Goal: Task Accomplishment & Management: Manage account settings

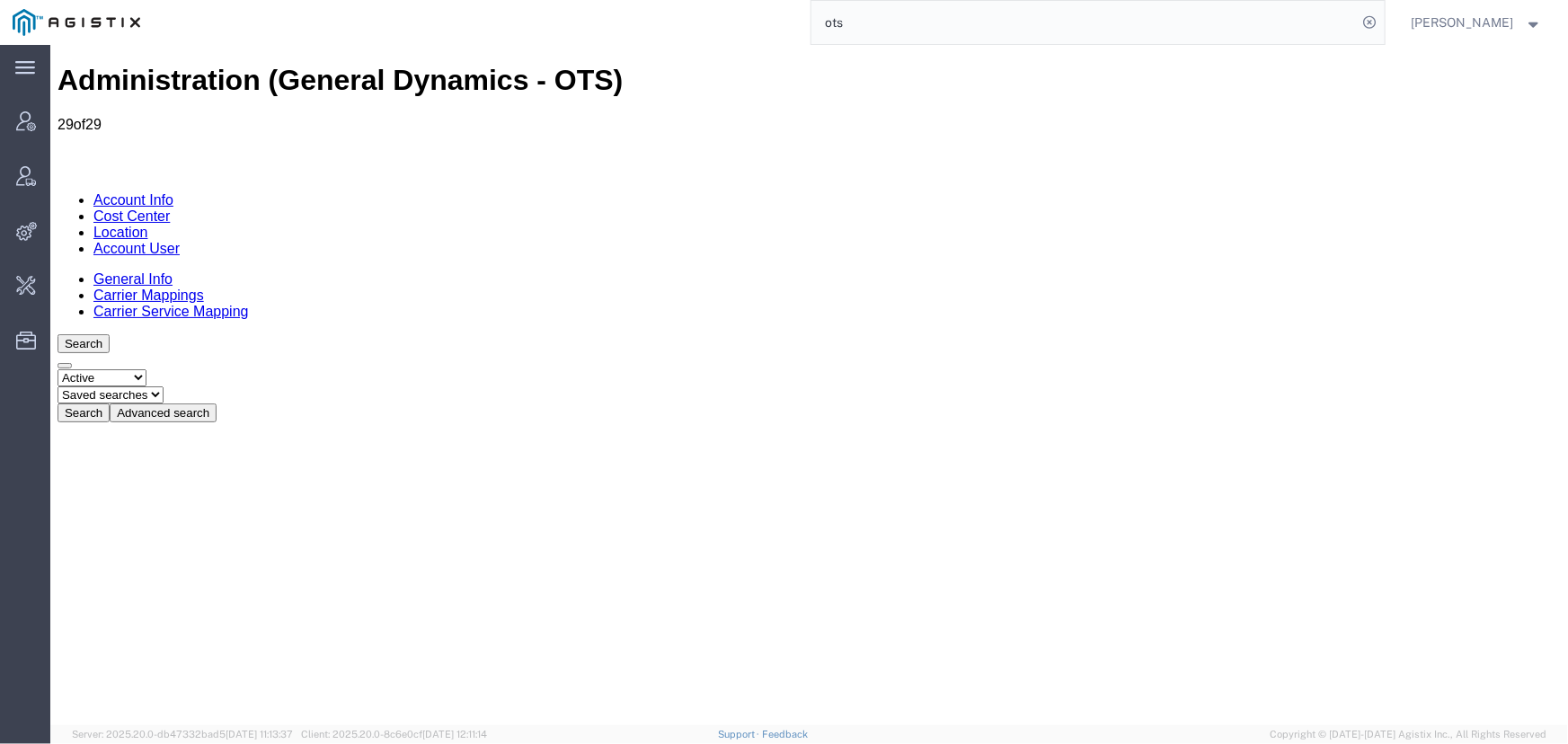
click at [145, 368] on select "Select status Active All Inactive" at bounding box center [101, 377] width 89 height 17
select select "ALL"
click at [57, 368] on select "Select status Active All Inactive" at bounding box center [101, 377] width 89 height 17
click at [109, 403] on button "Search" at bounding box center [83, 412] width 52 height 19
click at [215, 403] on button "Advanced search" at bounding box center [162, 412] width 107 height 19
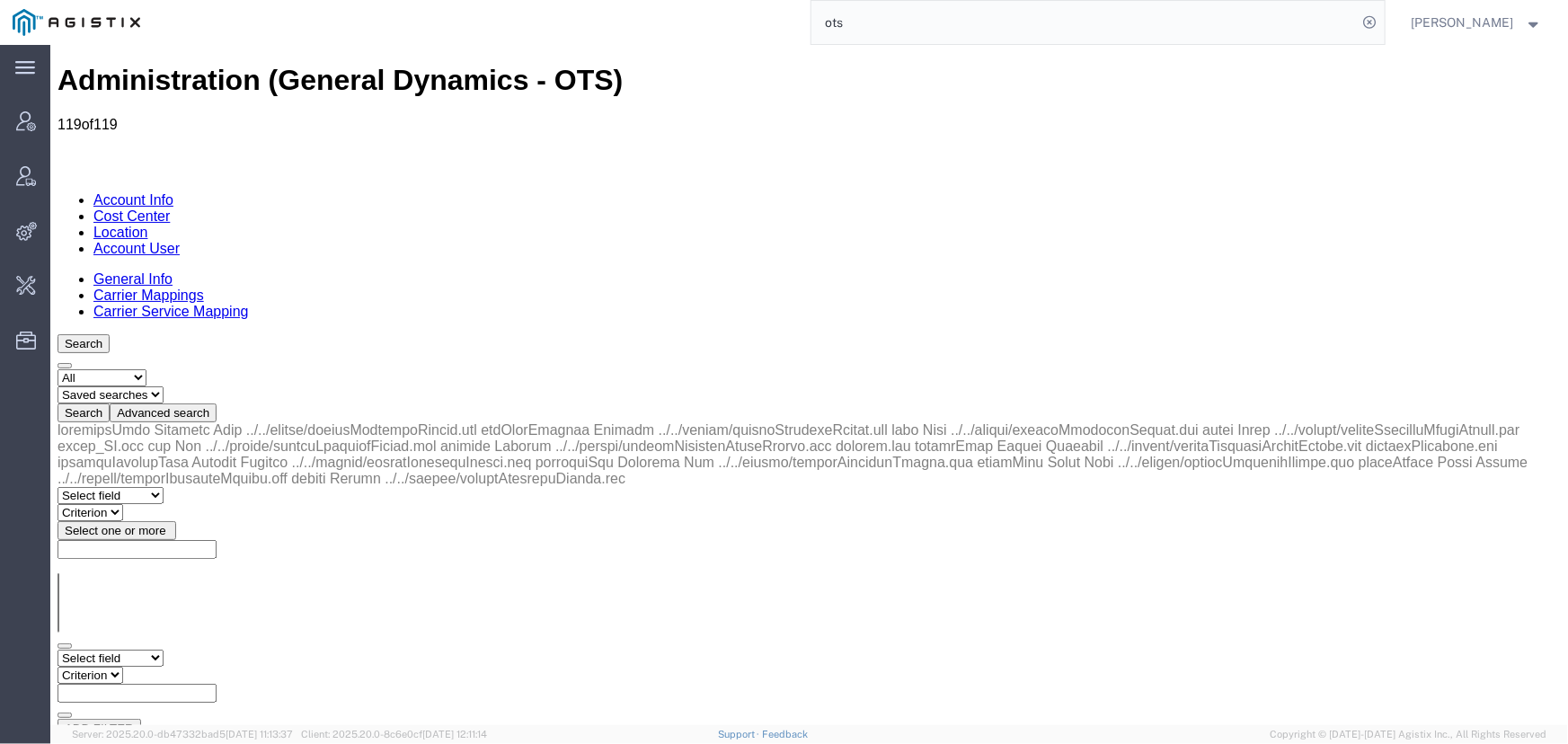
click at [98, 649] on select "Select field Address City Country County Location Name Location Num Master Loca…" at bounding box center [110, 657] width 106 height 17
select select "locationName"
click at [57, 649] on select "Select field Address City Country County Location Name Location Num Master Loca…" at bounding box center [110, 657] width 106 height 17
click at [164, 666] on select "Criterion contains does not contain is is blank is not blank starts with" at bounding box center [111, 675] width 108 height 17
select select "contains"
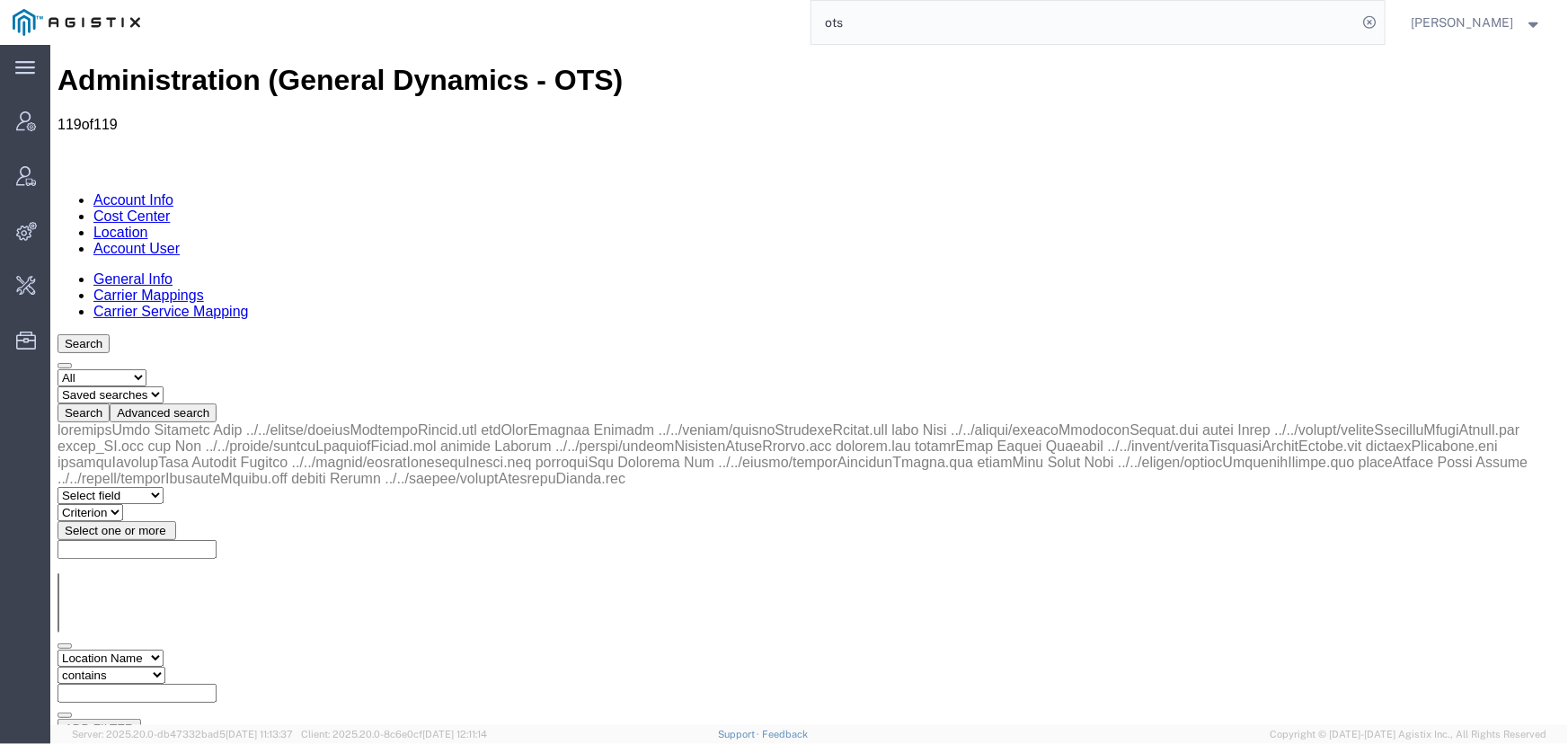
click at [164, 666] on select "Criterion contains does not contain is is blank is not blank starts with" at bounding box center [111, 675] width 108 height 17
click at [109, 736] on button "Search" at bounding box center [83, 746] width 52 height 19
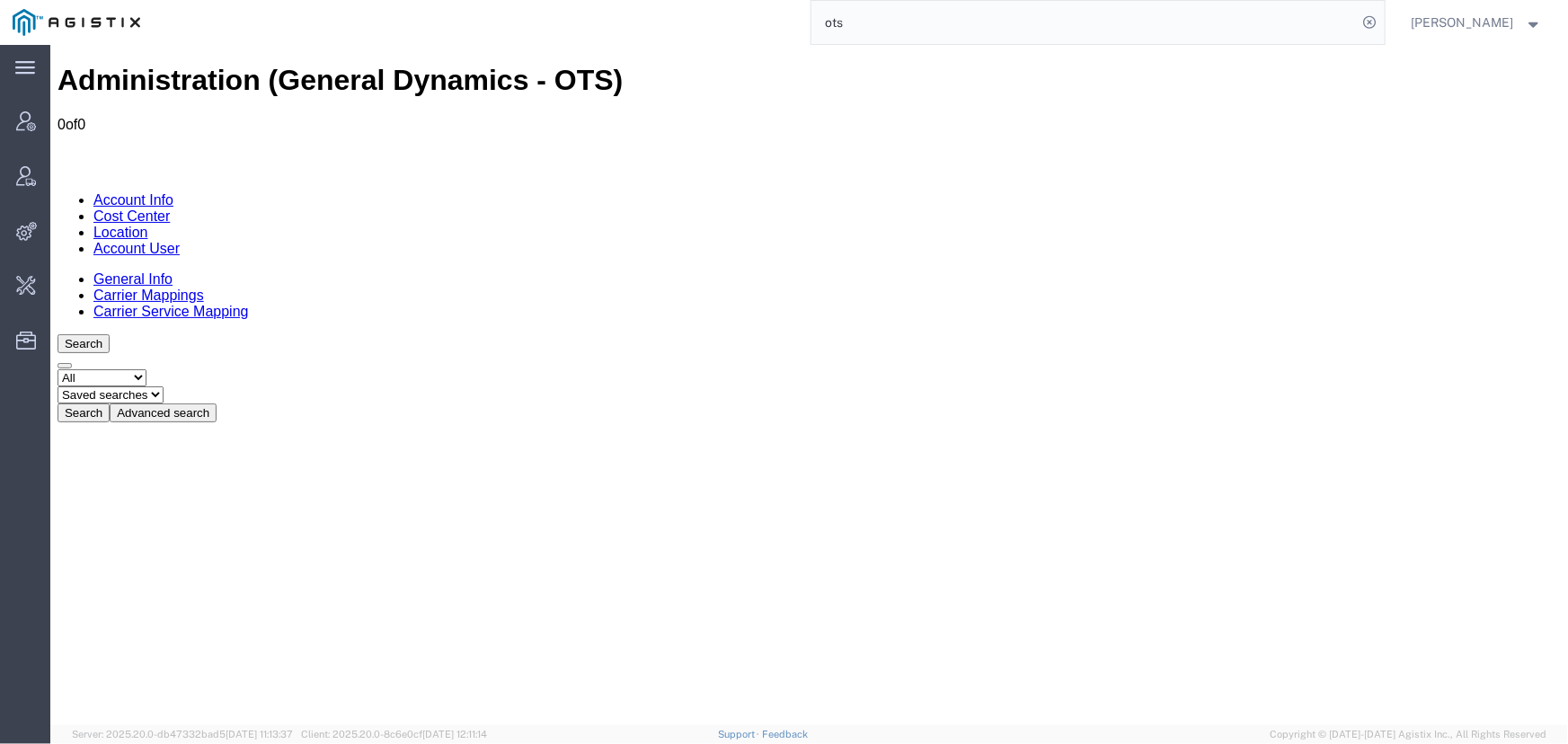
click at [215, 403] on button "Advanced search" at bounding box center [162, 412] width 107 height 19
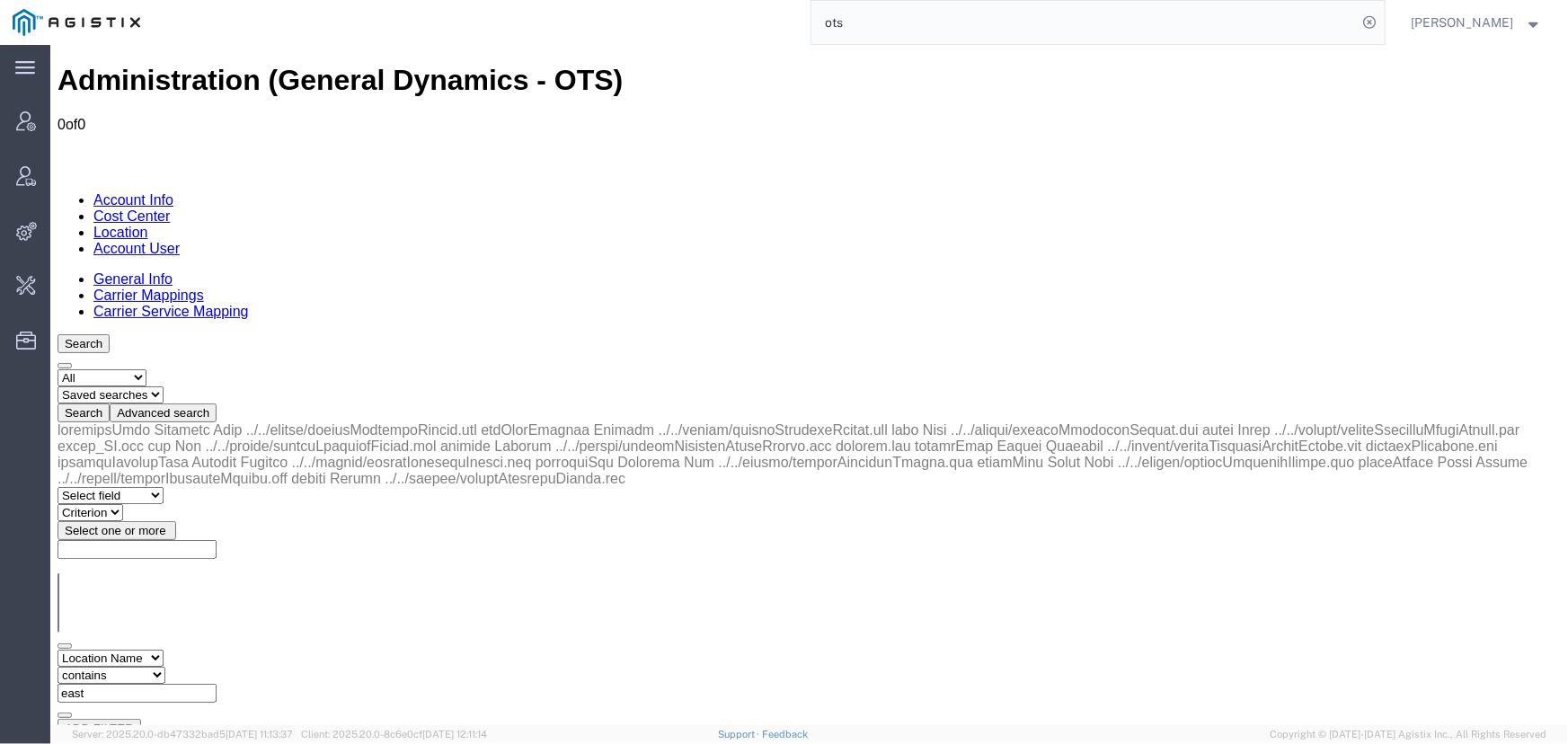
drag, startPoint x: 410, startPoint y: 268, endPoint x: 280, endPoint y: 274, distance: 130.1
click at [280, 649] on div "Select field Address City Country County Location Name Location Num Master Loca…" at bounding box center [809, 683] width 1504 height 69
type input "camden"
click at [109, 736] on button "Search" at bounding box center [83, 746] width 52 height 19
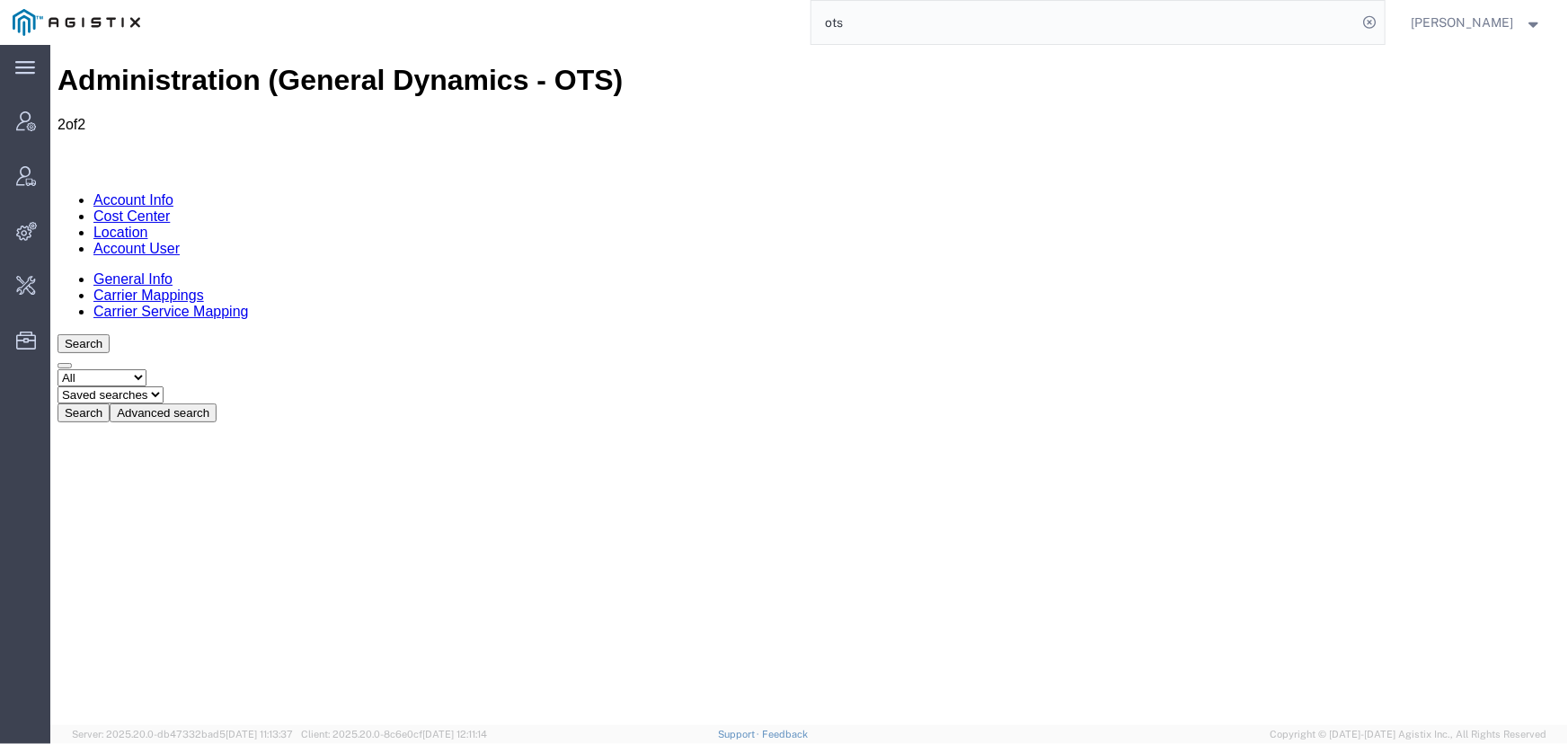
click at [1447, 26] on span "Jenneffer Jahraus" at bounding box center [1462, 22] width 103 height 20
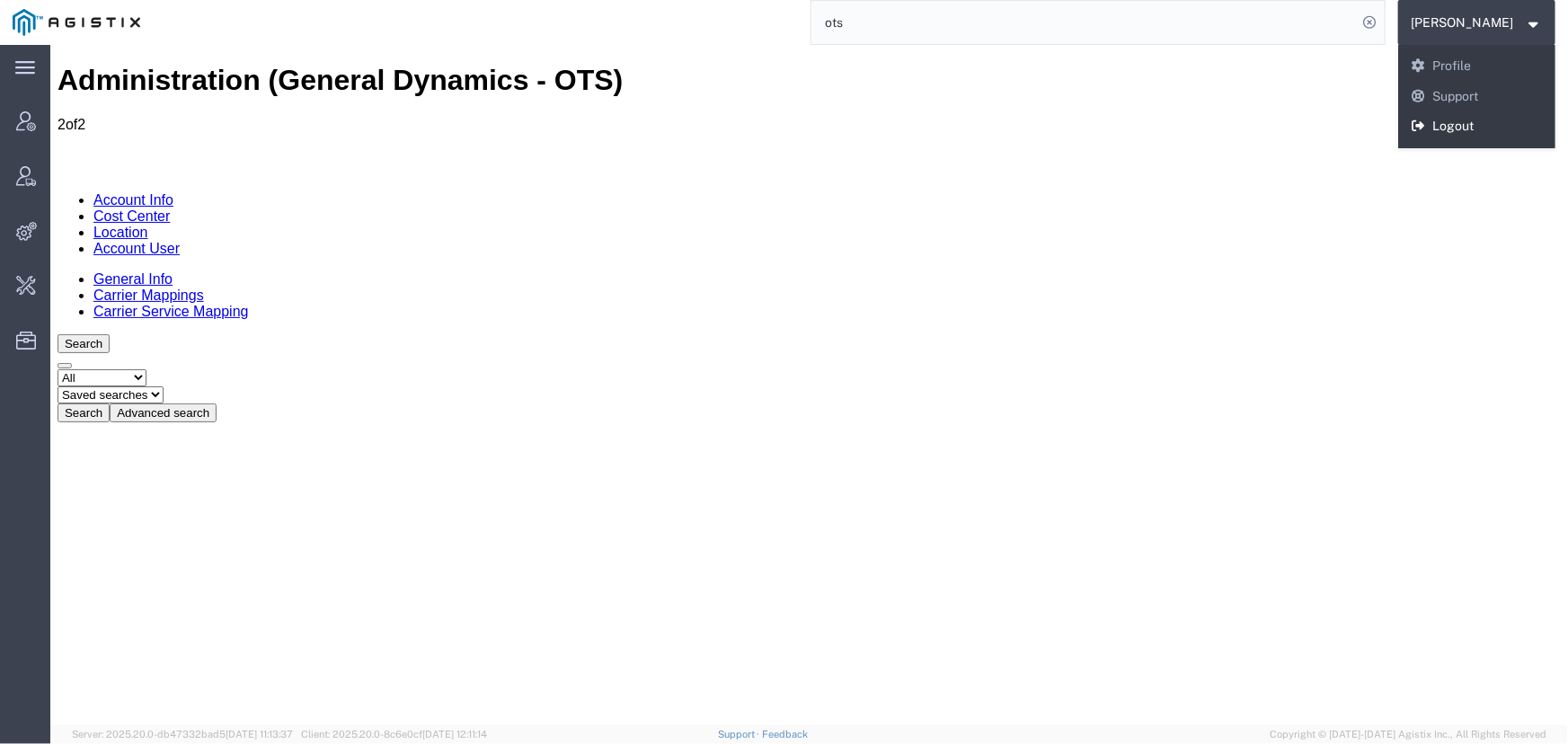
click at [1451, 133] on link "Logout" at bounding box center [1477, 127] width 159 height 31
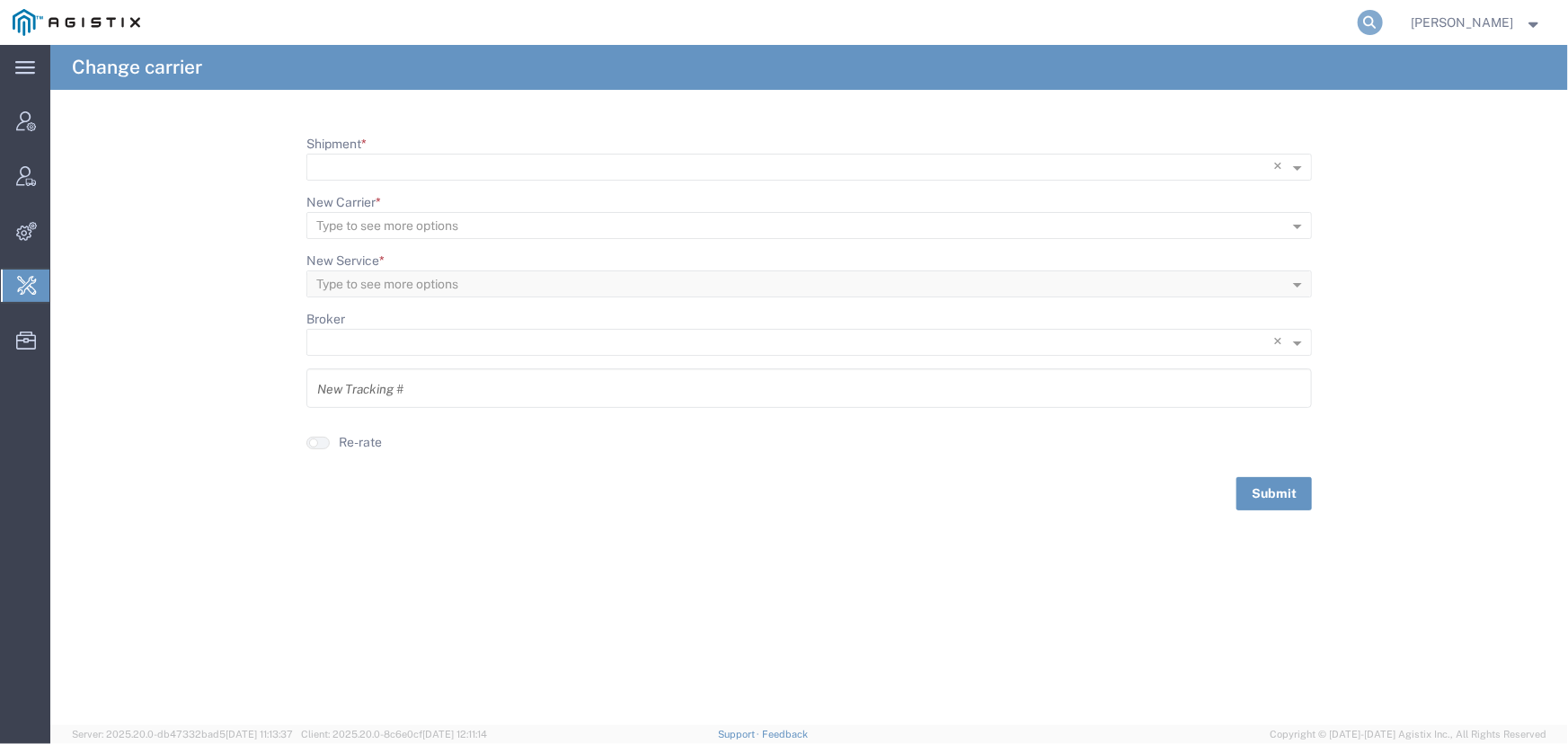
click at [1372, 25] on icon at bounding box center [1370, 22] width 25 height 25
type input "[EMAIL_ADDRESS][DOMAIN_NAME]"
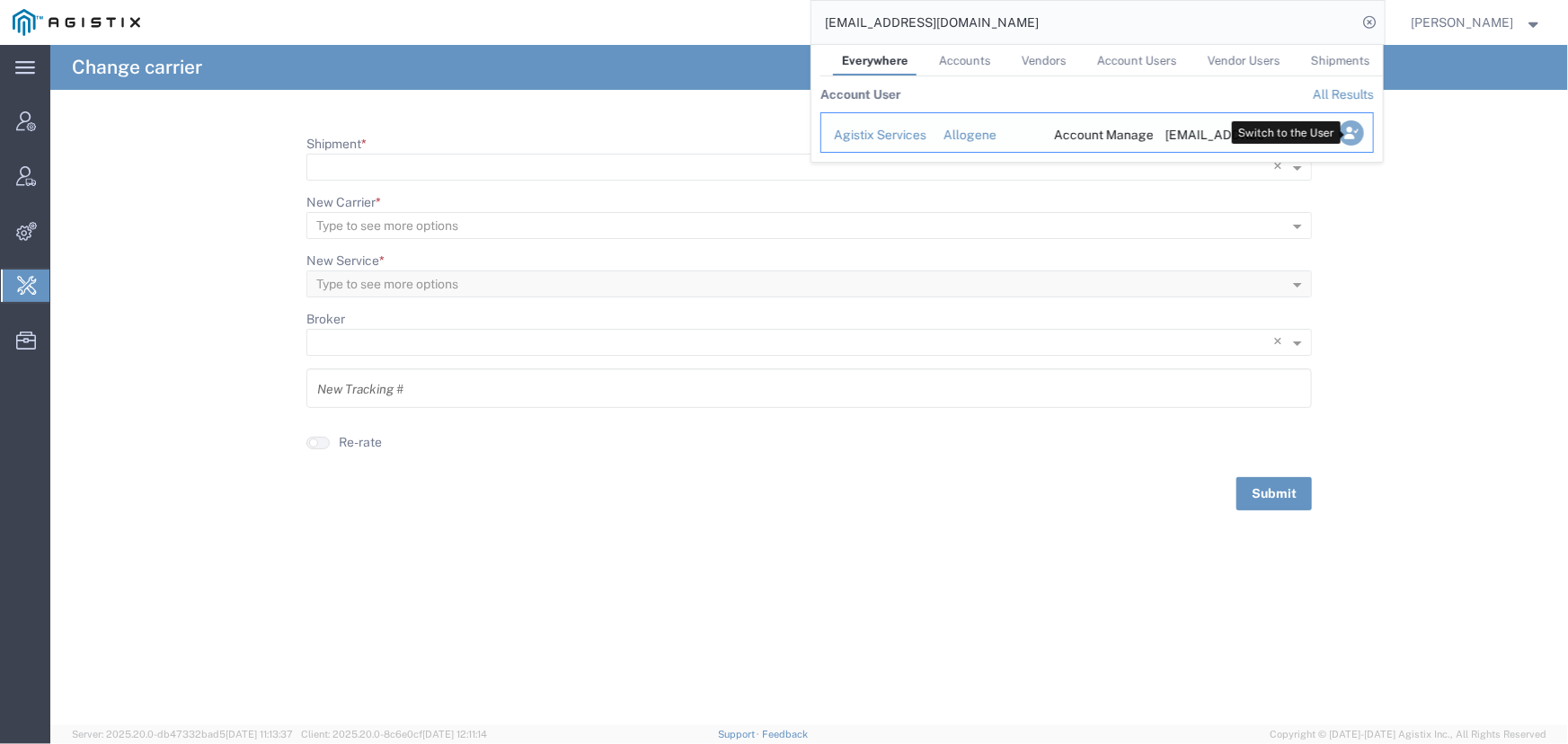
click at [1350, 133] on icon "Search Results" at bounding box center [1351, 133] width 25 height 25
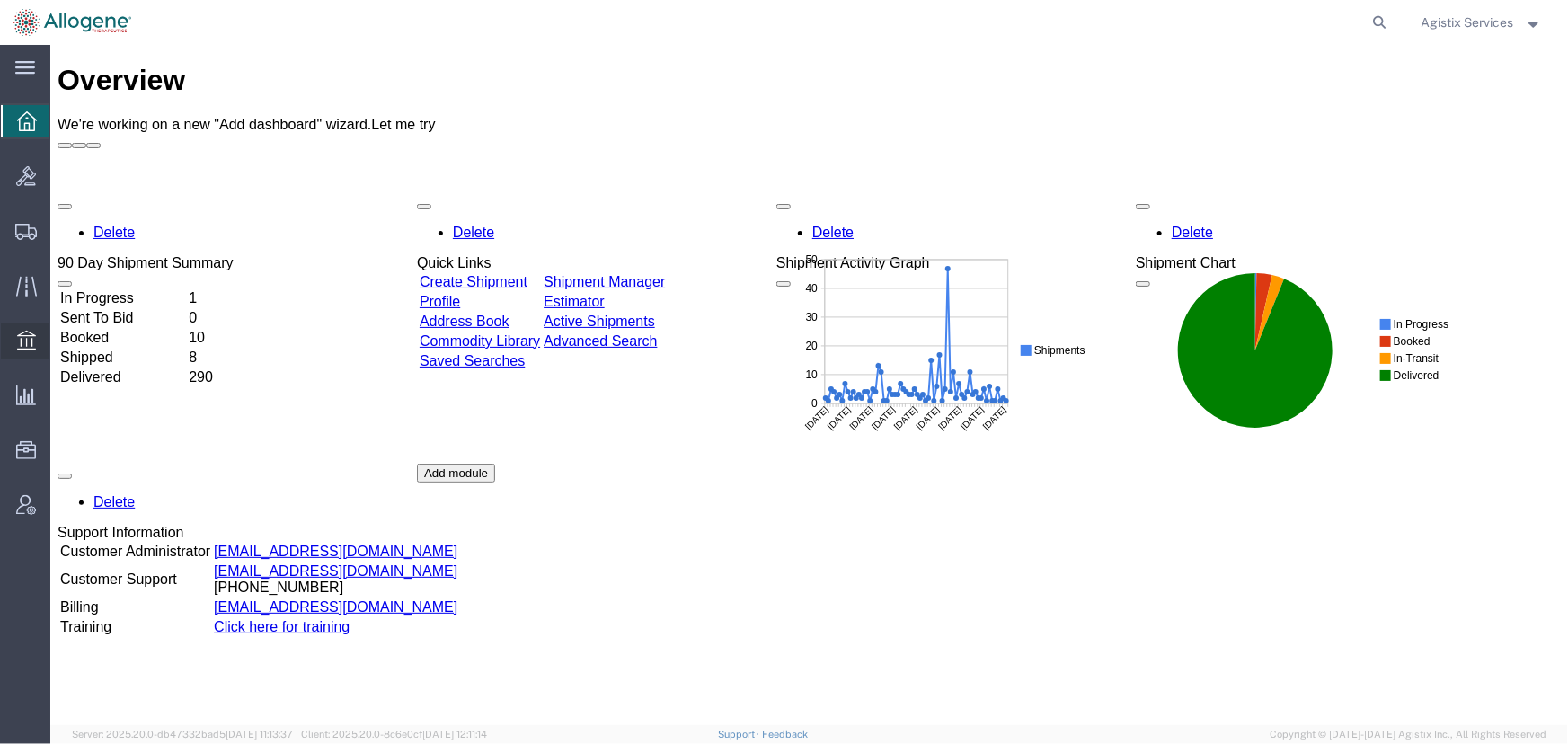
click at [59, 337] on span "Invoices" at bounding box center [55, 340] width 12 height 36
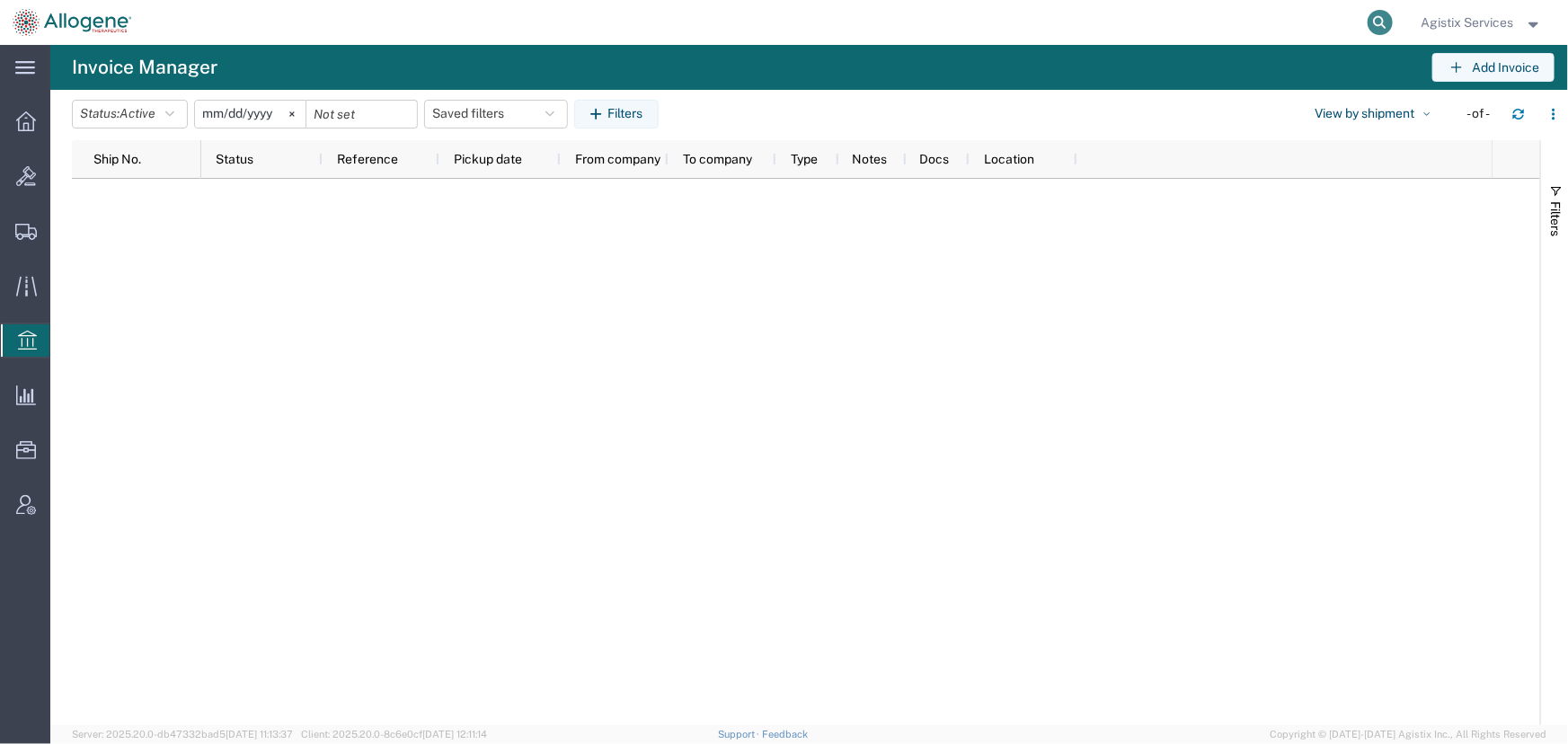
click at [1374, 20] on icon at bounding box center [1381, 22] width 25 height 25
type input "716831298"
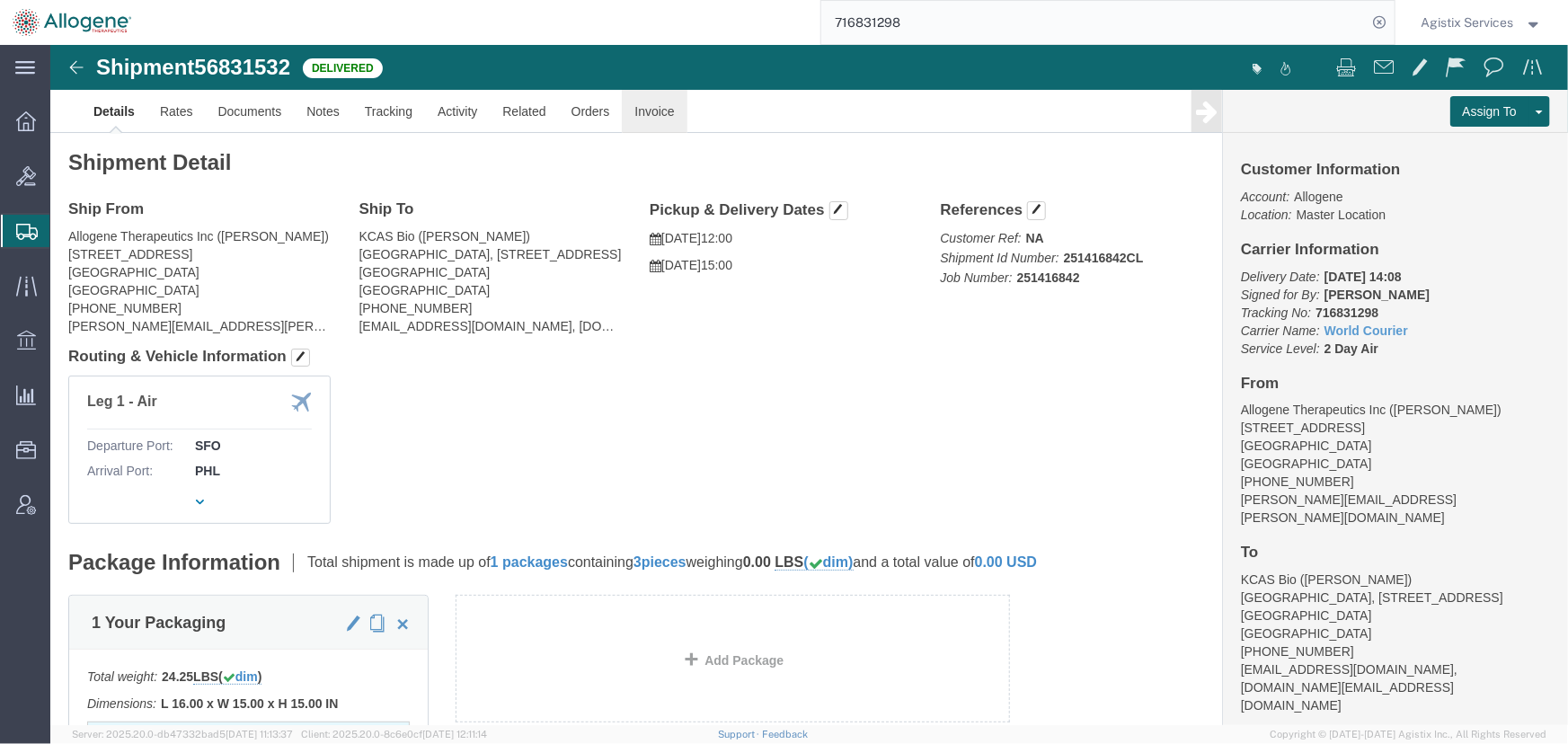
click link "Invoice"
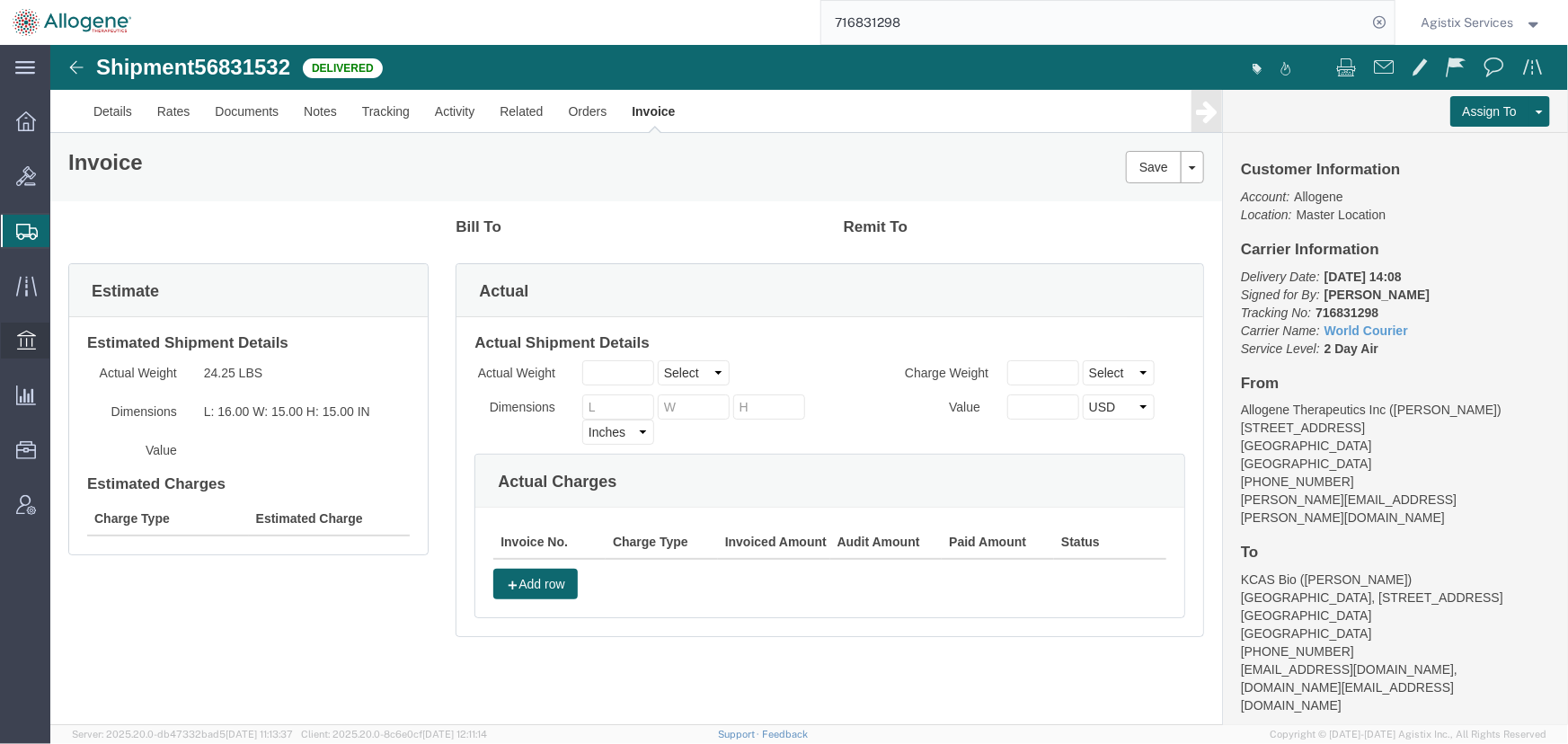
click at [26, 337] on icon at bounding box center [27, 339] width 19 height 19
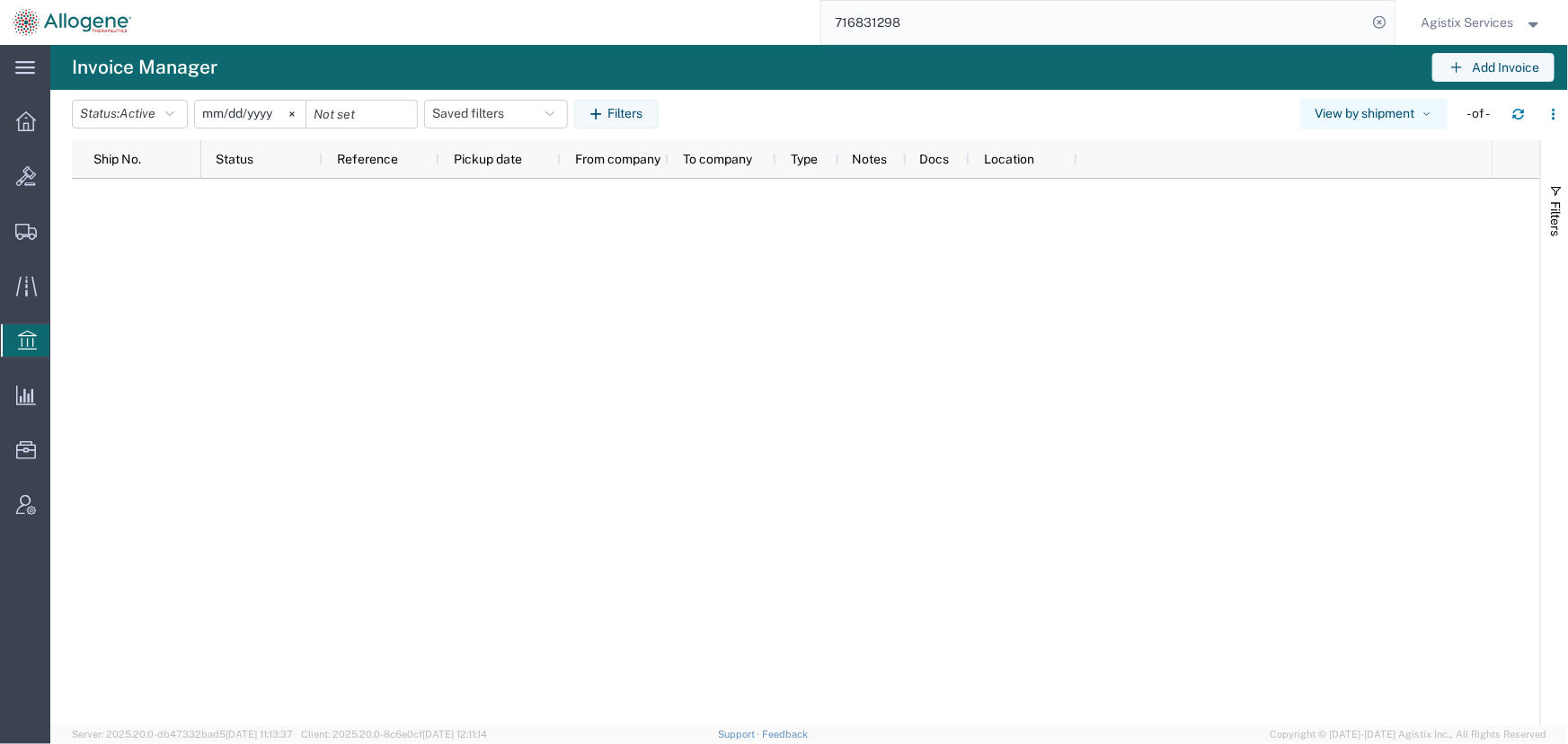
click at [1421, 112] on icon "button" at bounding box center [1427, 113] width 12 height 12
click at [1381, 190] on link "View by invoice" at bounding box center [1379, 191] width 129 height 33
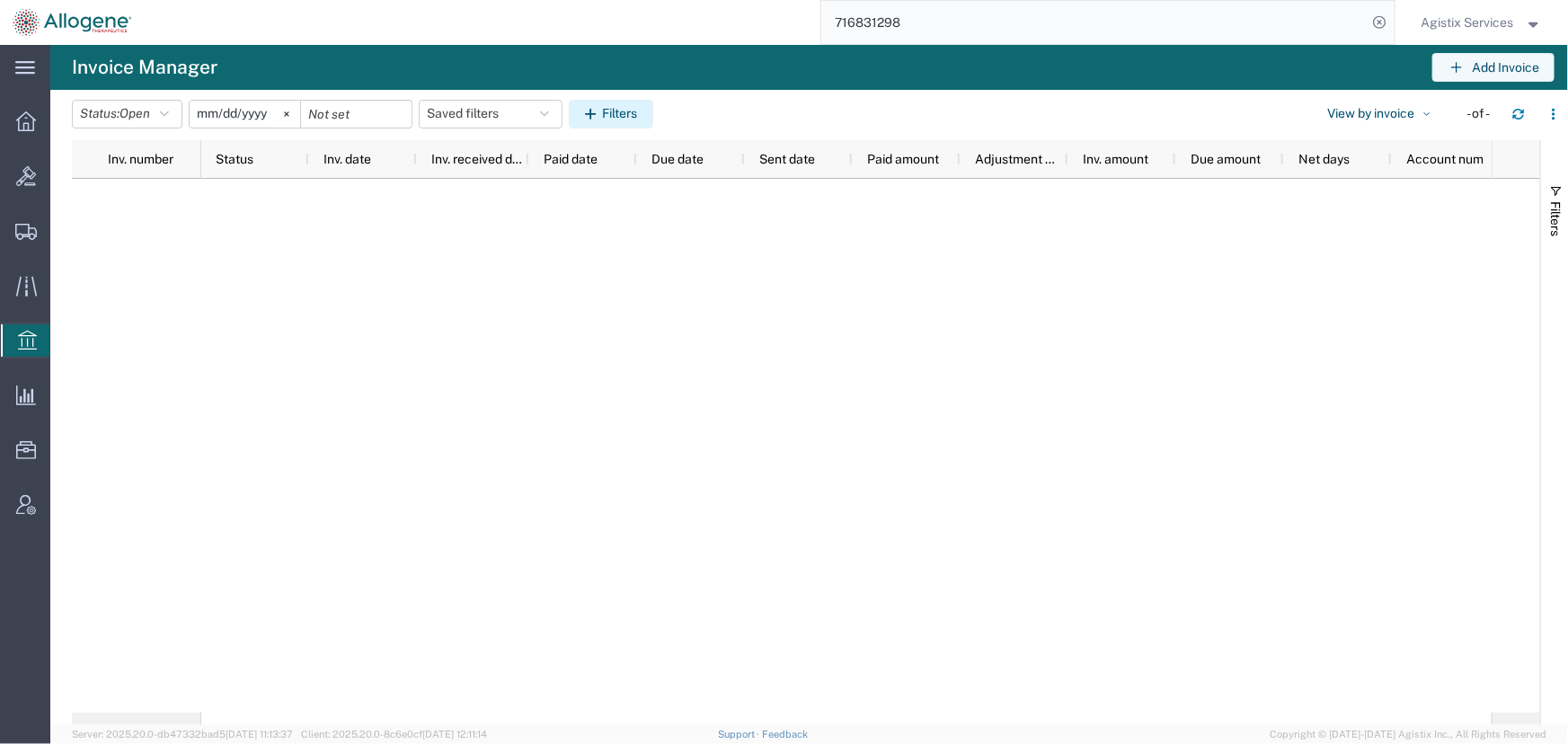
click at [626, 113] on button "Filters" at bounding box center [611, 114] width 85 height 29
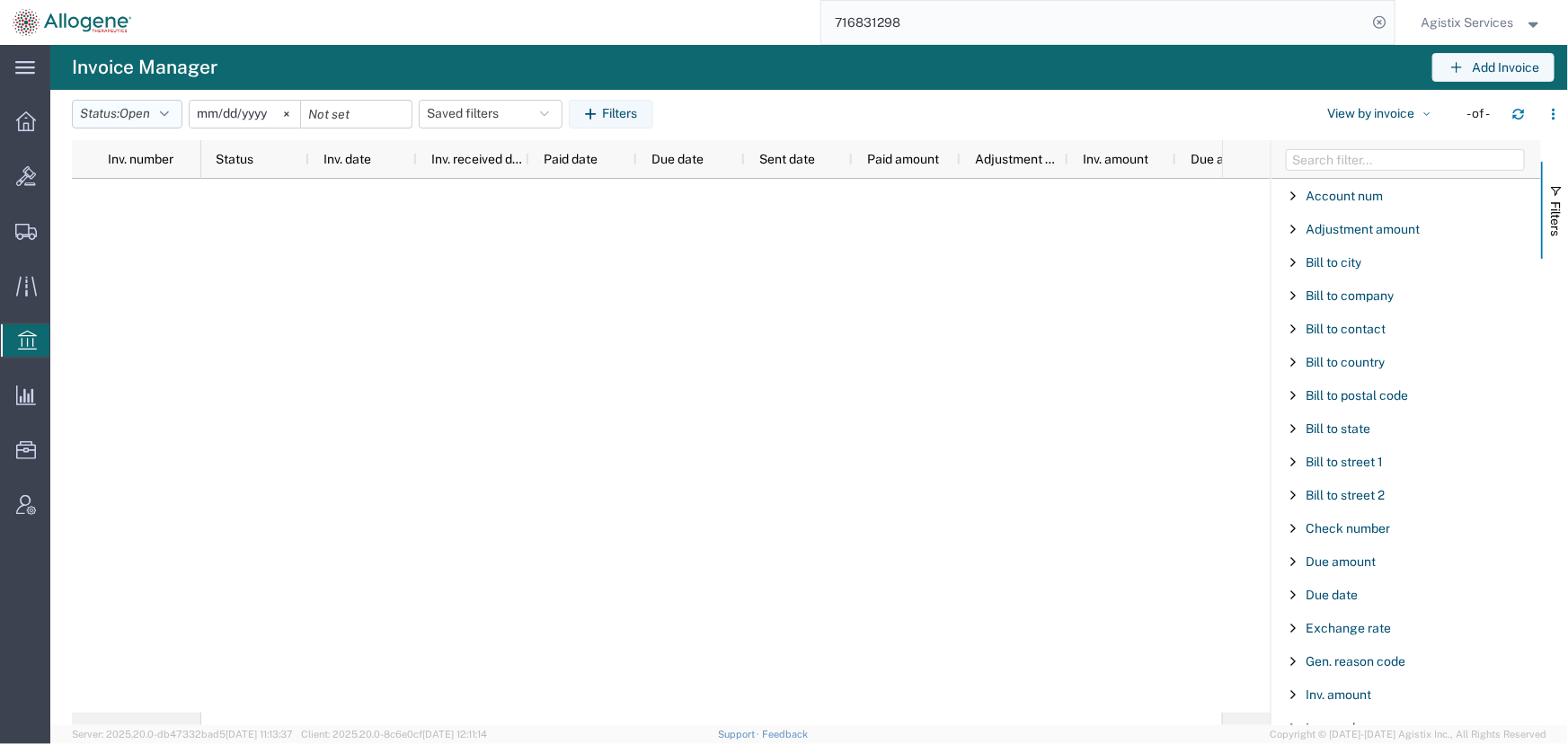
click at [163, 112] on button "Status: Open" at bounding box center [127, 114] width 111 height 29
click at [114, 156] on span "All" at bounding box center [178, 154] width 210 height 28
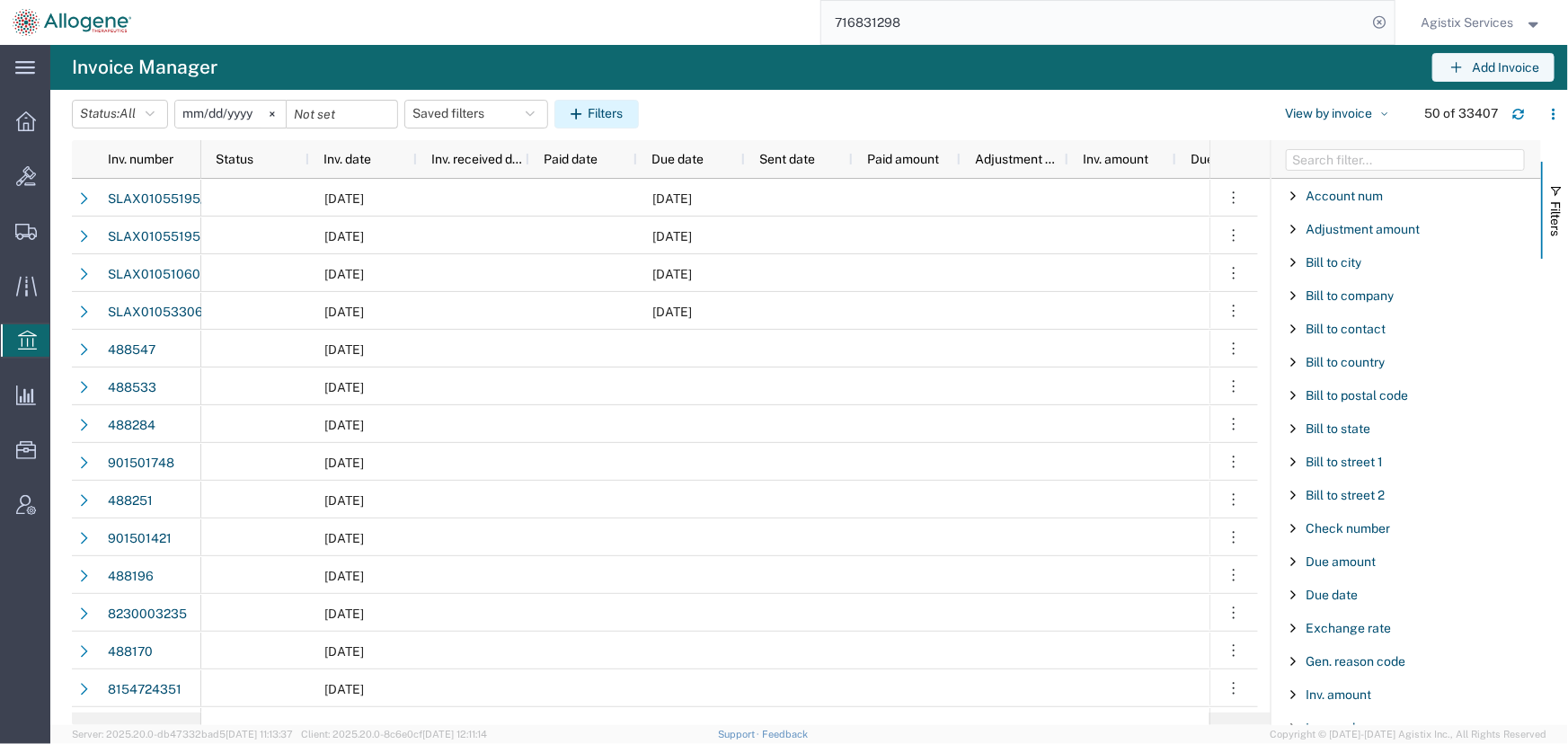
click at [587, 114] on icon "button" at bounding box center [580, 113] width 17 height 12
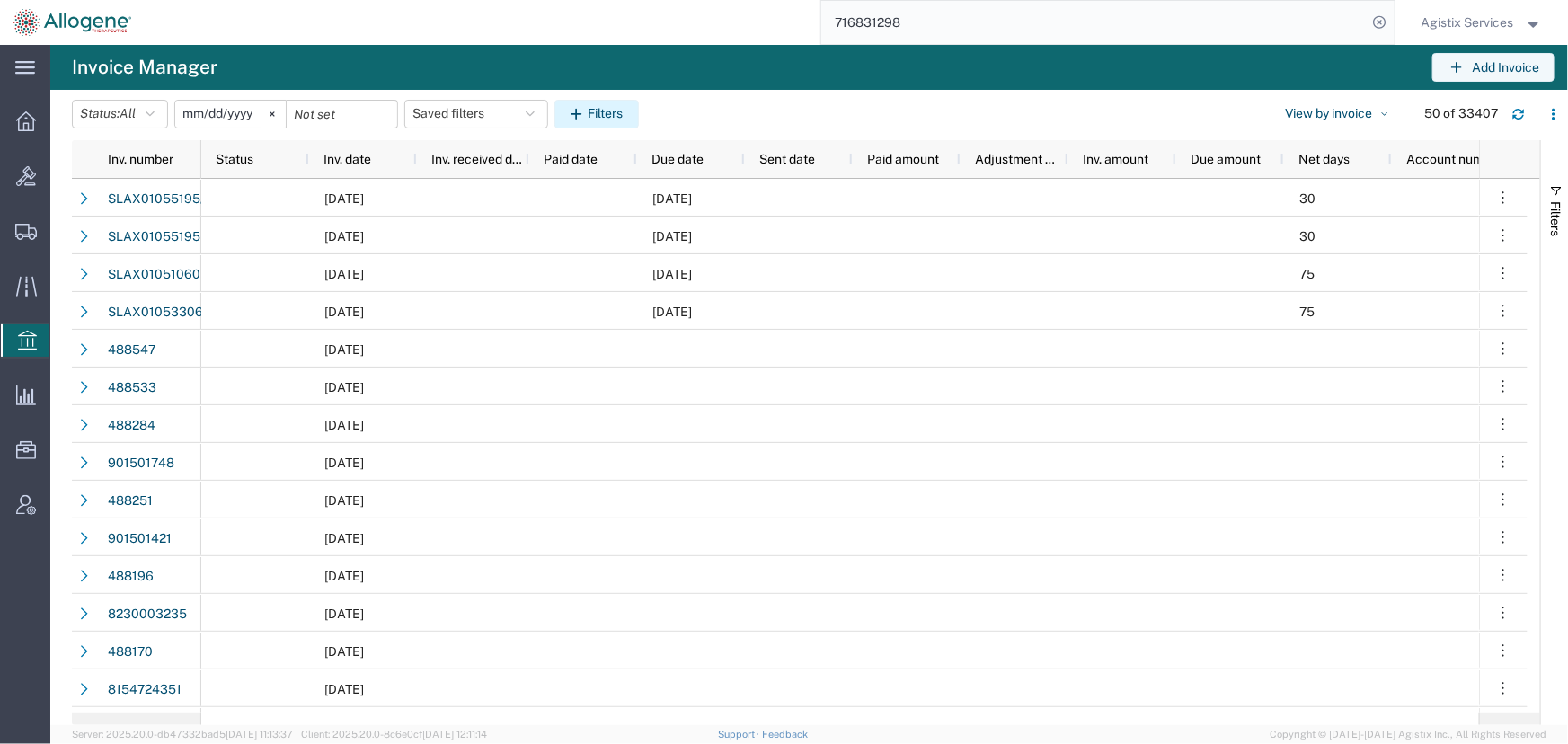
click at [617, 123] on button "Filters" at bounding box center [597, 114] width 85 height 29
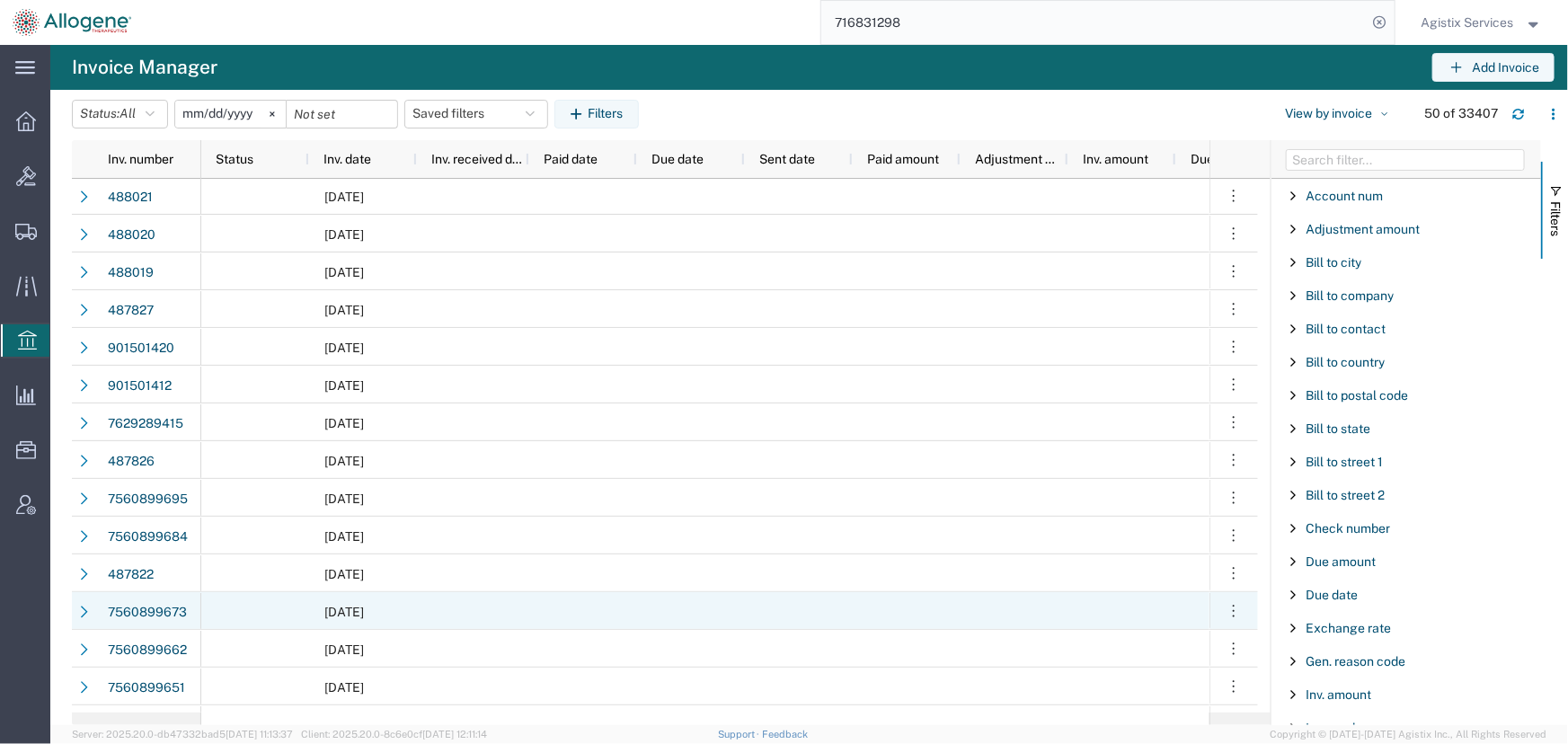
scroll to position [980, 0]
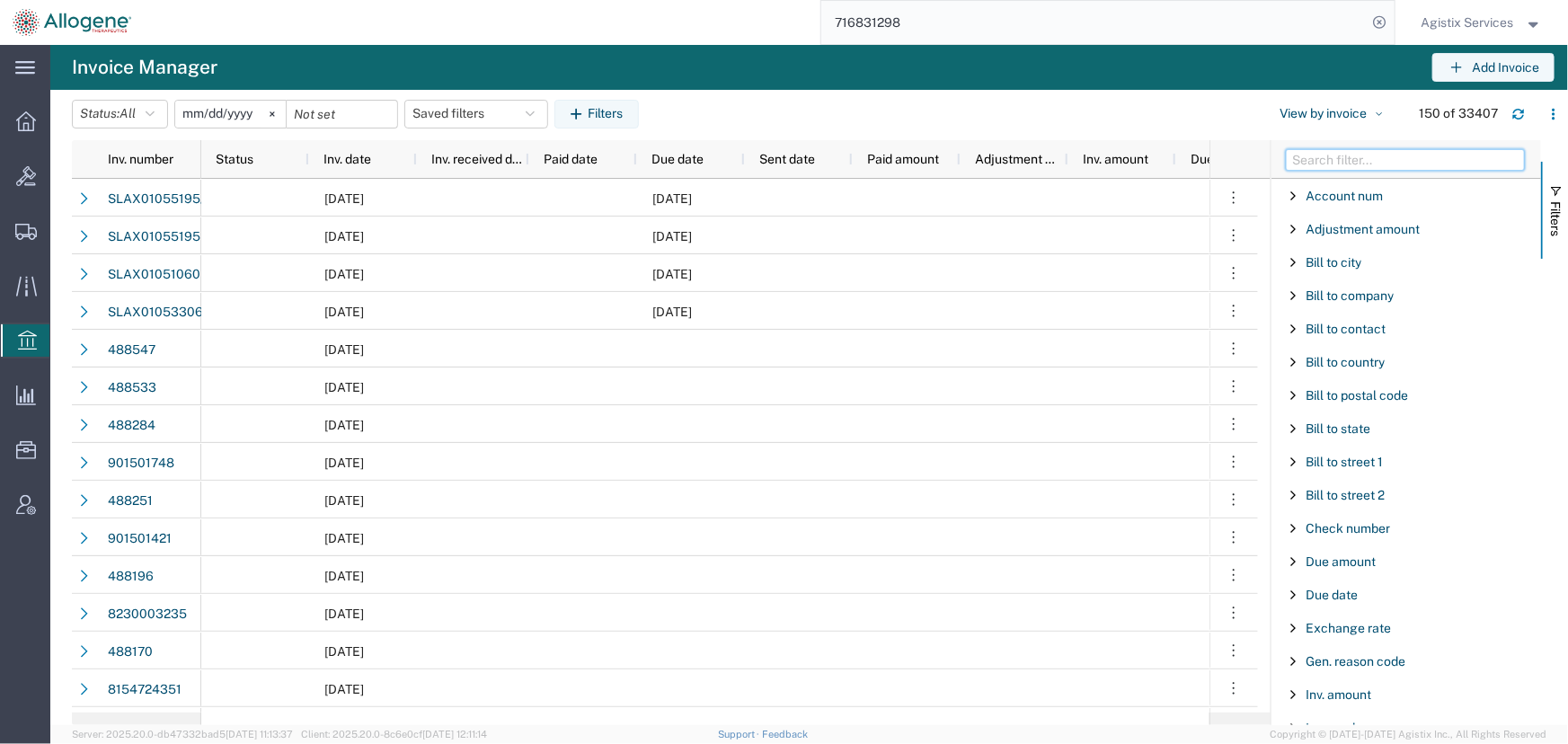
click at [1331, 165] on input "Filter Columns Input" at bounding box center [1406, 160] width 239 height 21
type input "00868"
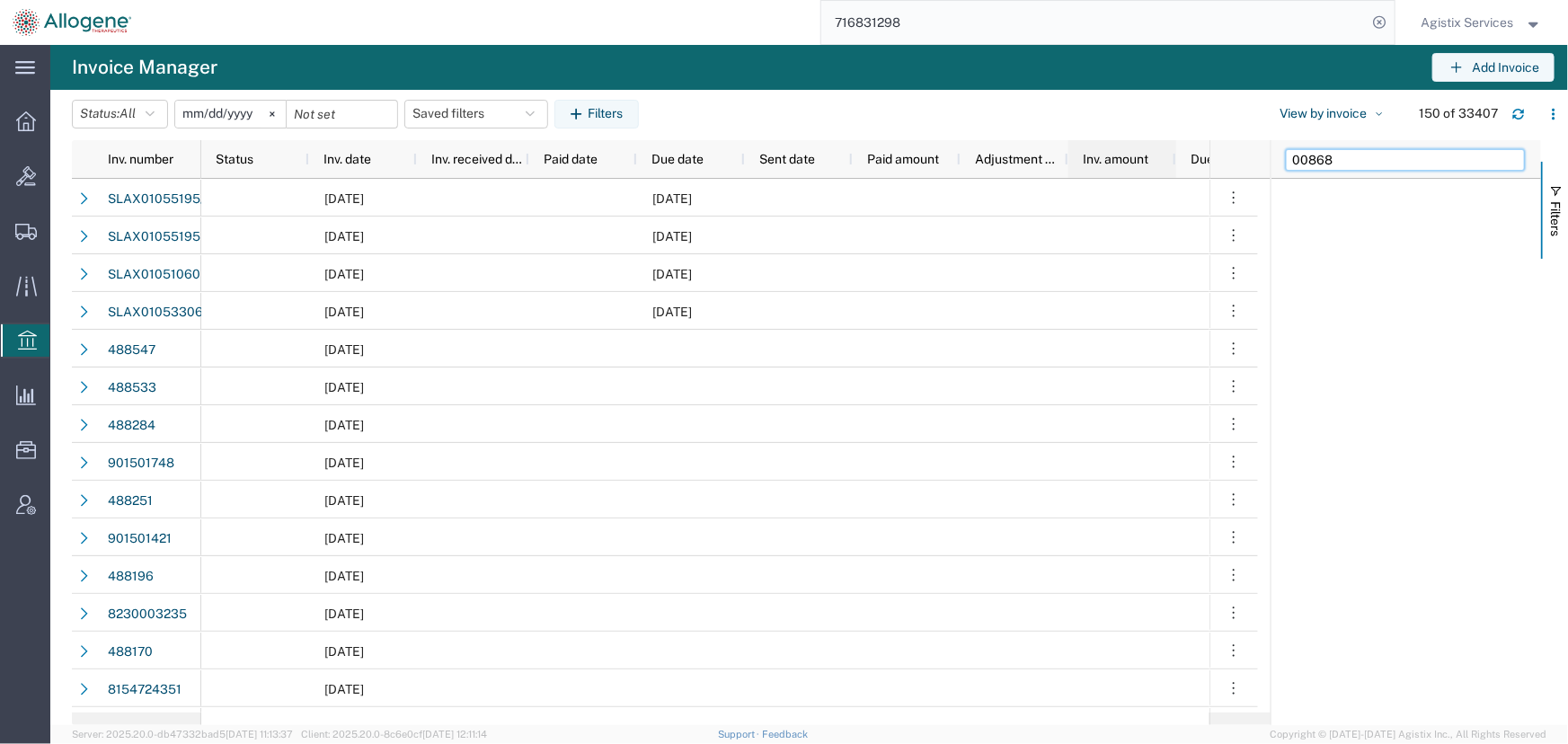
drag, startPoint x: 1316, startPoint y: 159, endPoint x: 1145, endPoint y: 159, distance: 171.0
click at [1145, 159] on div "Inv. number Status Inv. date Inv. received date Paid date Due date Sent date Pa…" at bounding box center [820, 433] width 1496 height 584
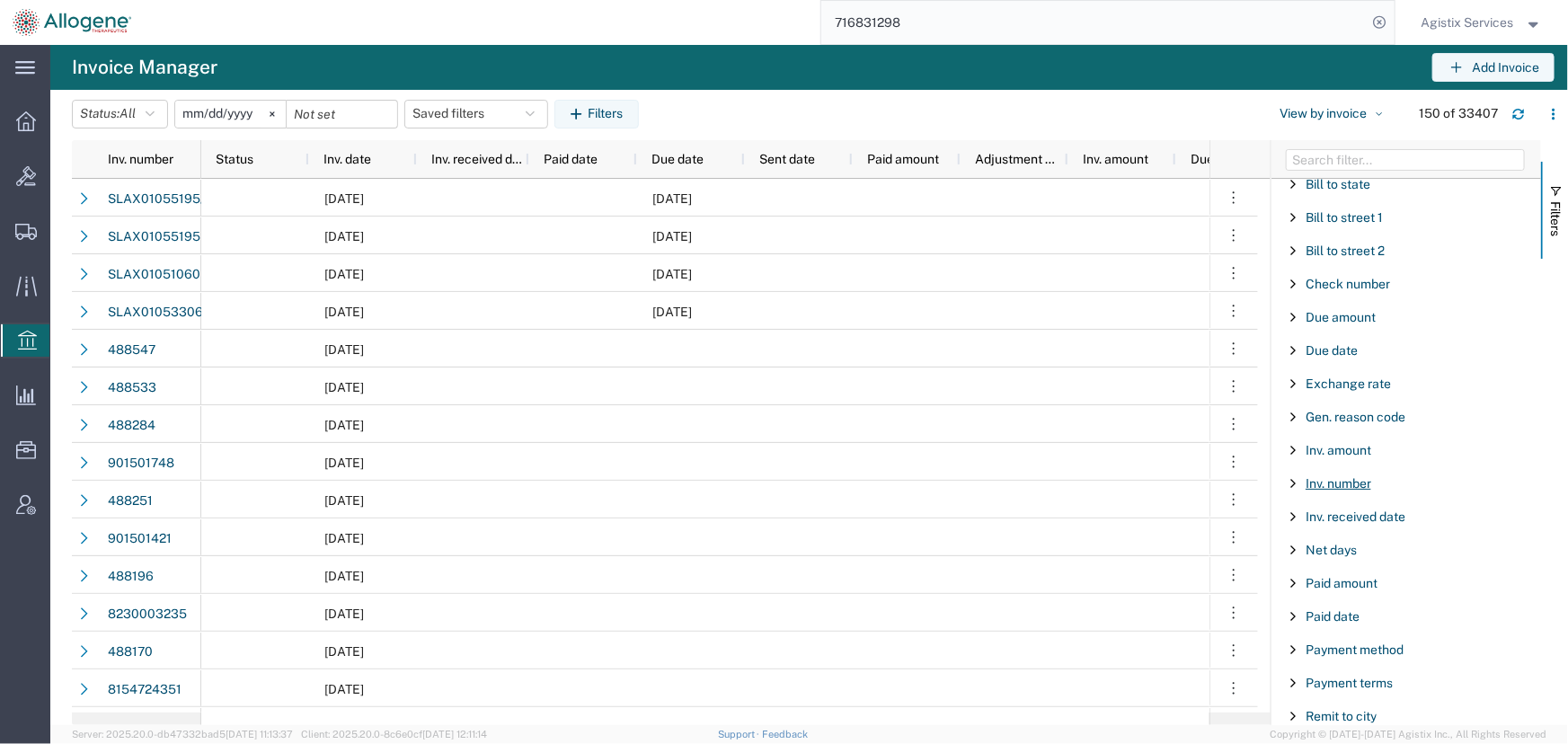
click at [1341, 481] on span "Inv. number" at bounding box center [1338, 483] width 65 height 14
click at [1333, 558] on input "Filter Value" at bounding box center [1412, 558] width 236 height 21
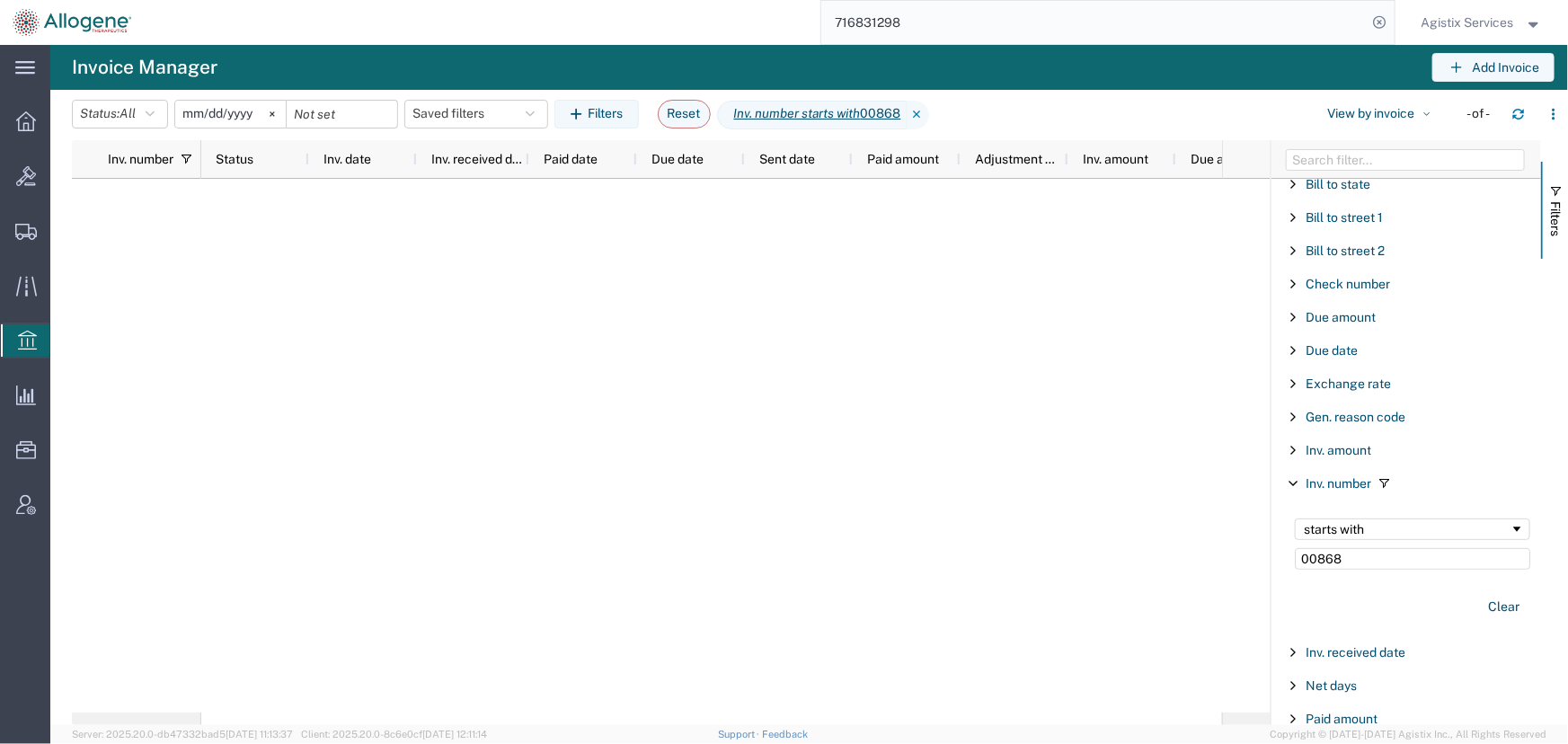
drag, startPoint x: 1317, startPoint y: 558, endPoint x: 1114, endPoint y: 561, distance: 203.0
click at [1114, 561] on div "Inv. number Status Inv. date Inv. received date Paid date Due date Sent date Pa…" at bounding box center [820, 433] width 1496 height 584
type input "868"
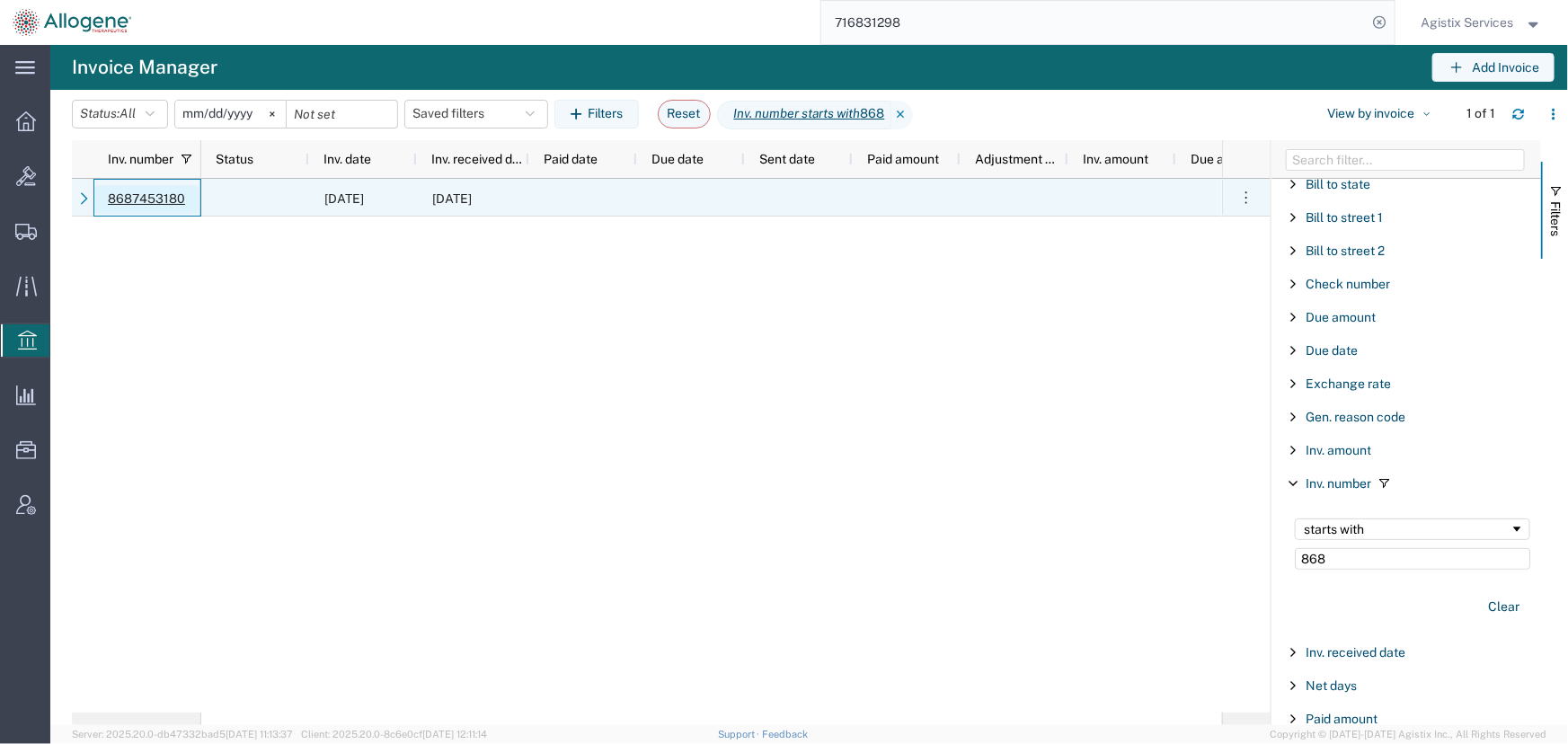
click at [156, 190] on button "8687453180" at bounding box center [146, 200] width 104 height 29
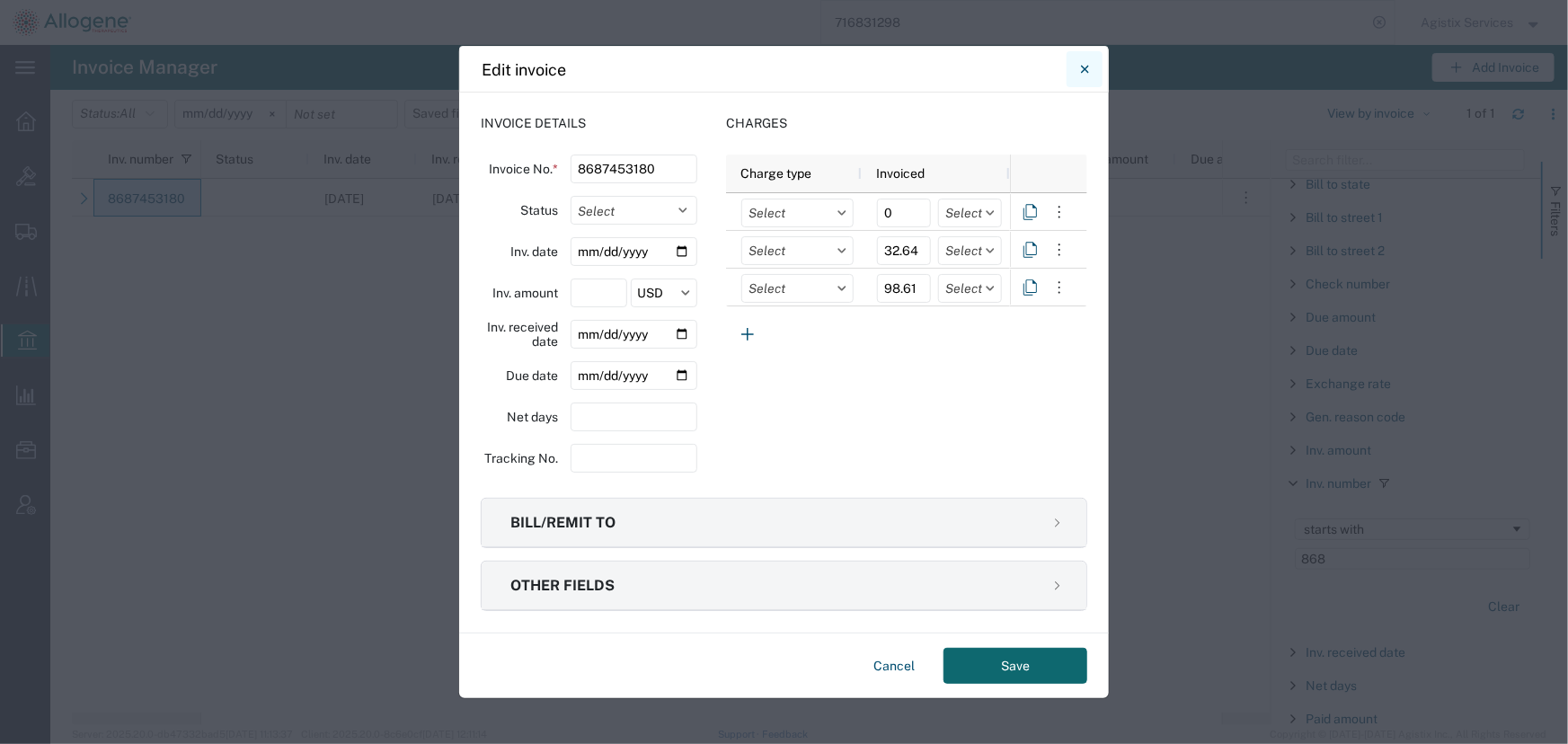
click at [1076, 72] on button "Close" at bounding box center [1083, 68] width 36 height 36
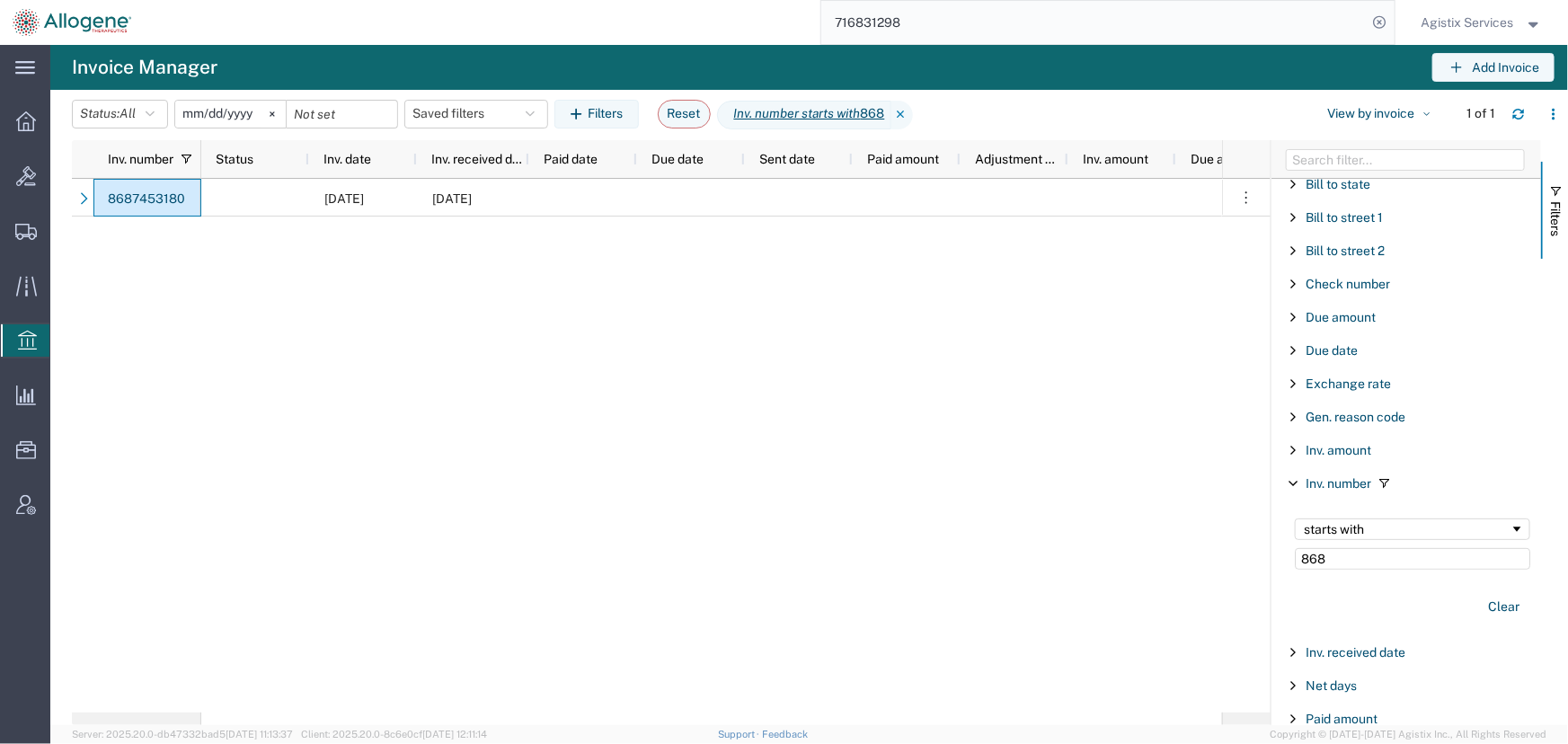
click at [20, 339] on icon at bounding box center [28, 339] width 19 height 19
click at [22, 337] on icon at bounding box center [27, 340] width 24 height 24
click at [701, 115] on button "Reset" at bounding box center [684, 114] width 53 height 29
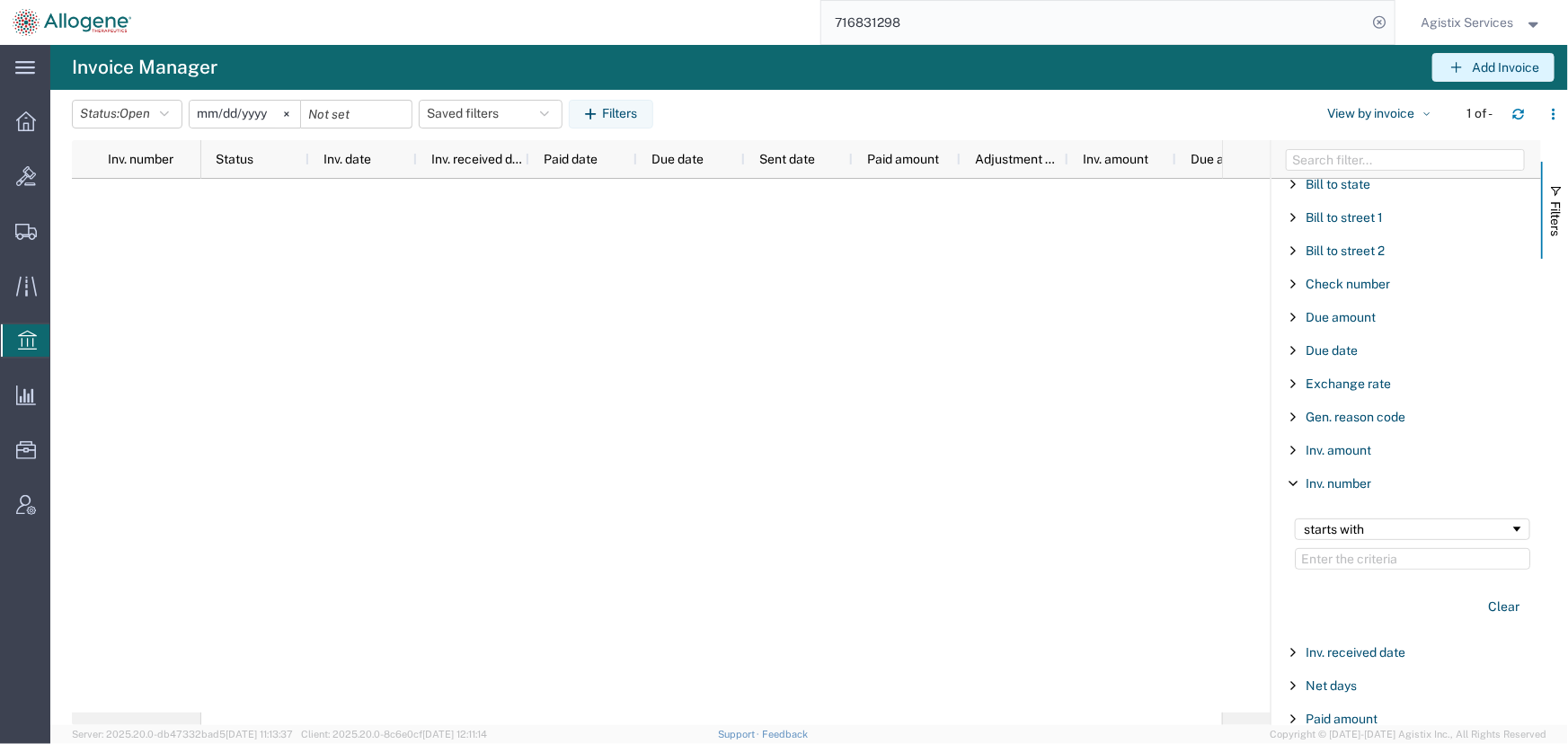
click at [1481, 71] on button "Add Invoice" at bounding box center [1493, 67] width 122 height 29
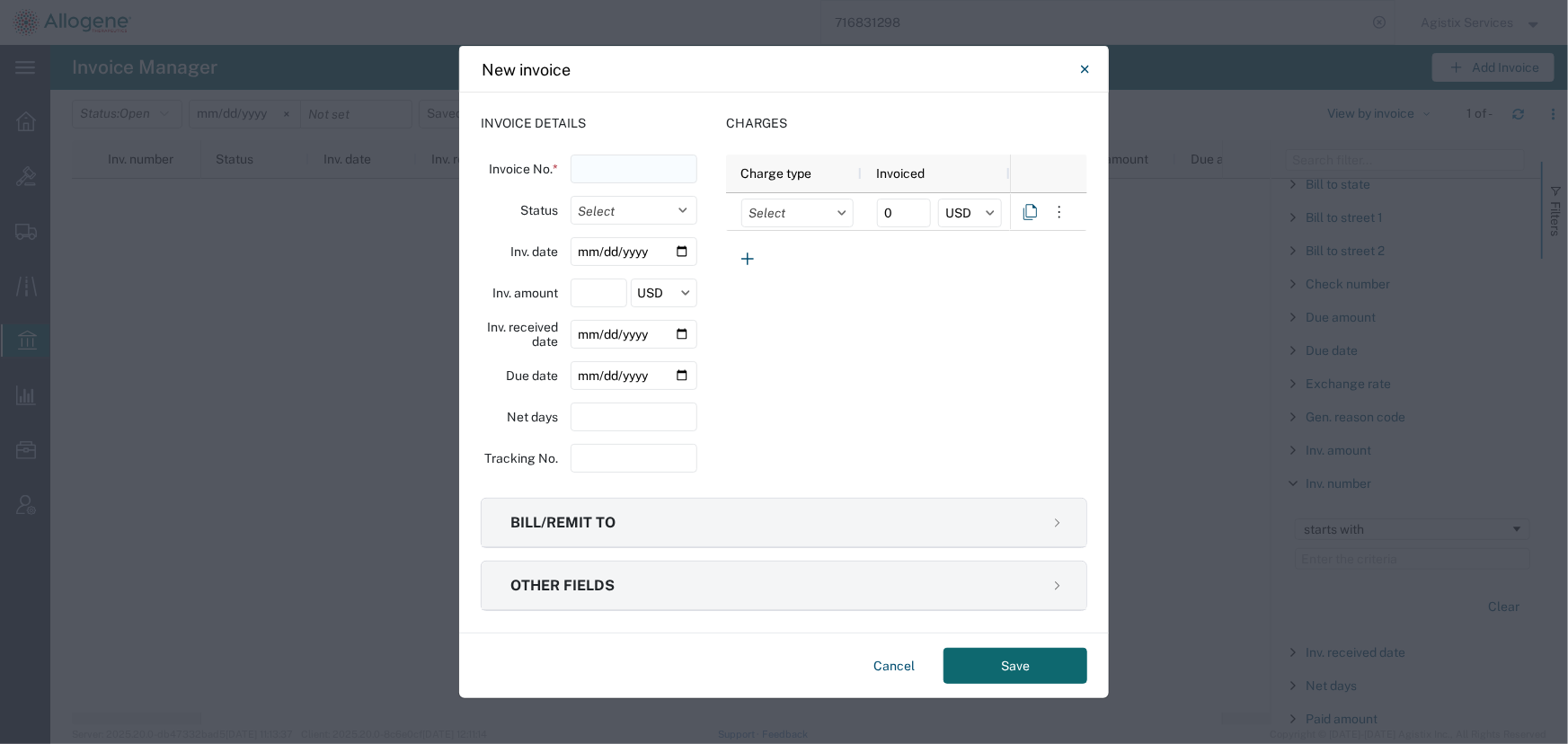
click at [613, 168] on input "text" at bounding box center [635, 169] width 127 height 29
type input "0086854783"
click at [674, 209] on select "Select Open Paid" at bounding box center [635, 211] width 127 height 29
select select "OPEN"
click at [571, 196] on select "Select Open Paid" at bounding box center [635, 211] width 127 height 29
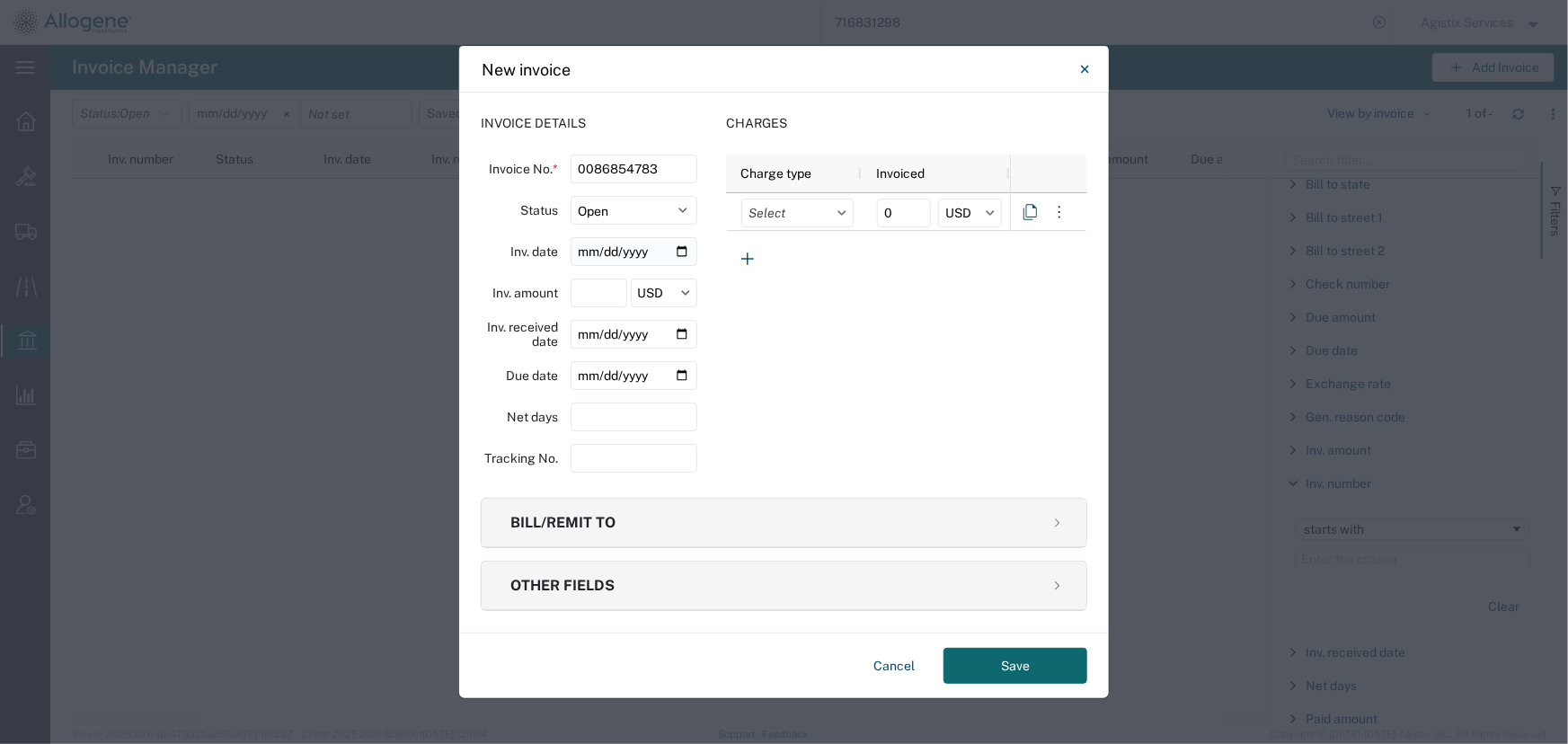
click at [670, 254] on input "date" at bounding box center [635, 252] width 127 height 29
click at [684, 250] on input "date" at bounding box center [635, 252] width 127 height 29
type input "2025-09-18"
click at [586, 297] on input "number" at bounding box center [599, 293] width 56 height 29
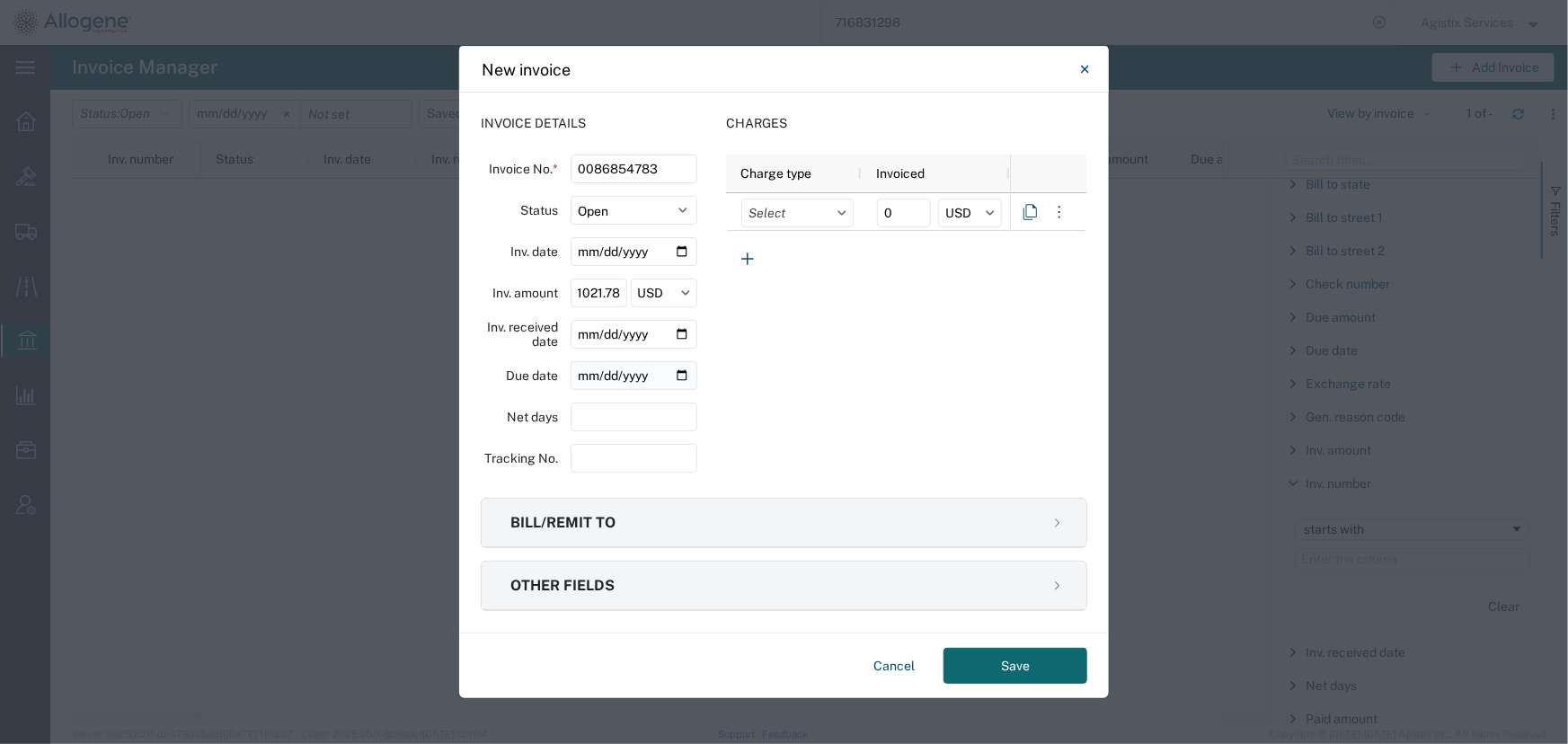
type input "1021.78"
click at [686, 381] on input "date" at bounding box center [635, 376] width 127 height 29
type input "2025-10-18"
click at [637, 423] on input "number" at bounding box center [635, 417] width 127 height 29
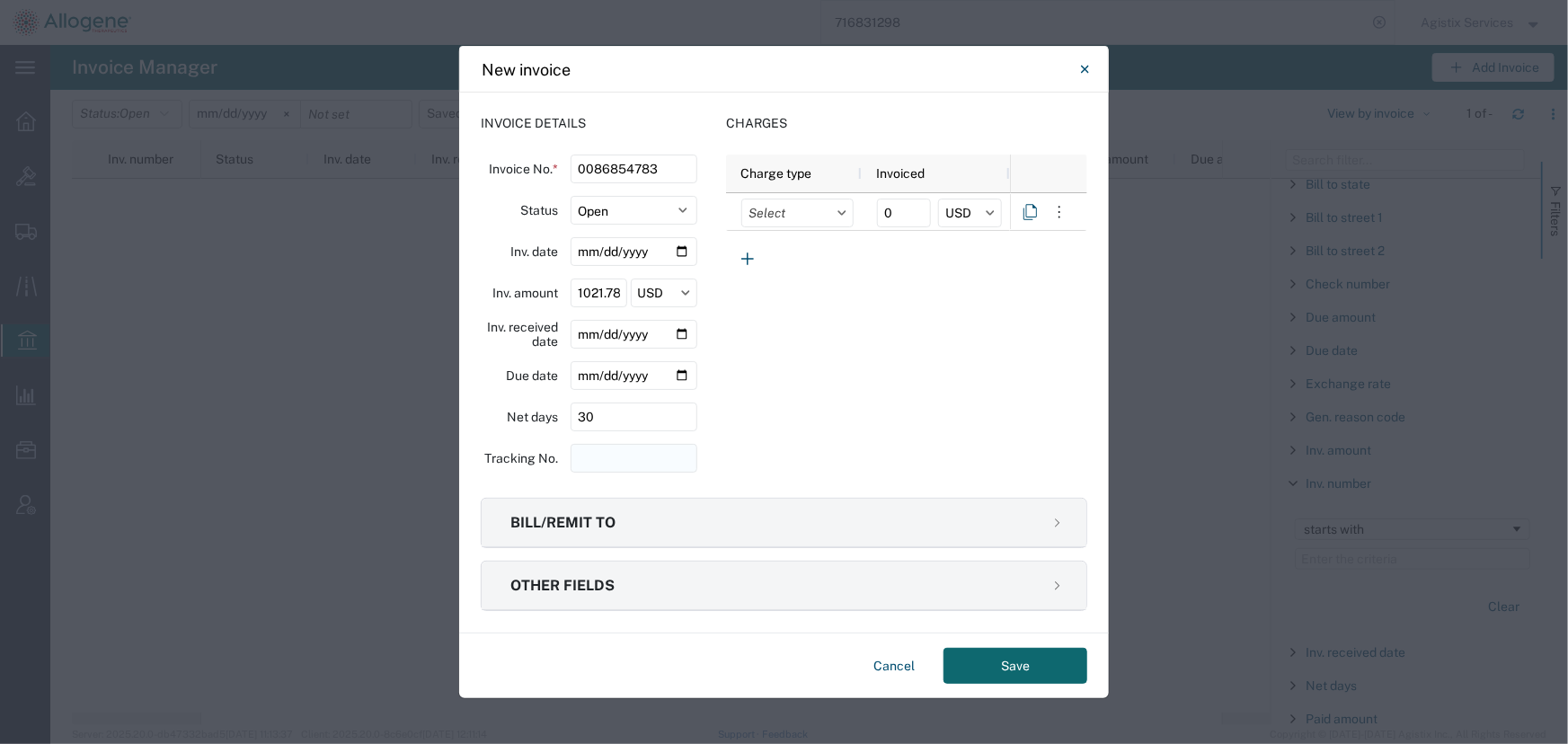
type input "30"
click at [606, 461] on input "string" at bounding box center [635, 459] width 127 height 29
type input "716831298"
click at [834, 214] on input "text" at bounding box center [797, 213] width 112 height 29
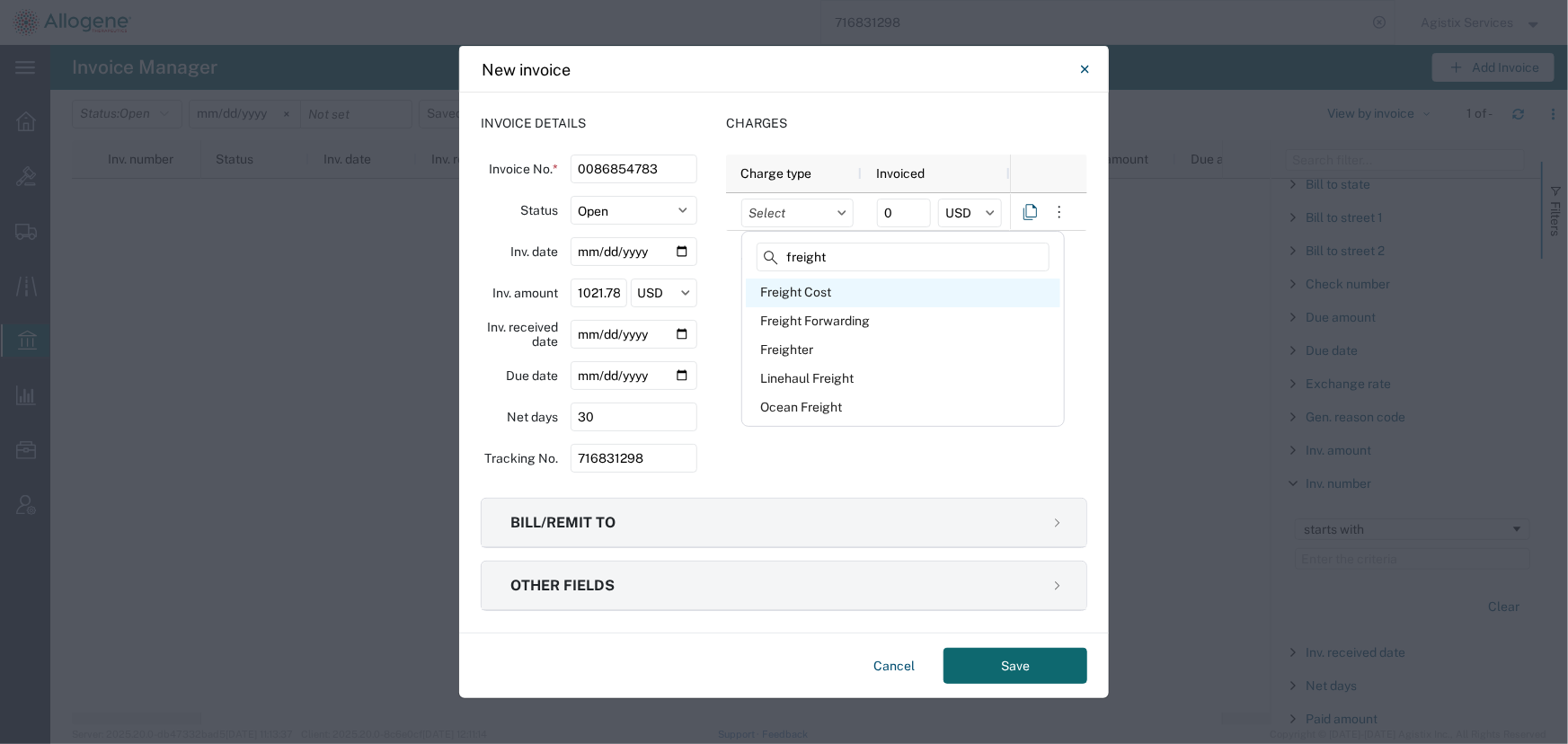
type input "freight"
click at [780, 291] on div "Freight Cost" at bounding box center [903, 293] width 314 height 29
type input "Freight Cost"
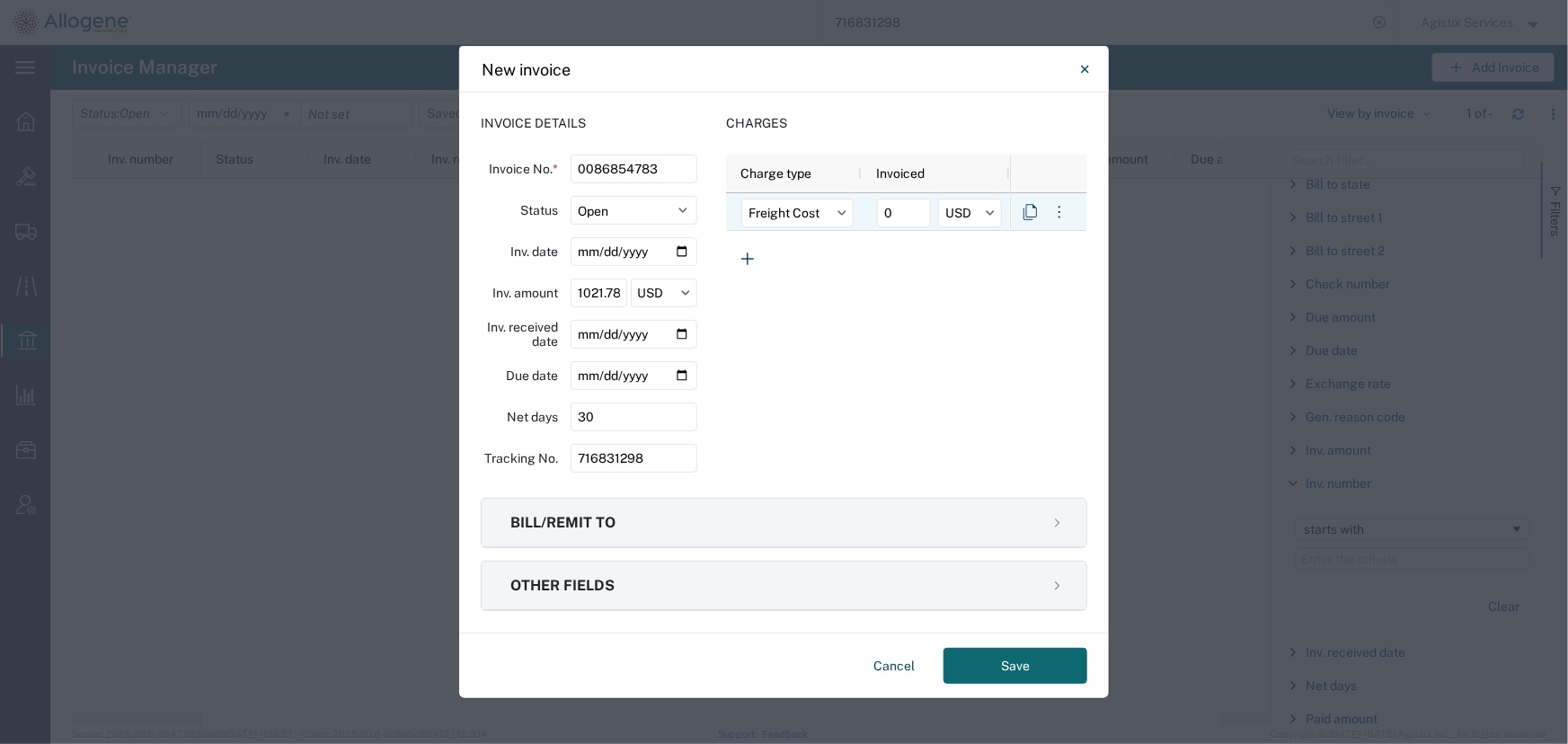
drag, startPoint x: 908, startPoint y: 214, endPoint x: 859, endPoint y: 213, distance: 49.0
click at [859, 213] on div "Freight Cost 0 USD" at bounding box center [867, 211] width 284 height 37
type input "346"
click at [743, 259] on icon "button" at bounding box center [747, 259] width 12 height 12
click at [1062, 211] on icon "button" at bounding box center [1059, 211] width 18 height 18
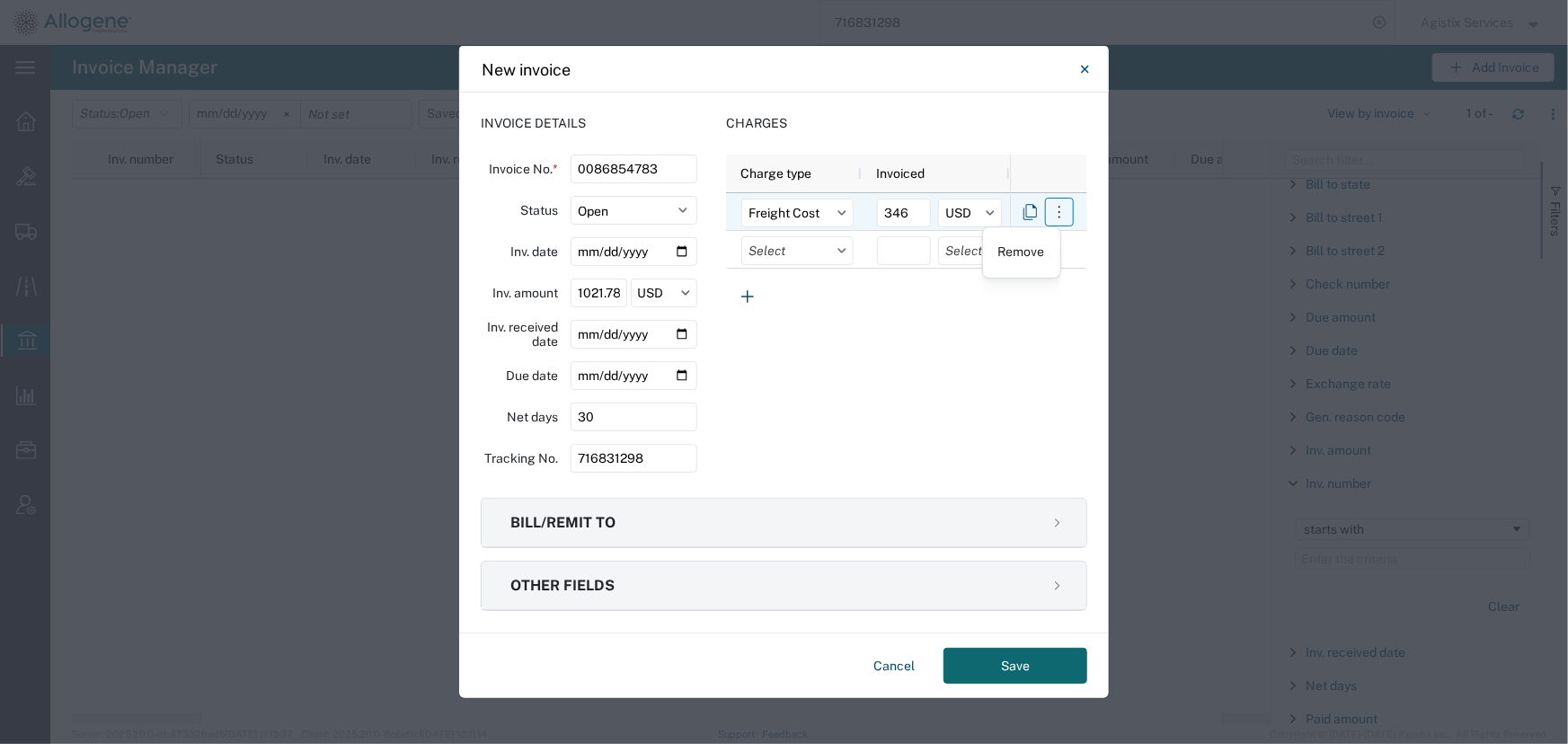
click at [1062, 211] on icon "button" at bounding box center [1059, 211] width 18 height 18
click at [787, 255] on input "text" at bounding box center [797, 251] width 112 height 29
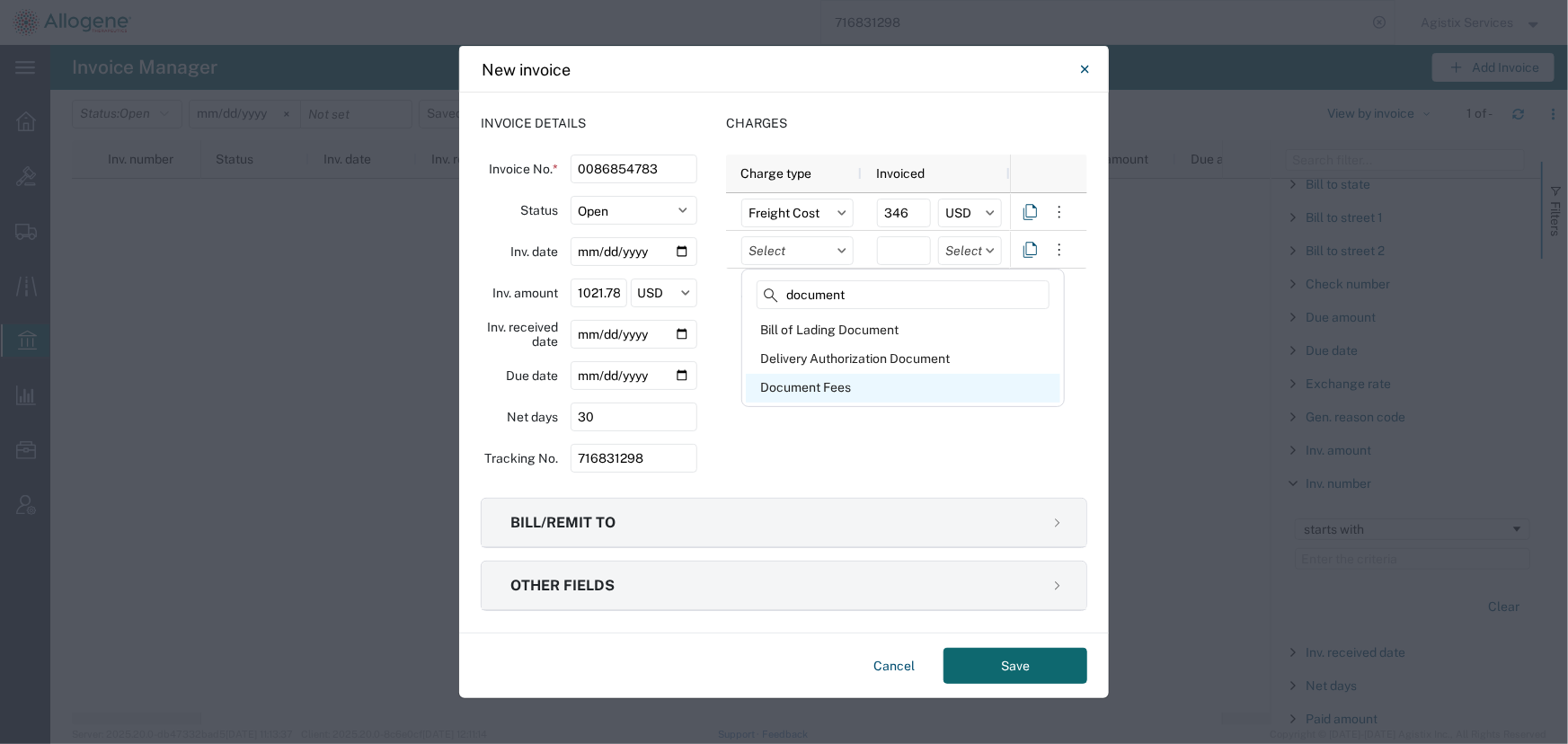
type input "document"
click at [784, 388] on div "Document Fees" at bounding box center [903, 388] width 314 height 29
type input "Document Fees"
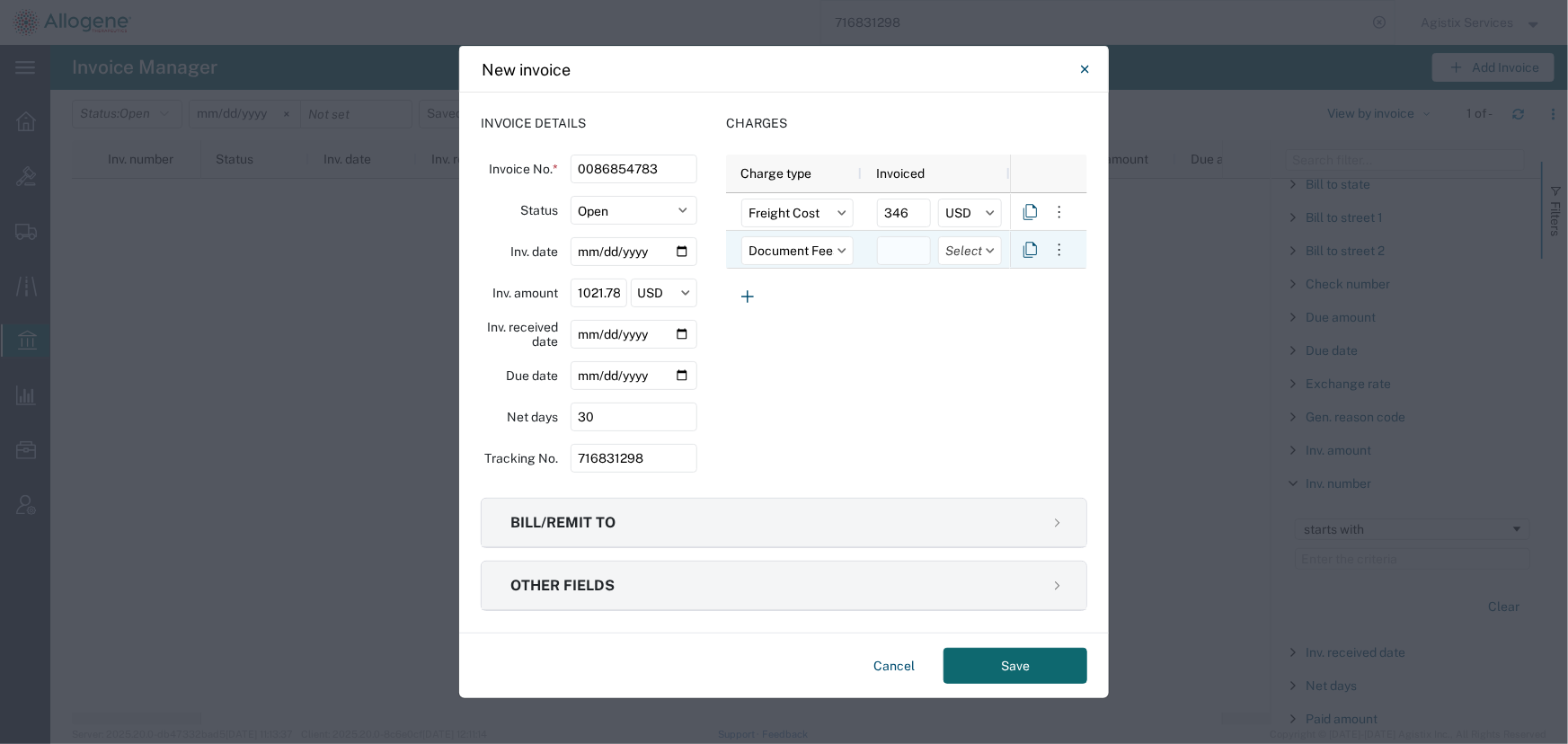
click at [888, 243] on input "number" at bounding box center [904, 251] width 54 height 29
type input "125"
click at [753, 299] on icon "button" at bounding box center [747, 296] width 21 height 21
click at [795, 296] on input "text" at bounding box center [797, 288] width 112 height 29
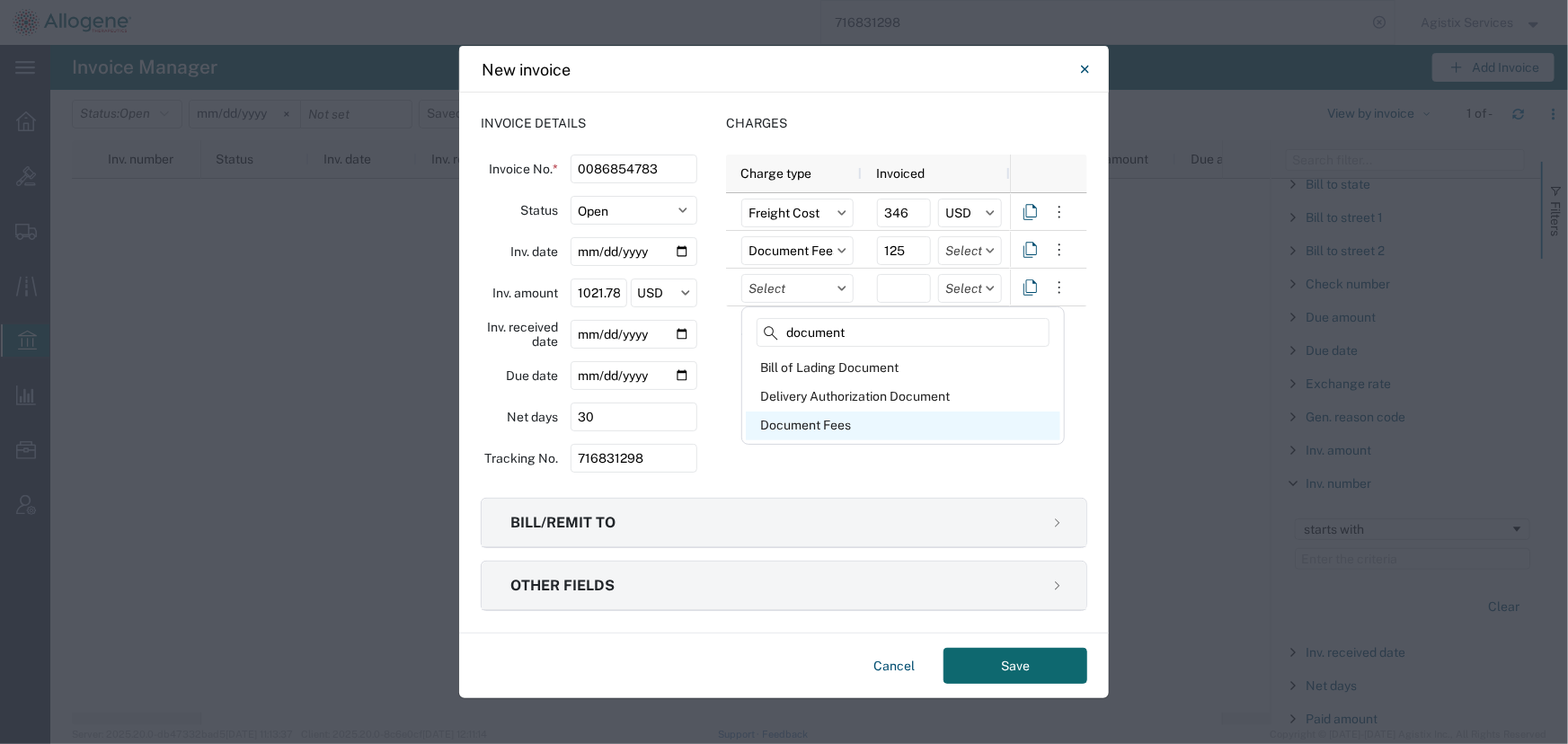
type input "document"
click at [817, 420] on div "Document Fees" at bounding box center [903, 426] width 314 height 29
type input "Document Fees"
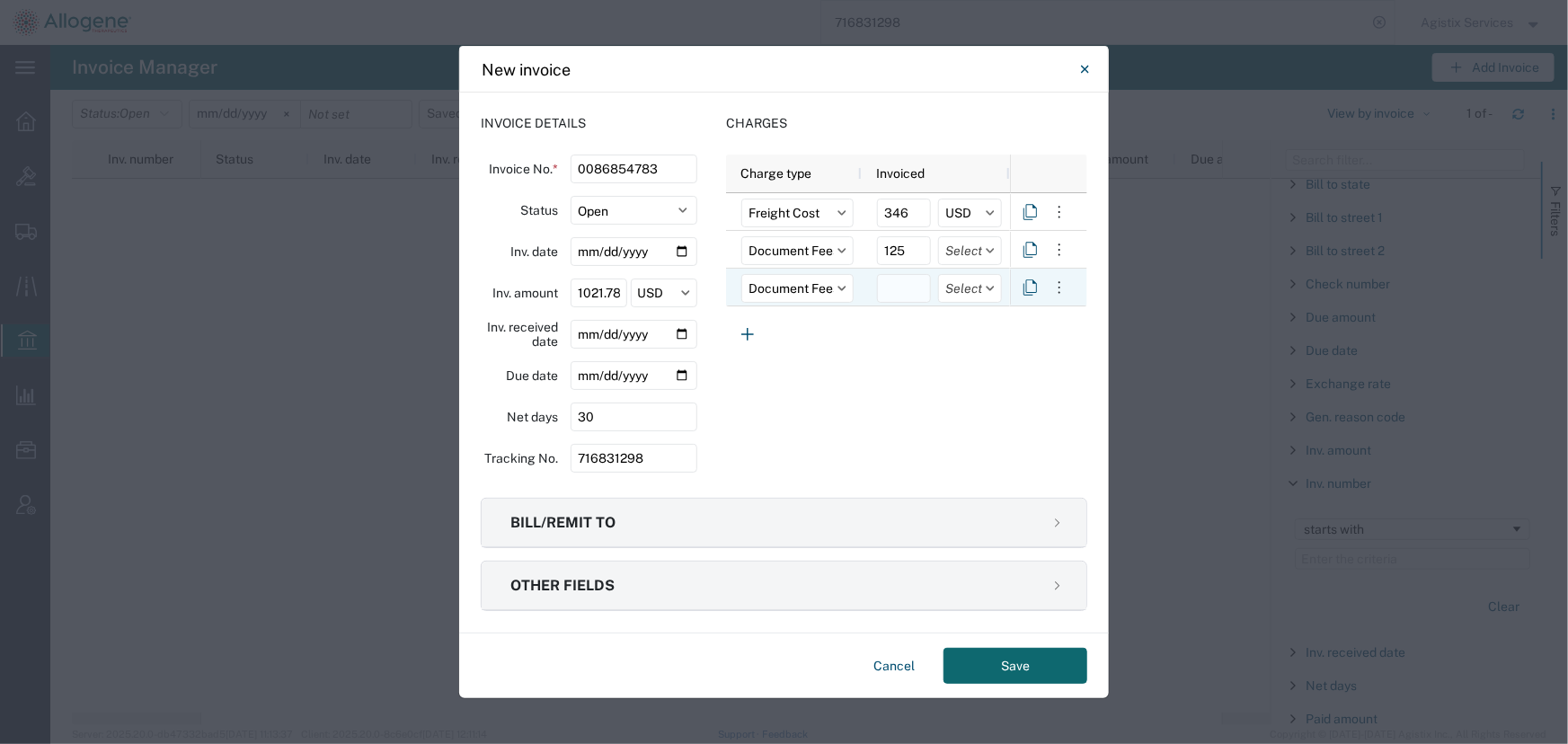
click at [914, 293] on input "number" at bounding box center [904, 288] width 54 height 29
type input "25"
click at [745, 338] on icon "button" at bounding box center [747, 334] width 21 height 21
click at [760, 329] on input "text" at bounding box center [797, 326] width 112 height 29
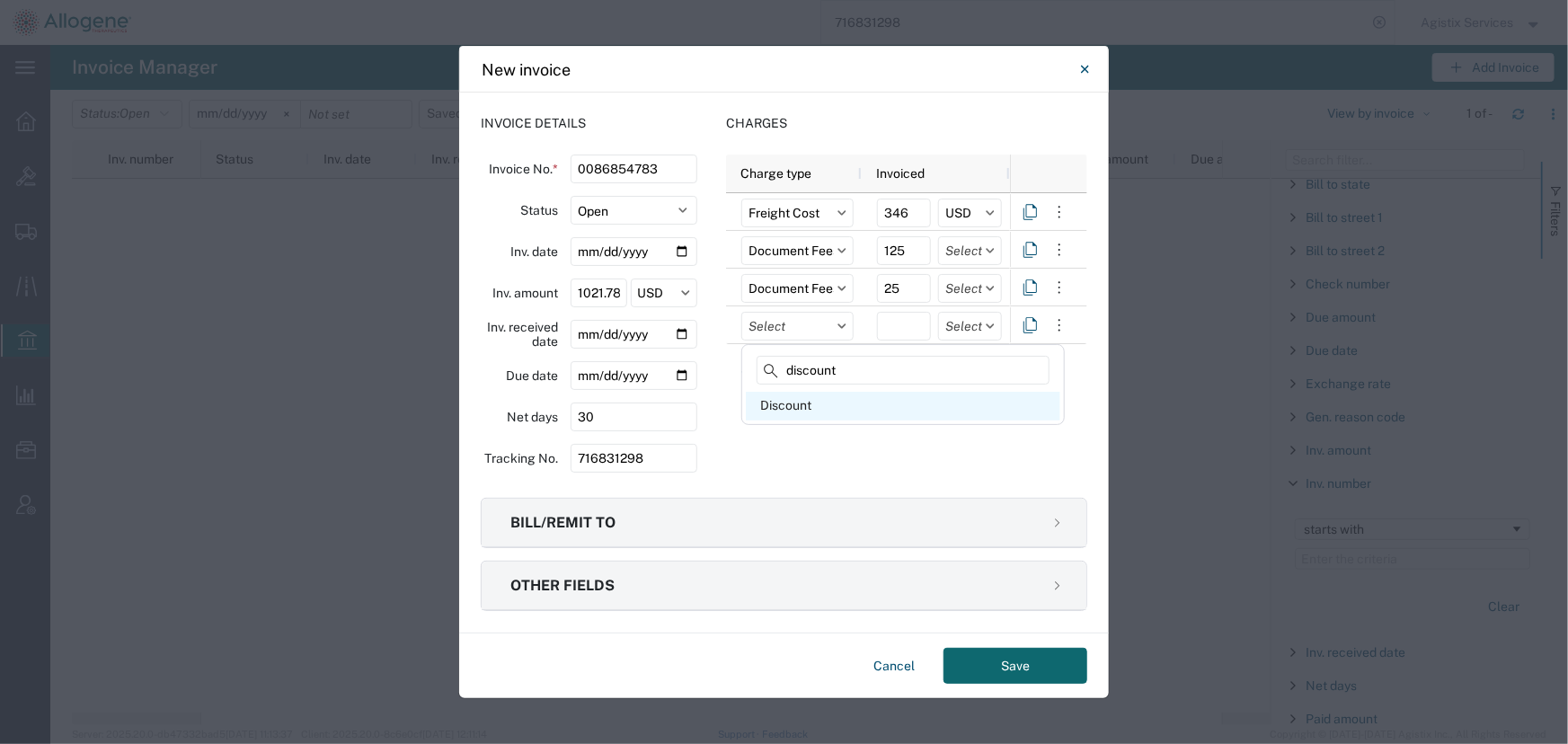
type input "discount"
click at [779, 409] on div "Discount" at bounding box center [903, 407] width 314 height 29
type input "Discount"
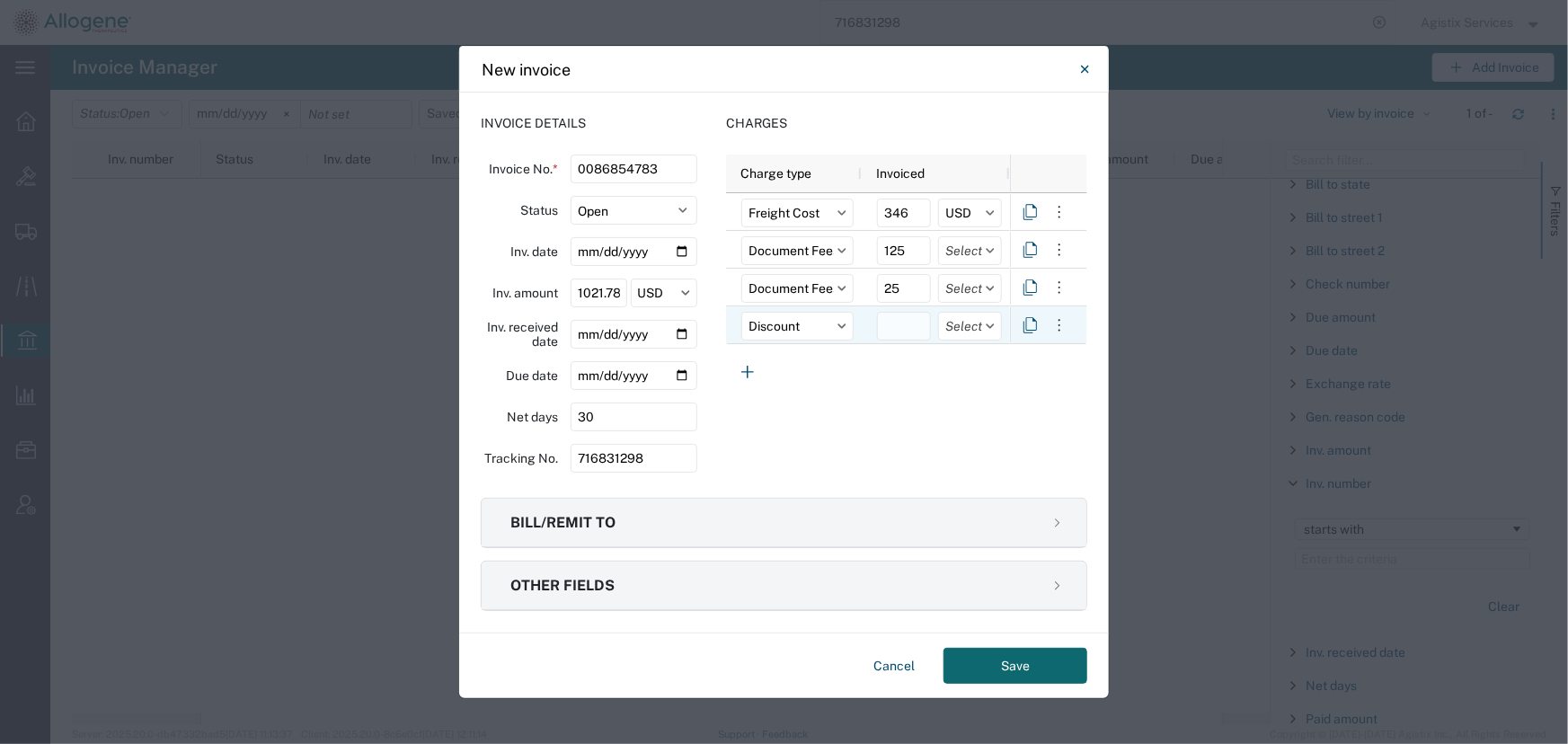
click at [884, 327] on input "number" at bounding box center [904, 326] width 54 height 29
type input "-51"
click at [750, 377] on icon "button" at bounding box center [747, 372] width 21 height 21
click at [792, 362] on input "text" at bounding box center [797, 364] width 112 height 29
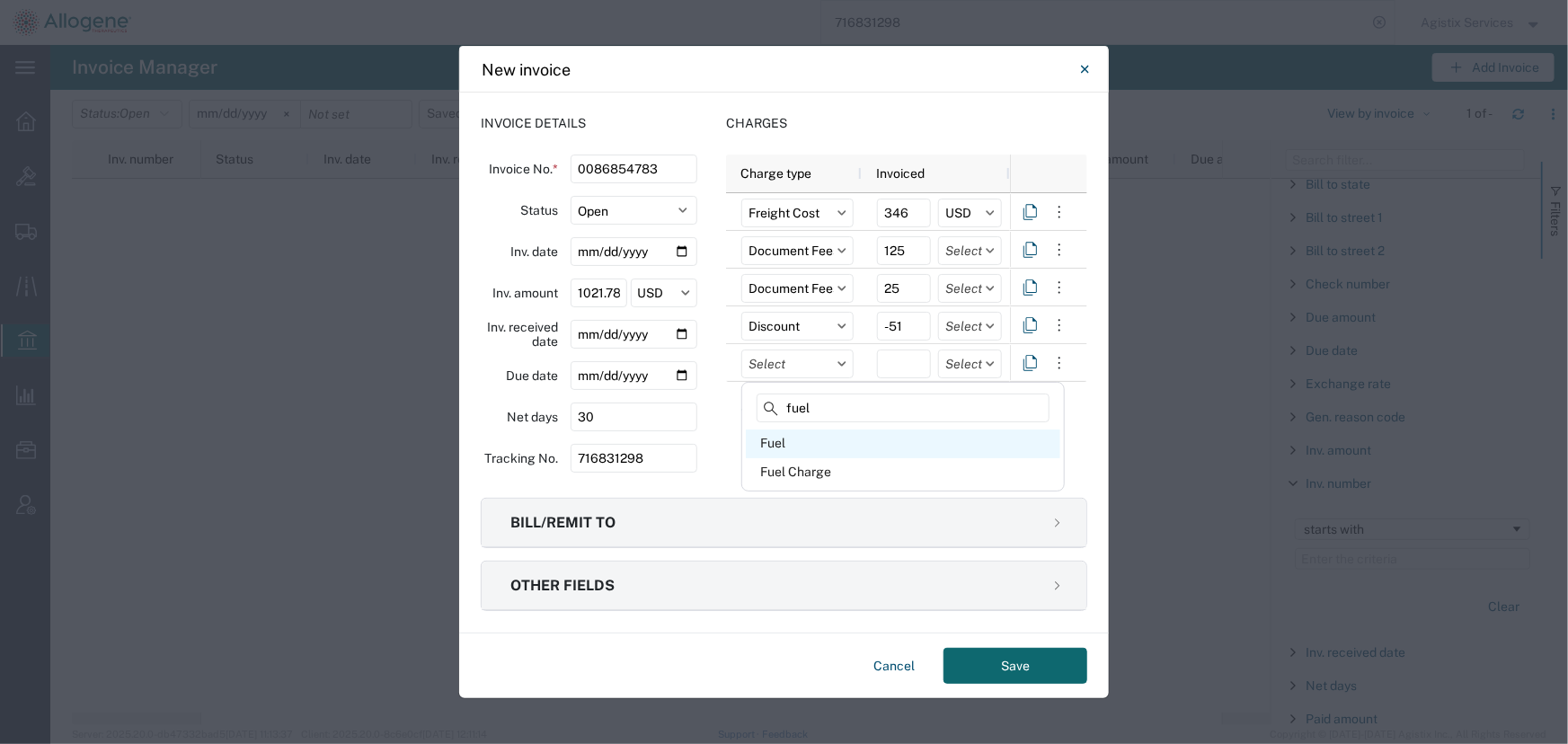
type input "fuel"
click at [781, 443] on div "Fuel" at bounding box center [903, 444] width 314 height 29
type input "Fuel"
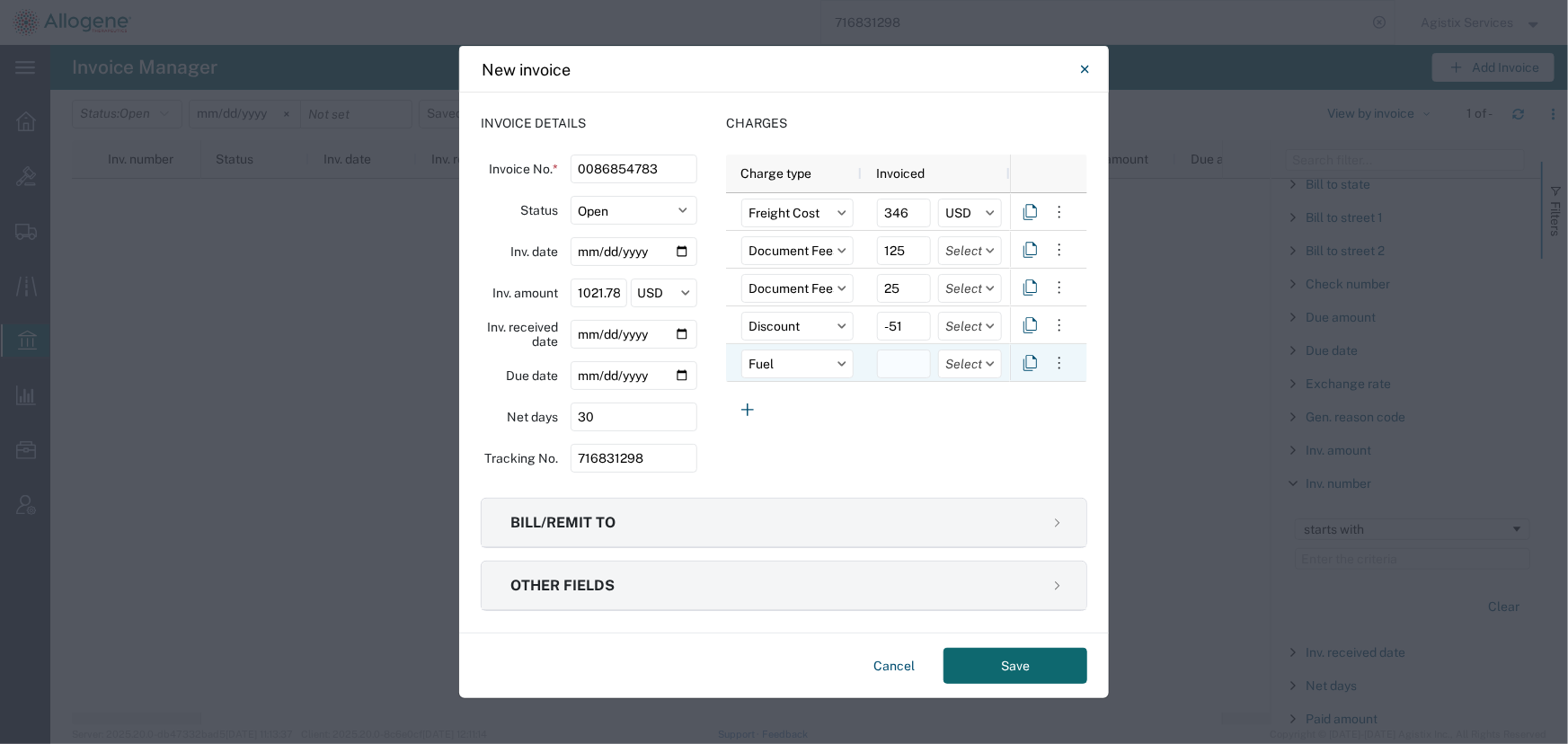
click at [887, 363] on input "number" at bounding box center [904, 364] width 54 height 29
type input "74"
click at [750, 411] on icon "button" at bounding box center [747, 409] width 21 height 21
click at [776, 409] on input "text" at bounding box center [797, 402] width 112 height 29
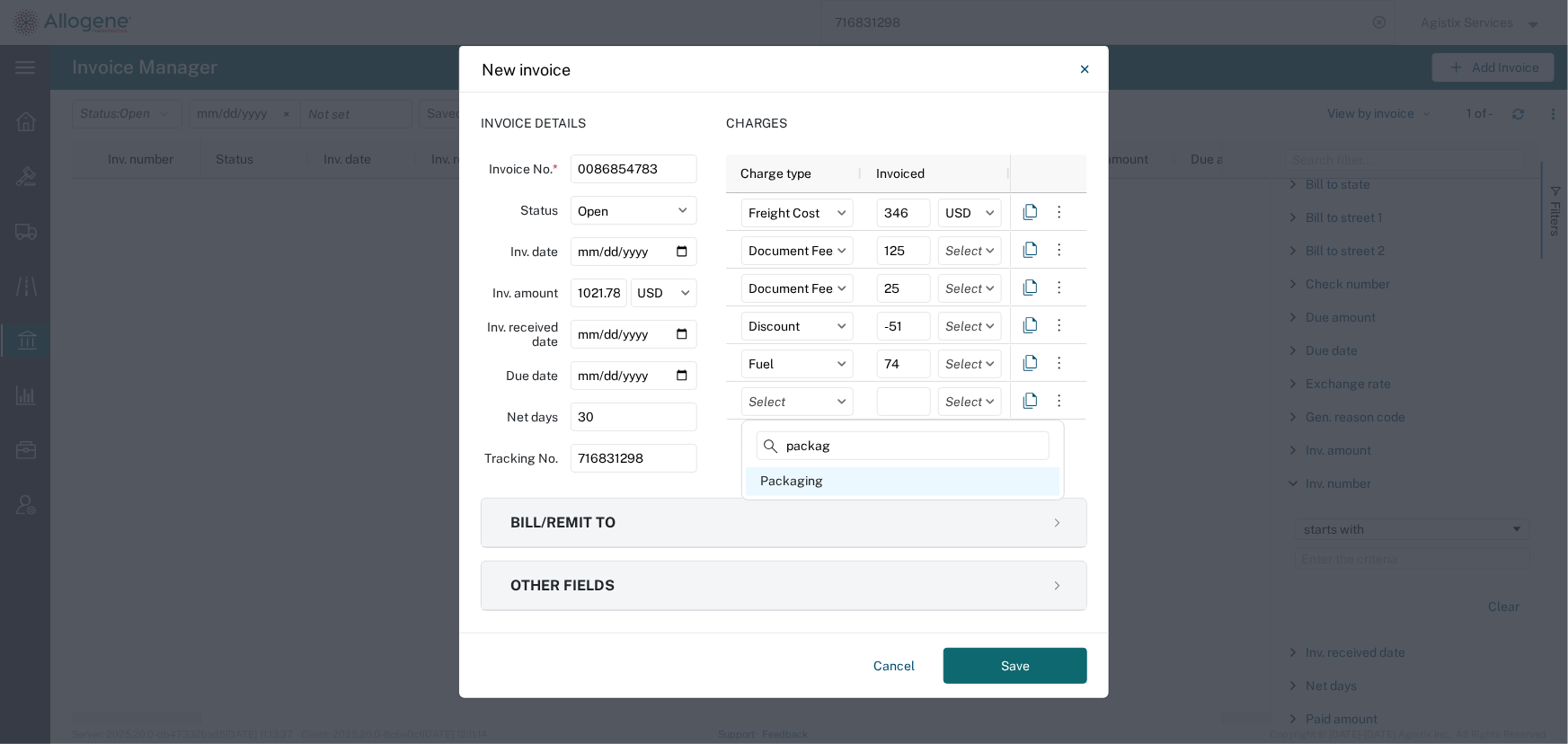
type input "packag"
click at [797, 486] on div "Packaging" at bounding box center [903, 482] width 314 height 29
type input "Packaging"
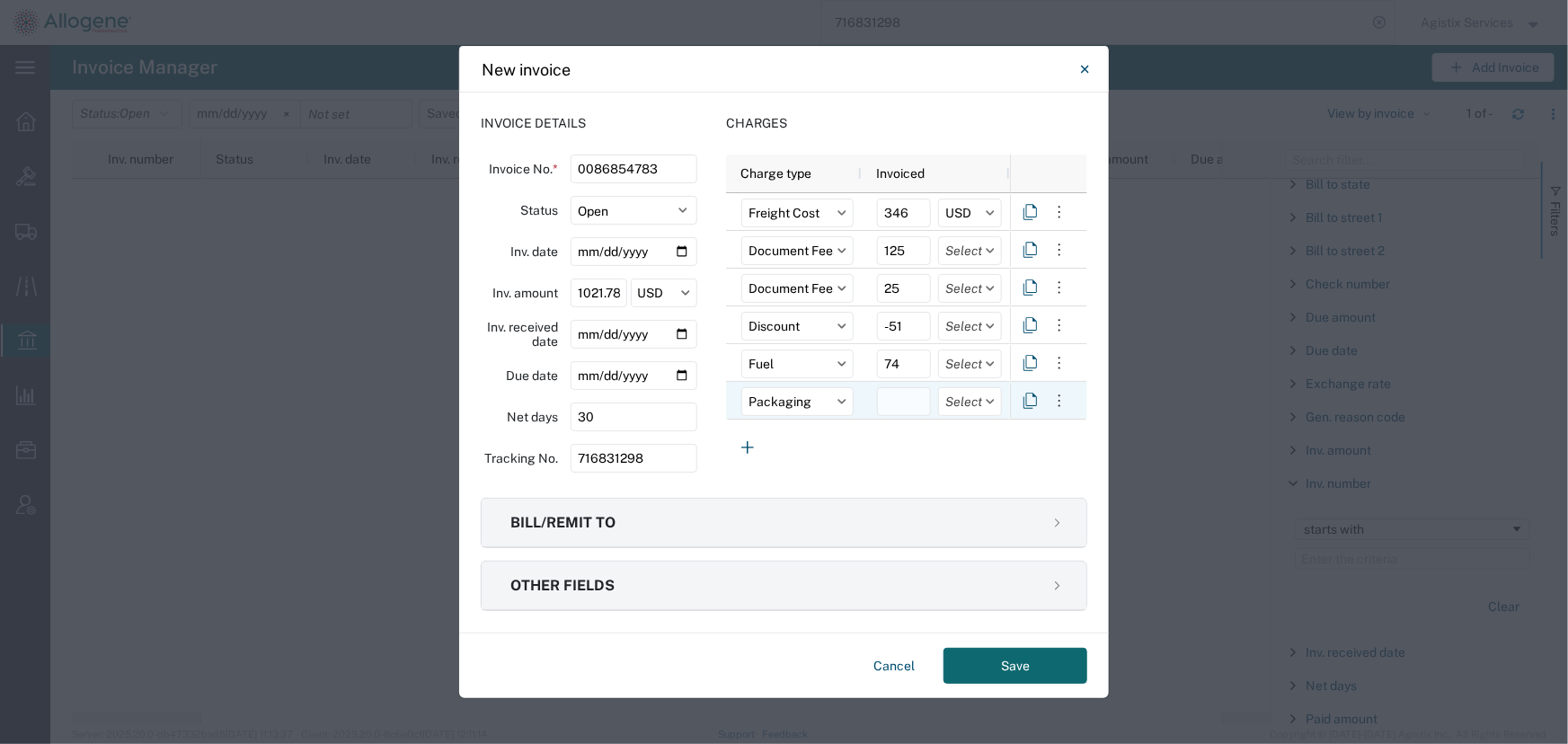
click at [895, 402] on input "number" at bounding box center [904, 402] width 54 height 29
type input "337"
click at [746, 443] on icon "button" at bounding box center [747, 447] width 21 height 21
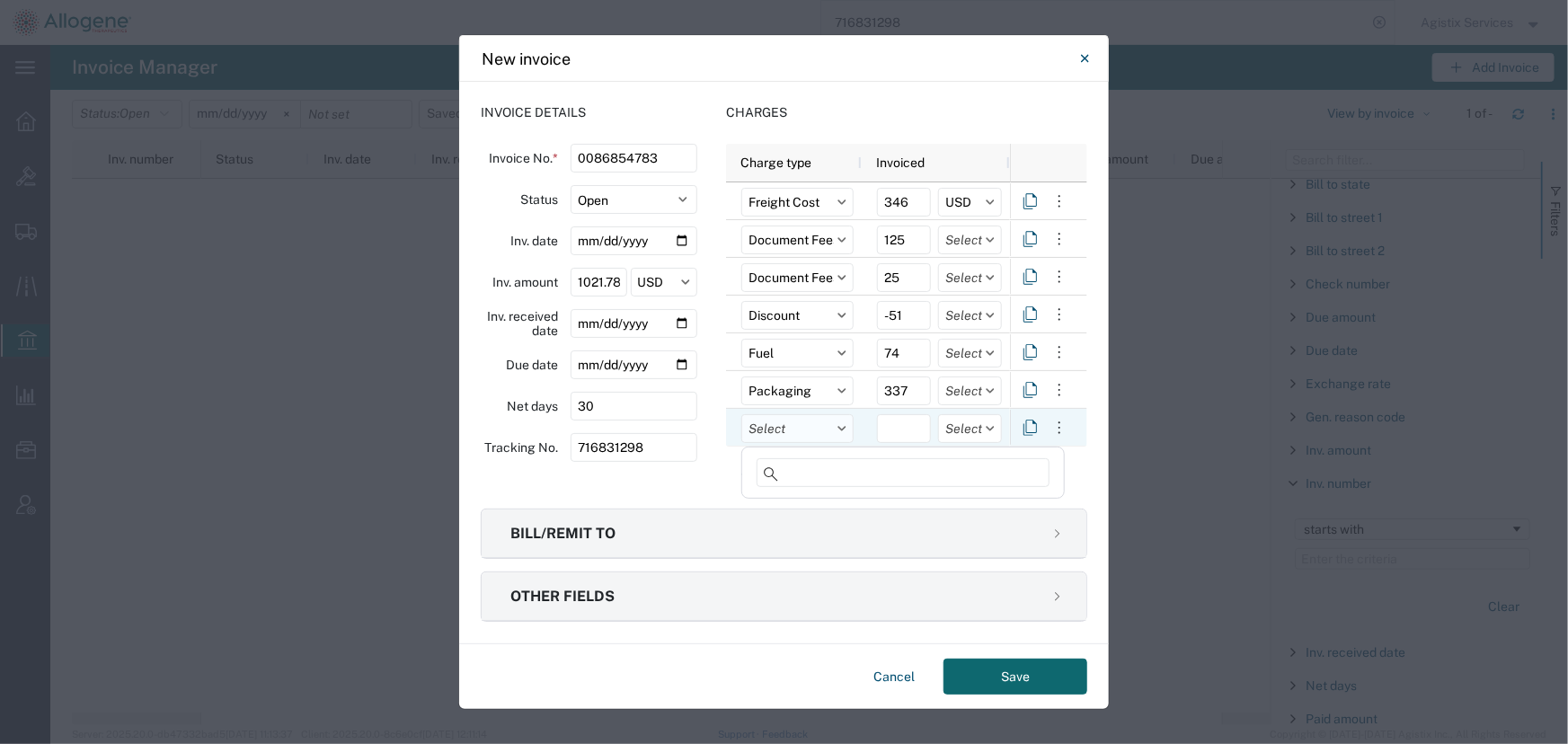
click at [784, 434] on input "text" at bounding box center [797, 429] width 112 height 29
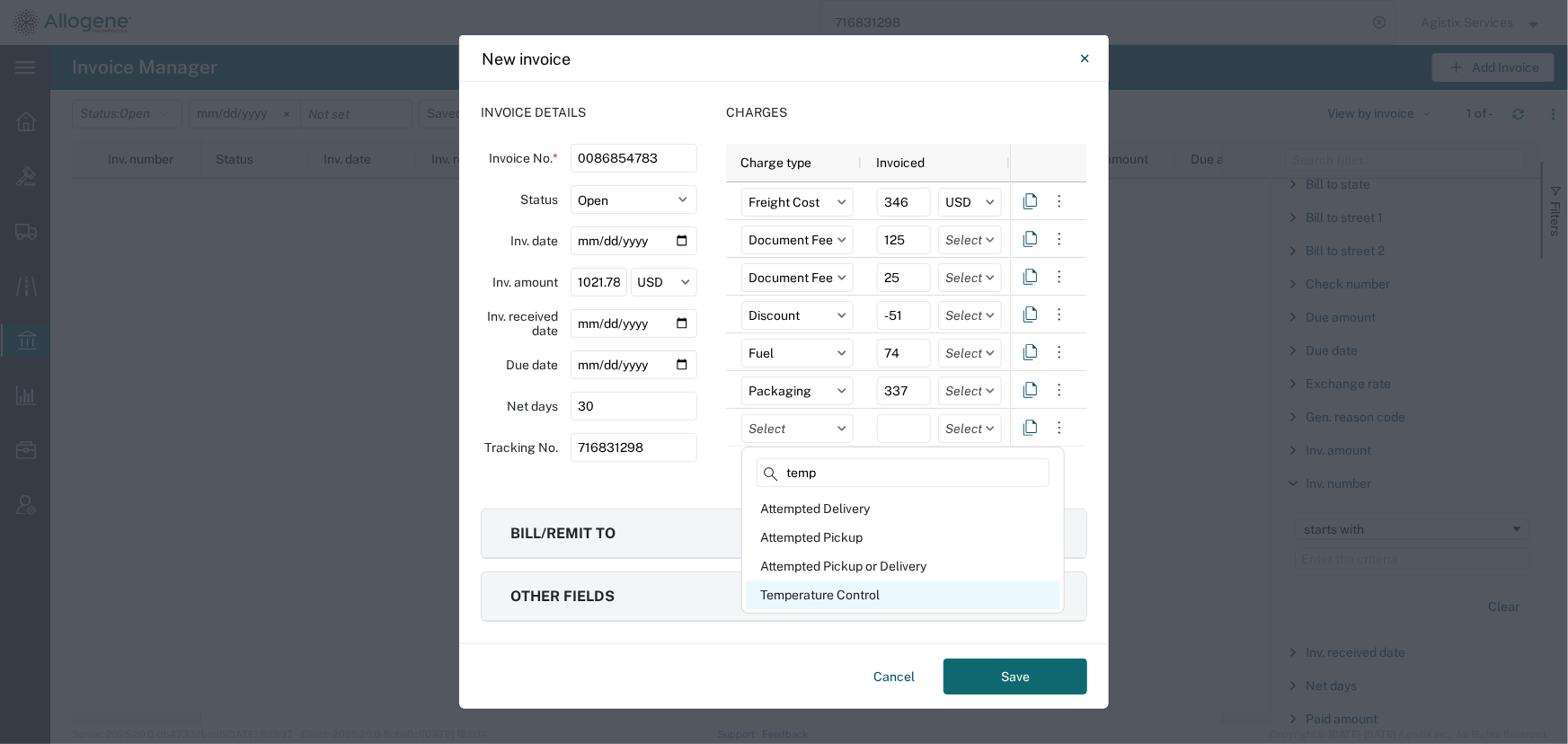
type input "temp"
click at [808, 588] on div "Temperature Control" at bounding box center [903, 595] width 314 height 29
type input "Temperature Control"
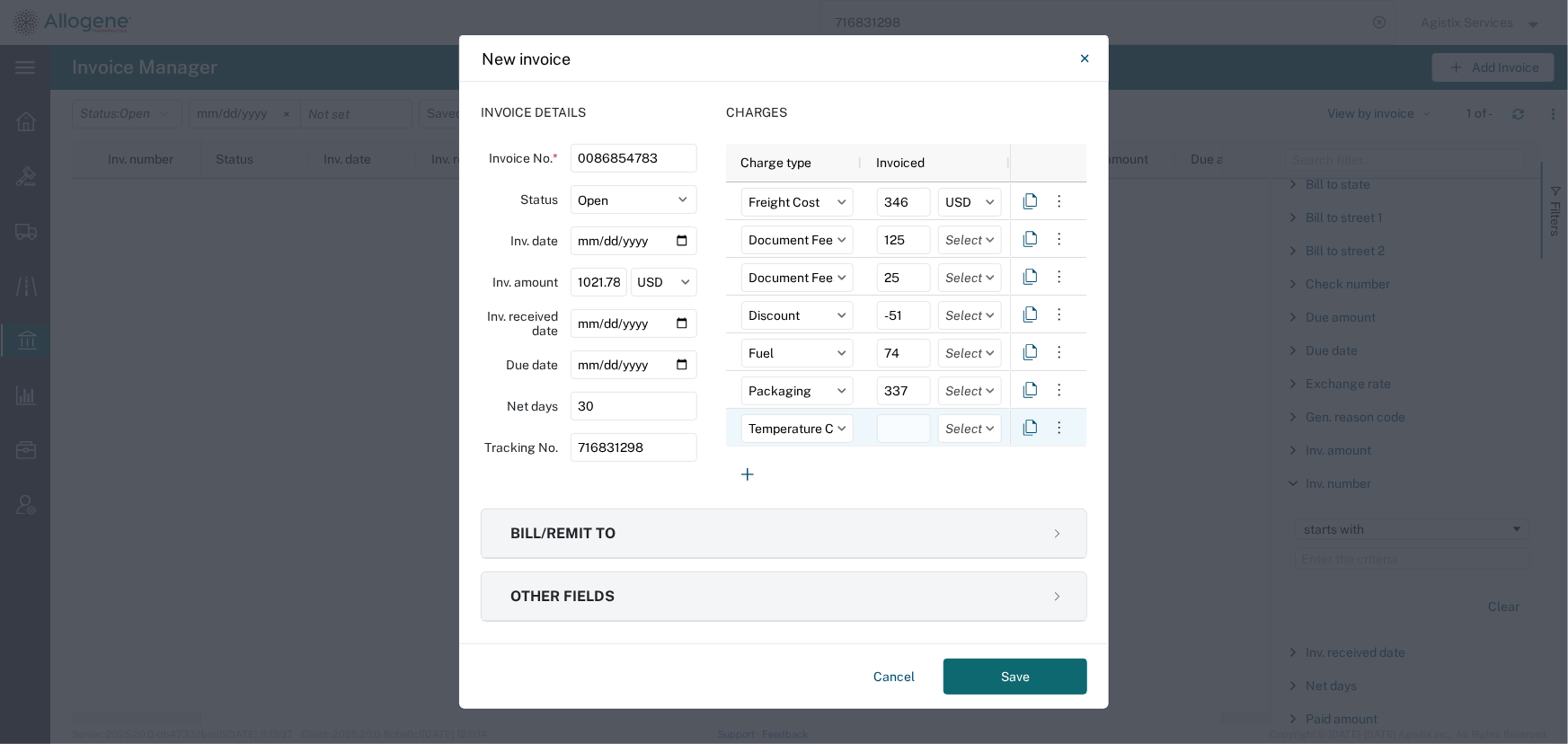
click at [889, 434] on input "number" at bounding box center [904, 429] width 54 height 29
click at [994, 241] on icon at bounding box center [989, 240] width 9 height 6
click at [990, 242] on input "text" at bounding box center [970, 240] width 63 height 29
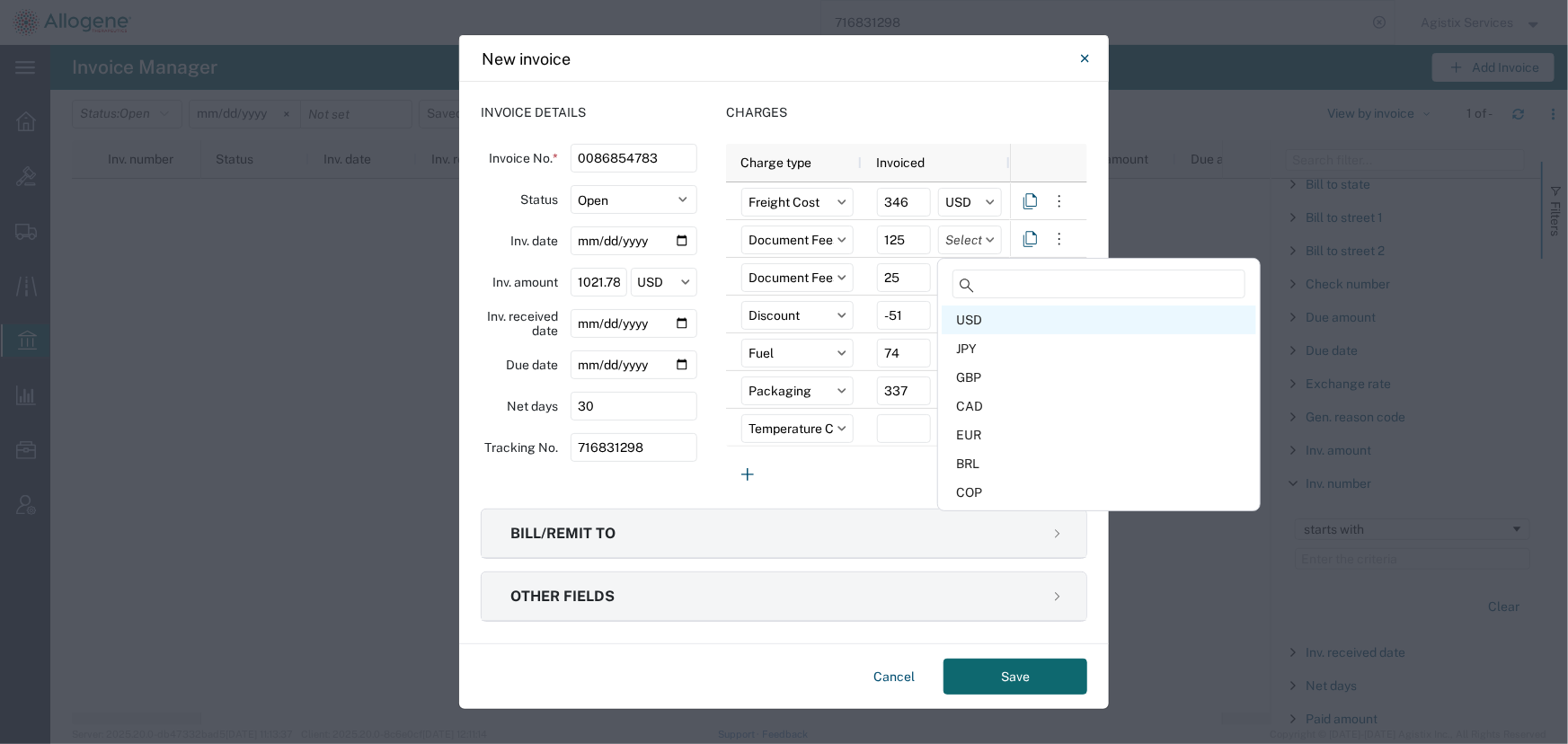
click at [971, 319] on div "USD" at bounding box center [1099, 320] width 314 height 29
type input "USD"
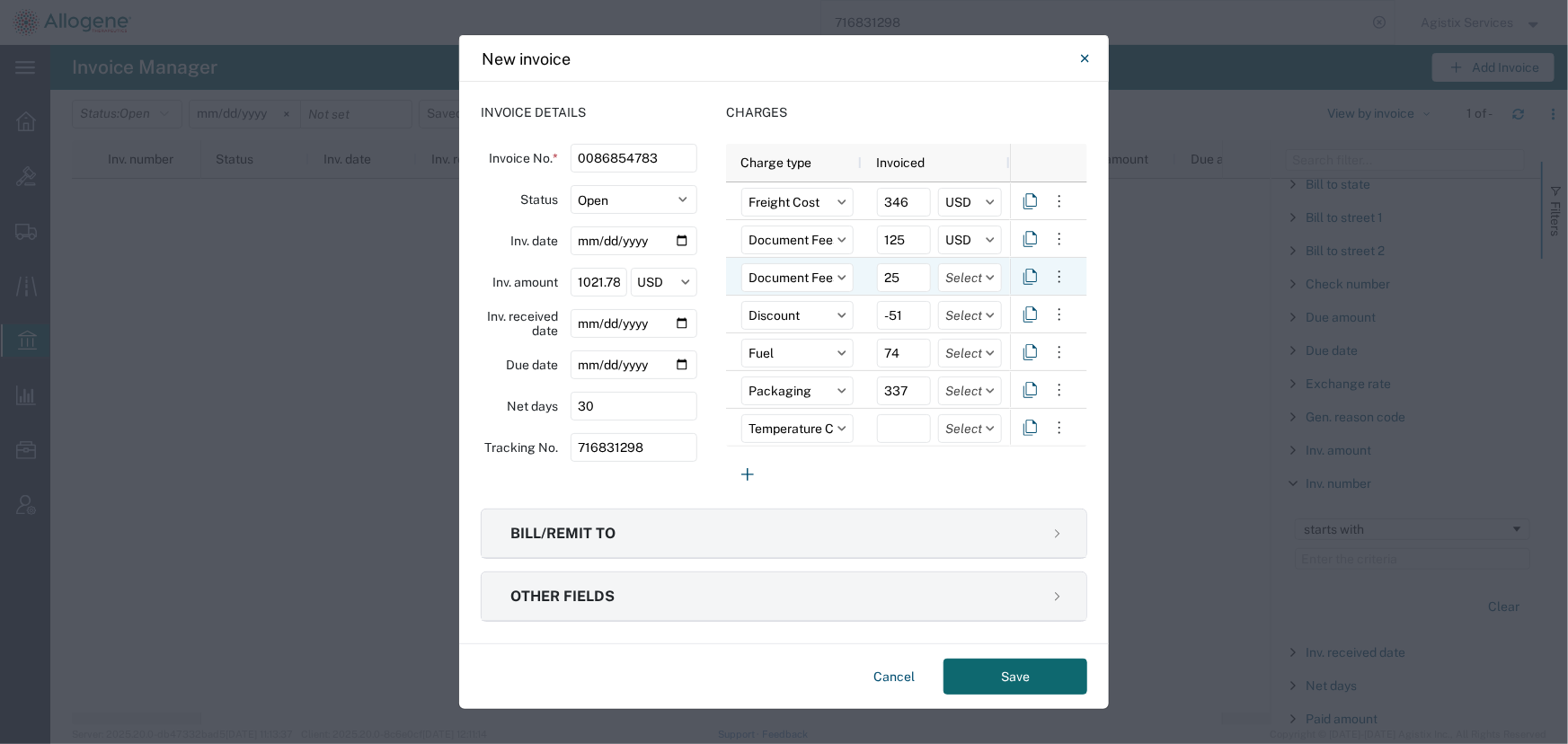
click at [992, 279] on icon at bounding box center [990, 277] width 8 height 5
click at [989, 280] on icon at bounding box center [989, 278] width 9 height 6
click at [986, 279] on icon at bounding box center [989, 278] width 9 height 6
click at [989, 273] on input "text" at bounding box center [970, 278] width 63 height 29
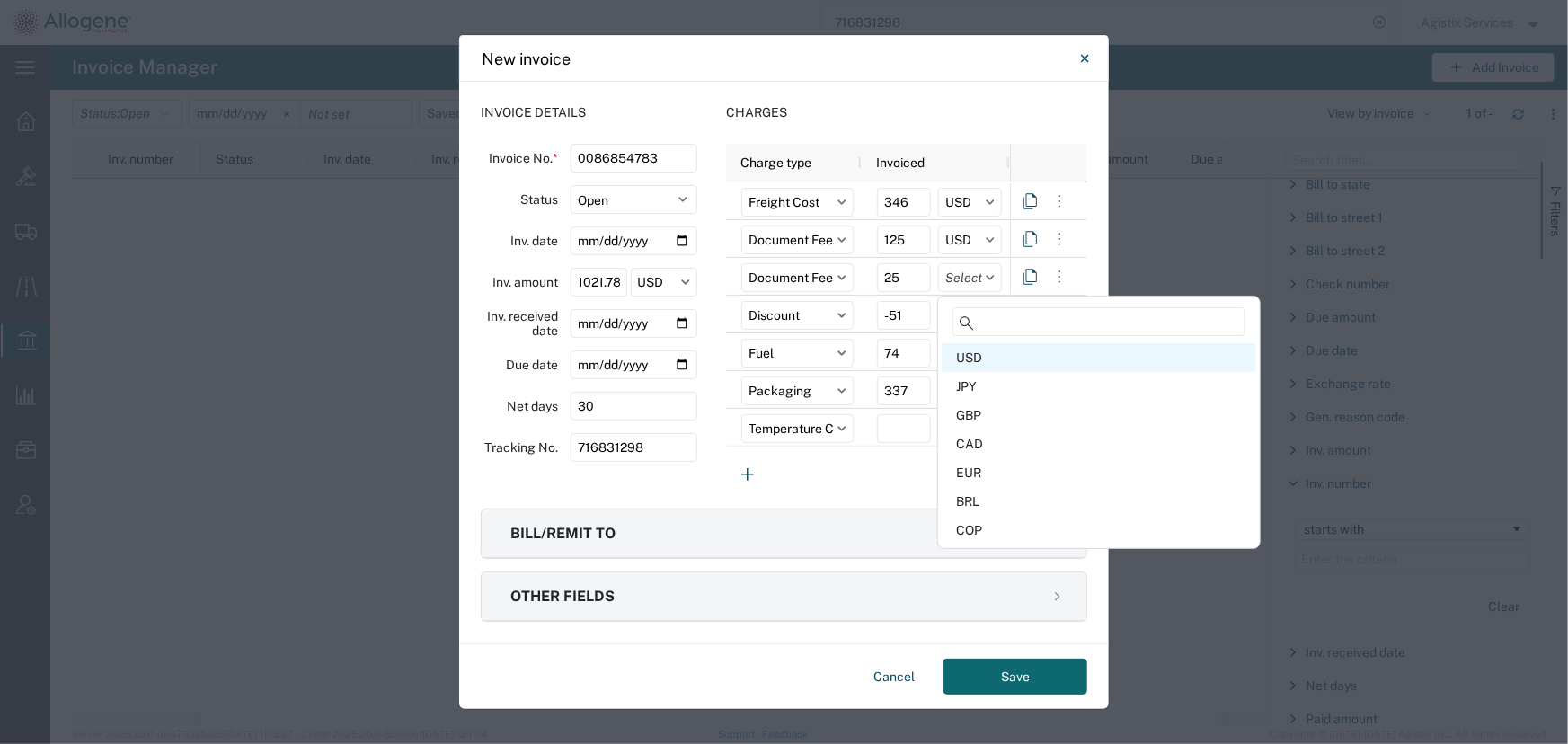
click at [975, 352] on div "USD" at bounding box center [1099, 358] width 314 height 29
type input "USD"
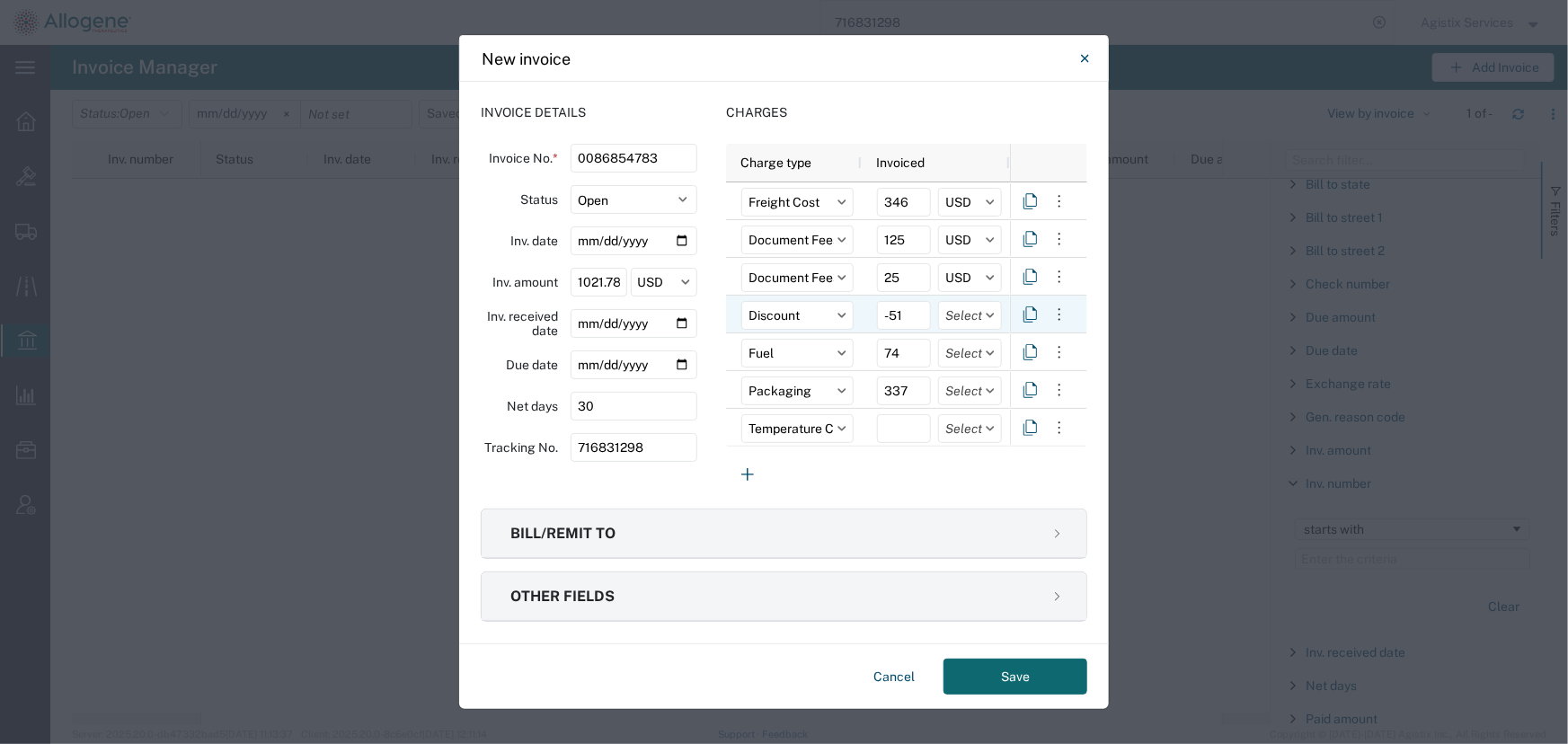
click at [990, 314] on icon at bounding box center [989, 315] width 9 height 6
click at [988, 317] on icon at bounding box center [989, 315] width 9 height 6
click at [994, 314] on icon at bounding box center [990, 314] width 8 height 5
click at [992, 316] on icon at bounding box center [989, 315] width 9 height 6
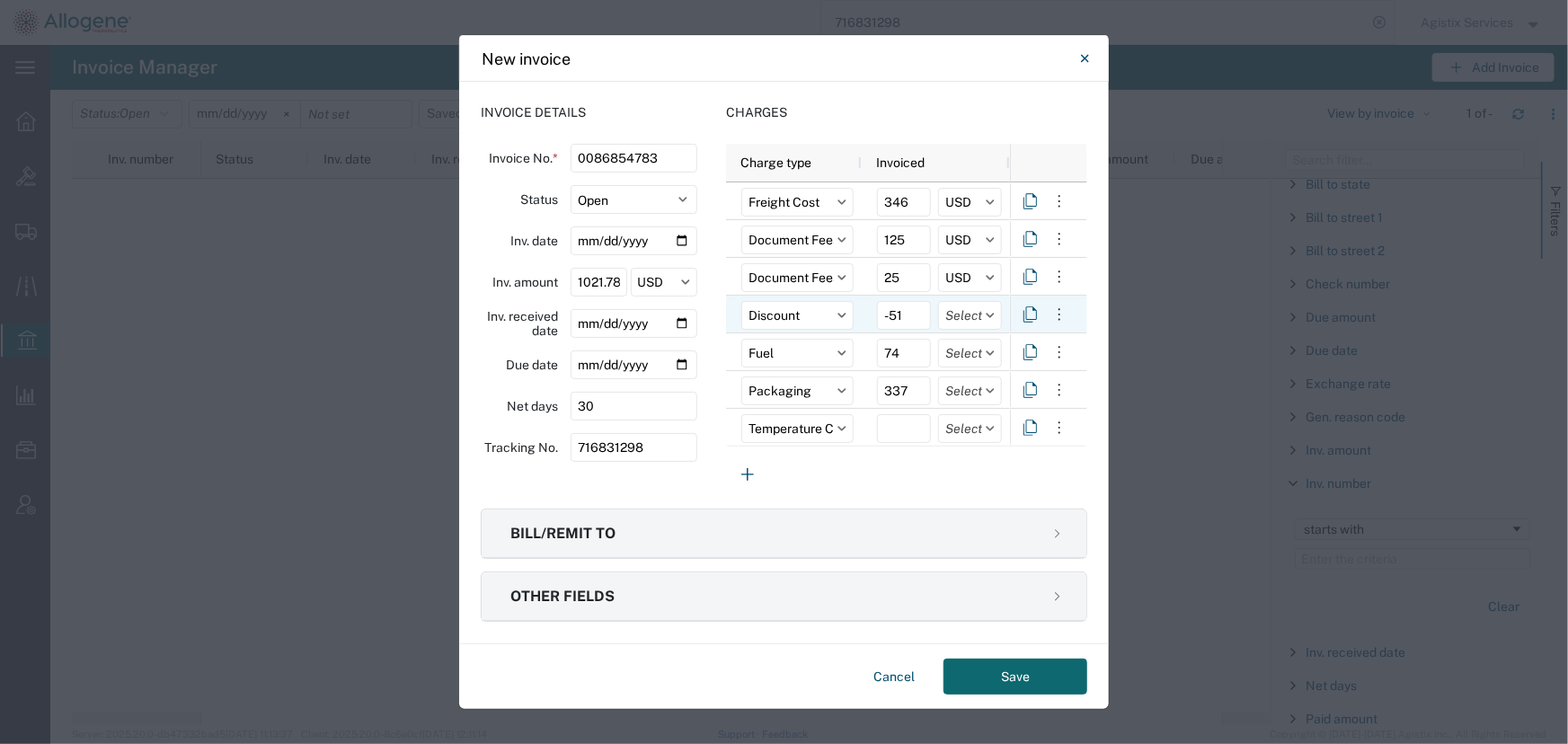
click at [990, 313] on icon at bounding box center [989, 315] width 9 height 6
click at [989, 353] on icon at bounding box center [990, 353] width 8 height 5
click at [990, 315] on icon at bounding box center [990, 314] width 8 height 5
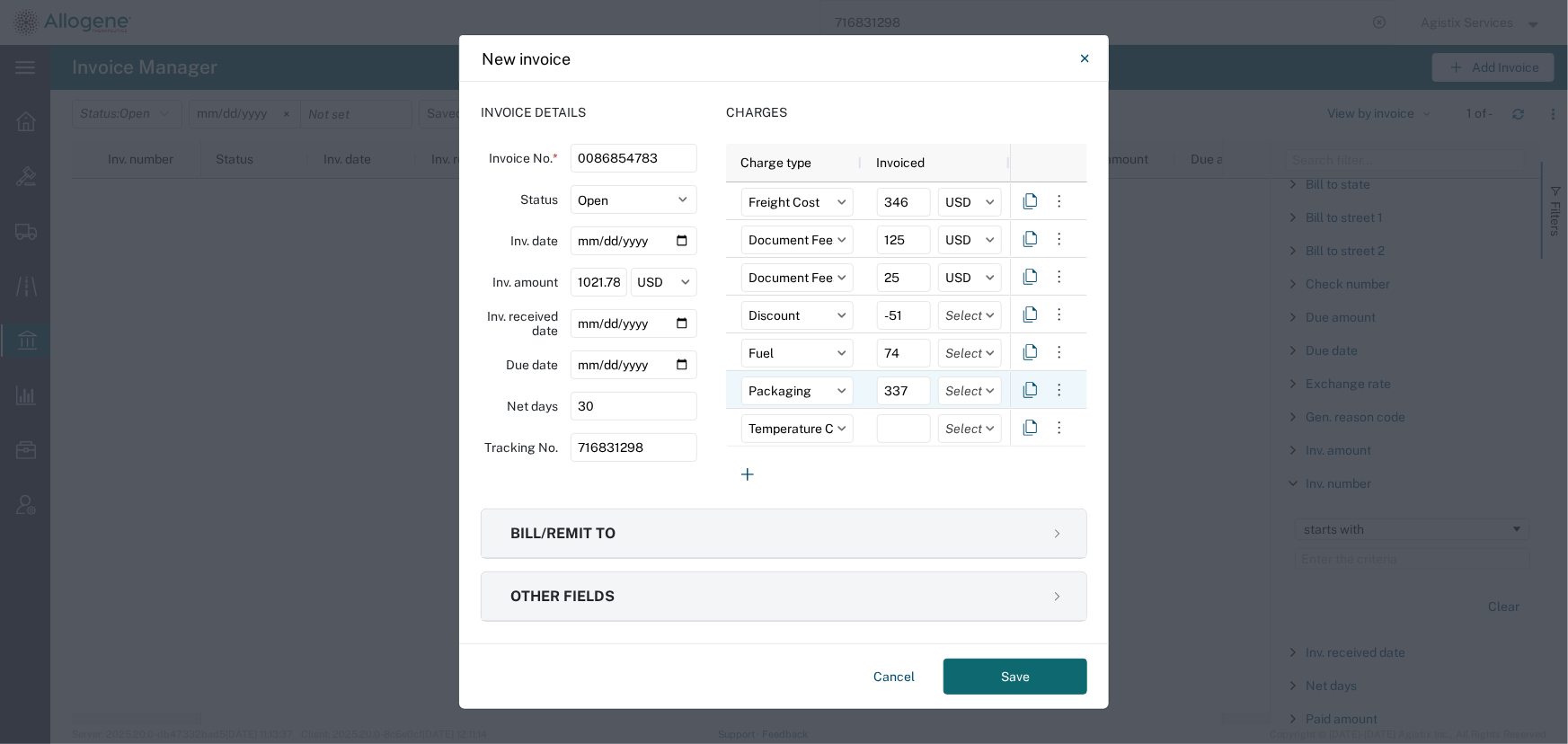
click at [994, 392] on icon at bounding box center [989, 391] width 9 height 6
click at [989, 316] on icon at bounding box center [990, 314] width 8 height 5
click at [991, 351] on icon at bounding box center [989, 354] width 9 height 6
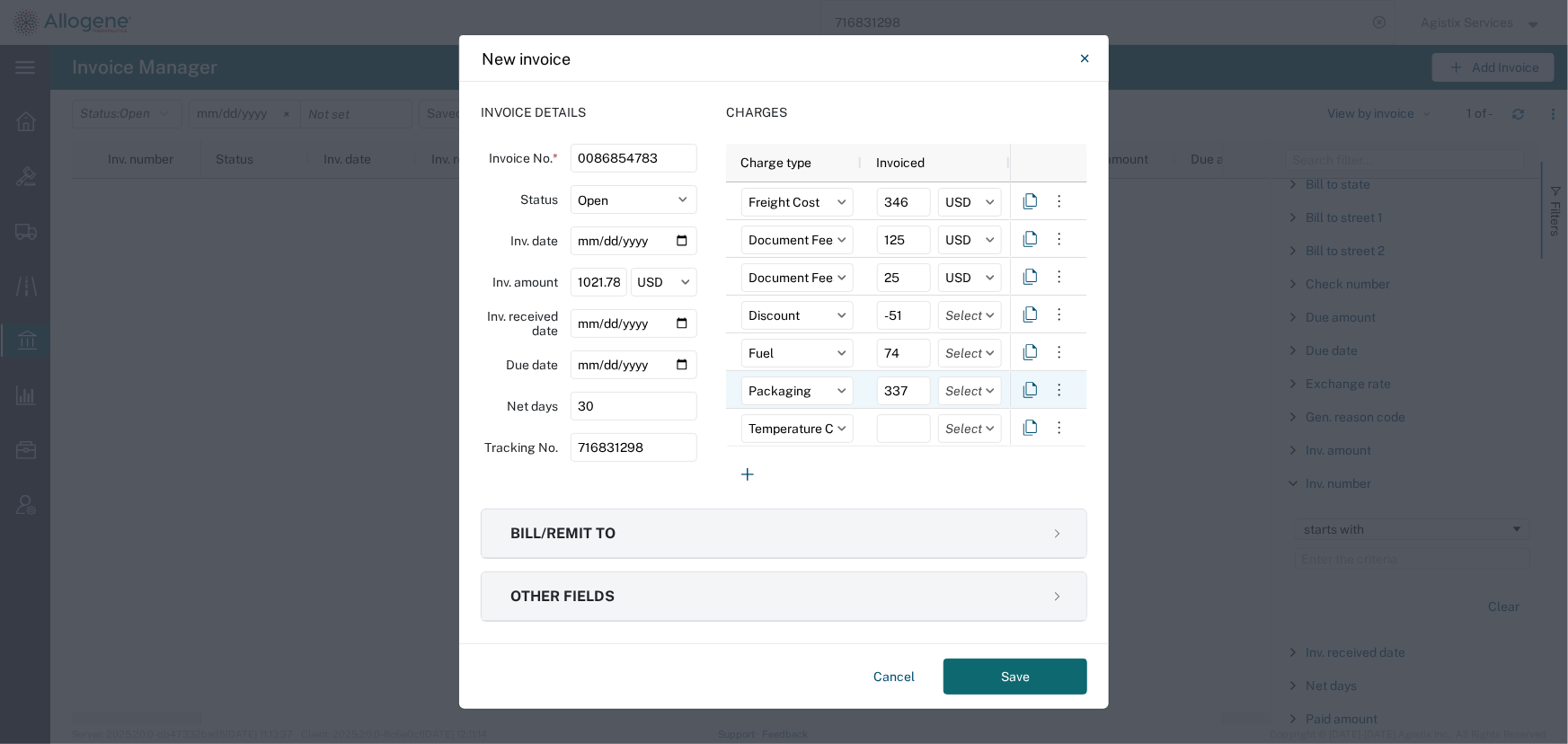
click at [990, 391] on icon at bounding box center [989, 391] width 9 height 6
click at [991, 431] on icon at bounding box center [990, 428] width 8 height 5
click at [903, 431] on input "number" at bounding box center [904, 429] width 54 height 29
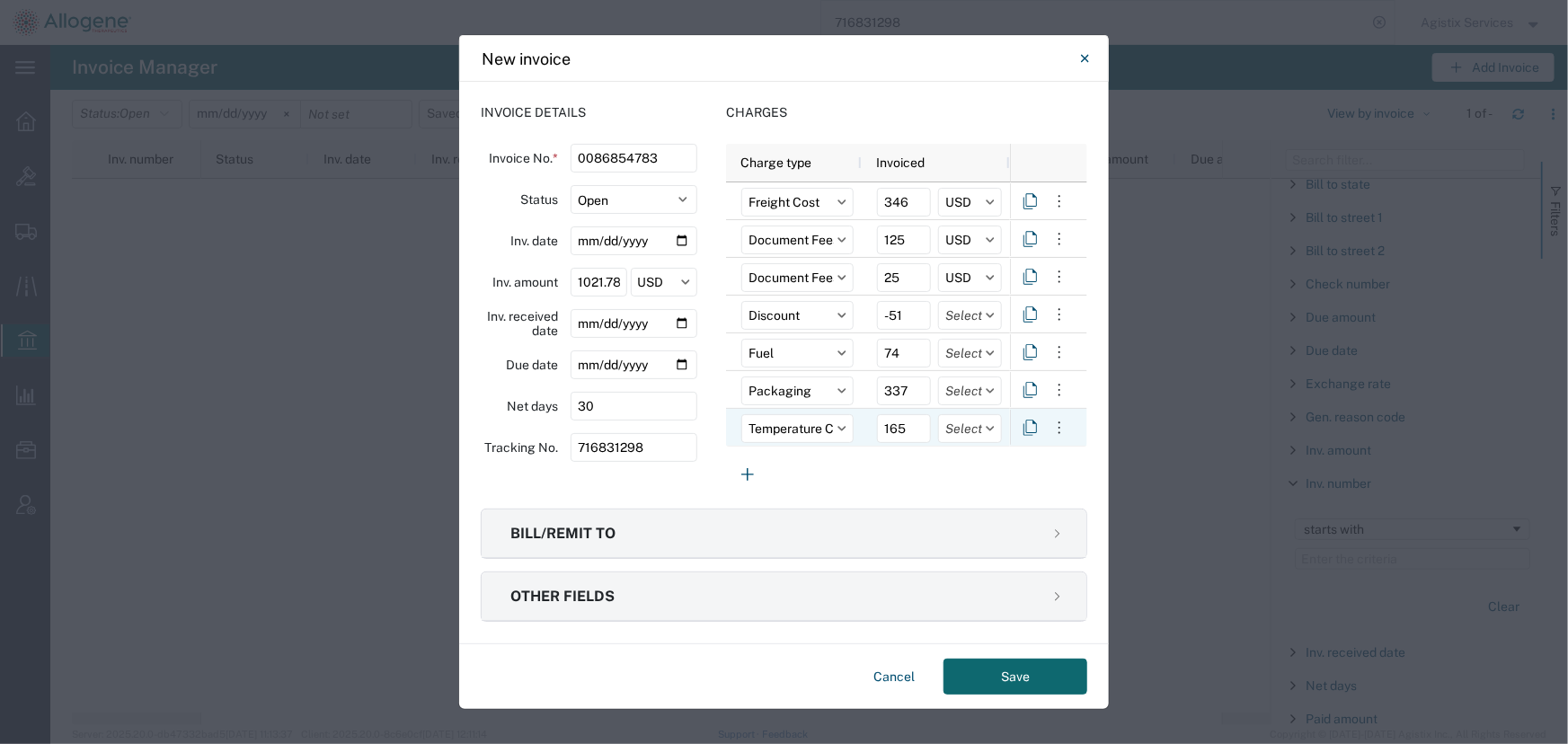
type input "165"
click at [993, 430] on icon at bounding box center [989, 429] width 9 height 6
click at [1053, 596] on icon "button" at bounding box center [1058, 596] width 18 height 18
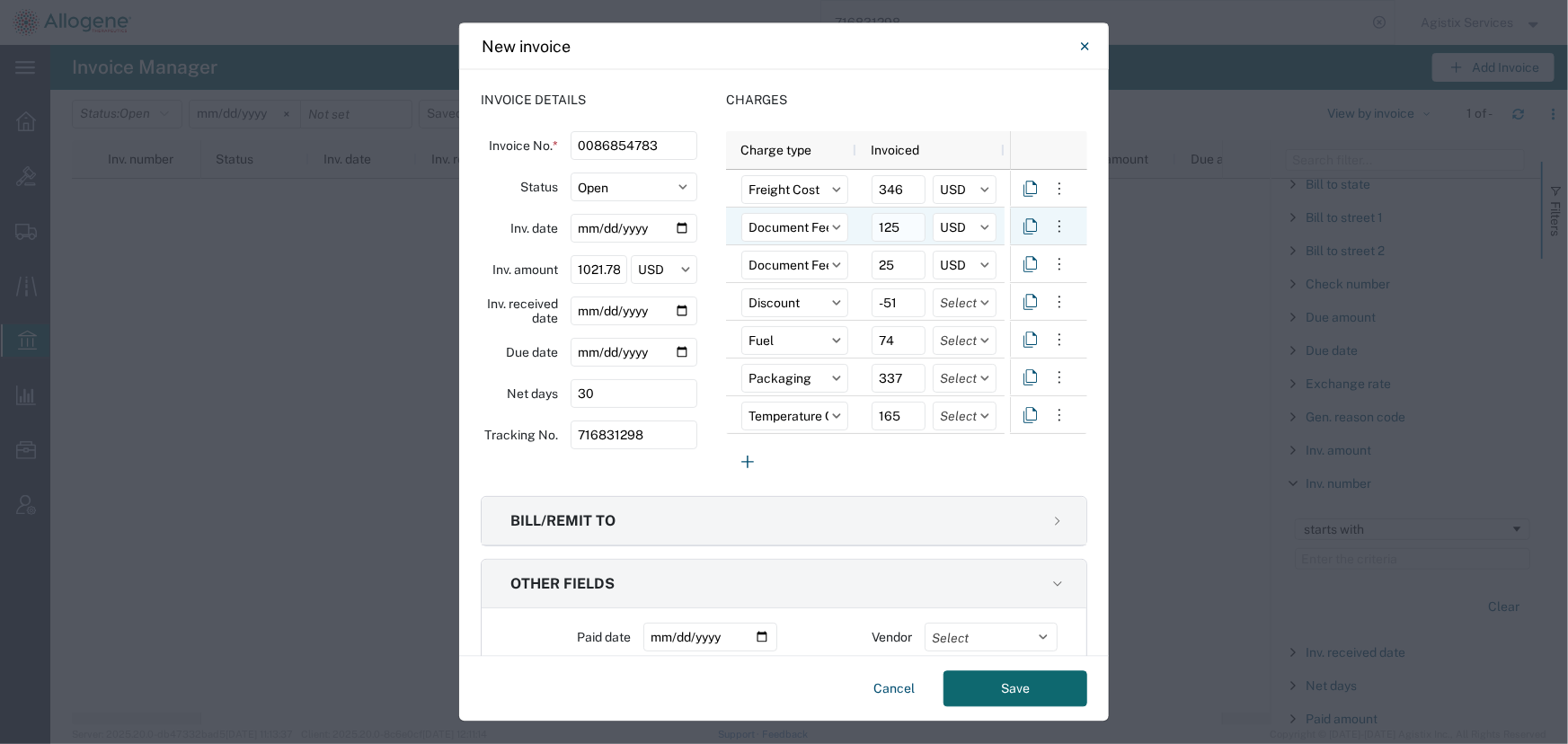
click at [901, 227] on input "125" at bounding box center [899, 228] width 54 height 29
type input "125.44"
click at [907, 265] on input "25" at bounding box center [899, 266] width 54 height 29
type input "25.48"
click at [894, 301] on input "-51" at bounding box center [899, 304] width 54 height 29
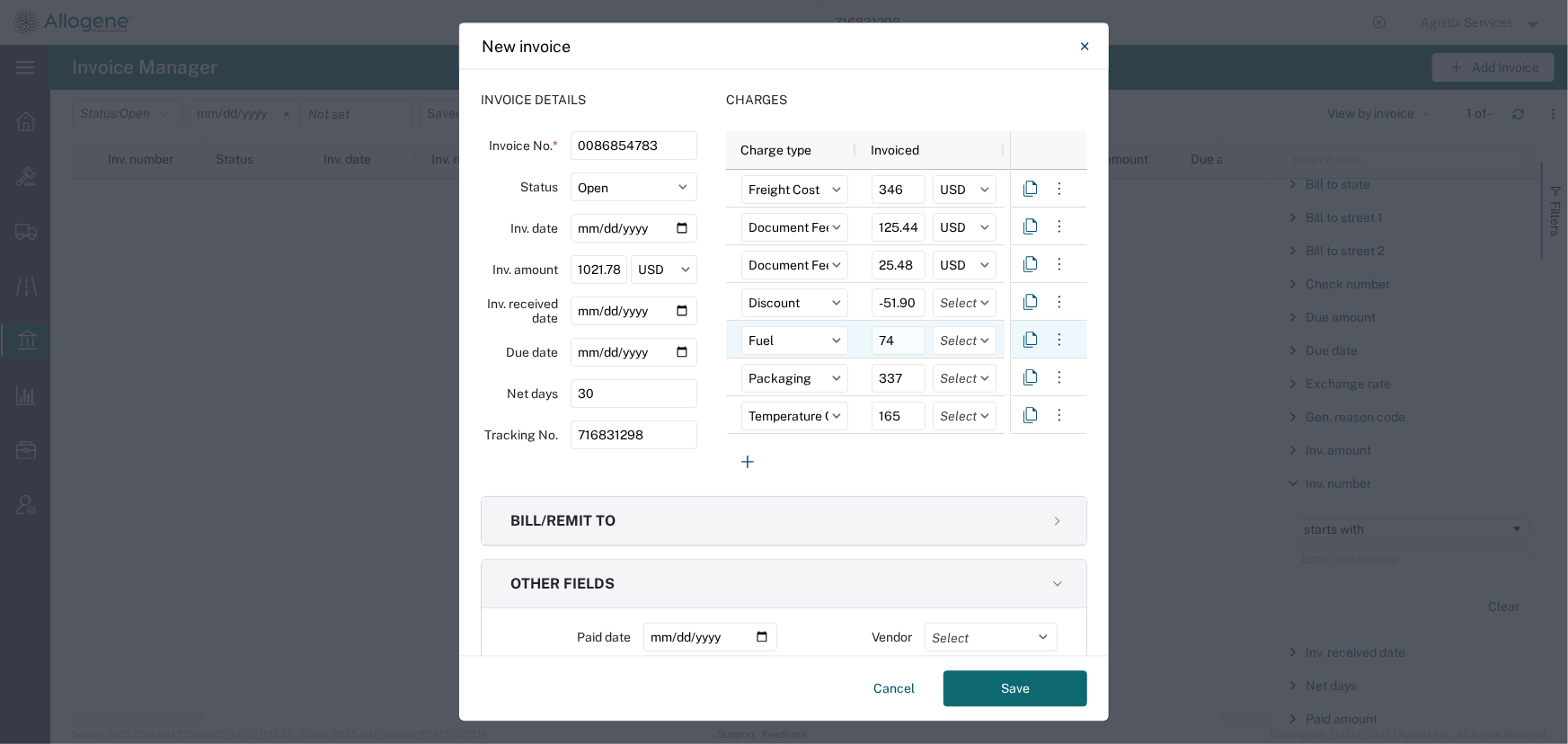
type input "-51.90"
click at [899, 342] on input "74" at bounding box center [899, 341] width 54 height 29
type input "74.76"
click at [909, 474] on div "Charges Press SPACE to select this row Charge type Invoiced Freight Cost 346 US…" at bounding box center [907, 287] width 361 height 392
click at [1007, 690] on button "Save" at bounding box center [1015, 688] width 144 height 36
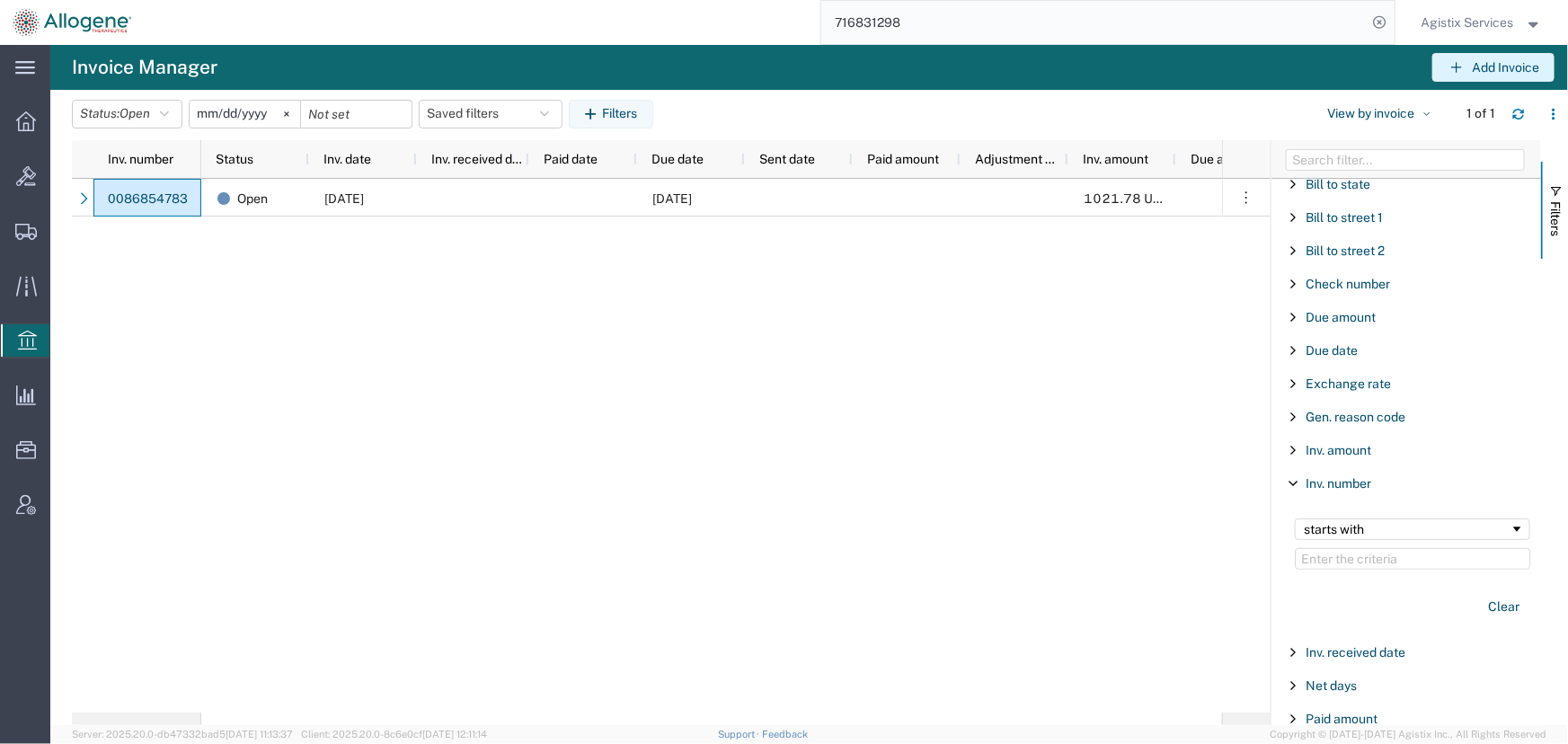
click at [1483, 65] on button "Add Invoice" at bounding box center [1493, 67] width 122 height 29
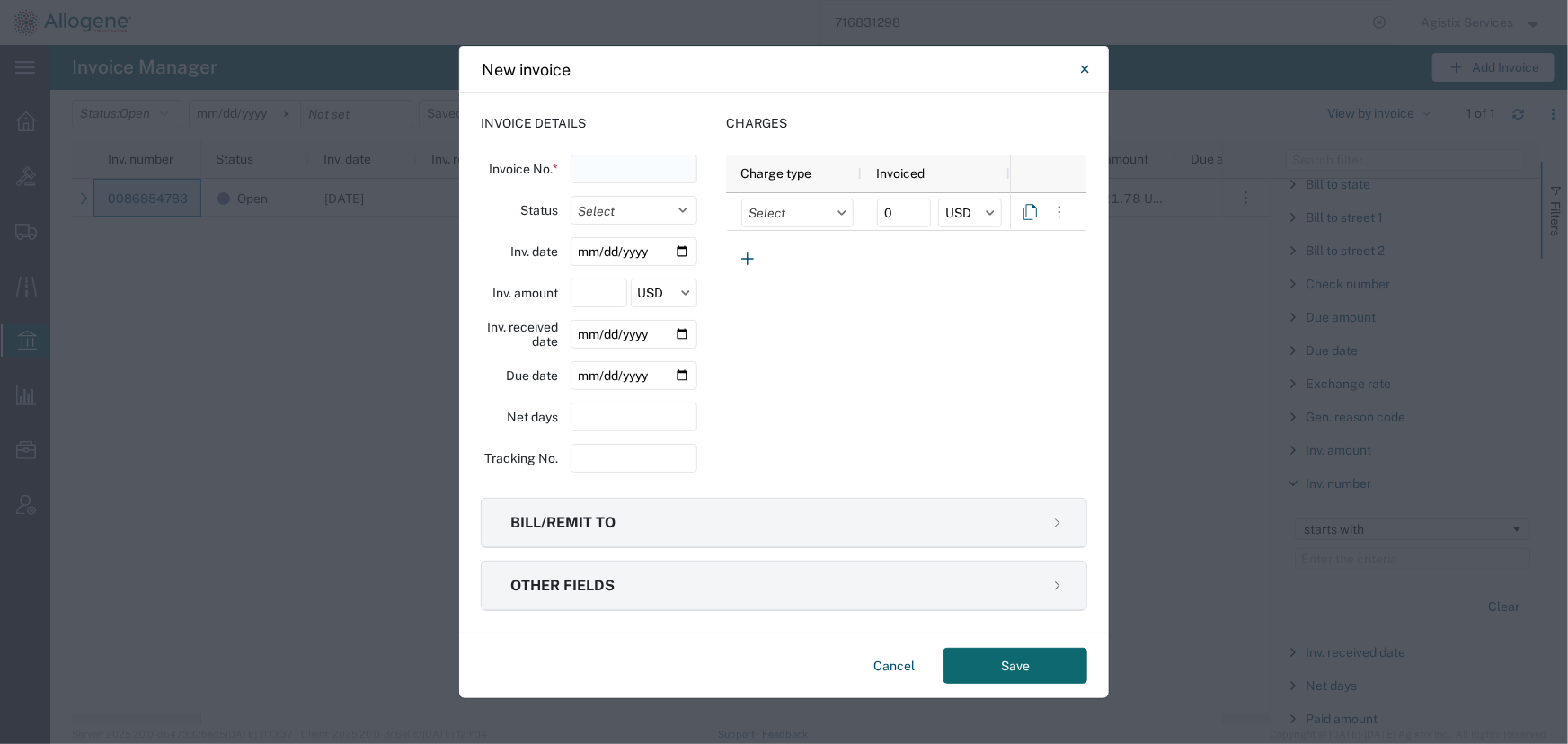
click at [598, 169] on input "text" at bounding box center [635, 169] width 127 height 29
type input "0086828356"
click at [638, 211] on select "Select Open Paid" at bounding box center [635, 211] width 127 height 29
select select "OPEN"
click at [571, 196] on select "Select Open Paid" at bounding box center [635, 211] width 127 height 29
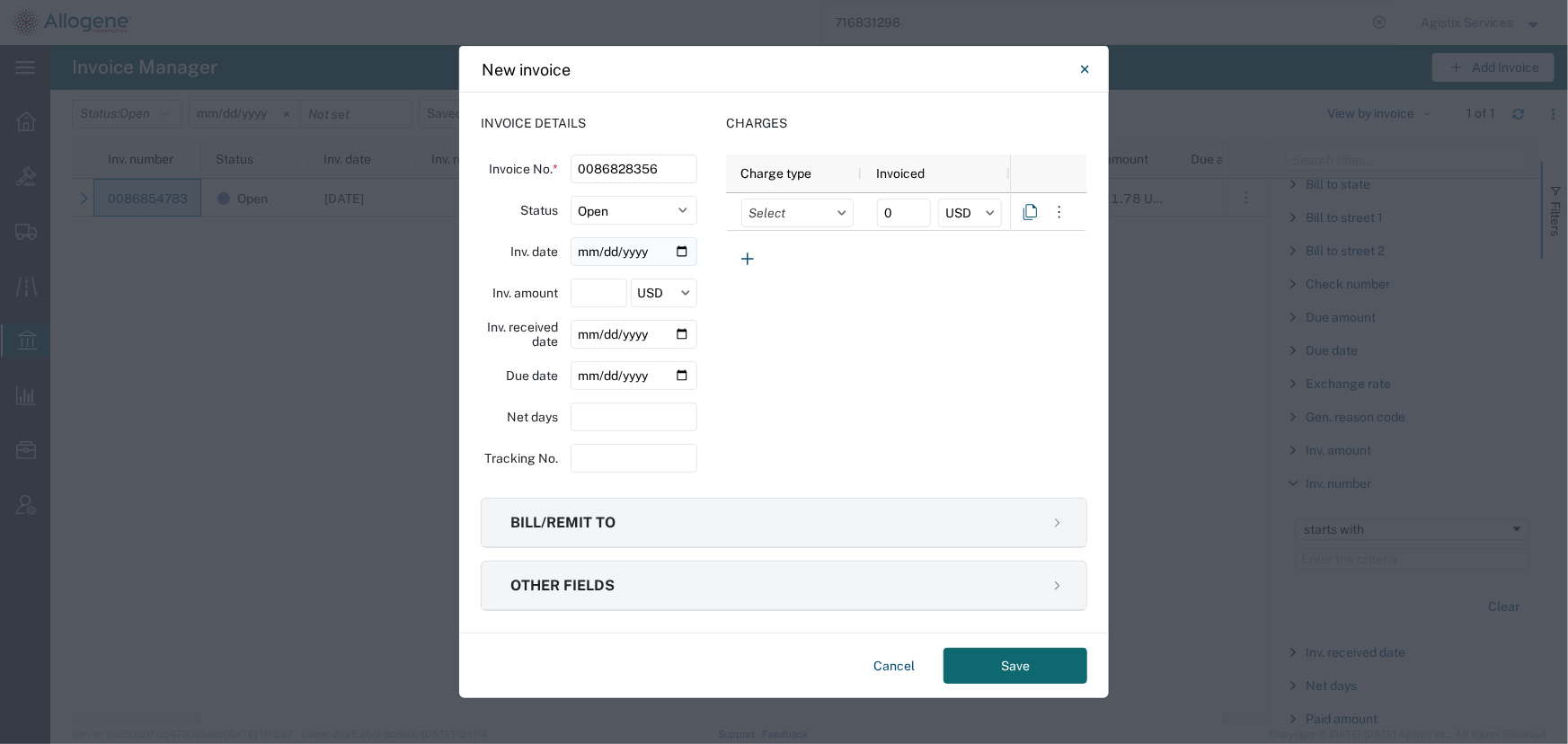
click at [682, 250] on input "date" at bounding box center [635, 252] width 127 height 29
type input "2025-09-09"
click at [590, 287] on input "number" at bounding box center [599, 293] width 56 height 29
type input "2850.39"
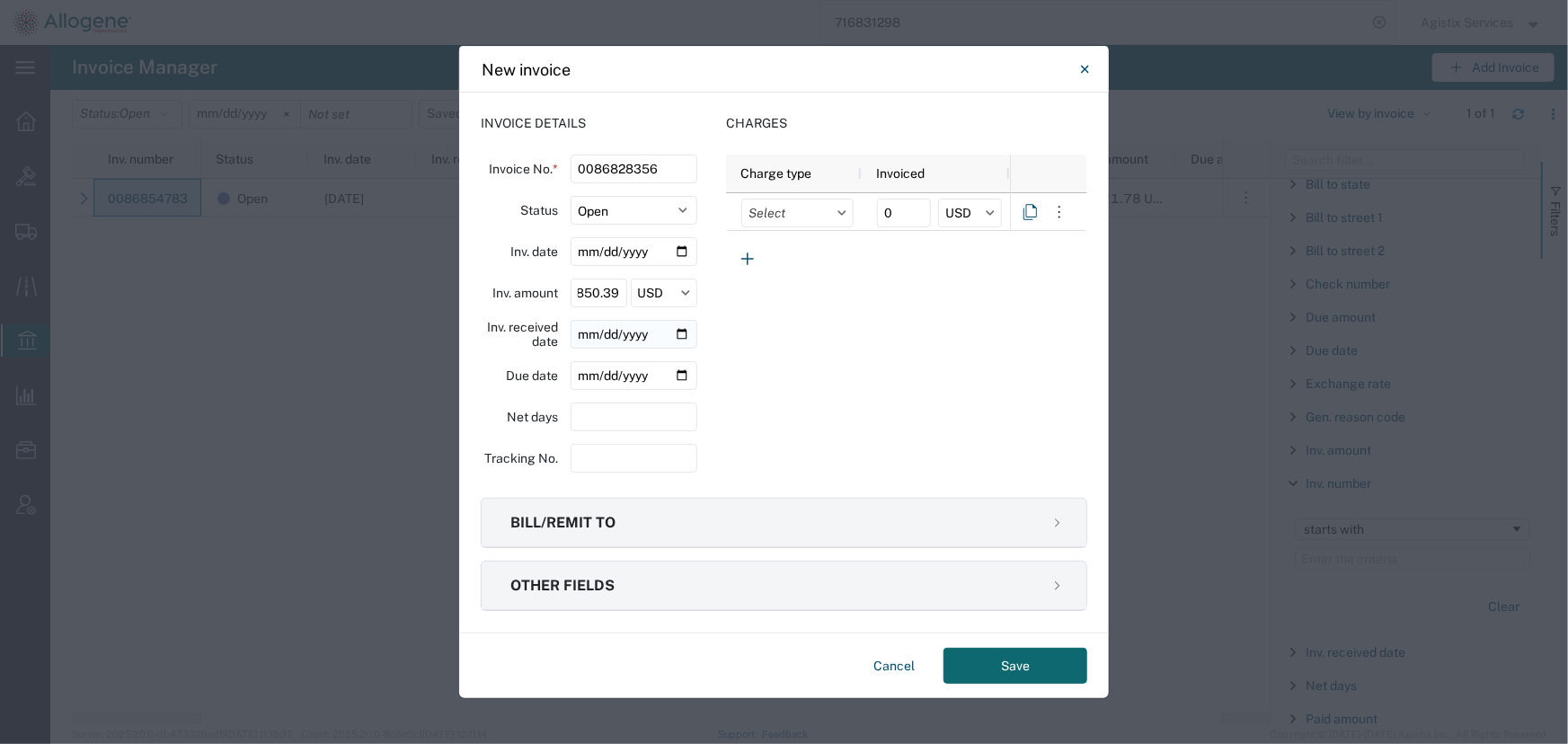
scroll to position [0, 0]
click at [682, 337] on input "date" at bounding box center [635, 335] width 127 height 29
type input "2025-10-09"
click at [683, 340] on input "2025-10-09" at bounding box center [635, 335] width 127 height 29
click at [682, 376] on input "date" at bounding box center [635, 376] width 127 height 29
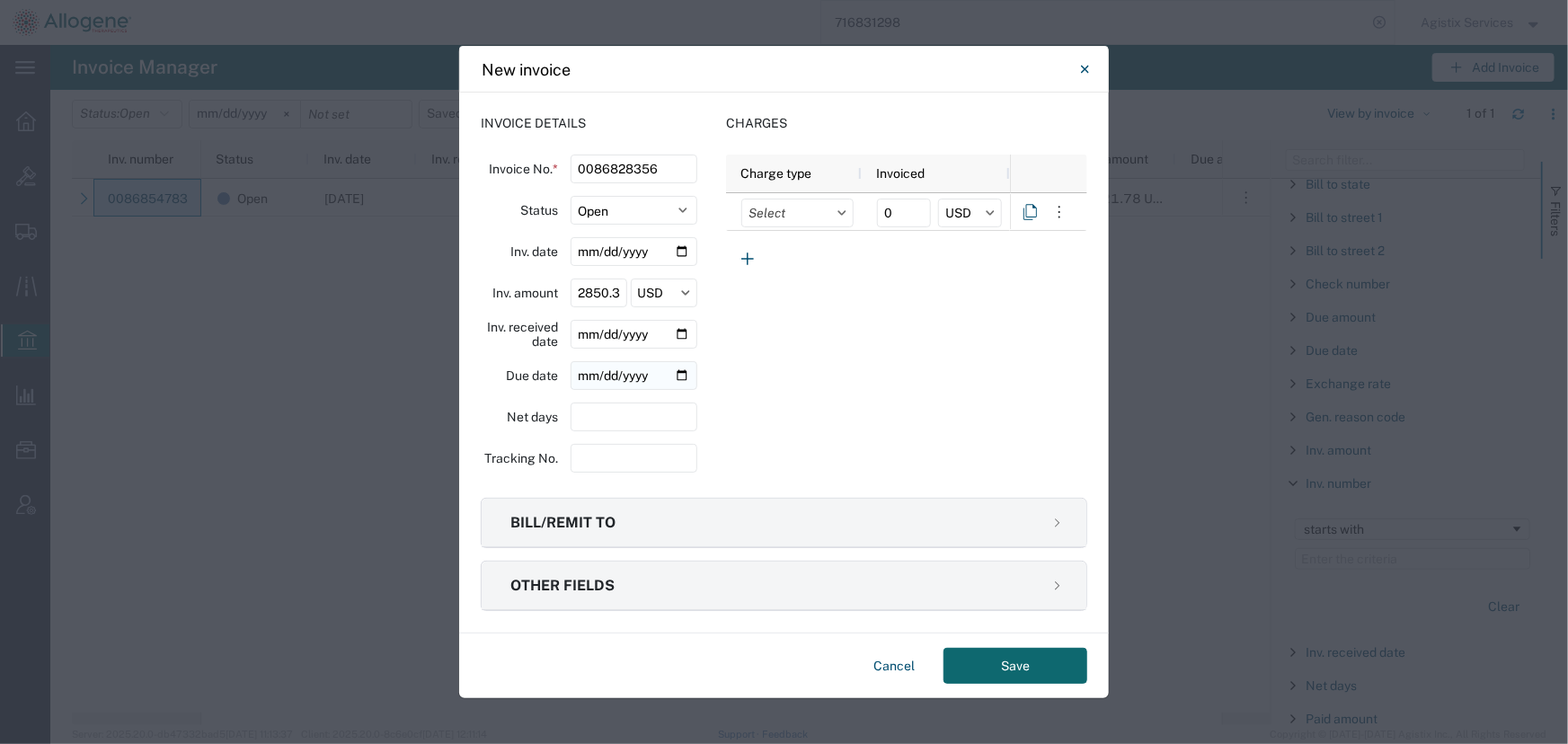
type input "2025-10-09"
click at [613, 459] on input "string" at bounding box center [635, 459] width 127 height 29
type input "716733522"
click at [843, 211] on icon at bounding box center [841, 213] width 9 height 6
click at [844, 213] on icon at bounding box center [841, 213] width 9 height 6
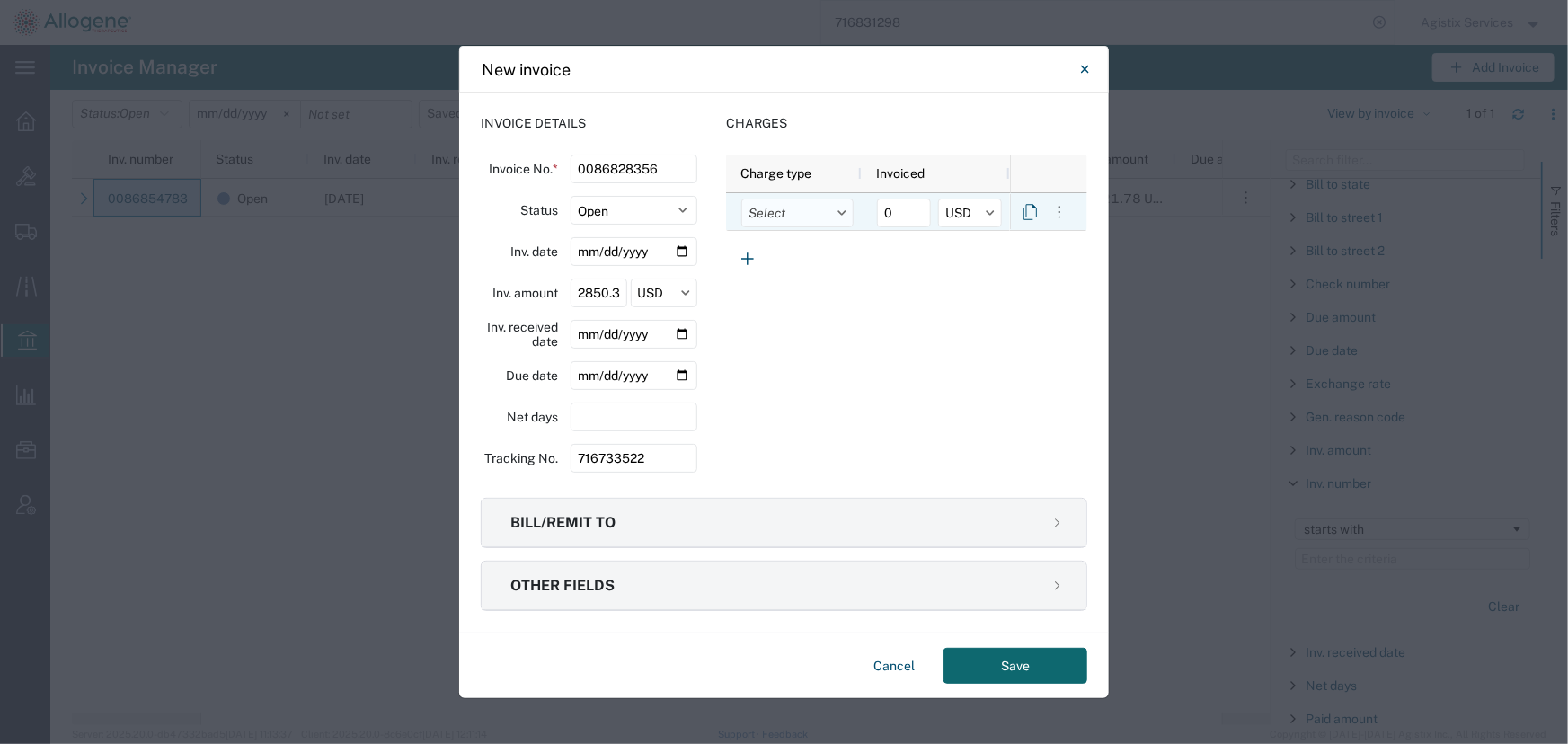
click at [767, 213] on input "text" at bounding box center [797, 213] width 112 height 29
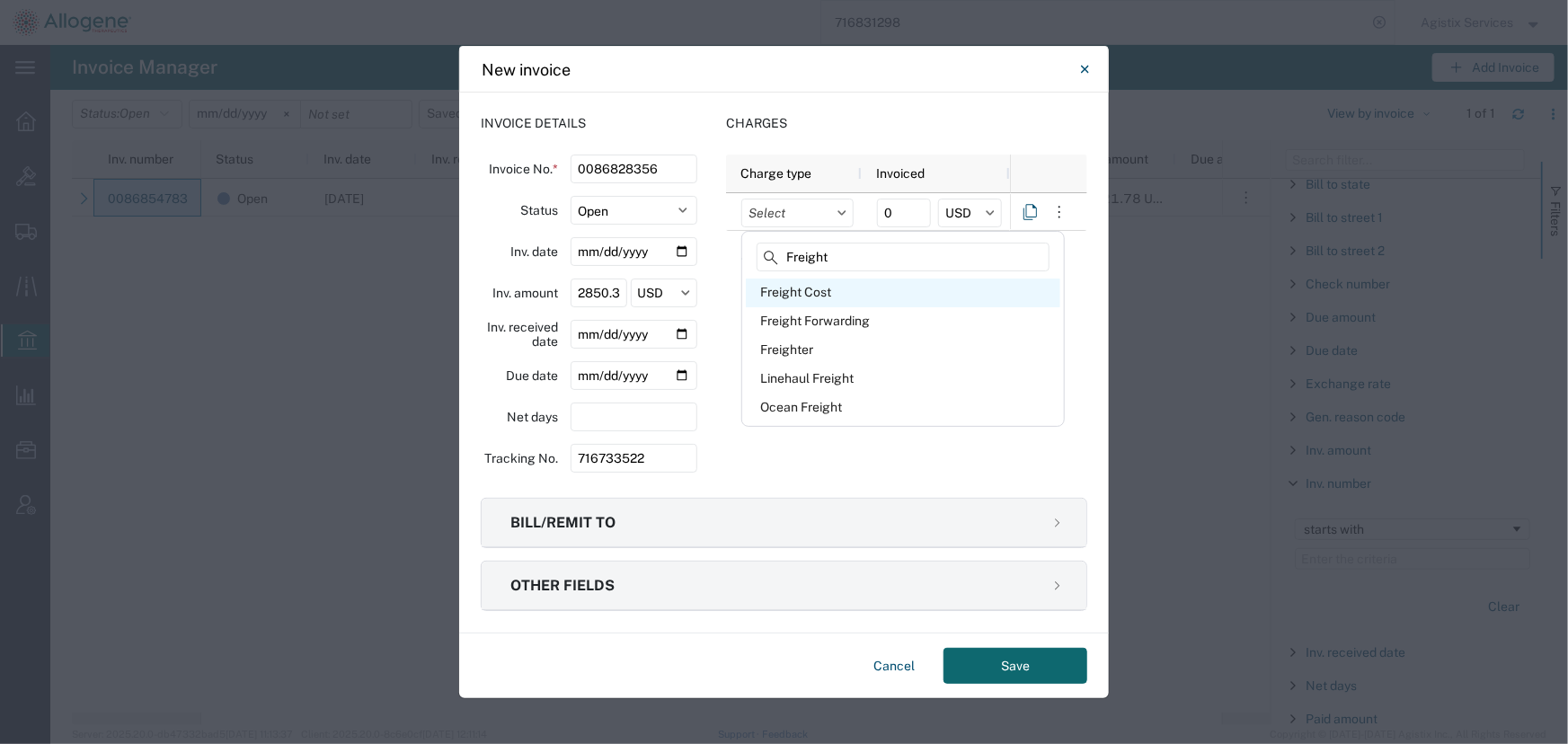
type input "Freight"
click at [802, 296] on div "Freight Cost" at bounding box center [903, 293] width 314 height 29
type input "Freight Cost"
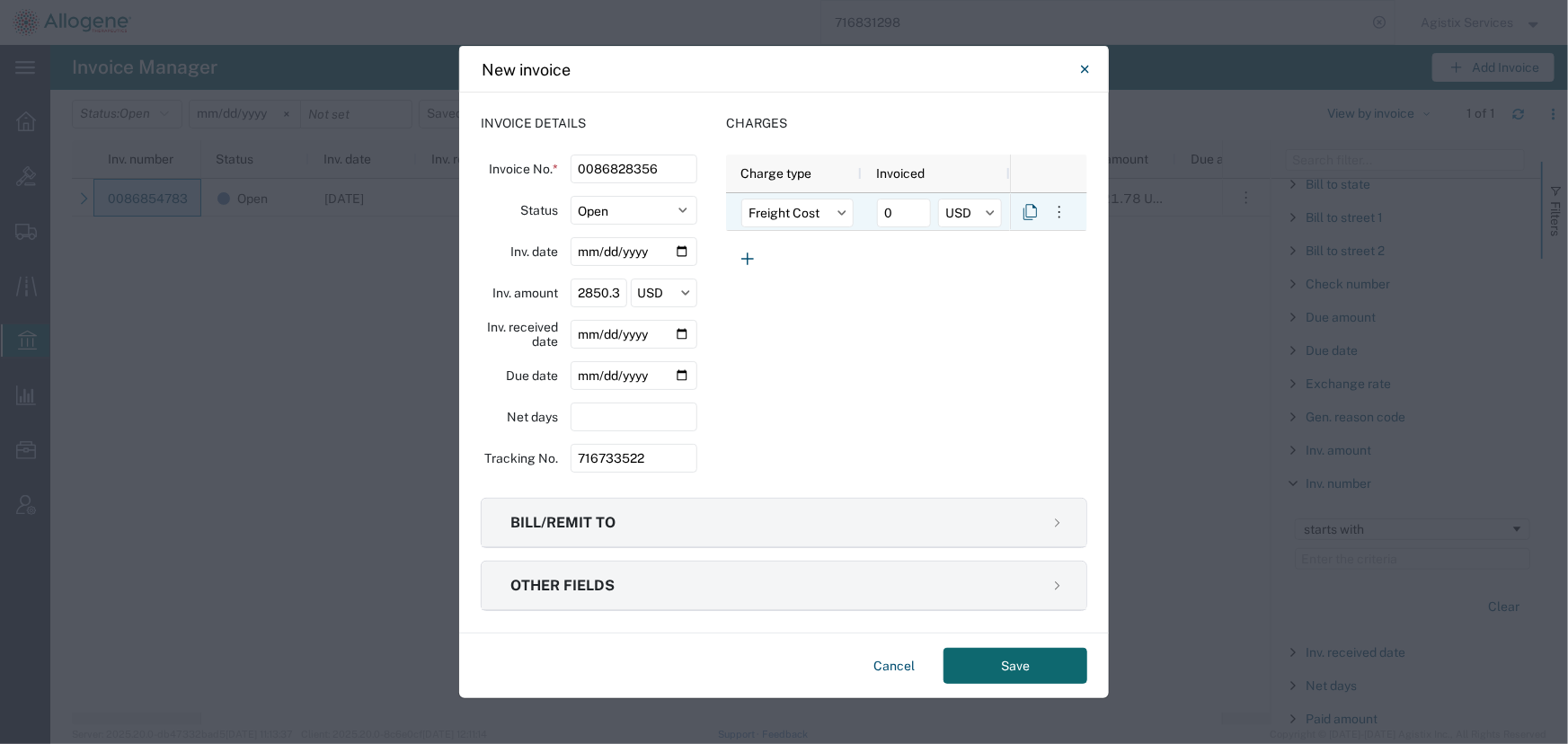
click at [935, 211] on div "0 USD" at bounding box center [939, 212] width 125 height 37
drag, startPoint x: 909, startPoint y: 213, endPoint x: 850, endPoint y: 214, distance: 59.0
click at [850, 214] on div "Freight Cost 0 USD" at bounding box center [867, 211] width 284 height 37
type input "799"
click at [746, 260] on icon "button" at bounding box center [747, 259] width 21 height 21
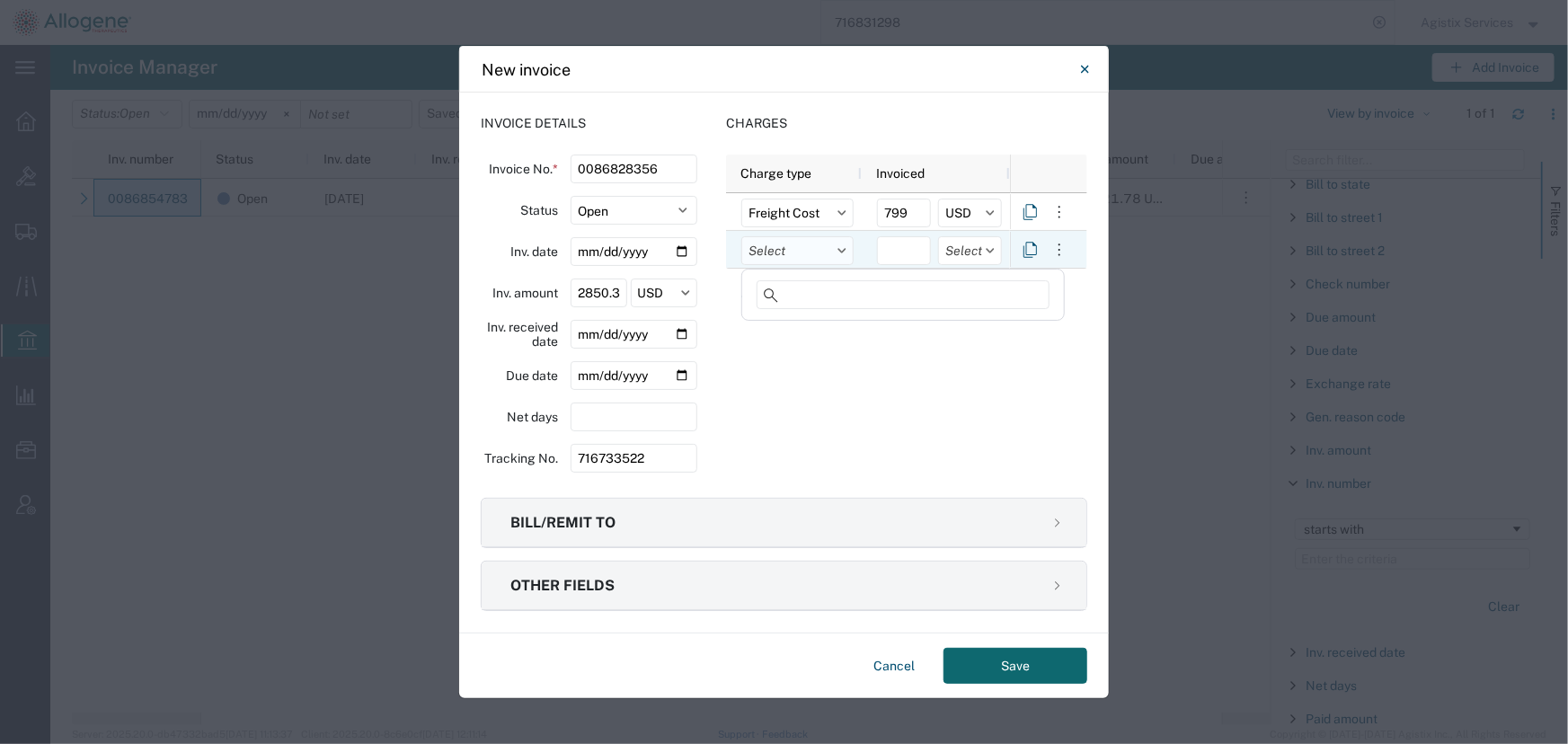
click at [785, 252] on input "text" at bounding box center [797, 251] width 112 height 29
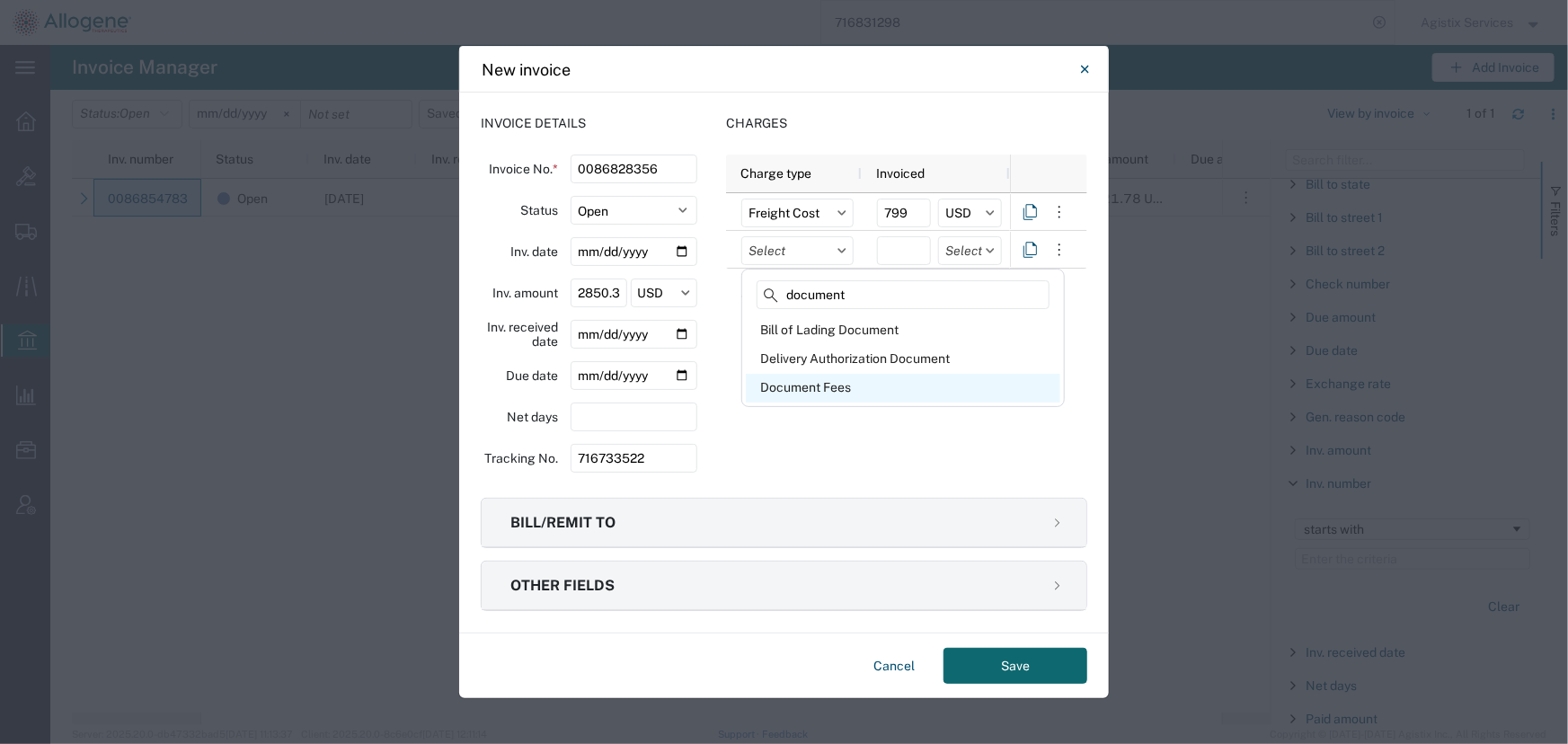
type input "document"
click at [834, 392] on div "Document Fees" at bounding box center [903, 388] width 314 height 29
type input "Document Fees"
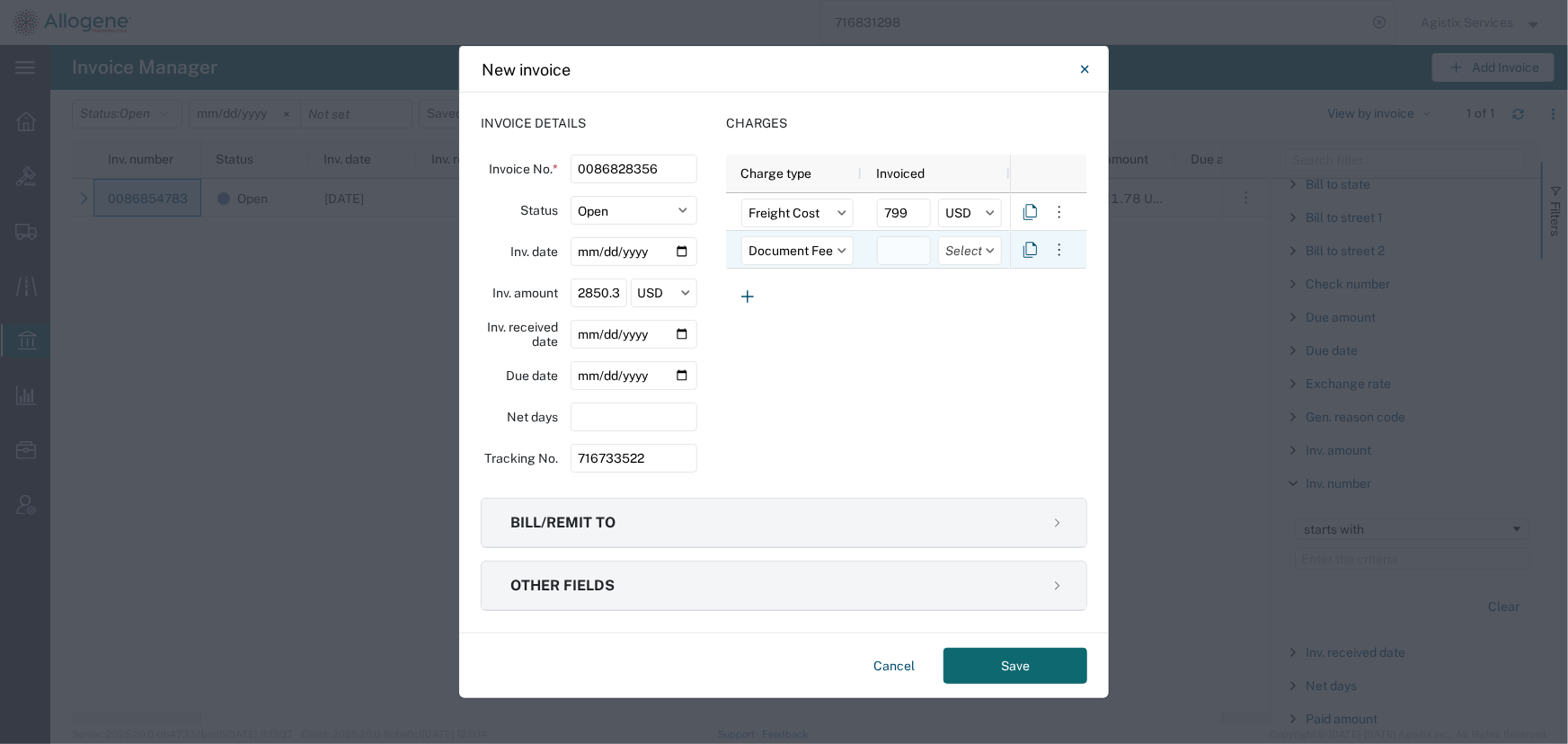
click at [897, 249] on input "number" at bounding box center [904, 251] width 54 height 29
type input "95.06"
click at [987, 250] on icon at bounding box center [990, 250] width 8 height 5
click at [988, 248] on icon at bounding box center [989, 251] width 9 height 6
click at [988, 250] on icon at bounding box center [989, 251] width 9 height 6
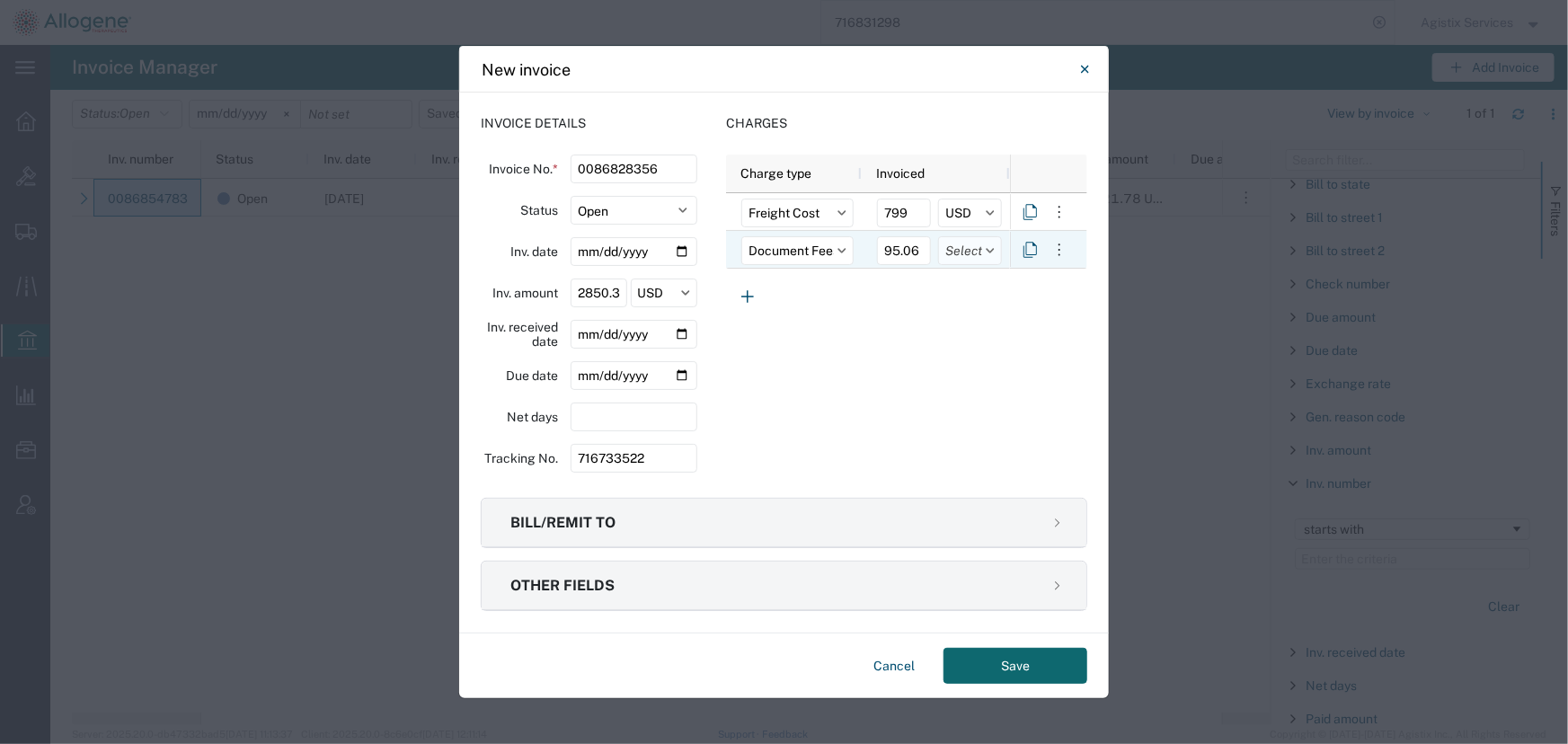
click at [983, 259] on input "text" at bounding box center [970, 251] width 63 height 29
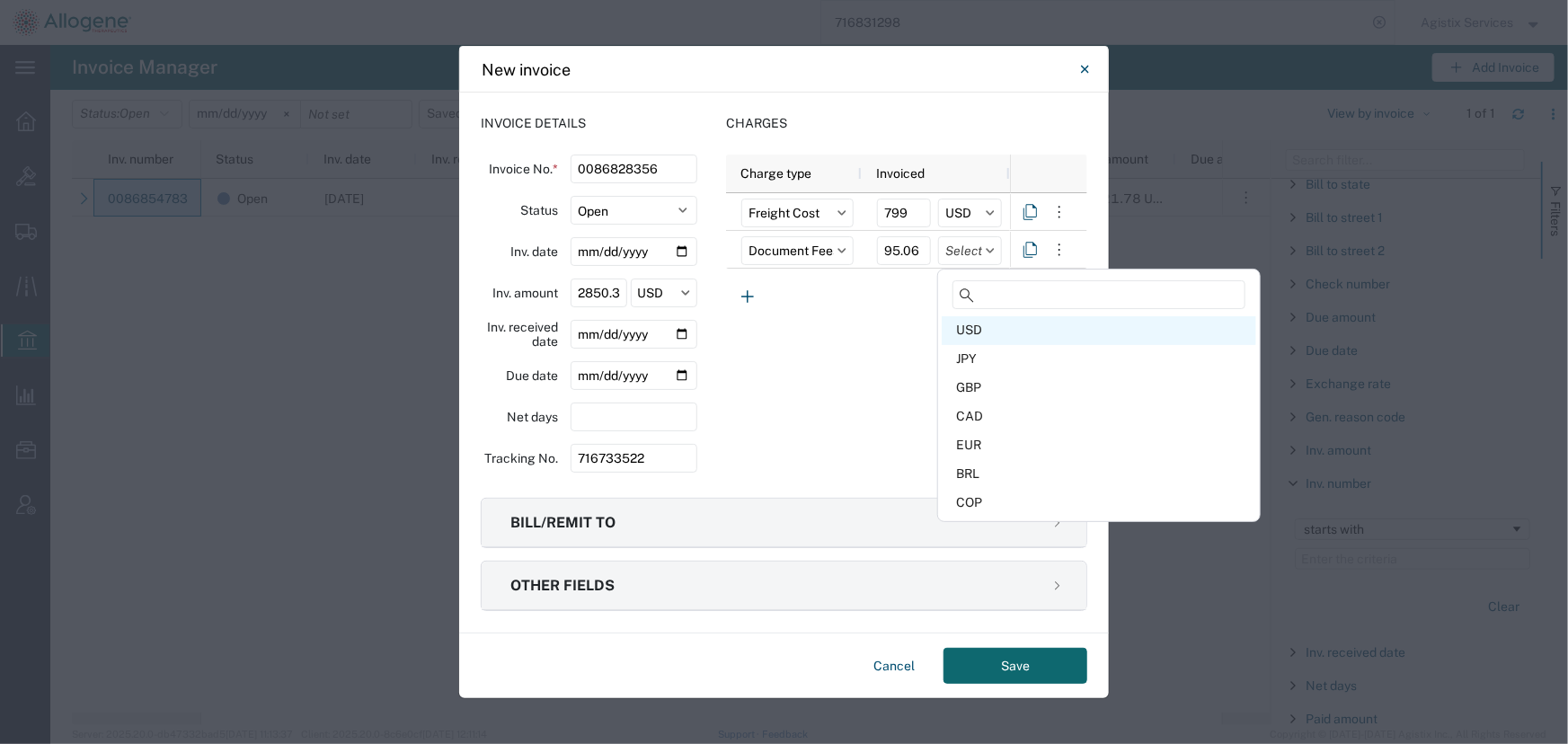
click at [967, 335] on div "USD" at bounding box center [1099, 331] width 314 height 29
type input "USD"
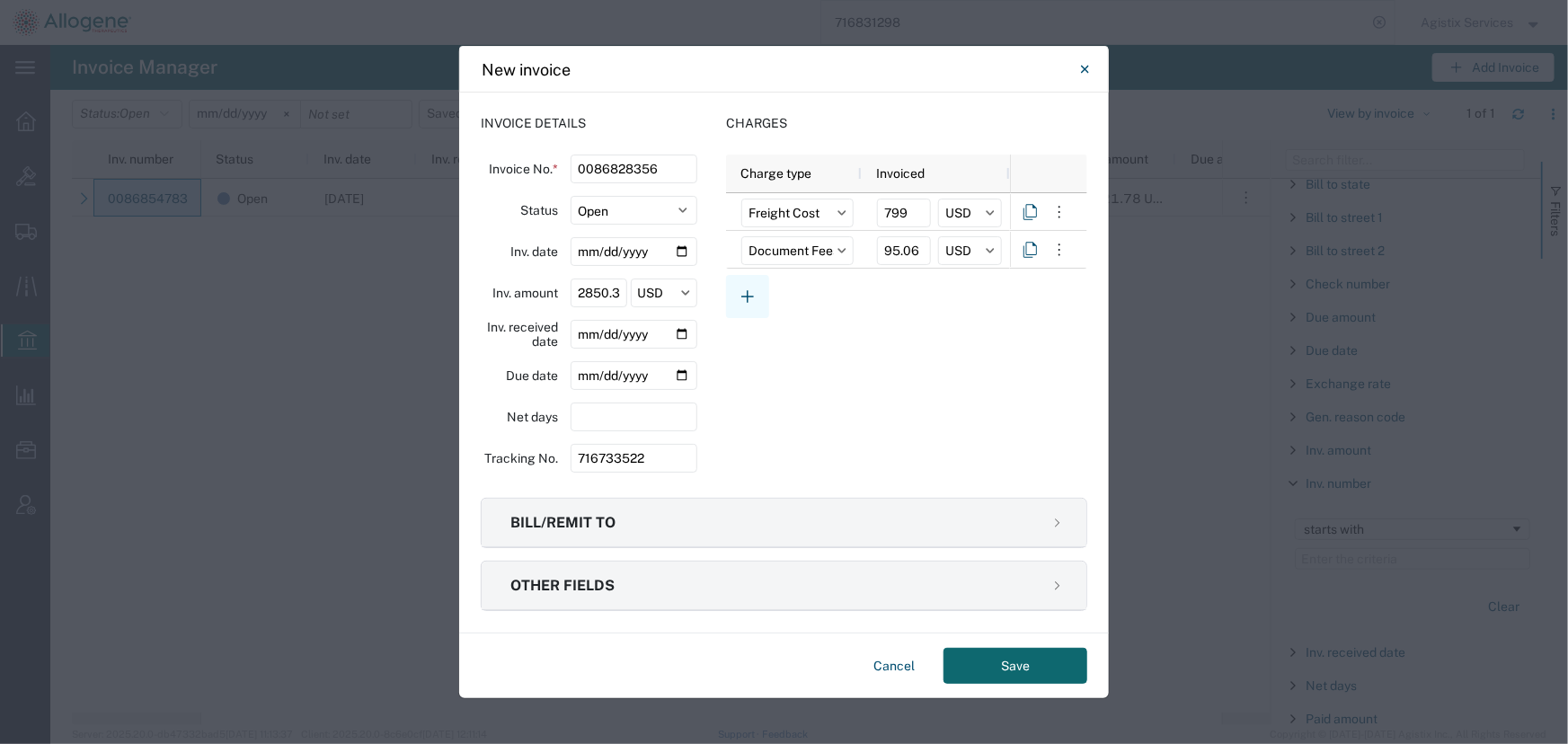
click at [746, 296] on icon "button" at bounding box center [747, 296] width 12 height 12
click at [772, 288] on input "text" at bounding box center [797, 288] width 112 height 29
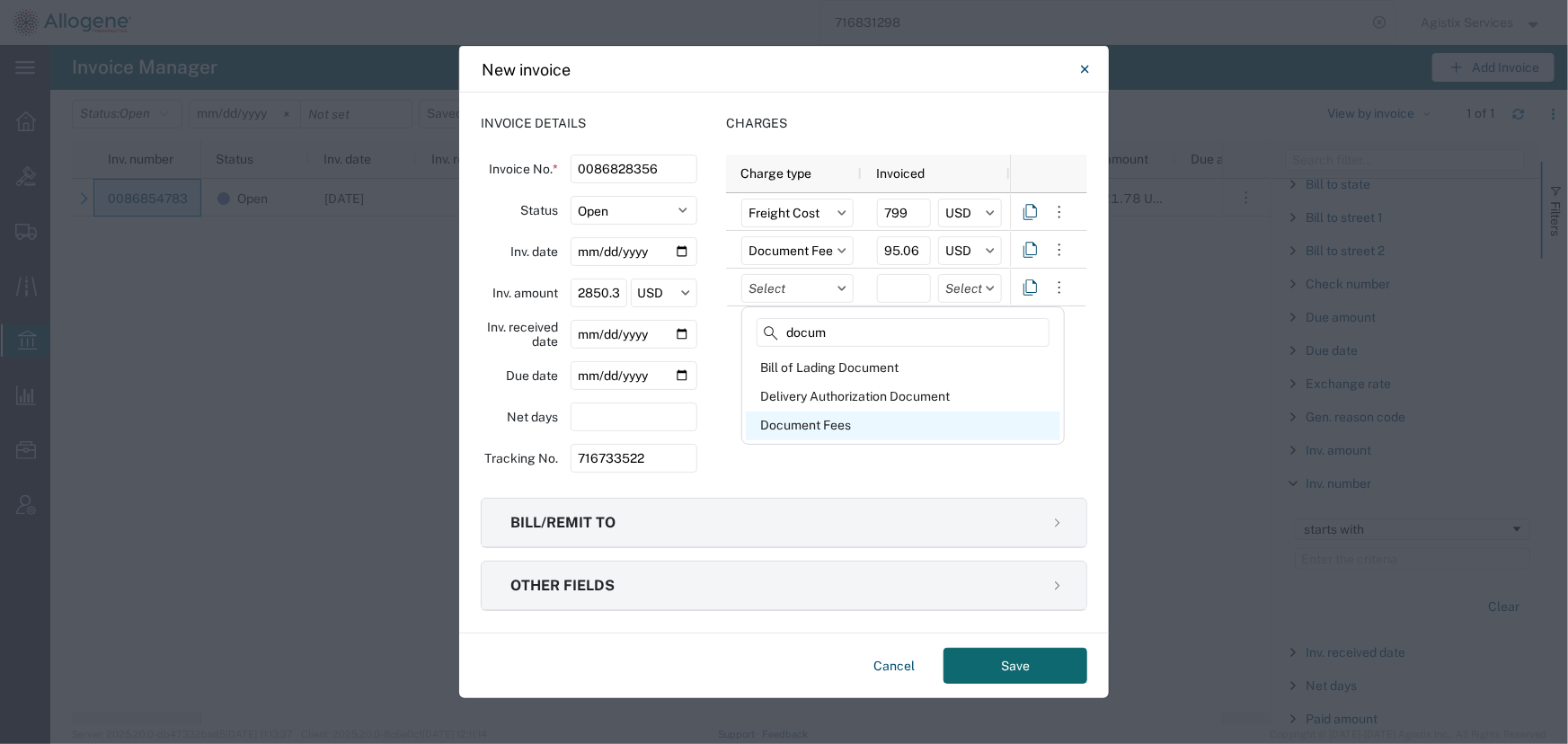
type input "docum"
click at [812, 429] on div "Document Fees" at bounding box center [903, 426] width 314 height 29
type input "Document Fees"
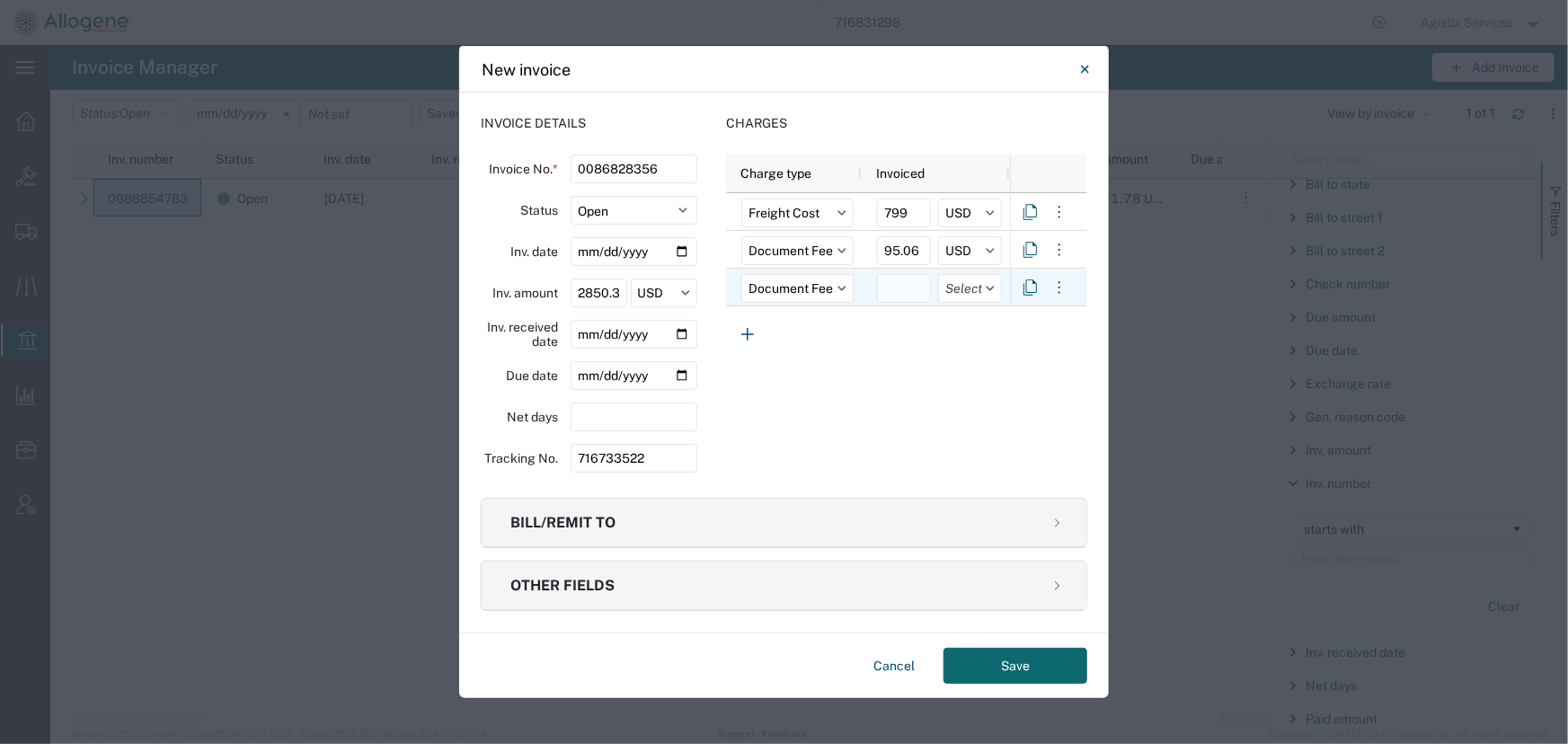
click at [902, 283] on input "number" at bounding box center [904, 288] width 54 height 29
type input "583.36"
click at [955, 279] on input "text" at bounding box center [970, 288] width 63 height 29
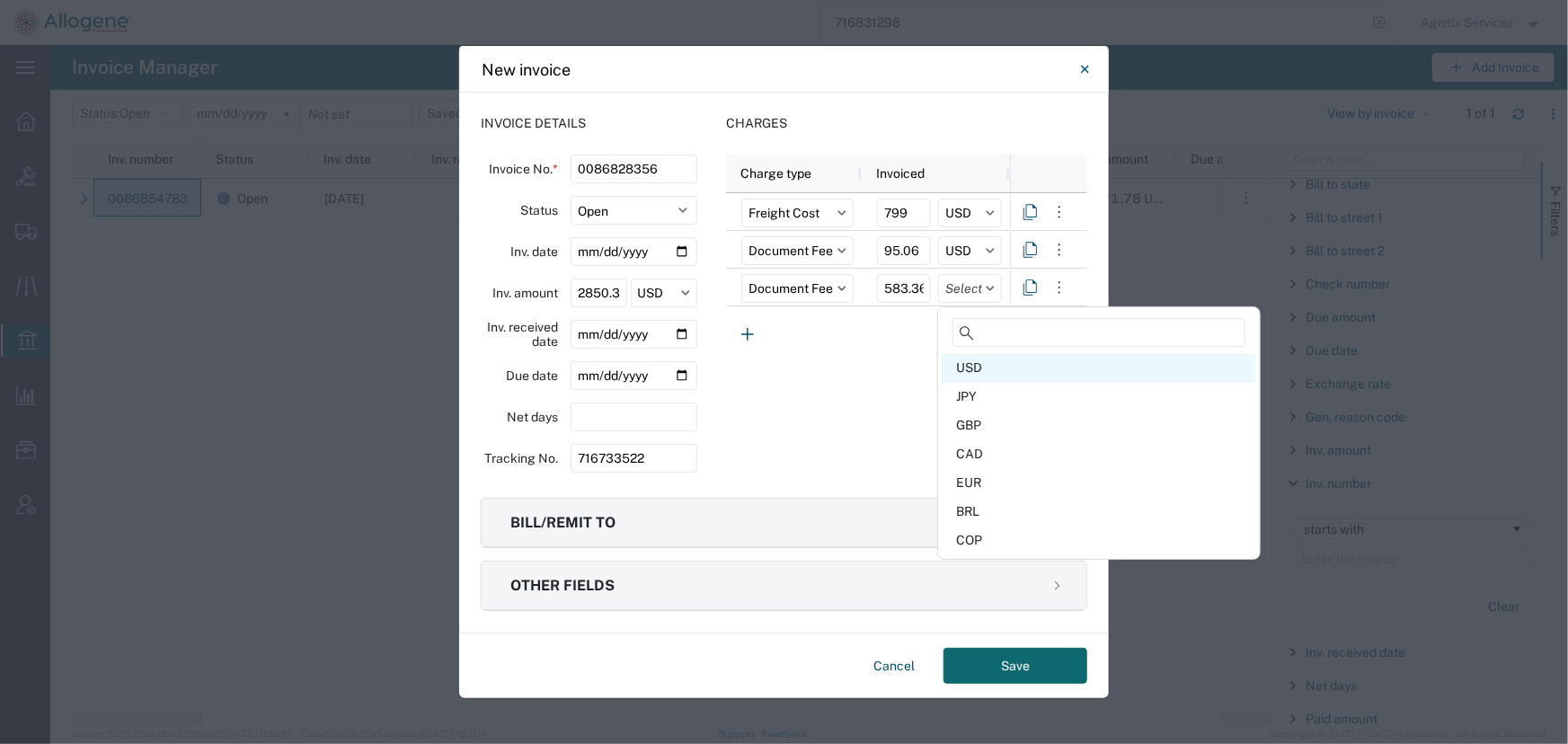
click at [984, 371] on div "USD" at bounding box center [1099, 368] width 314 height 29
type input "USD"
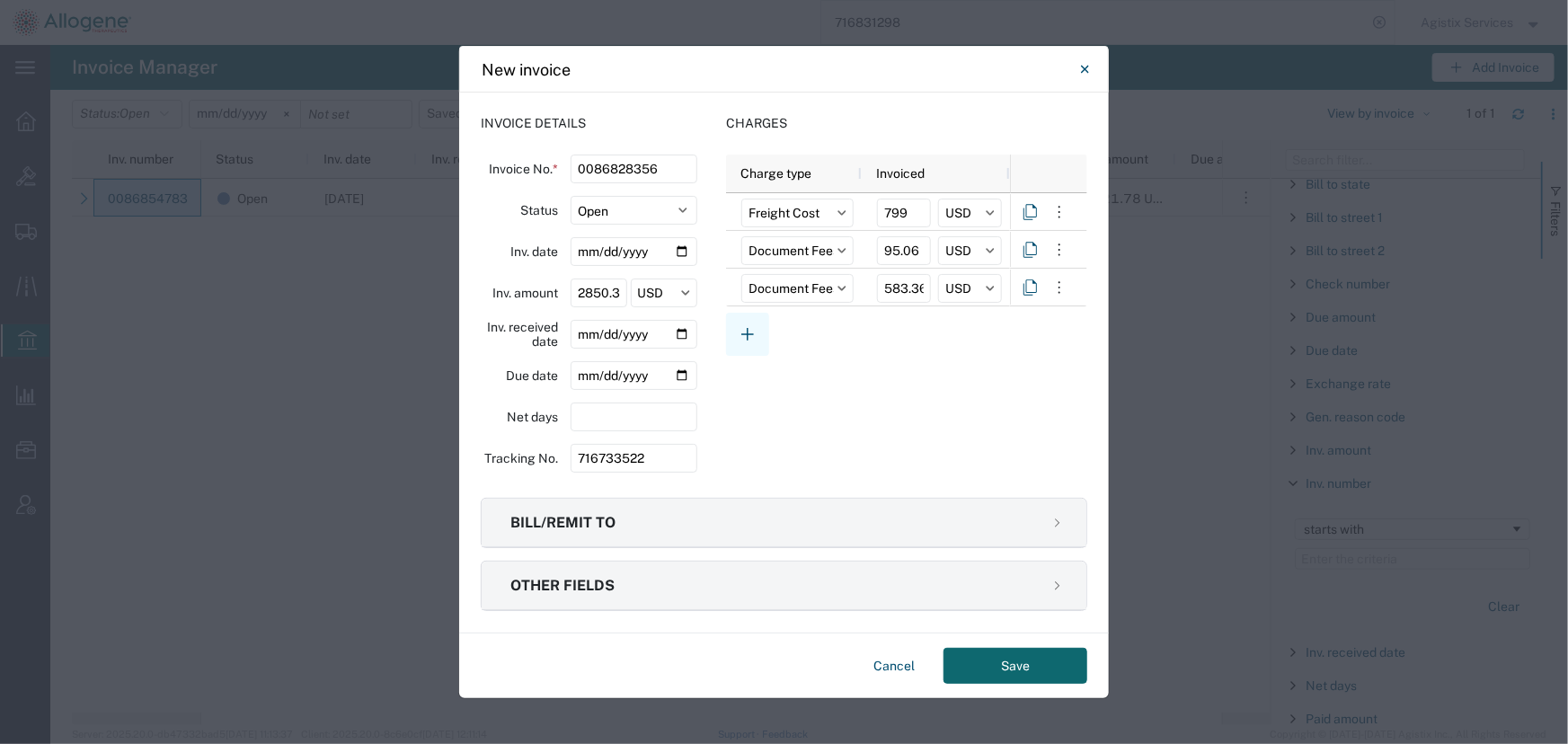
click at [737, 329] on icon "button" at bounding box center [747, 334] width 21 height 21
click at [768, 329] on input "text" at bounding box center [797, 326] width 112 height 29
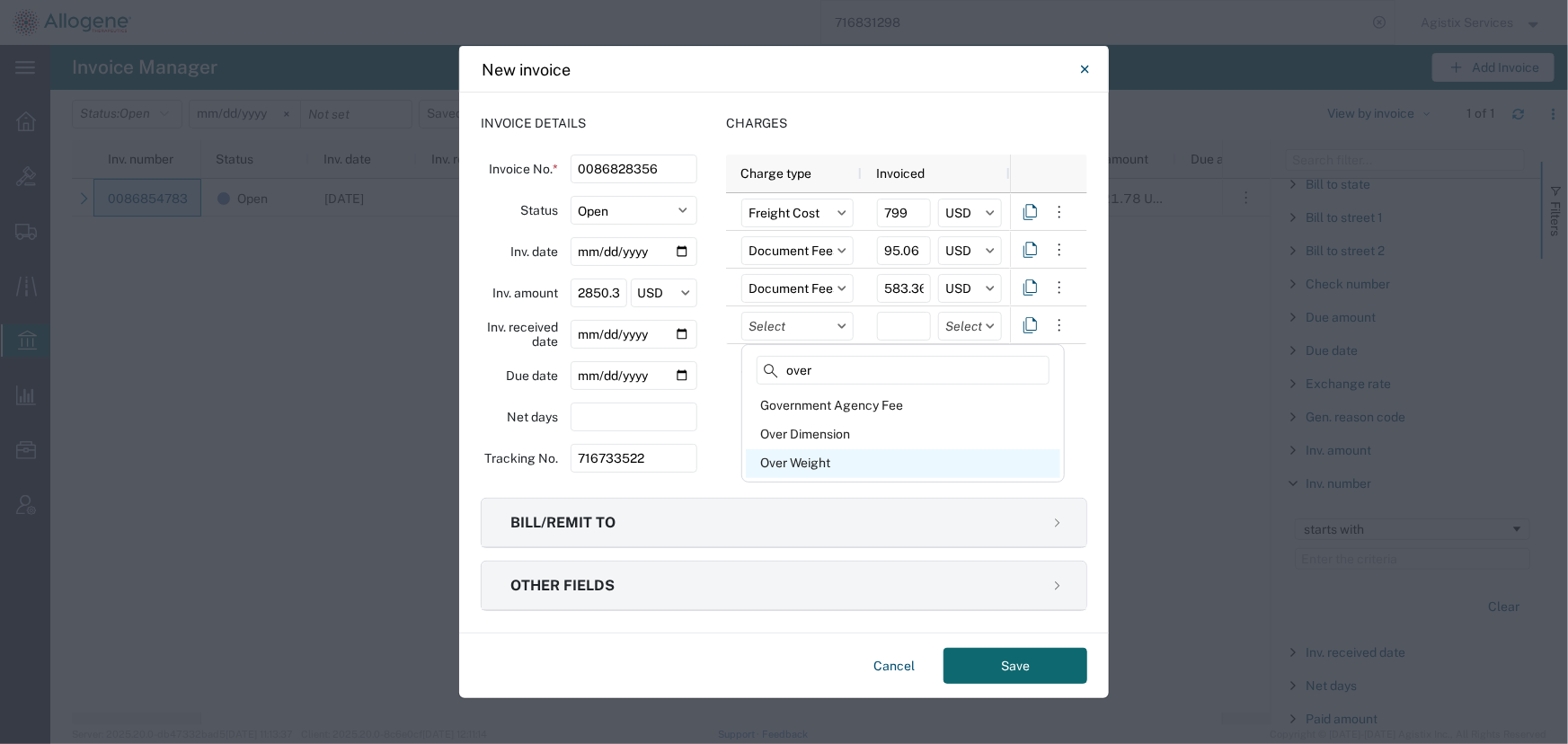
type input "over"
click at [789, 463] on div "Over Weight" at bounding box center [903, 463] width 314 height 29
type input "Over Weight"
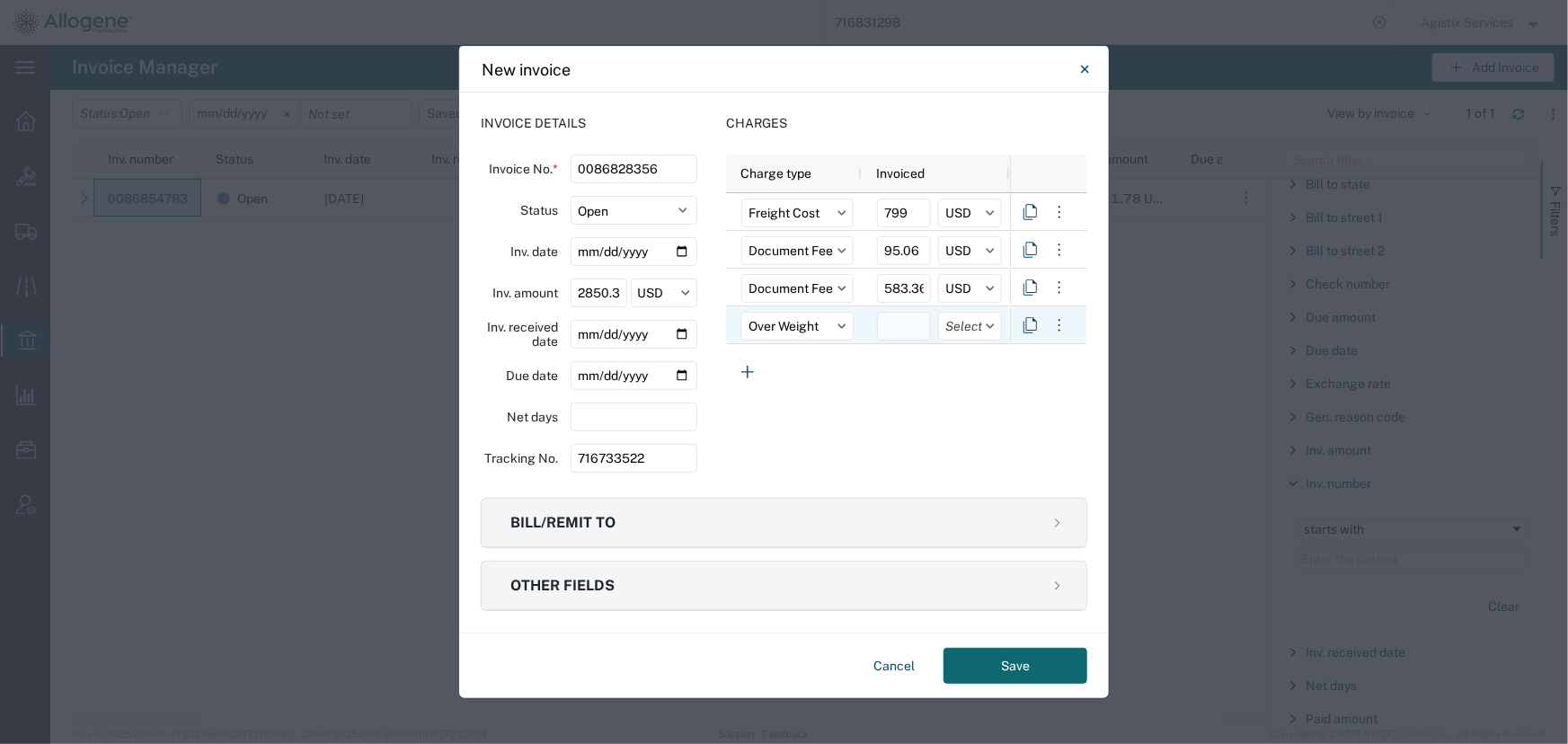
click at [898, 328] on input "number" at bounding box center [904, 326] width 54 height 29
click at [896, 328] on input "number" at bounding box center [904, 326] width 54 height 29
type input "596.70"
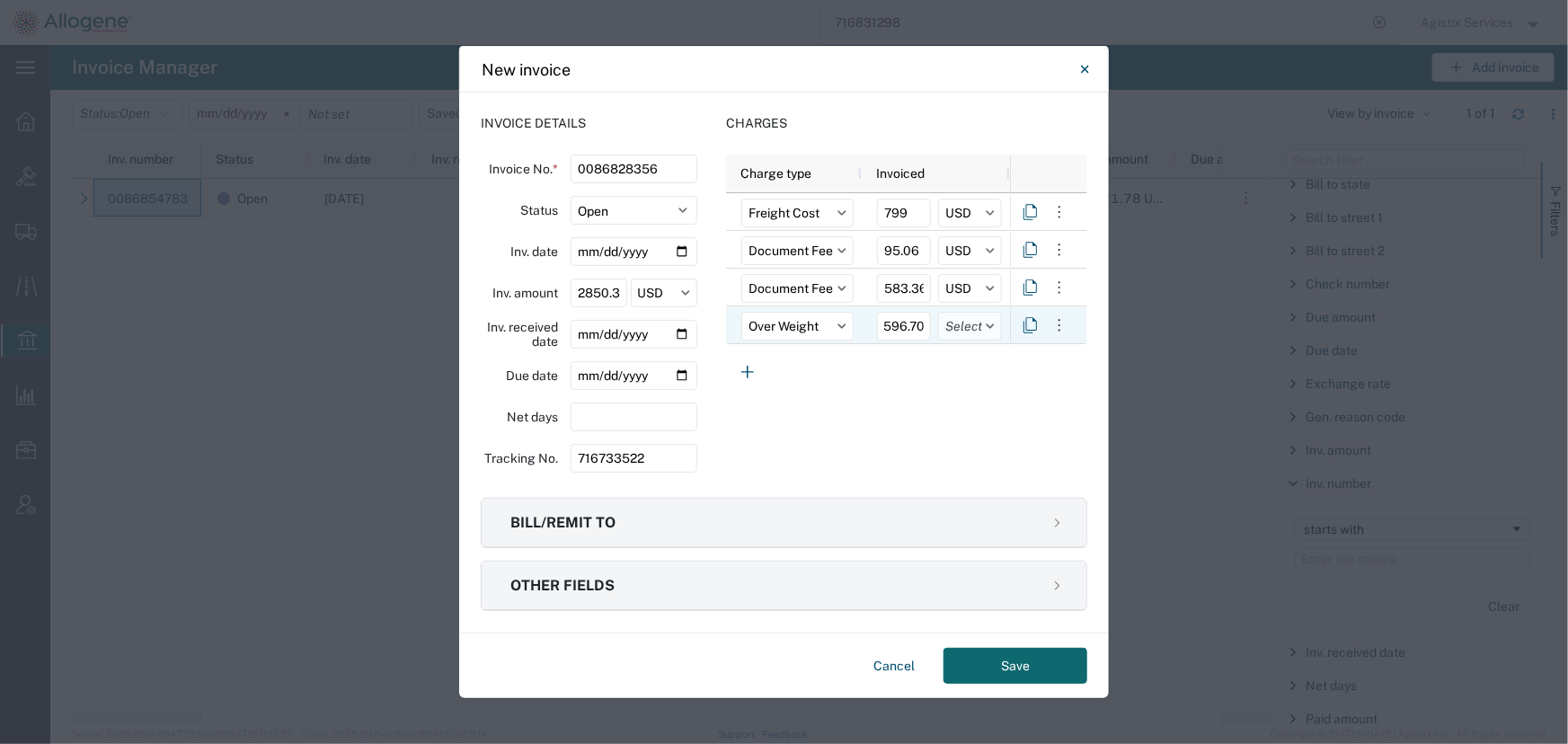
scroll to position [0, 0]
click at [959, 333] on input "text" at bounding box center [970, 326] width 63 height 29
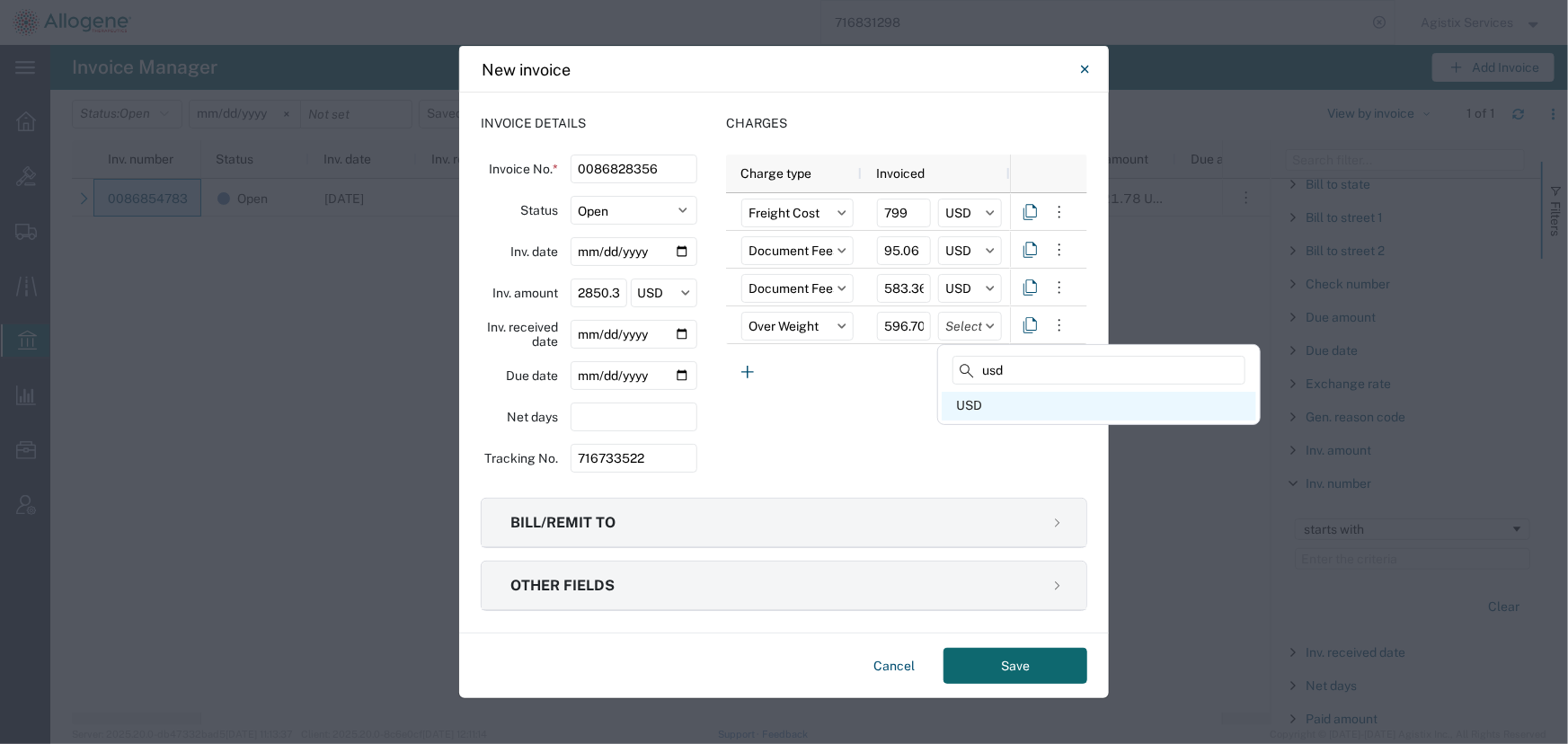
type input "usd"
click at [981, 406] on div "USD" at bounding box center [1099, 407] width 314 height 29
type input "USD"
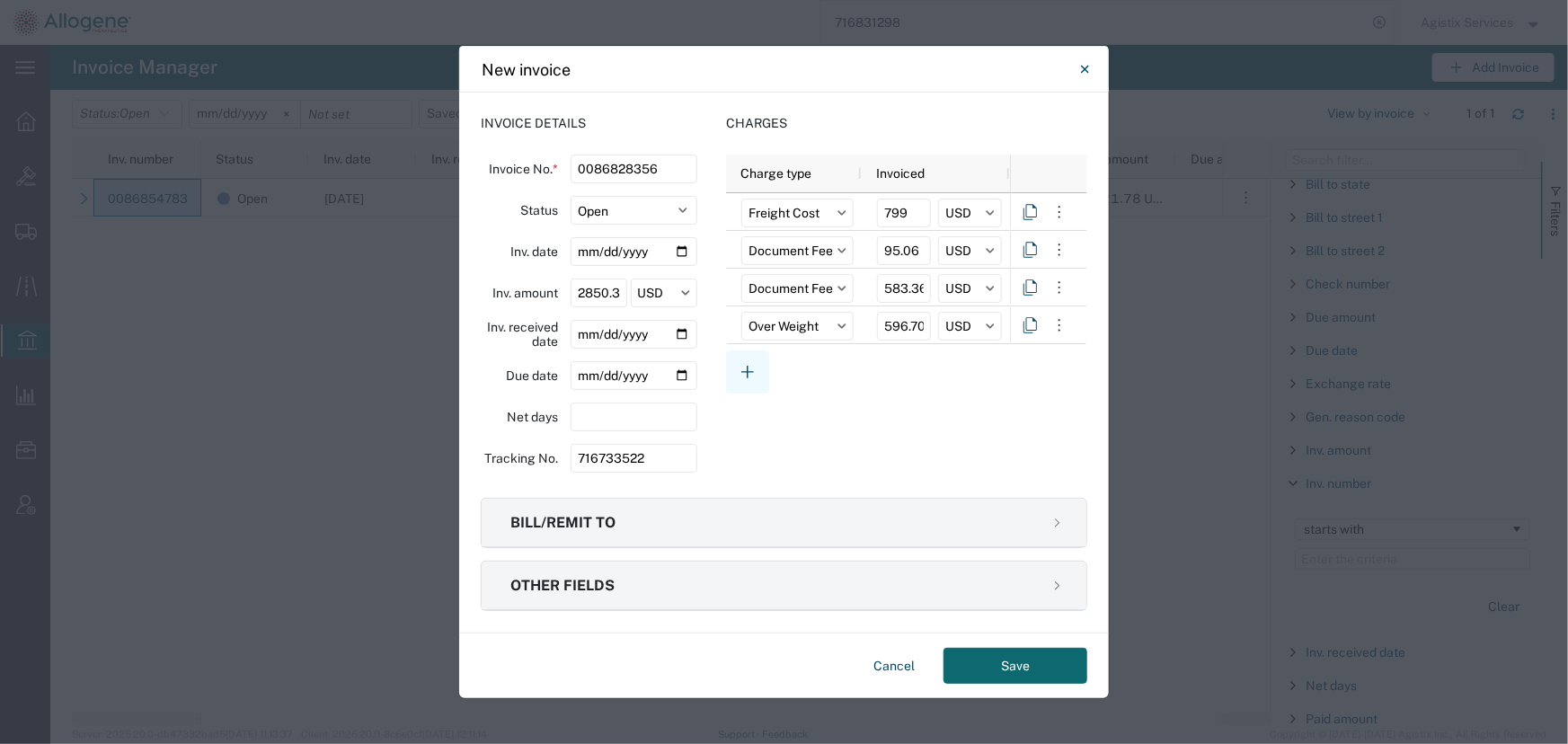
click at [746, 371] on icon "button" at bounding box center [747, 371] width 12 height 12
click at [763, 370] on input "text" at bounding box center [797, 364] width 112 height 29
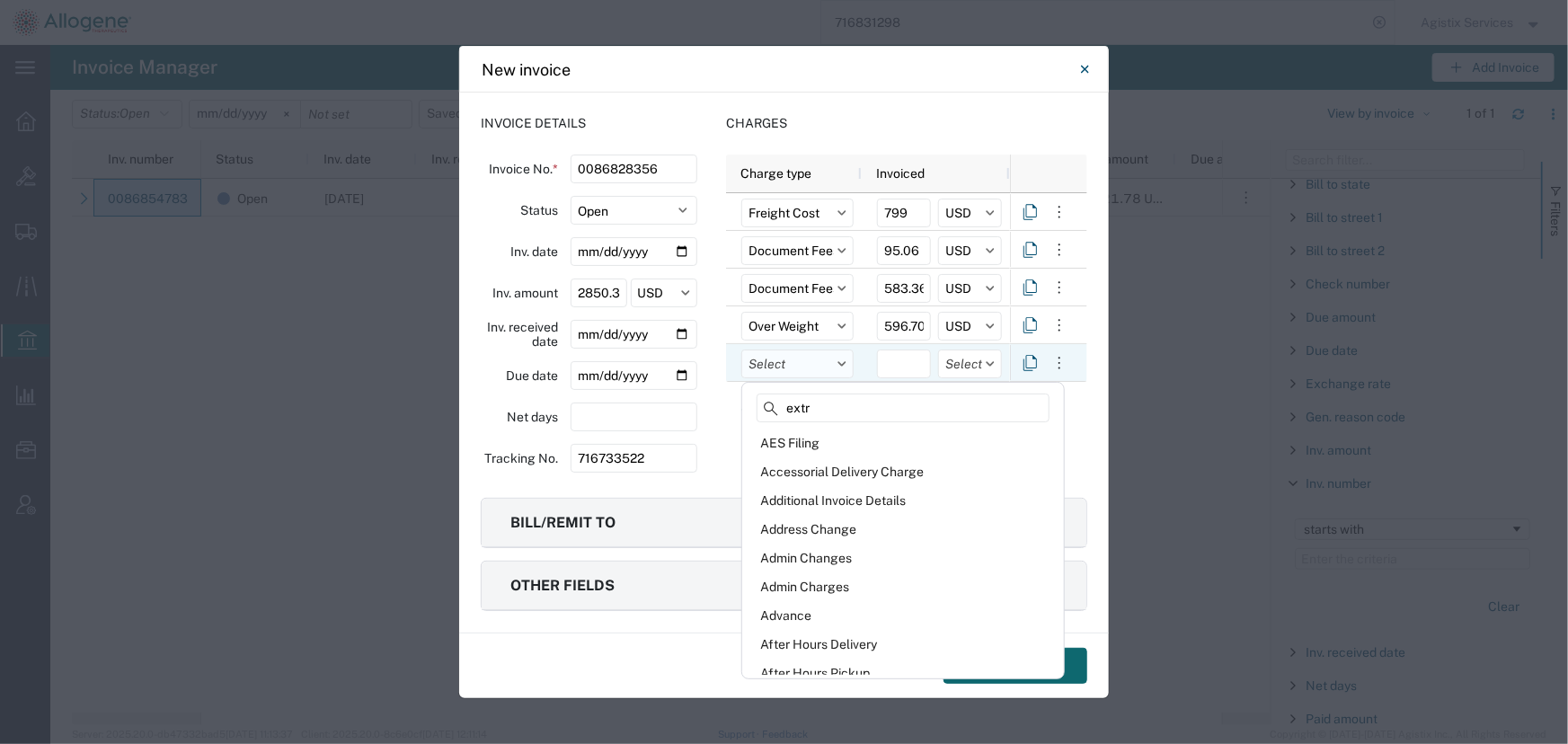
type input "extra"
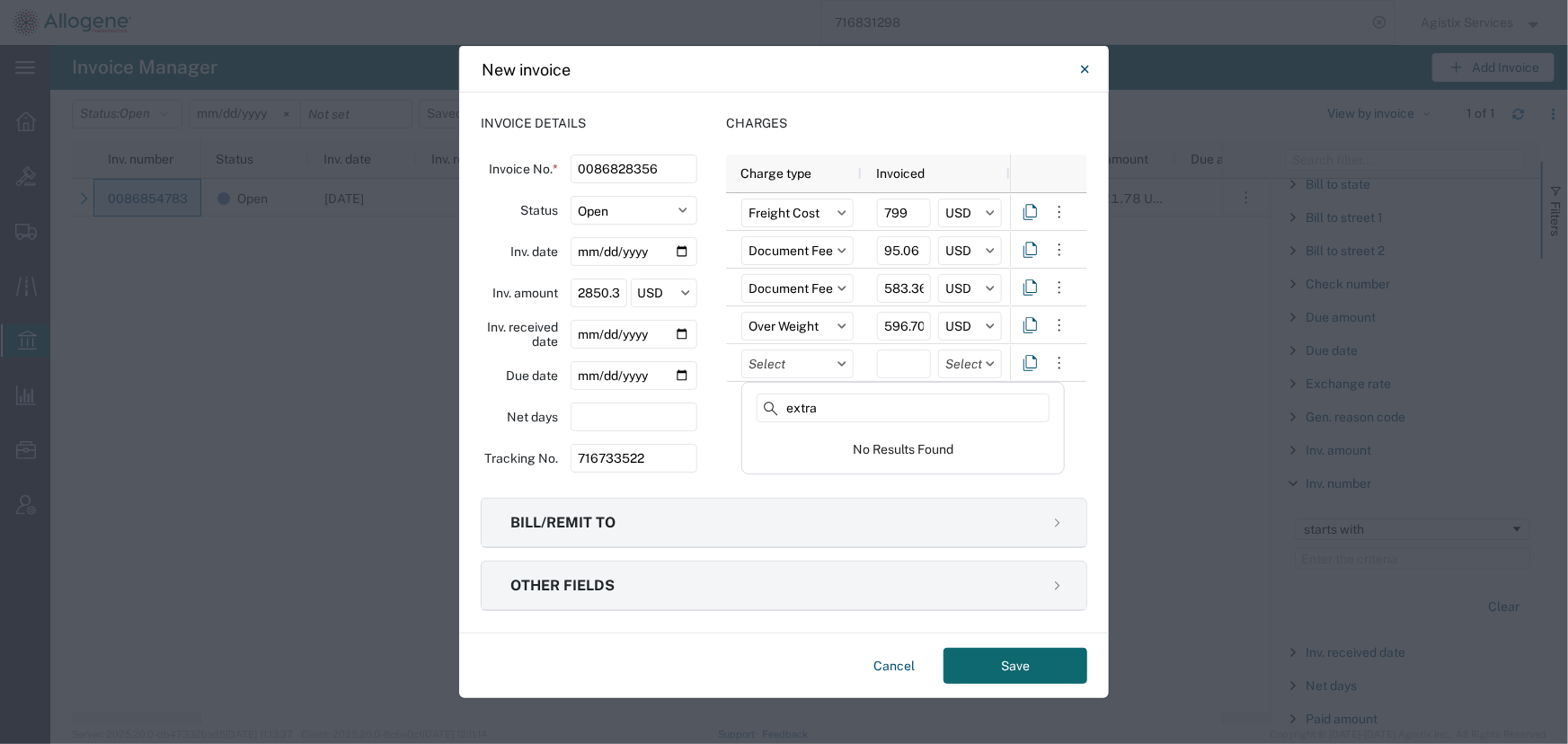
drag, startPoint x: 846, startPoint y: 417, endPoint x: 608, endPoint y: 392, distance: 239.3
click at [608, 743] on div "New invoice Invoice details Invoice No. * 0086828356 Status Select Open Paid In…" at bounding box center [784, 744] width 1568 height 0
click at [805, 369] on input "text" at bounding box center [797, 364] width 112 height 29
type input "attemp"
click at [816, 495] on div "Attempted Pickup or Delivery" at bounding box center [903, 502] width 314 height 29
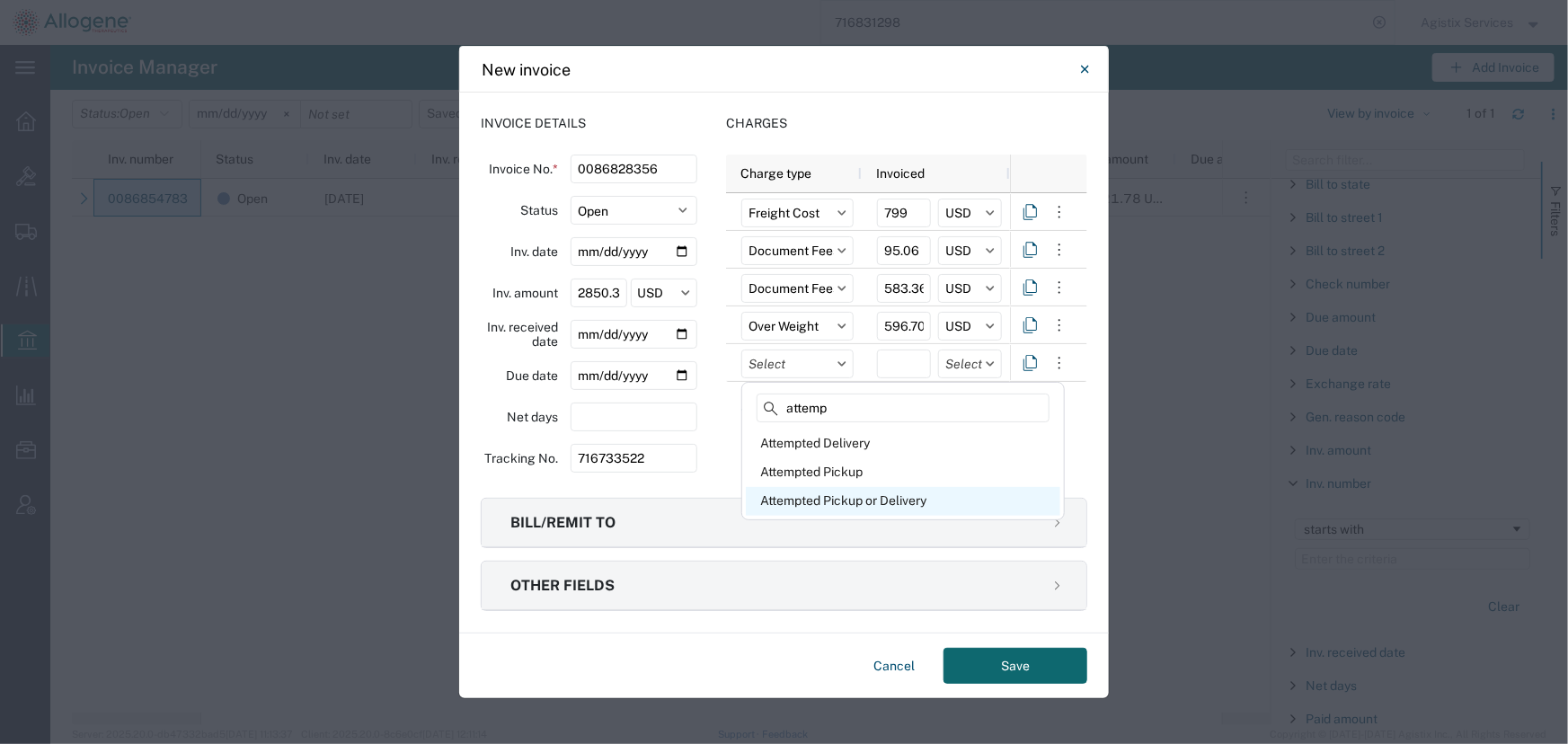
type input "Attempted Pickup or Delivery"
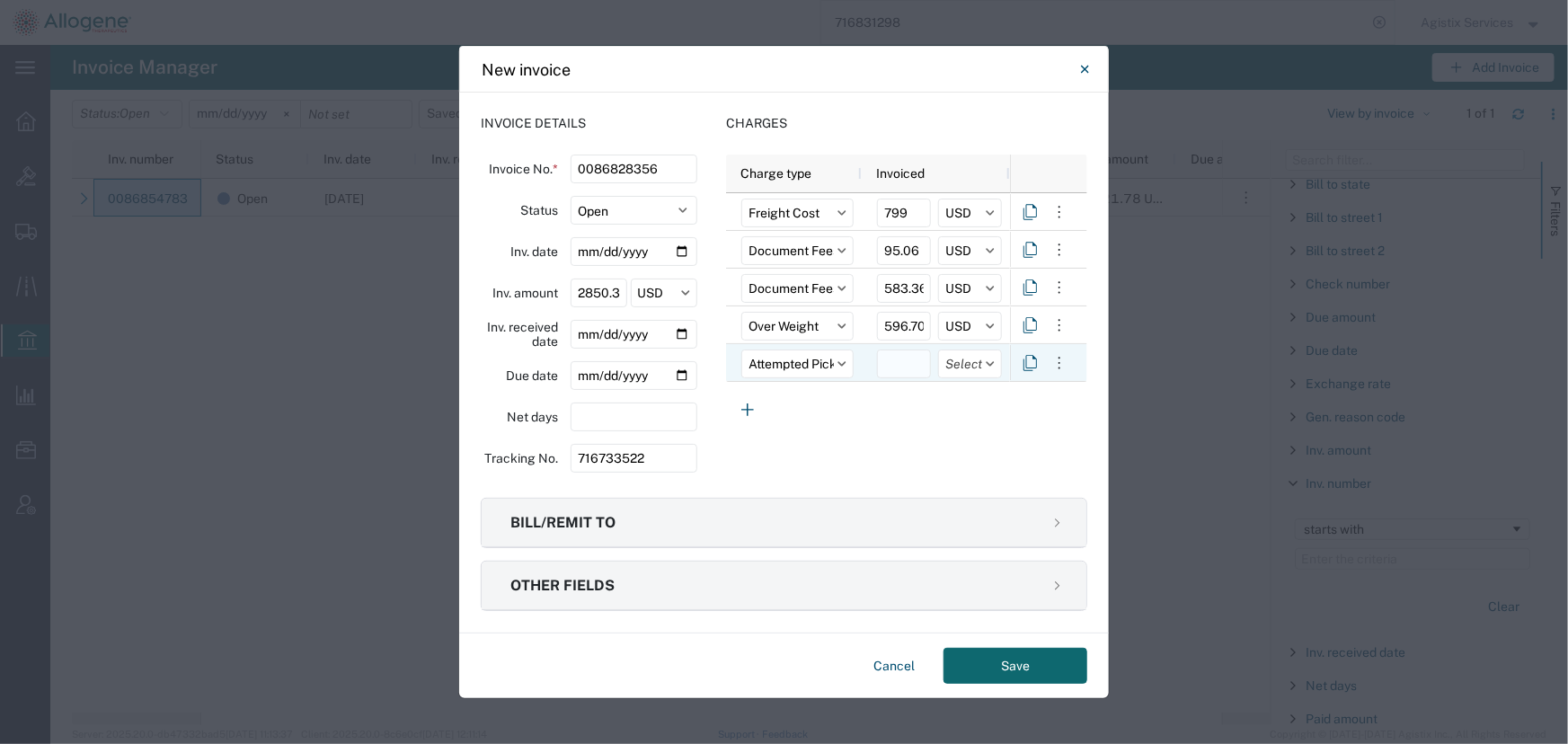
click at [898, 365] on input "number" at bounding box center [904, 364] width 54 height 29
type input "103.00"
click at [748, 411] on icon "button" at bounding box center [747, 409] width 12 height 12
click at [790, 400] on input "text" at bounding box center [797, 402] width 112 height 29
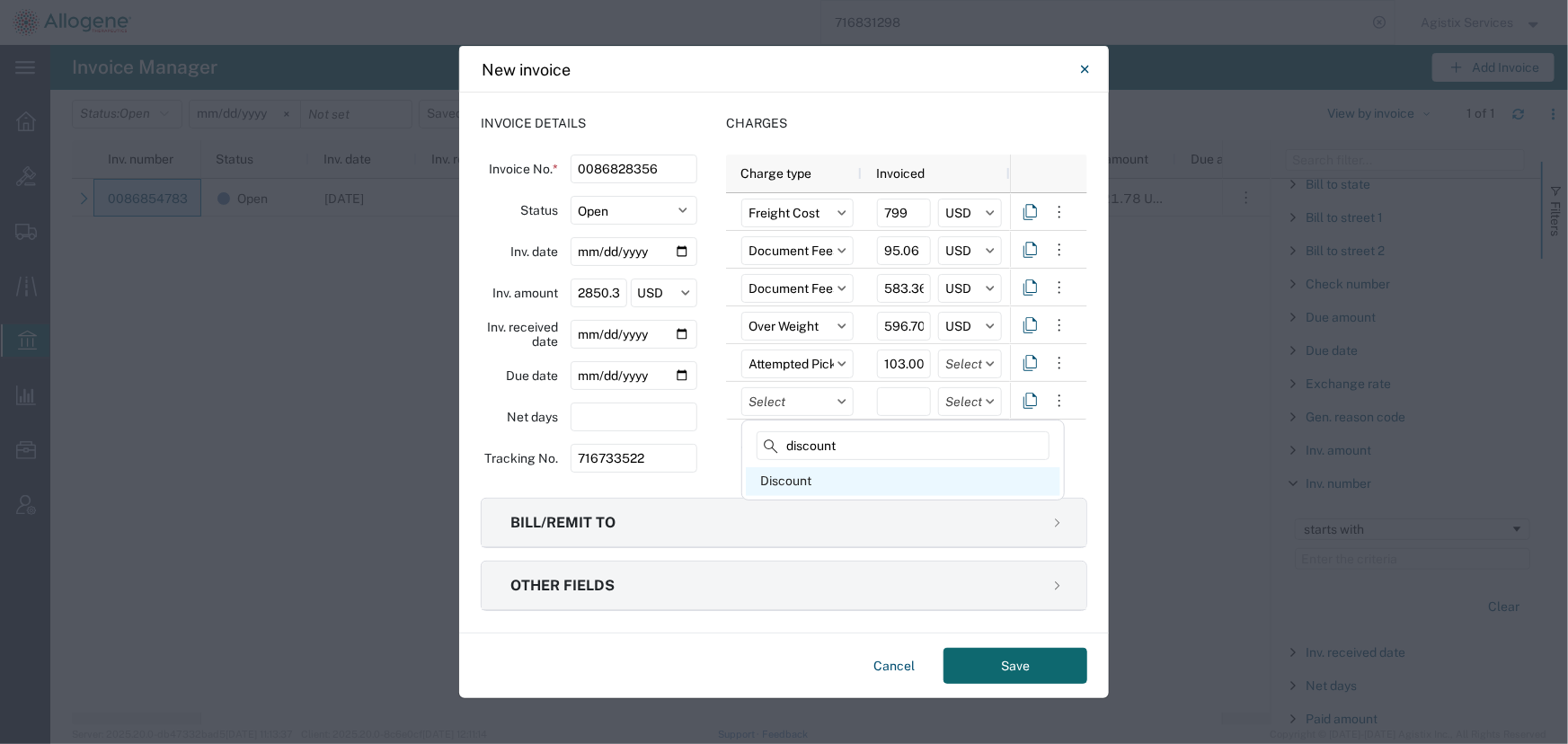
type input "discount"
click at [795, 480] on div "Discount" at bounding box center [903, 482] width 314 height 29
type input "Discount"
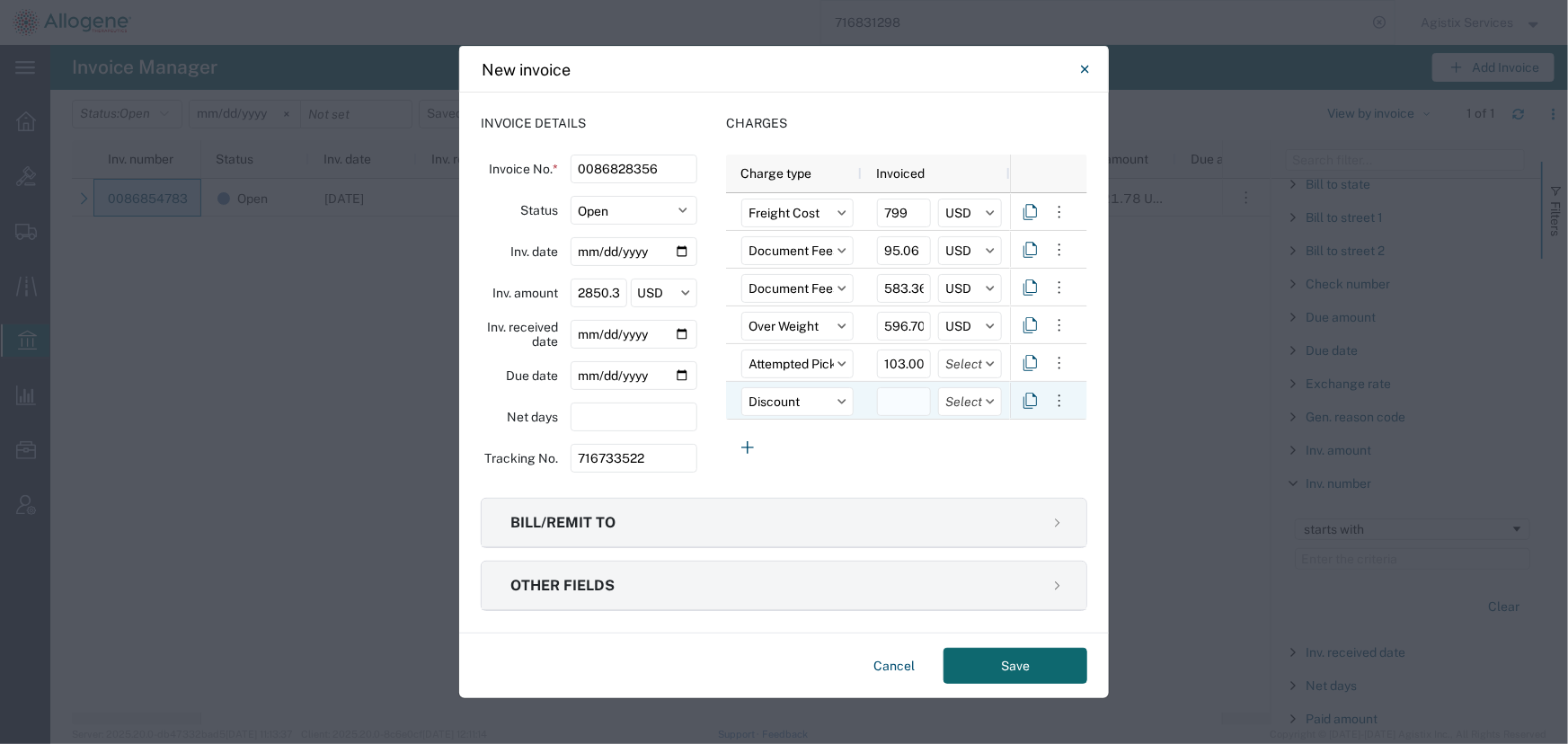
click at [886, 394] on input "number" at bounding box center [904, 402] width 54 height 29
type input "-199.75"
click at [974, 401] on input "text" at bounding box center [970, 402] width 63 height 29
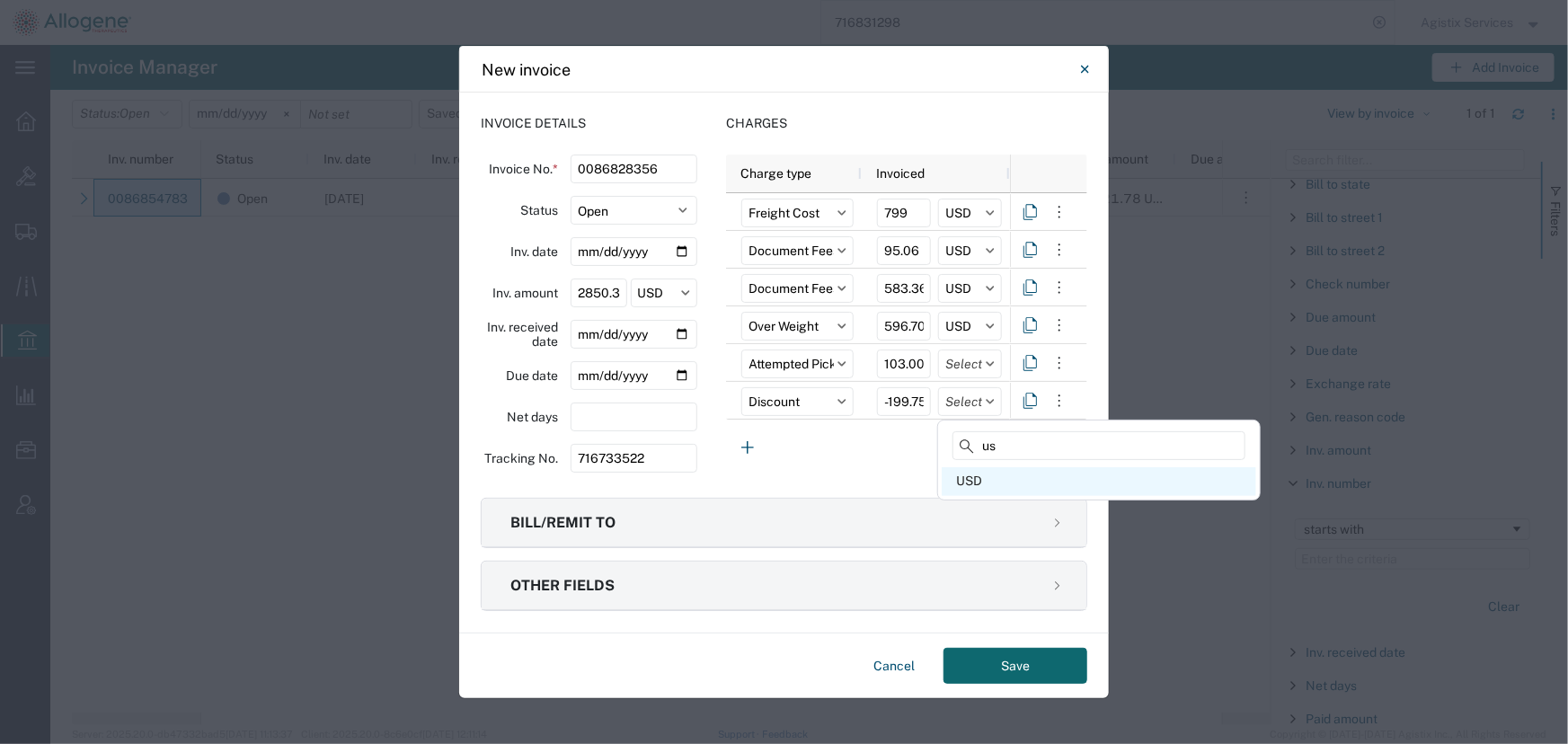
type input "us"
drag, startPoint x: 980, startPoint y: 483, endPoint x: 977, endPoint y: 417, distance: 66.1
click at [980, 476] on div "USD" at bounding box center [1099, 482] width 314 height 29
type input "USD"
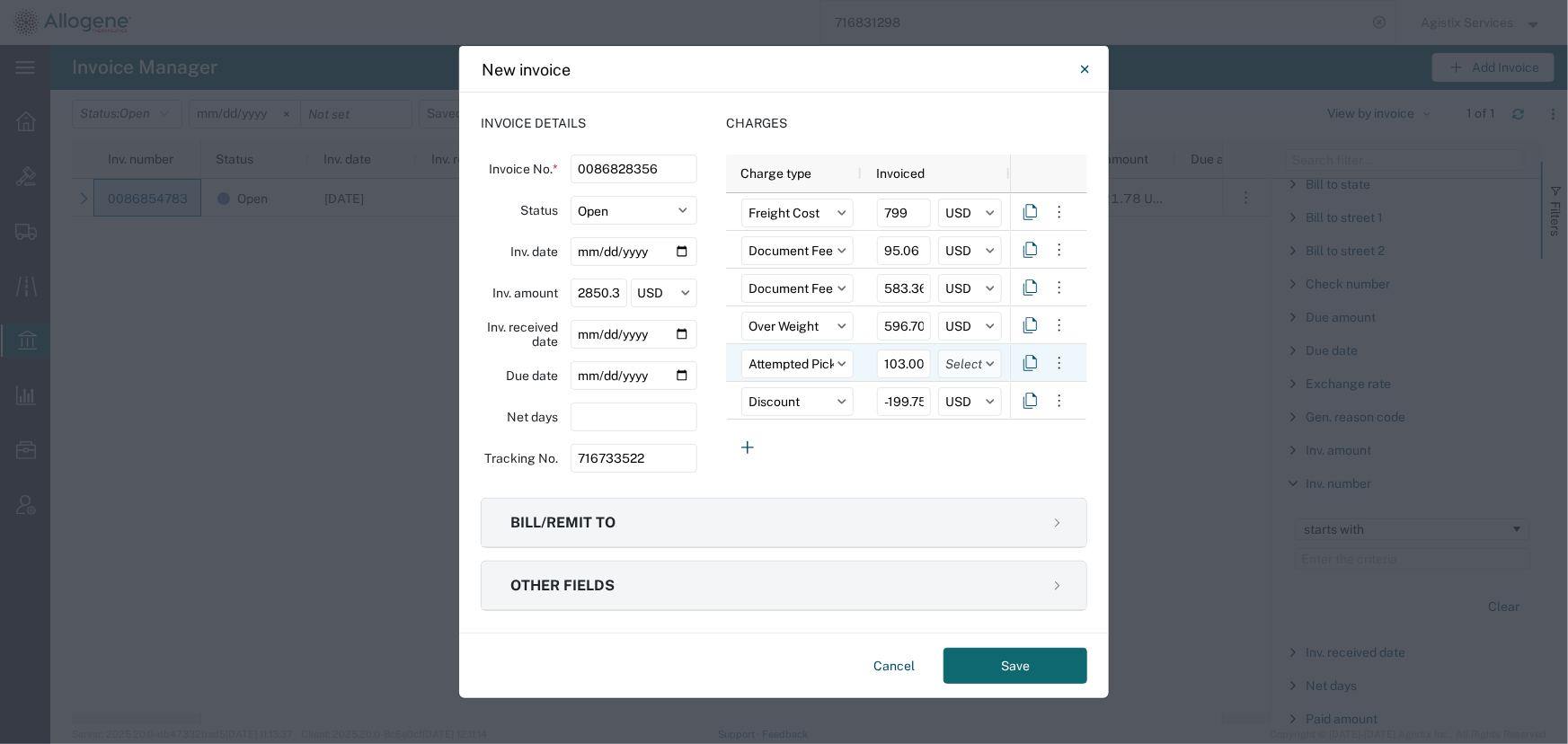
click at [970, 366] on input "text" at bounding box center [970, 364] width 63 height 29
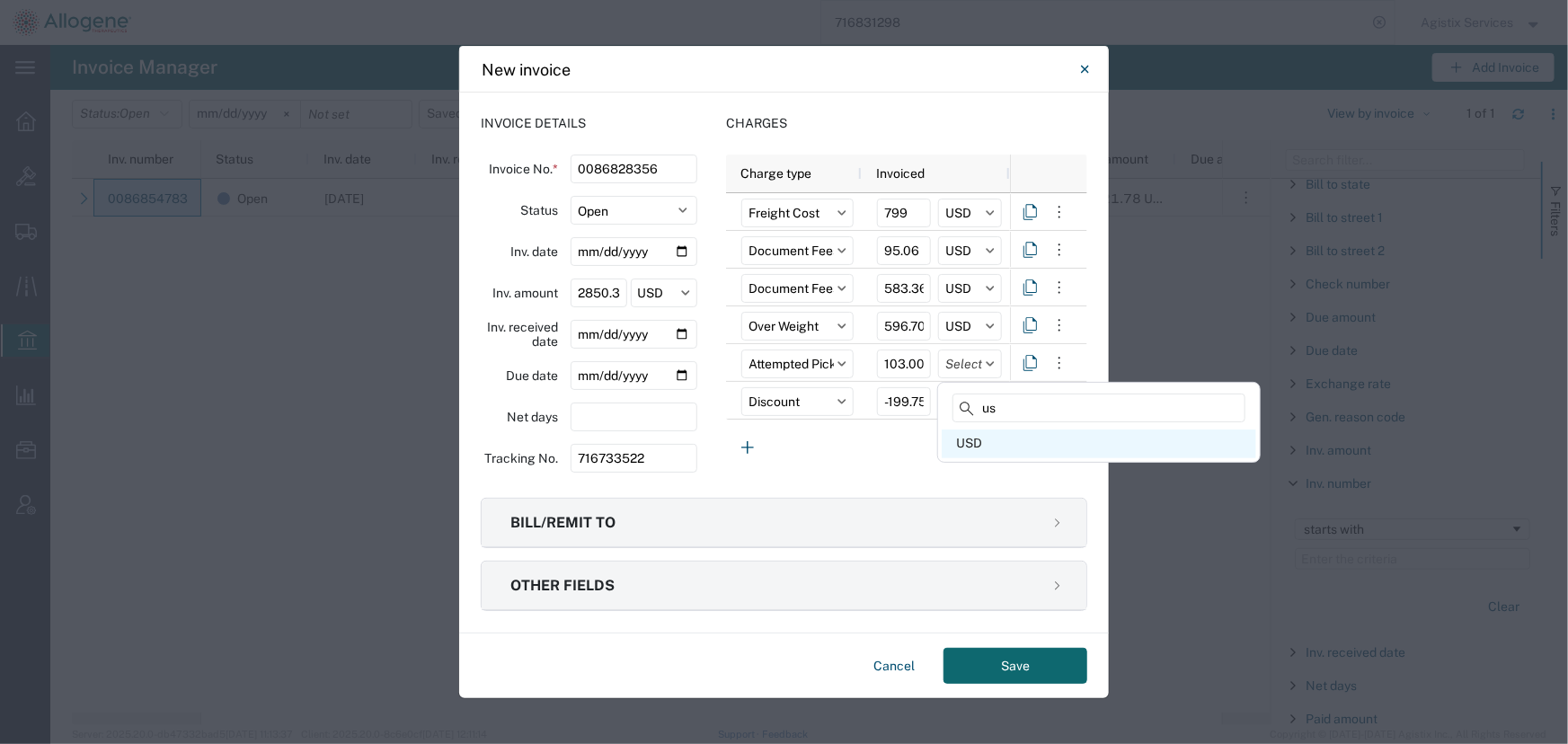
type input "us"
click at [962, 447] on div "USD" at bounding box center [1099, 444] width 314 height 29
type input "USD"
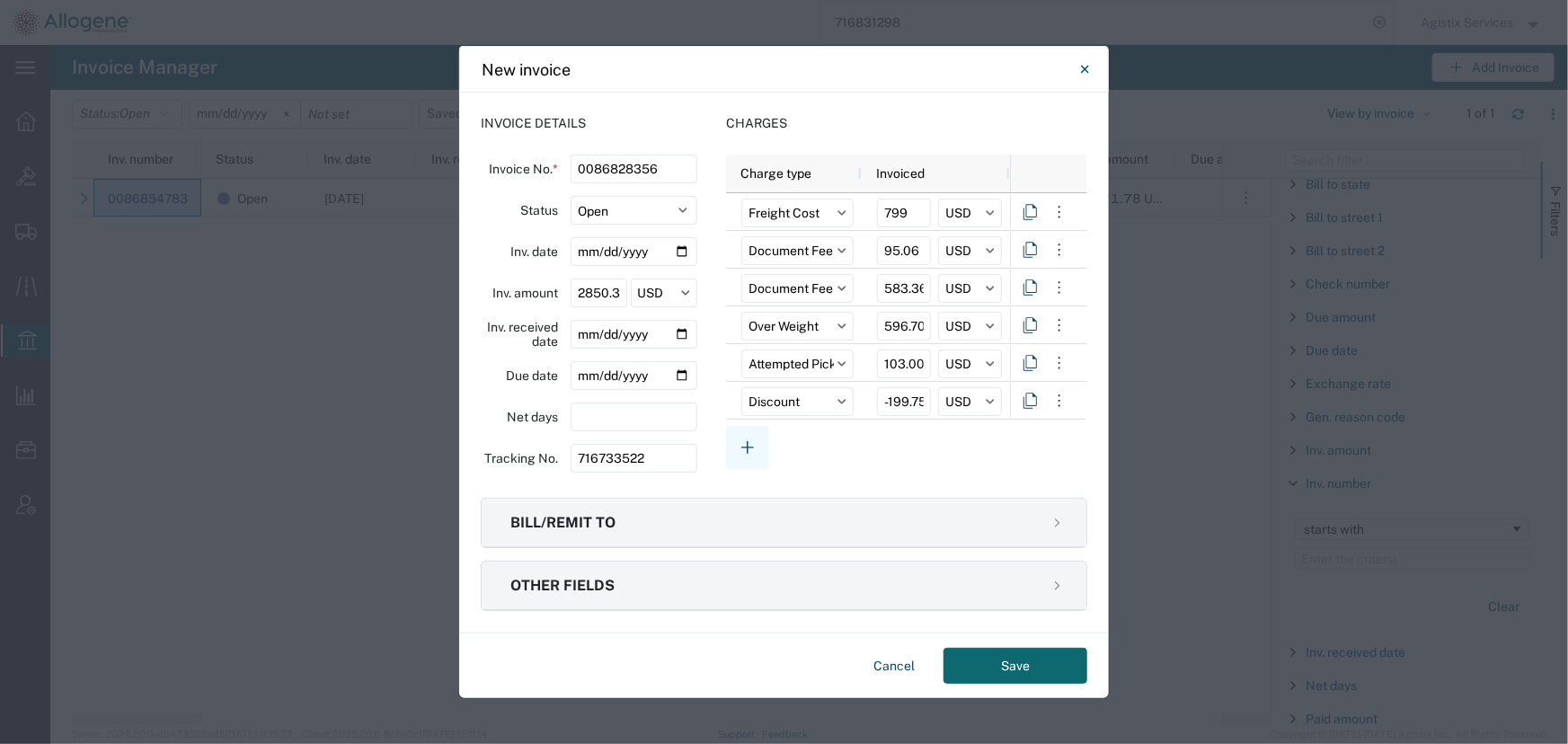
click at [746, 445] on icon "button" at bounding box center [747, 447] width 21 height 21
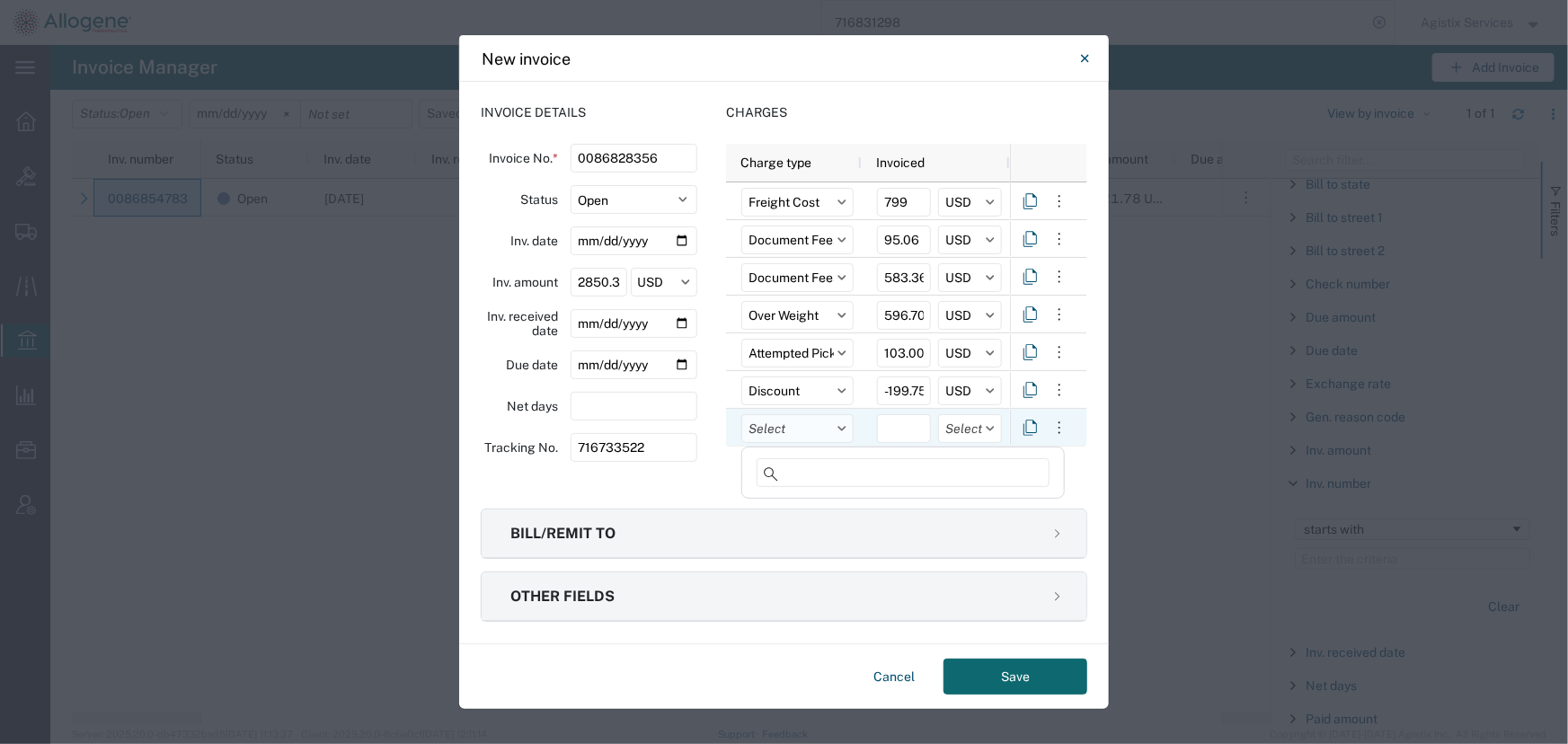
click at [782, 430] on input "text" at bounding box center [797, 429] width 112 height 29
type input "disc"
click at [782, 509] on div "Discount" at bounding box center [903, 508] width 314 height 29
type input "Discount"
click at [898, 427] on input "number" at bounding box center [904, 429] width 54 height 29
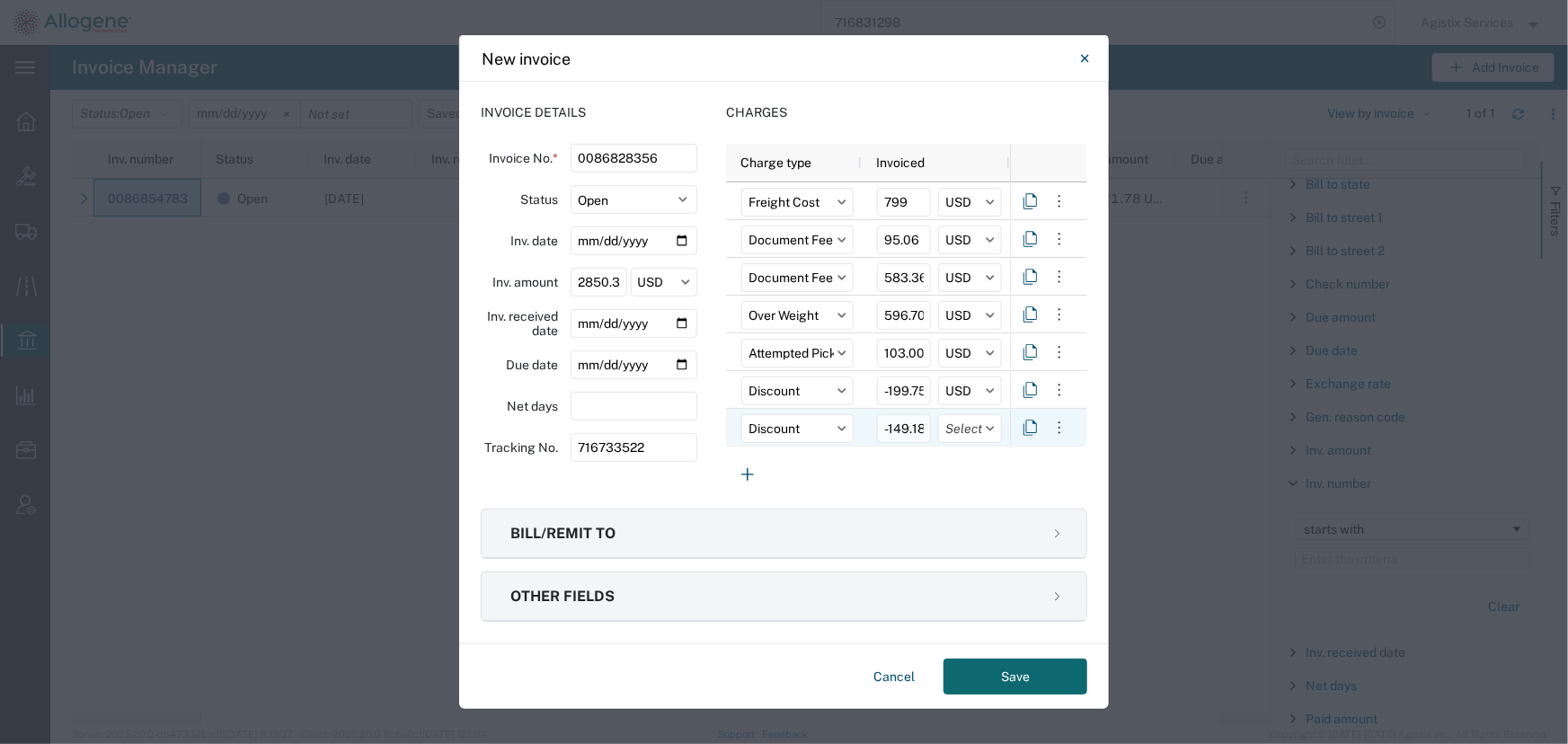
scroll to position [0, 1]
type input "-149.18"
click at [965, 430] on input "text" at bounding box center [970, 429] width 63 height 29
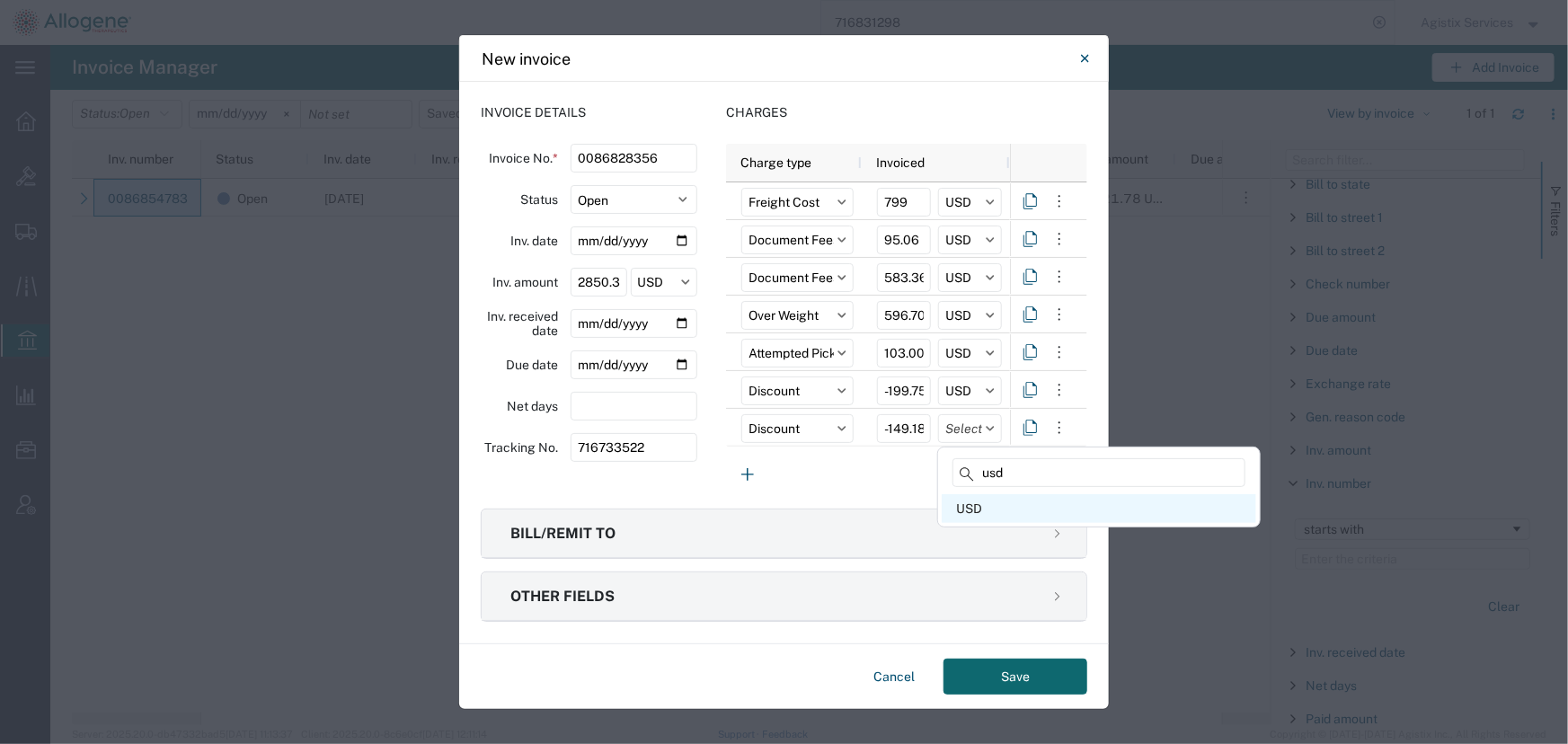
type input "usd"
click at [969, 505] on div "USD" at bounding box center [1099, 508] width 314 height 29
type input "USD"
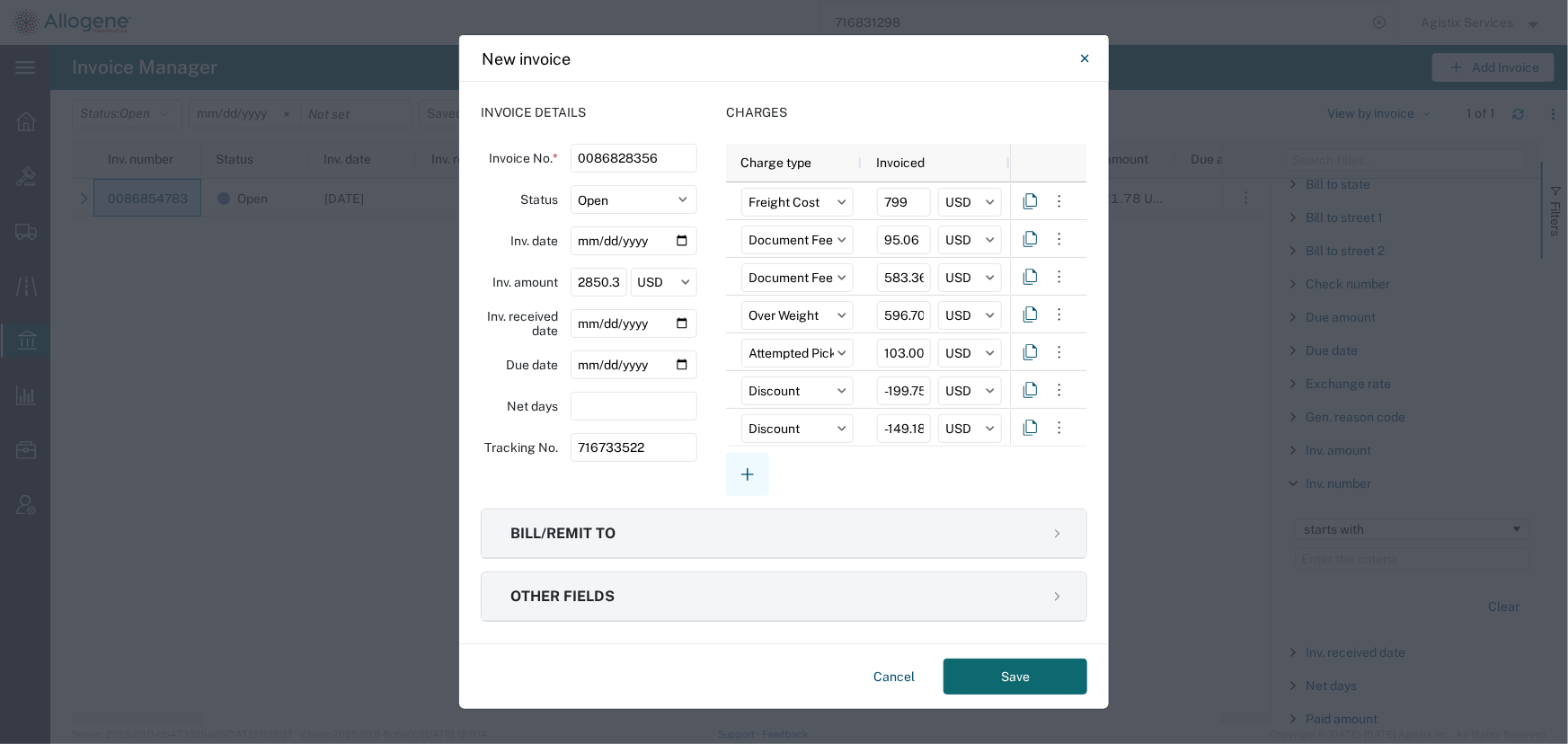
click at [749, 479] on icon "button" at bounding box center [747, 474] width 21 height 21
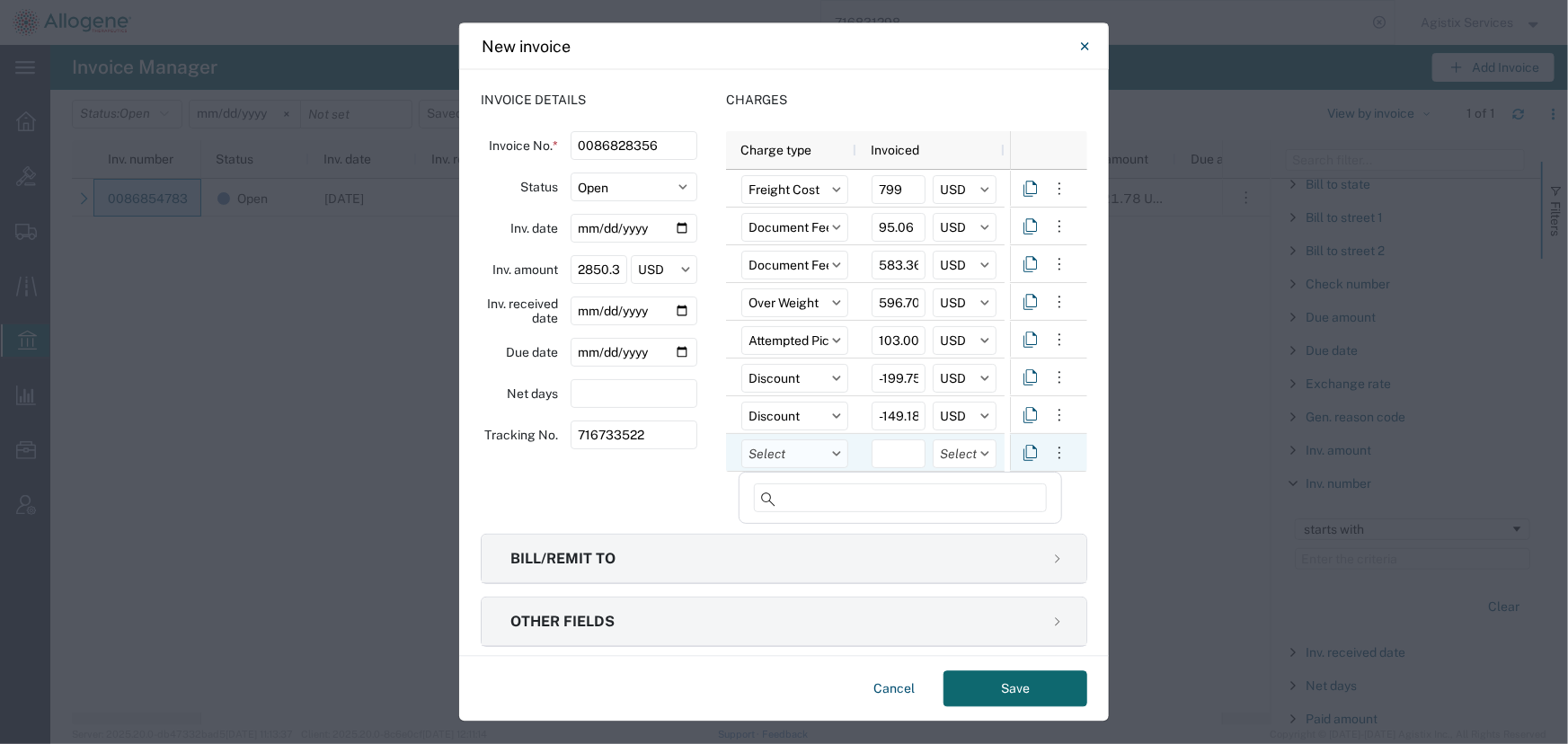
click at [775, 453] on input "text" at bounding box center [794, 455] width 107 height 29
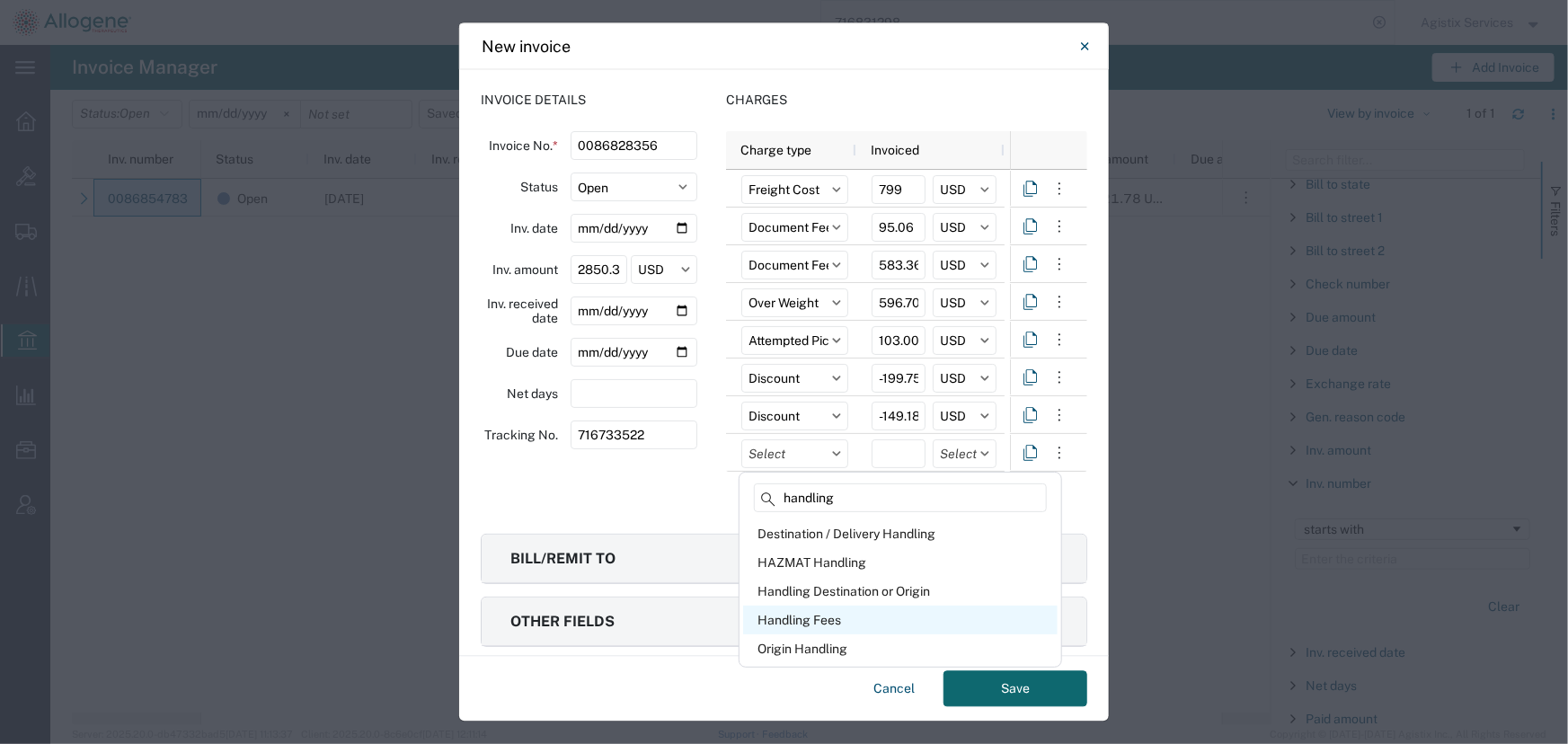
type input "handling"
click at [817, 617] on div "Handling Fees" at bounding box center [900, 620] width 314 height 29
type input "Handling Fees"
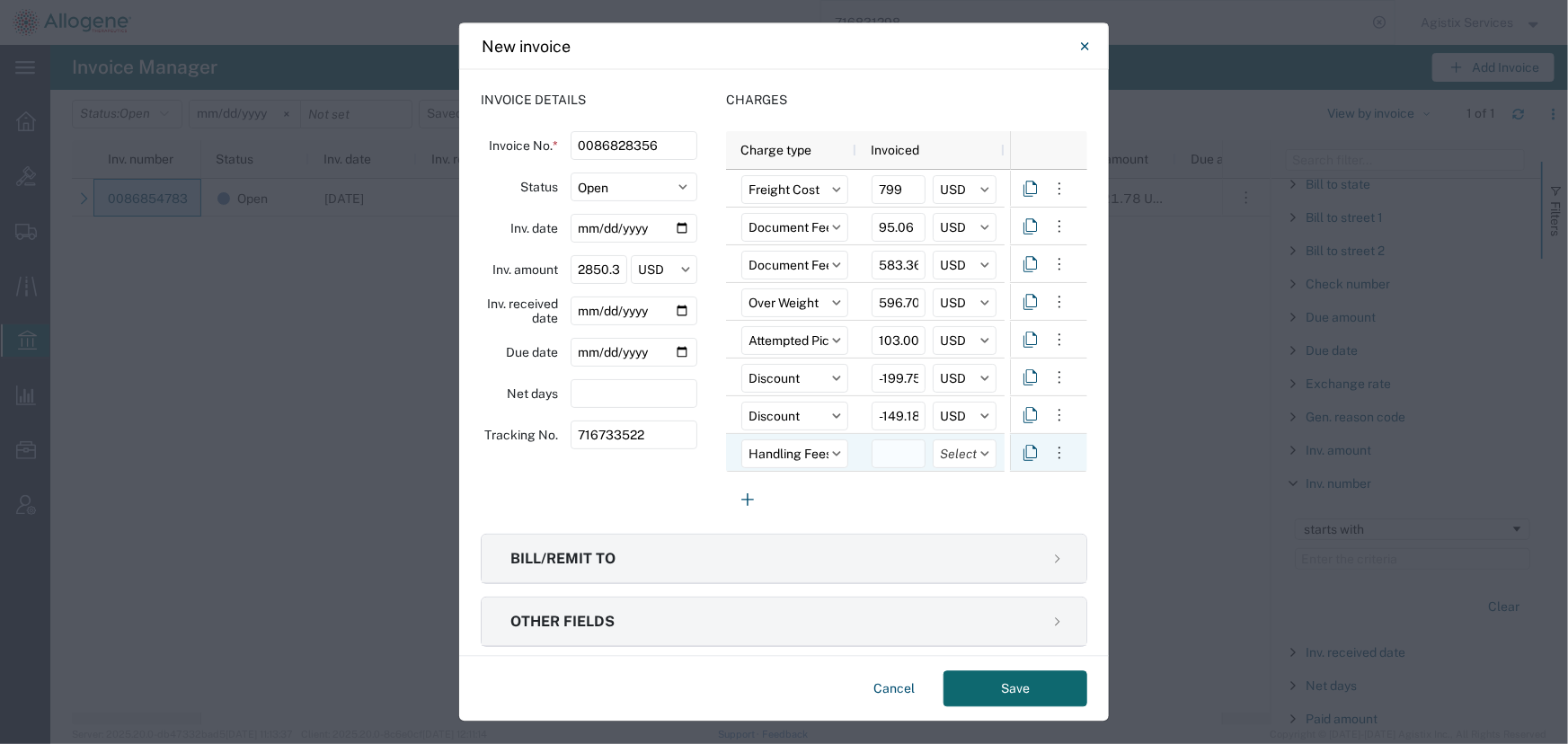
click at [885, 454] on input "number" at bounding box center [899, 455] width 54 height 29
type input "14"
click at [954, 457] on input "text" at bounding box center [964, 455] width 63 height 29
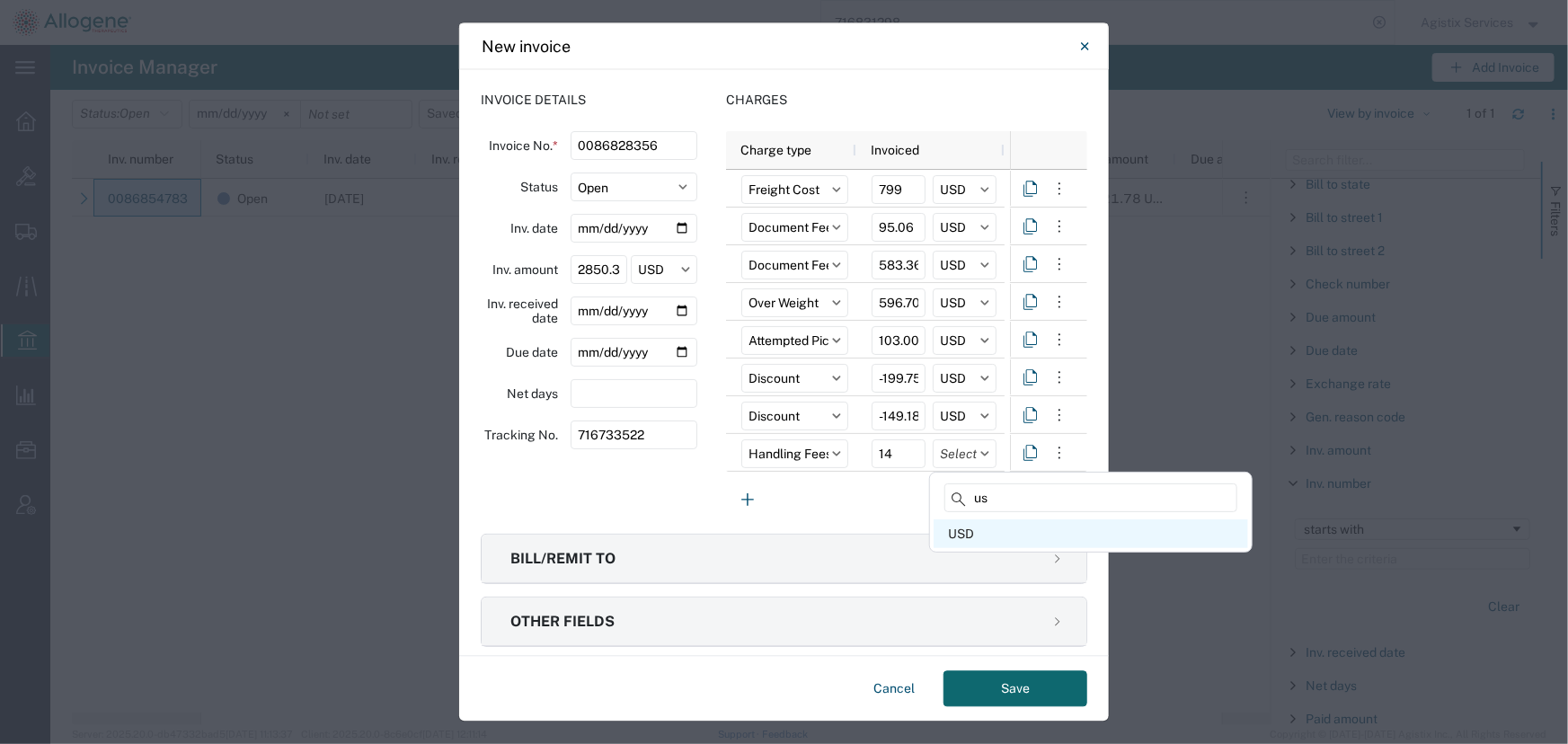
type input "us"
click at [954, 530] on div "USD" at bounding box center [1090, 533] width 314 height 29
type input "USD"
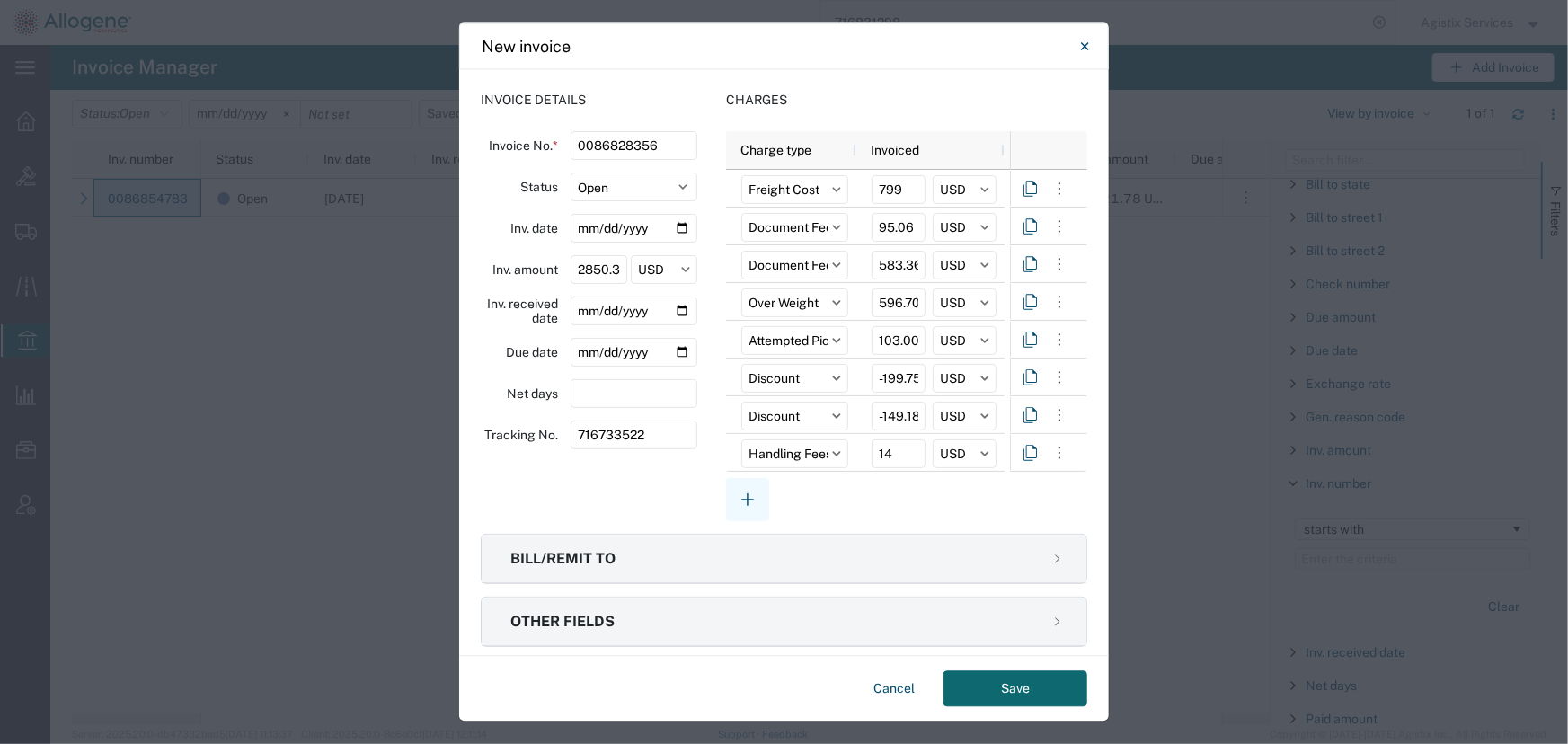
click at [740, 494] on icon "button" at bounding box center [747, 500] width 21 height 21
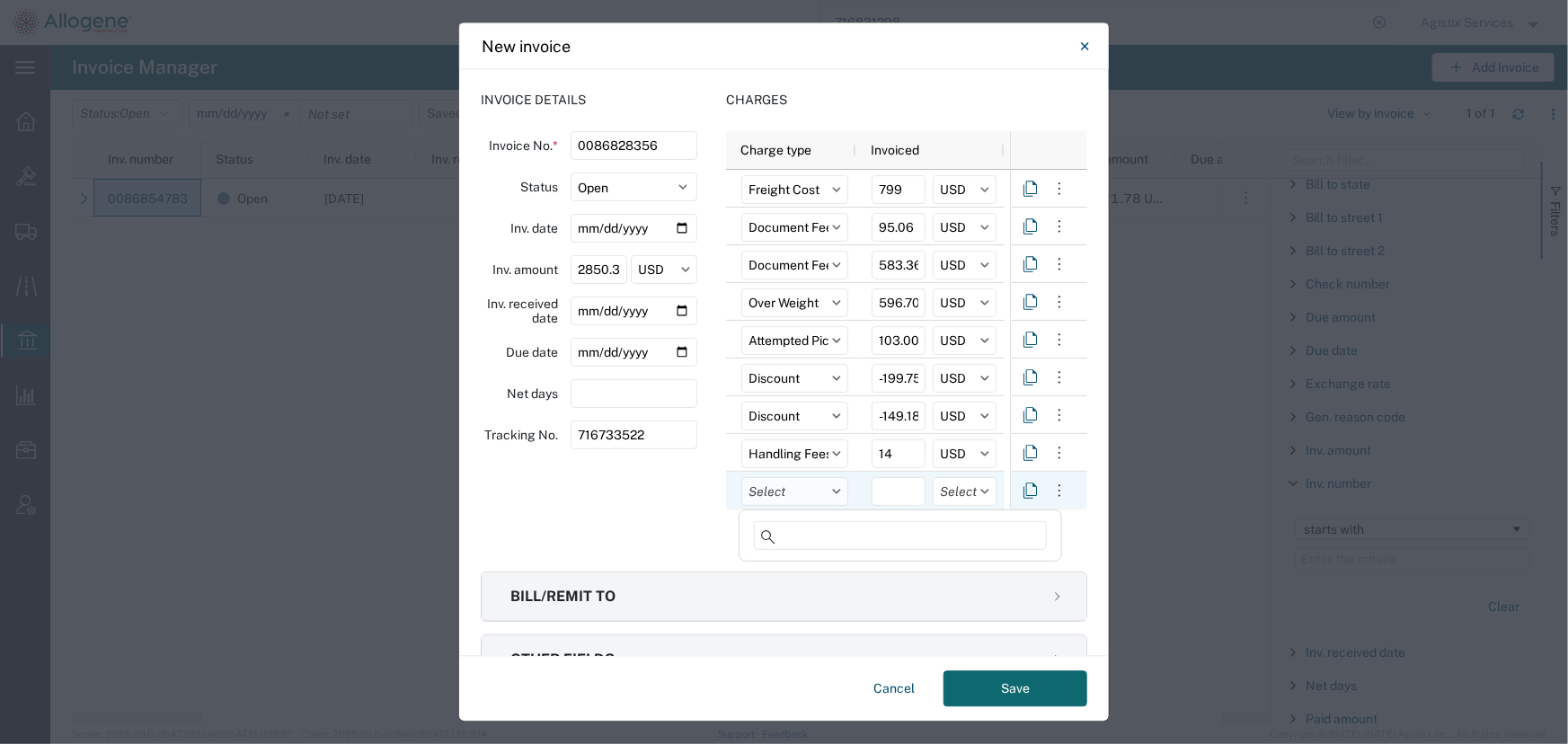
click at [763, 489] on input "text" at bounding box center [794, 492] width 107 height 29
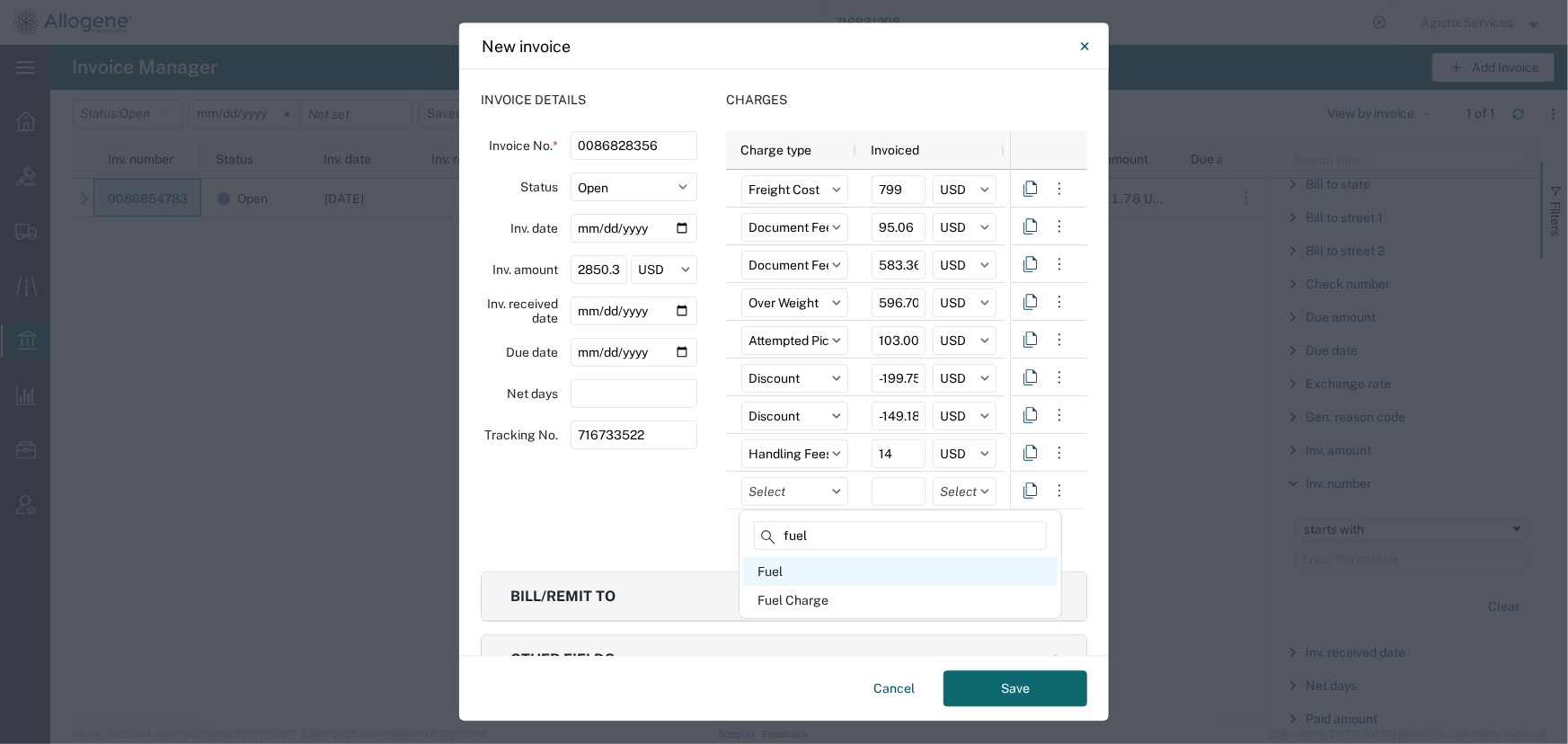
type input "fuel"
click at [779, 568] on div "Fuel" at bounding box center [900, 572] width 314 height 29
type input "Fuel"
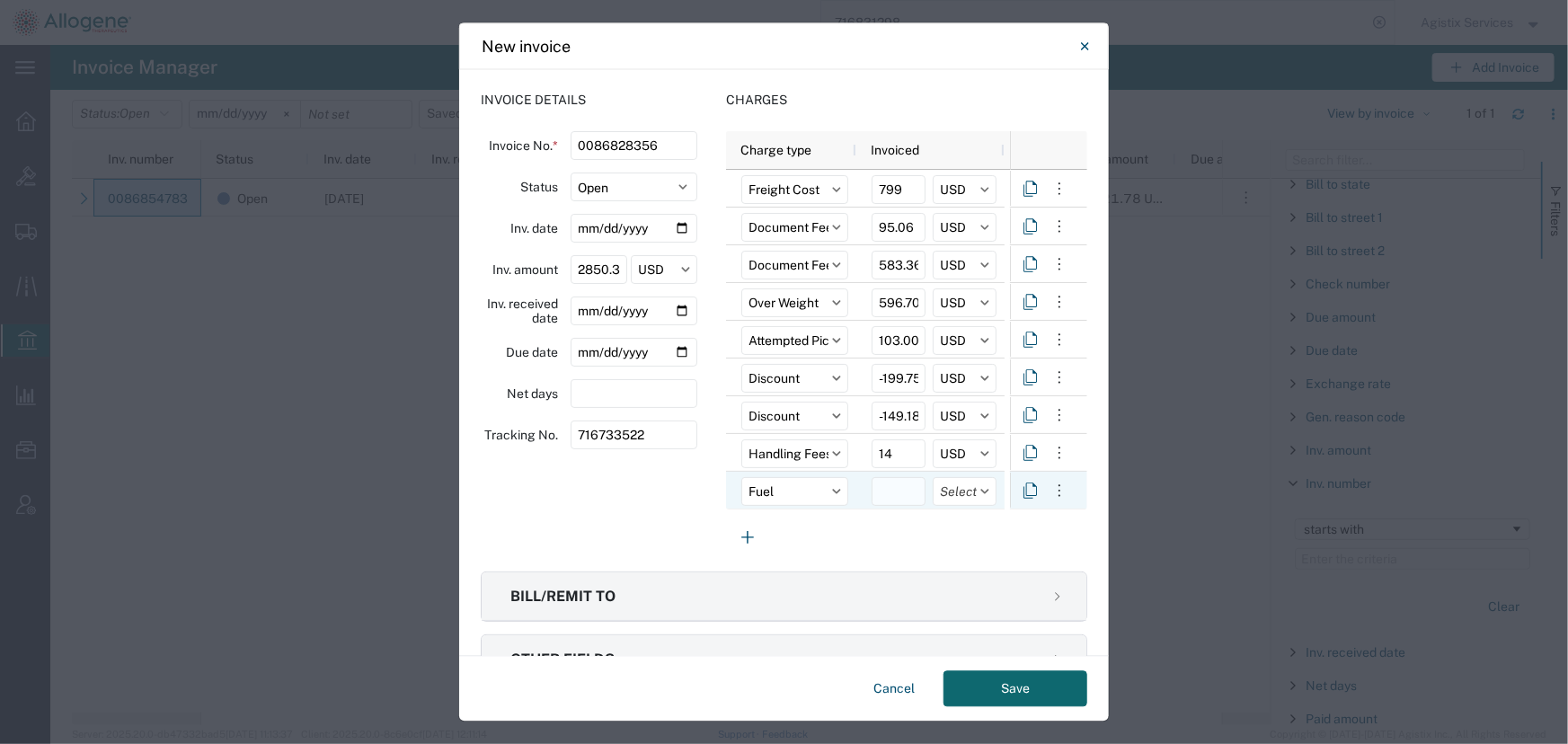
click at [907, 493] on input "number" at bounding box center [899, 492] width 54 height 29
type input "464.94"
click at [966, 492] on input "text" at bounding box center [964, 492] width 63 height 29
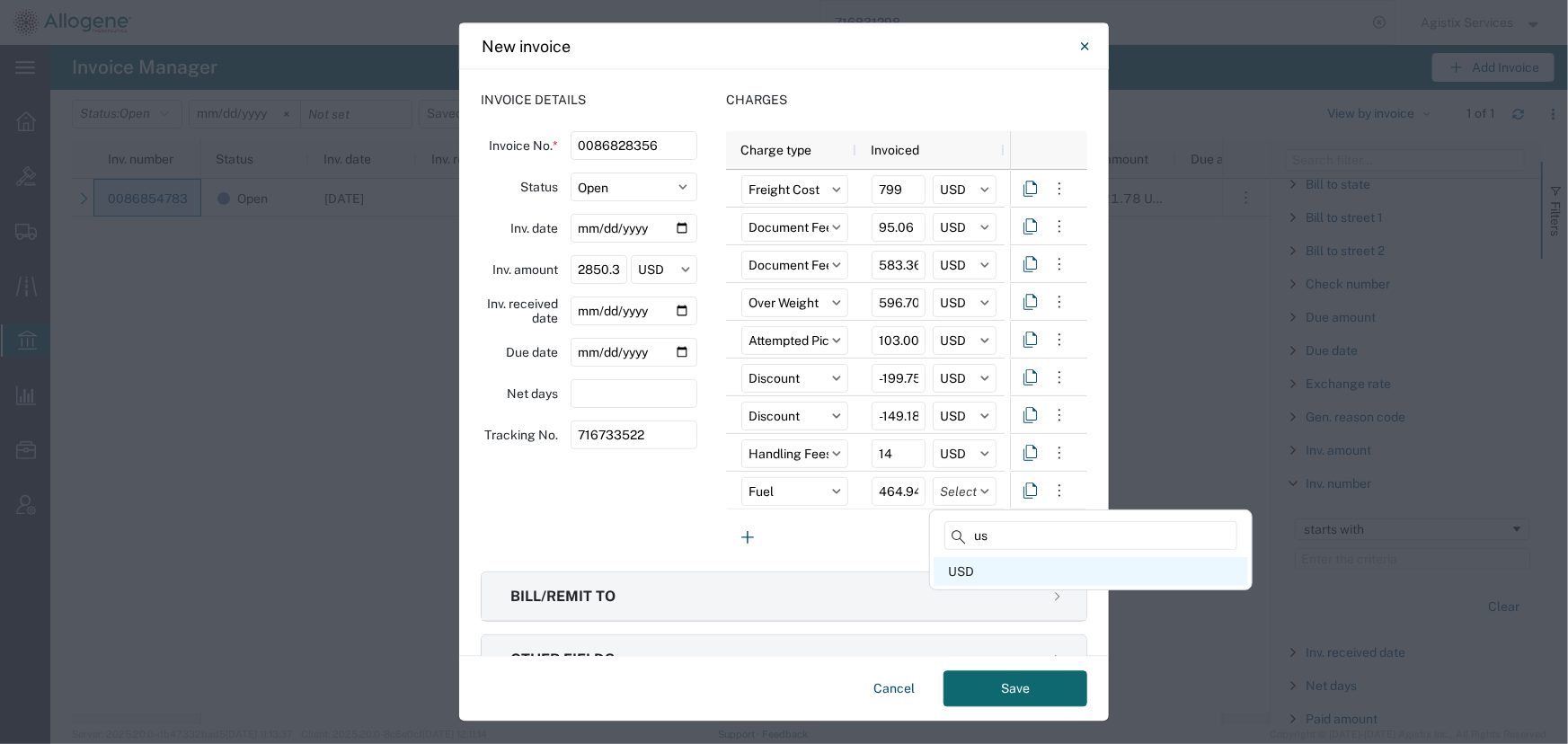
type input "us"
click at [953, 580] on div "USD" at bounding box center [1090, 572] width 314 height 29
type input "USD"
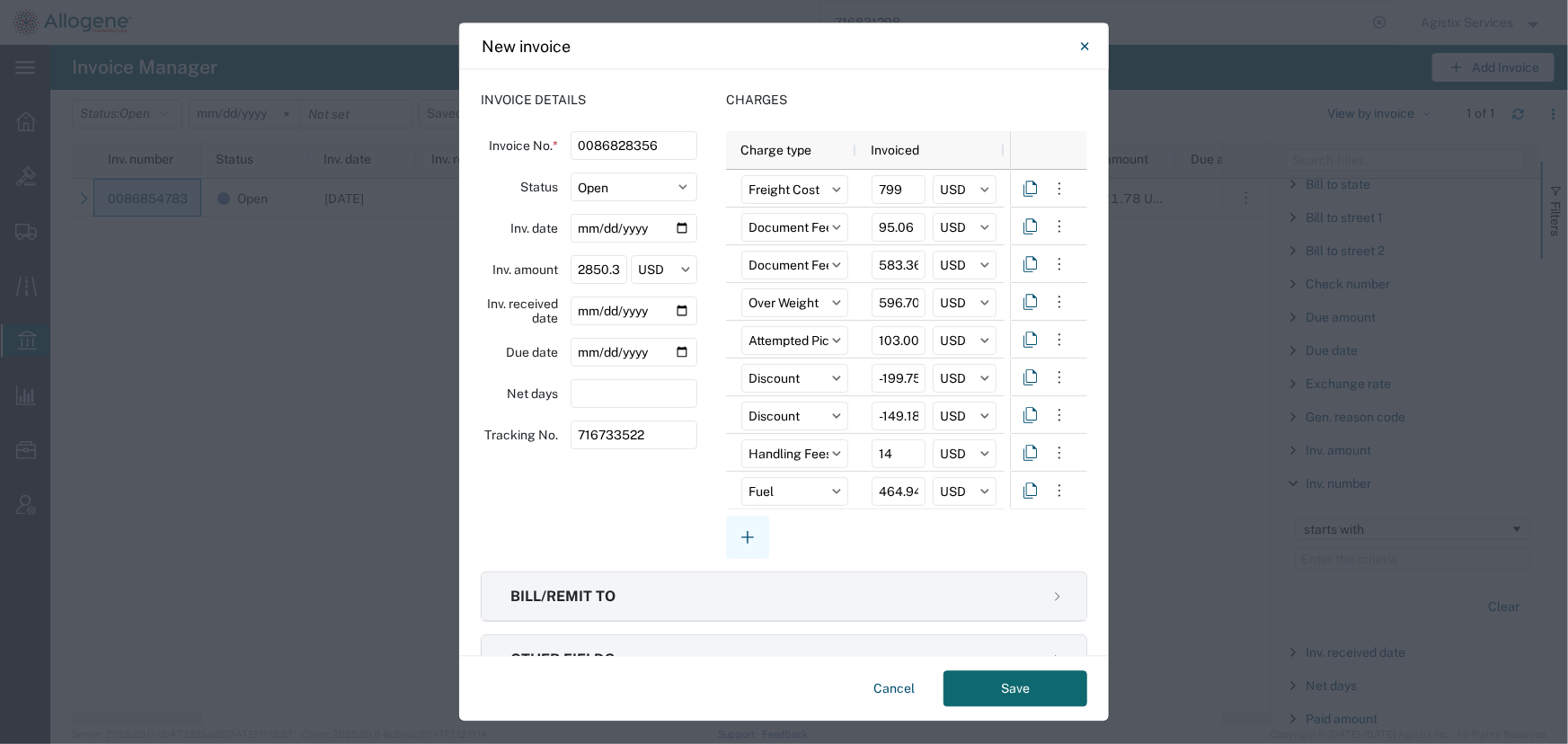
click at [740, 533] on icon "button" at bounding box center [747, 538] width 21 height 21
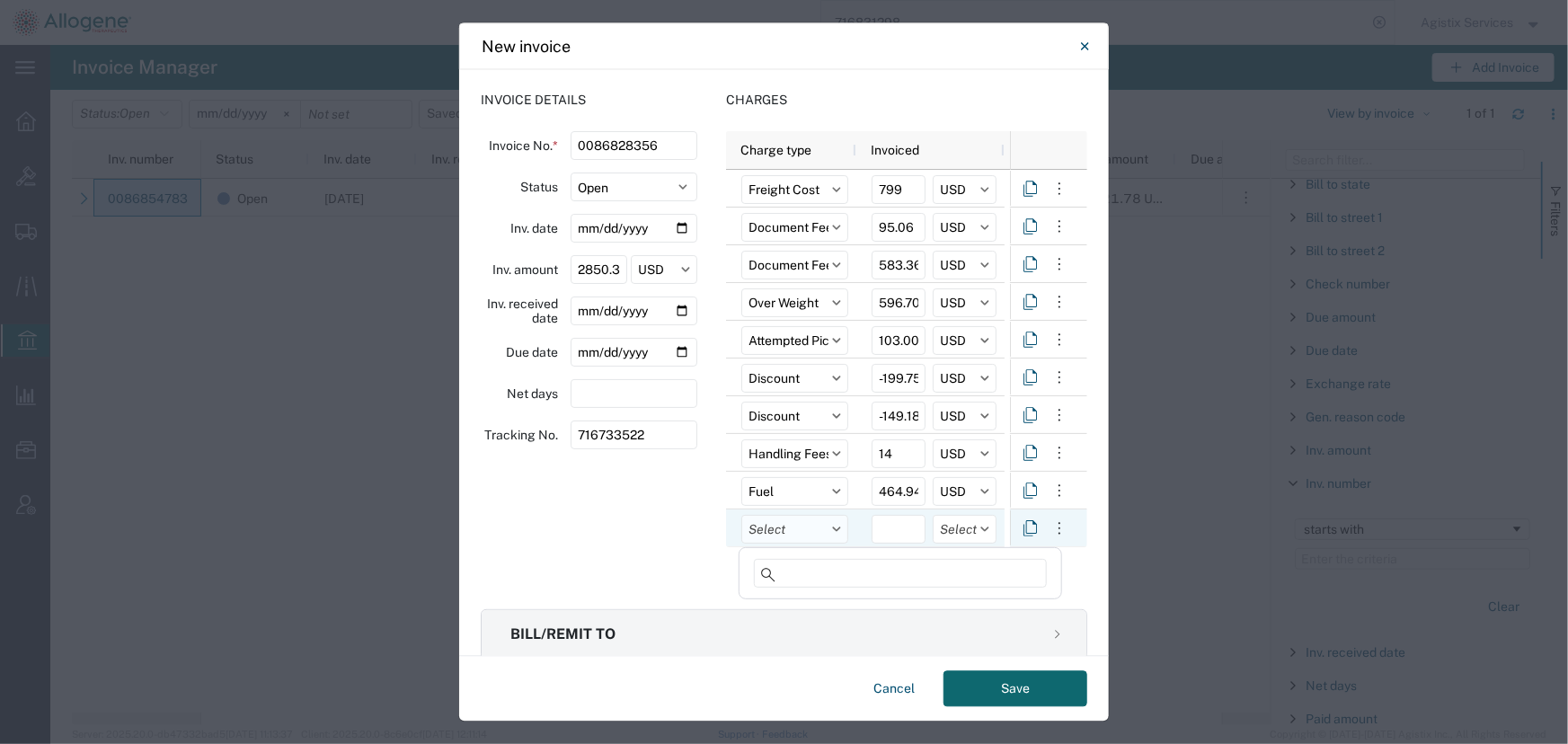
click at [787, 532] on input "text" at bounding box center [794, 531] width 107 height 29
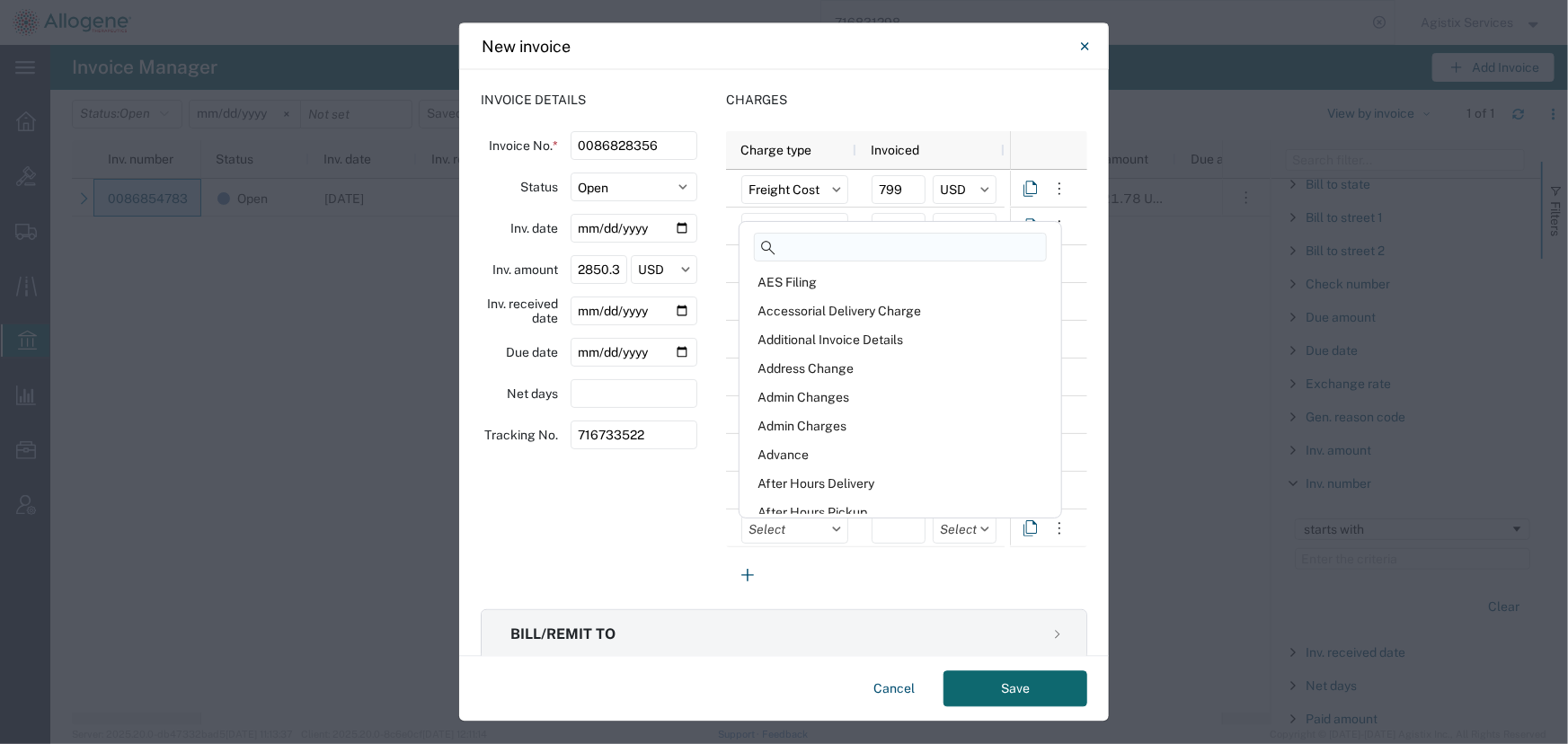
click at [800, 252] on input at bounding box center [900, 247] width 293 height 29
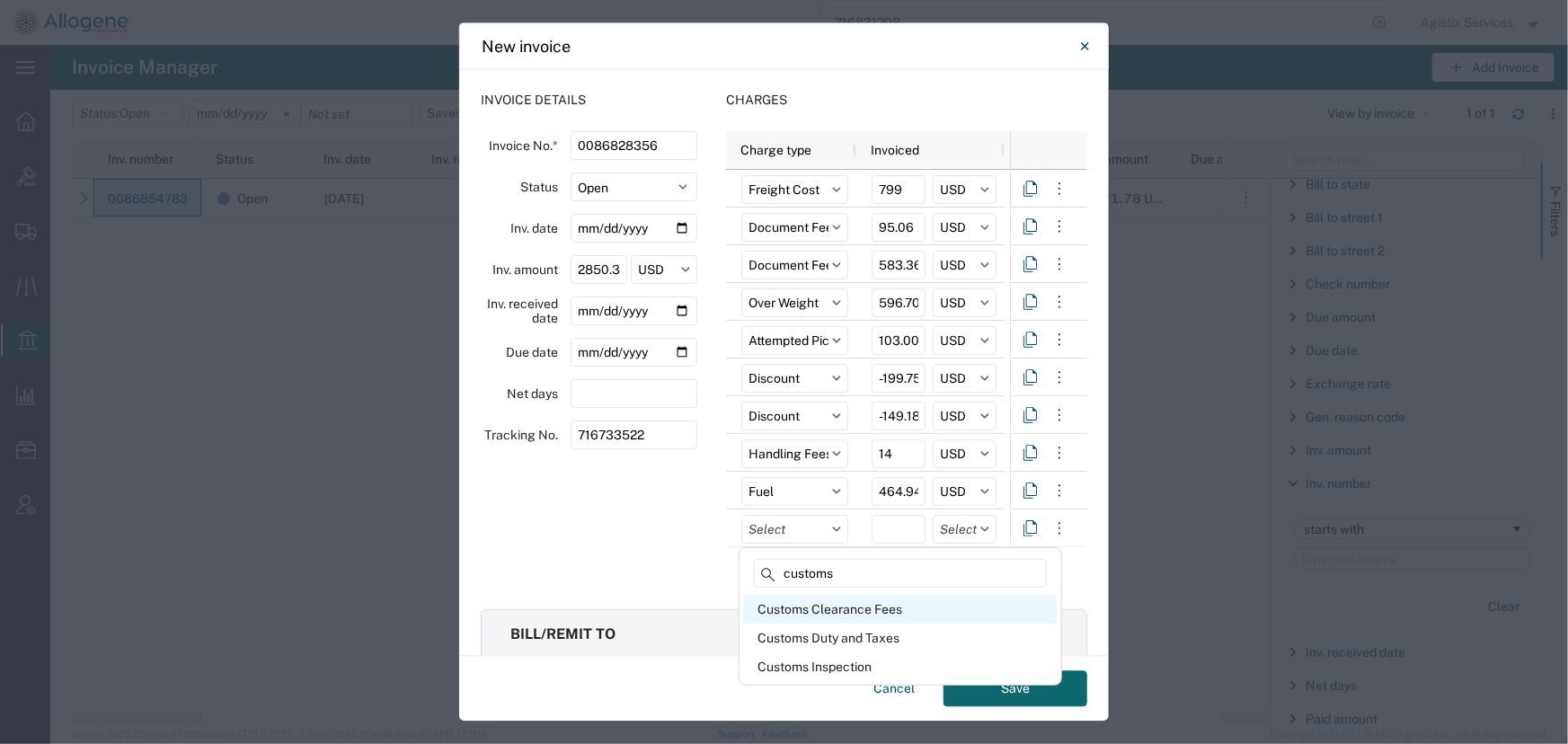
type input "customs"
click at [864, 611] on div "Customs Clearance Fees" at bounding box center [900, 609] width 314 height 29
type input "Customs Clearance Fees"
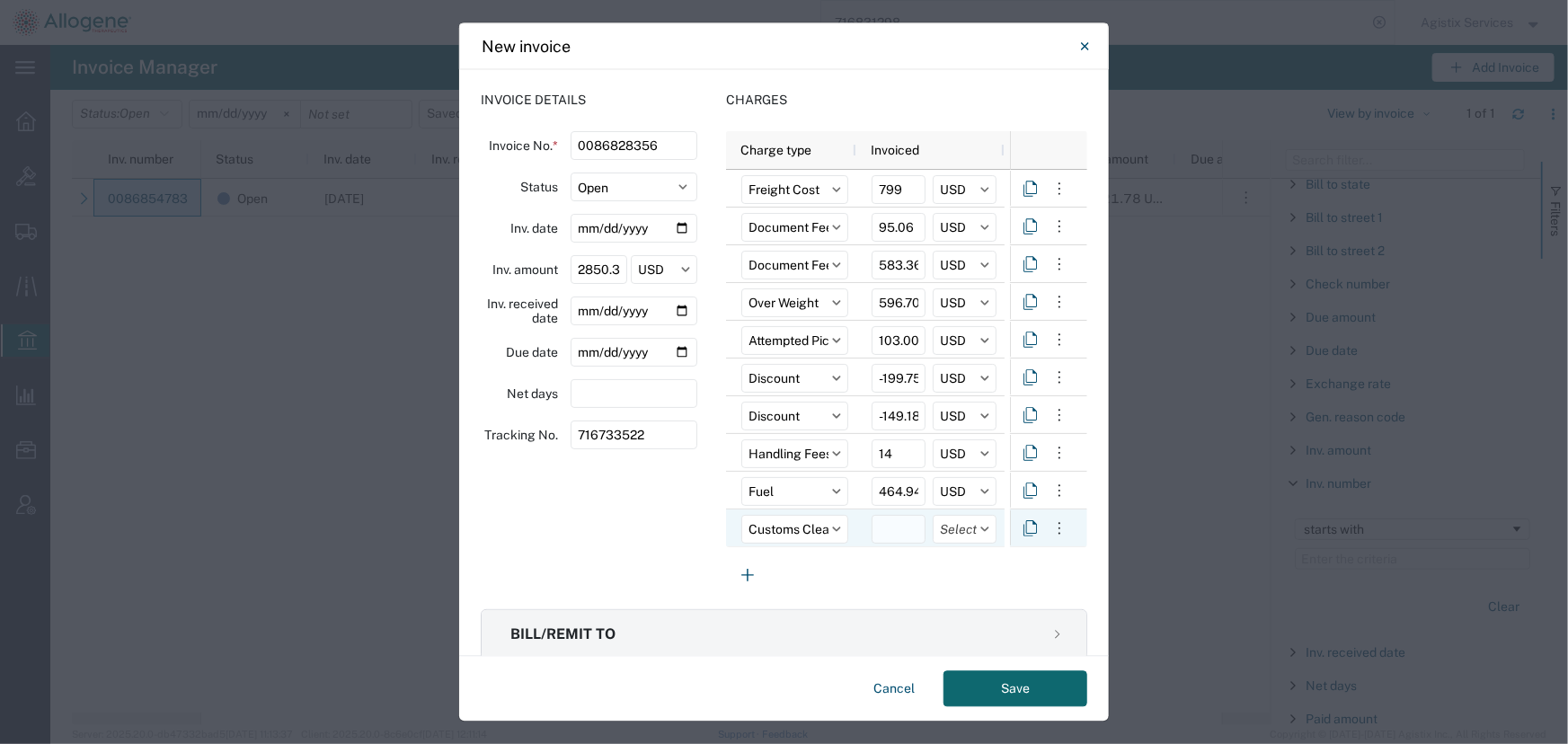
click at [887, 529] on input "number" at bounding box center [899, 531] width 54 height 29
click at [891, 528] on input "number" at bounding box center [899, 531] width 54 height 29
type input "81"
click at [944, 530] on input "text" at bounding box center [964, 531] width 63 height 29
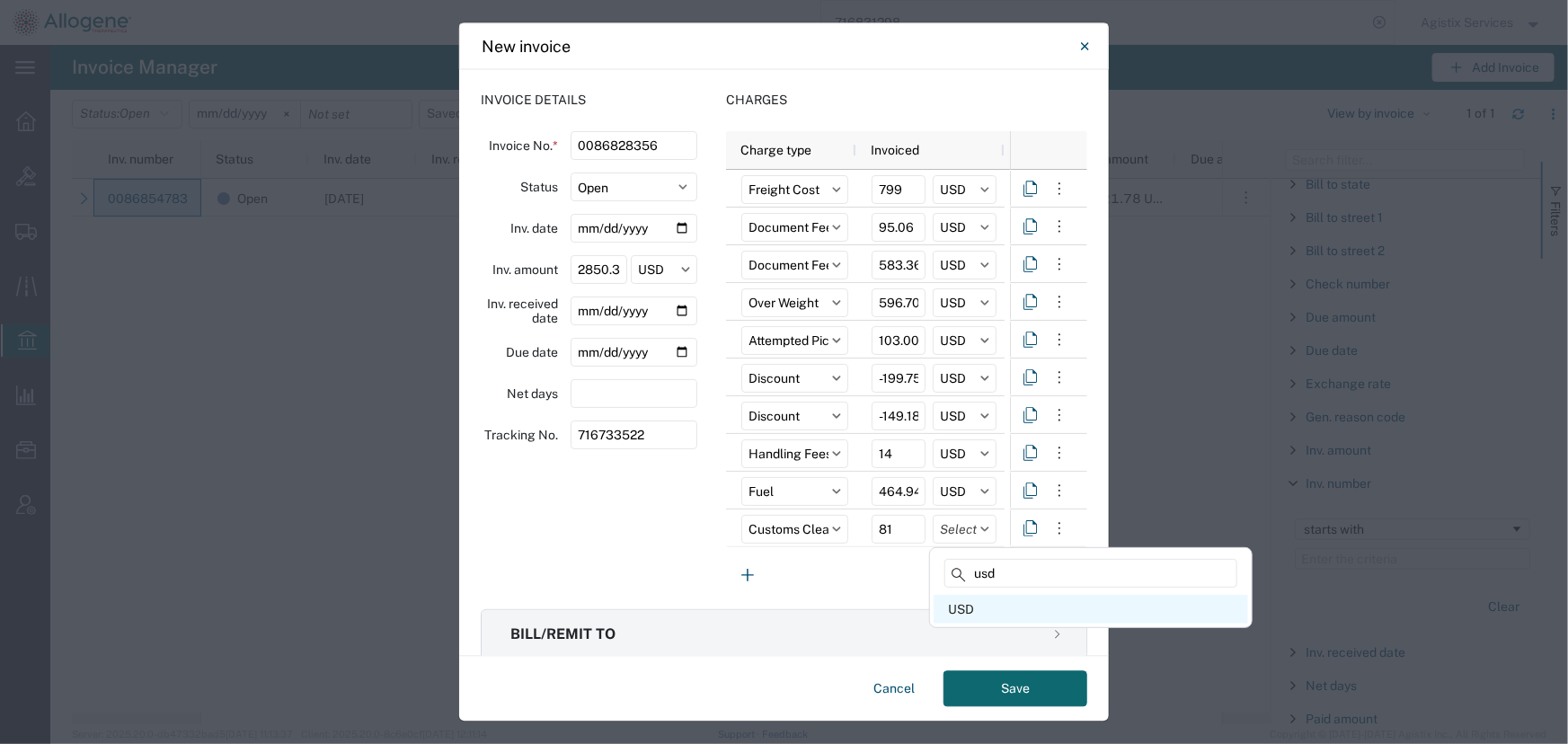
type input "usd"
click at [970, 609] on div "USD" at bounding box center [1090, 609] width 314 height 29
type input "USD"
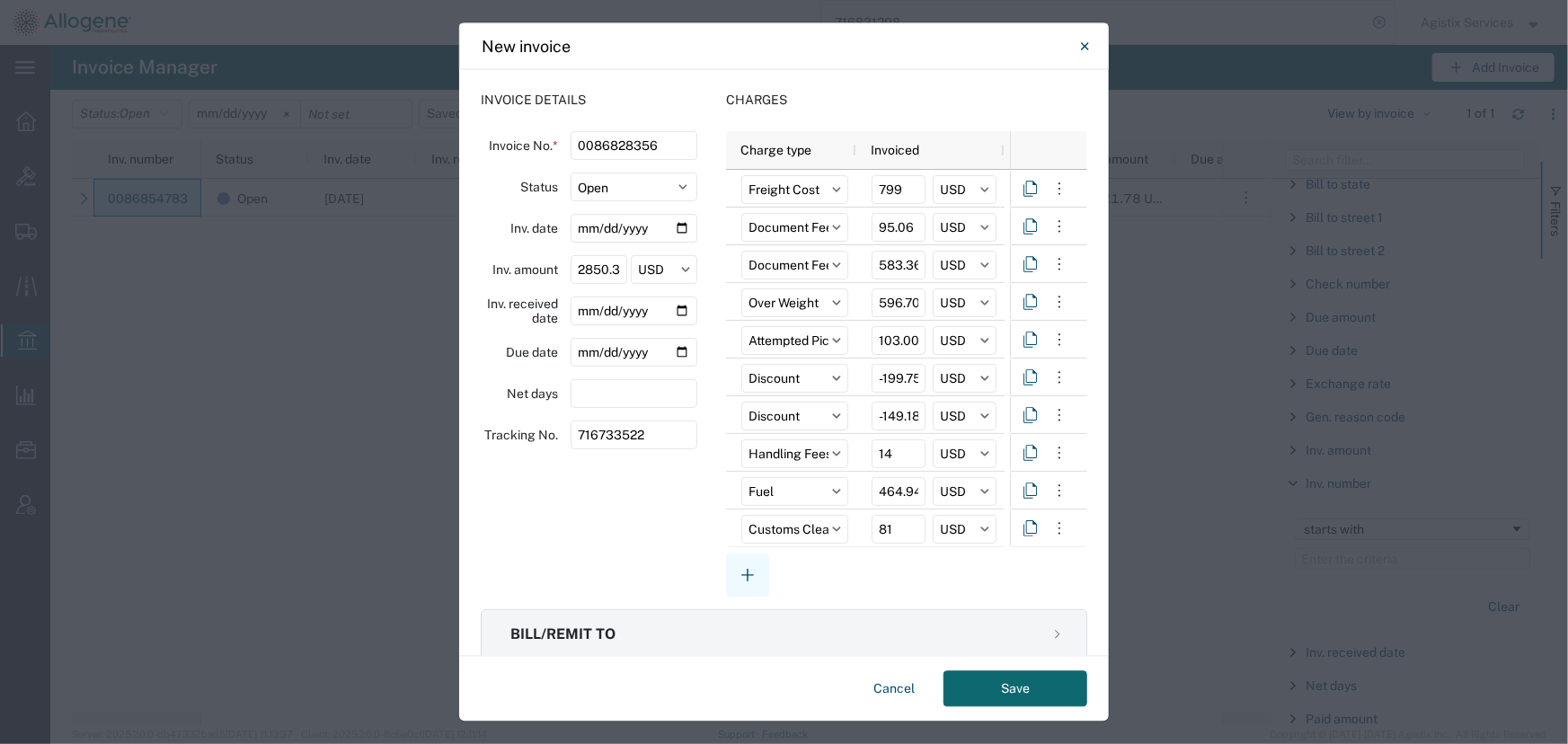
click at [748, 572] on icon "button" at bounding box center [747, 576] width 21 height 21
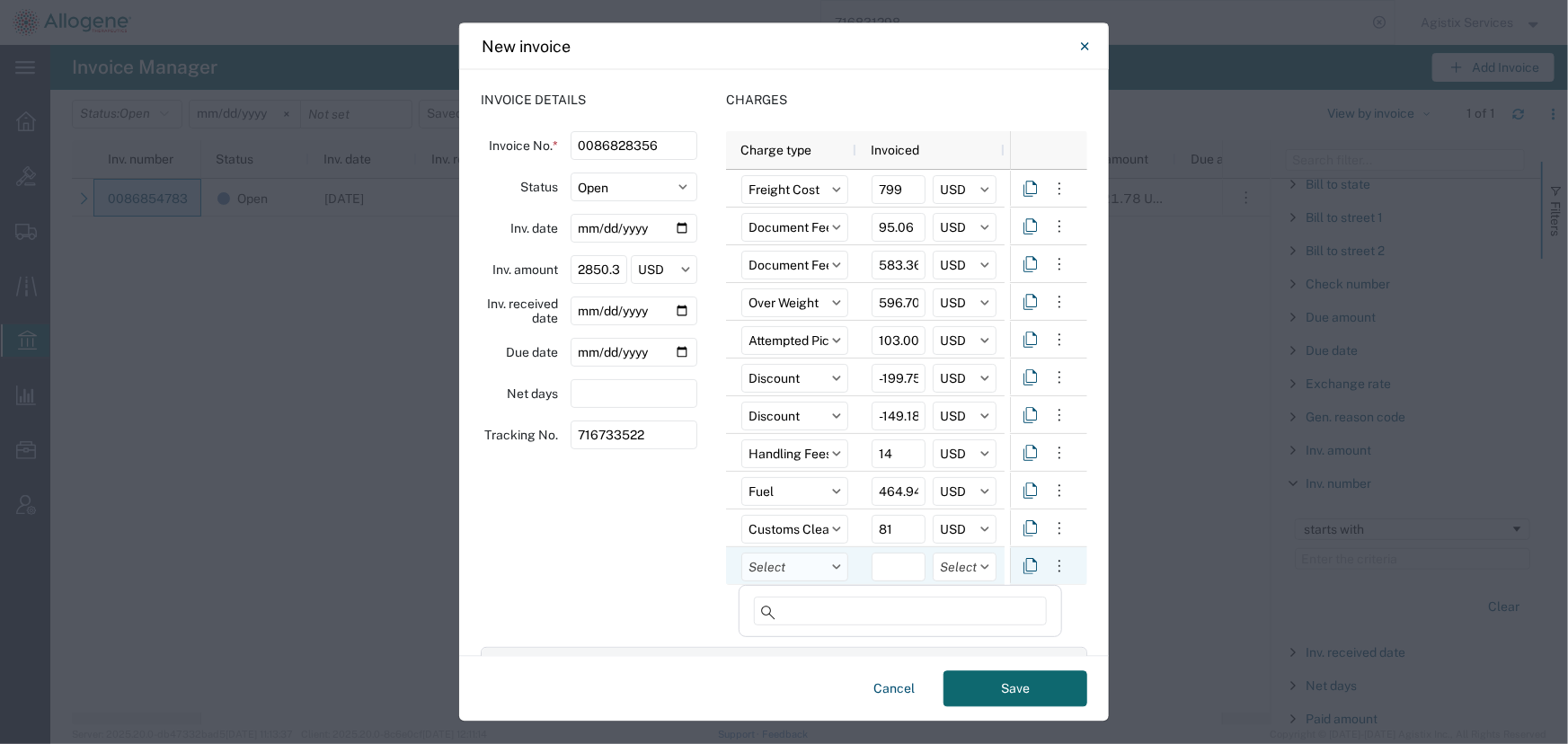
click at [770, 564] on input "text" at bounding box center [794, 568] width 107 height 29
type input "packag"
click at [784, 655] on div "Packaging" at bounding box center [900, 647] width 314 height 29
type input "Packaging"
click at [881, 571] on input "number" at bounding box center [899, 568] width 54 height 29
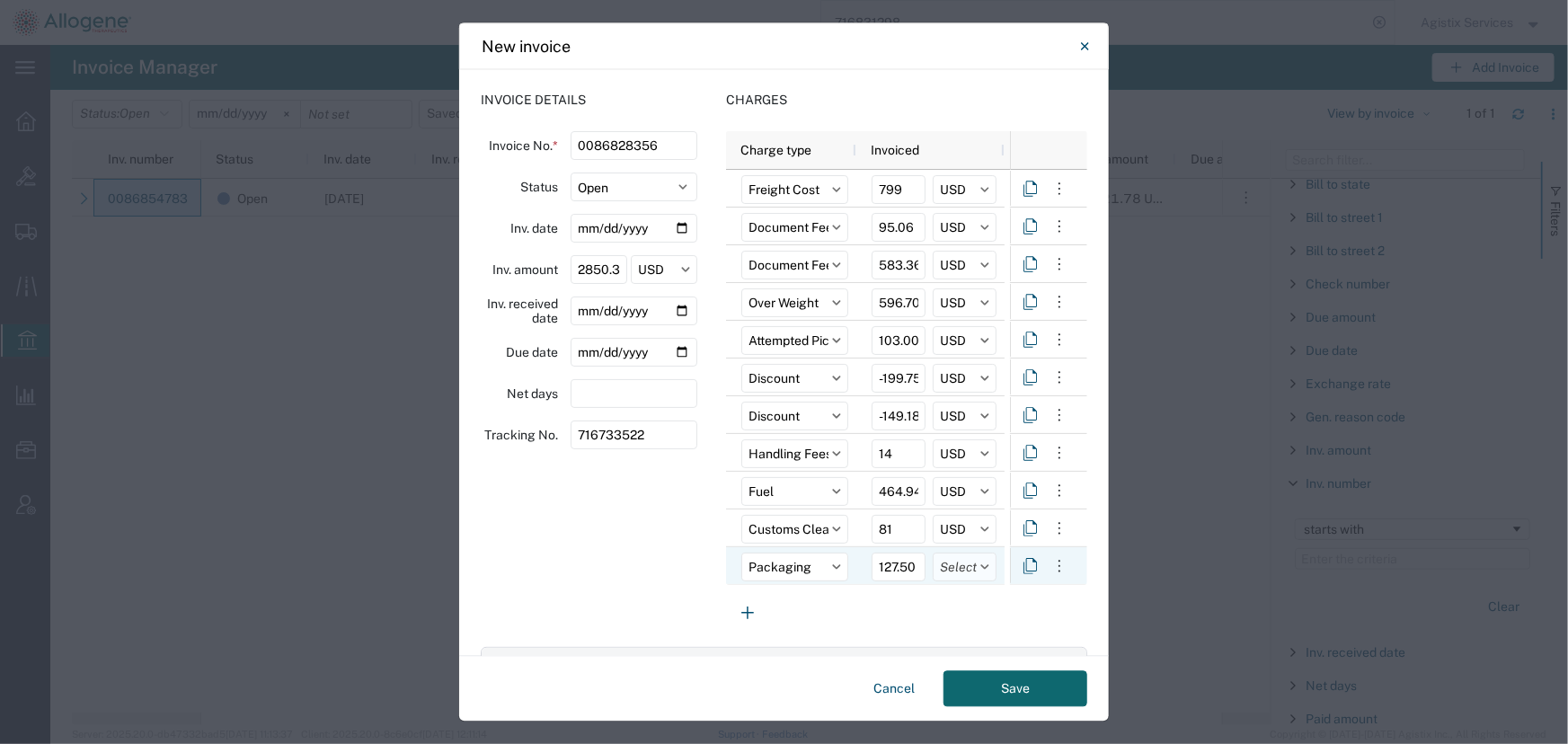
type input "127.50"
click at [959, 572] on input "text" at bounding box center [964, 568] width 63 height 29
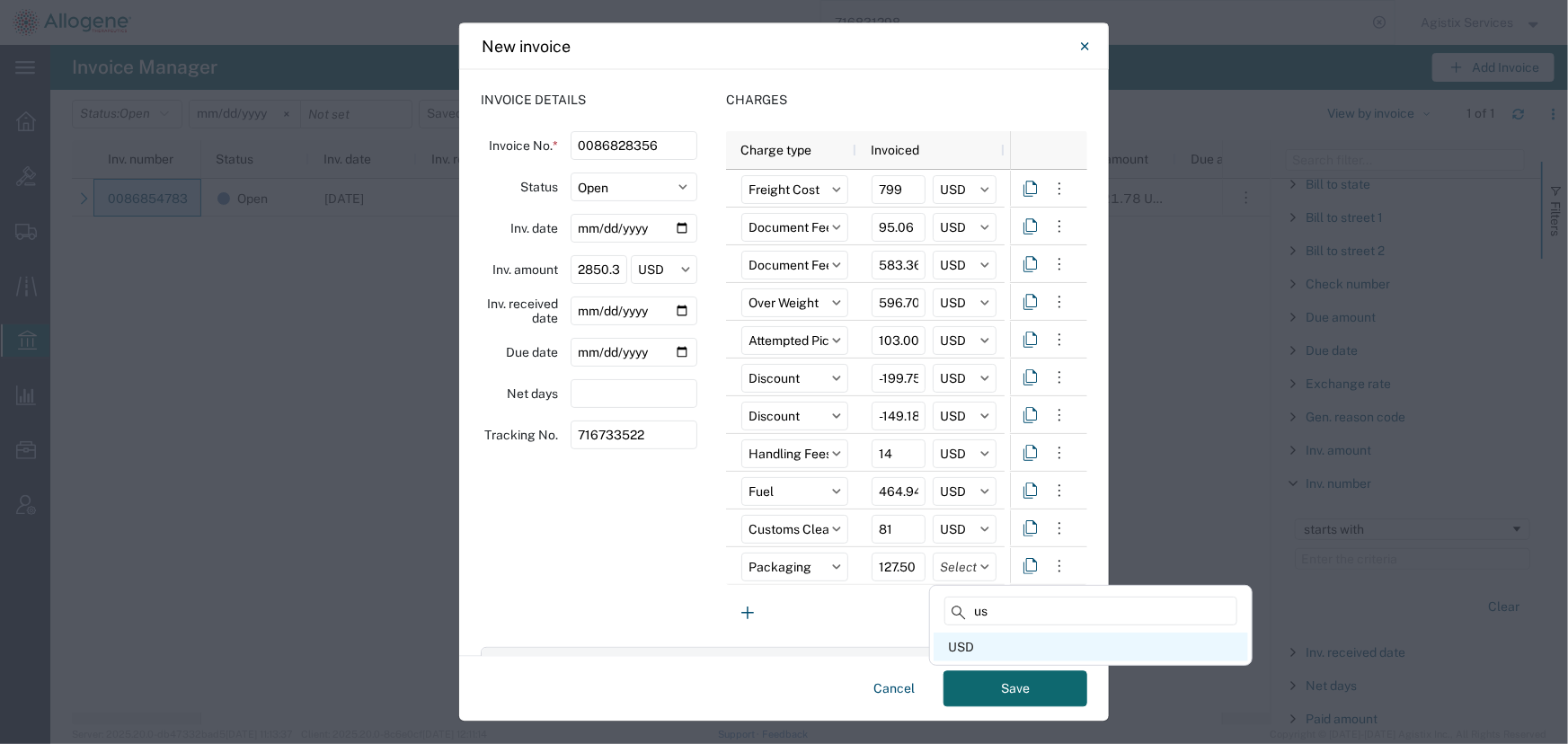
type input "us"
click at [952, 654] on div "USD" at bounding box center [1090, 647] width 314 height 29
type input "USD"
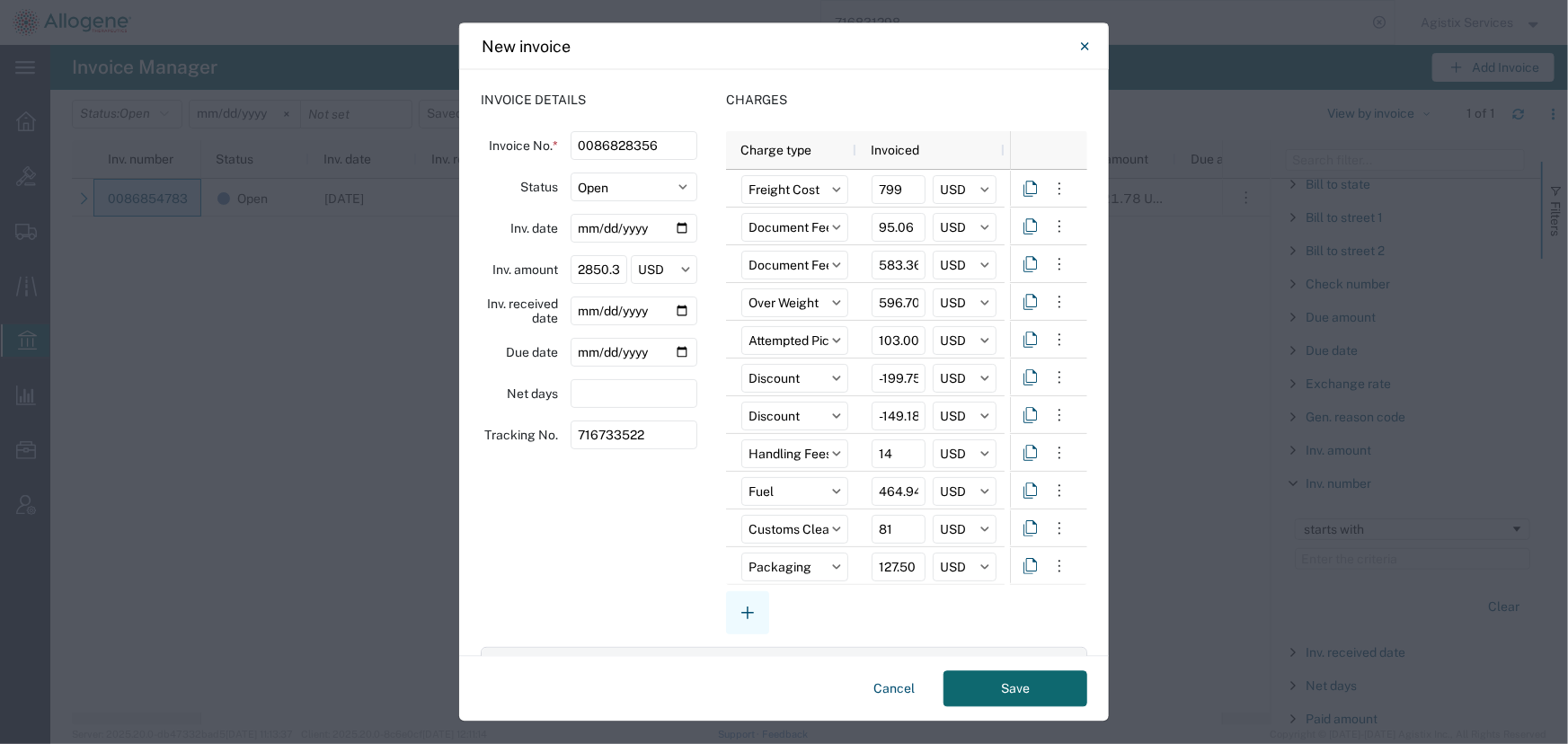
click at [740, 614] on icon "button" at bounding box center [747, 613] width 21 height 21
click at [765, 601] on input "text" at bounding box center [794, 606] width 107 height 29
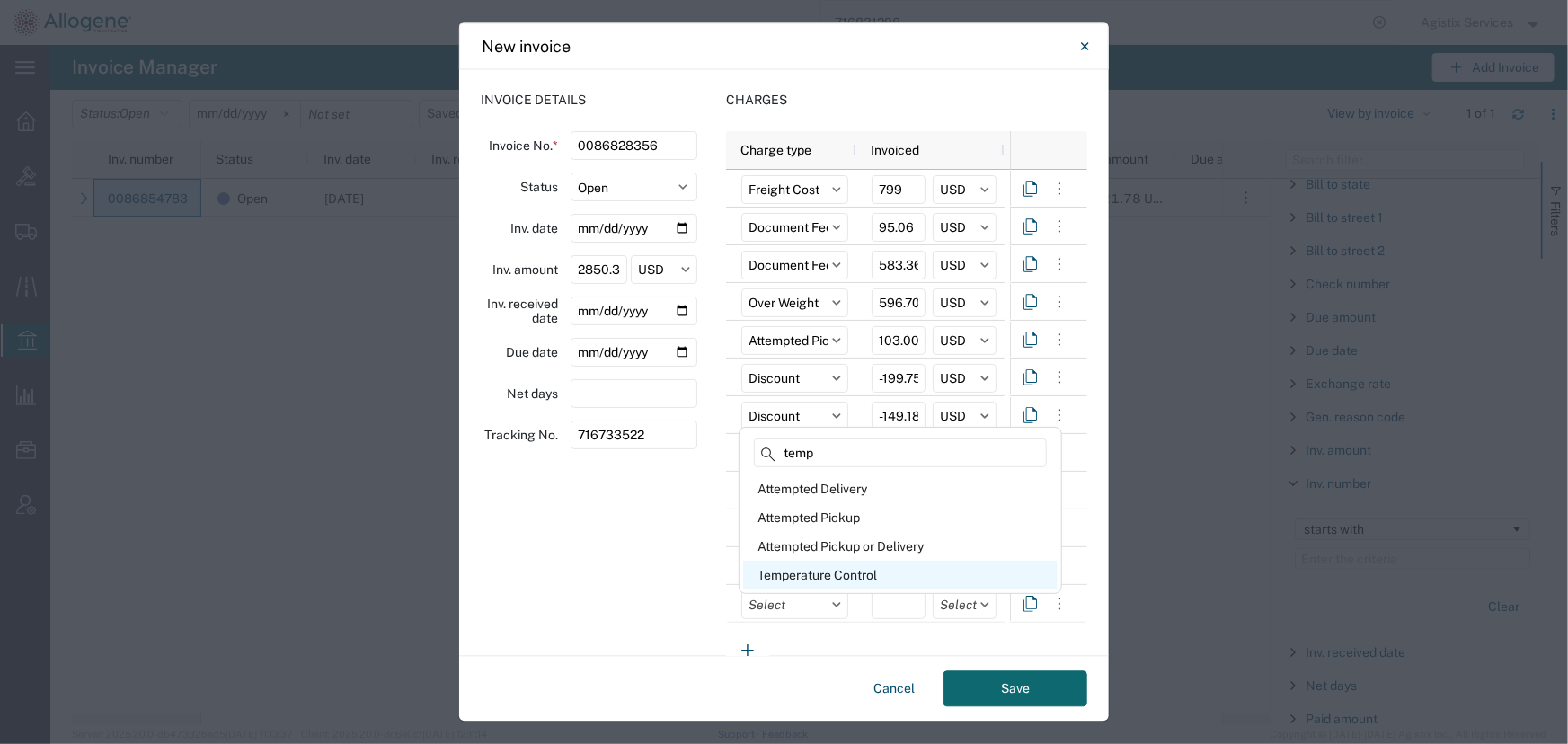
type input "temp"
click at [818, 570] on div "Temperature Control" at bounding box center [900, 575] width 314 height 29
type input "Temperature Control"
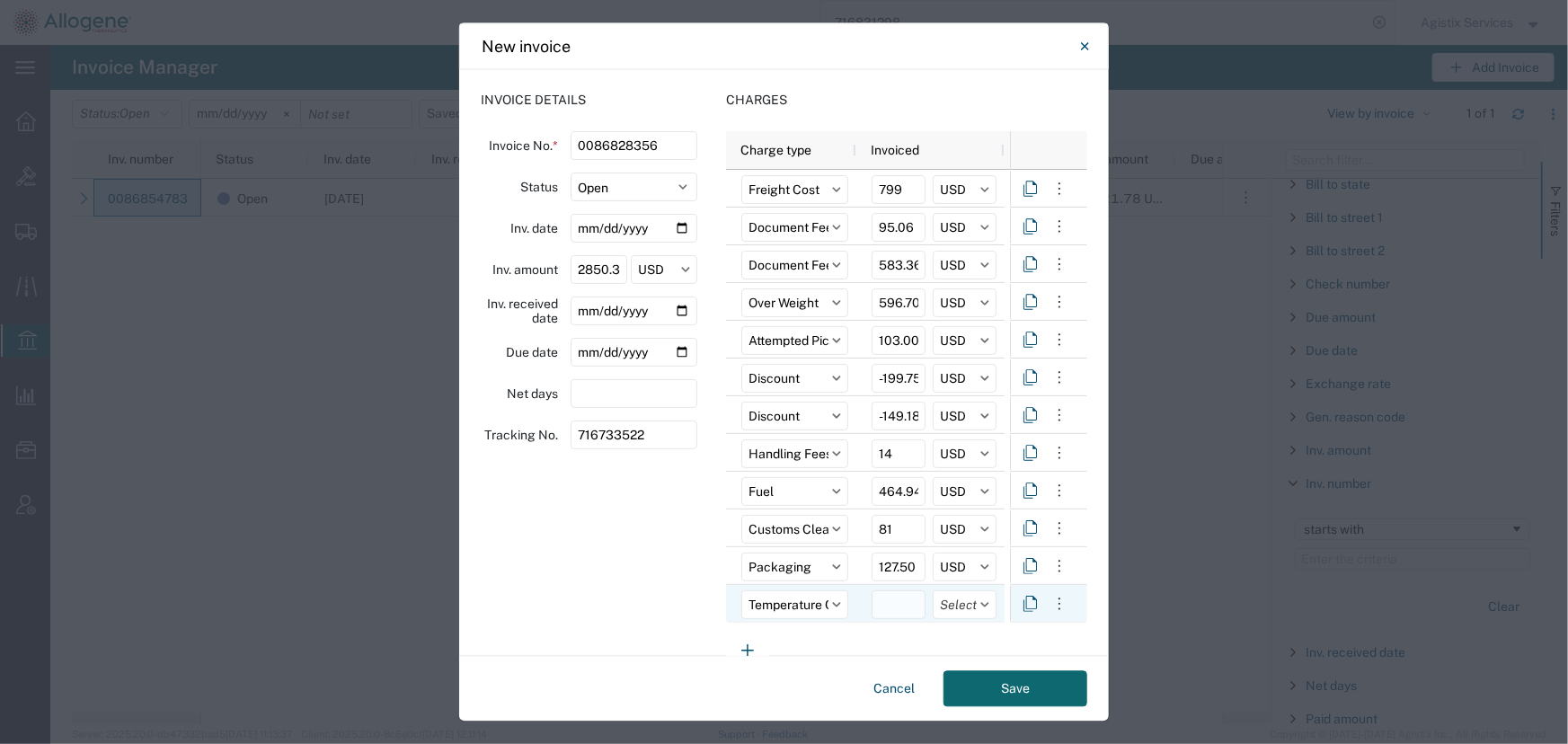
click at [883, 604] on input "number" at bounding box center [899, 606] width 54 height 29
type input "165.00"
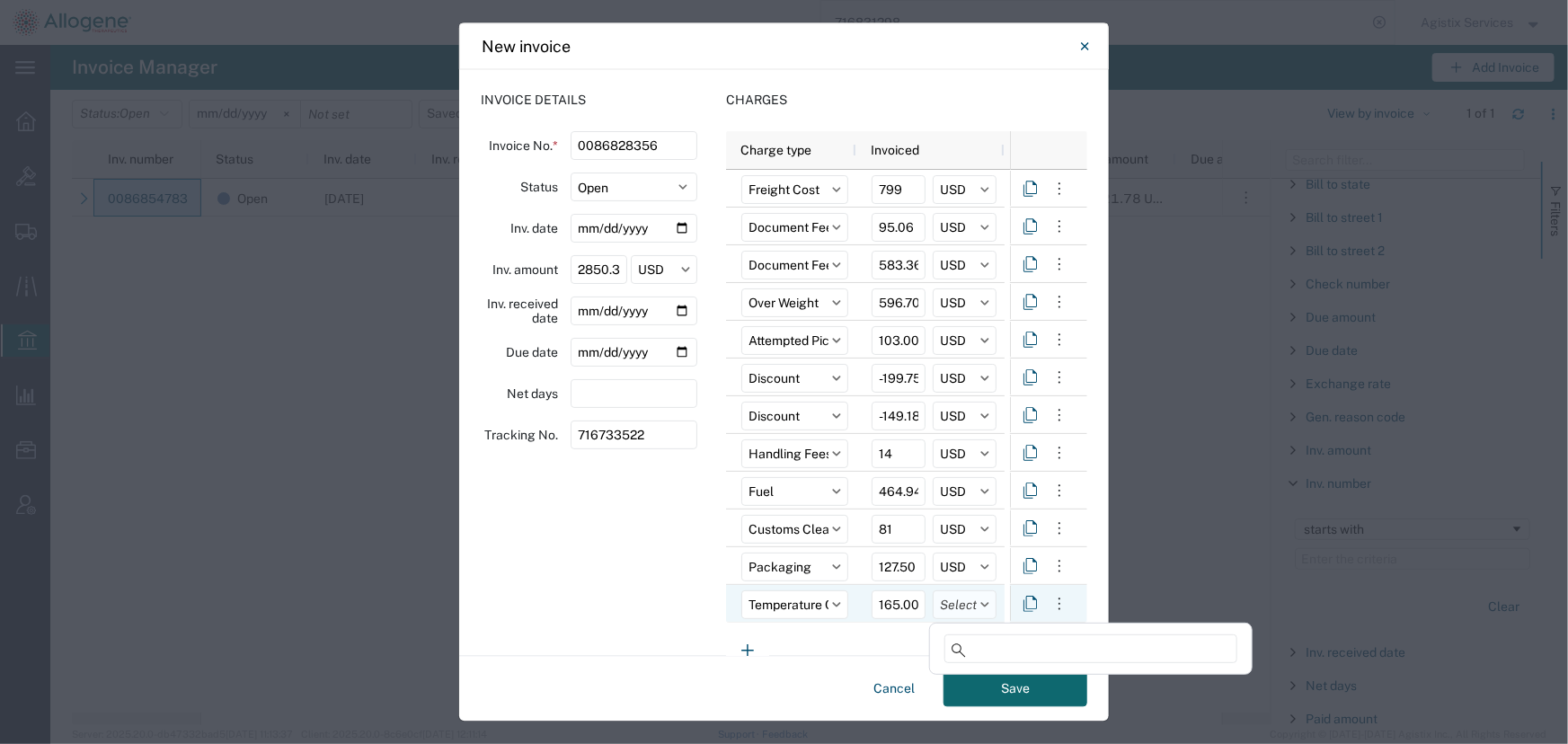
click at [964, 602] on input "text" at bounding box center [964, 606] width 63 height 29
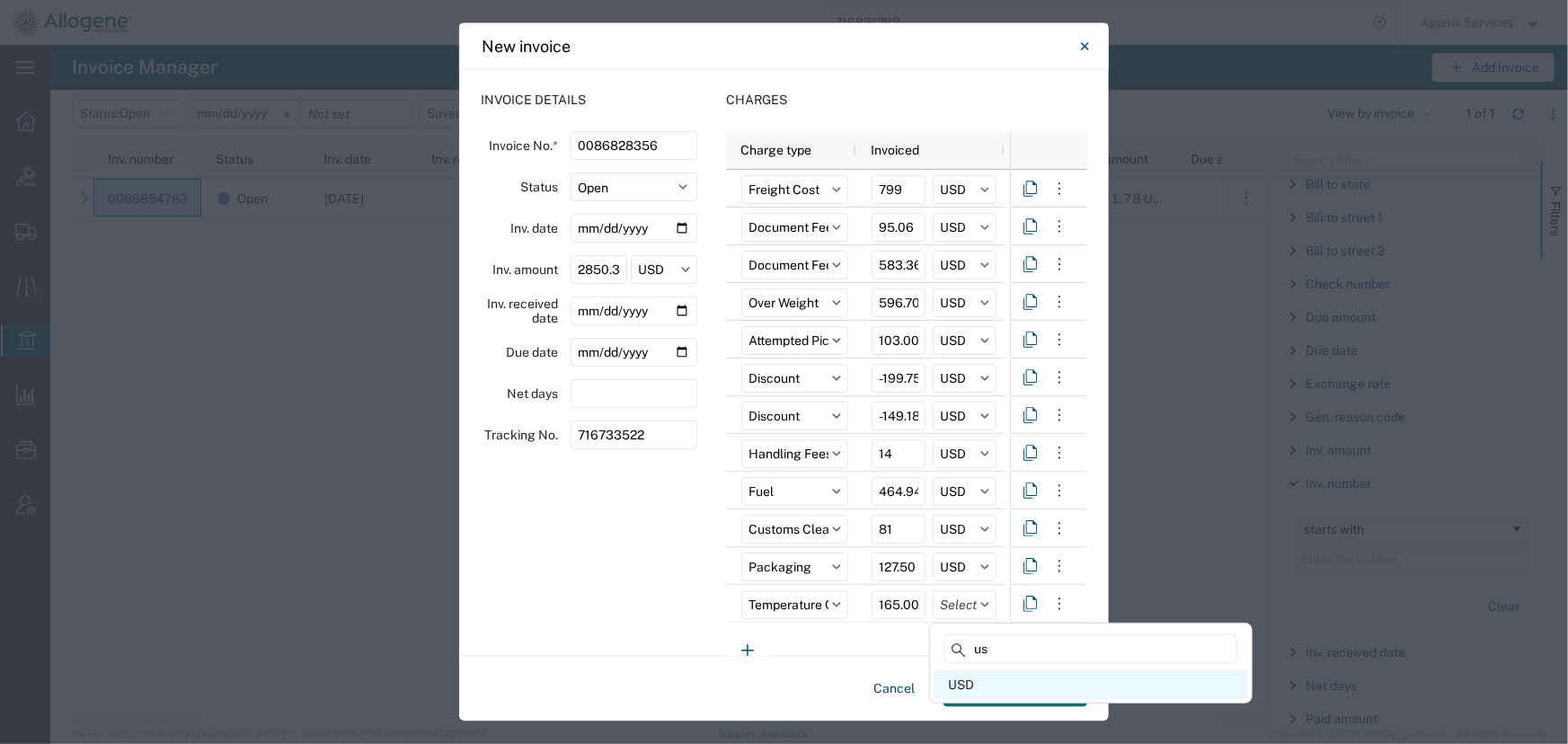
type input "us"
click at [953, 692] on div "USD" at bounding box center [1090, 684] width 314 height 29
type input "USD"
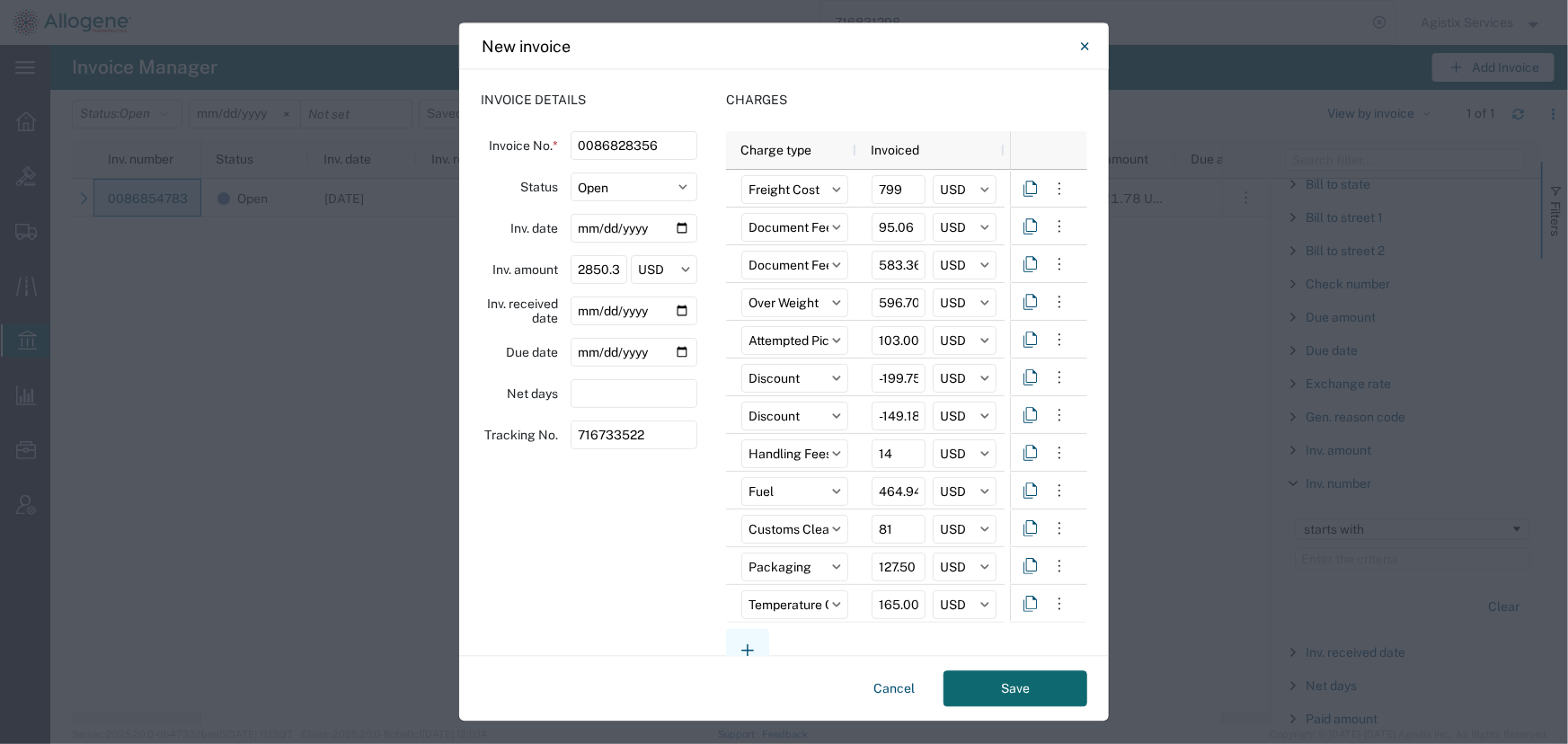
click at [743, 647] on icon "button" at bounding box center [747, 651] width 21 height 21
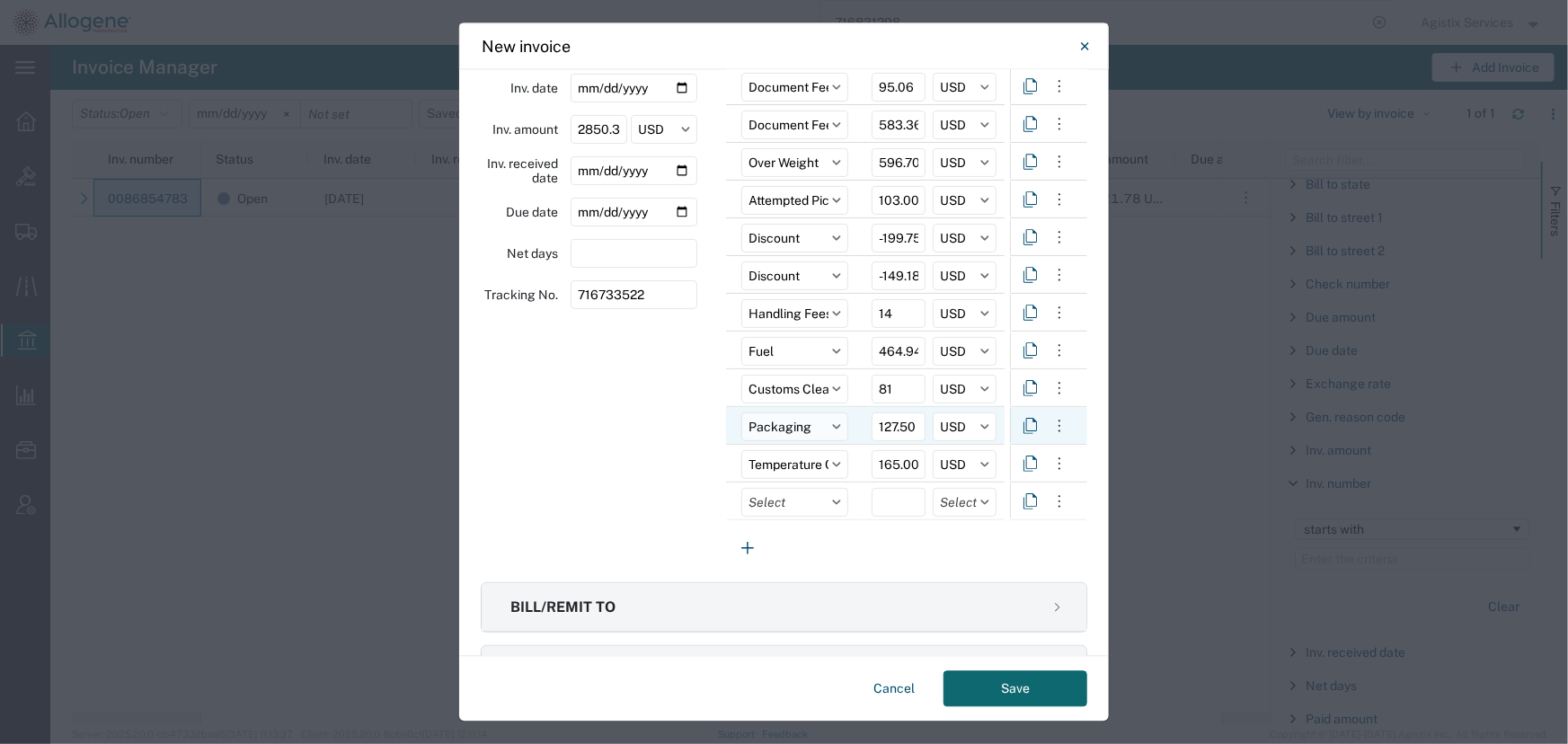
scroll to position [162, 0]
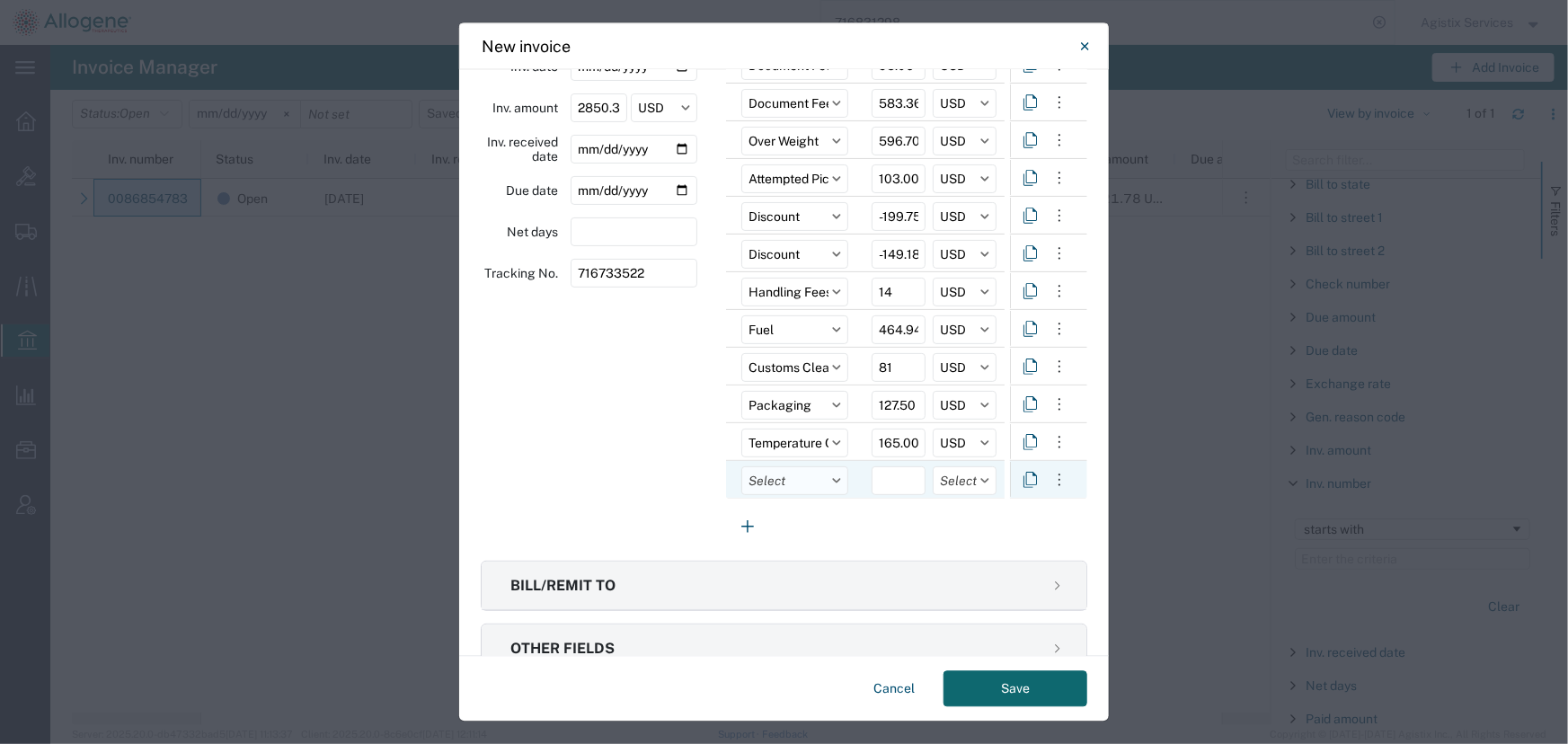
click at [771, 482] on input "text" at bounding box center [794, 481] width 107 height 29
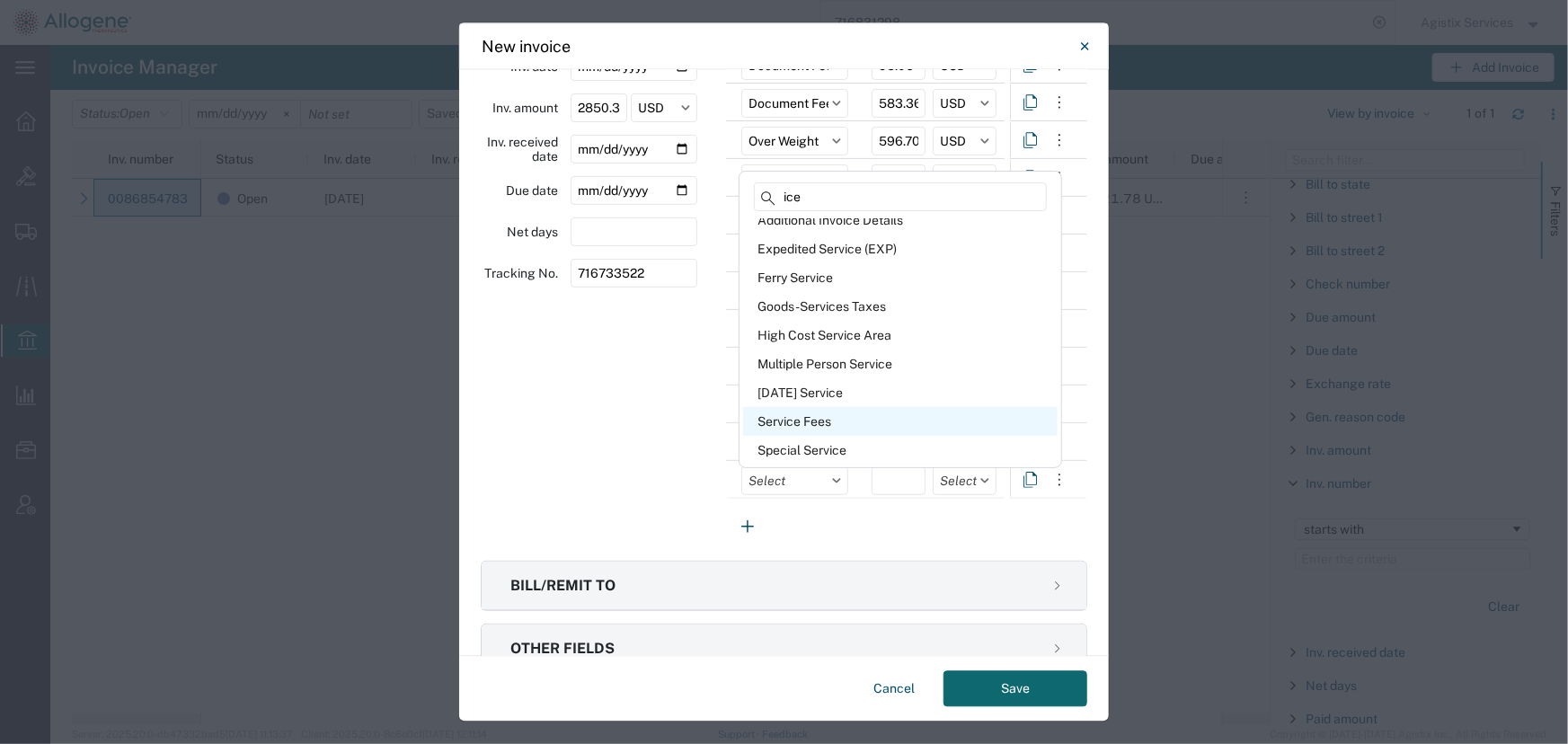
scroll to position [0, 0]
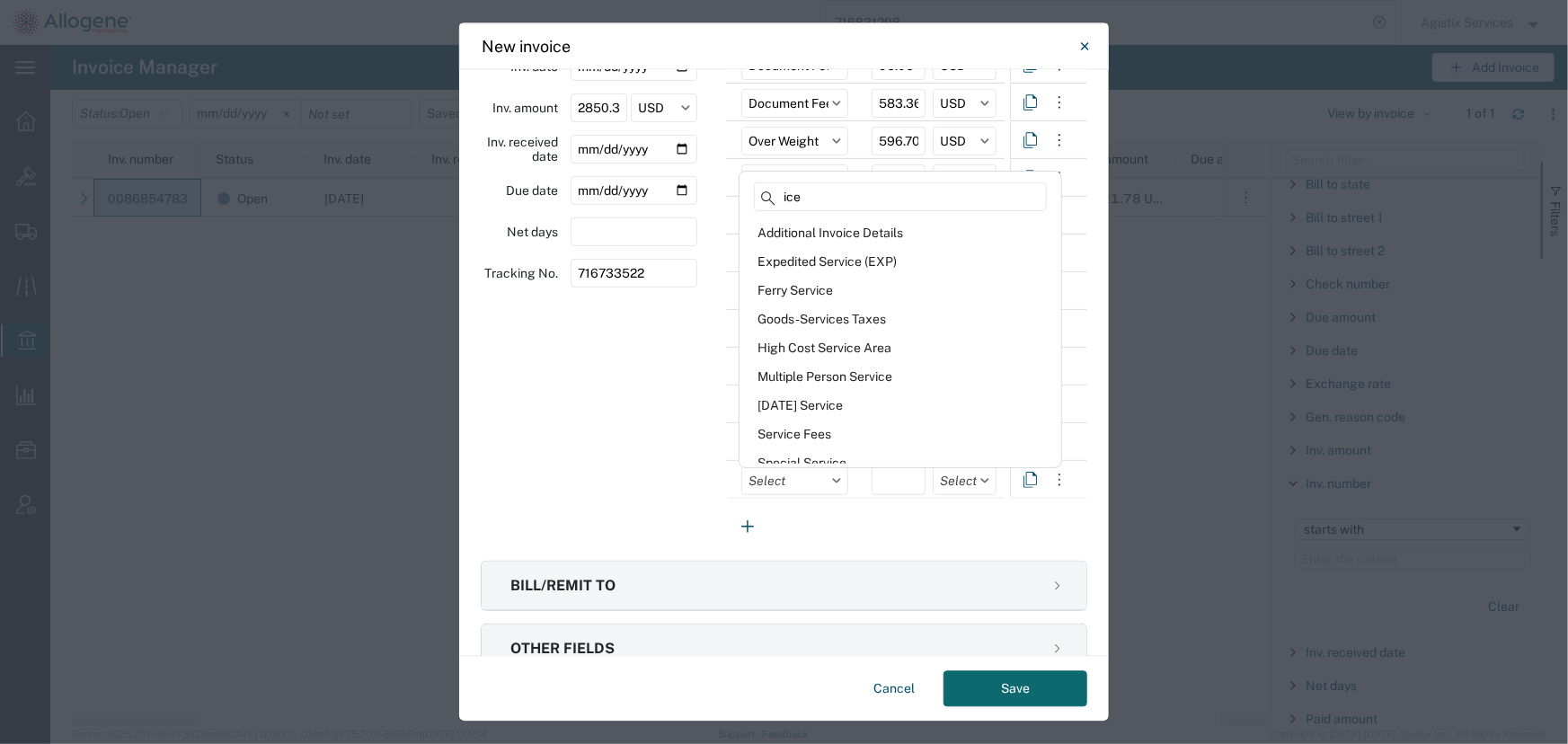
drag, startPoint x: 811, startPoint y: 195, endPoint x: 763, endPoint y: 198, distance: 48.1
click at [763, 198] on div "ice" at bounding box center [900, 200] width 314 height 36
type input "repleni"
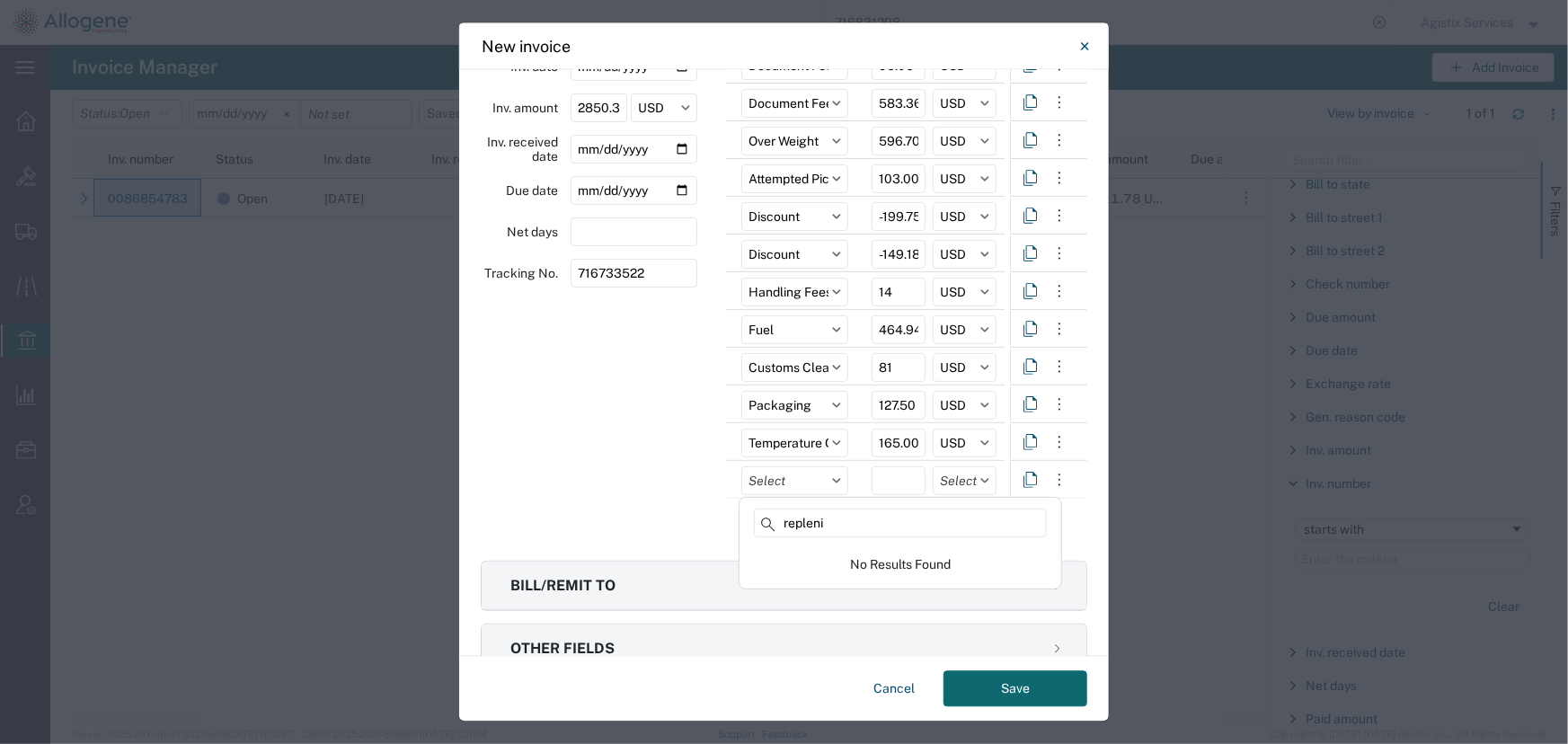
drag, startPoint x: 840, startPoint y: 530, endPoint x: 716, endPoint y: 532, distance: 124.0
click at [716, 743] on div "New invoice Invoice details Invoice No. * 0086828356 Status Select Open Paid In…" at bounding box center [784, 744] width 1568 height 0
click at [805, 488] on input "text" at bounding box center [794, 481] width 107 height 29
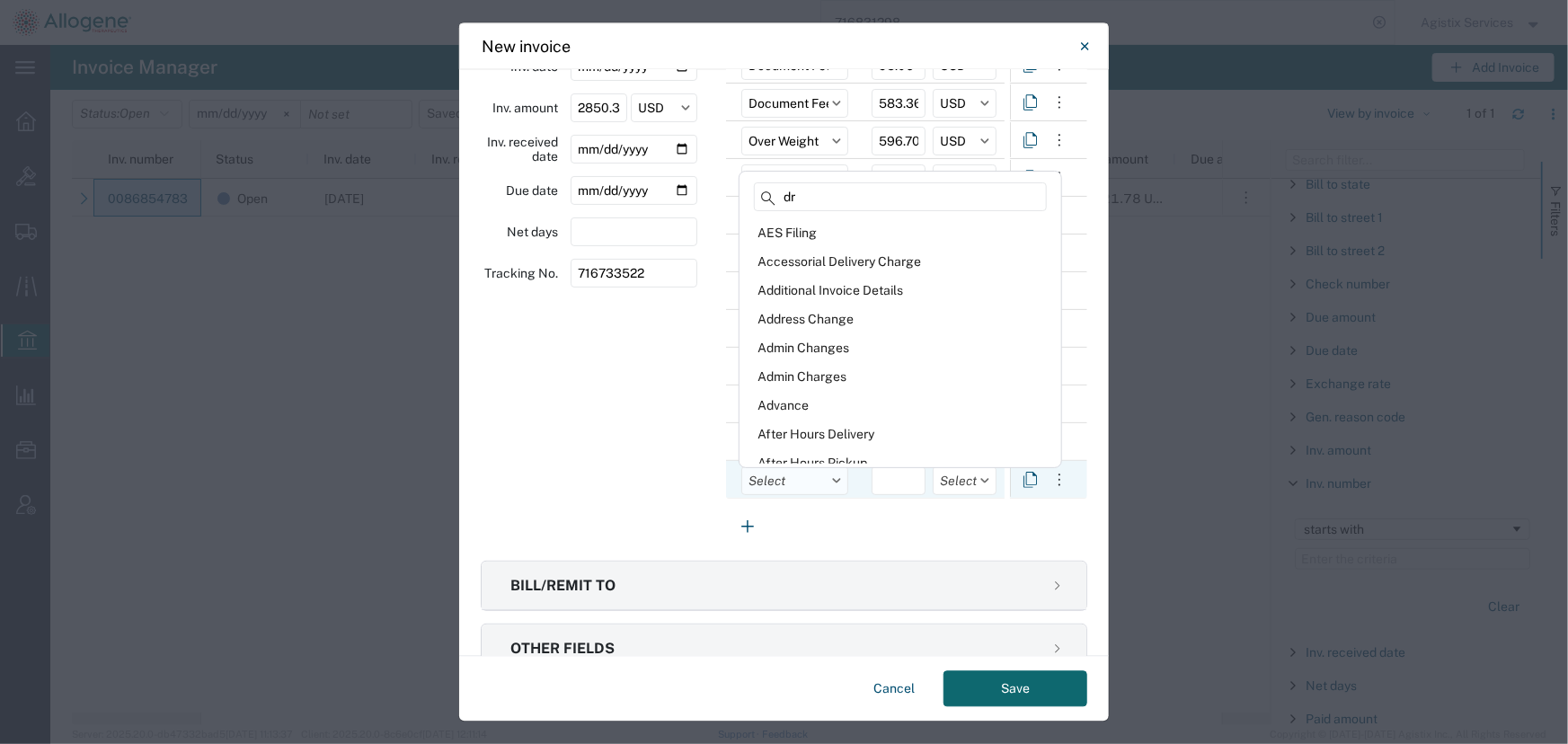
type input "dry"
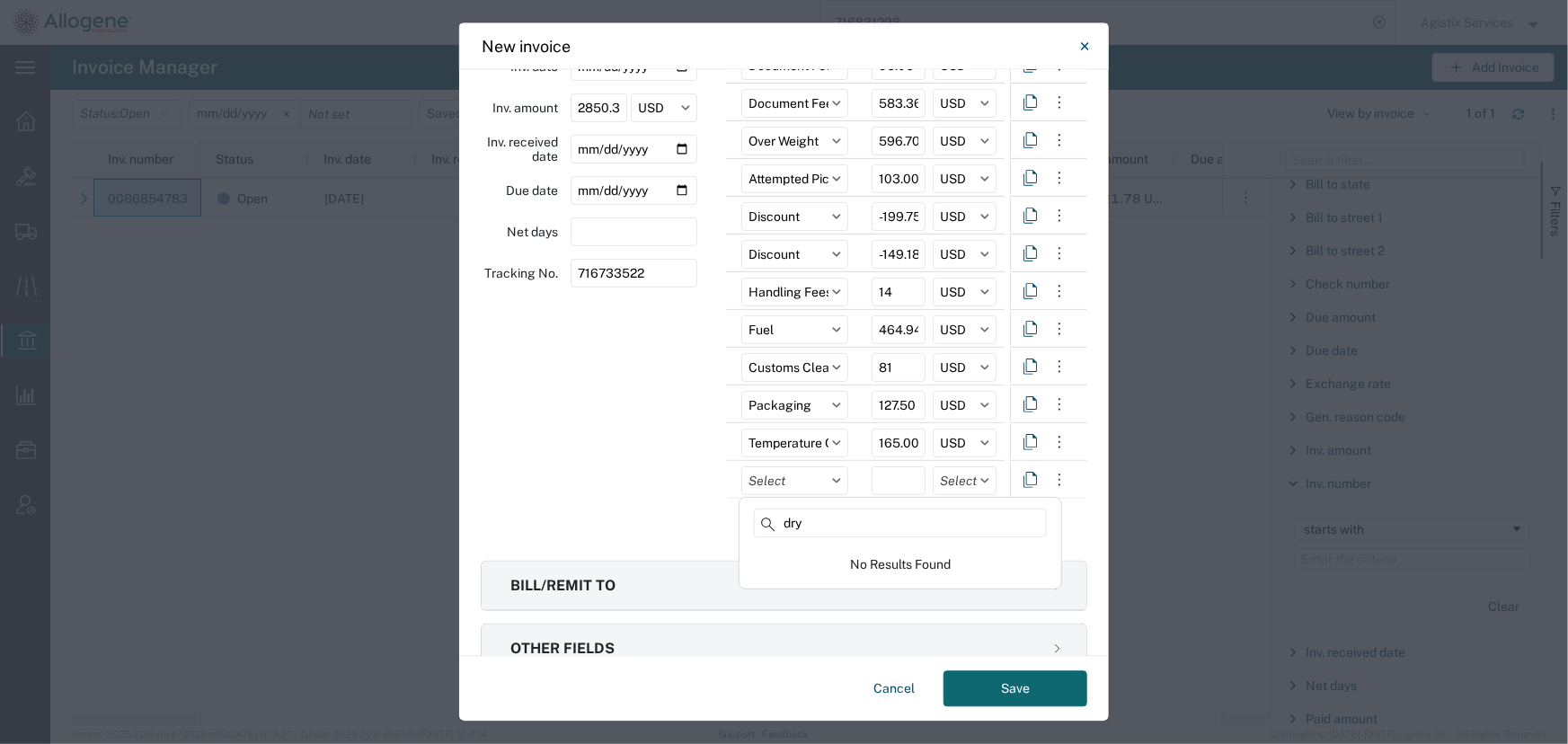
drag, startPoint x: 820, startPoint y: 529, endPoint x: 686, endPoint y: 527, distance: 134.0
click at [686, 743] on div "New invoice Invoice details Invoice No. * 0086828356 Status Select Open Paid In…" at bounding box center [784, 744] width 1568 height 0
click at [775, 485] on input "text" at bounding box center [794, 481] width 107 height 29
type input "temper"
click at [844, 521] on input "temper" at bounding box center [900, 523] width 293 height 29
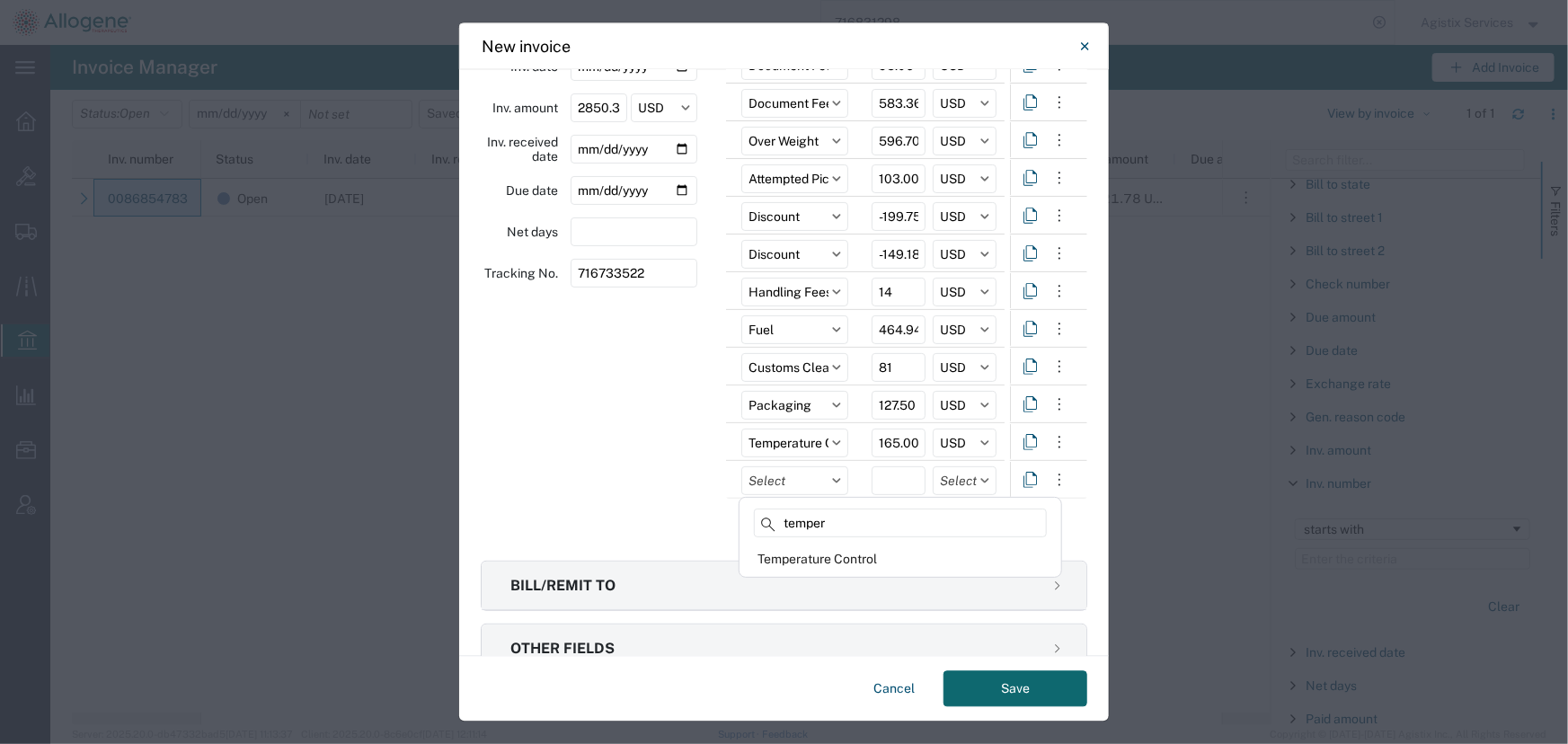
click at [717, 743] on div "New invoice Invoice details Invoice No. * 0086828356 Status Select Open Paid In…" at bounding box center [784, 744] width 1568 height 0
click at [790, 474] on input "text" at bounding box center [794, 481] width 107 height 29
type input "d"
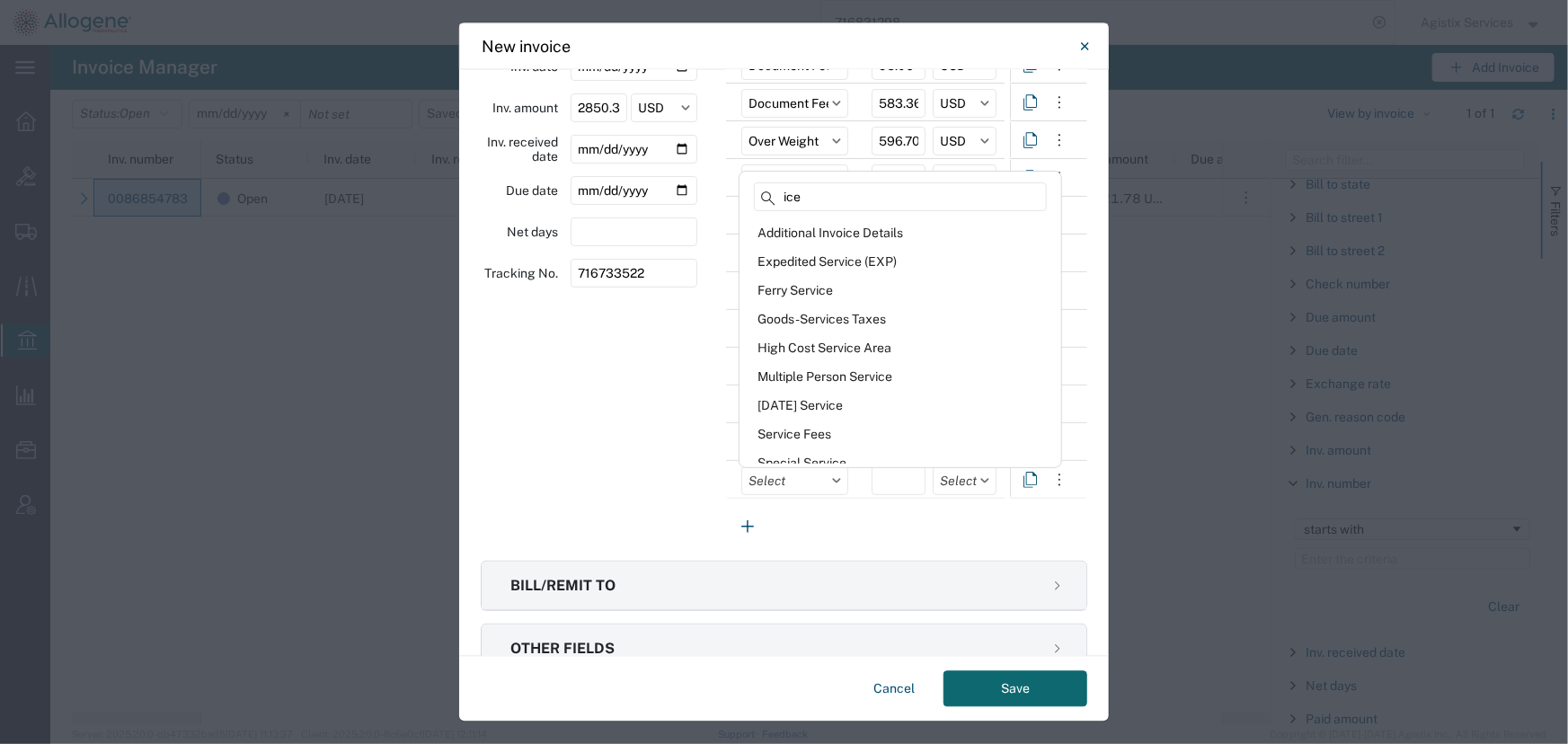
drag, startPoint x: 836, startPoint y: 199, endPoint x: 763, endPoint y: 197, distance: 73.0
click at [763, 197] on div "ice" at bounding box center [900, 200] width 314 height 36
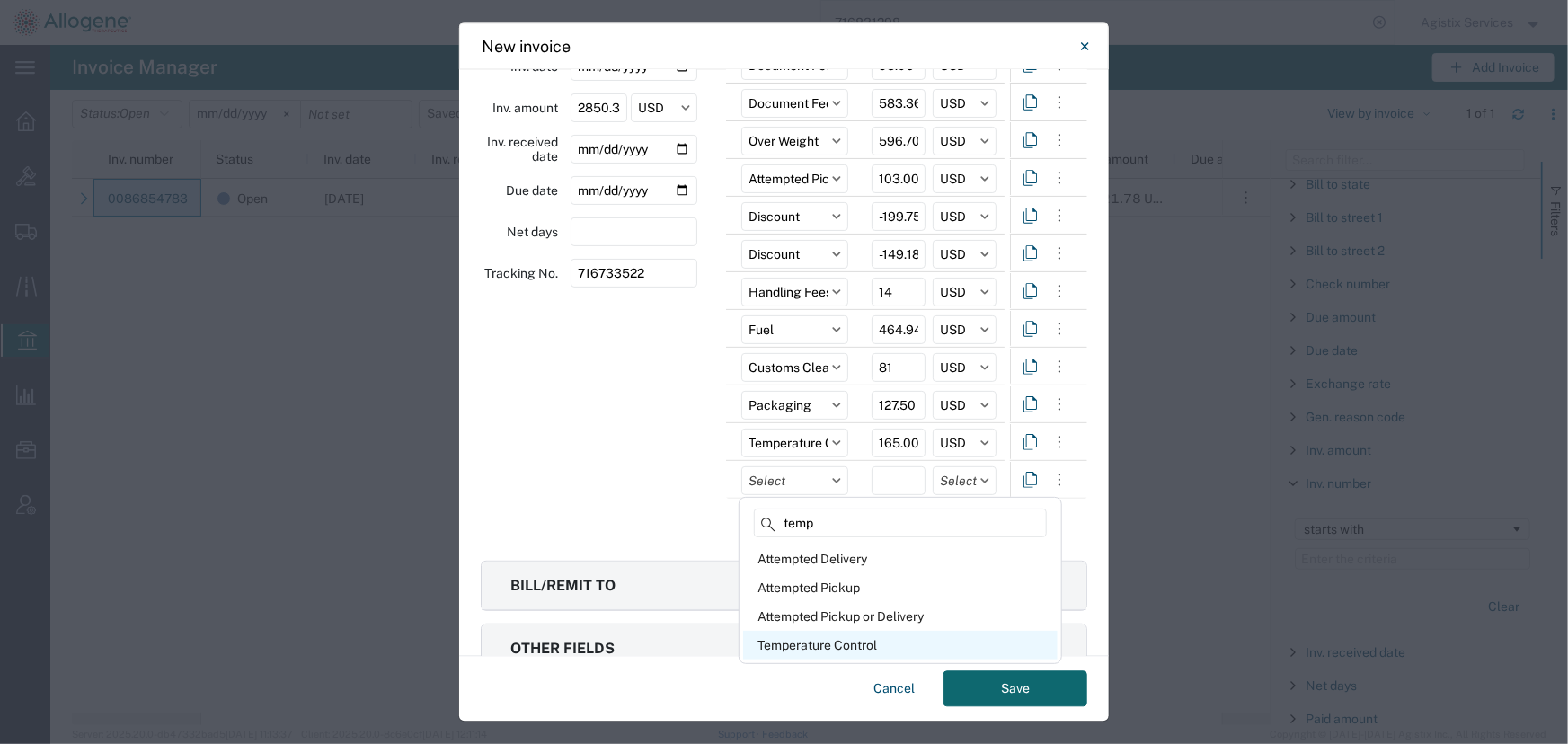
type input "temp"
click at [799, 647] on div "Temperature Control" at bounding box center [900, 645] width 314 height 29
type input "Temperature Control"
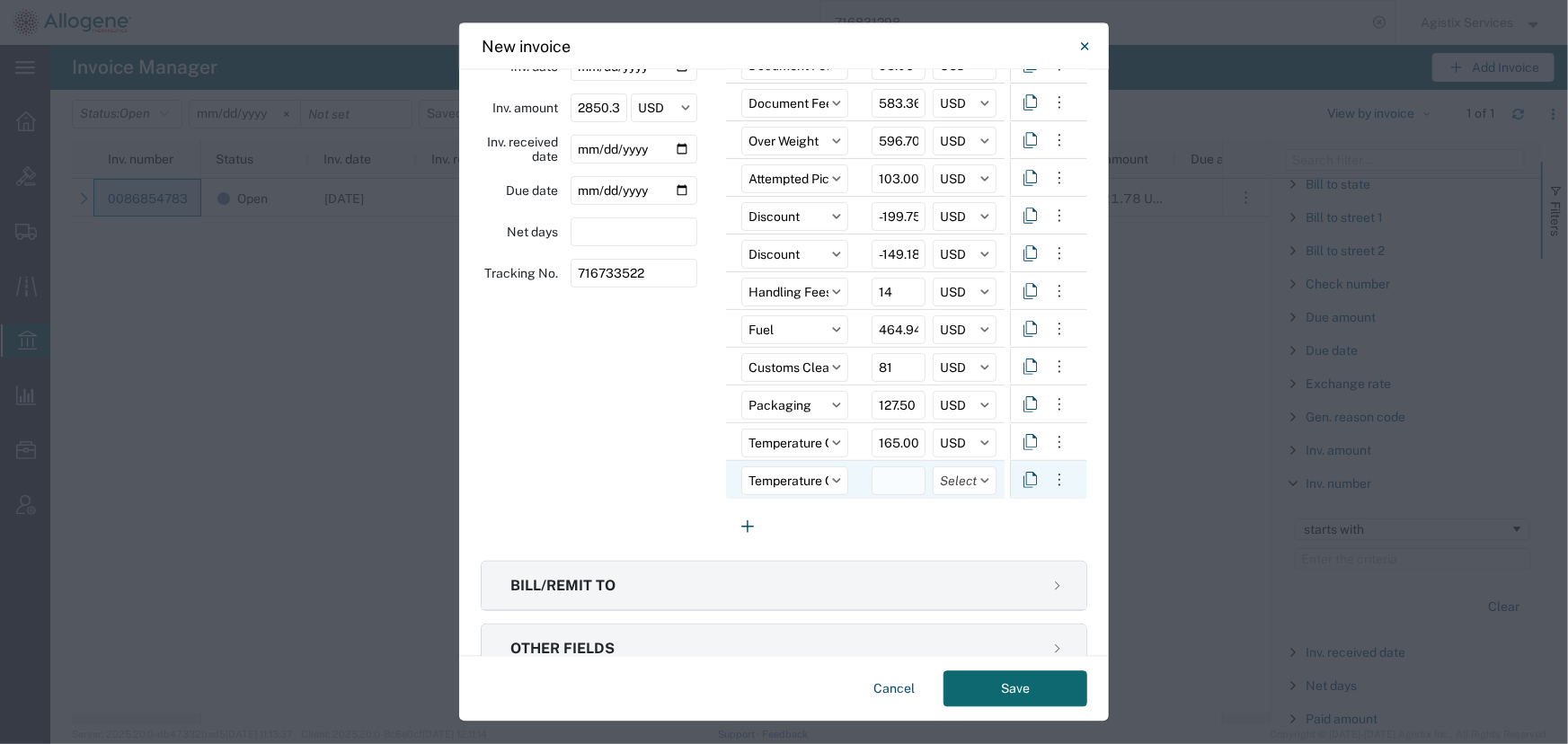
click at [887, 472] on input "number" at bounding box center [899, 481] width 54 height 29
type input "16.35"
click at [953, 480] on input "text" at bounding box center [964, 481] width 63 height 29
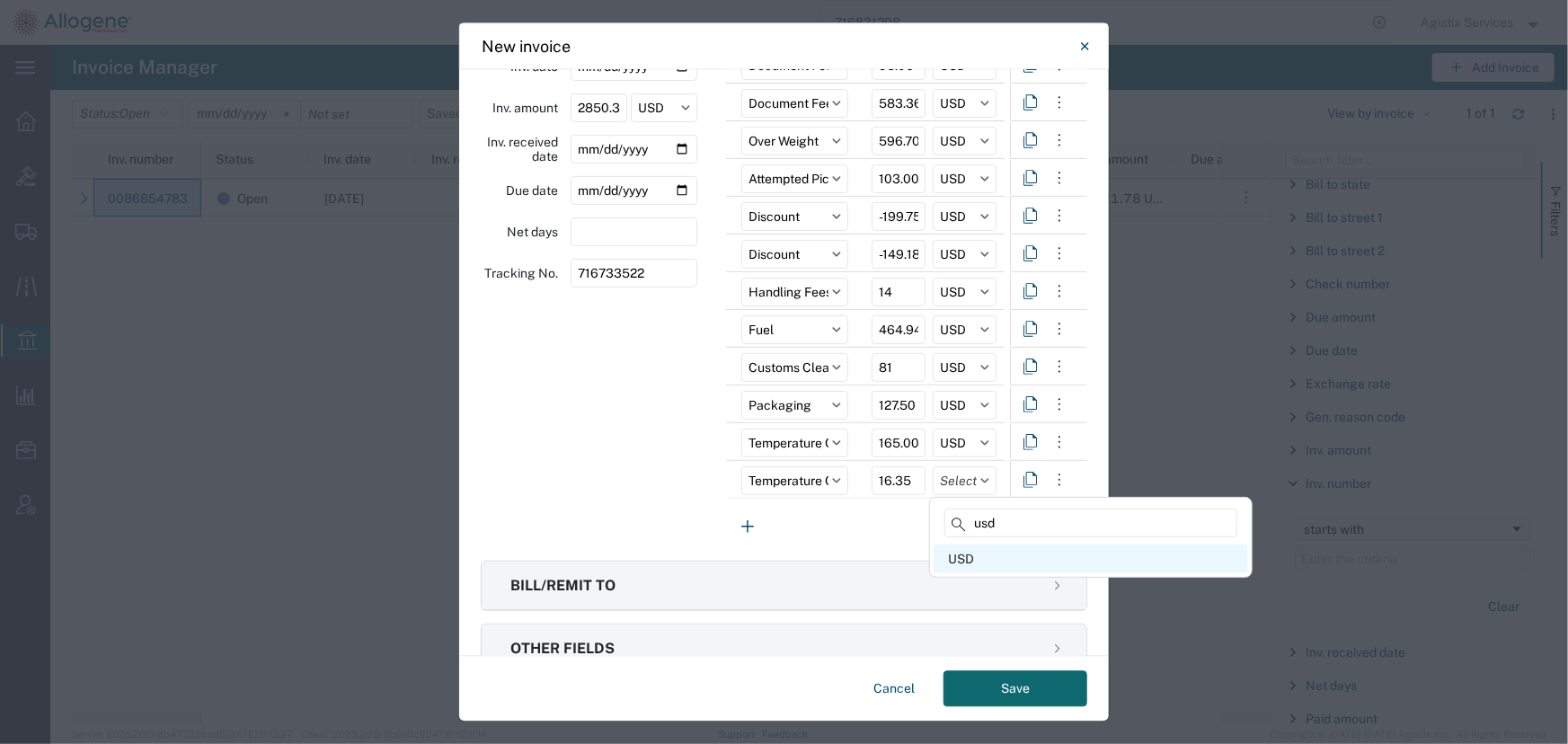
type input "usd"
click at [962, 563] on div "USD" at bounding box center [1090, 558] width 314 height 29
type input "USD"
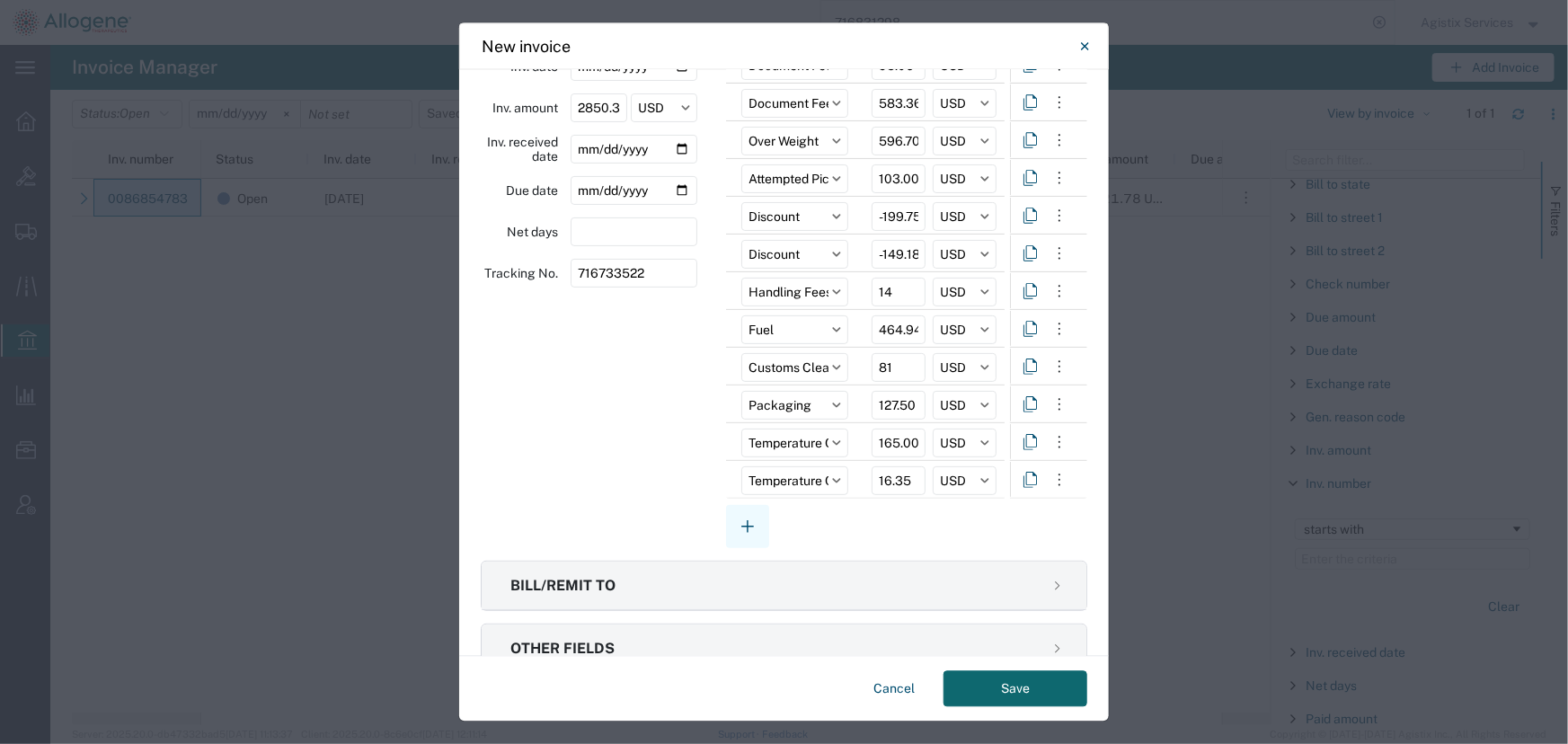
click at [737, 522] on icon "button" at bounding box center [747, 527] width 21 height 21
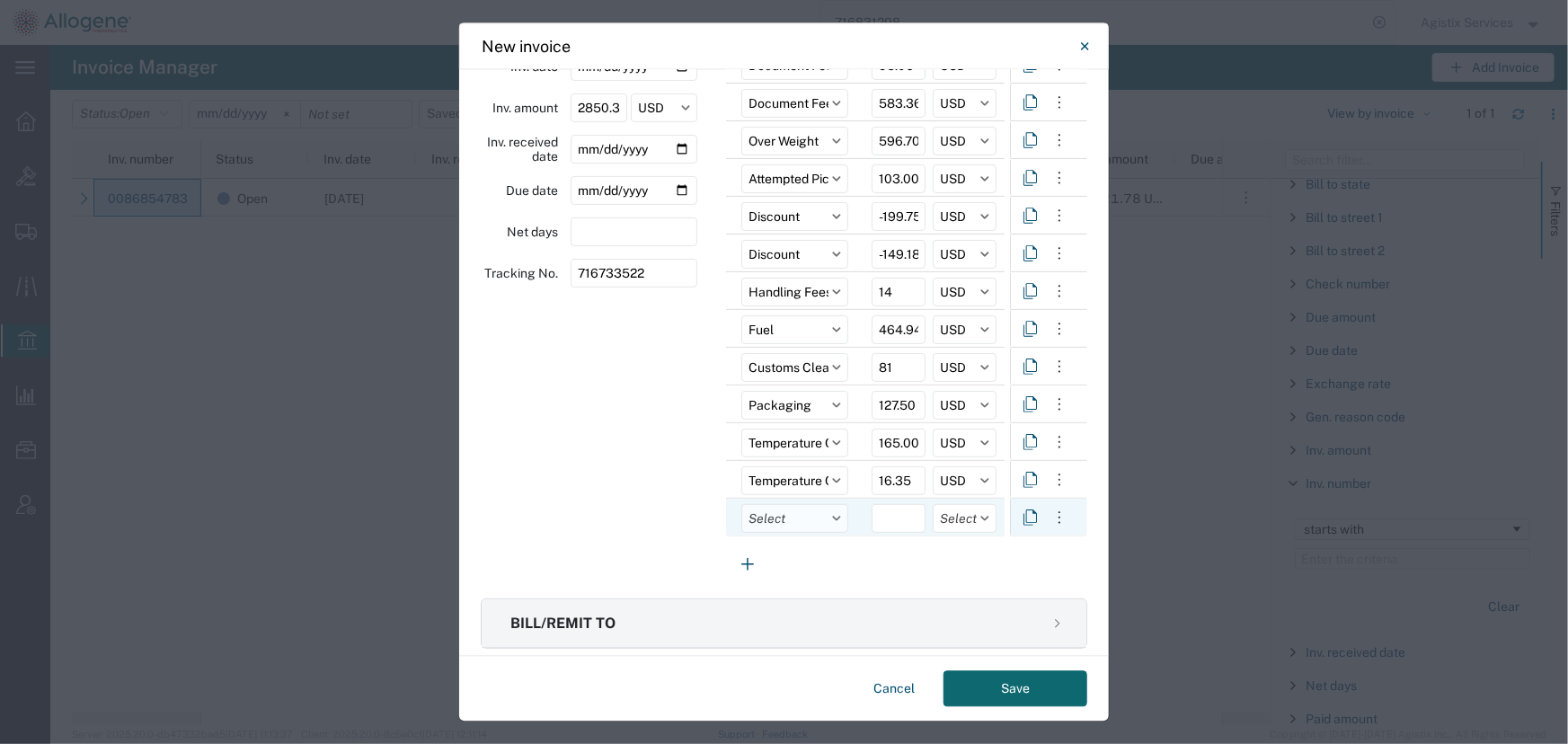
click at [779, 520] on input "text" at bounding box center [794, 518] width 107 height 29
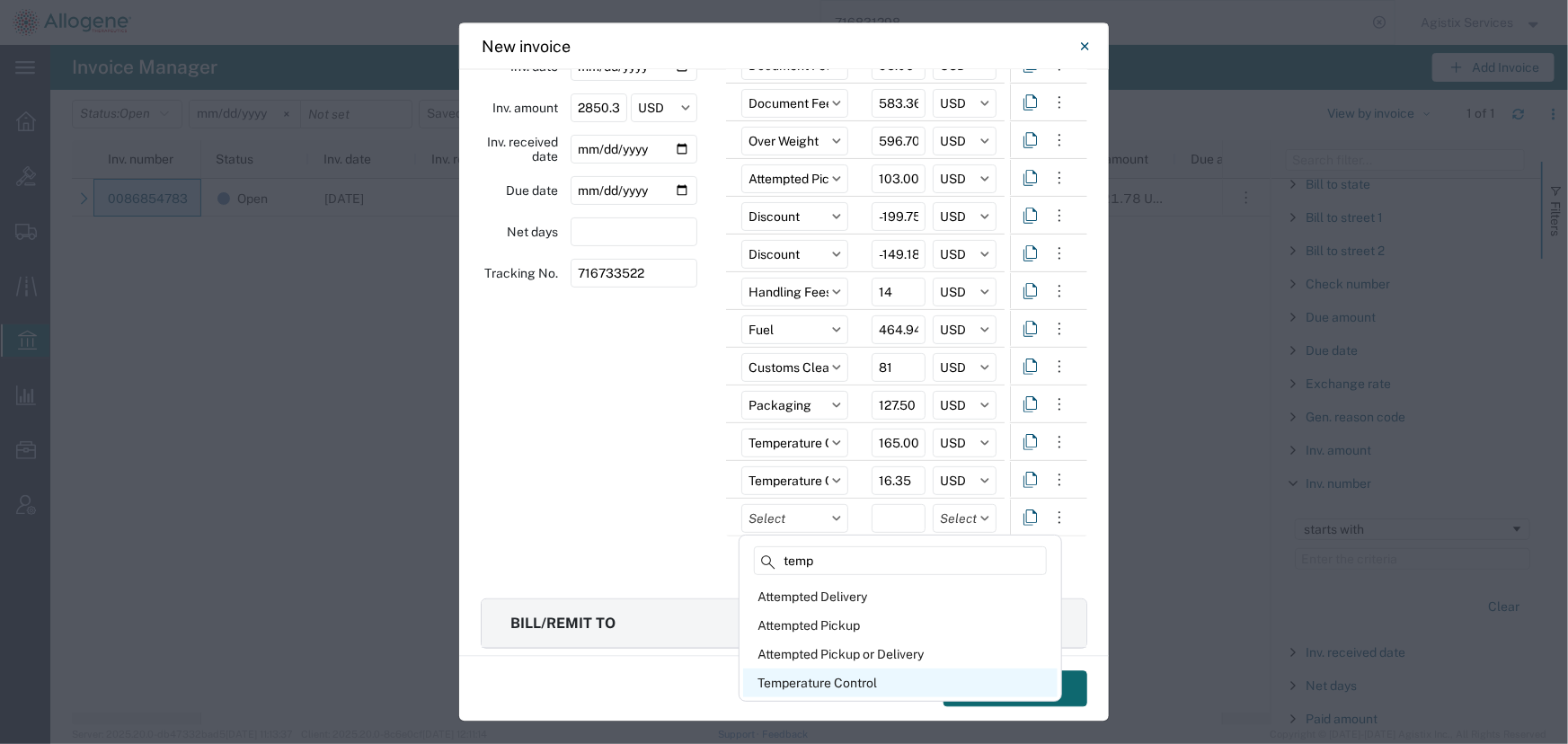
type input "temp"
click at [804, 675] on div "Temperature Control" at bounding box center [900, 682] width 314 height 29
type input "Temperature Control"
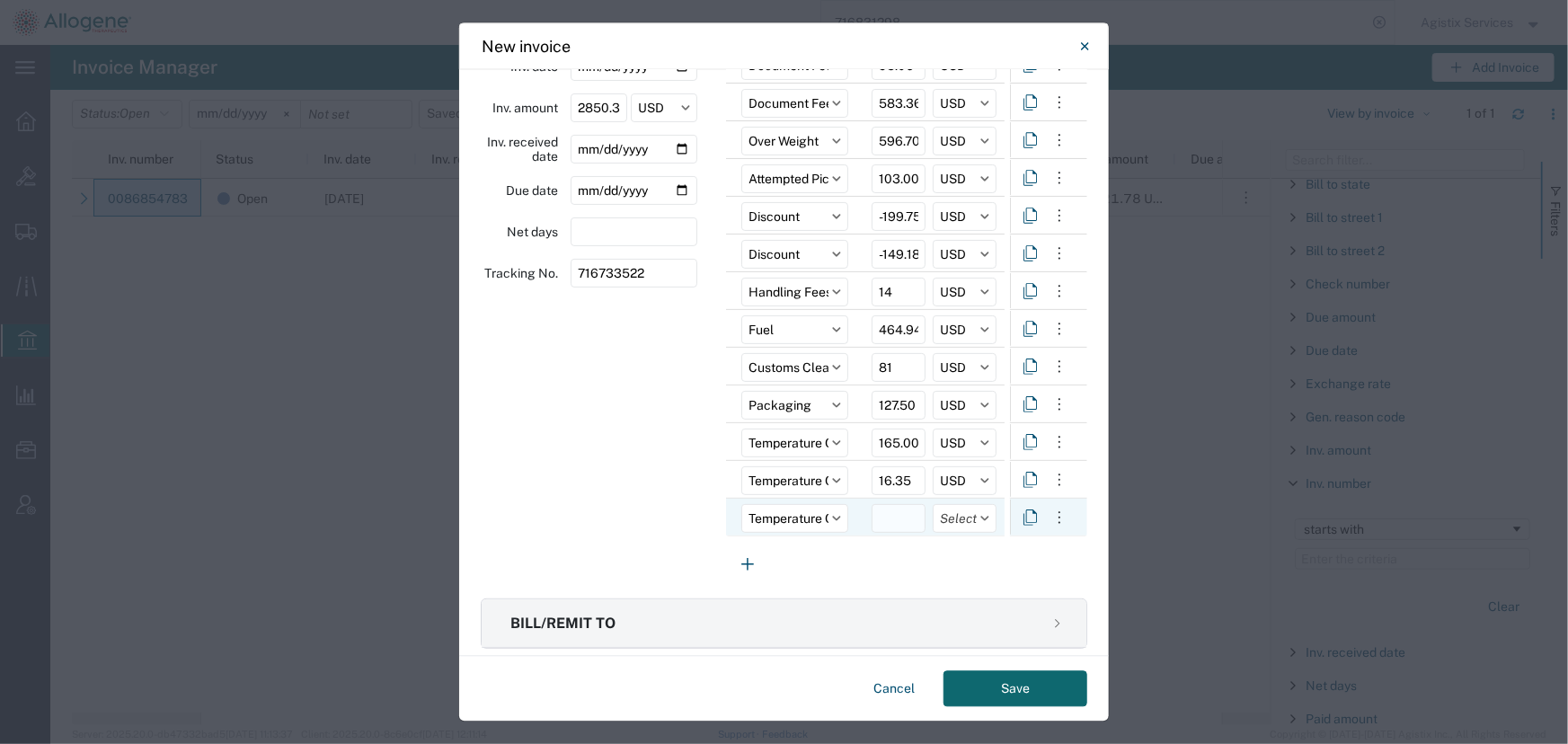
click at [889, 517] on input "number" at bounding box center [899, 518] width 54 height 29
type input "75.00"
click at [952, 517] on input "text" at bounding box center [964, 518] width 63 height 29
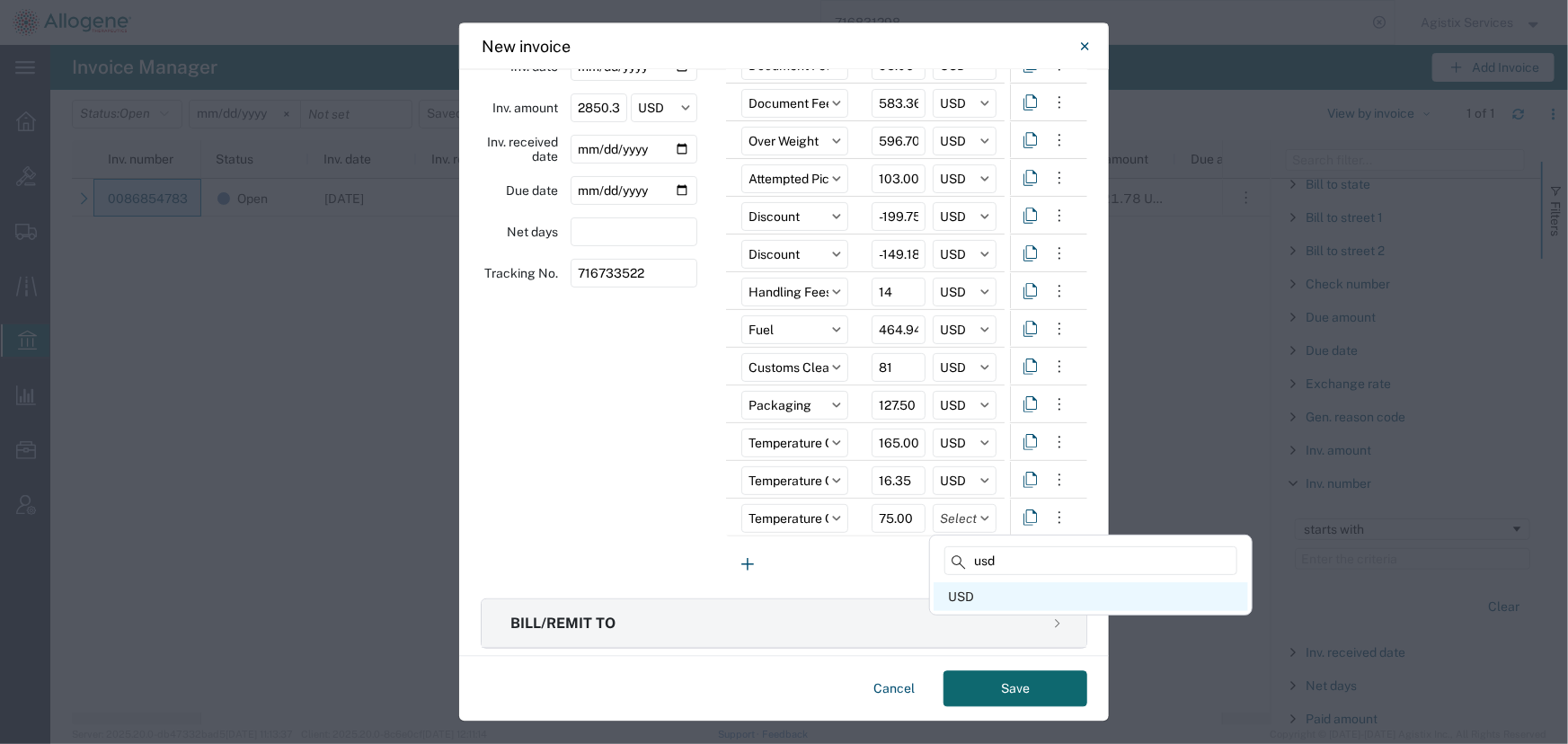
type input "usd"
click at [980, 602] on div "USD" at bounding box center [1090, 597] width 314 height 29
type input "USD"
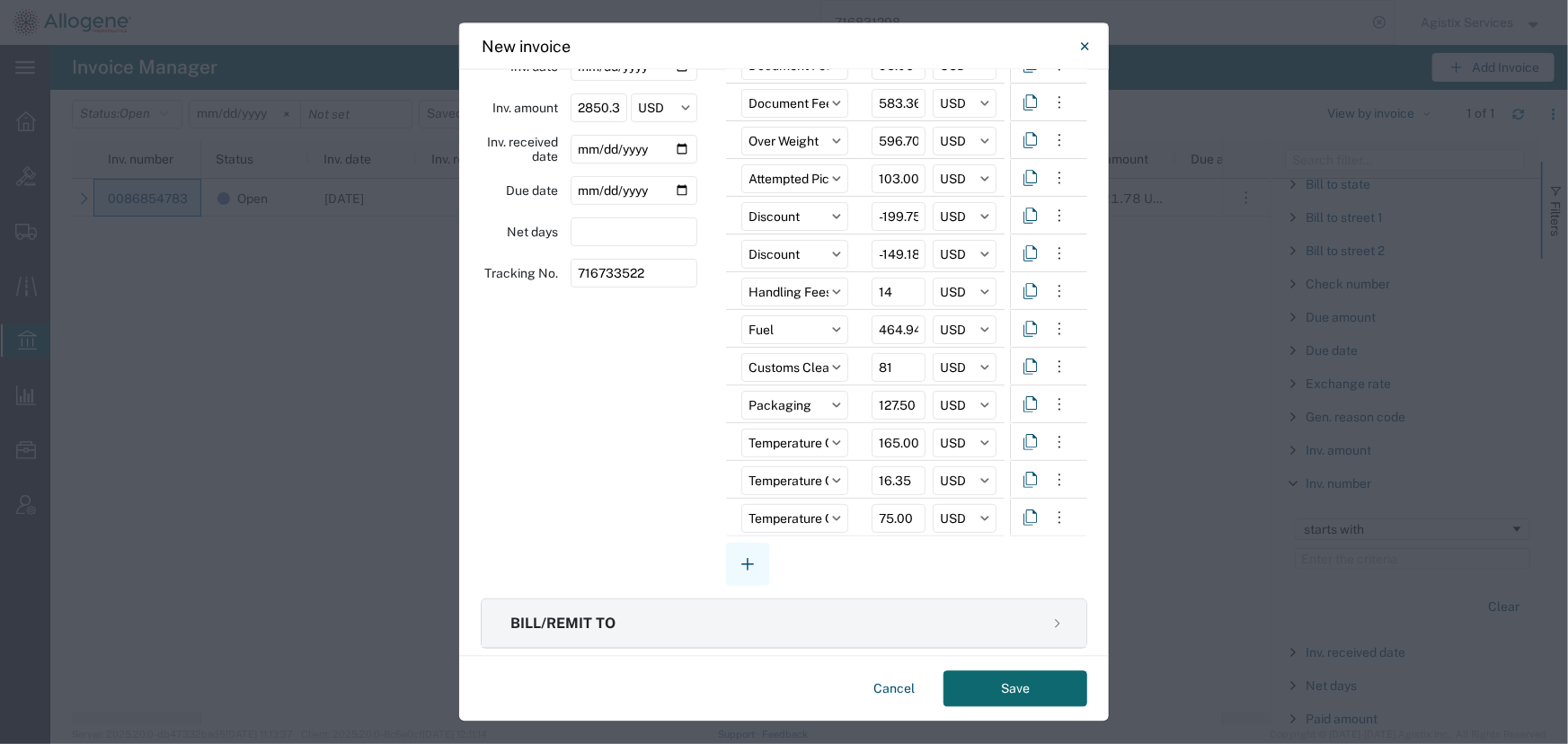
click at [736, 564] on icon "button" at bounding box center [747, 564] width 21 height 21
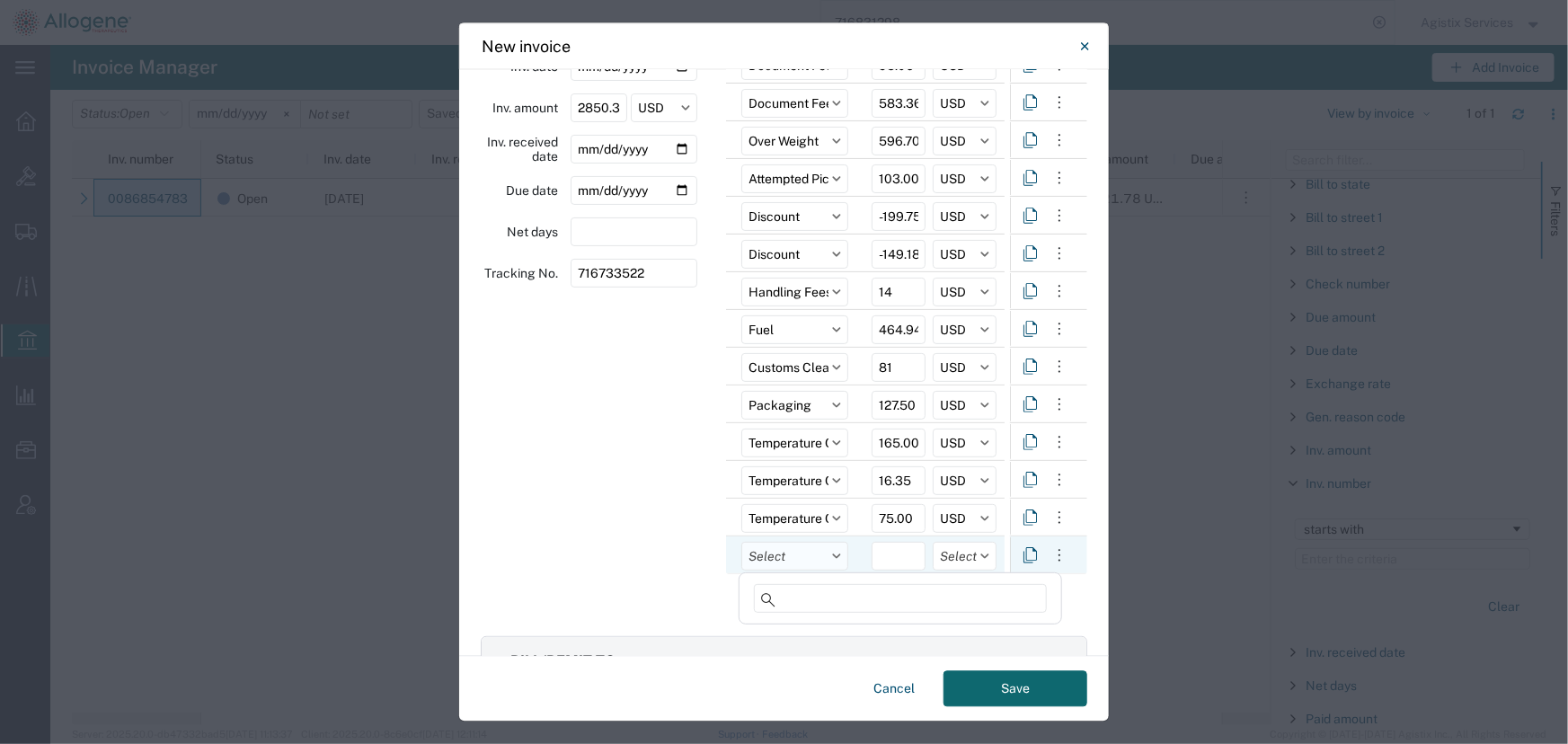
click at [766, 558] on input "text" at bounding box center [794, 557] width 107 height 29
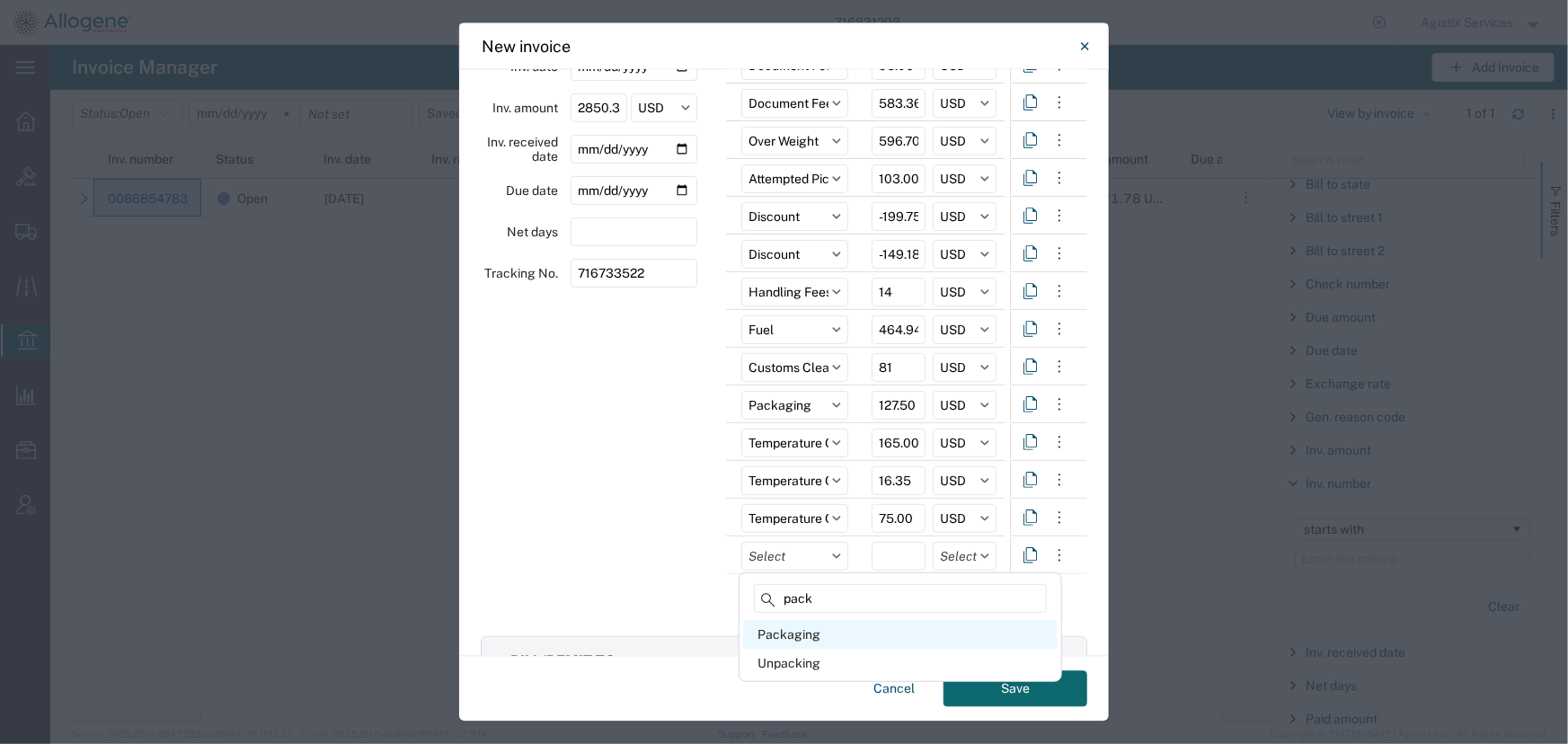
type input "pack"
click at [776, 636] on div "Packaging" at bounding box center [900, 634] width 314 height 29
type input "Packaging"
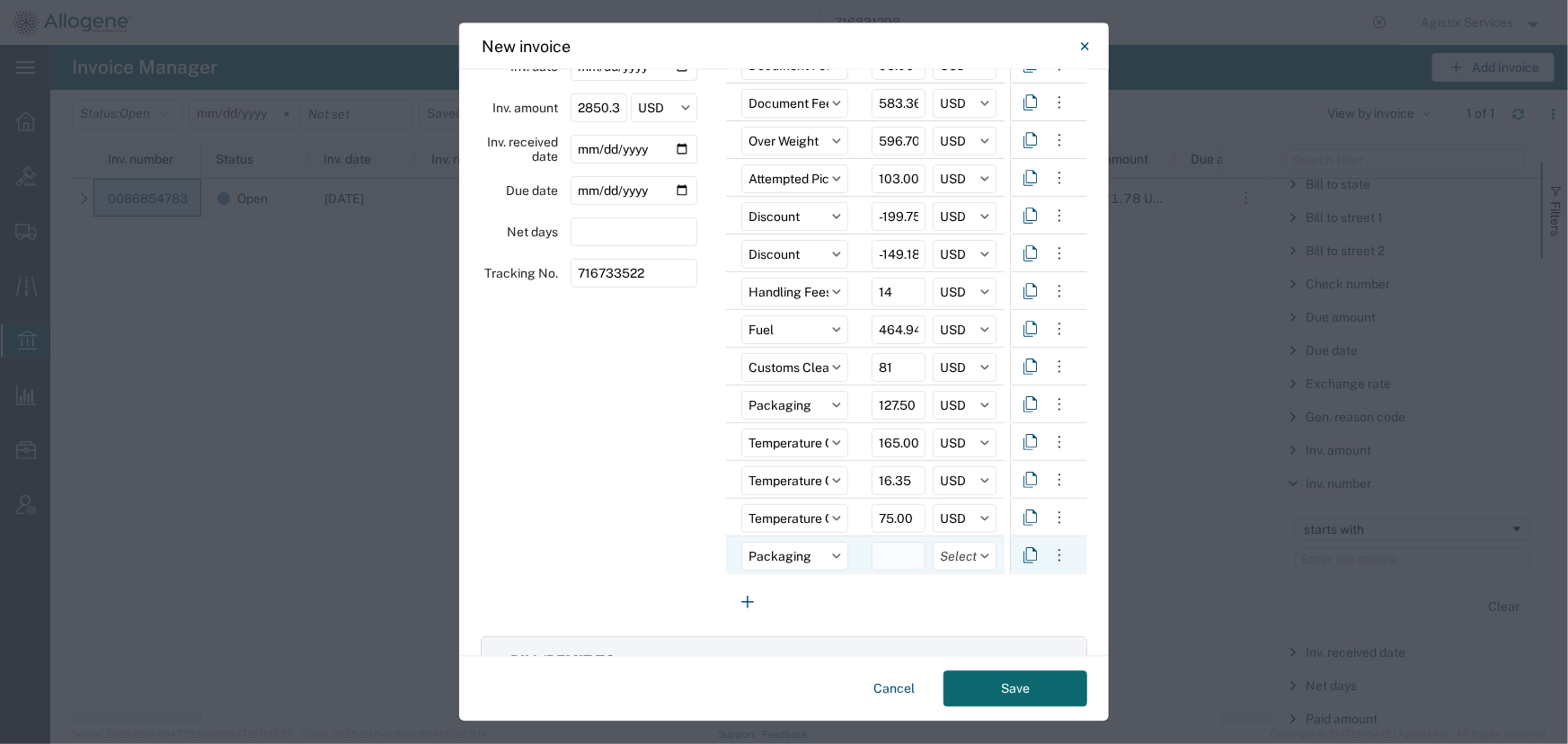
click at [880, 558] on input "number" at bounding box center [899, 557] width 54 height 29
type input "37"
click at [963, 559] on input "text" at bounding box center [964, 557] width 63 height 29
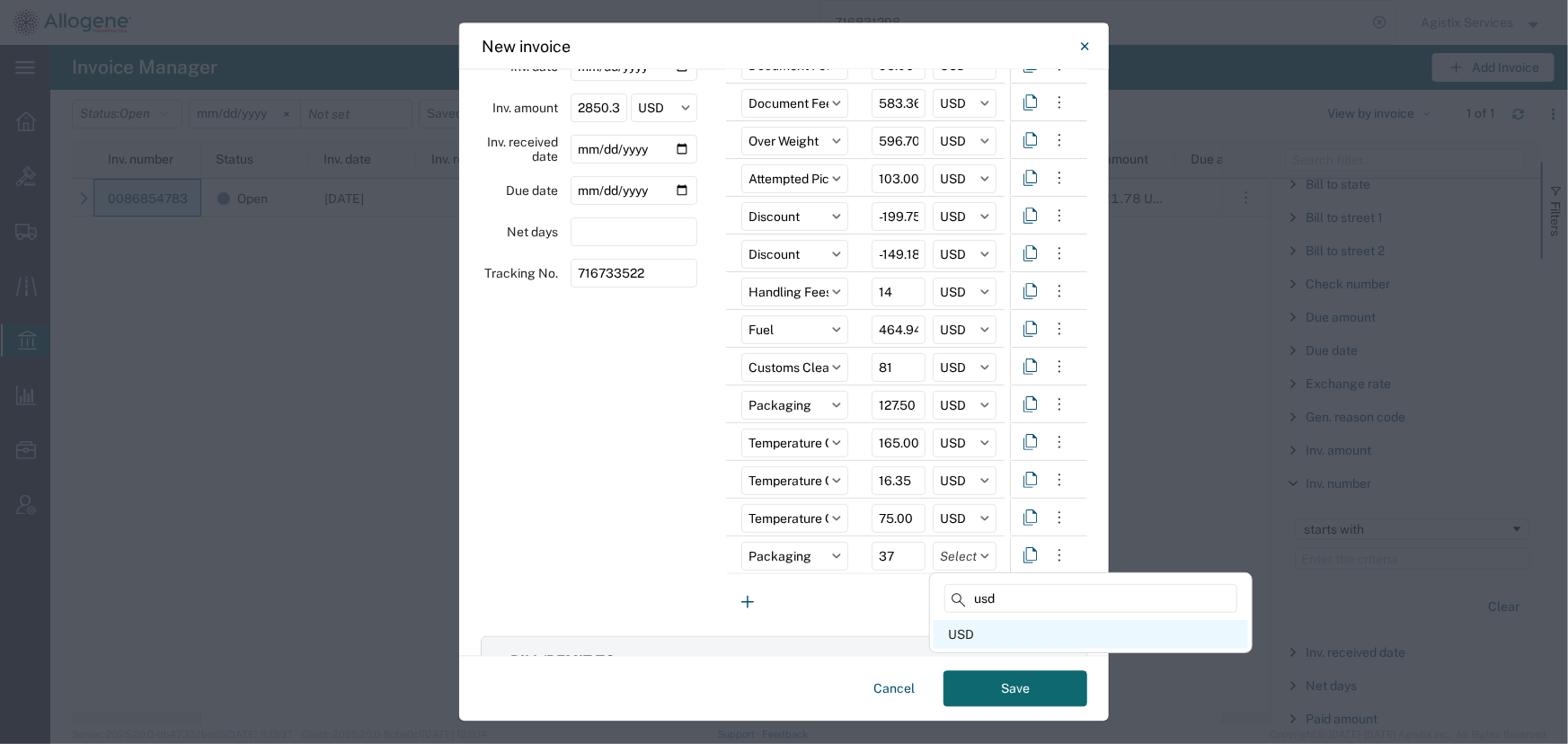
type input "usd"
click at [953, 635] on div "USD" at bounding box center [1090, 634] width 314 height 29
type input "USD"
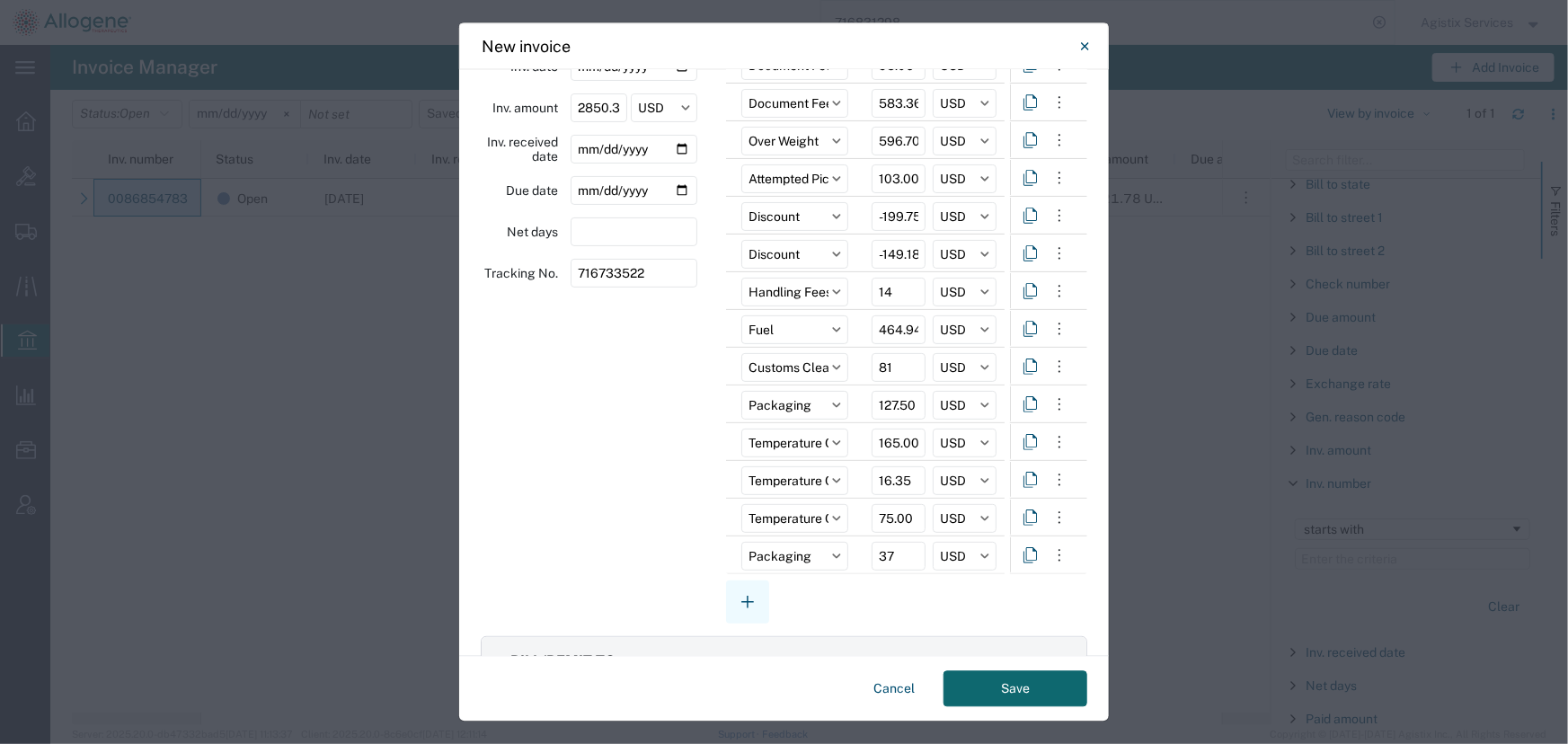
click at [746, 606] on icon "button" at bounding box center [747, 602] width 21 height 21
click at [776, 593] on input "text" at bounding box center [794, 594] width 107 height 29
type input "security"
click at [771, 674] on div "Security Fees" at bounding box center [900, 672] width 314 height 29
type input "Security Fees"
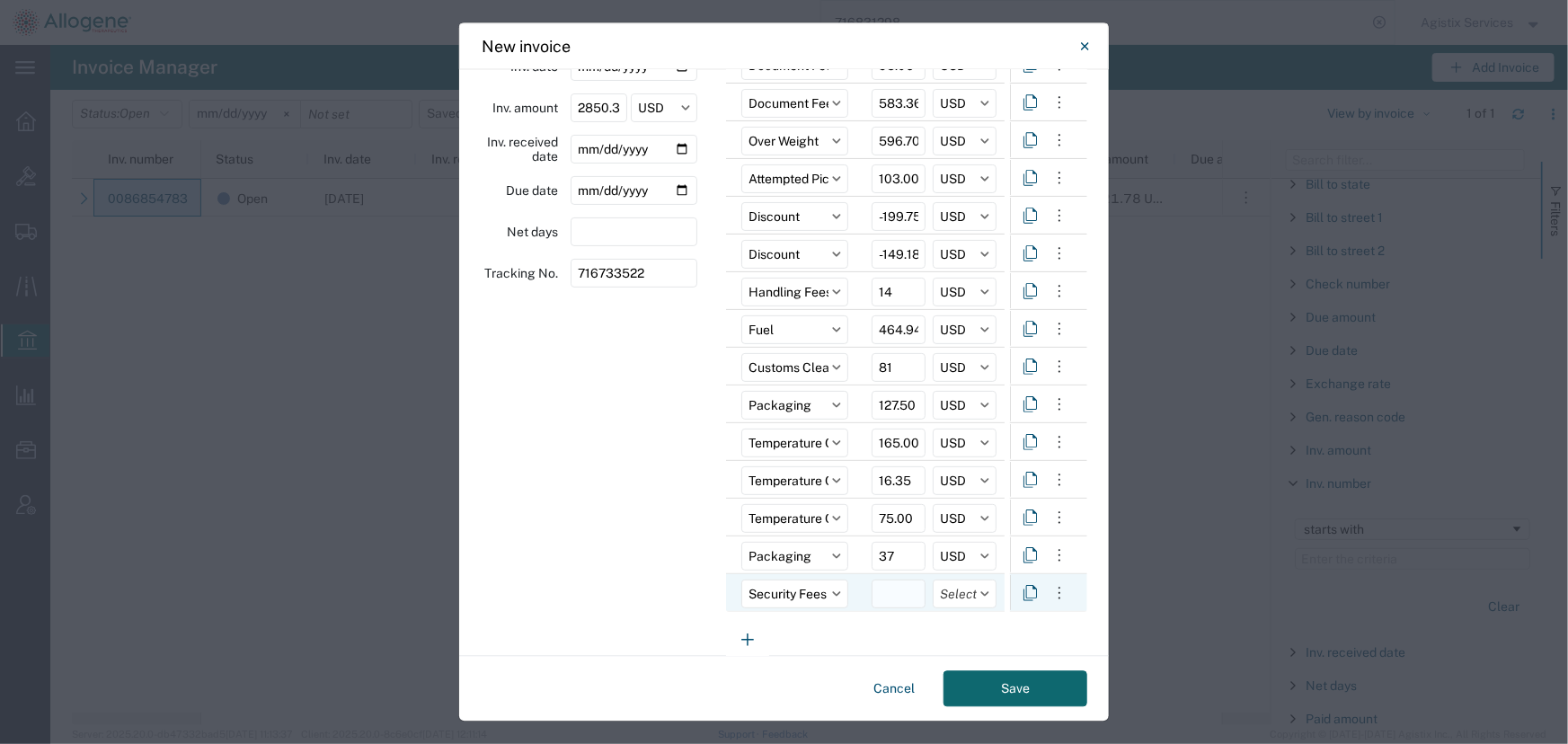
click at [892, 589] on input "number" at bounding box center [899, 594] width 54 height 29
type input "41.41"
click at [951, 595] on input "text" at bounding box center [964, 594] width 63 height 29
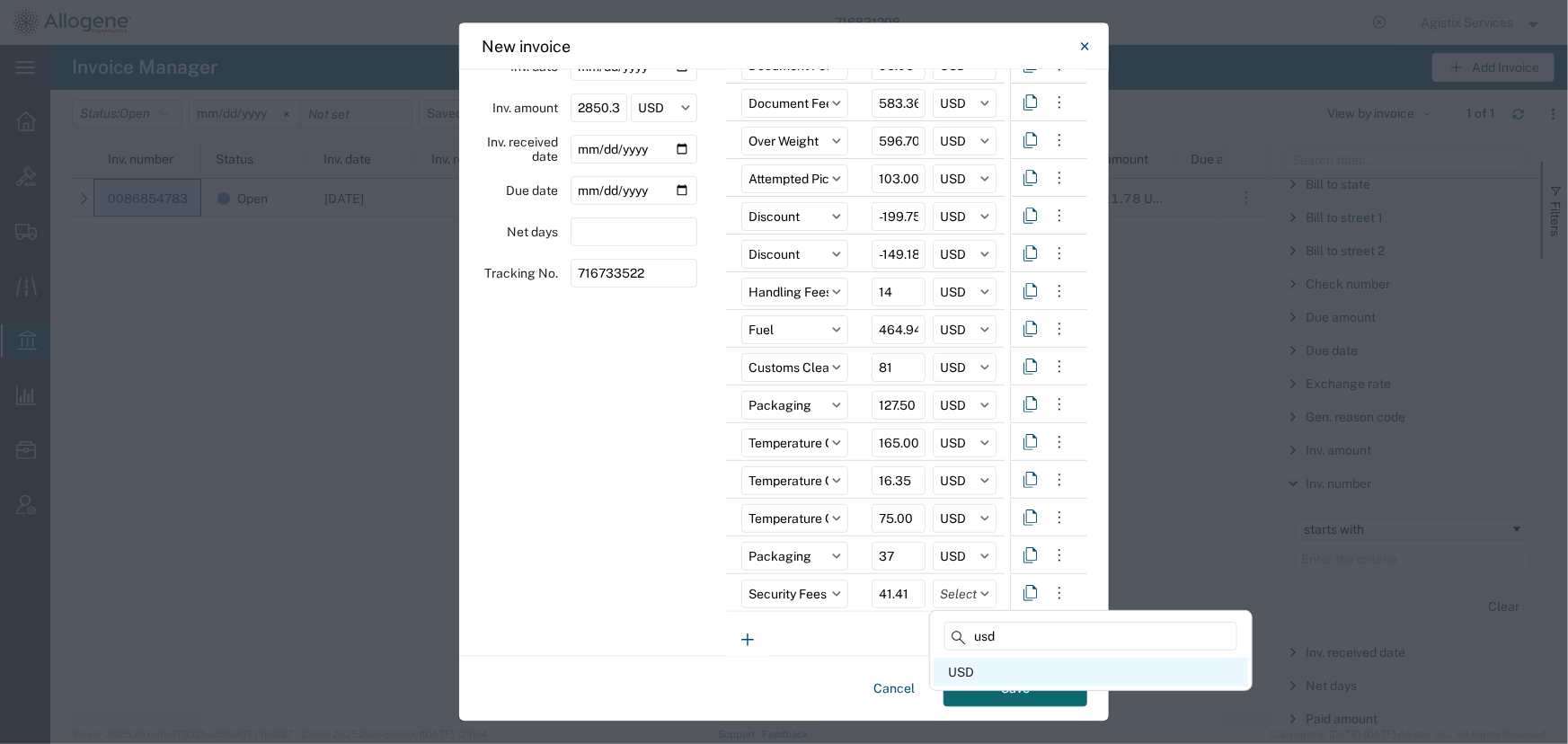
type input "usd"
click at [956, 674] on div "USD" at bounding box center [1090, 672] width 314 height 29
type input "USD"
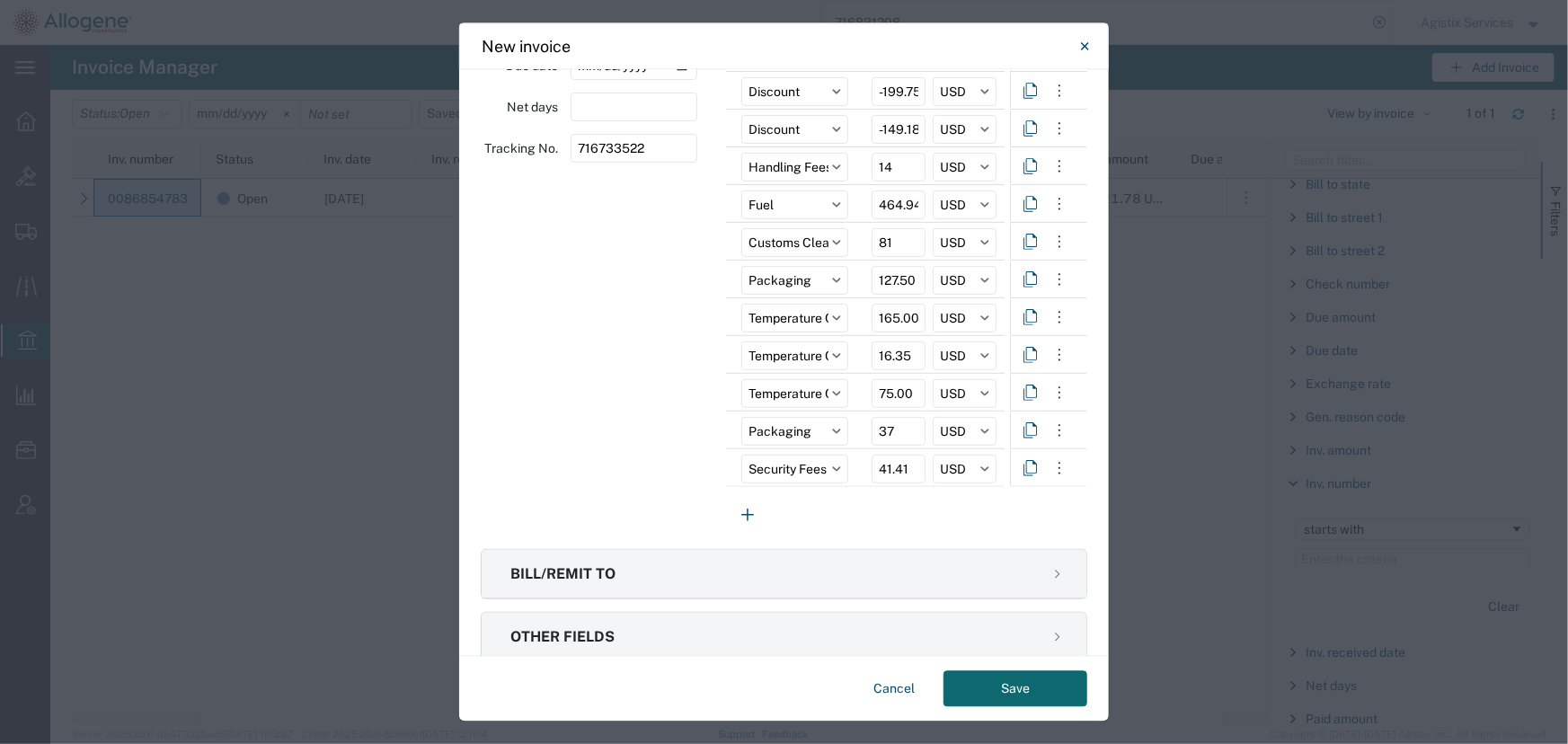
scroll to position [314, 0]
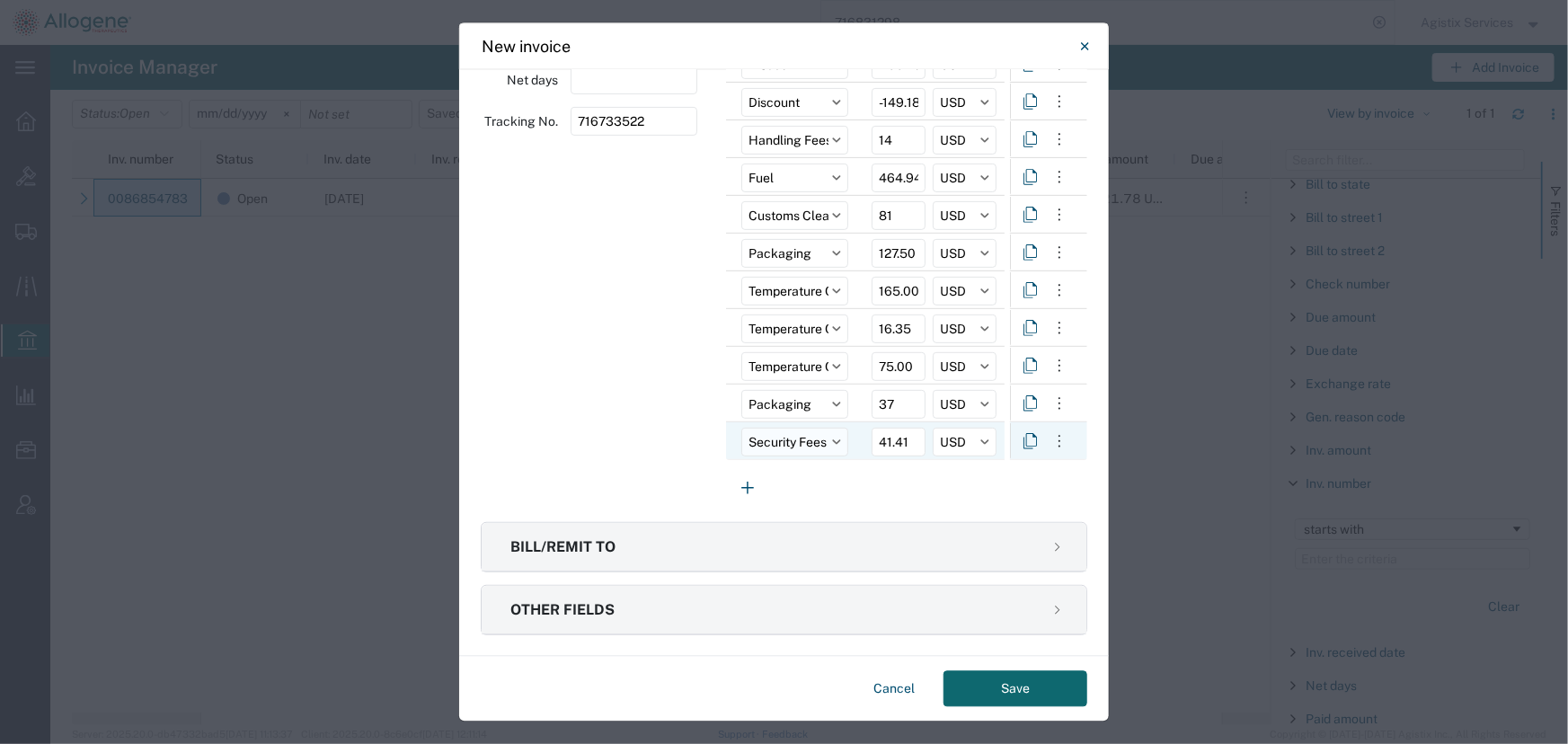
drag, startPoint x: 912, startPoint y: 444, endPoint x: 805, endPoint y: 442, distance: 107.0
click at [805, 442] on div "Security Fees 41.41 USD" at bounding box center [865, 440] width 279 height 37
type input "59.00"
click at [996, 694] on button "Save" at bounding box center [1015, 688] width 144 height 36
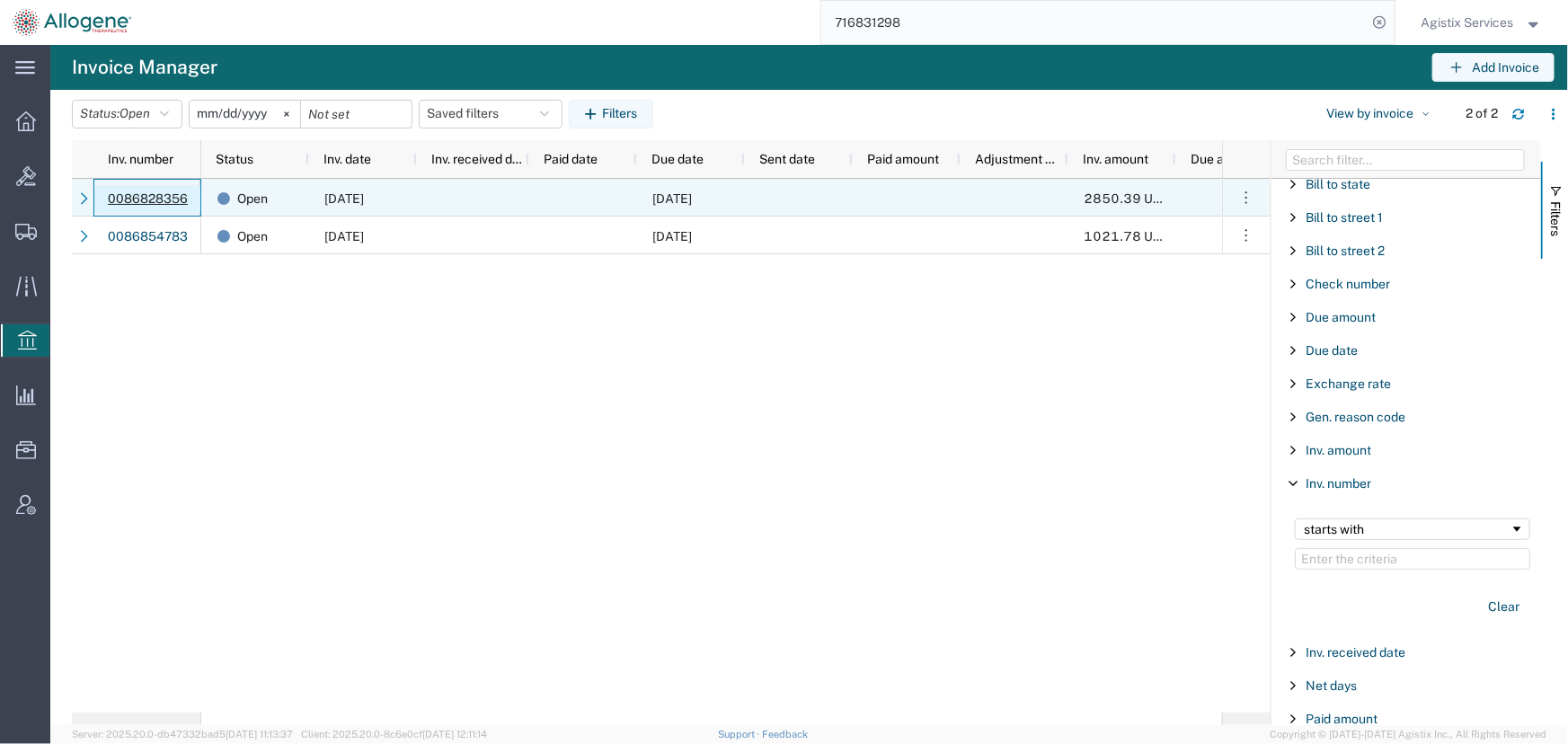
click at [173, 200] on button "0086828356" at bounding box center [147, 200] width 107 height 29
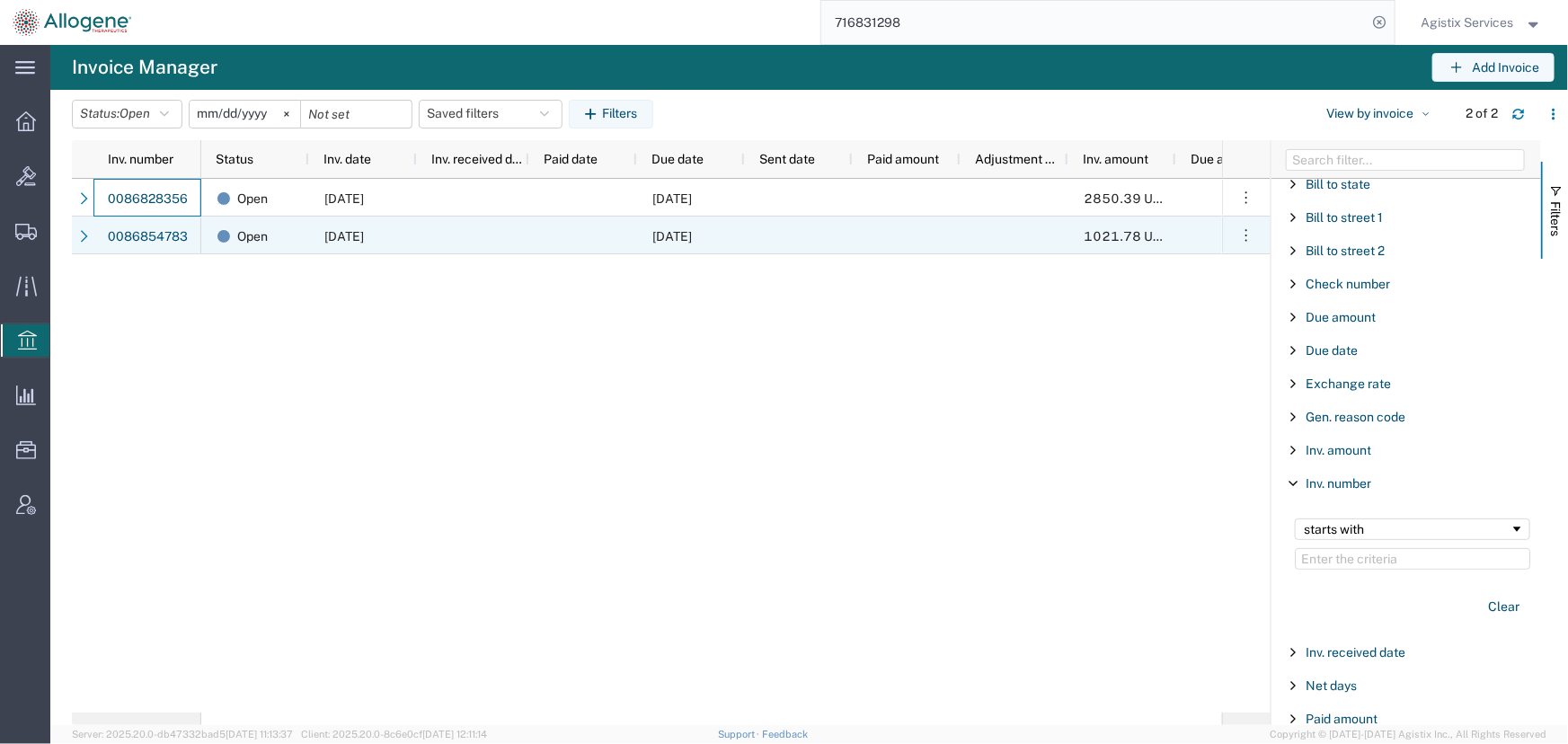
select select "OPEN"
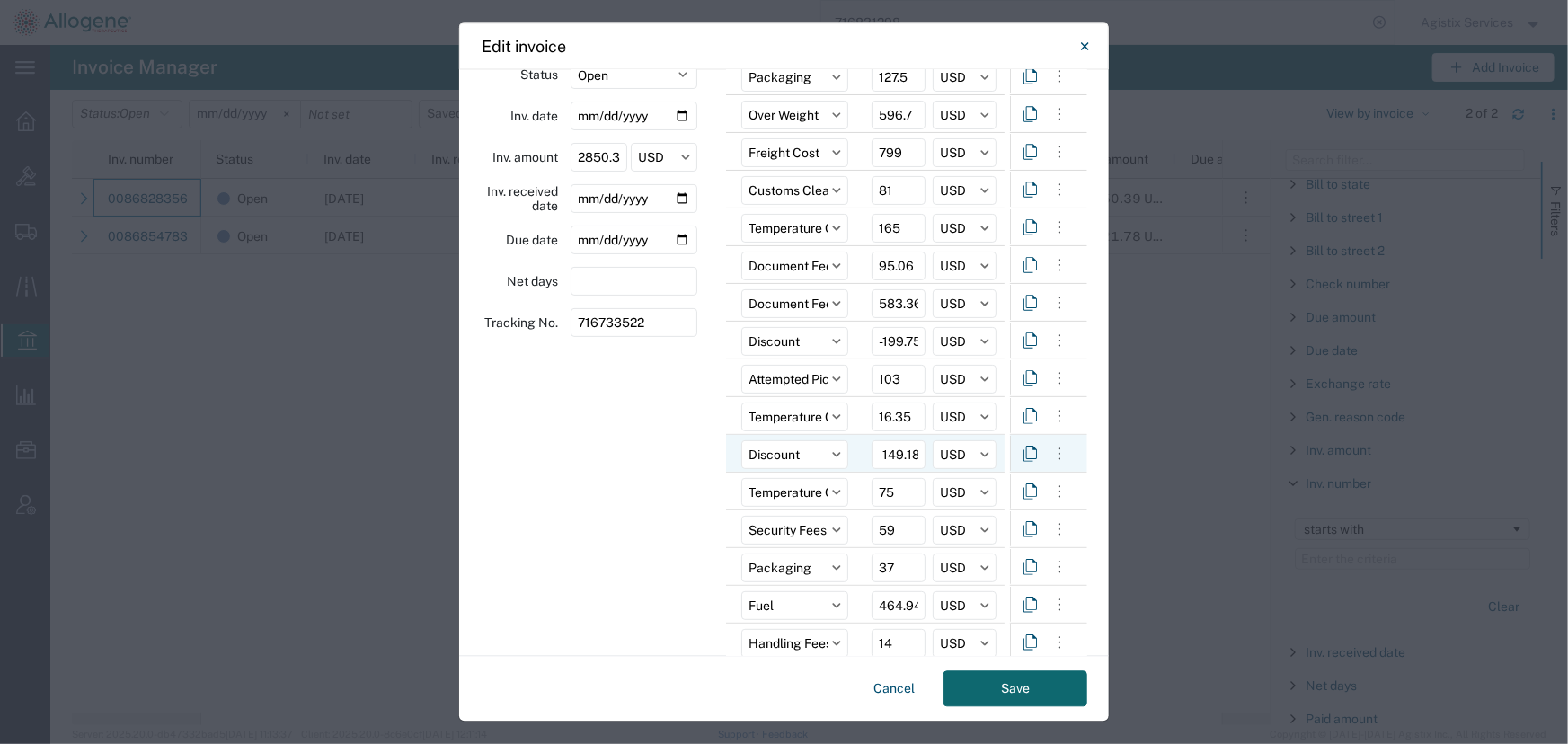
scroll to position [314, 0]
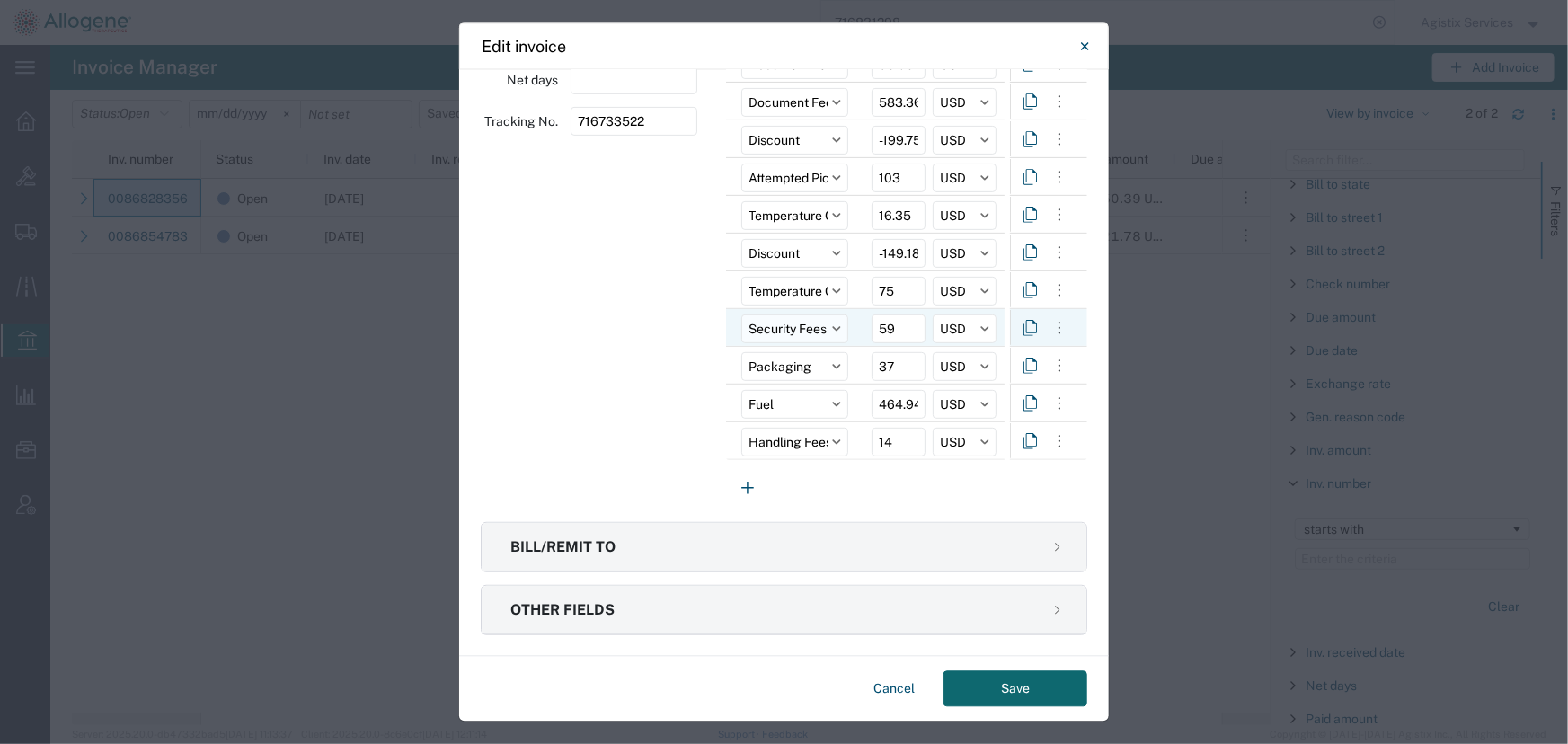
drag, startPoint x: 905, startPoint y: 324, endPoint x: 808, endPoint y: 323, distance: 97.0
click at [808, 323] on div "Security Fees 59 USD" at bounding box center [865, 328] width 279 height 37
type input "41.41"
click at [1008, 681] on button "Save" at bounding box center [1015, 688] width 144 height 36
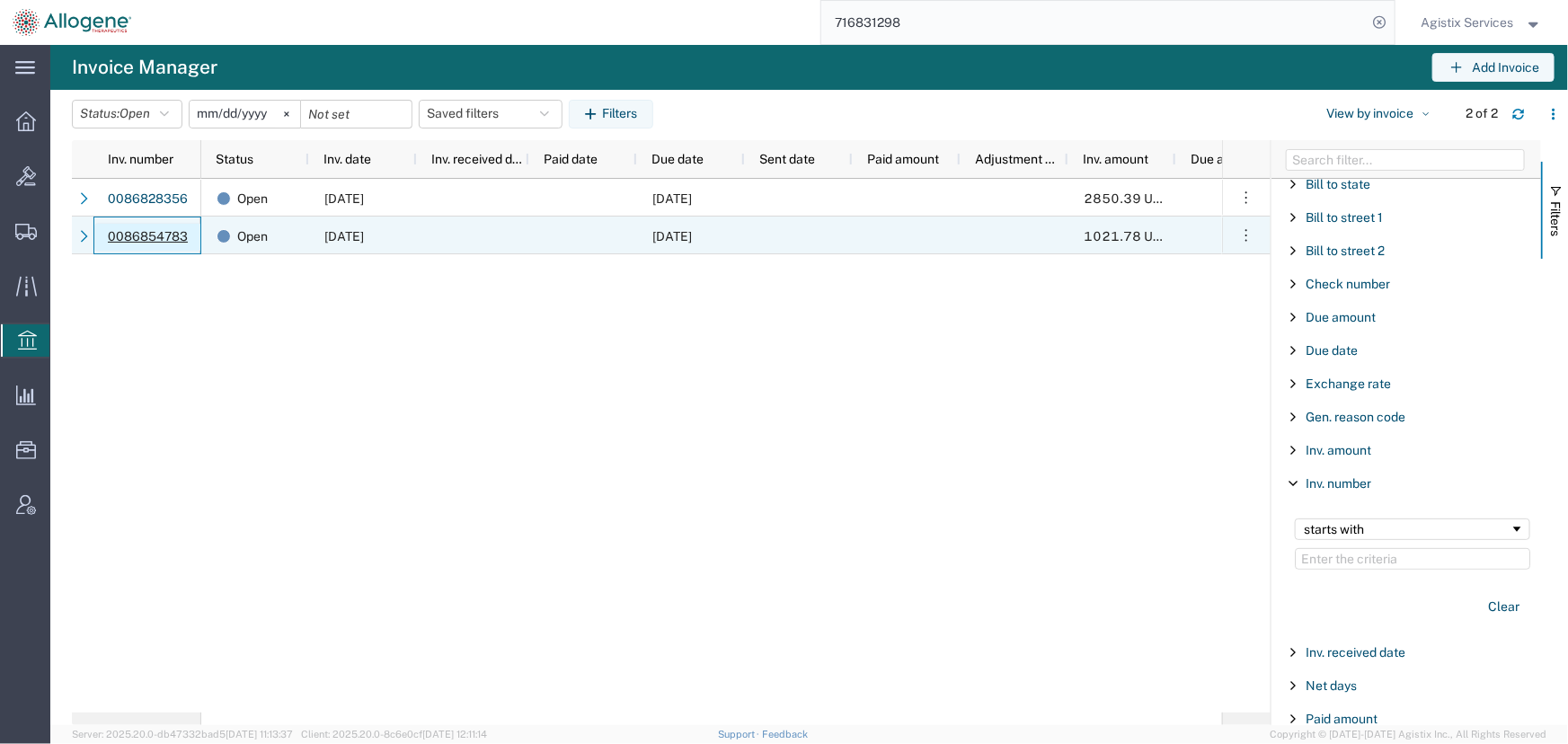
click at [167, 236] on button "0086854783" at bounding box center [147, 237] width 107 height 29
select select "OPEN"
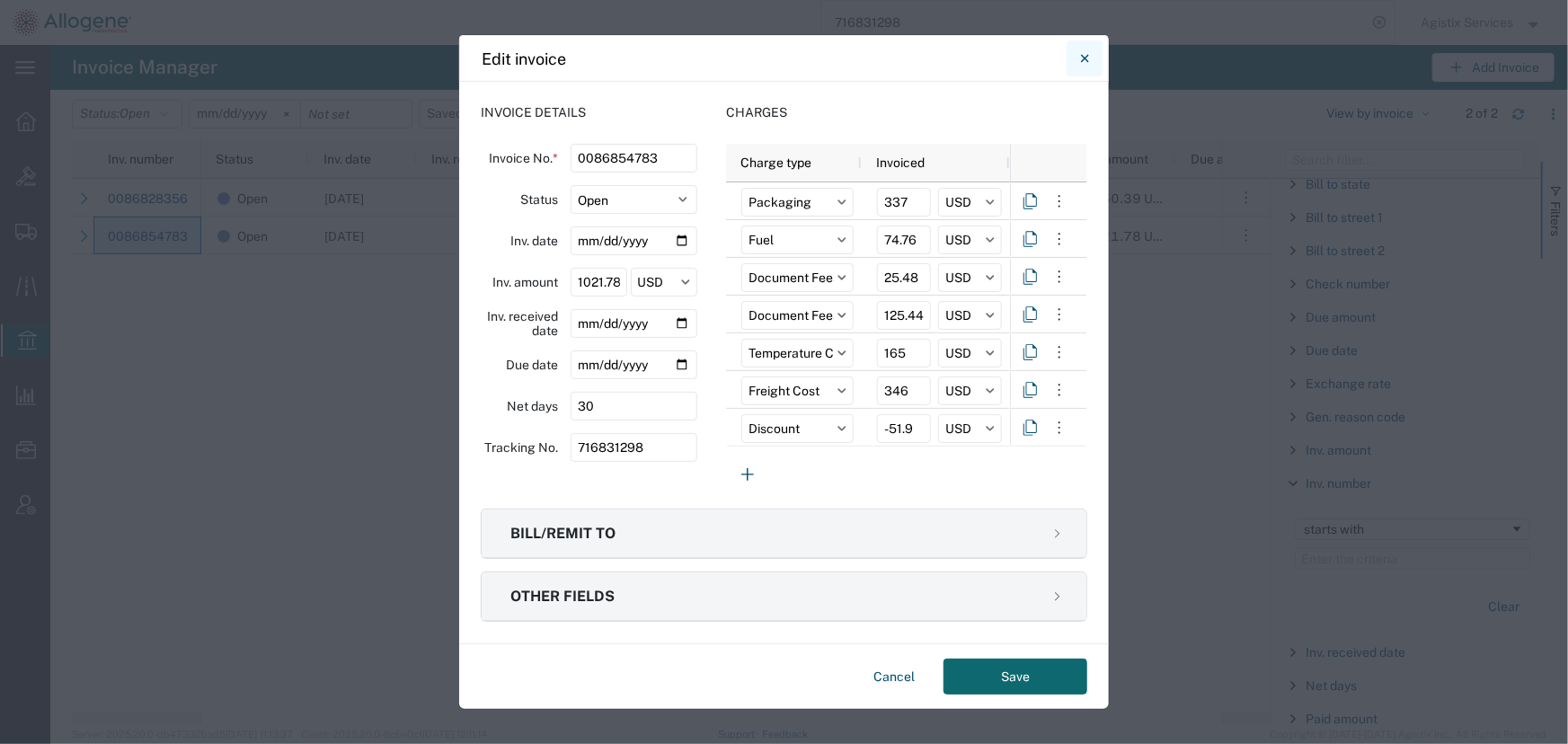
click at [1082, 66] on icon "Close" at bounding box center [1084, 59] width 8 height 21
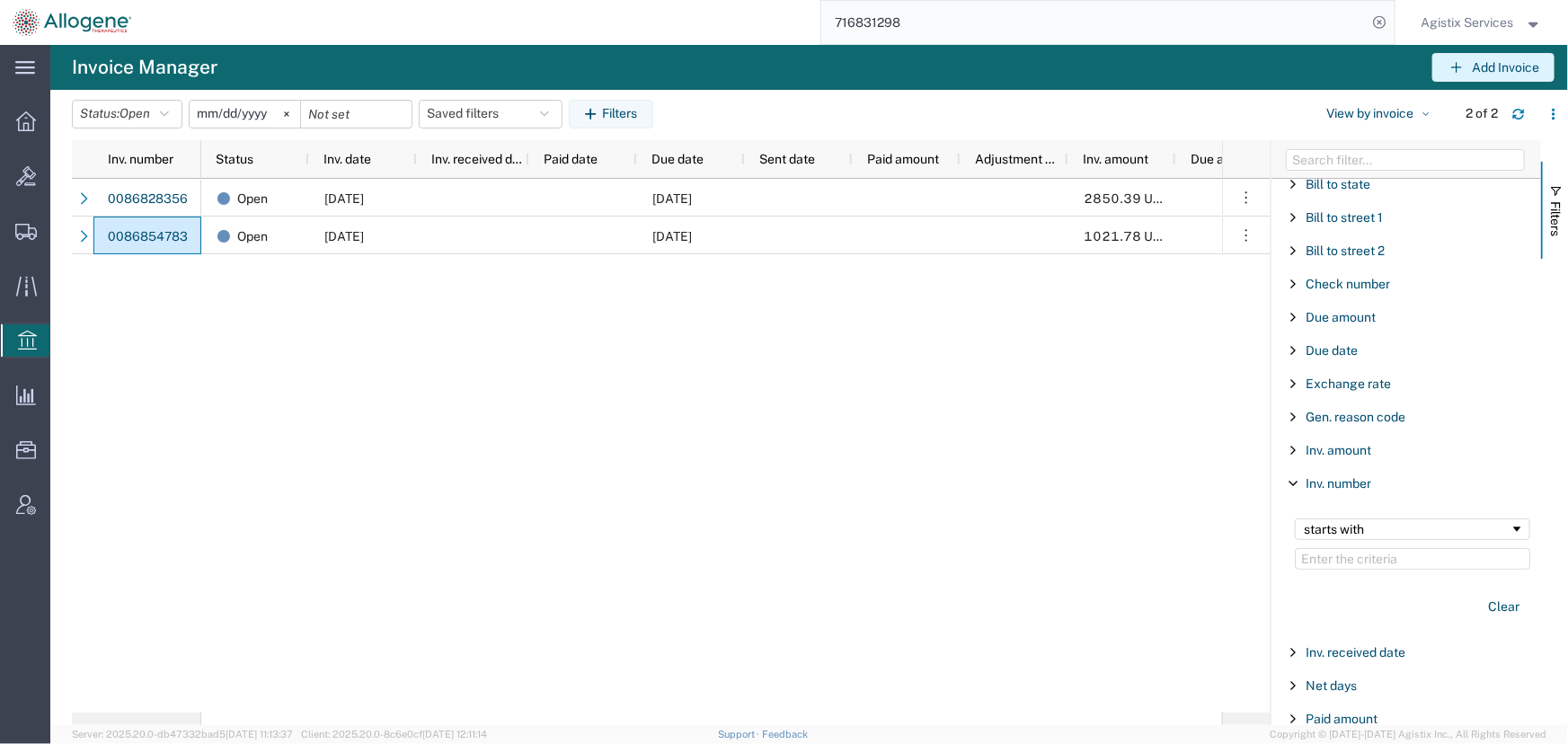
click at [1473, 59] on button "Add Invoice" at bounding box center [1493, 67] width 122 height 29
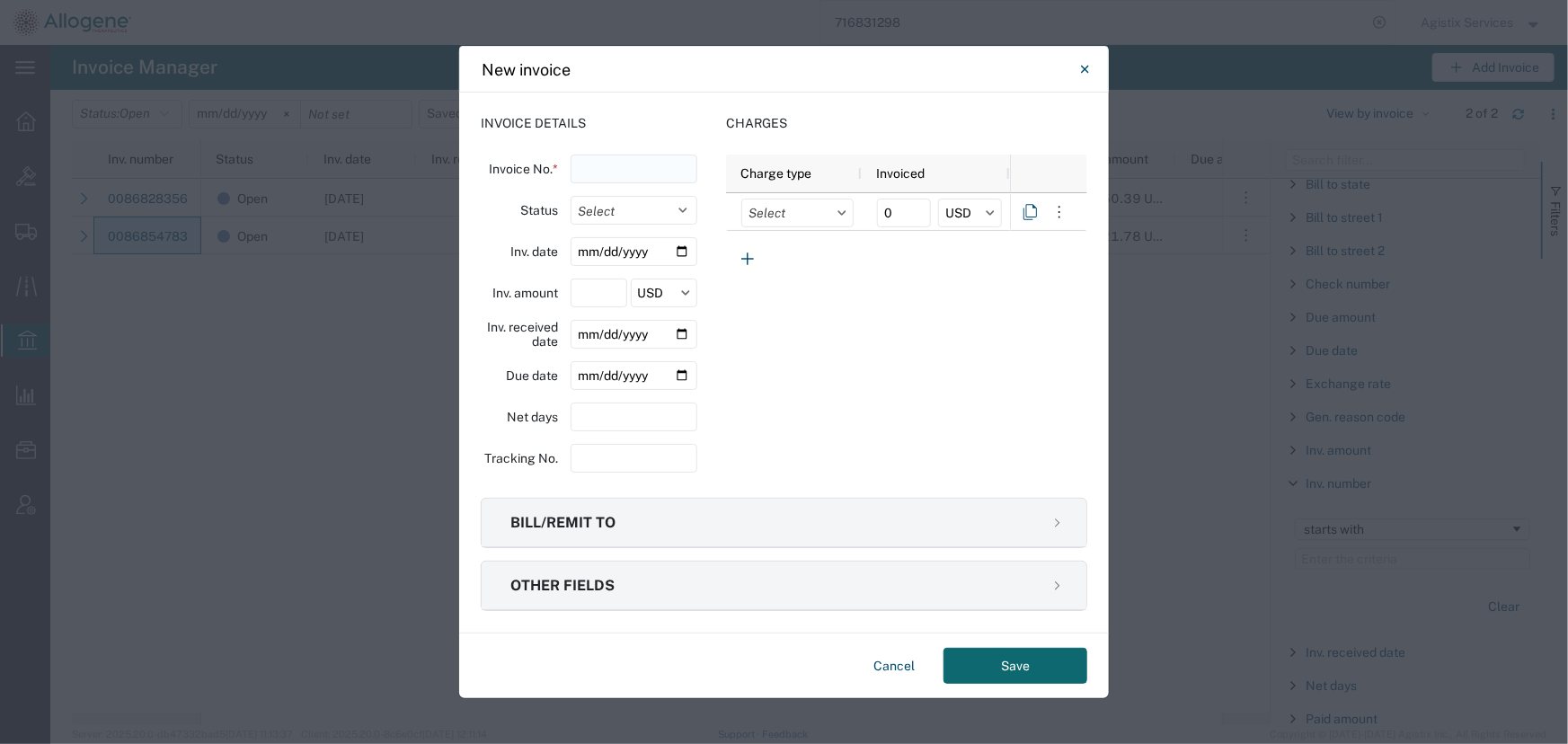
click at [611, 170] on input "text" at bounding box center [635, 169] width 127 height 29
type input "0086754678"
click at [626, 207] on select "Select Open Paid" at bounding box center [635, 211] width 127 height 29
select select "OPEN"
click at [571, 196] on select "Select Open Paid" at bounding box center [635, 211] width 127 height 29
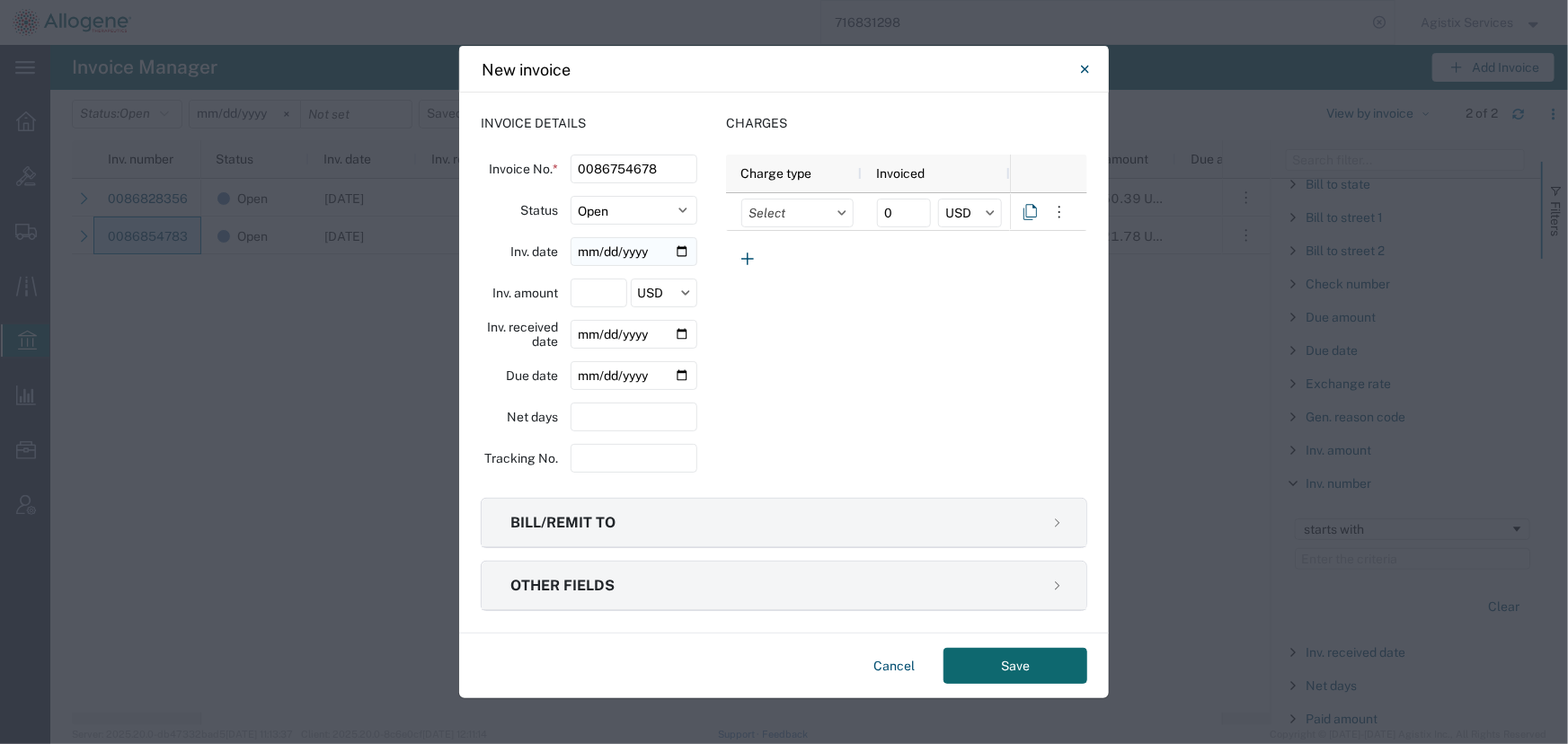
click at [680, 255] on input "date" at bounding box center [635, 252] width 127 height 29
type input "2025-08-14"
click at [610, 291] on input "number" at bounding box center [599, 293] width 56 height 29
type input "770"
click at [687, 379] on input "date" at bounding box center [635, 376] width 127 height 29
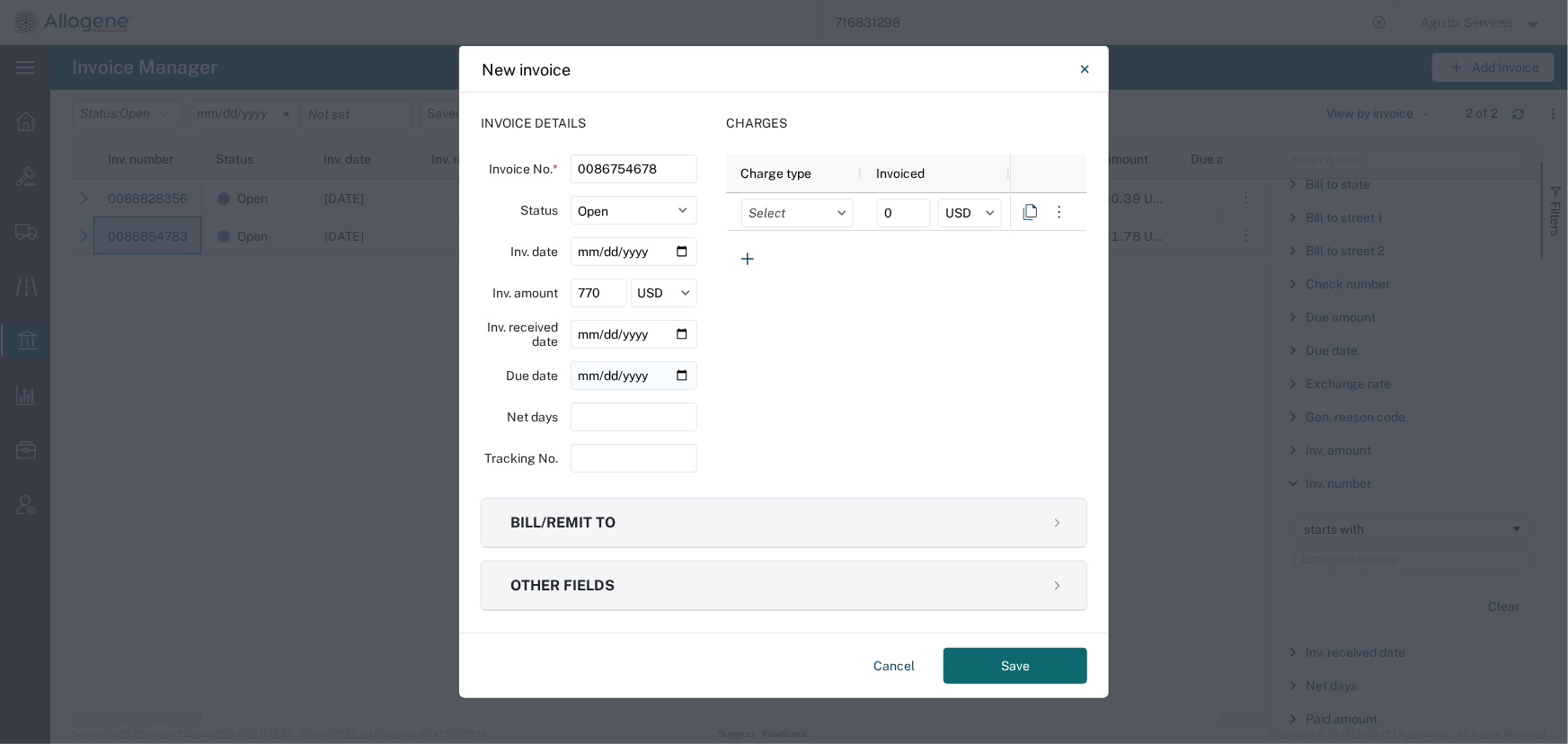
type input "2025-09-13"
click at [679, 213] on select "Select Open Paid" at bounding box center [635, 211] width 127 height 29
select select
click at [571, 196] on select "Select Open Paid" at bounding box center [635, 211] width 127 height 29
click at [647, 412] on input "number" at bounding box center [635, 417] width 127 height 29
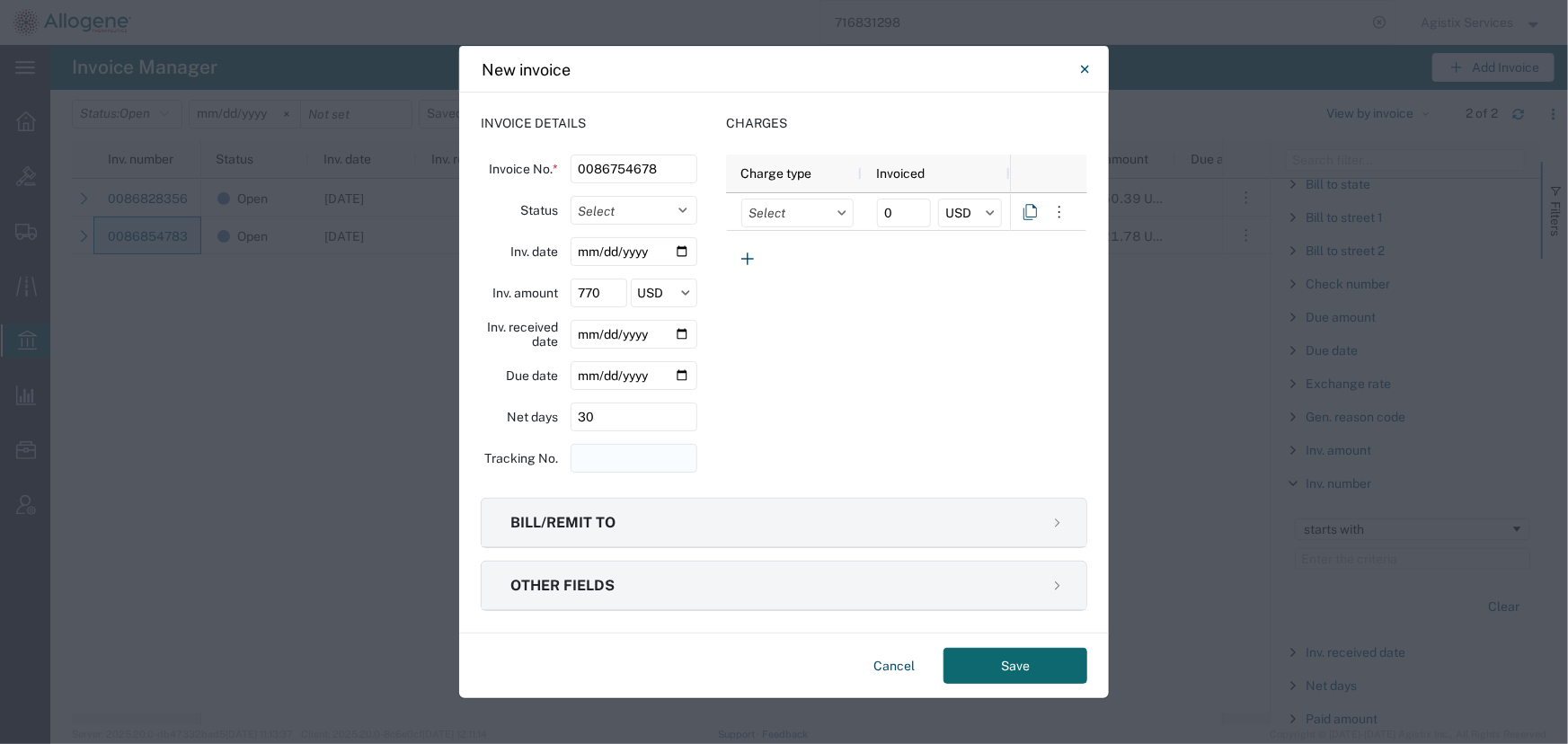
type input "30"
click at [606, 461] on input "string" at bounding box center [635, 459] width 127 height 29
type input "716714397"
click at [781, 206] on input "text" at bounding box center [797, 213] width 112 height 29
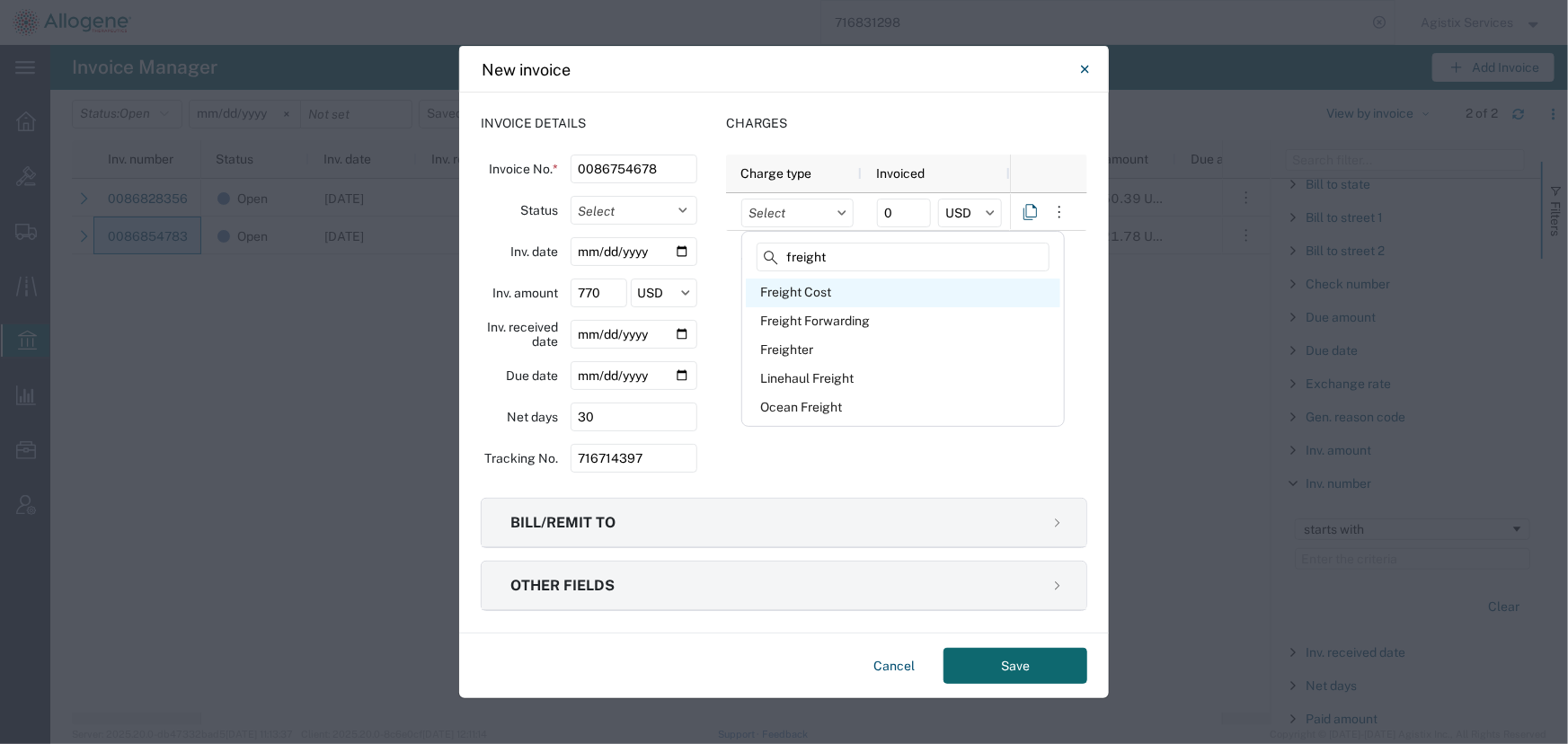
type input "freight"
click at [788, 292] on div "Freight Cost" at bounding box center [903, 293] width 314 height 29
type input "Freight Cost"
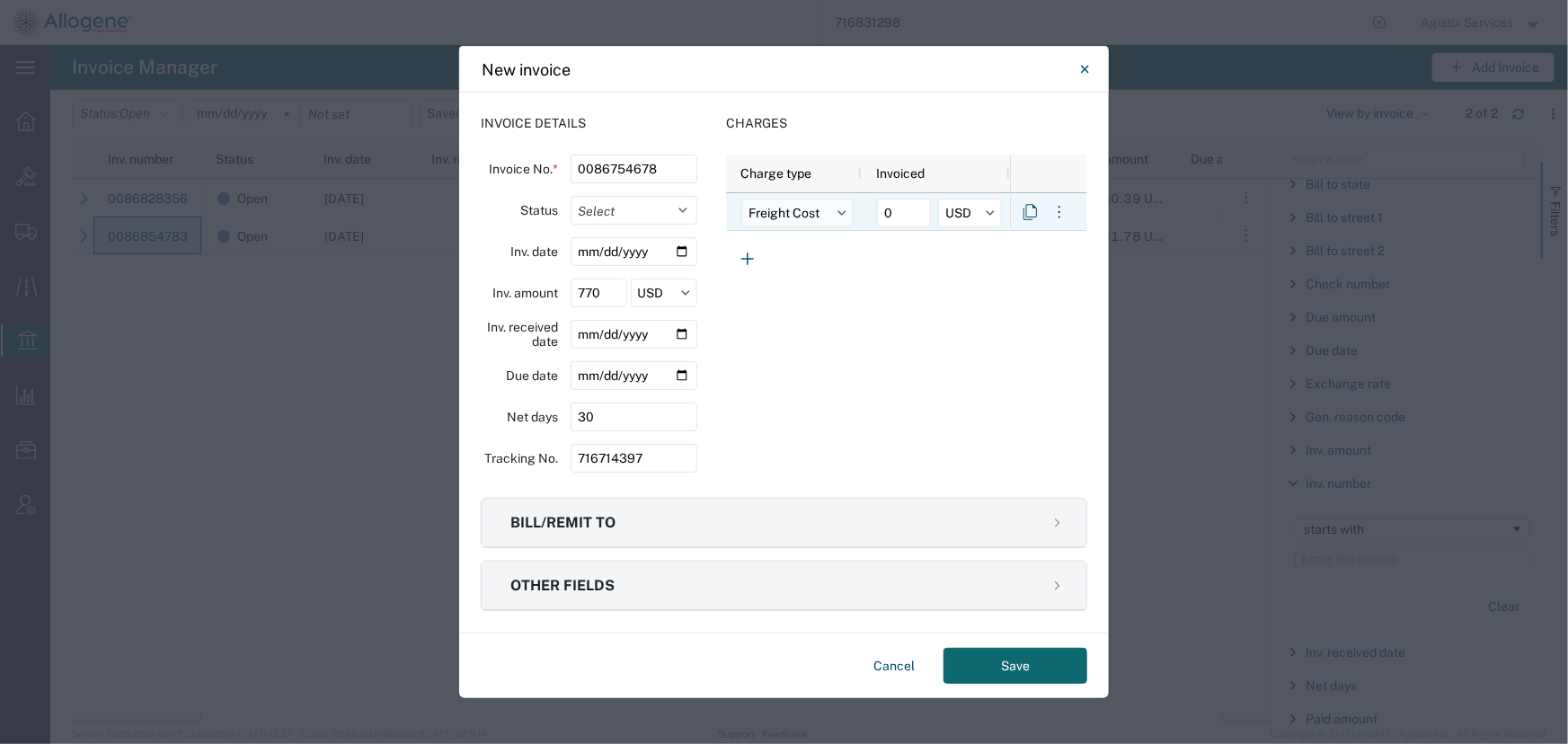
drag, startPoint x: 908, startPoint y: 213, endPoint x: 815, endPoint y: 213, distance: 93.0
click at [815, 213] on div "Freight Cost 0 USD" at bounding box center [867, 211] width 284 height 37
type input "346.00"
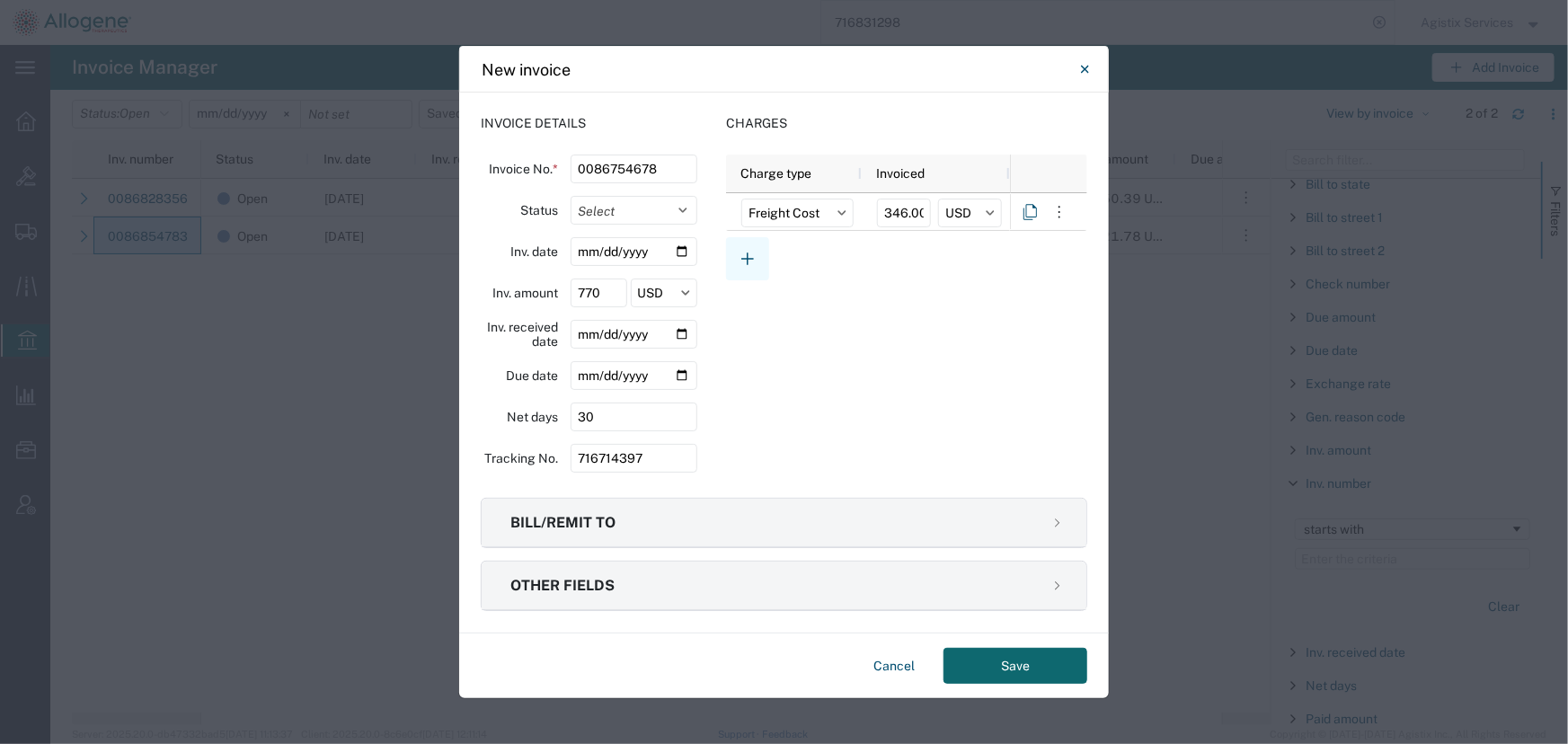
click at [752, 254] on icon "button" at bounding box center [747, 259] width 21 height 21
click at [791, 252] on input "text" at bounding box center [797, 251] width 112 height 29
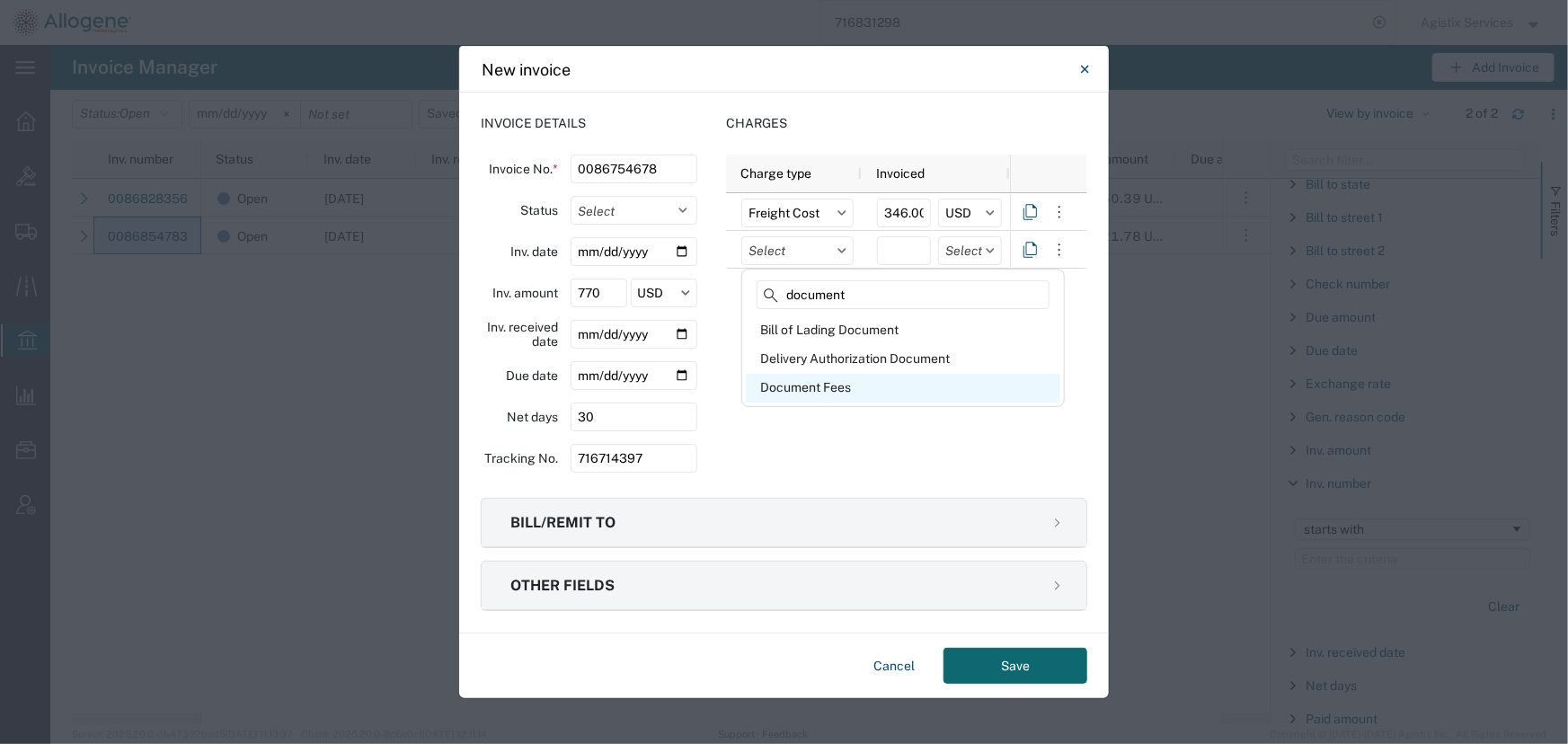
type input "document"
click at [826, 385] on div "Document Fees" at bounding box center [903, 388] width 314 height 29
type input "Document Fees"
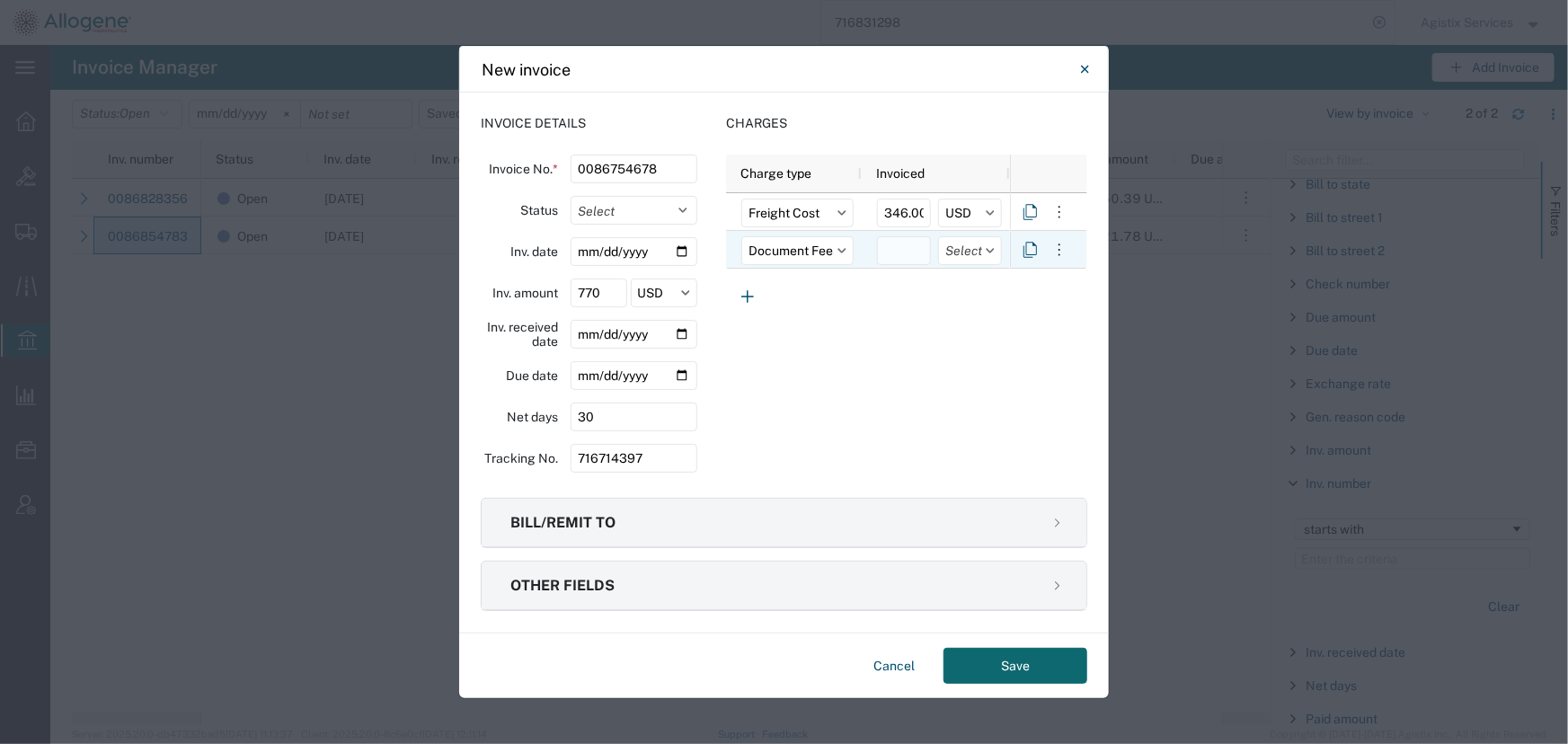
click at [898, 252] on input "number" at bounding box center [904, 251] width 54 height 29
type input "57.82"
click at [974, 245] on input "text" at bounding box center [970, 251] width 63 height 29
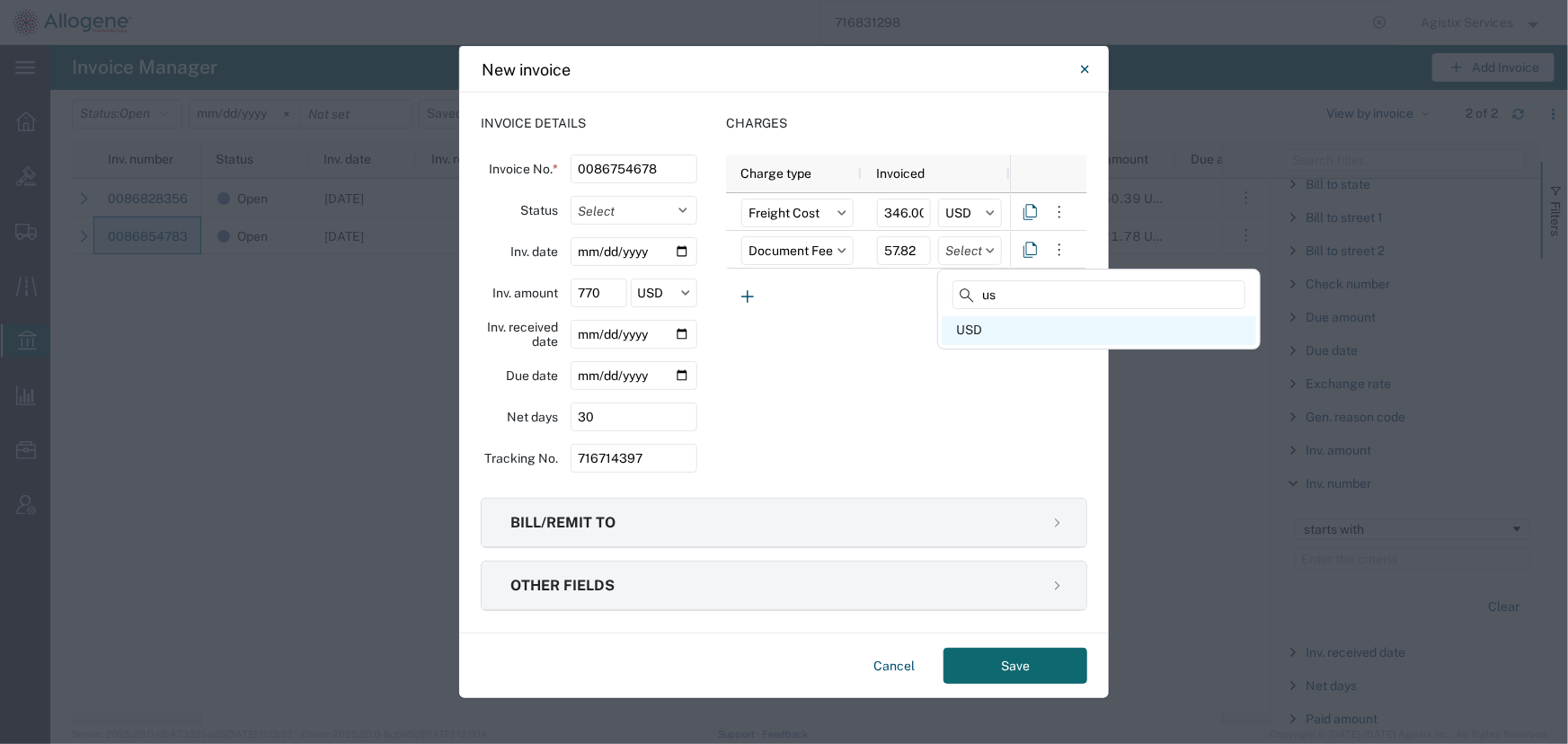
type input "us"
click at [995, 333] on div "USD" at bounding box center [1099, 331] width 314 height 29
type input "USD"
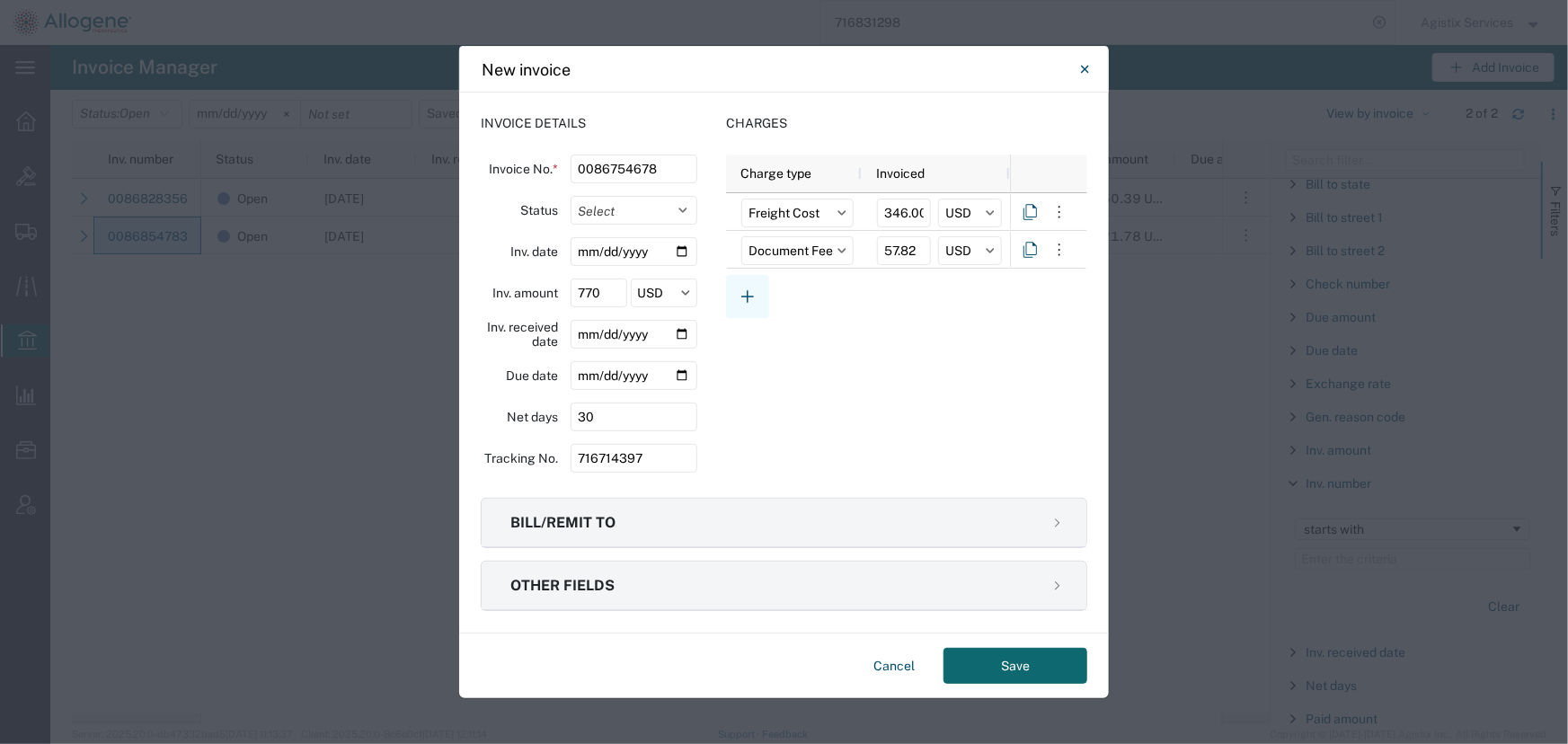
click at [753, 301] on icon "button" at bounding box center [747, 296] width 21 height 21
click at [787, 296] on input "text" at bounding box center [797, 288] width 112 height 29
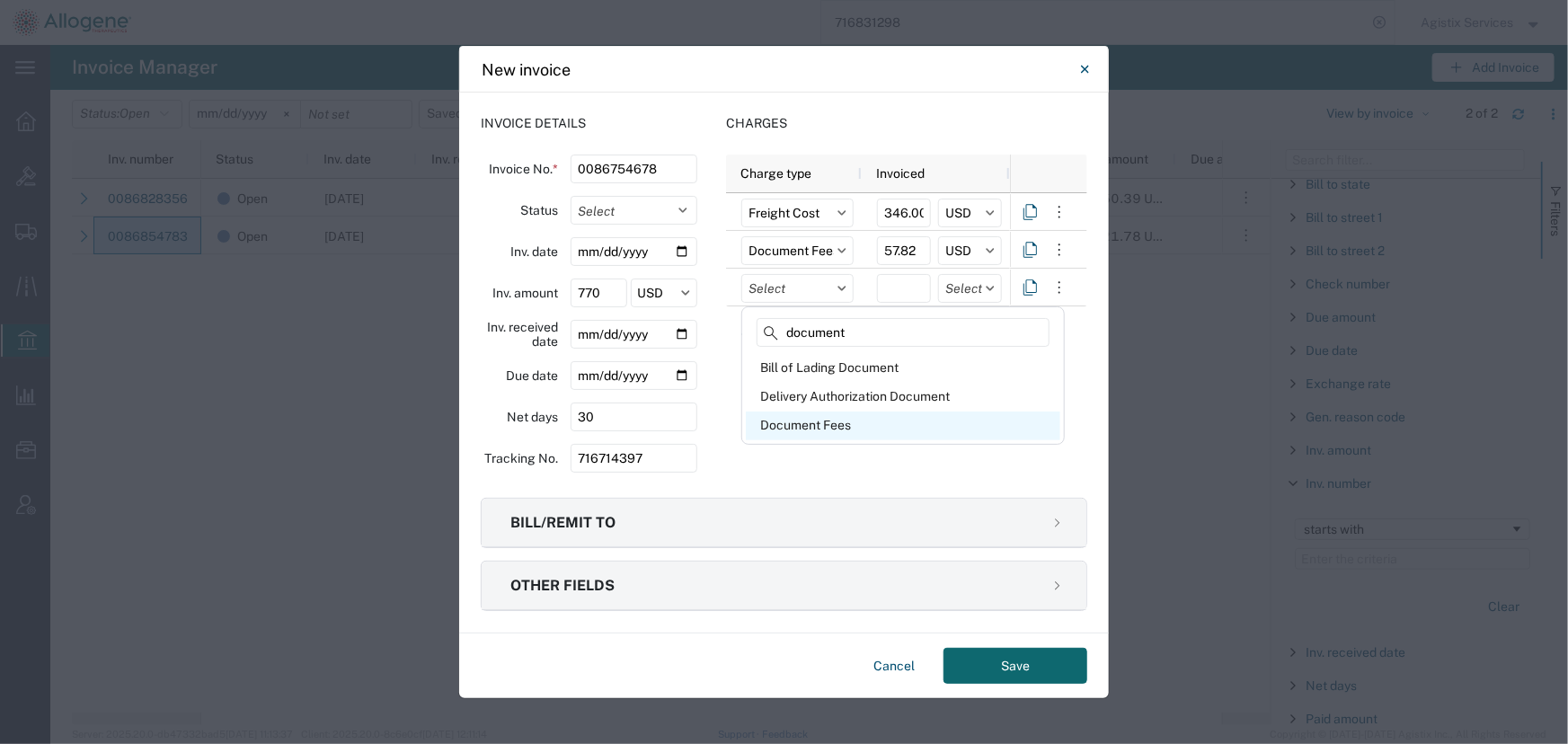
type input "document"
click at [816, 423] on div "Document Fees" at bounding box center [903, 426] width 314 height 29
type input "Document Fees"
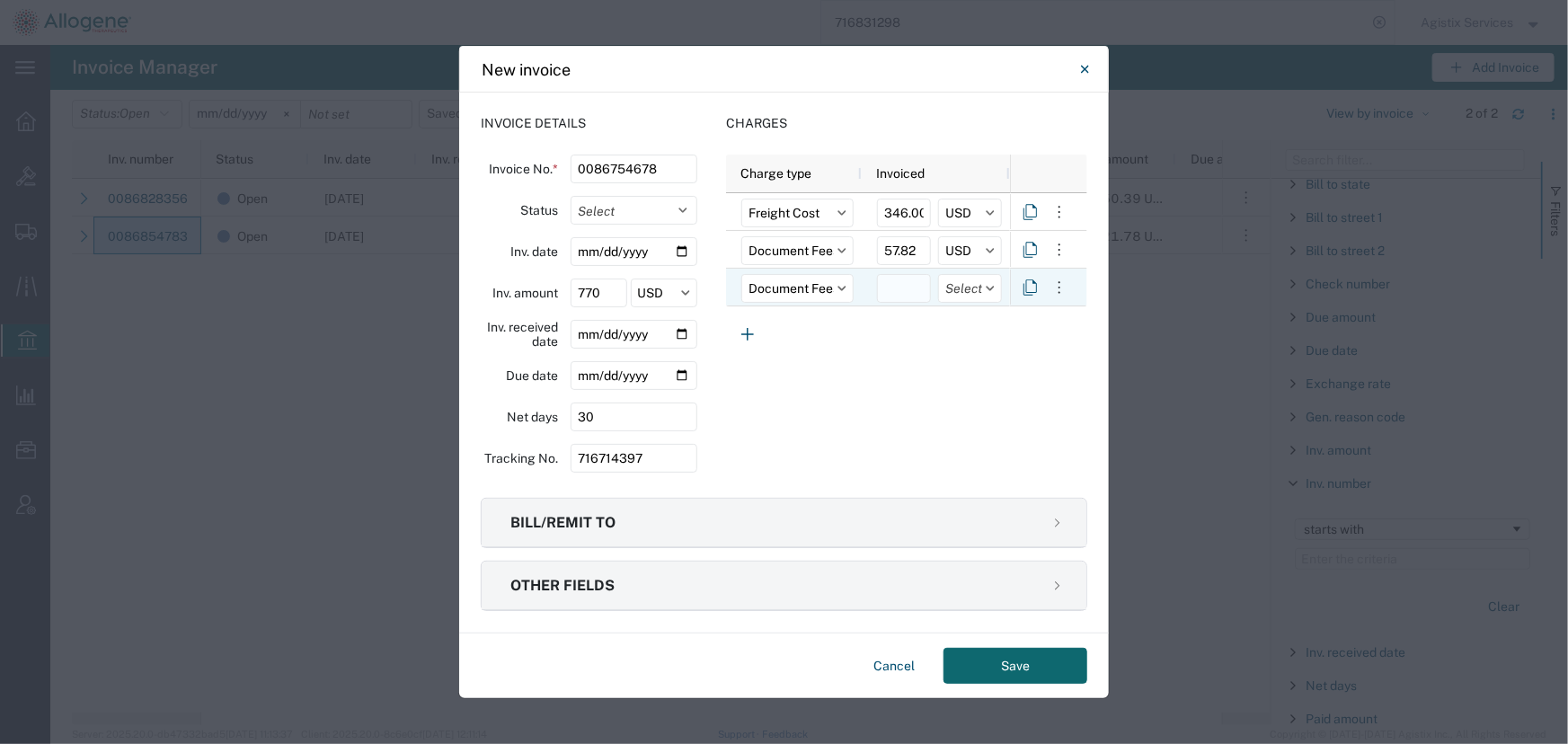
click at [896, 289] on input "number" at bounding box center [904, 288] width 54 height 29
type input "3"
type input "25.48"
click at [963, 295] on input "text" at bounding box center [970, 288] width 63 height 29
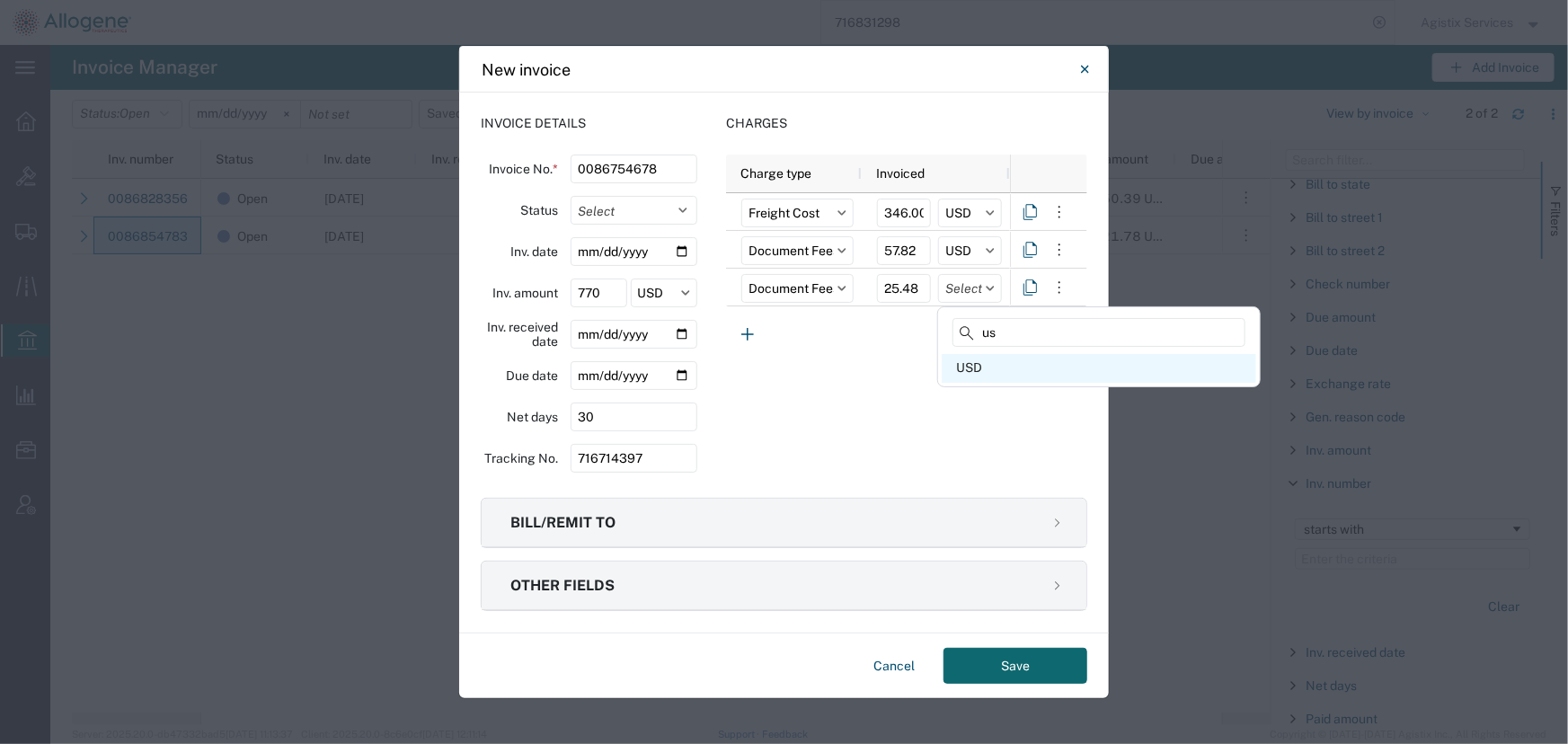
type input "us"
click at [977, 362] on div "USD" at bounding box center [1099, 368] width 314 height 29
type input "USD"
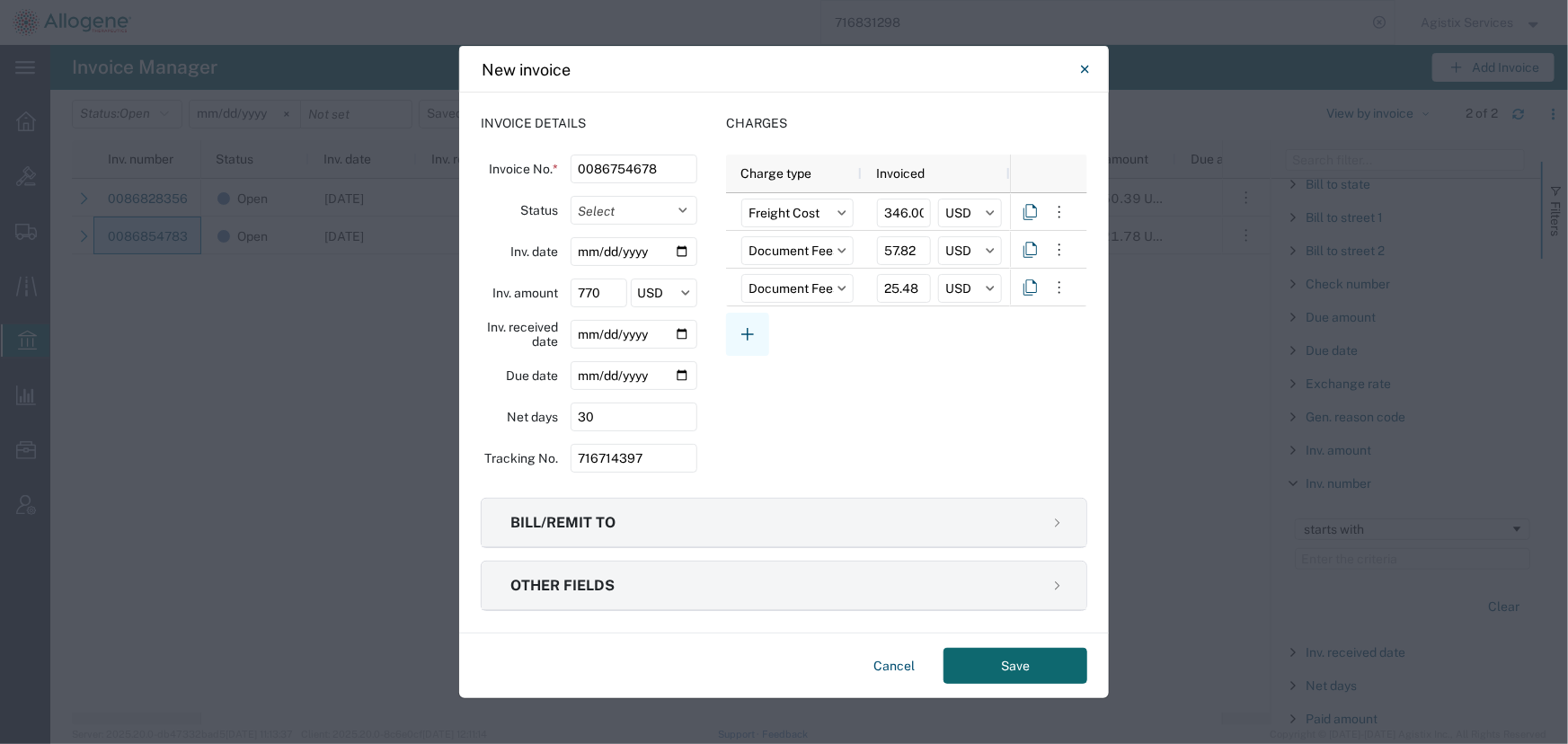
click at [746, 327] on icon "button" at bounding box center [747, 334] width 21 height 21
click at [790, 324] on input "text" at bounding box center [797, 326] width 112 height 29
type input "disc"
click at [784, 413] on div "Discount" at bounding box center [903, 407] width 314 height 29
type input "Discount"
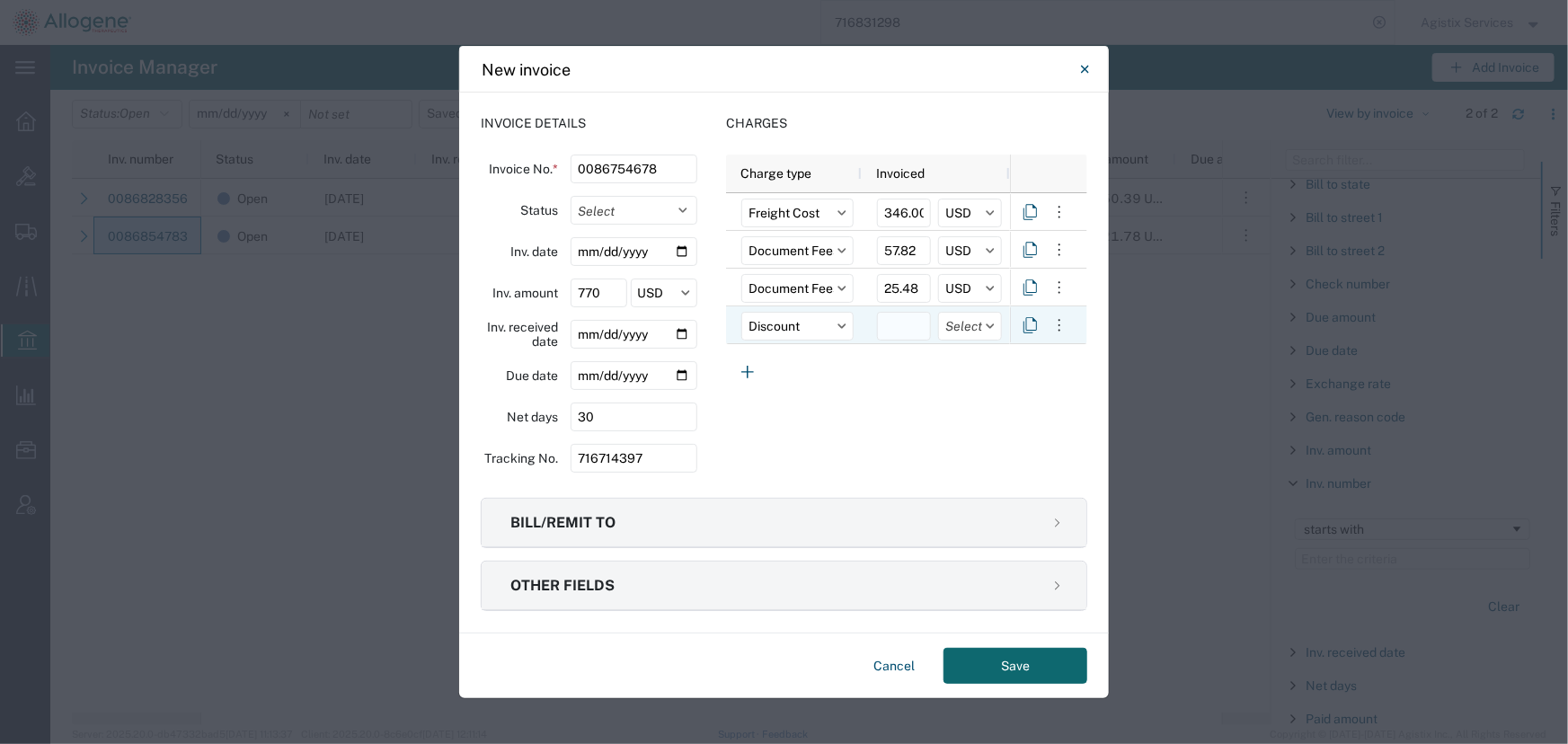
click at [896, 323] on input "number" at bounding box center [904, 326] width 54 height 29
type input "-51.90"
click at [969, 328] on input "text" at bounding box center [970, 326] width 63 height 29
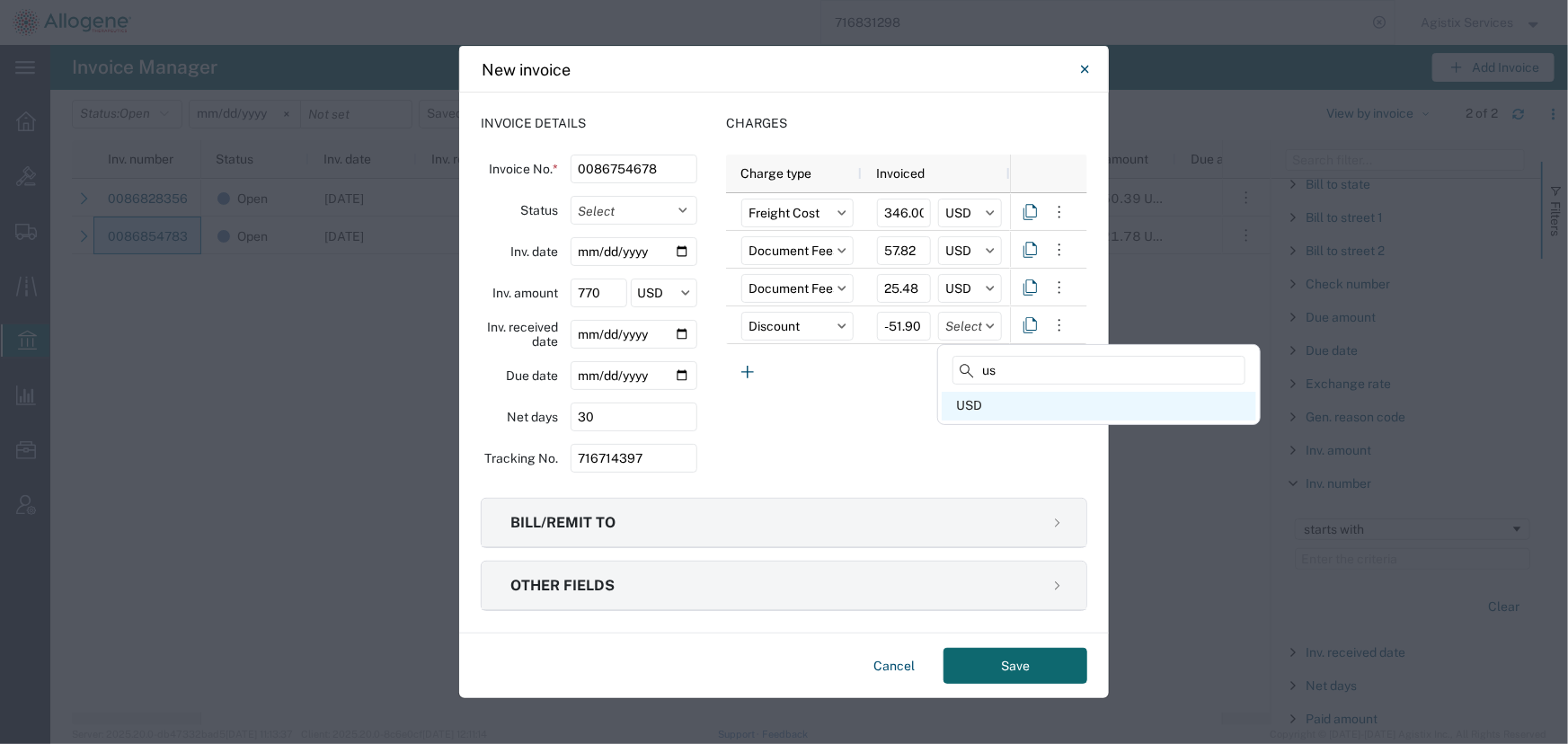
type input "us"
click at [969, 401] on div "USD" at bounding box center [1099, 407] width 314 height 29
type input "USD"
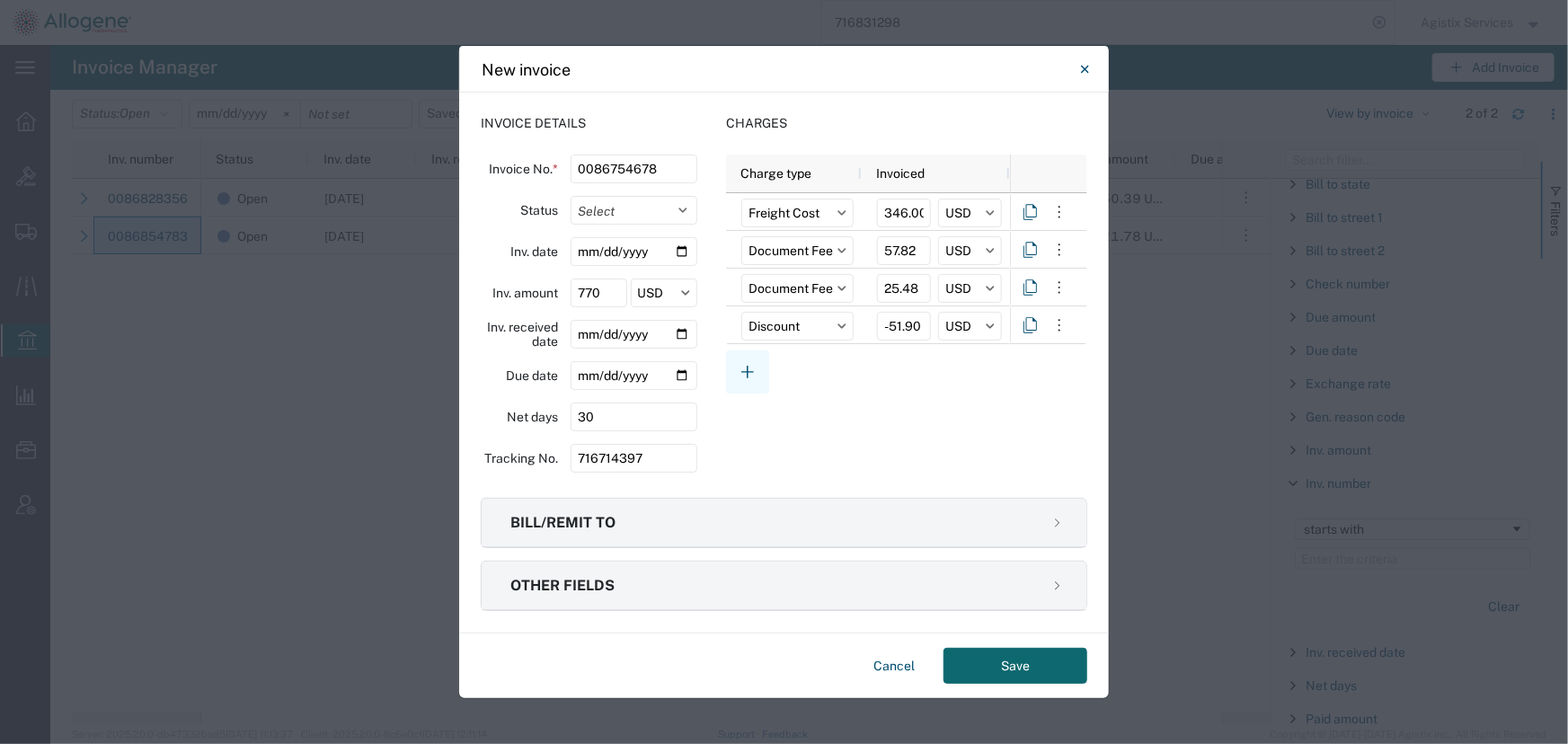
click at [748, 374] on icon "button" at bounding box center [747, 371] width 12 height 12
click at [763, 365] on input "text" at bounding box center [797, 364] width 112 height 29
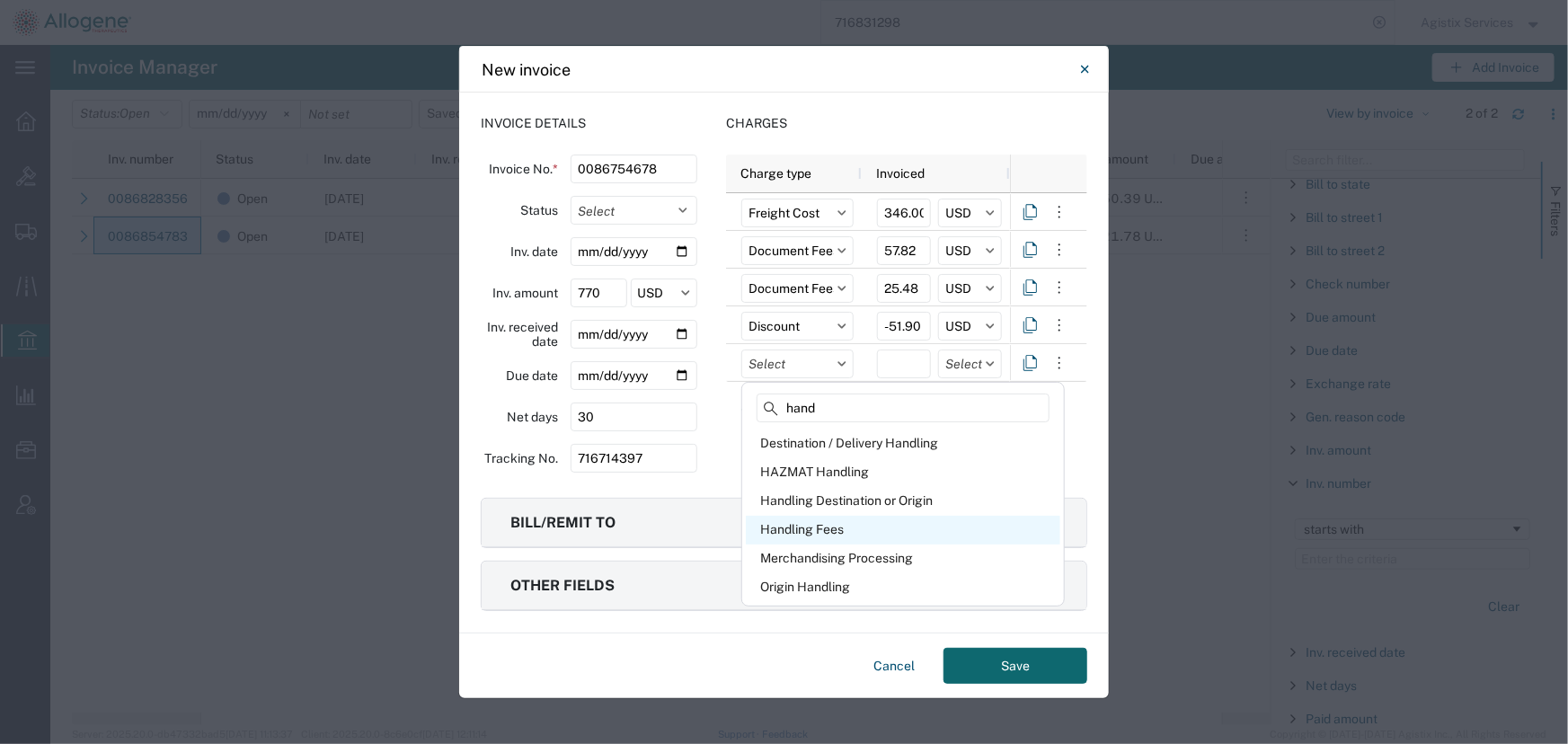
type input "hand"
click at [834, 529] on div "Handling Fees" at bounding box center [903, 531] width 314 height 29
type input "Handling Fees"
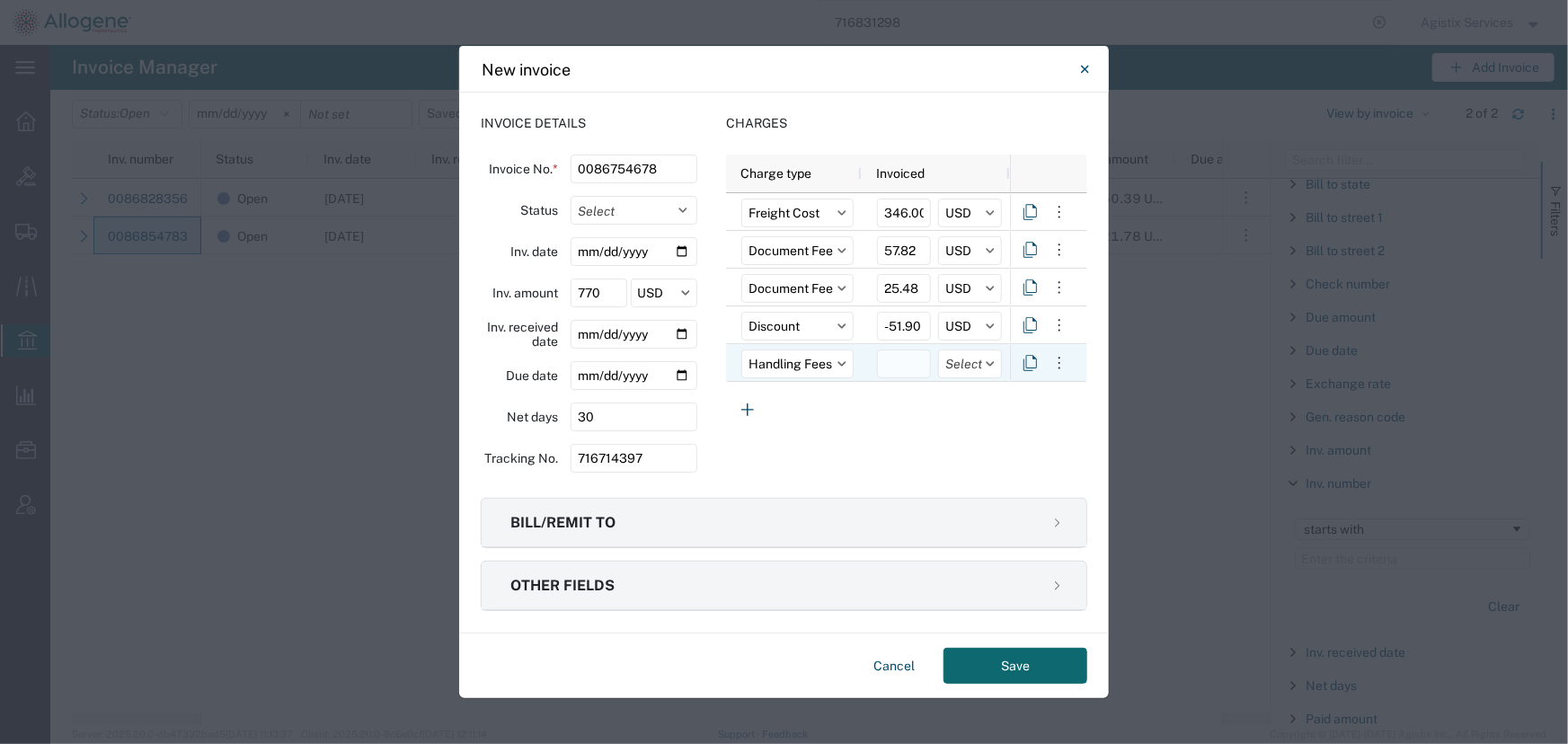
click at [904, 360] on input "number" at bounding box center [904, 364] width 54 height 29
type input "28.00"
click at [976, 368] on input "text" at bounding box center [970, 364] width 63 height 29
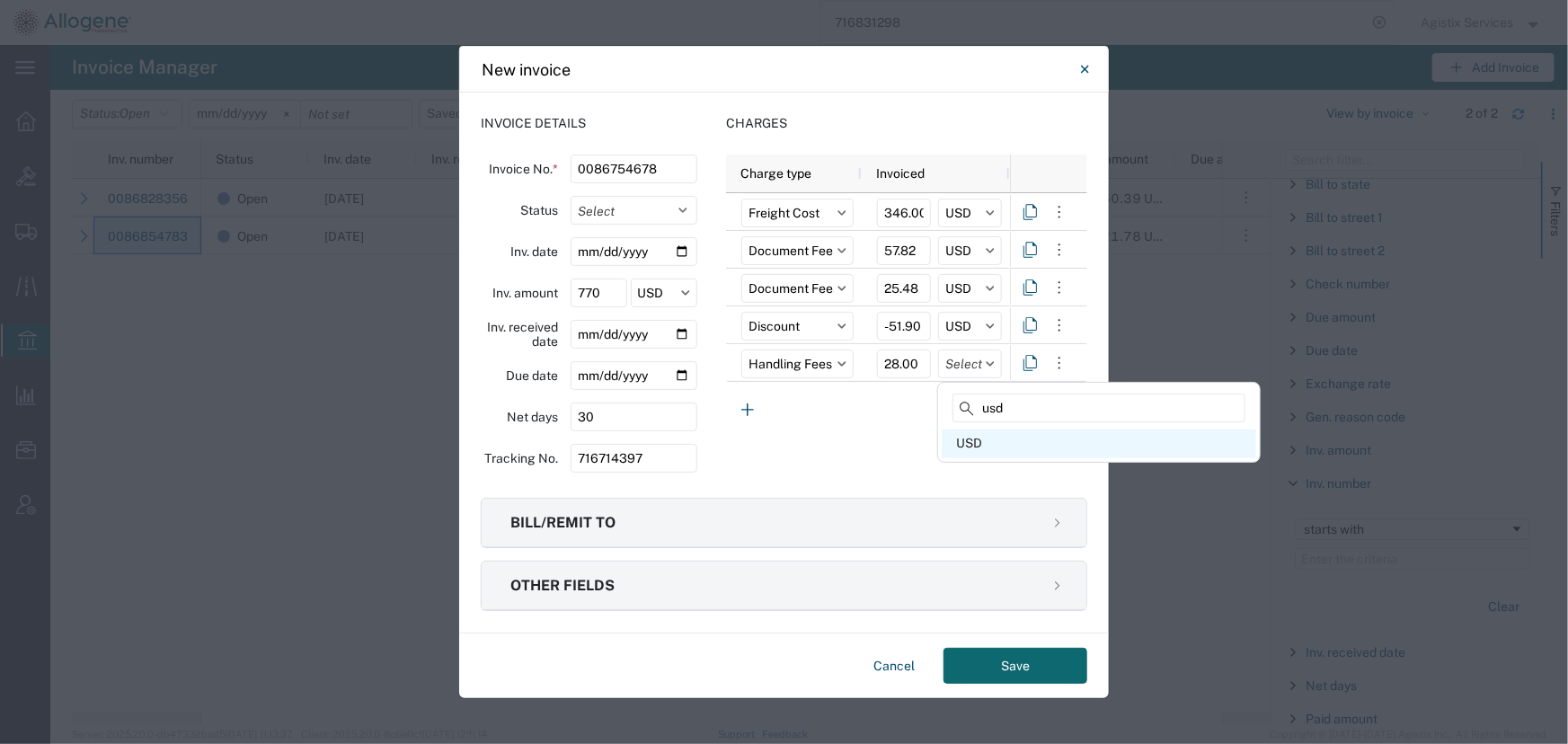
type input "usd"
click at [970, 447] on div "USD" at bounding box center [1099, 444] width 314 height 29
type input "USD"
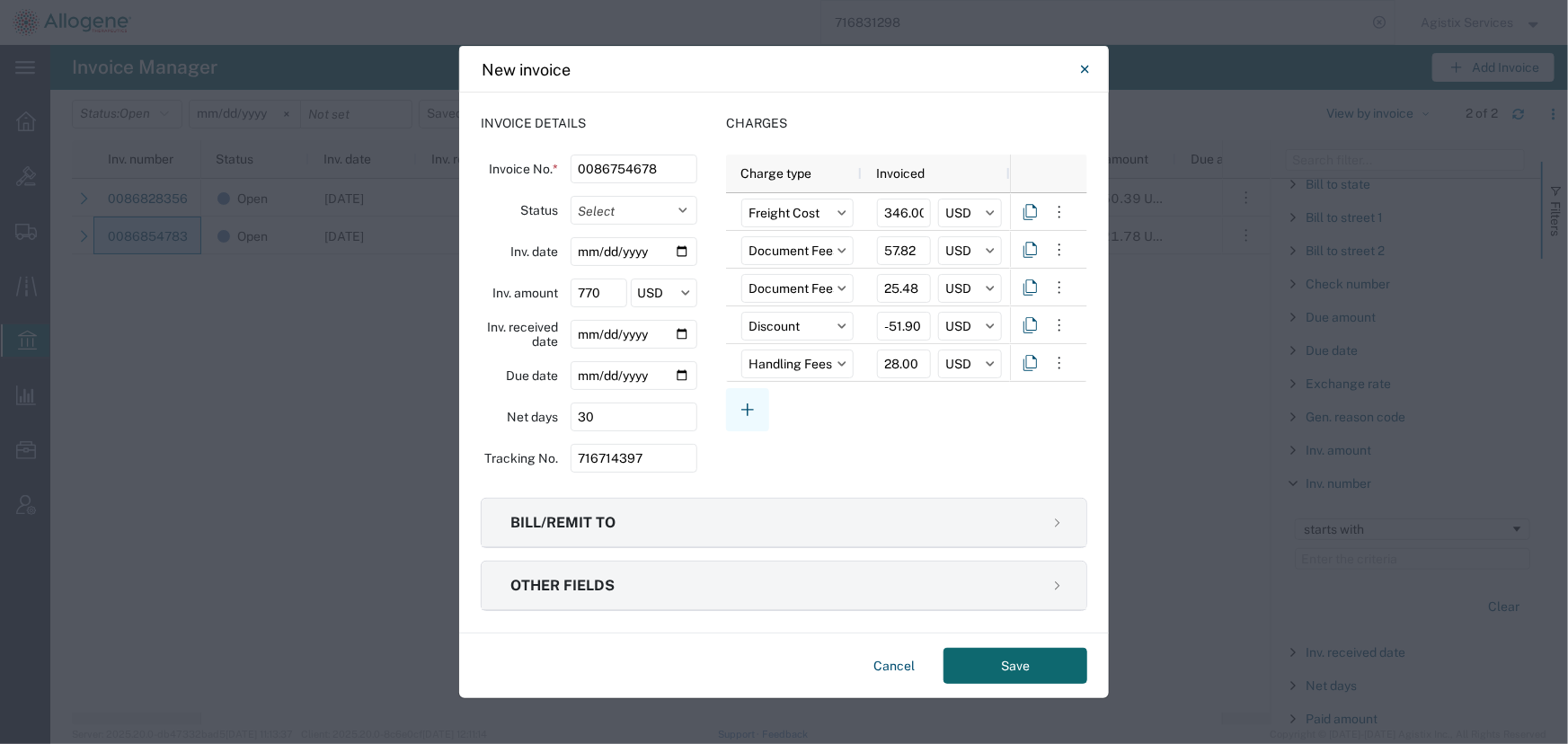
click at [751, 414] on icon "button" at bounding box center [747, 409] width 21 height 21
click at [784, 406] on input "text" at bounding box center [797, 402] width 112 height 29
type input "fuel"
drag, startPoint x: 772, startPoint y: 476, endPoint x: 842, endPoint y: 424, distance: 87.2
click at [781, 471] on div "Fuel" at bounding box center [903, 482] width 314 height 29
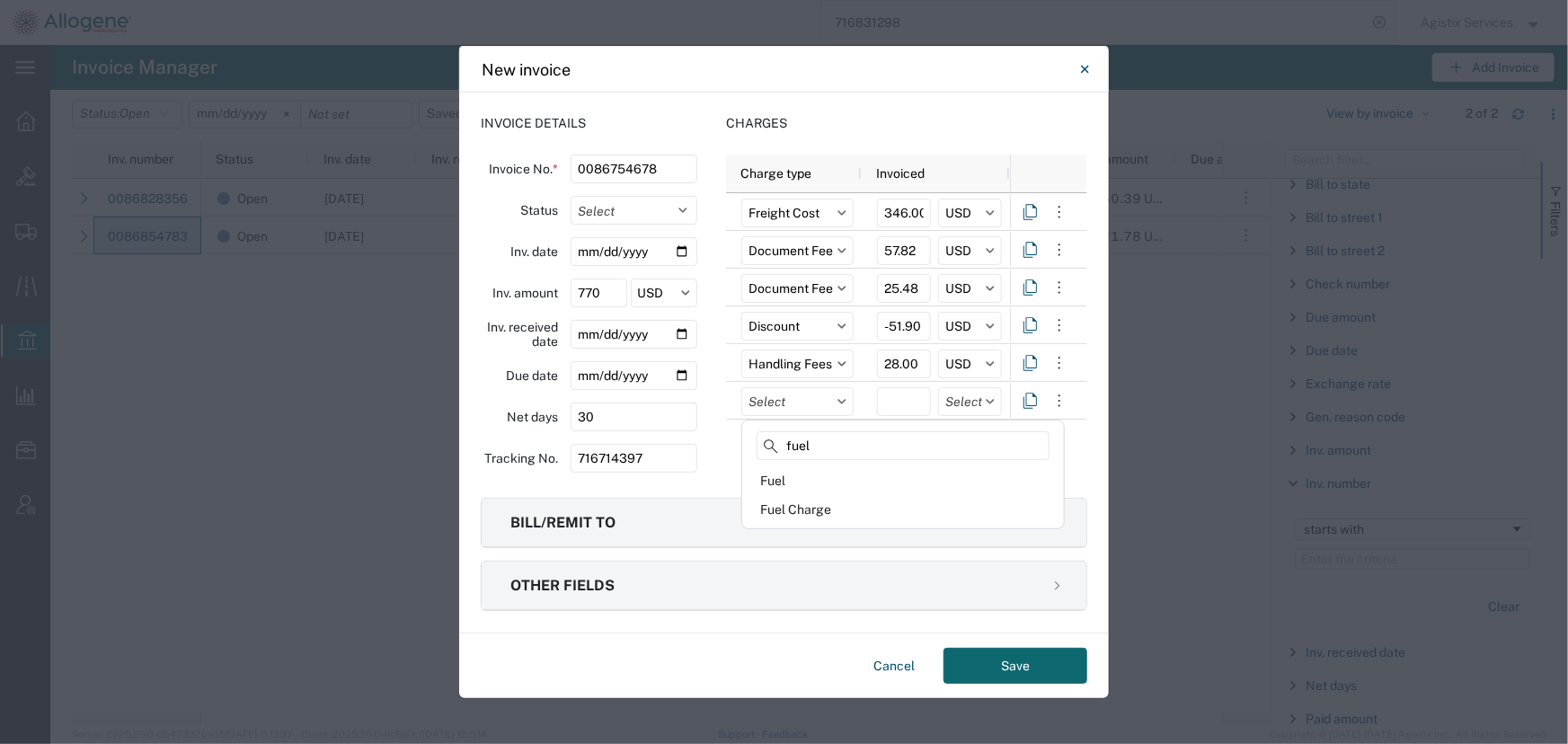
type input "Fuel"
click at [891, 398] on input "number" at bounding box center [904, 402] width 54 height 29
type input "63.40"
click at [960, 401] on input "text" at bounding box center [970, 402] width 63 height 29
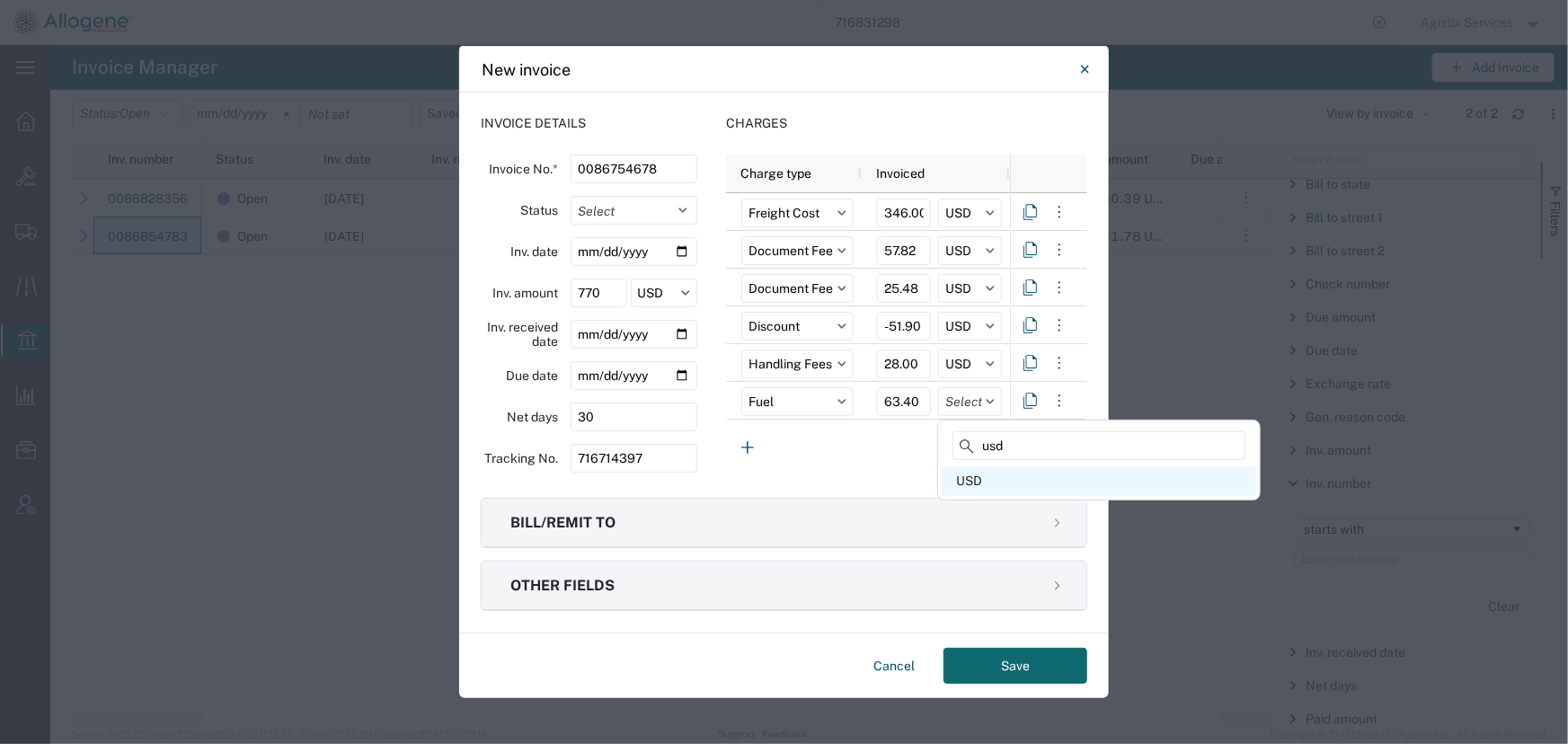
type input "usd"
click at [983, 485] on div "USD" at bounding box center [1099, 482] width 314 height 29
type input "USD"
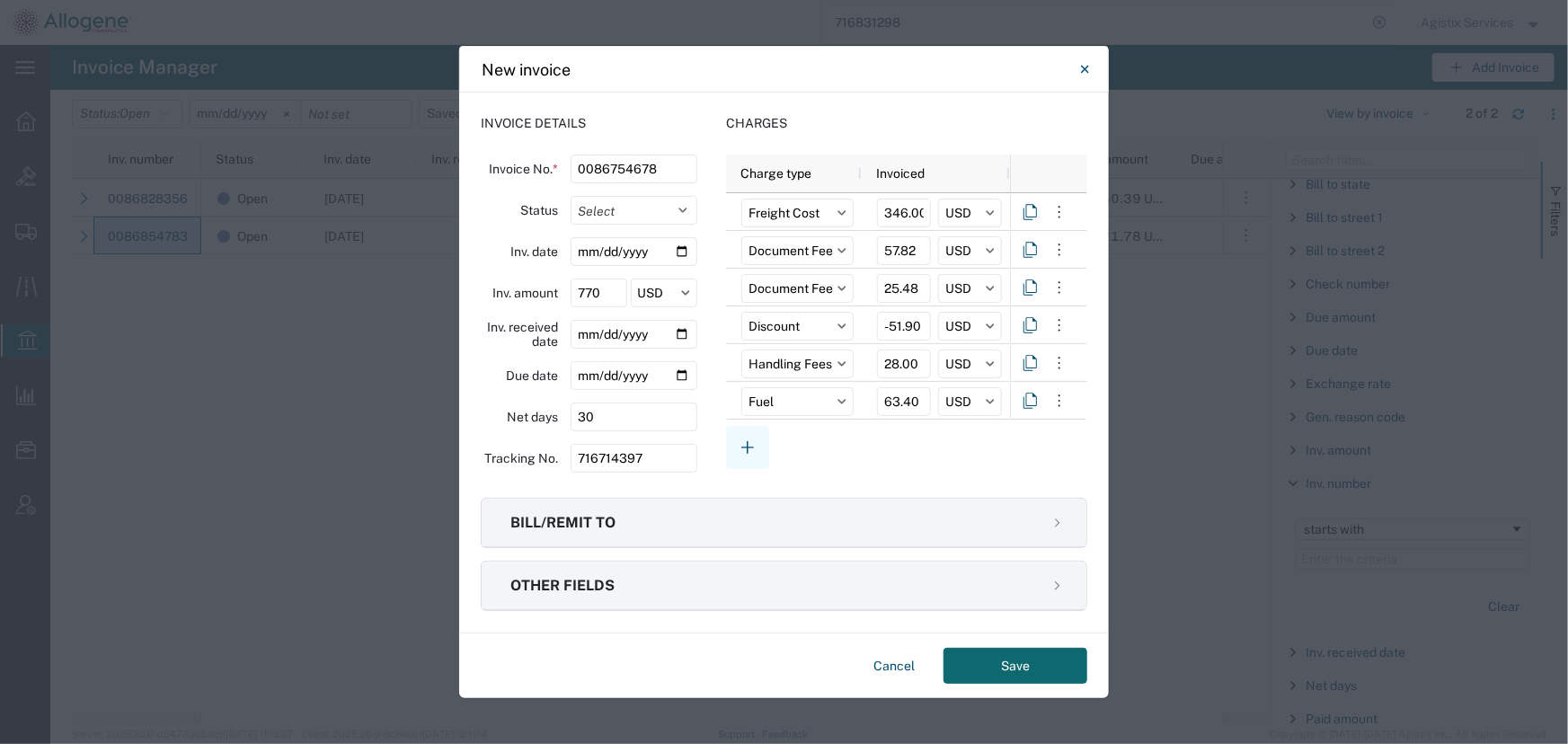
click at [740, 439] on icon "button" at bounding box center [747, 447] width 21 height 21
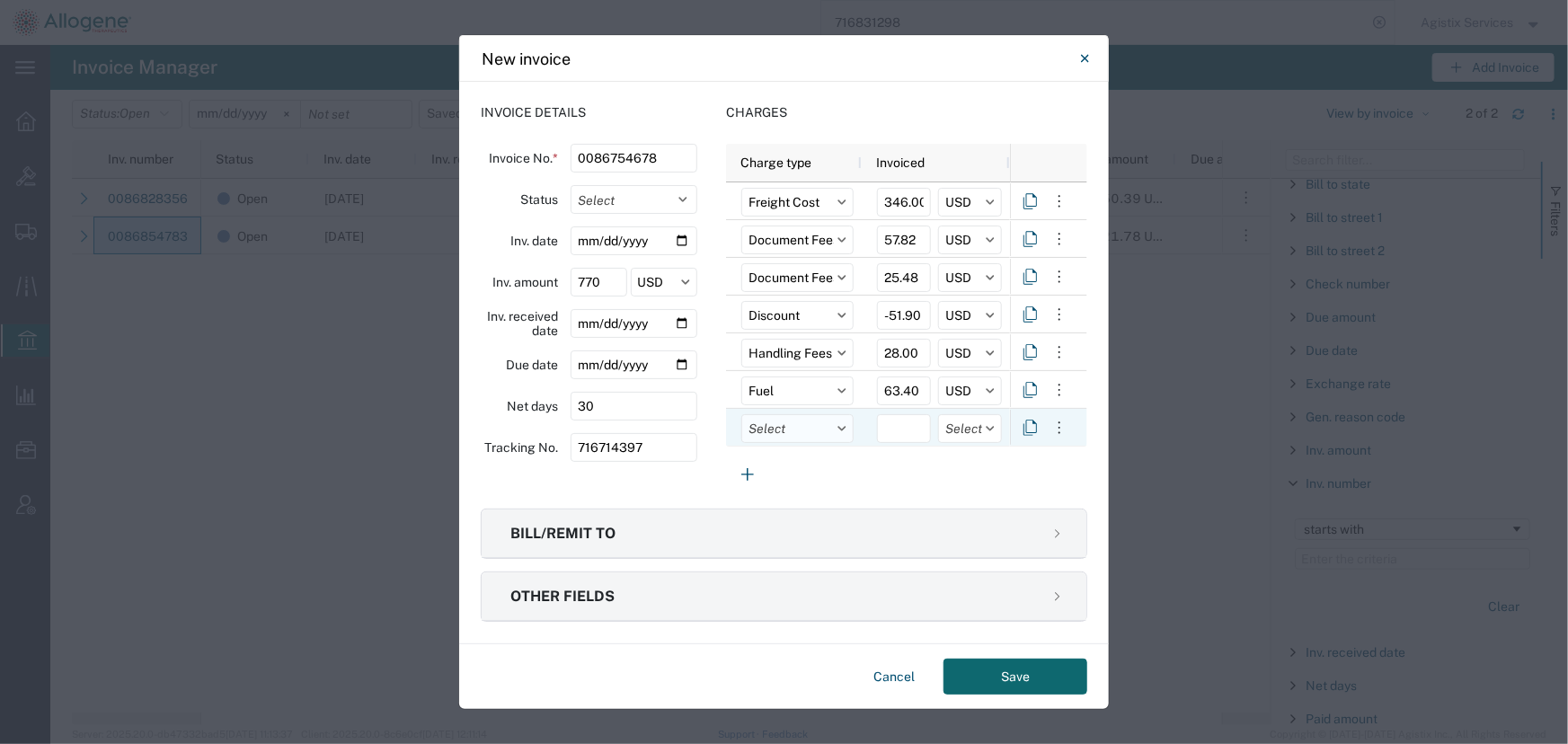
click at [785, 431] on input "text" at bounding box center [797, 429] width 112 height 29
type input "packag"
click at [787, 516] on div "Packaging" at bounding box center [903, 508] width 314 height 29
type input "Packaging"
click at [888, 431] on input "number" at bounding box center [904, 429] width 54 height 29
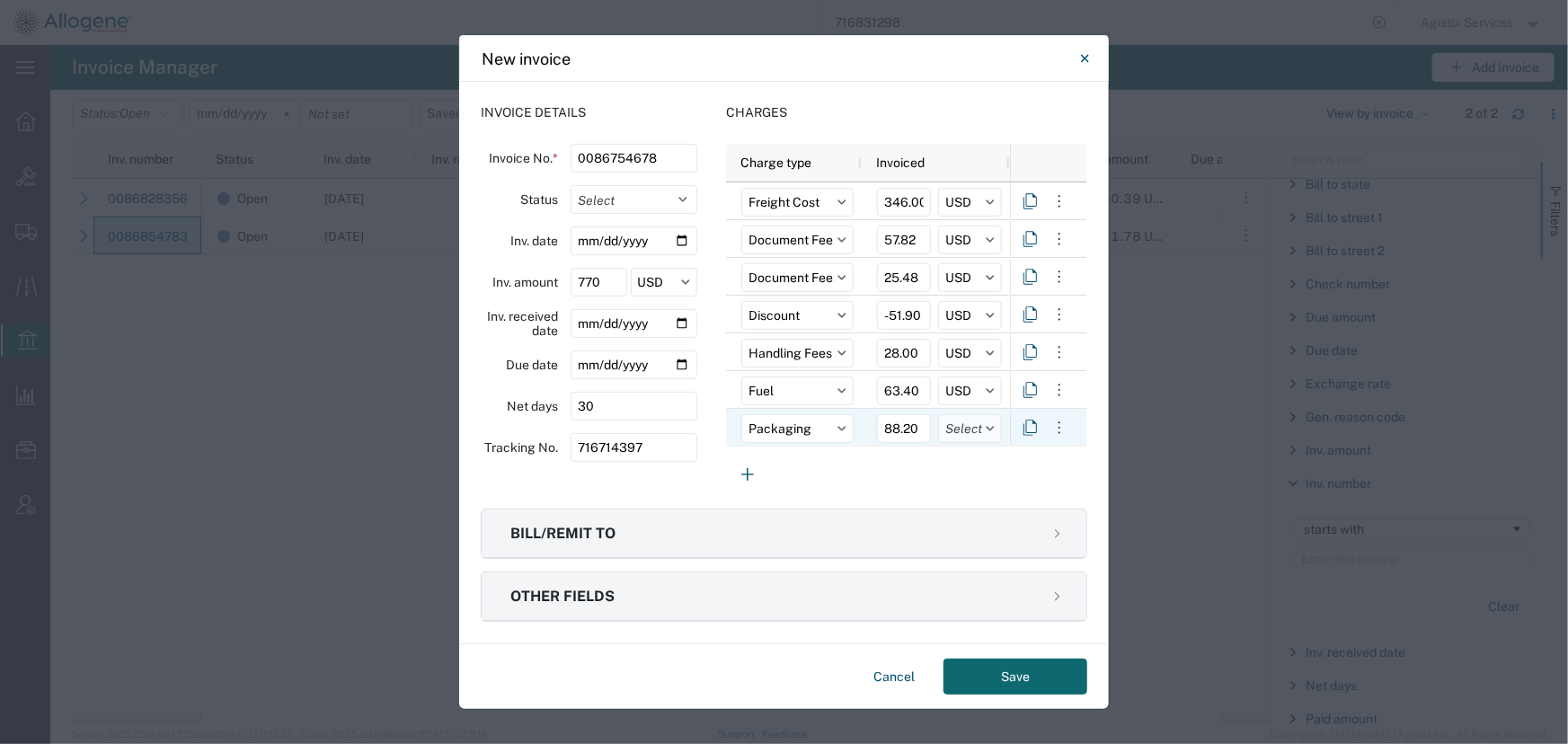
type input "88.20"
click at [952, 434] on input "text" at bounding box center [970, 429] width 63 height 29
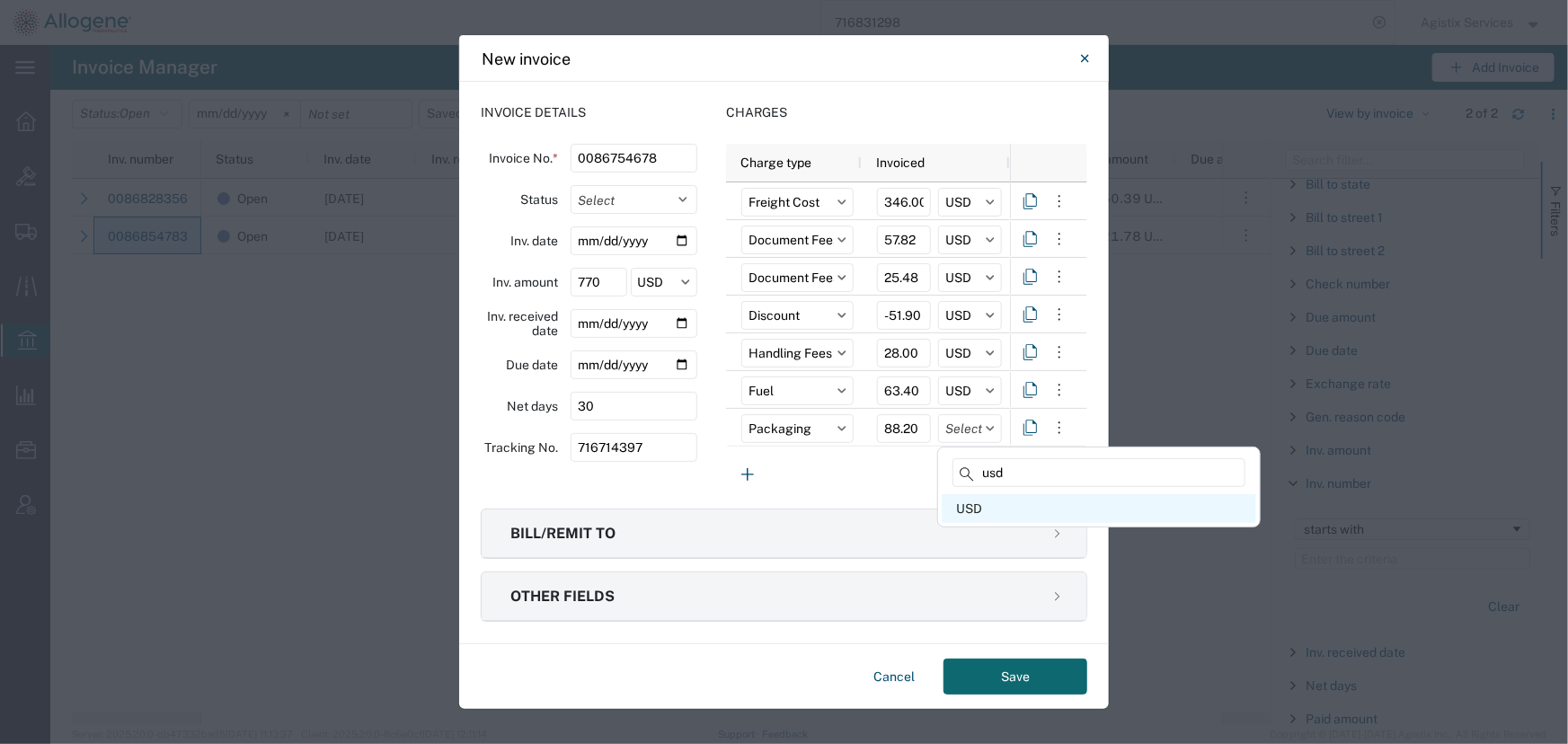
type input "usd"
click at [984, 510] on div "USD" at bounding box center [1099, 508] width 314 height 29
type input "USD"
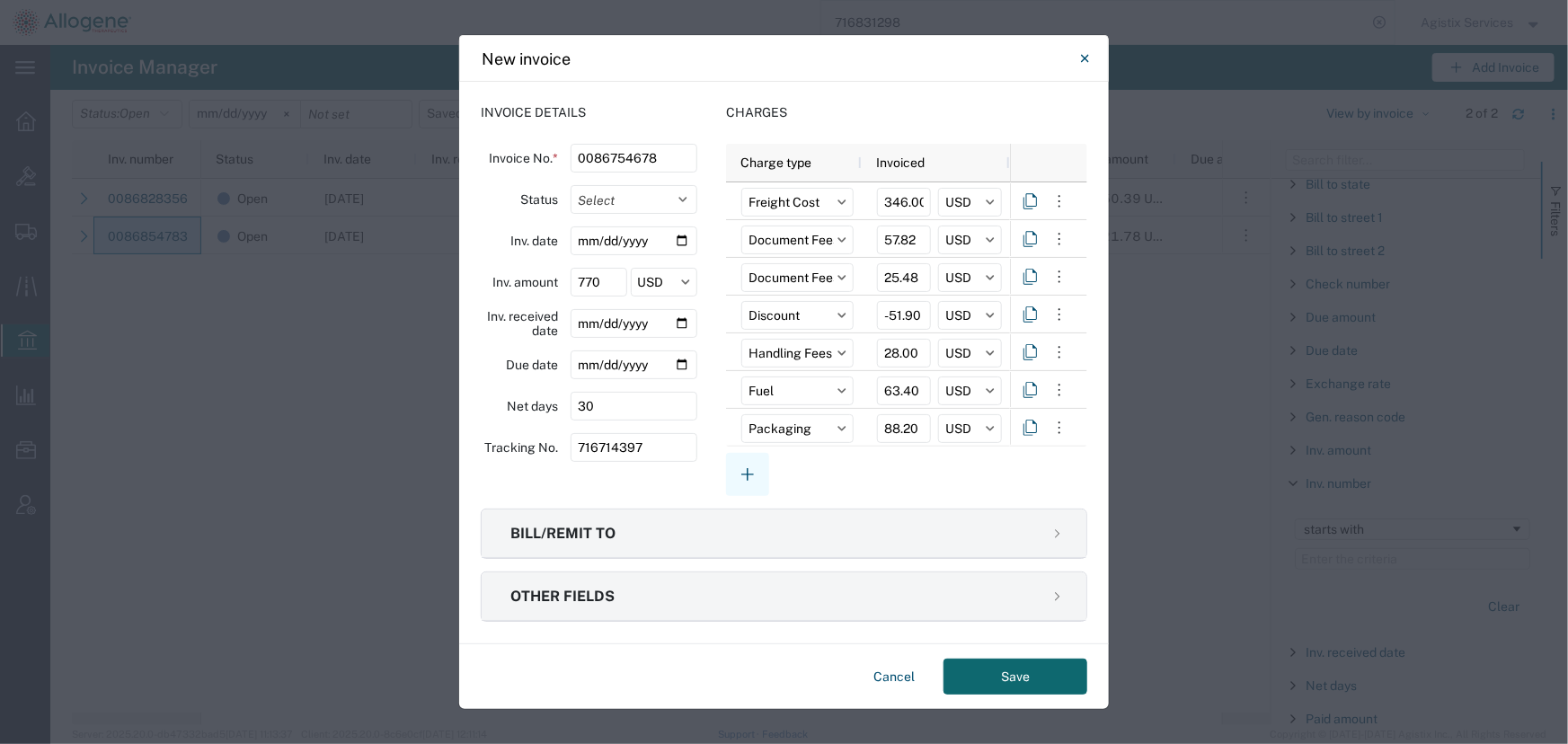
click at [744, 476] on icon "button" at bounding box center [747, 474] width 21 height 21
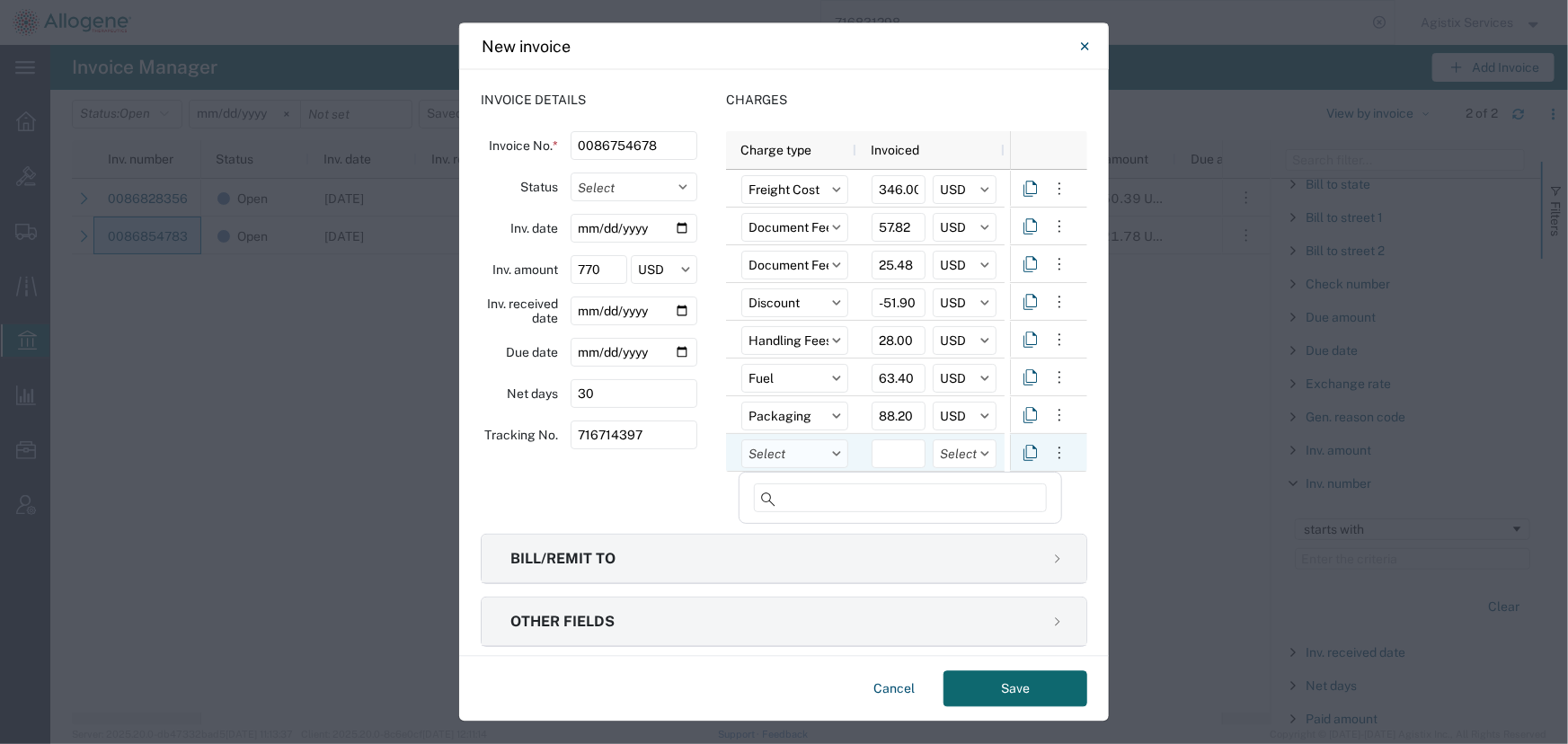
click at [790, 458] on input "text" at bounding box center [794, 455] width 107 height 29
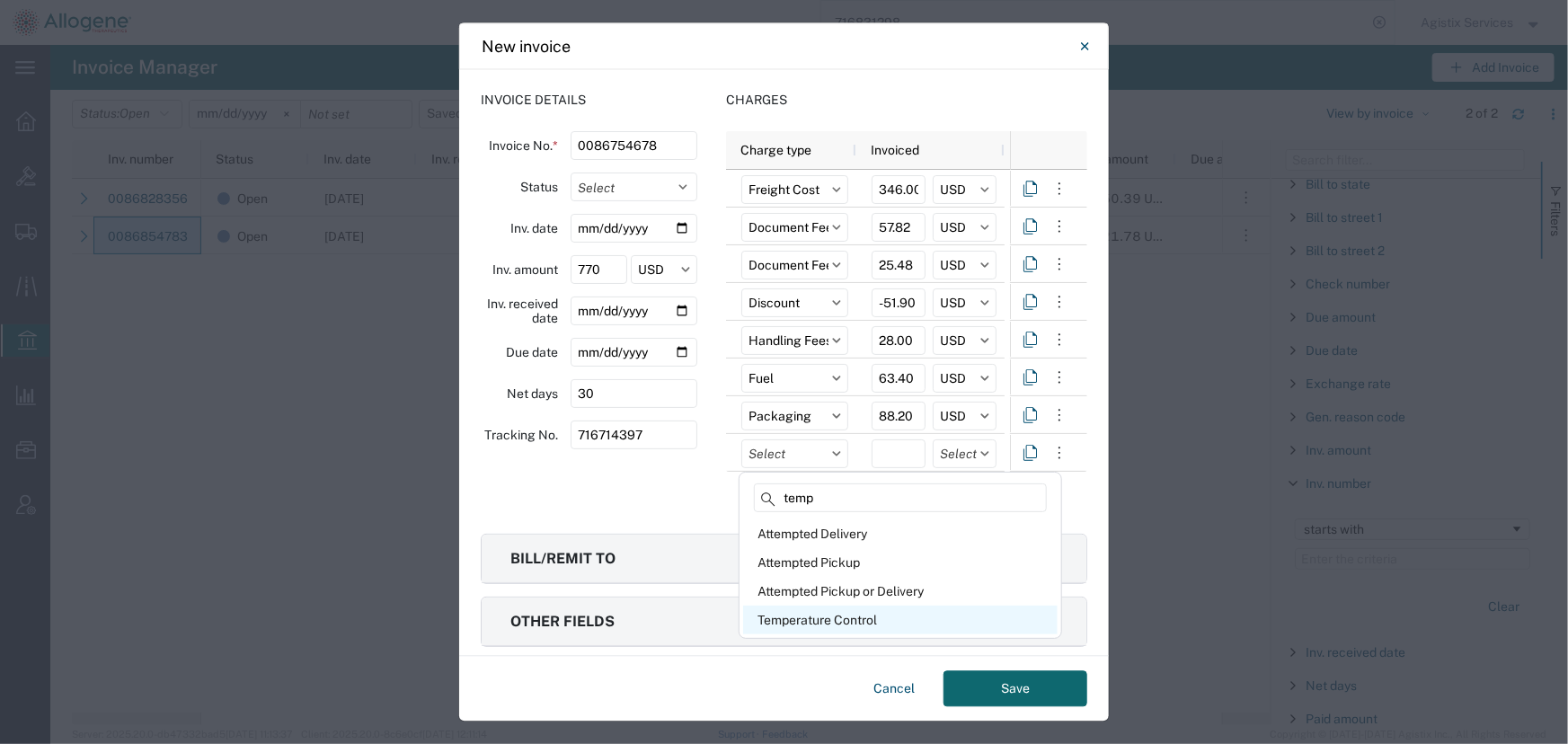
type input "temp"
click at [828, 620] on div "Temperature Control" at bounding box center [900, 620] width 314 height 29
type input "Temperature Control"
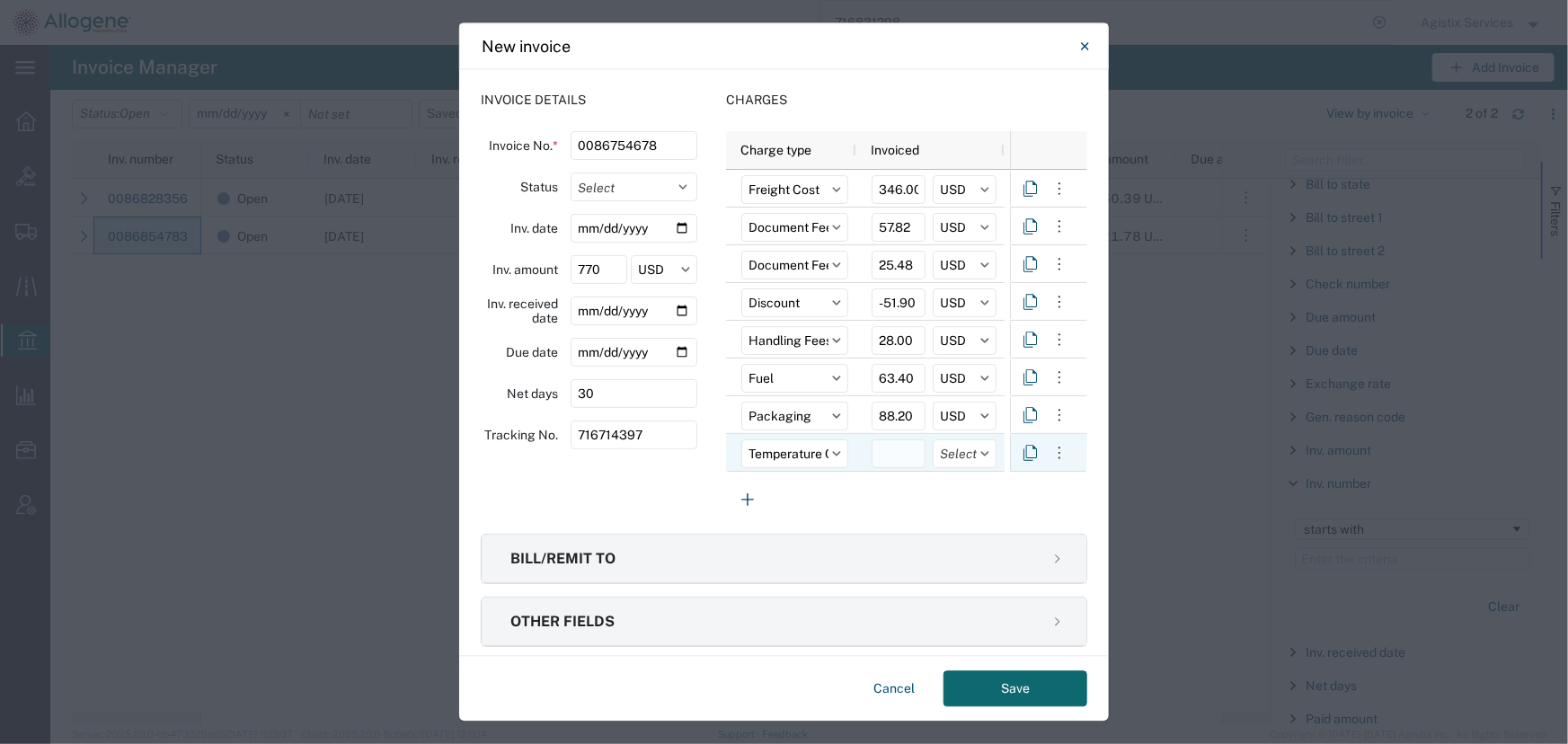
click at [883, 448] on input "number" at bounding box center [899, 455] width 54 height 29
type input "165.00"
click at [957, 457] on input "text" at bounding box center [964, 455] width 63 height 29
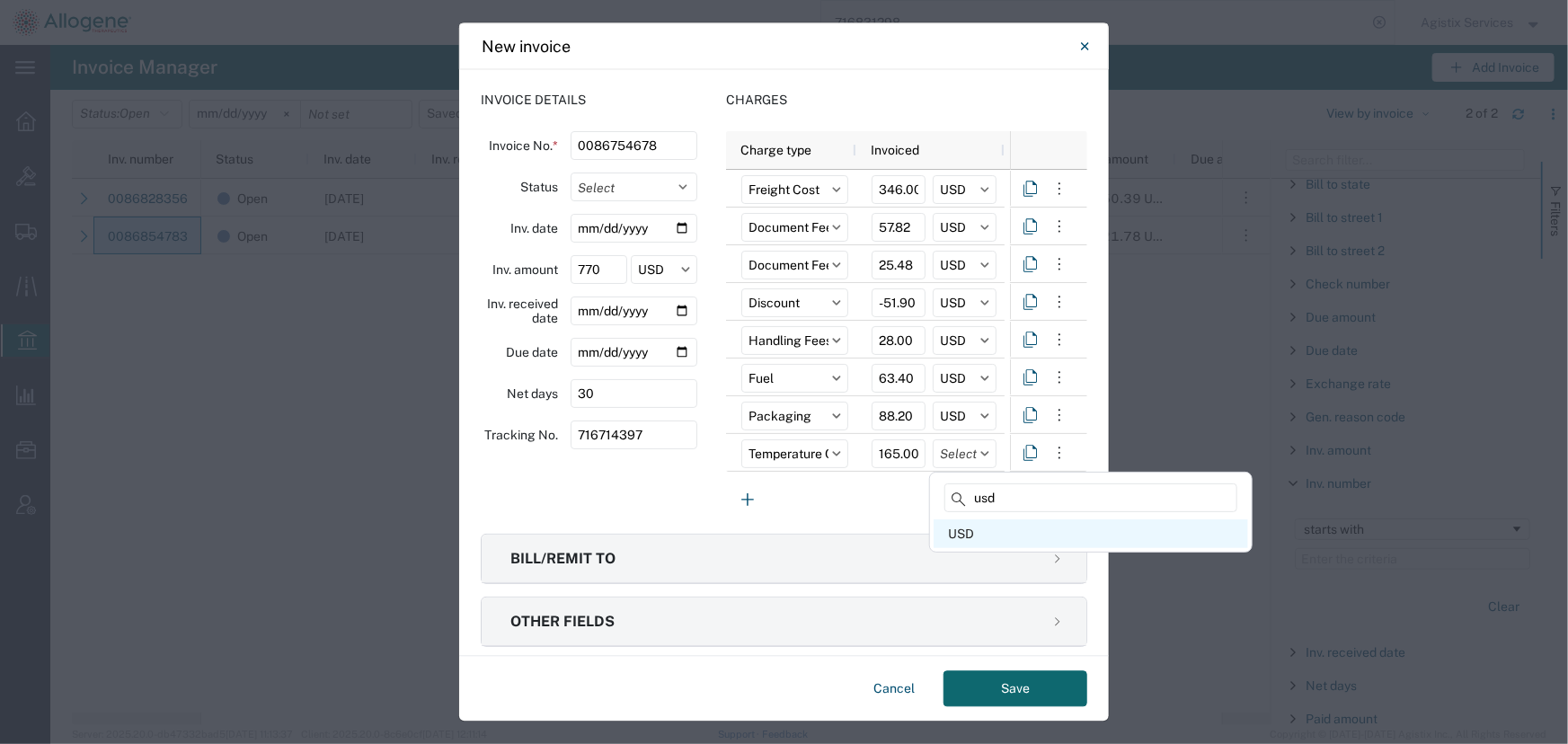
type input "usd"
click at [969, 533] on div "USD" at bounding box center [1090, 533] width 314 height 29
type input "USD"
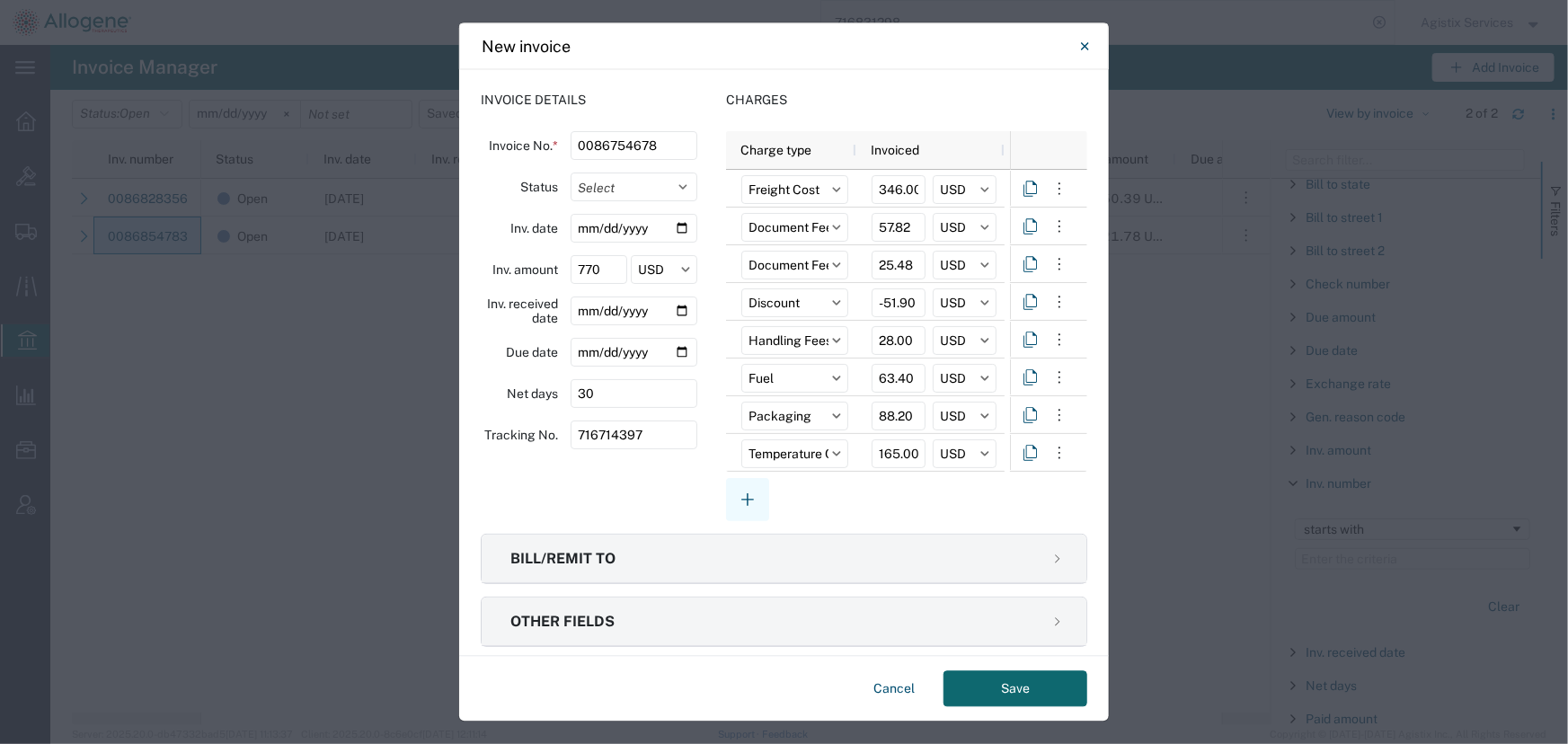
click at [743, 501] on icon "button" at bounding box center [747, 500] width 21 height 21
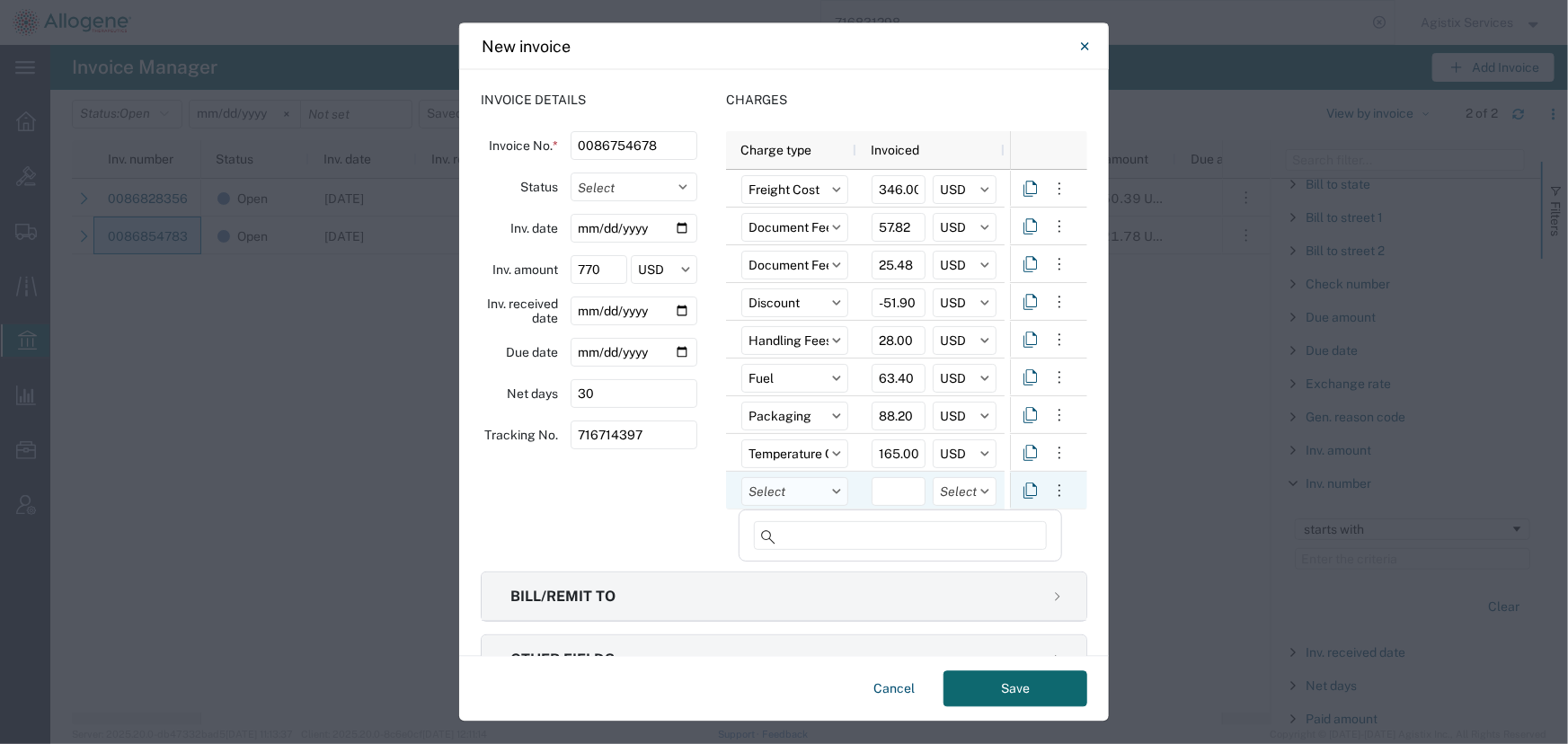
click at [781, 491] on input "text" at bounding box center [794, 492] width 107 height 29
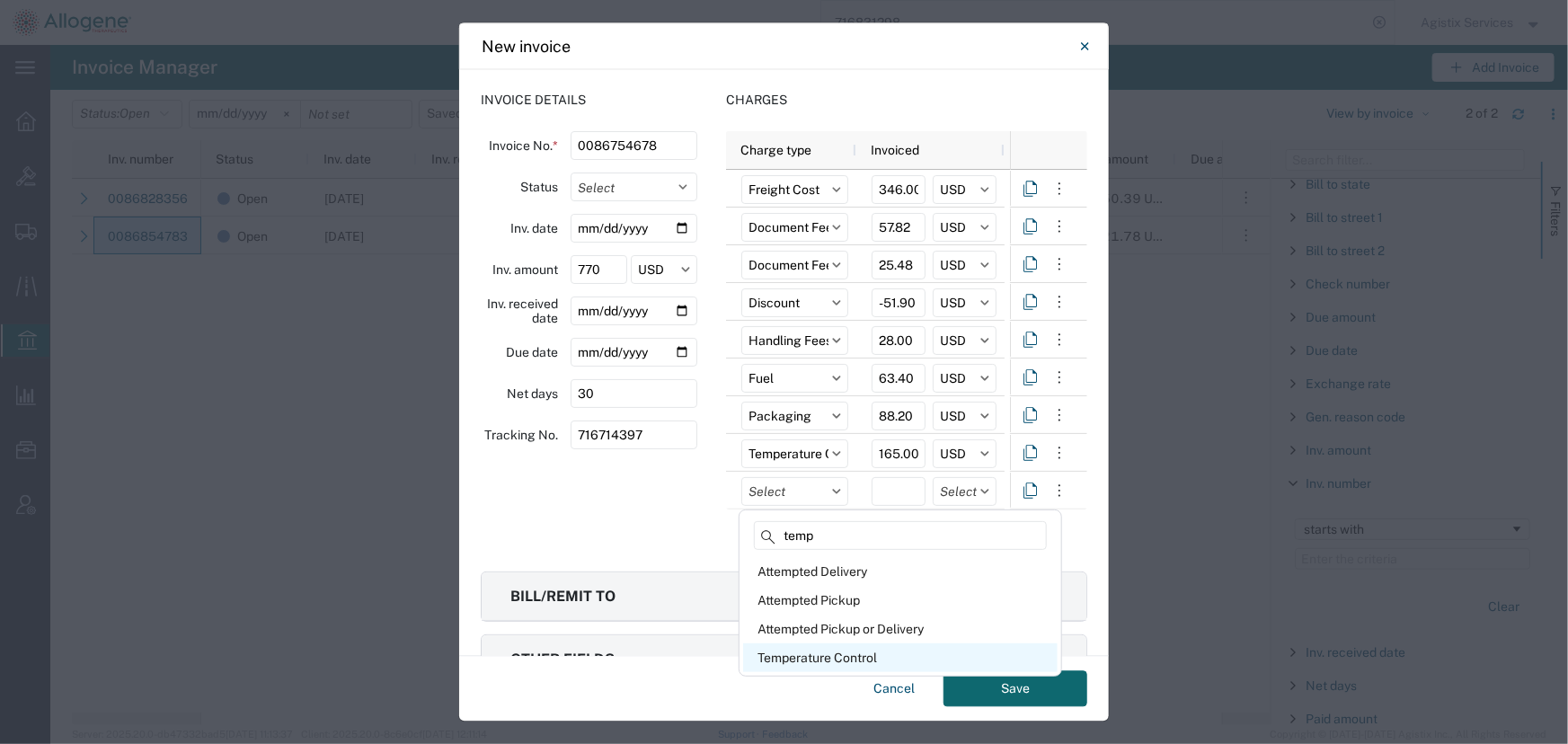
type input "temp"
click at [799, 655] on div "Temperature Control" at bounding box center [900, 657] width 314 height 29
type input "Temperature Control"
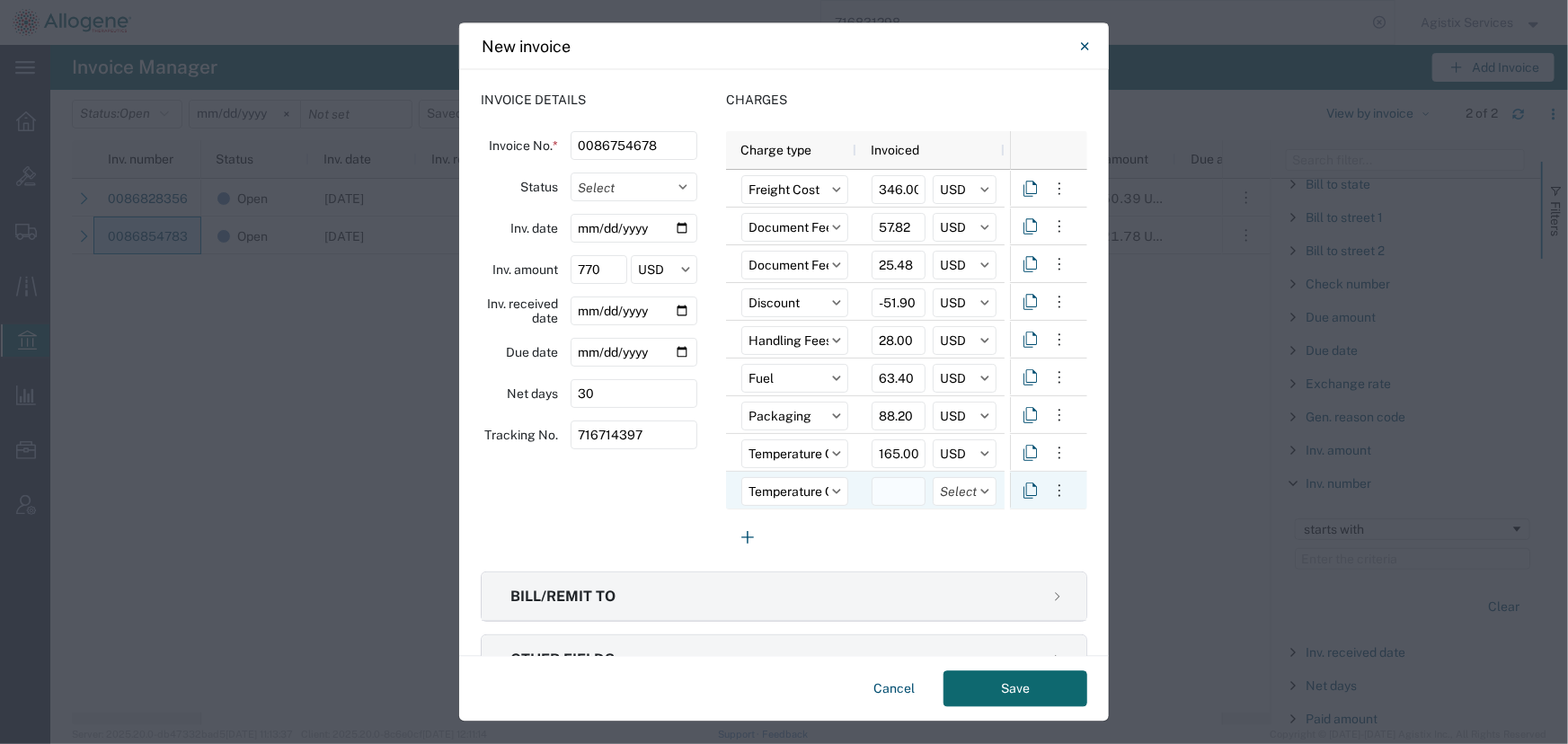
click at [900, 501] on input "number" at bounding box center [899, 492] width 54 height 29
type input "48.00"
click at [959, 499] on input "text" at bounding box center [964, 492] width 63 height 29
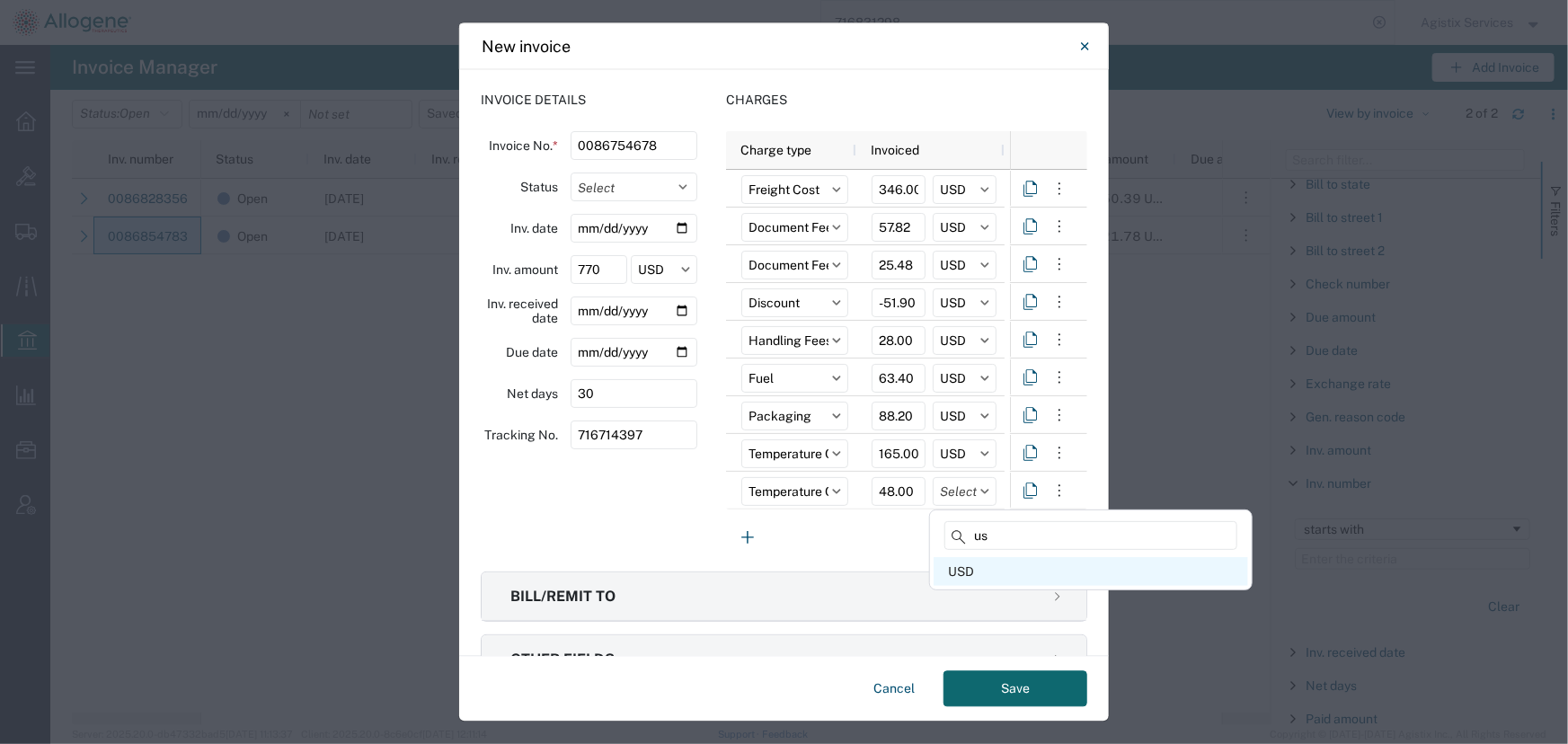
type input "us"
click at [952, 567] on div "USD" at bounding box center [1090, 572] width 314 height 29
type input "USD"
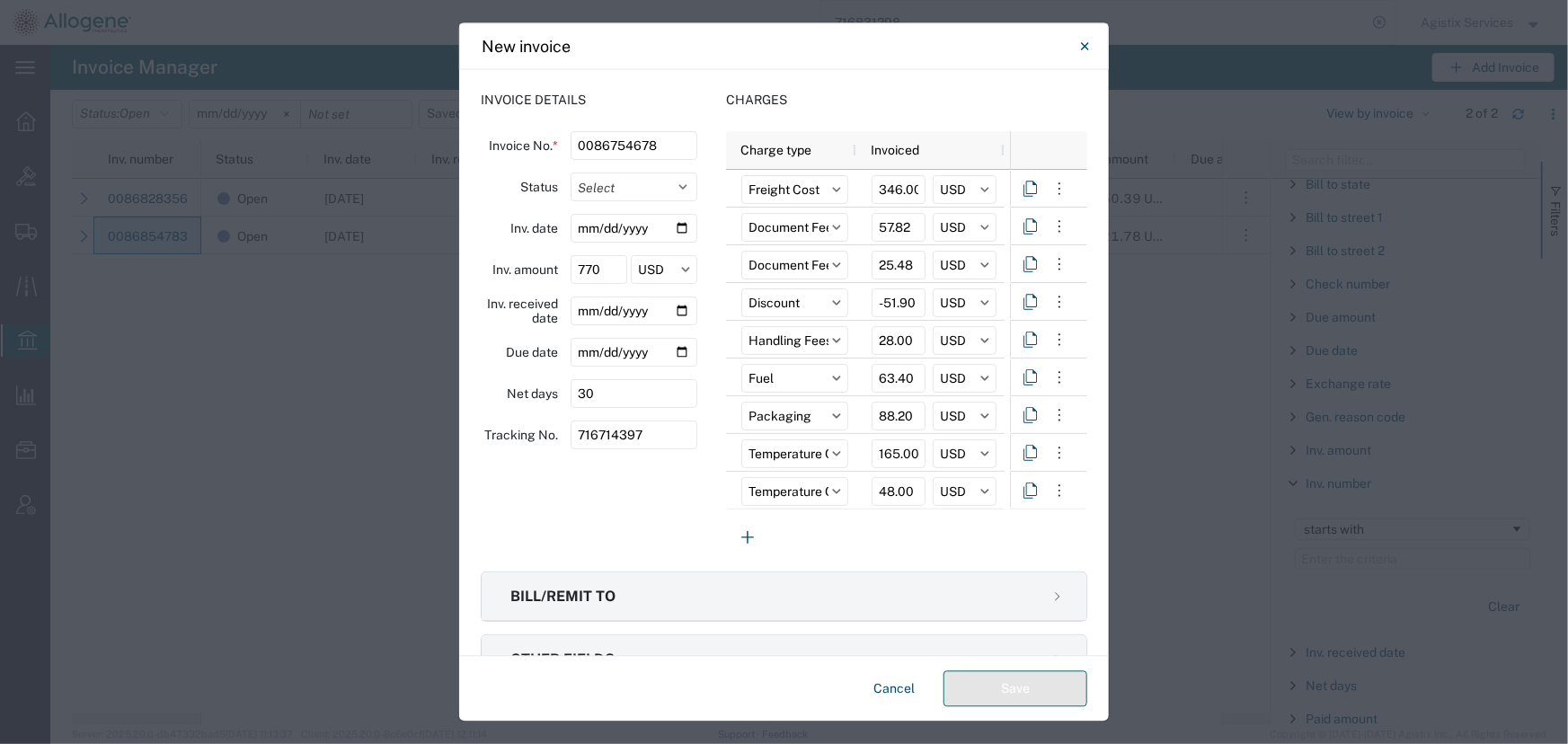
click at [1000, 693] on button "Save" at bounding box center [1015, 688] width 144 height 36
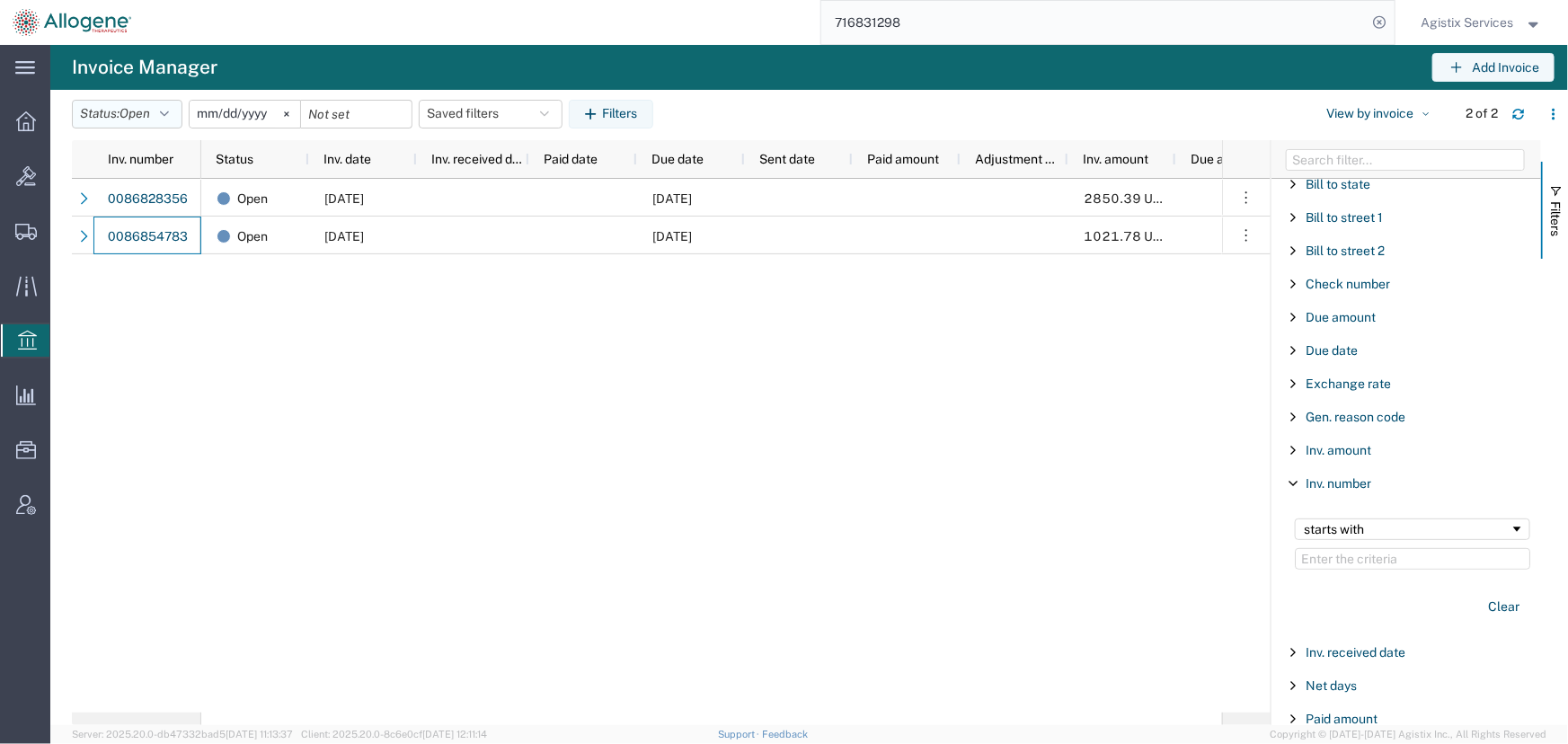
click at [169, 117] on icon "button" at bounding box center [163, 113] width 9 height 12
click at [96, 155] on span "All" at bounding box center [178, 154] width 210 height 28
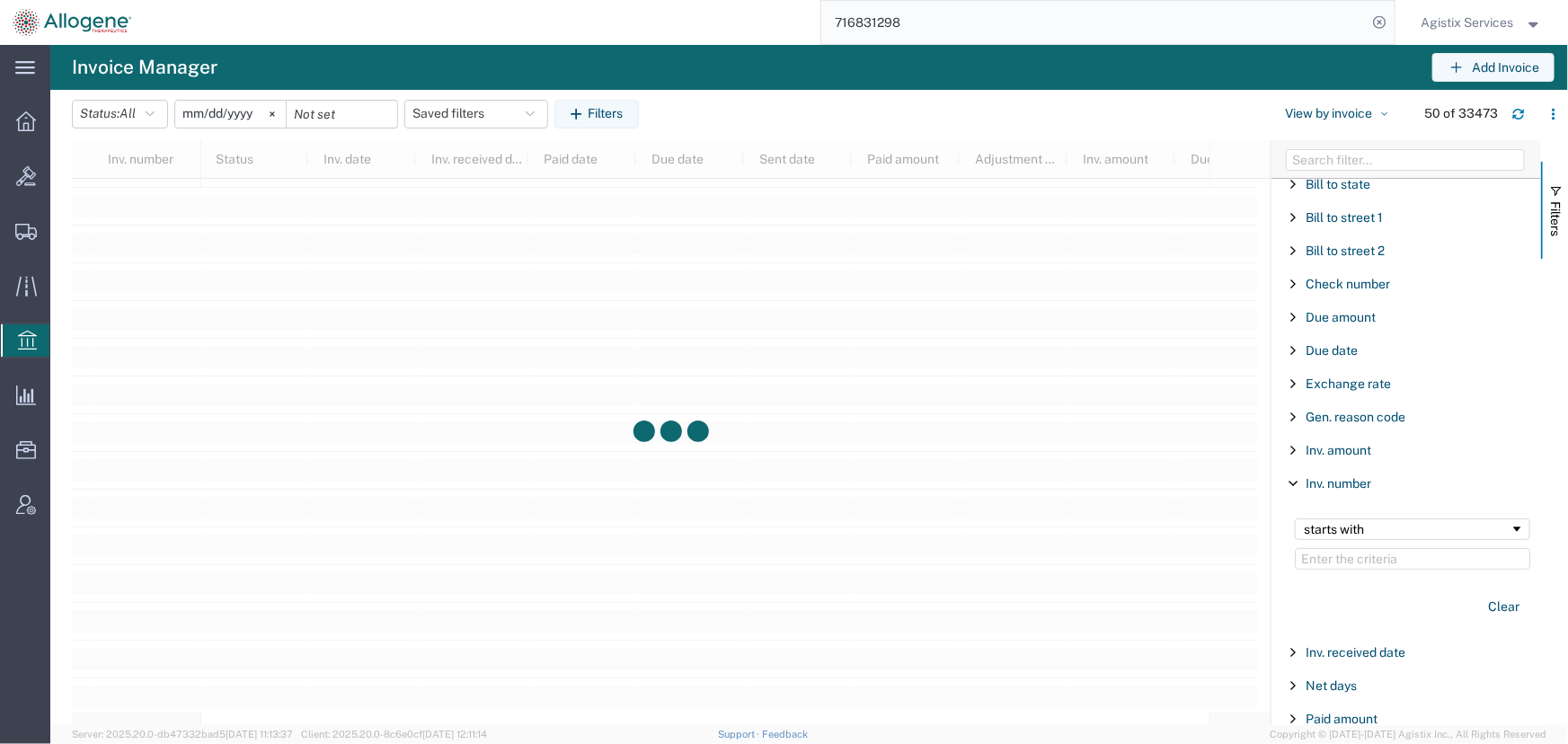
scroll to position [1878, 0]
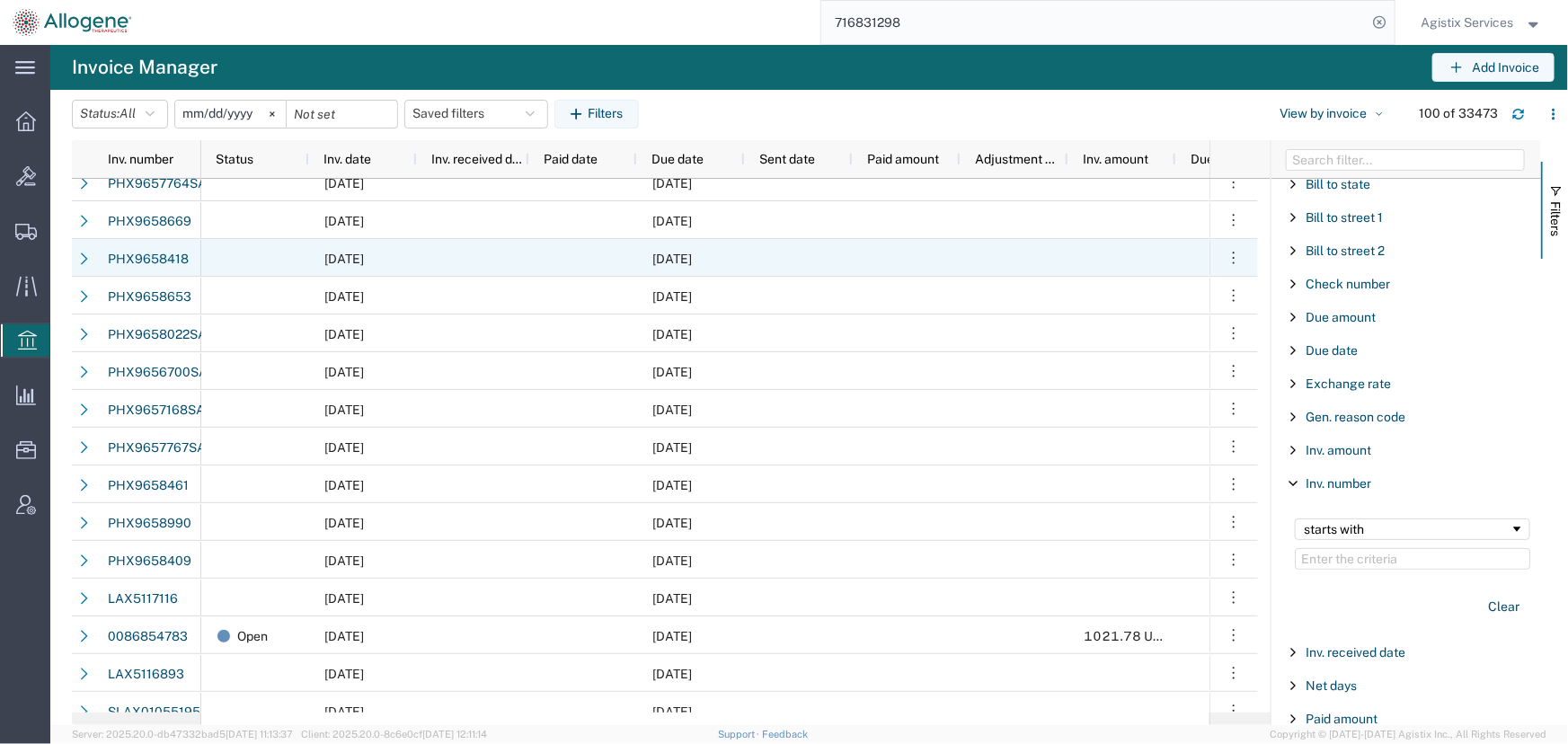
scroll to position [2232, 0]
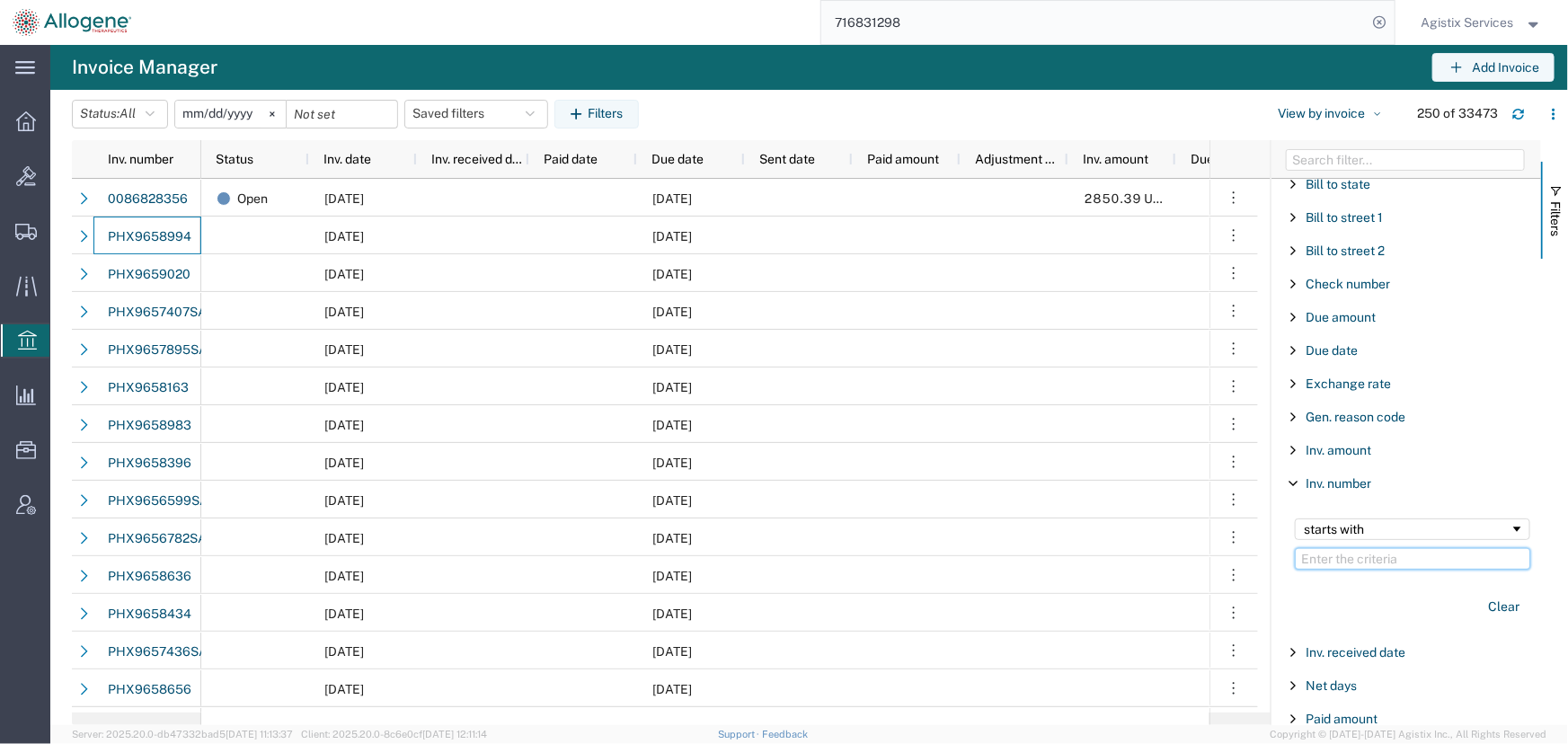
click at [1336, 558] on input "Filter Value" at bounding box center [1412, 558] width 236 height 21
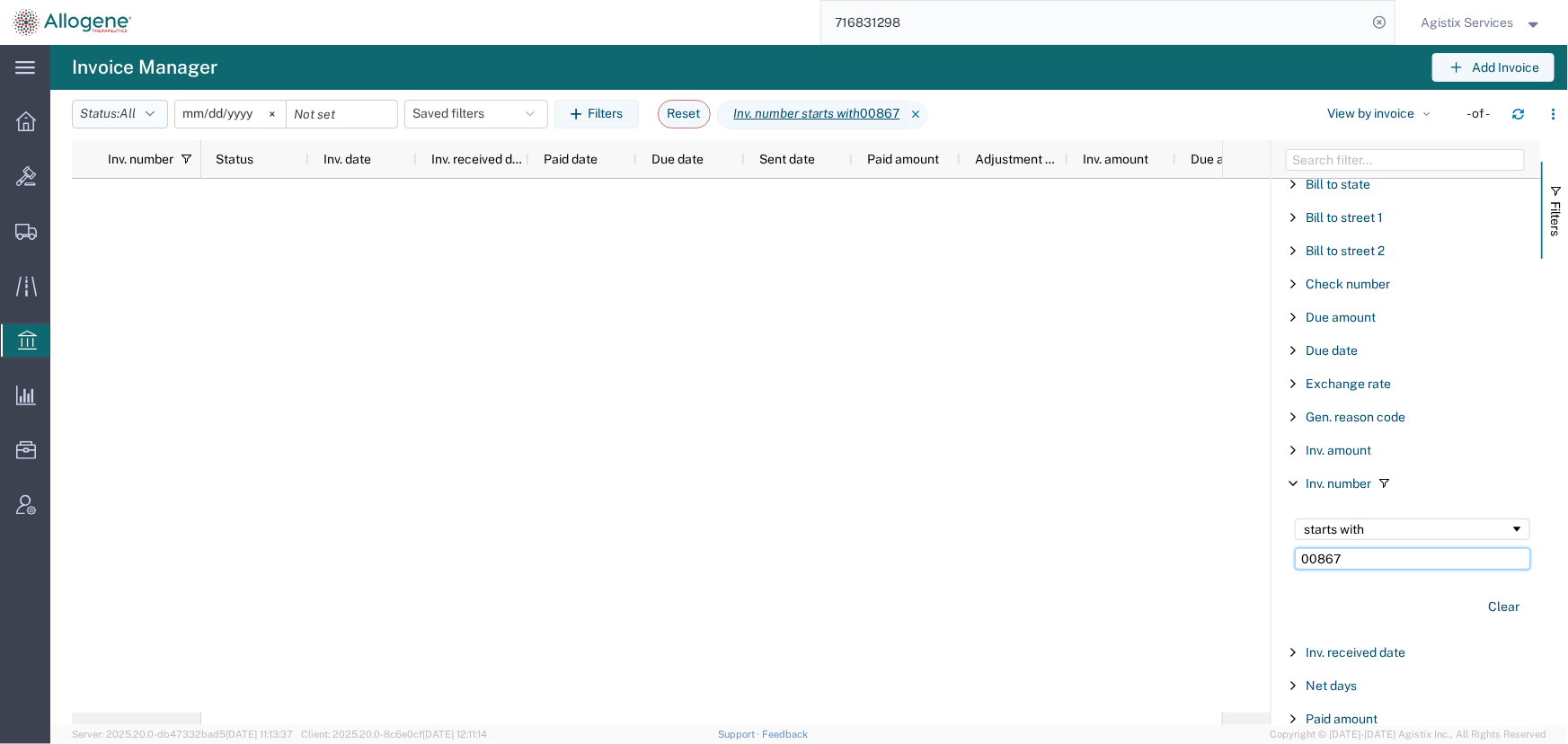
type input "00867"
click at [155, 114] on icon "button" at bounding box center [149, 113] width 9 height 12
click at [103, 157] on span "All" at bounding box center [178, 154] width 210 height 28
click at [234, 119] on input "2025-09-06" at bounding box center [230, 114] width 111 height 27
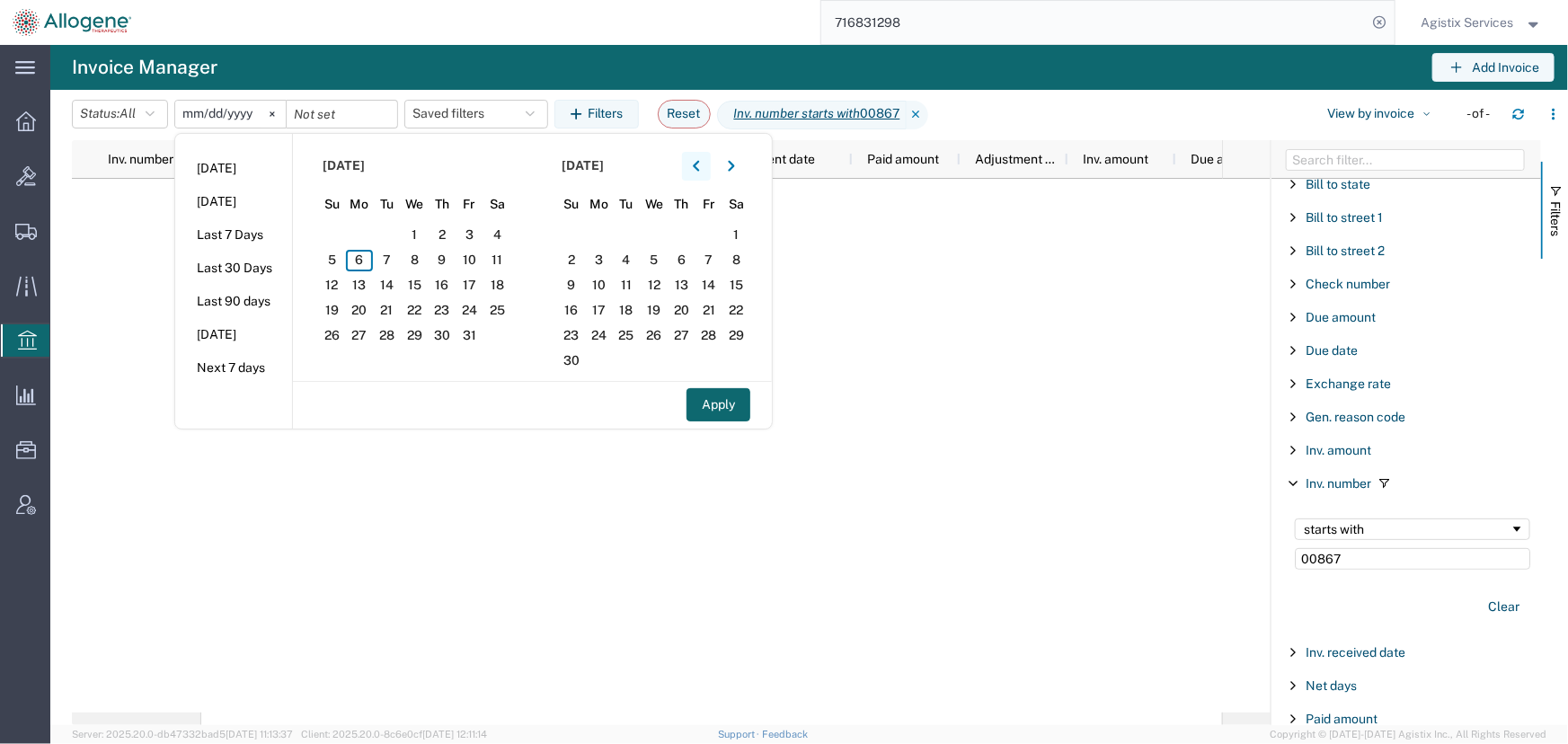
click at [700, 161] on icon "button" at bounding box center [696, 165] width 7 height 12
click at [382, 236] on span "1" at bounding box center [386, 236] width 28 height 21
click at [740, 412] on button "Apply" at bounding box center [718, 405] width 63 height 34
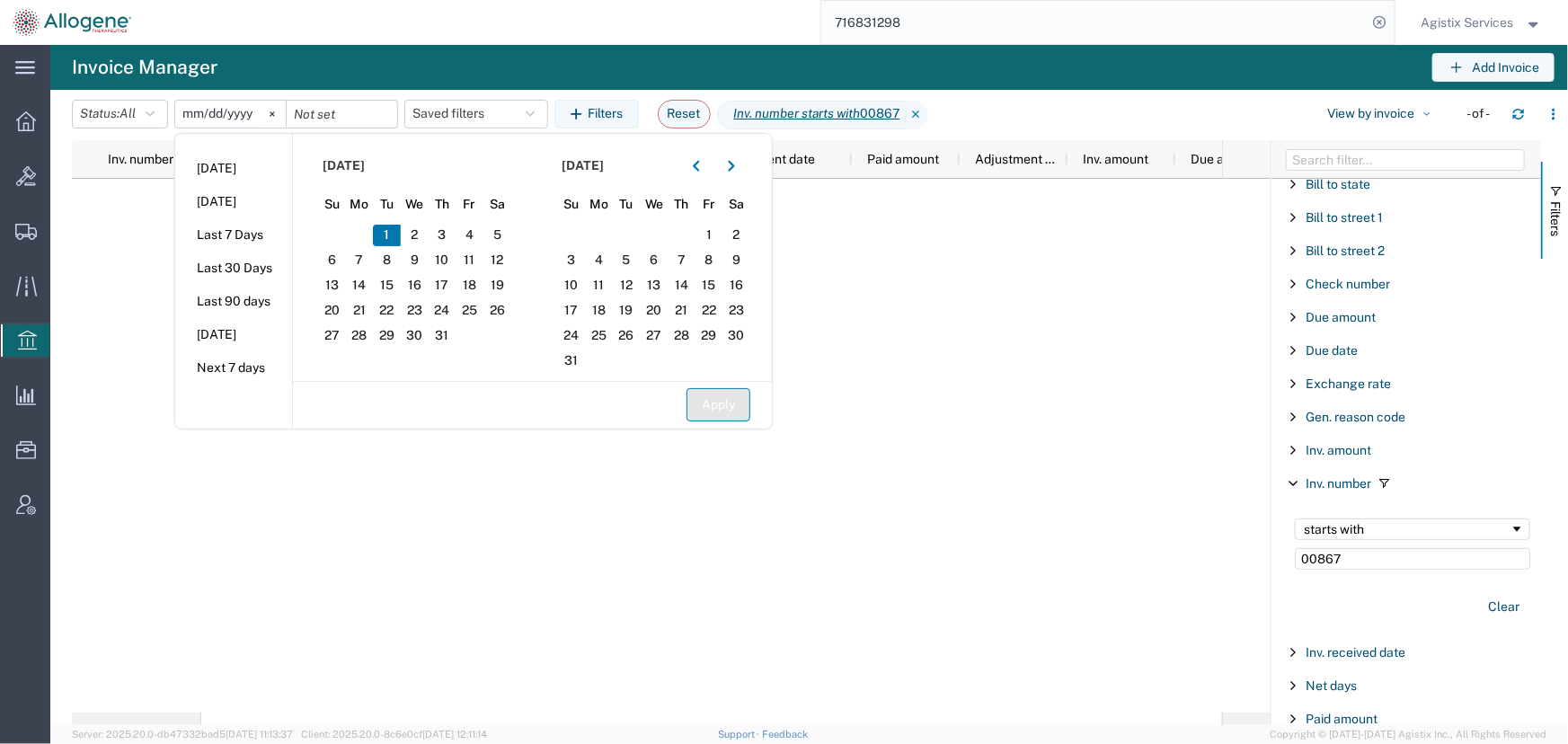
type input "2025-07-01"
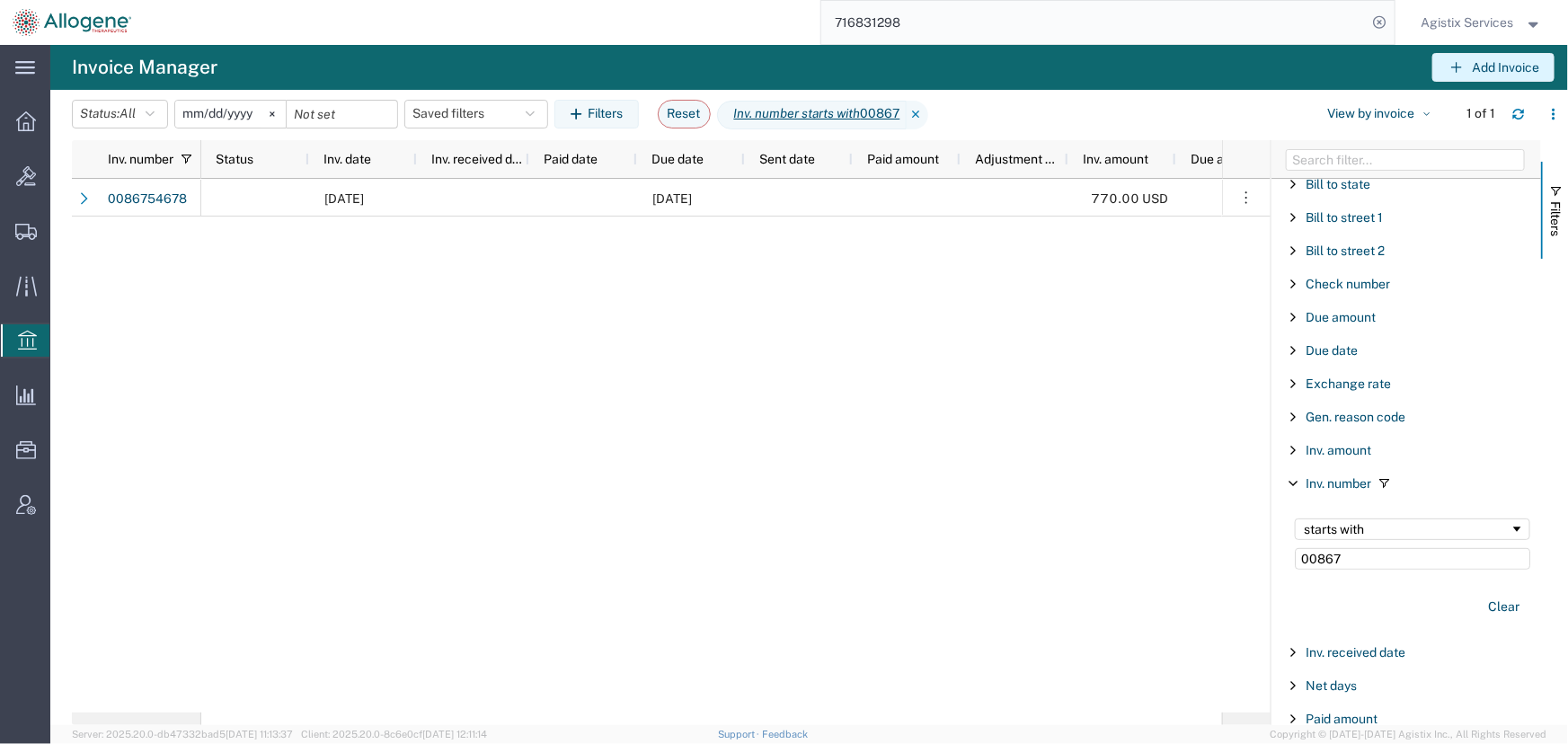
click at [1488, 63] on button "Add Invoice" at bounding box center [1493, 67] width 122 height 29
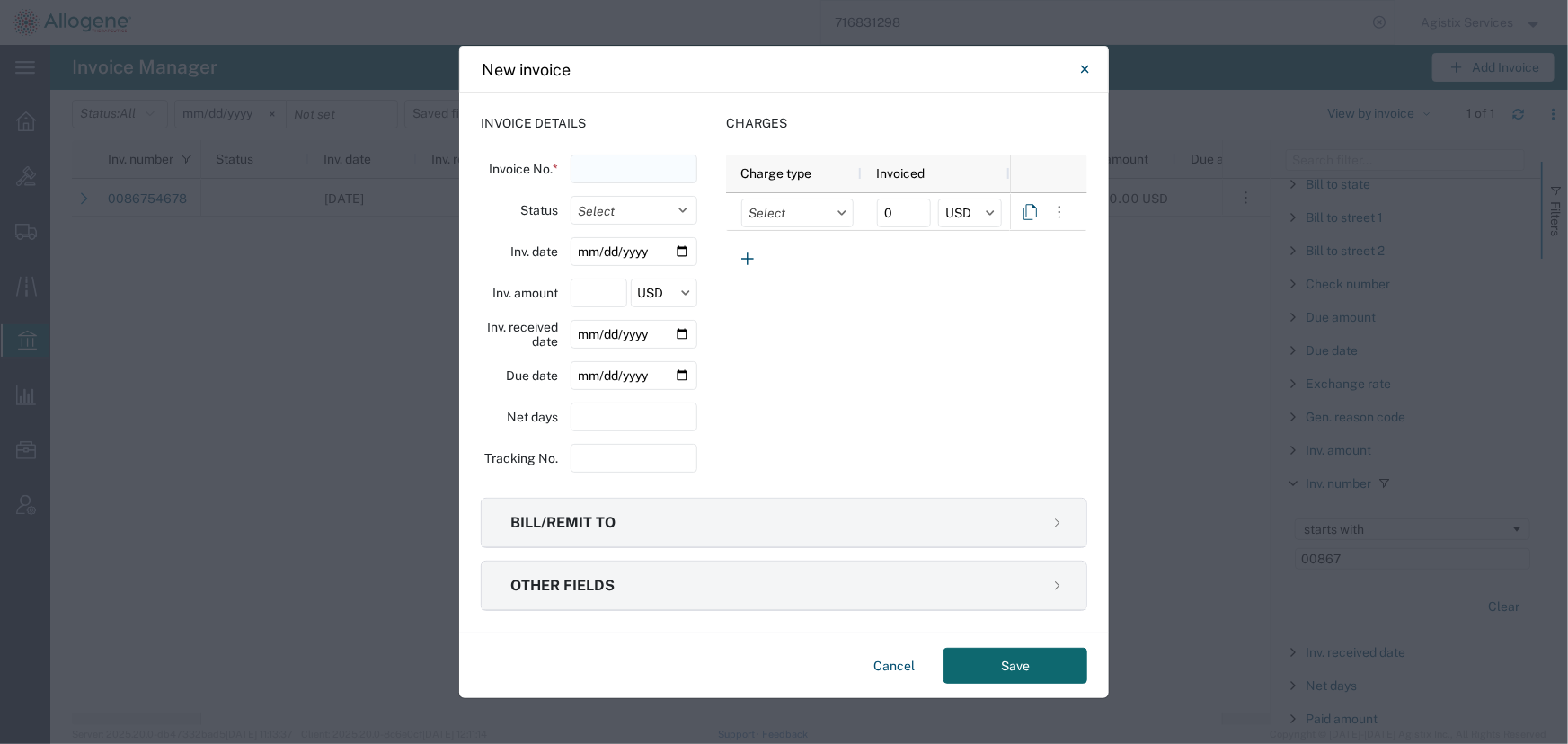
click at [591, 171] on input "text" at bounding box center [635, 169] width 127 height 29
type input "0086716117"
click at [682, 249] on input "date" at bounding box center [635, 252] width 127 height 29
type input "2025-07-30"
click at [585, 286] on input "number" at bounding box center [599, 293] width 56 height 29
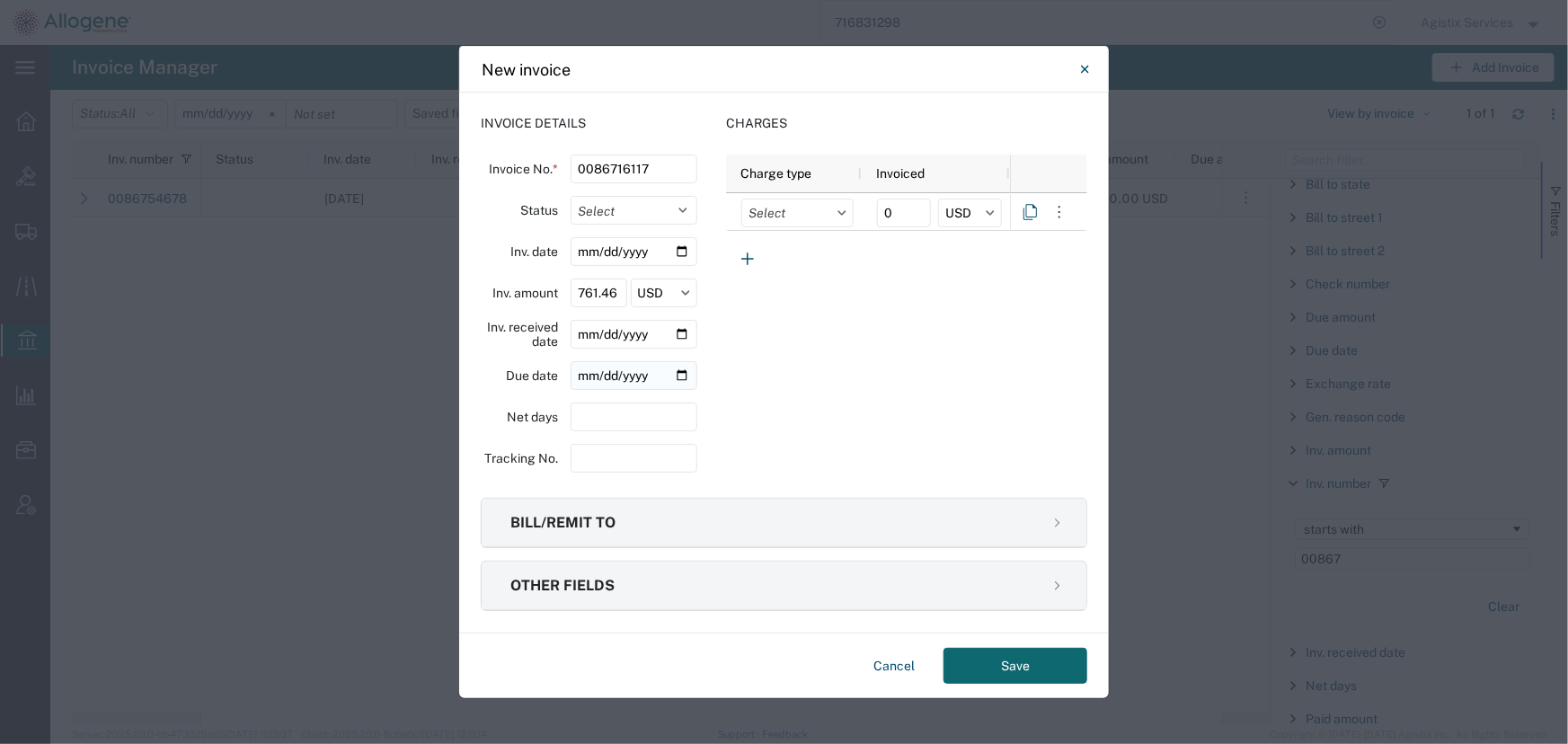
type input "761.46"
click at [683, 380] on input "date" at bounding box center [635, 376] width 127 height 29
type input "2025-08-29"
click at [777, 213] on input "text" at bounding box center [797, 213] width 112 height 29
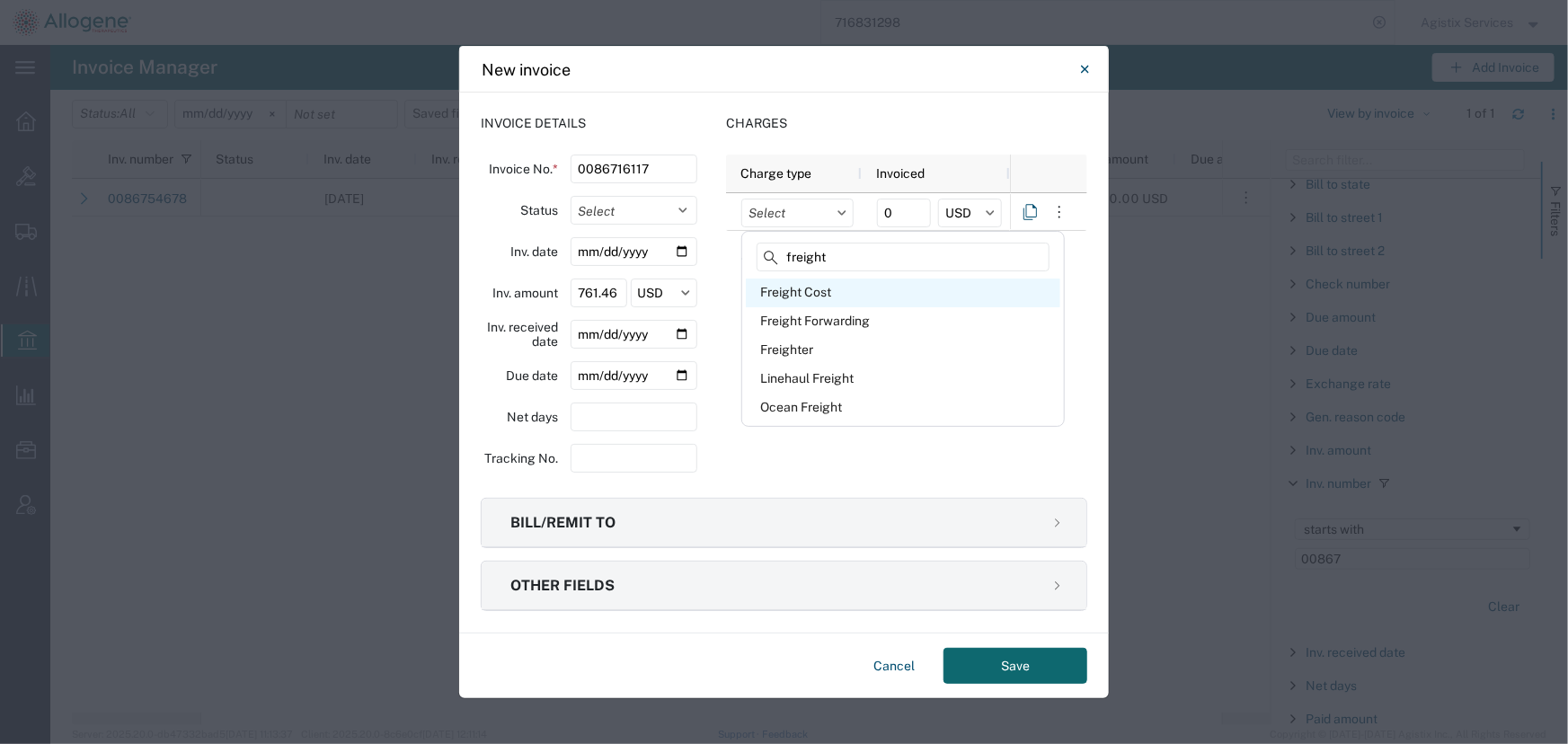
type input "freight"
click at [778, 287] on div "Freight Cost" at bounding box center [903, 293] width 314 height 29
type input "Freight Cost"
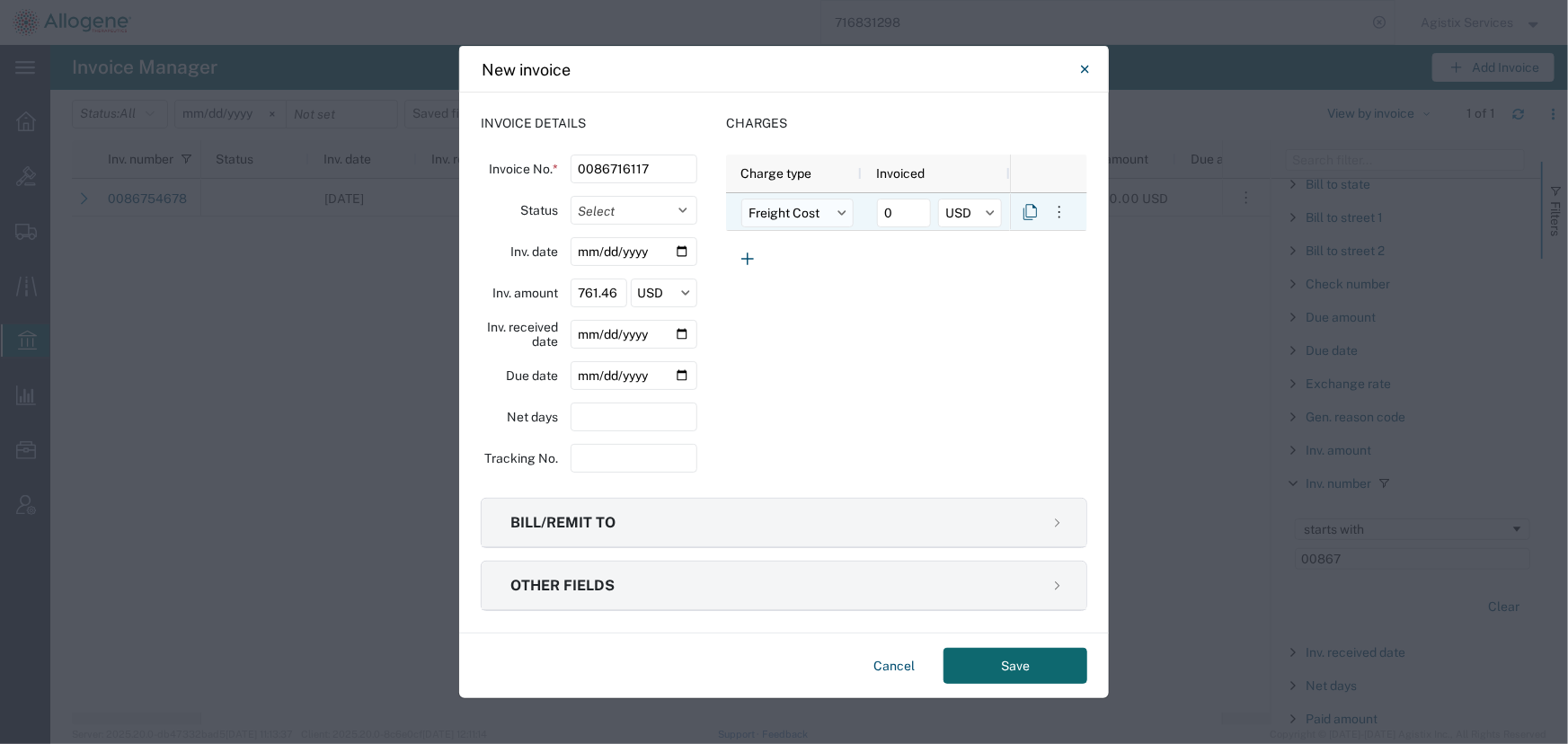
drag, startPoint x: 916, startPoint y: 211, endPoint x: 842, endPoint y: 206, distance: 74.2
click at [842, 206] on div "Freight Cost 0 USD" at bounding box center [867, 211] width 284 height 37
type input "346.00"
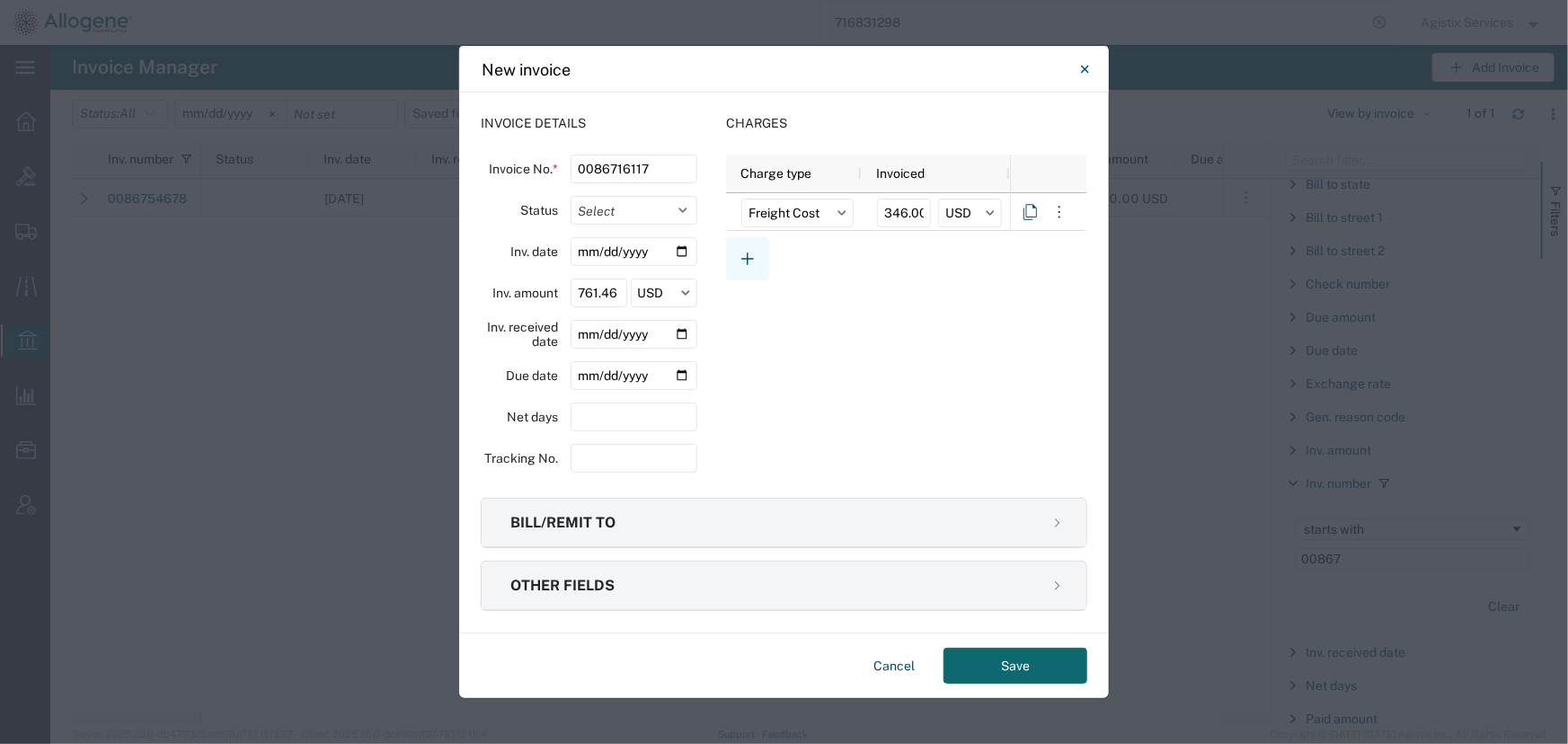
click at [744, 255] on icon "button" at bounding box center [747, 259] width 21 height 21
click at [763, 248] on input "text" at bounding box center [797, 251] width 112 height 29
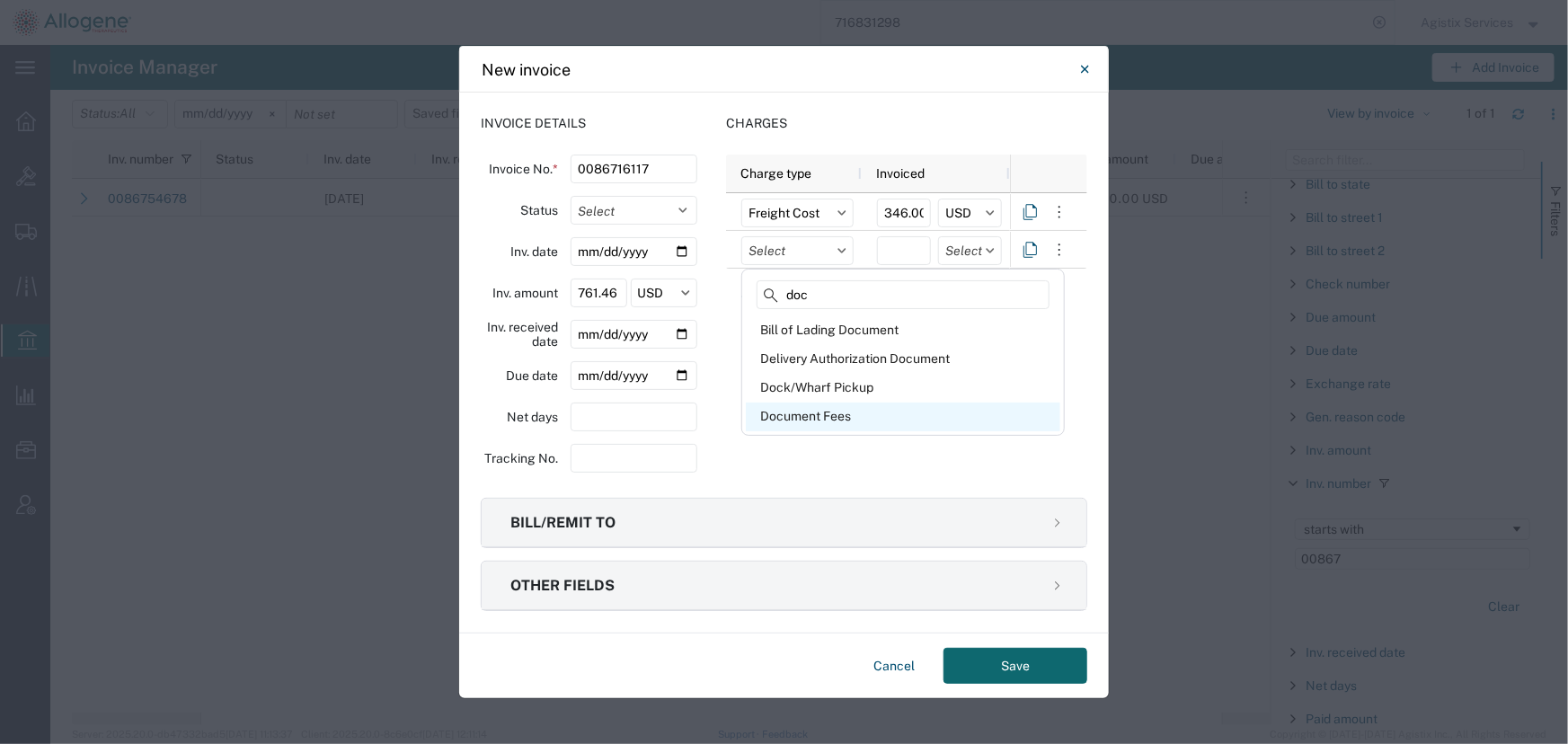
type input "doc"
click at [800, 414] on div "Document Fees" at bounding box center [903, 417] width 314 height 29
type input "Document Fees"
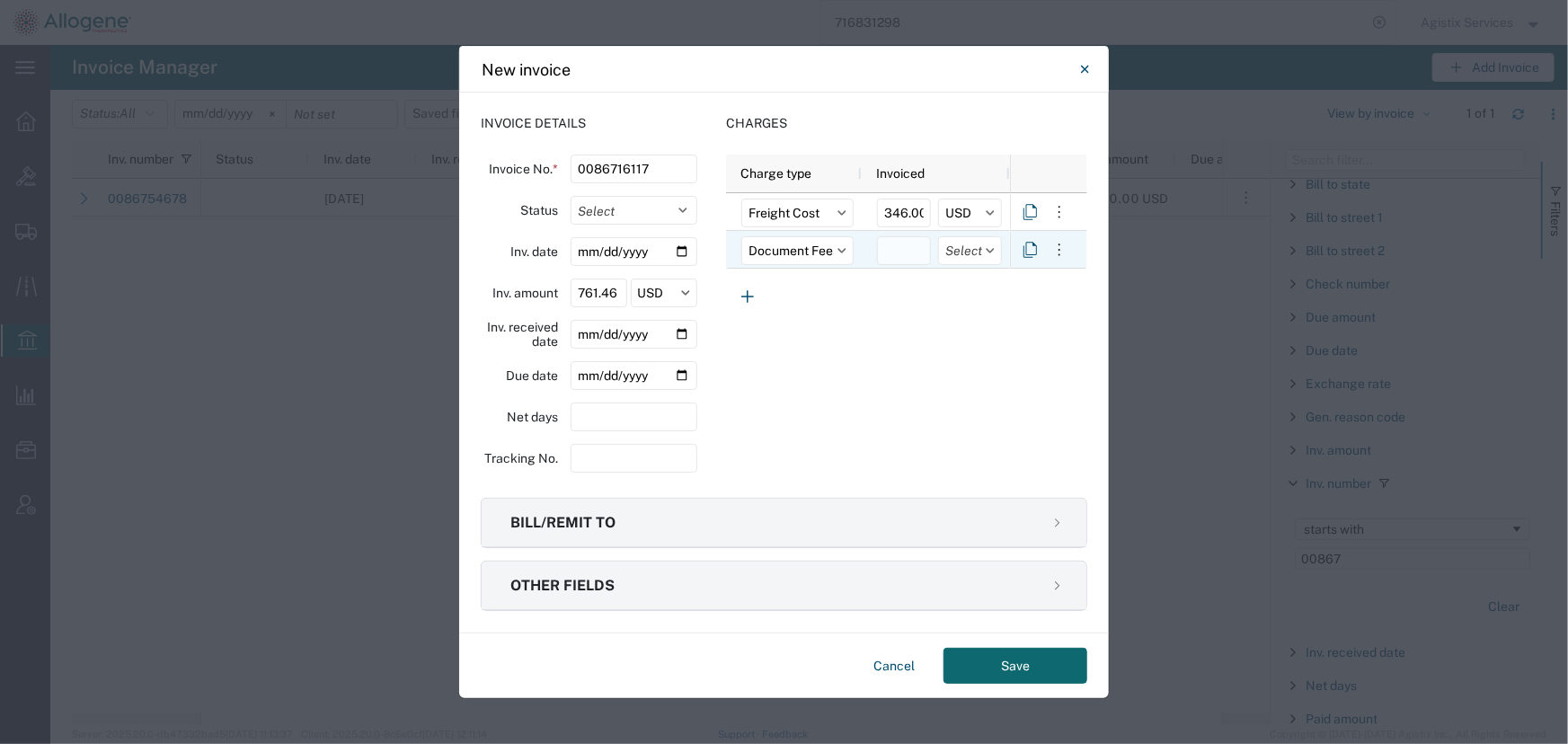
click at [896, 260] on input "number" at bounding box center [904, 251] width 54 height 29
type input "74.48"
click at [958, 252] on input "text" at bounding box center [970, 251] width 63 height 29
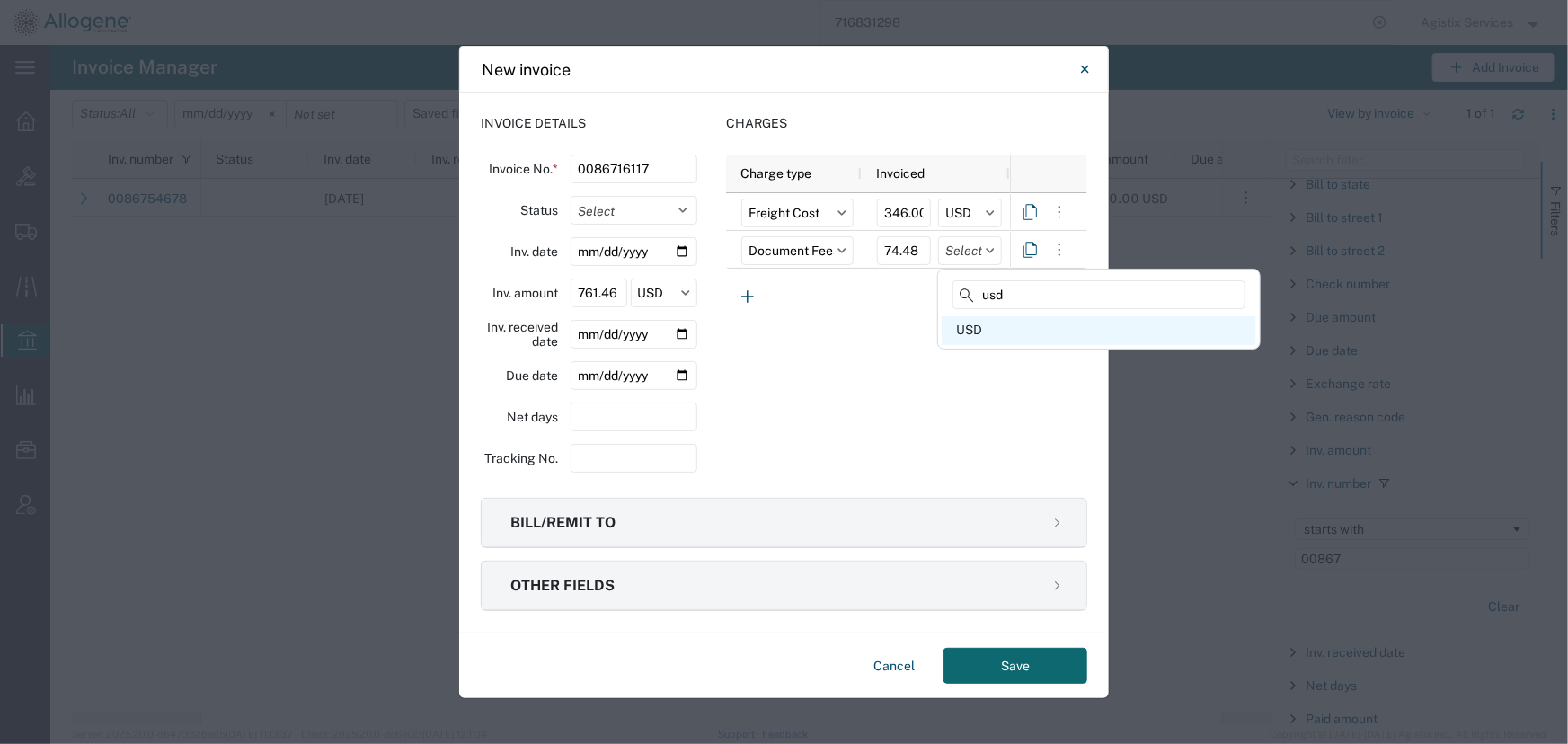
type input "usd"
click at [947, 335] on div "USD" at bounding box center [1099, 331] width 314 height 29
type input "USD"
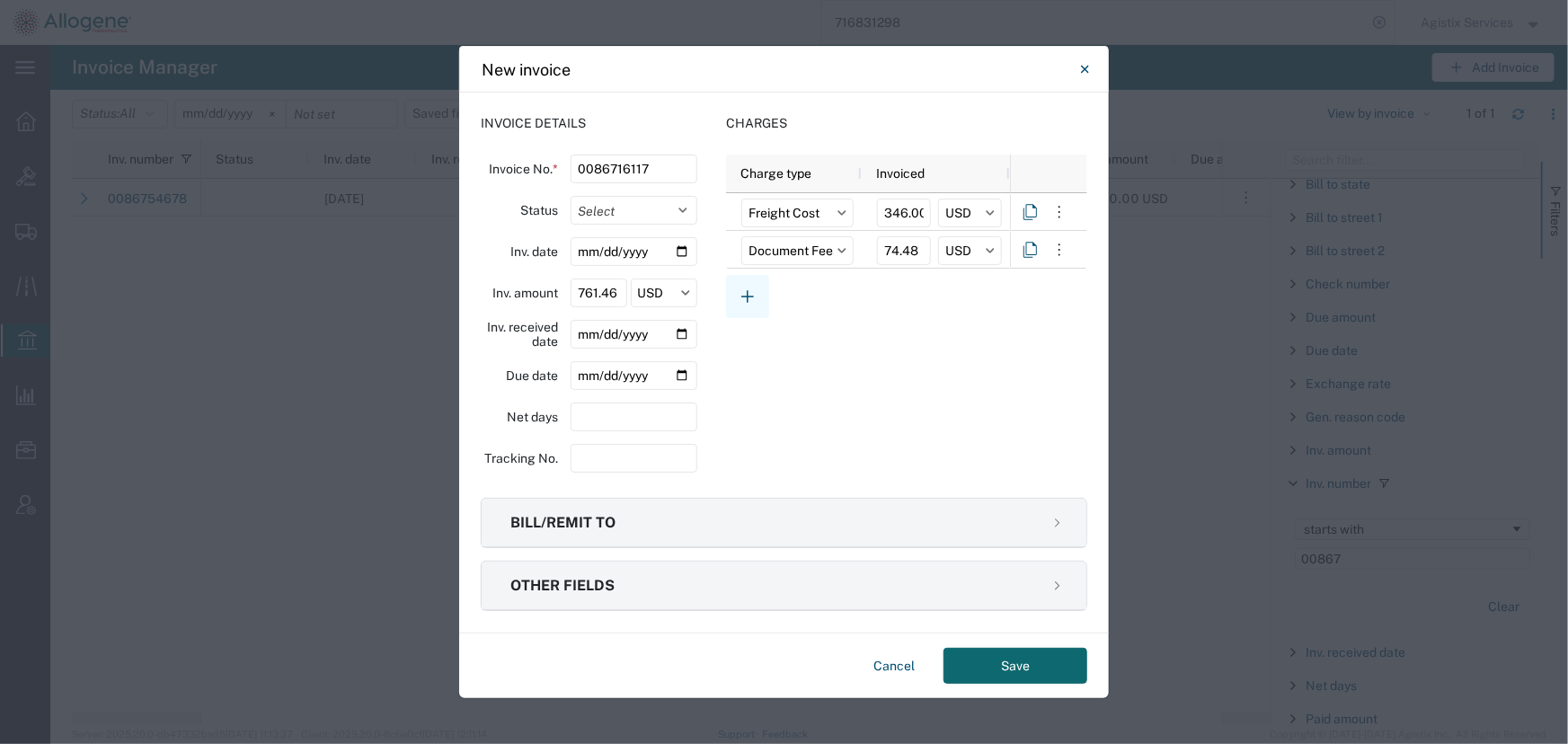
click at [740, 298] on icon "button" at bounding box center [747, 296] width 21 height 21
click at [784, 293] on input "text" at bounding box center [797, 288] width 112 height 29
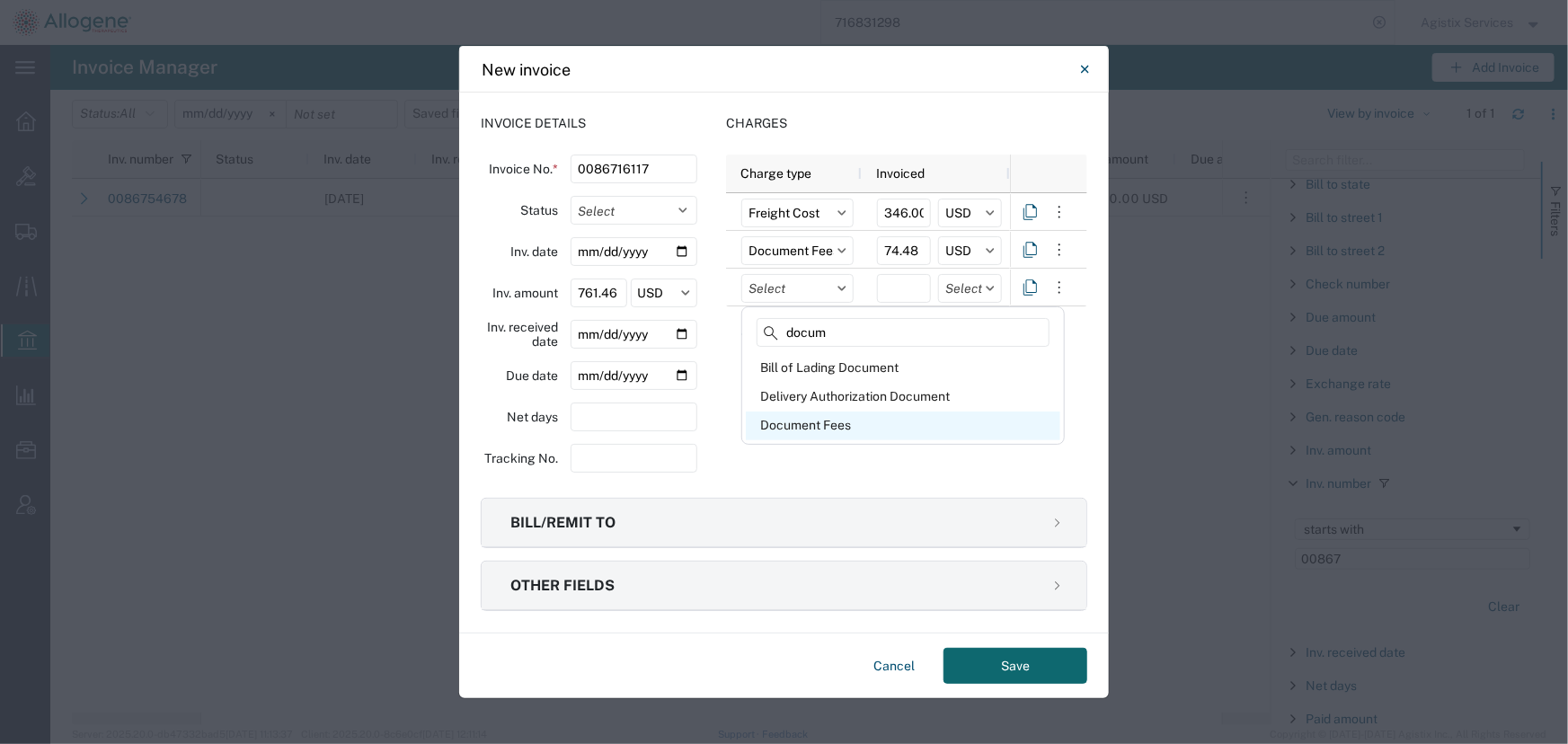
click at [817, 426] on div "Document Fees" at bounding box center [903, 426] width 314 height 29
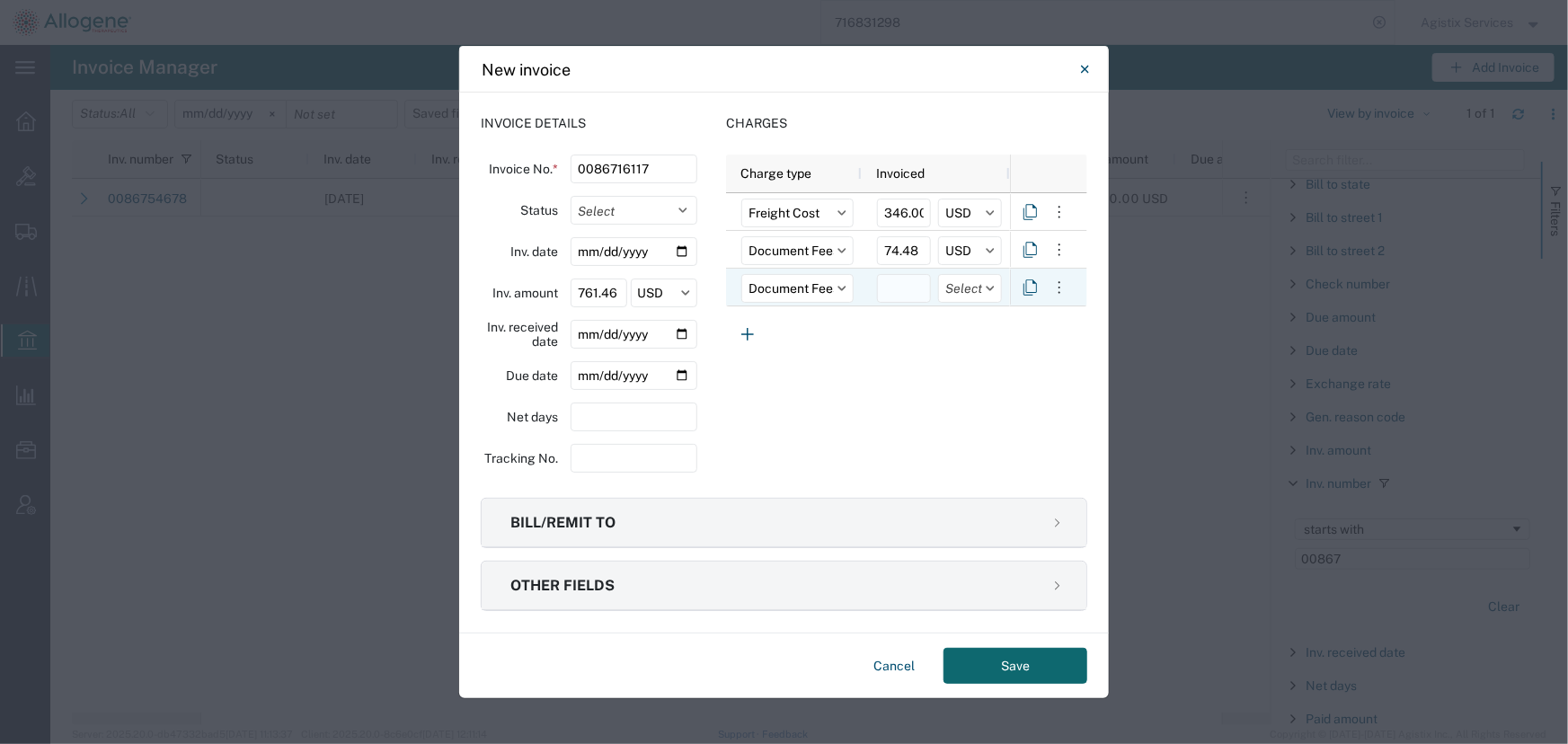
click at [895, 285] on input "number" at bounding box center [904, 288] width 54 height 29
click at [974, 290] on input "text" at bounding box center [970, 288] width 63 height 29
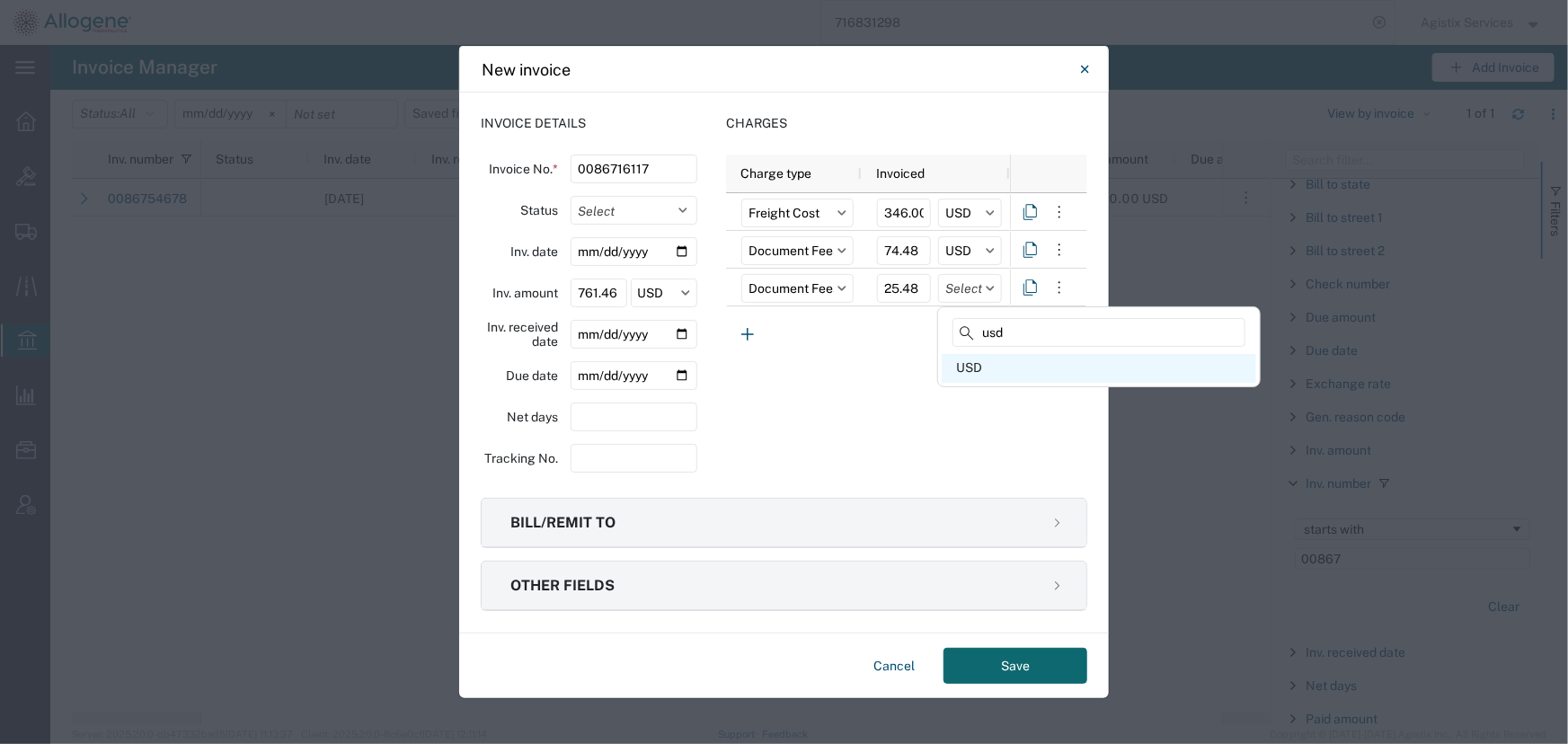
click at [979, 370] on div "USD" at bounding box center [1099, 368] width 314 height 29
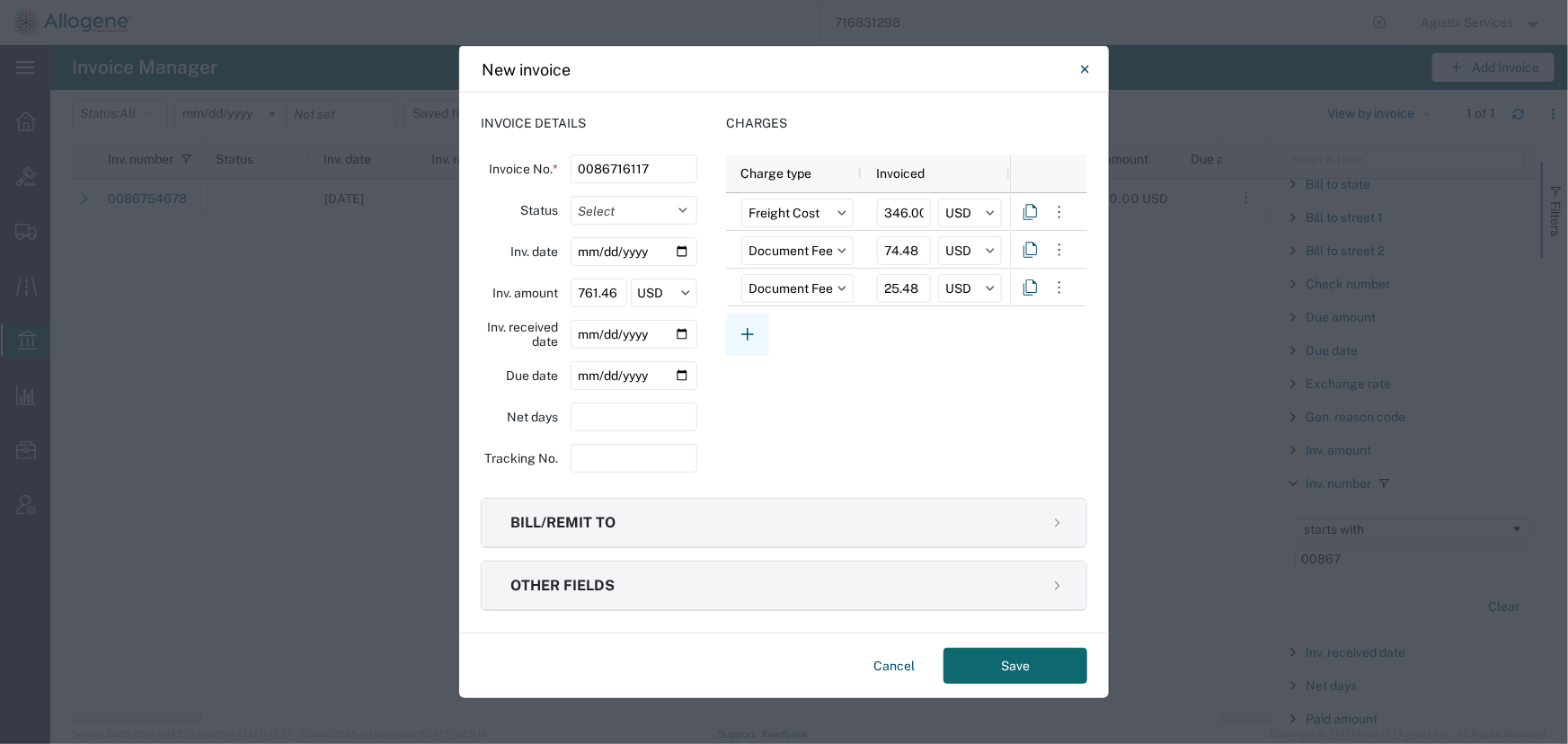
click at [753, 337] on icon "button" at bounding box center [747, 334] width 21 height 21
click at [766, 331] on input "text" at bounding box center [797, 326] width 112 height 29
click at [766, 407] on div "Discount" at bounding box center [903, 407] width 314 height 29
click at [897, 328] on input "number" at bounding box center [904, 326] width 54 height 29
click at [969, 333] on input "text" at bounding box center [970, 326] width 63 height 29
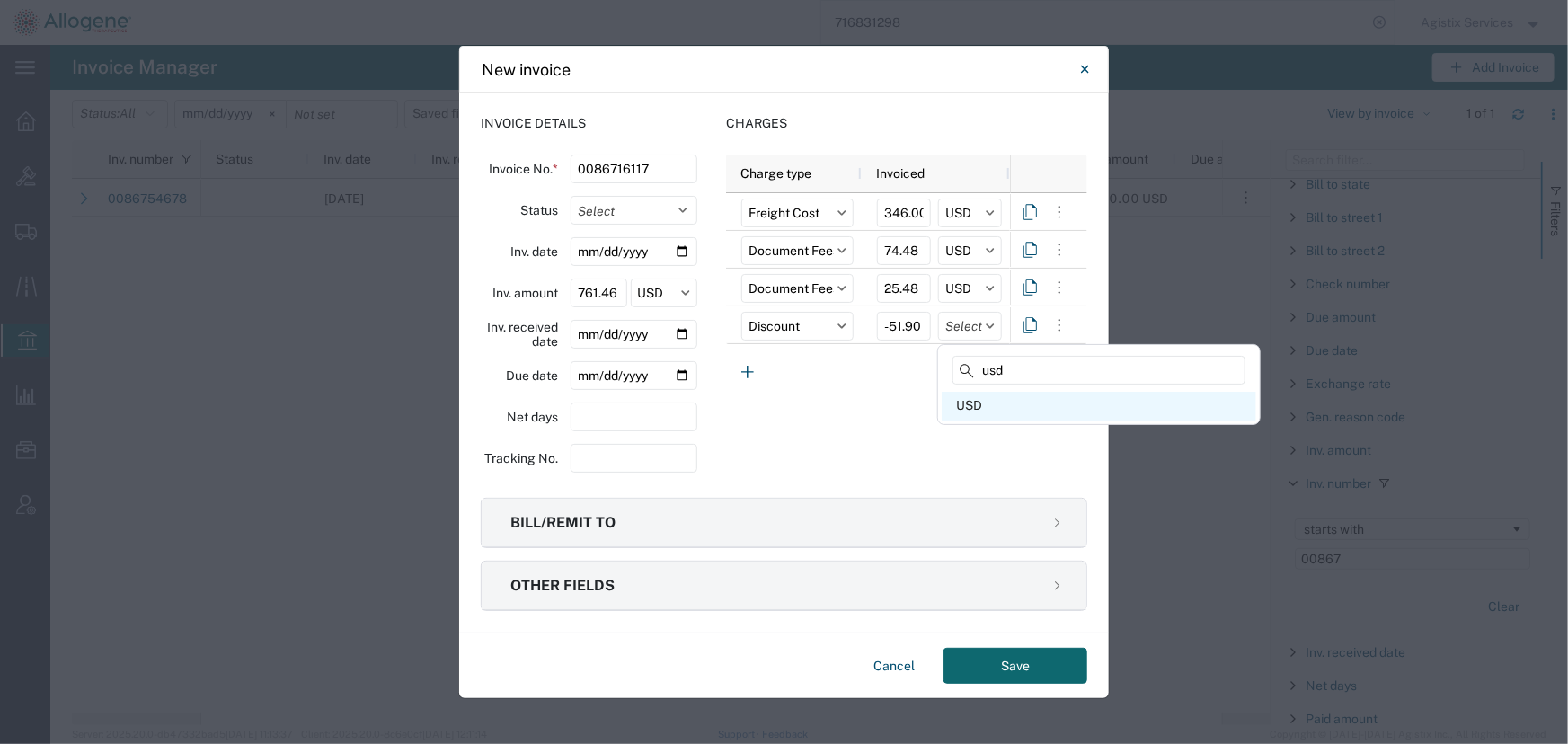
click at [966, 404] on div "USD" at bounding box center [1099, 407] width 314 height 29
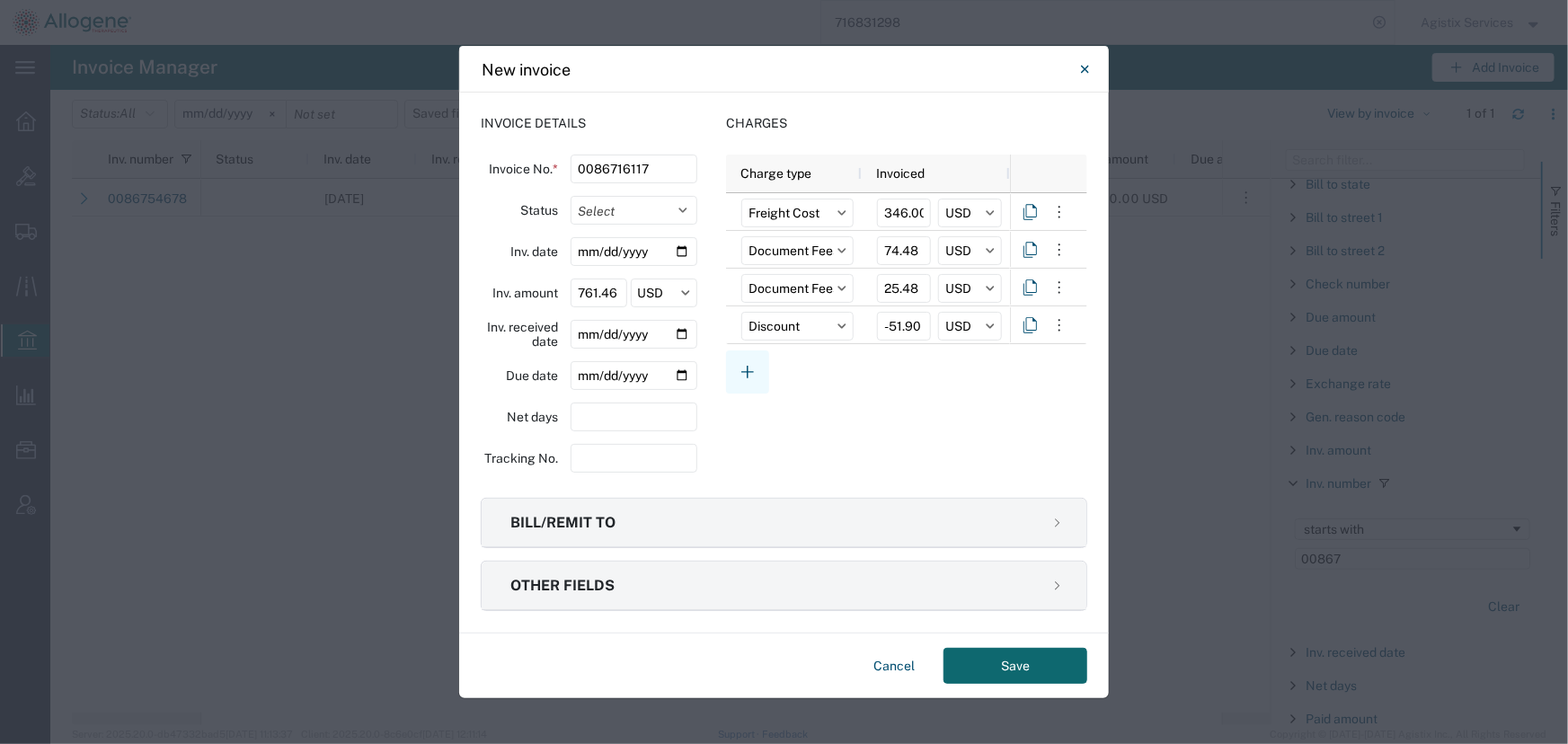
click at [753, 368] on icon "button" at bounding box center [747, 372] width 21 height 21
click at [790, 364] on input "text" at bounding box center [797, 364] width 112 height 29
click at [787, 447] on div "Fuel" at bounding box center [903, 444] width 314 height 29
click at [903, 366] on input "number" at bounding box center [904, 364] width 54 height 29
click at [955, 372] on input "text" at bounding box center [970, 364] width 63 height 29
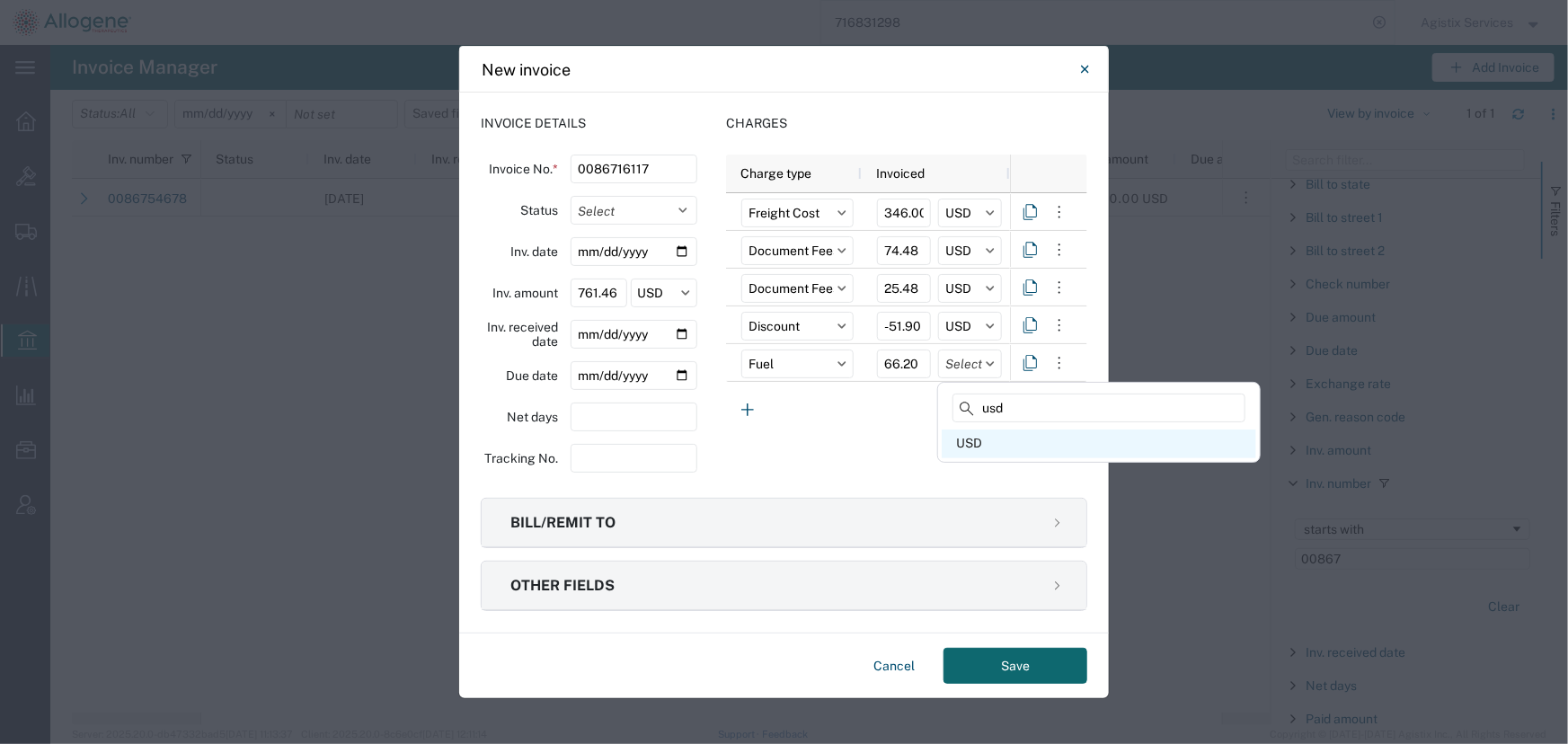
click at [983, 443] on div "USD" at bounding box center [1099, 444] width 314 height 29
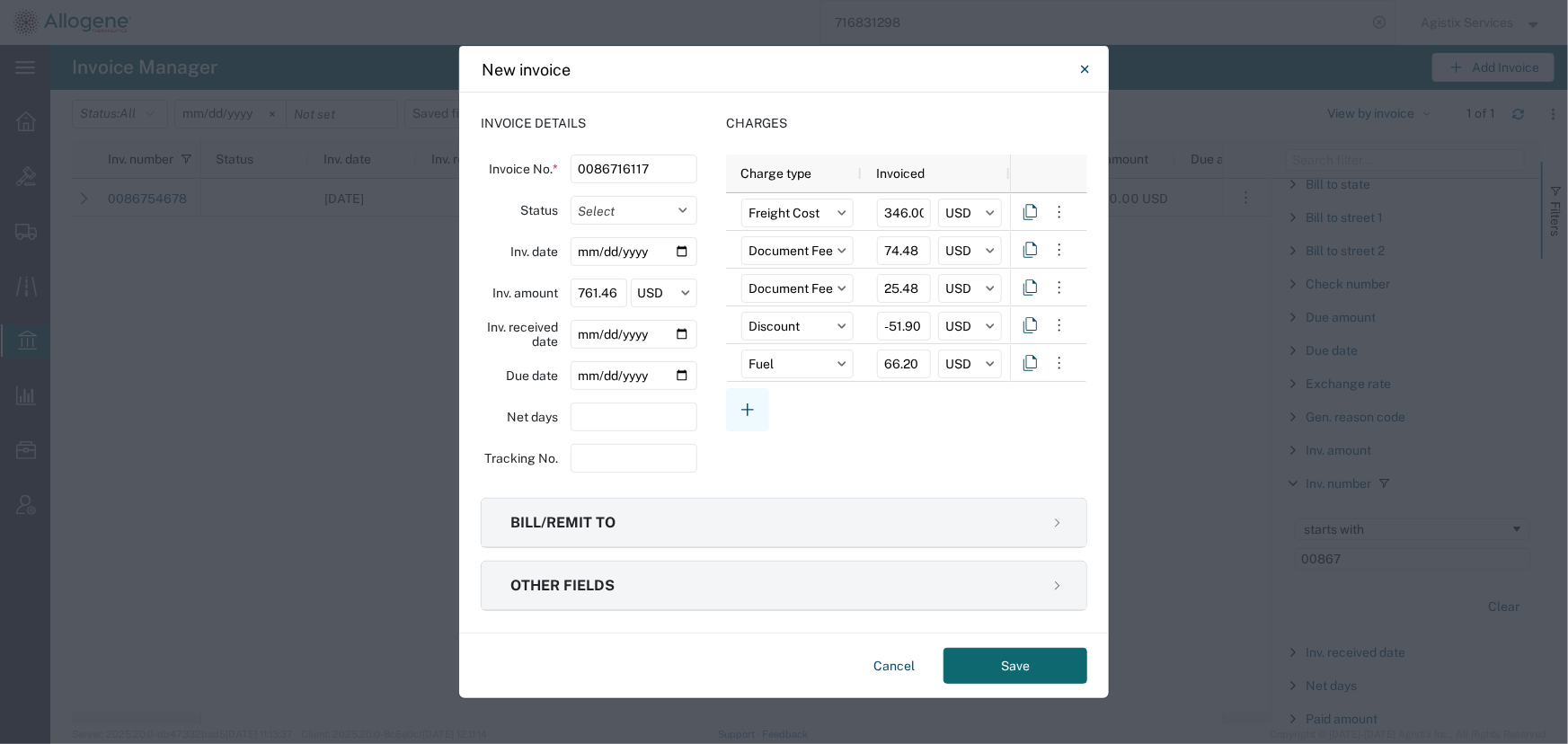
click at [751, 420] on icon "button" at bounding box center [747, 409] width 21 height 21
click at [774, 409] on input "text" at bounding box center [797, 402] width 112 height 29
click at [769, 477] on div "Packaging" at bounding box center [903, 482] width 314 height 29
click at [902, 394] on input "number" at bounding box center [904, 402] width 54 height 29
click at [965, 396] on input "text" at bounding box center [970, 402] width 63 height 29
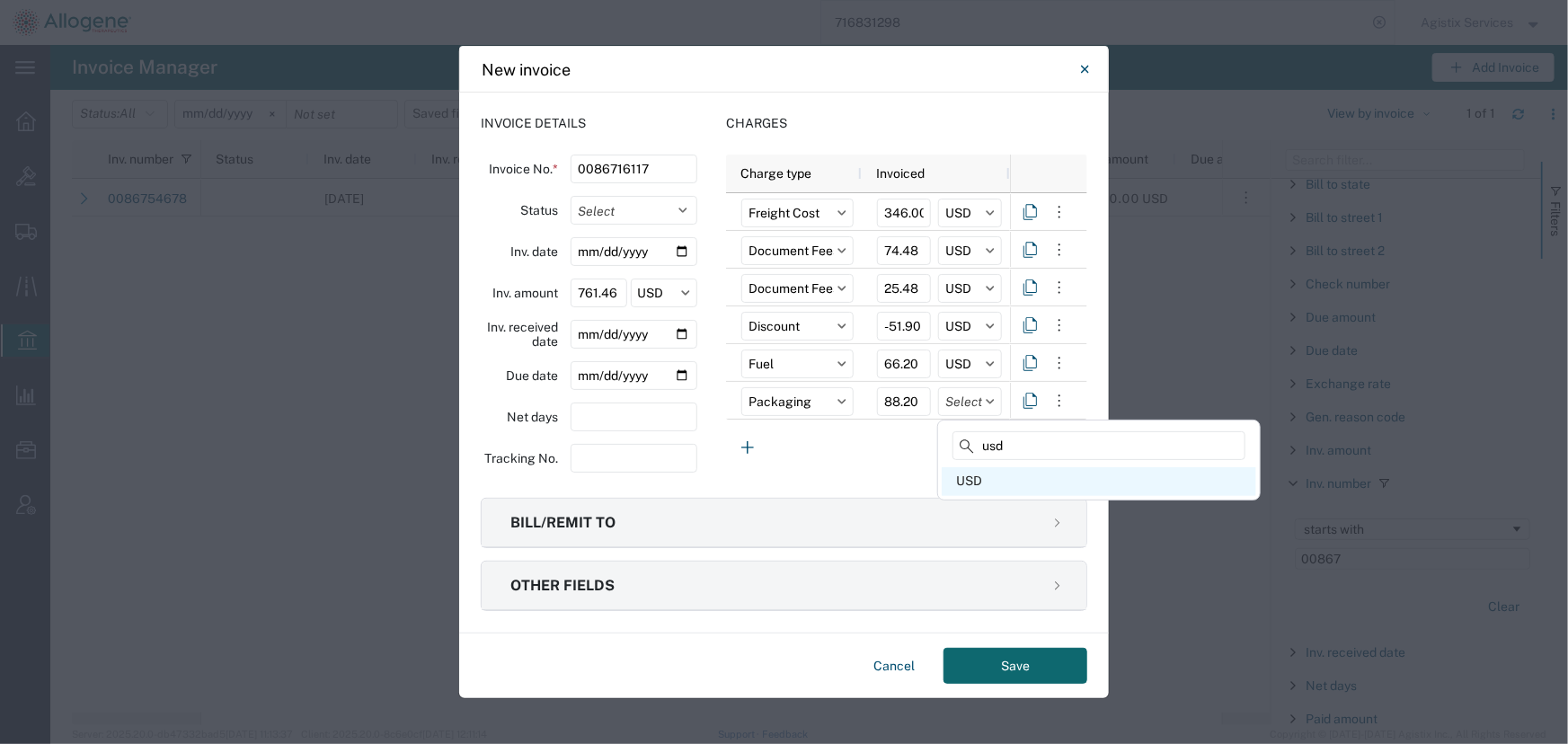
click at [965, 485] on div "USD" at bounding box center [1099, 482] width 314 height 29
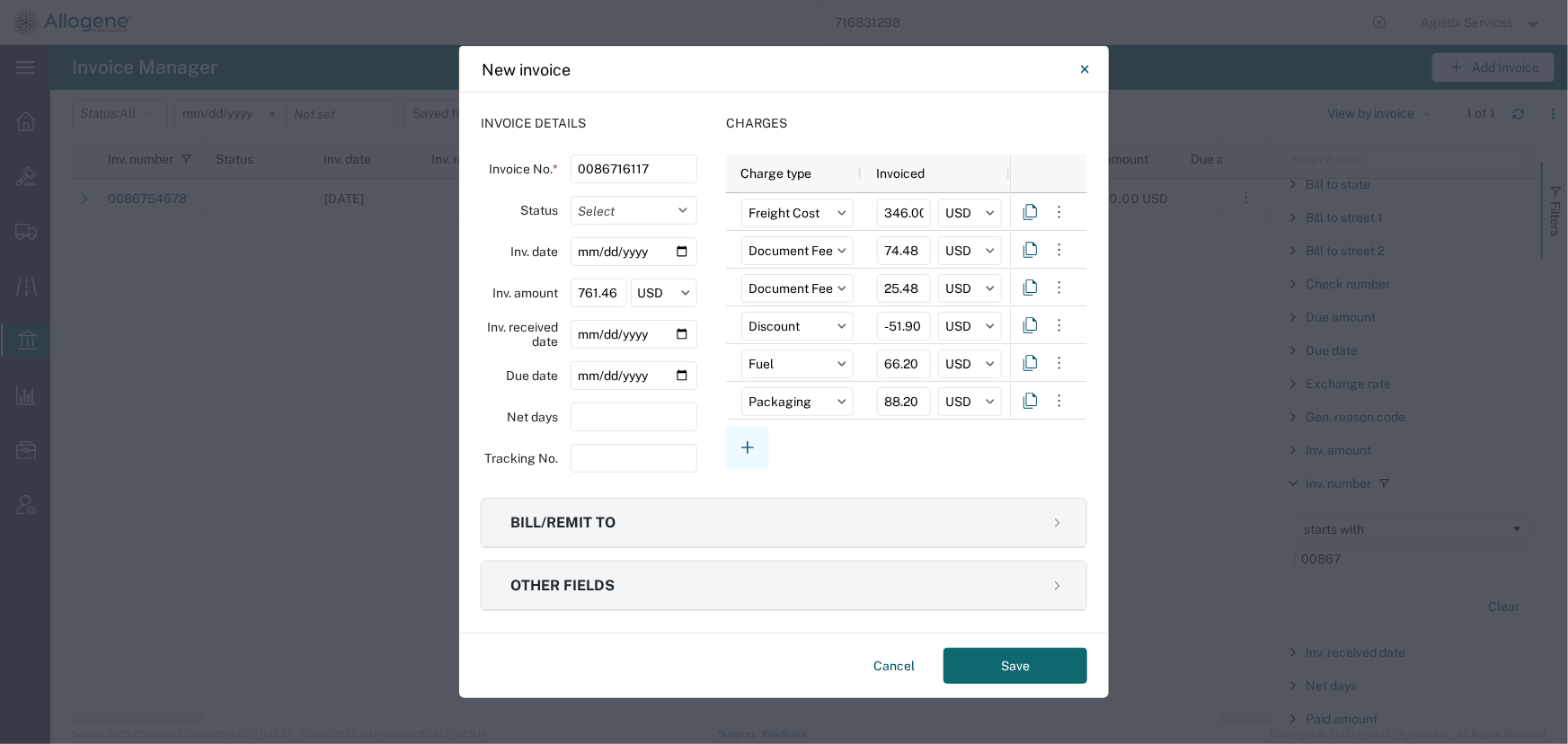
click at [745, 443] on icon "button" at bounding box center [747, 447] width 21 height 21
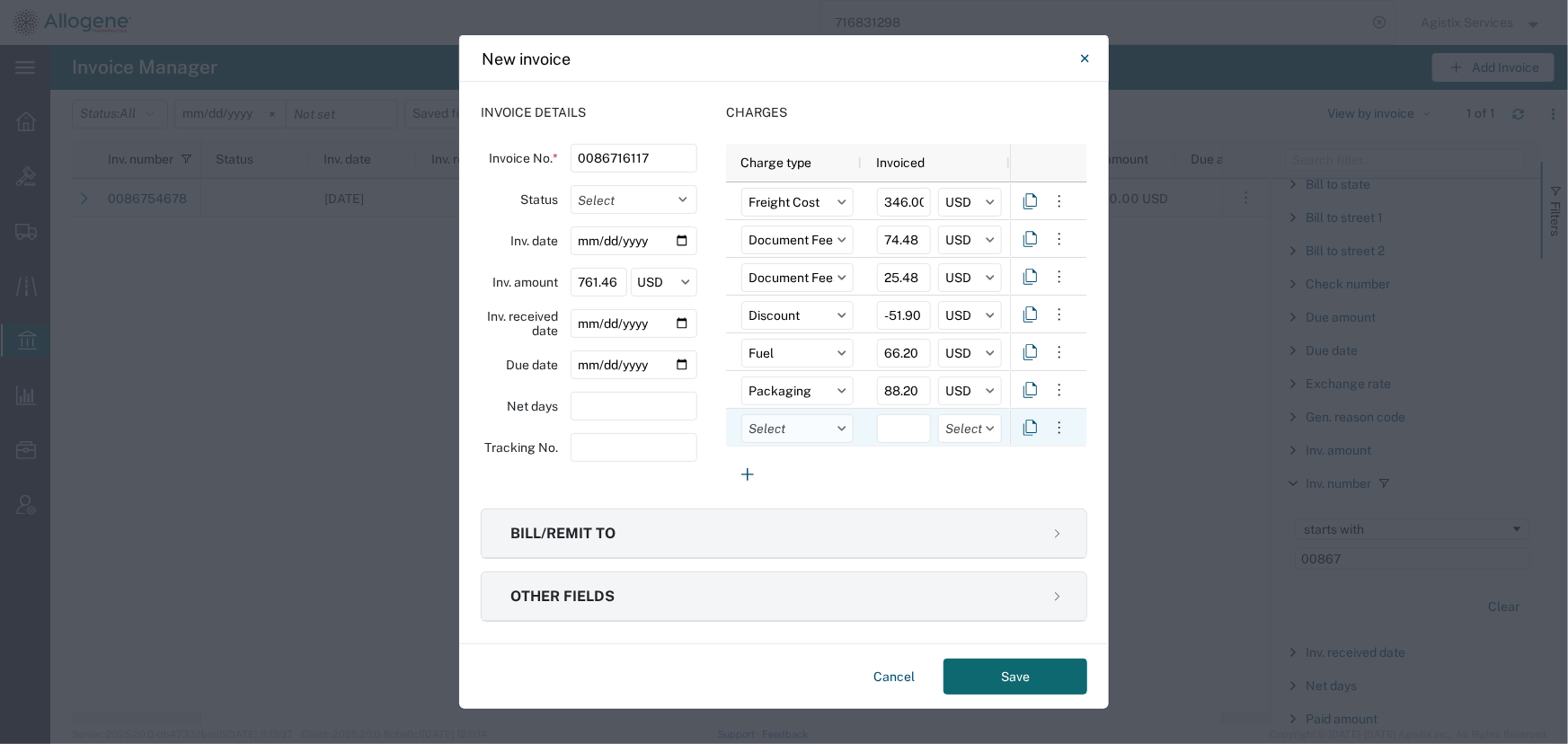
click at [806, 434] on input "text" at bounding box center [797, 429] width 112 height 29
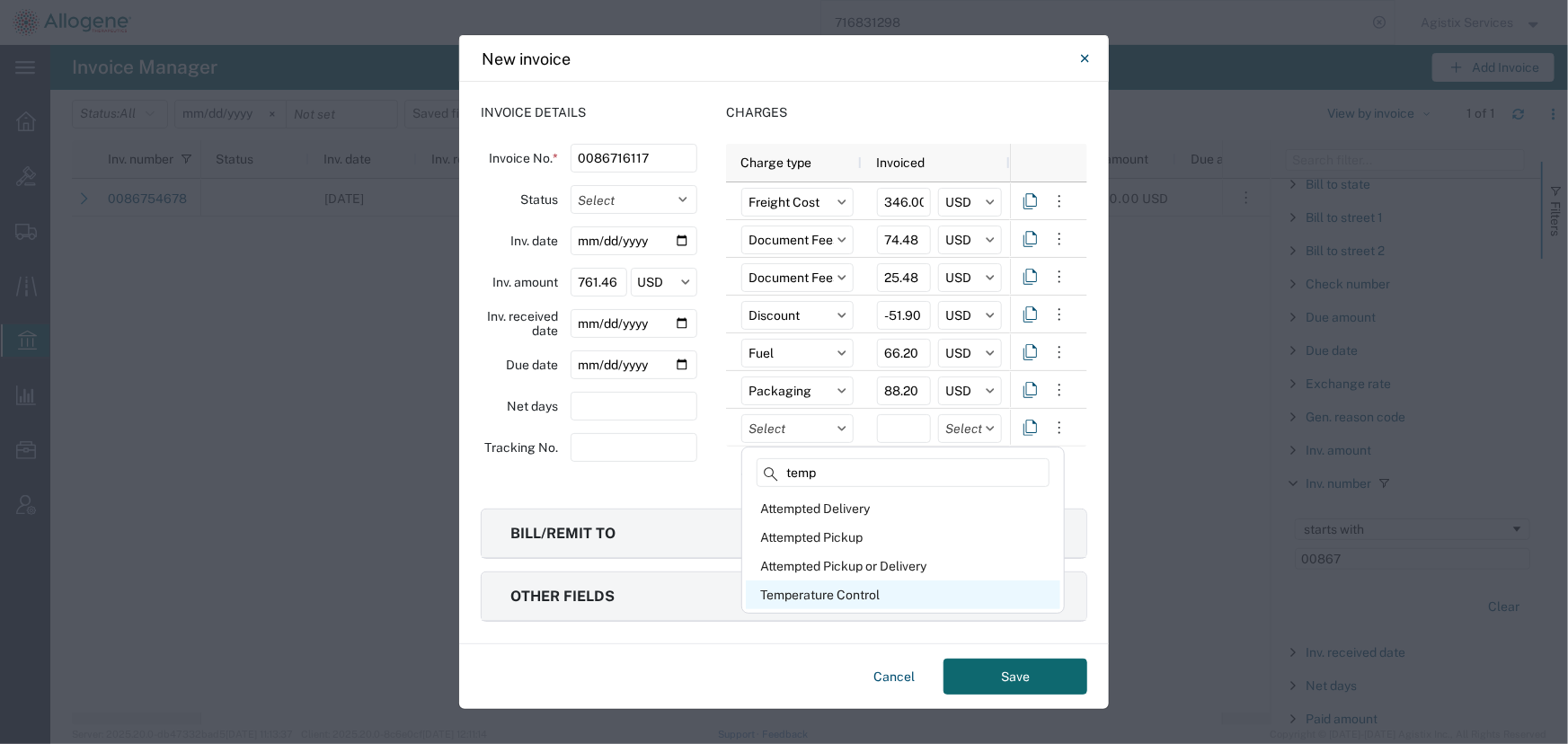
click at [797, 594] on div "Temperature Control" at bounding box center [903, 595] width 314 height 29
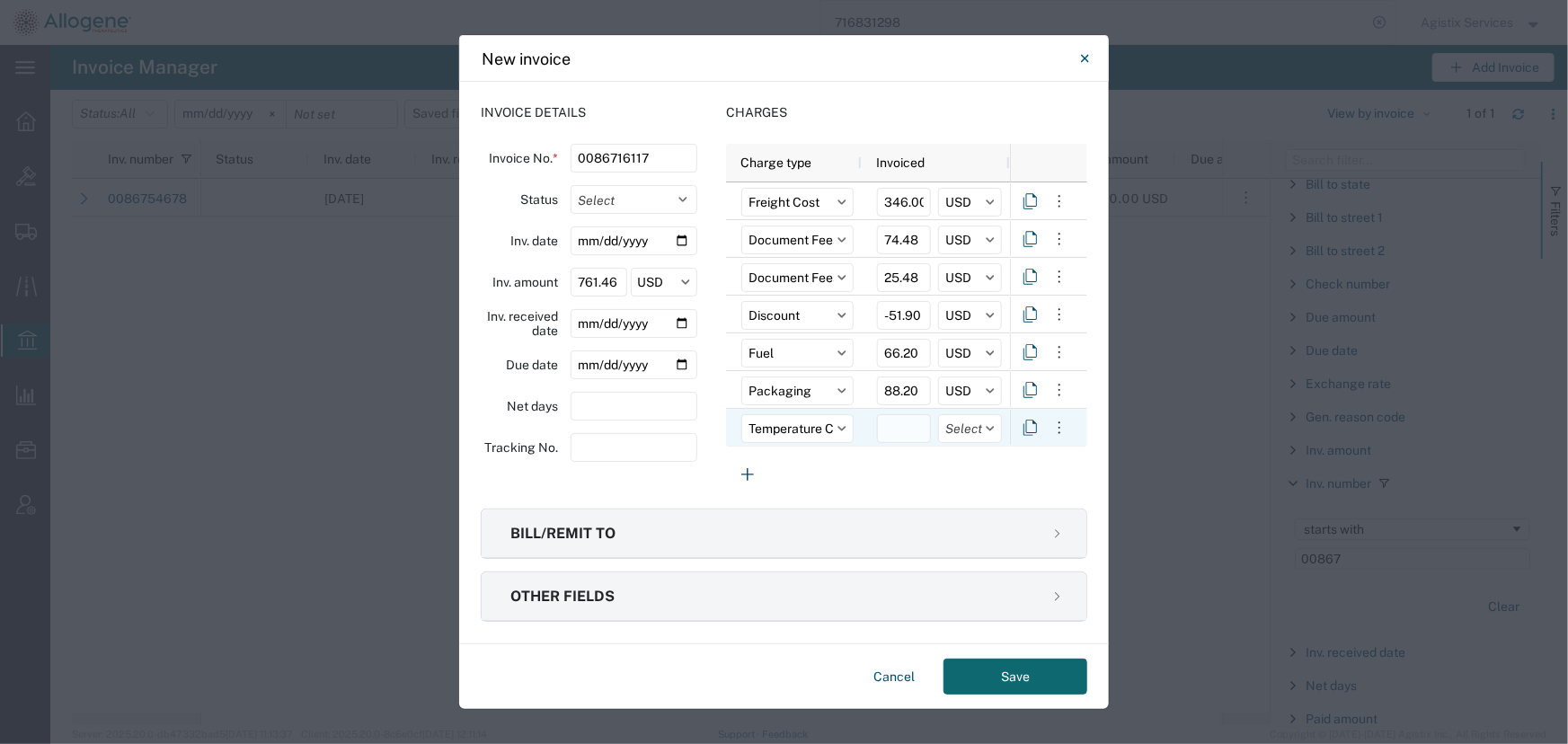
click at [901, 426] on input "number" at bounding box center [904, 429] width 54 height 29
click at [959, 436] on input "text" at bounding box center [970, 429] width 63 height 29
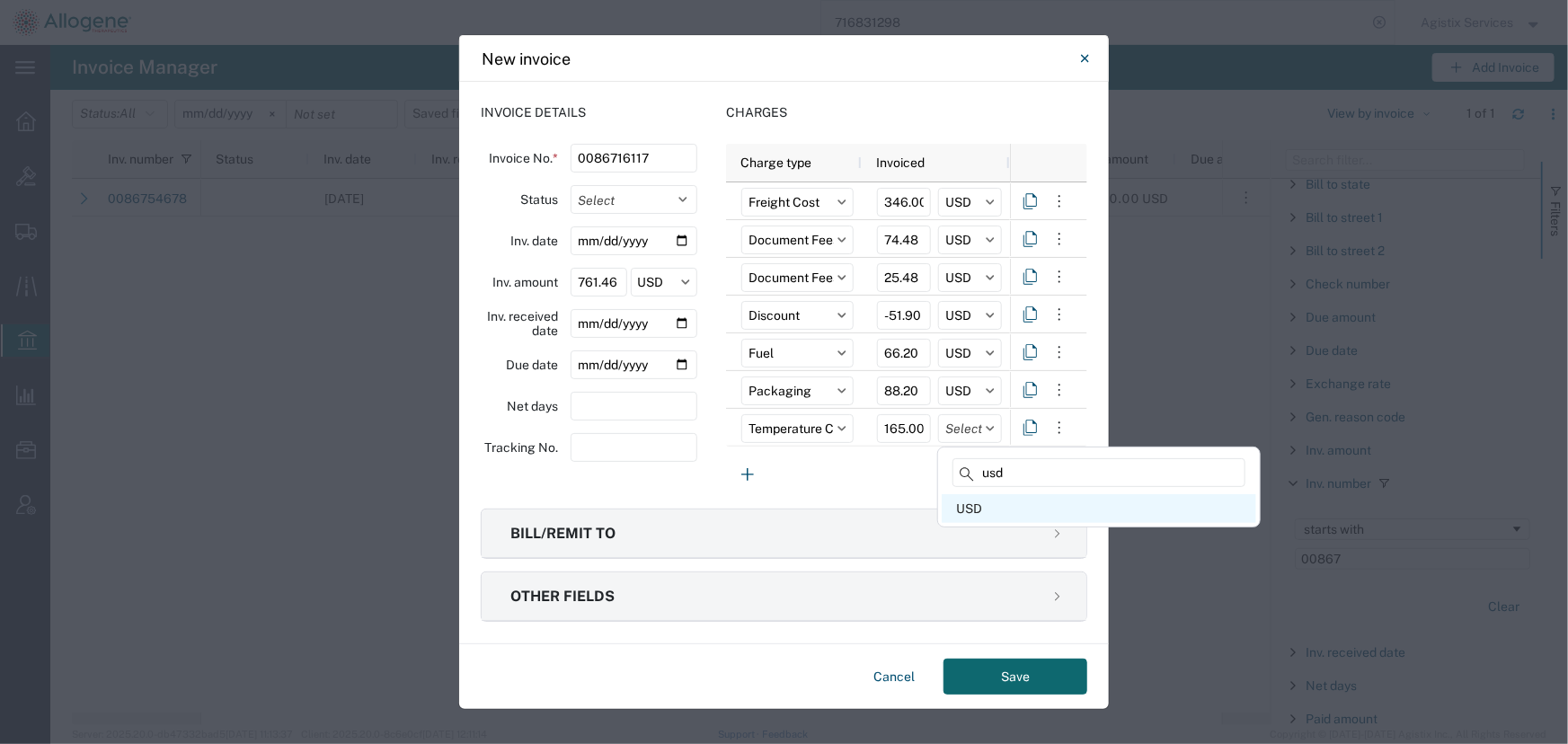
click at [962, 502] on div "USD" at bounding box center [1099, 508] width 314 height 29
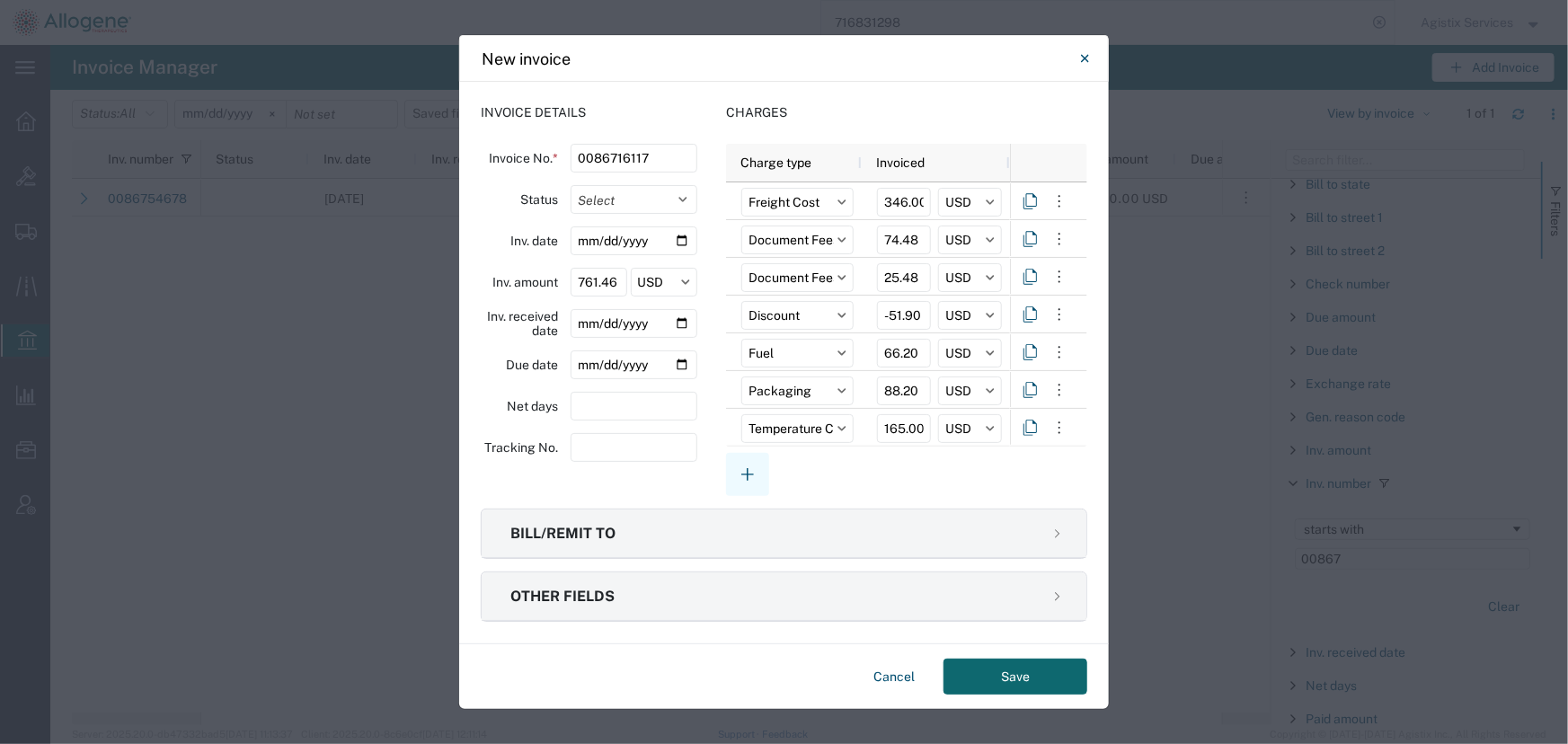
click at [748, 468] on icon "button" at bounding box center [747, 474] width 12 height 12
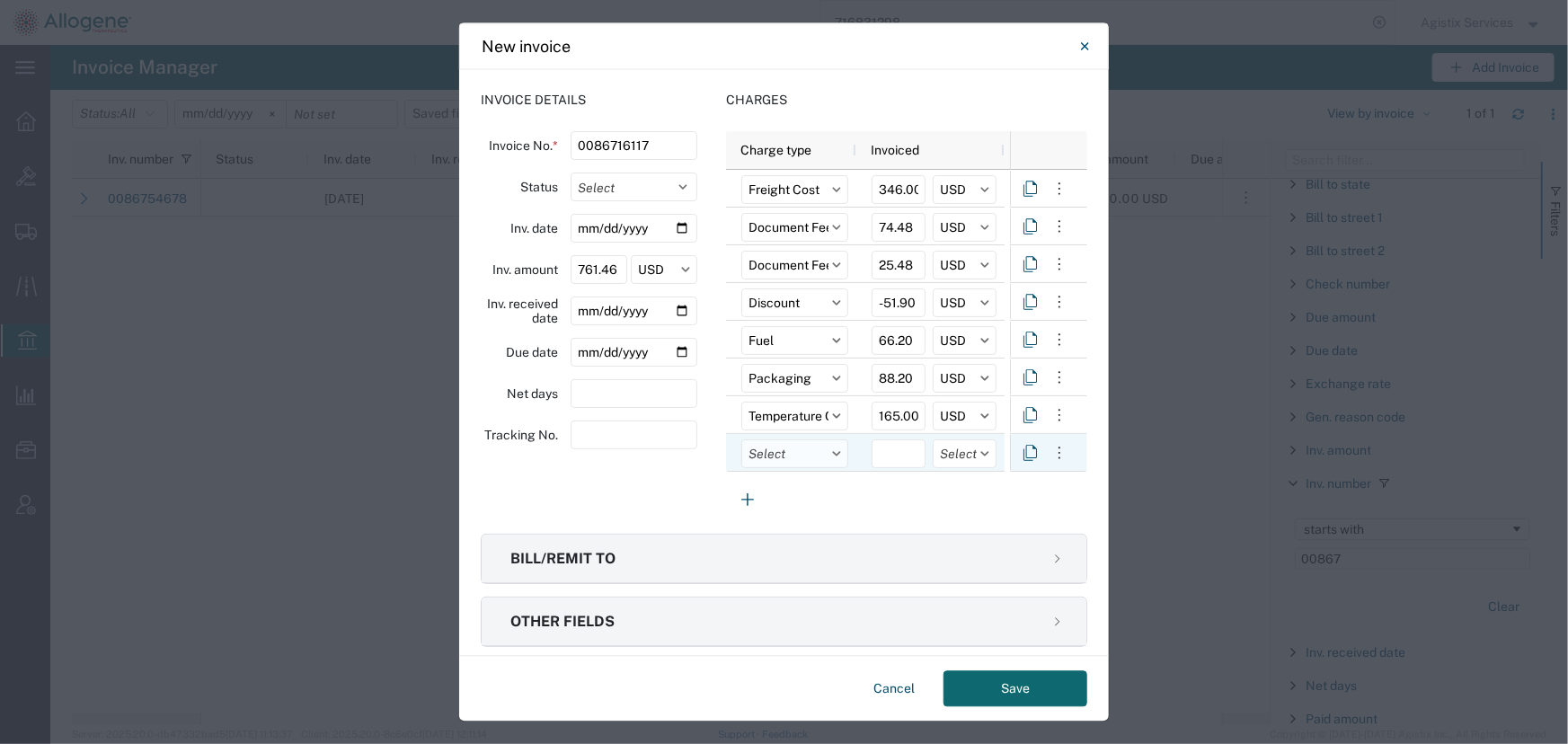
click at [796, 457] on input "text" at bounding box center [794, 455] width 107 height 29
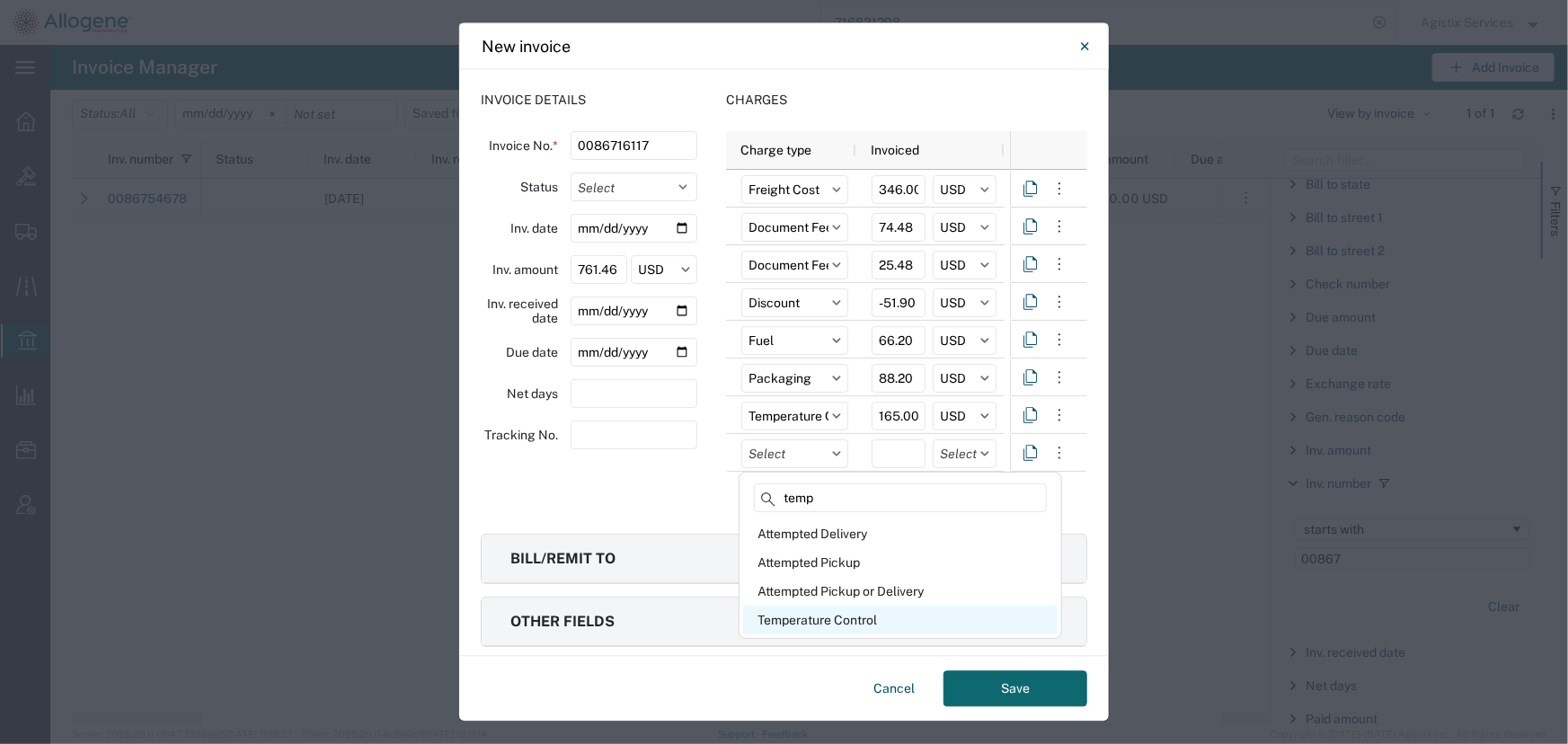
click at [782, 614] on div "Temperature Control" at bounding box center [900, 620] width 314 height 29
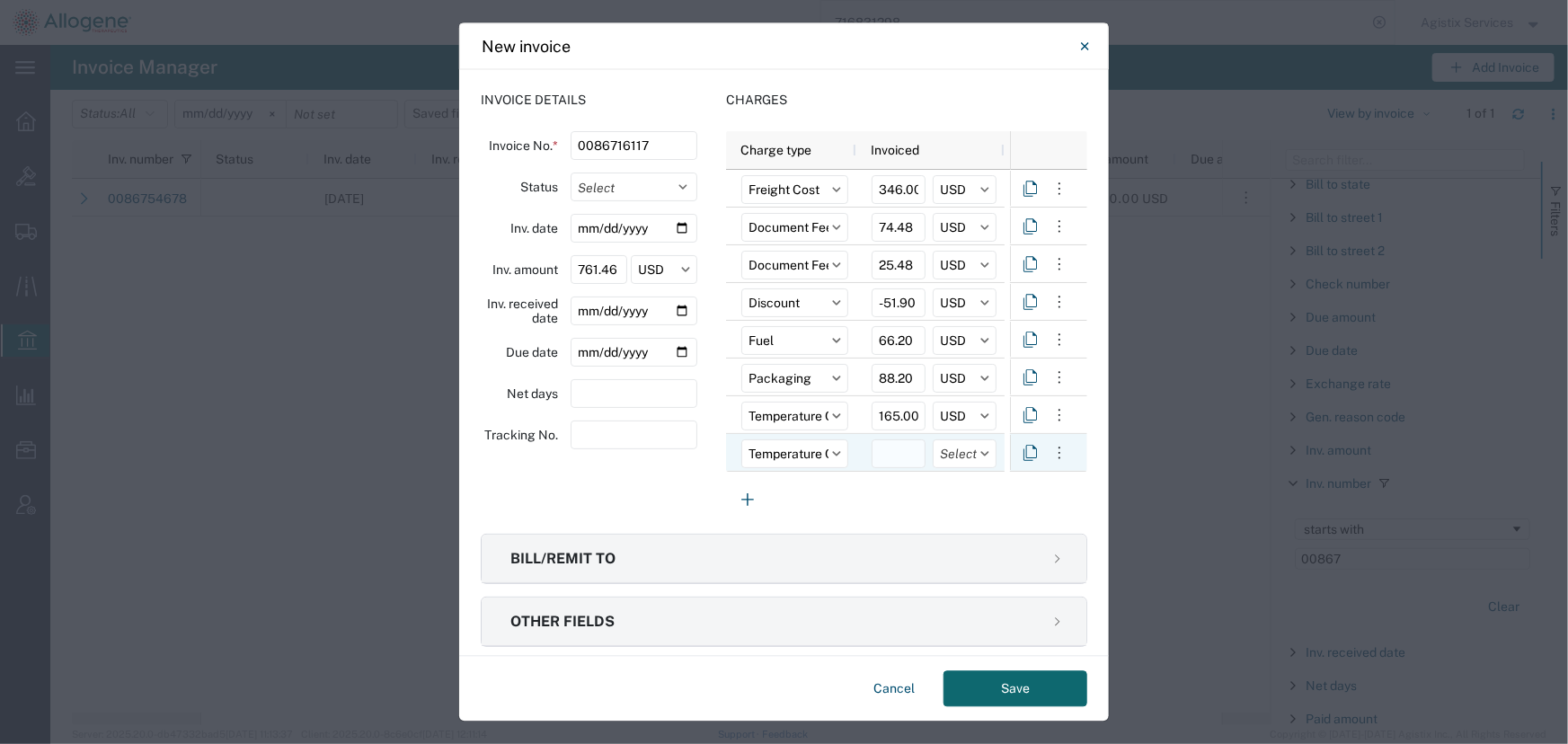
click at [888, 457] on input "number" at bounding box center [899, 455] width 54 height 29
click at [945, 457] on input "text" at bounding box center [964, 455] width 63 height 29
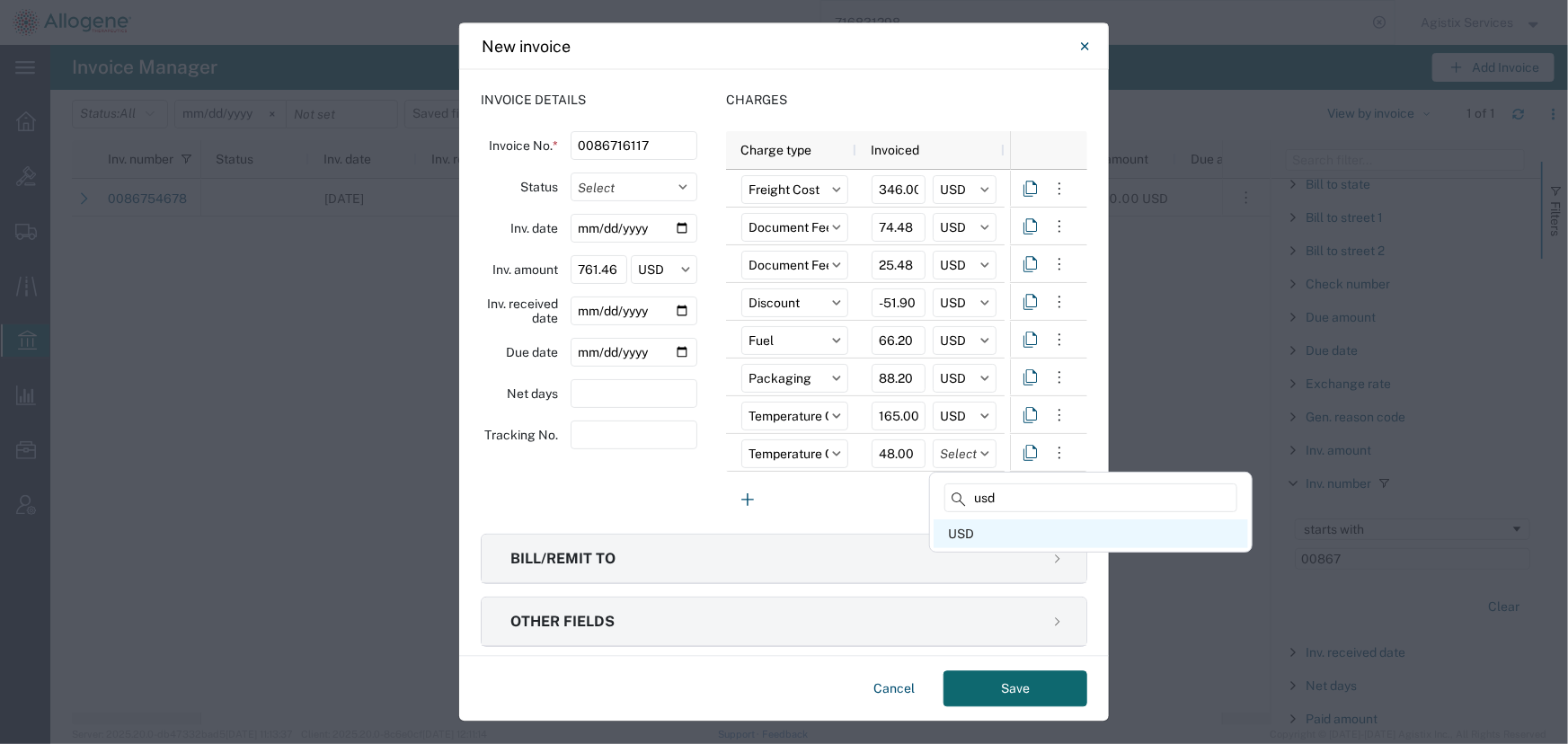
click at [971, 533] on div "USD" at bounding box center [1090, 533] width 314 height 29
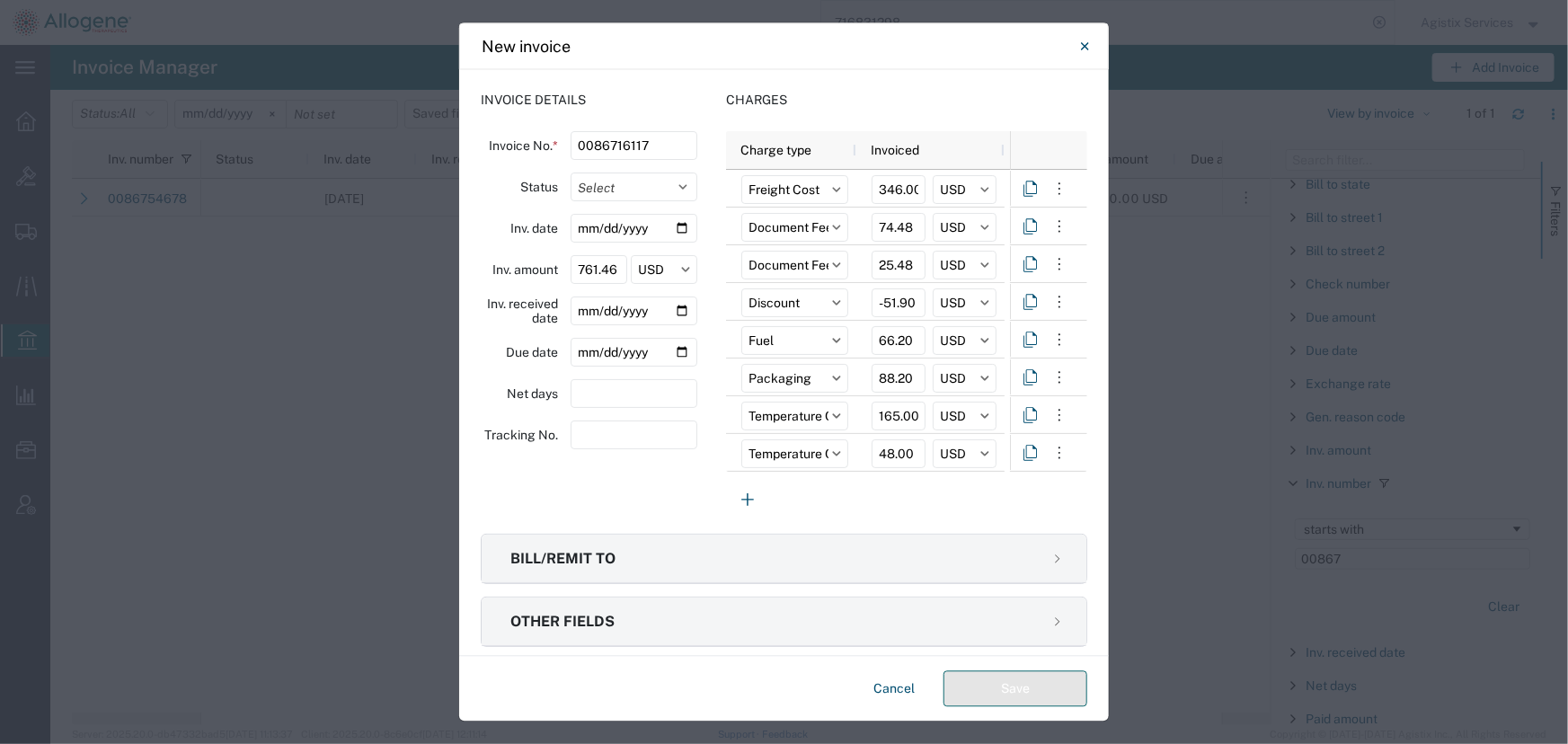
click at [983, 678] on button "Save" at bounding box center [1015, 688] width 144 height 36
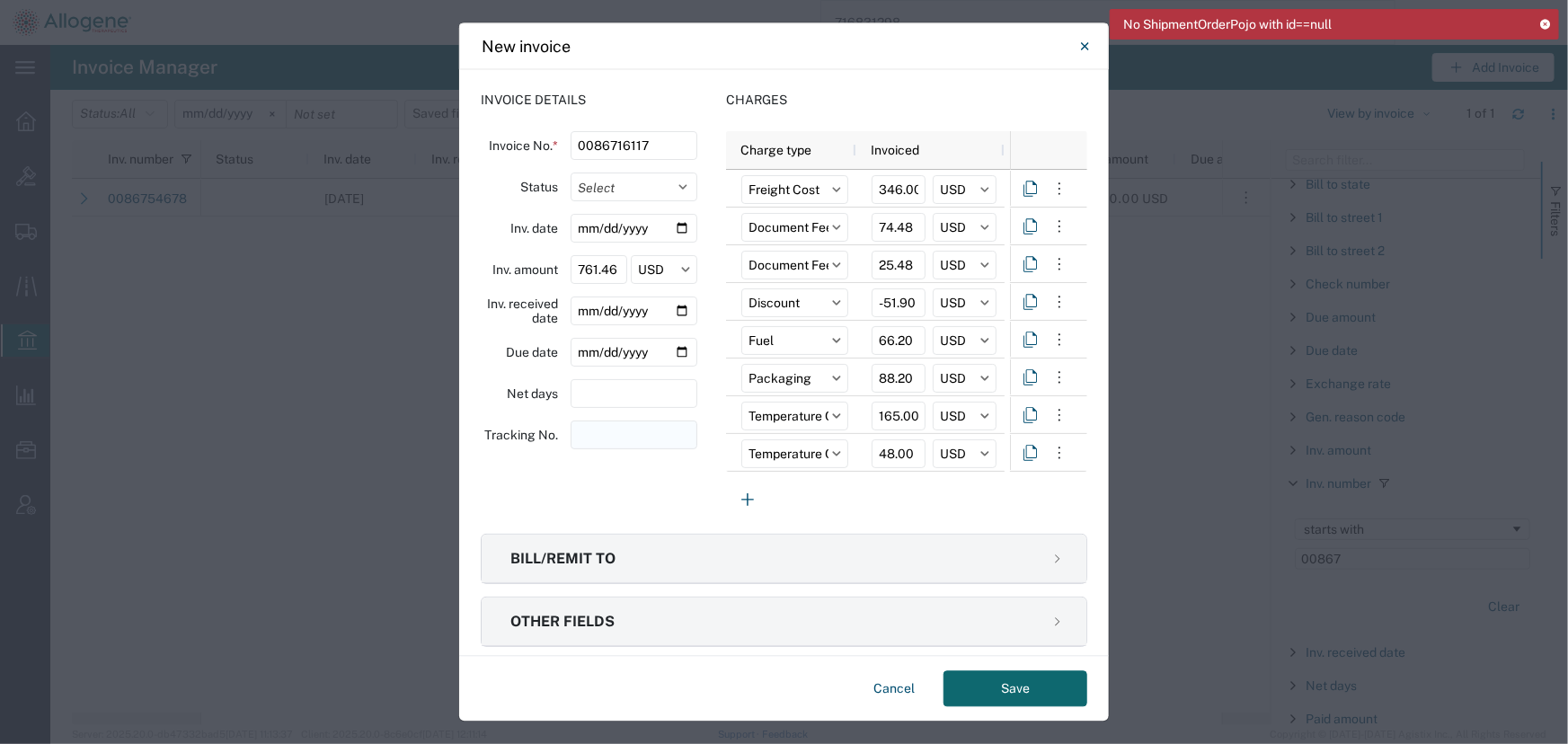
click at [588, 439] on input "string" at bounding box center [635, 435] width 127 height 29
click at [993, 684] on button "Save" at bounding box center [1015, 688] width 144 height 36
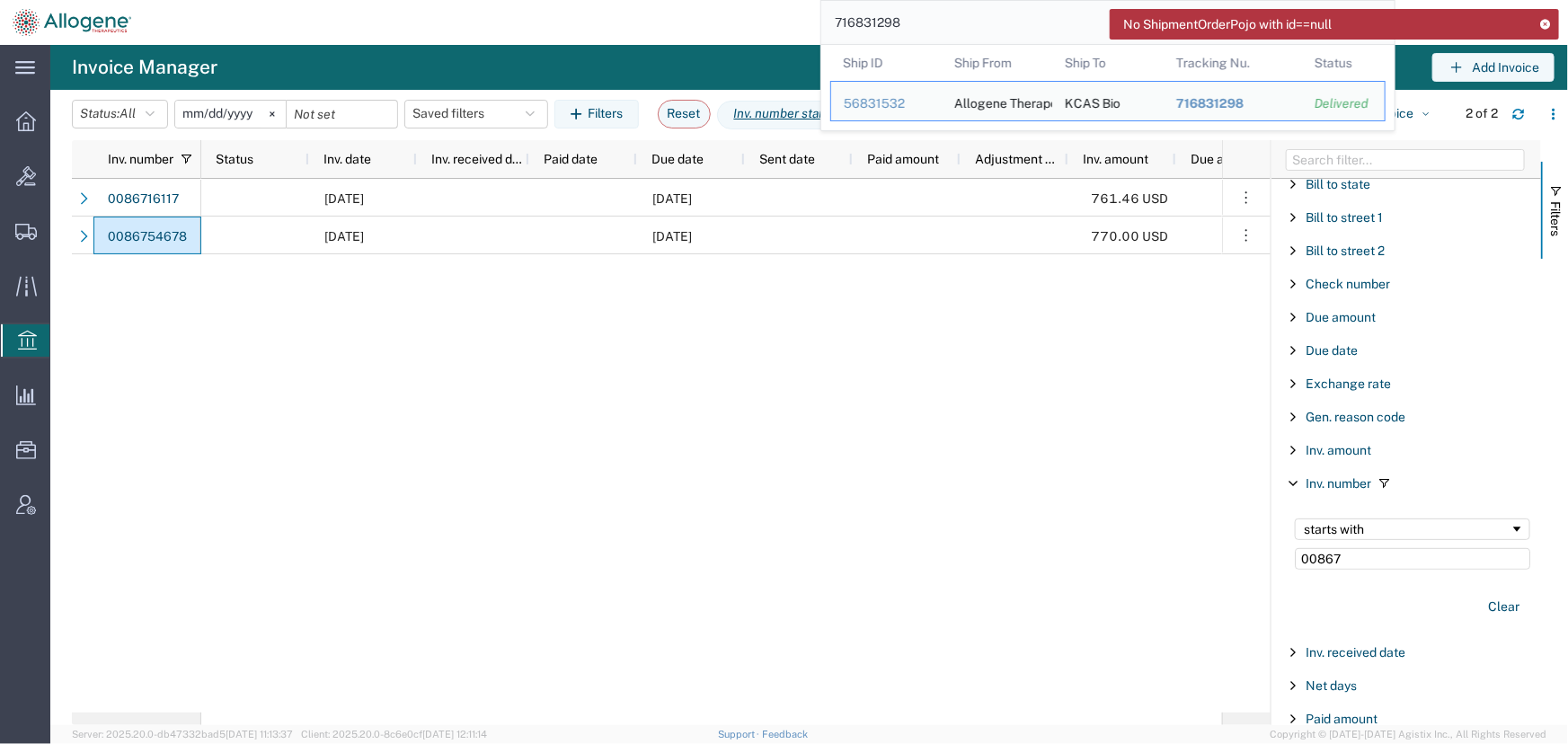
click at [979, 41] on input "716831298" at bounding box center [1094, 22] width 546 height 43
drag, startPoint x: 902, startPoint y: 23, endPoint x: 683, endPoint y: 19, distance: 219.0
click at [683, 19] on div "716831298 Ship ID Ship From Ship To Tracking Nu. Status Ship ID 56831532 Ship F…" at bounding box center [770, 22] width 1252 height 45
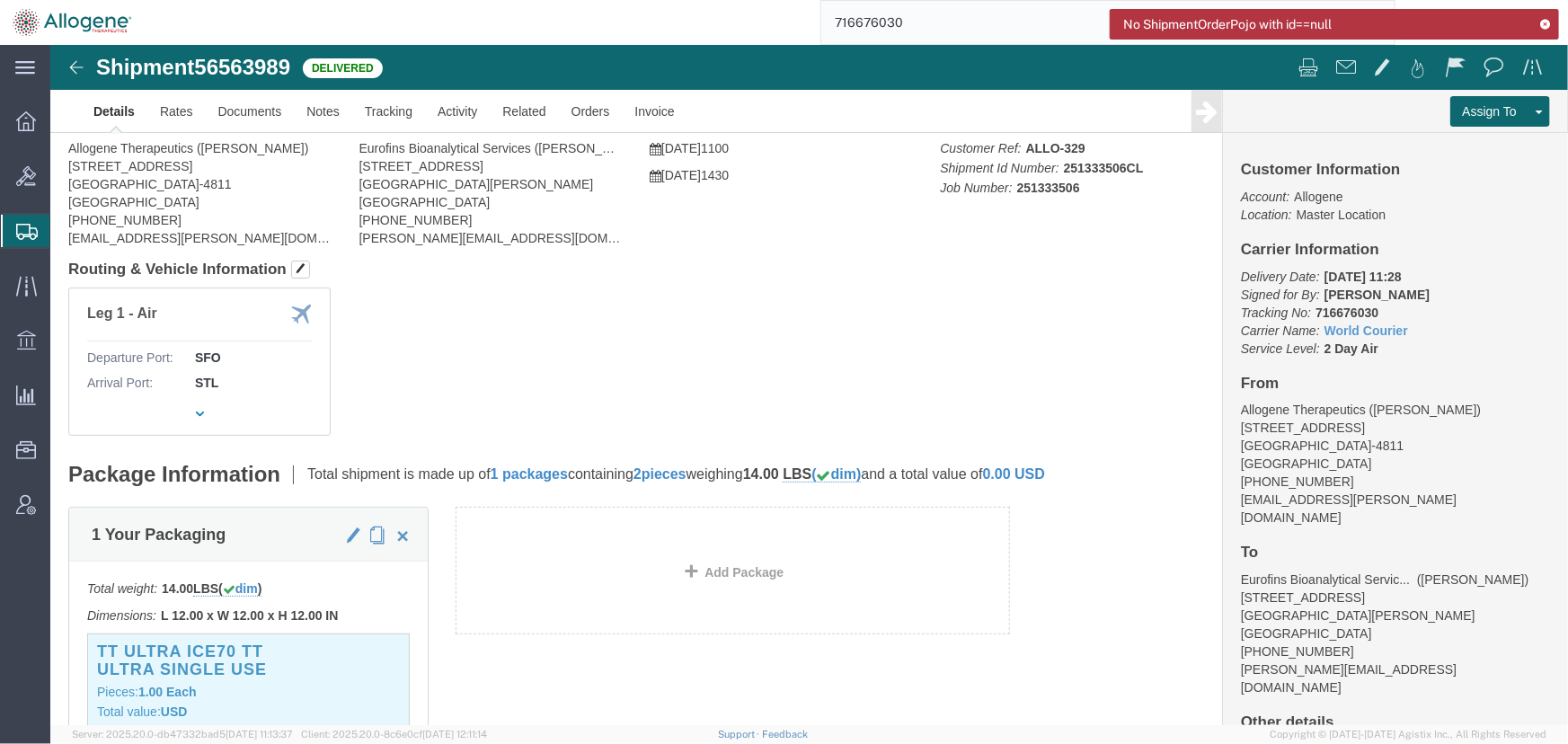
click at [1545, 20] on icon at bounding box center [1545, 24] width 12 height 10
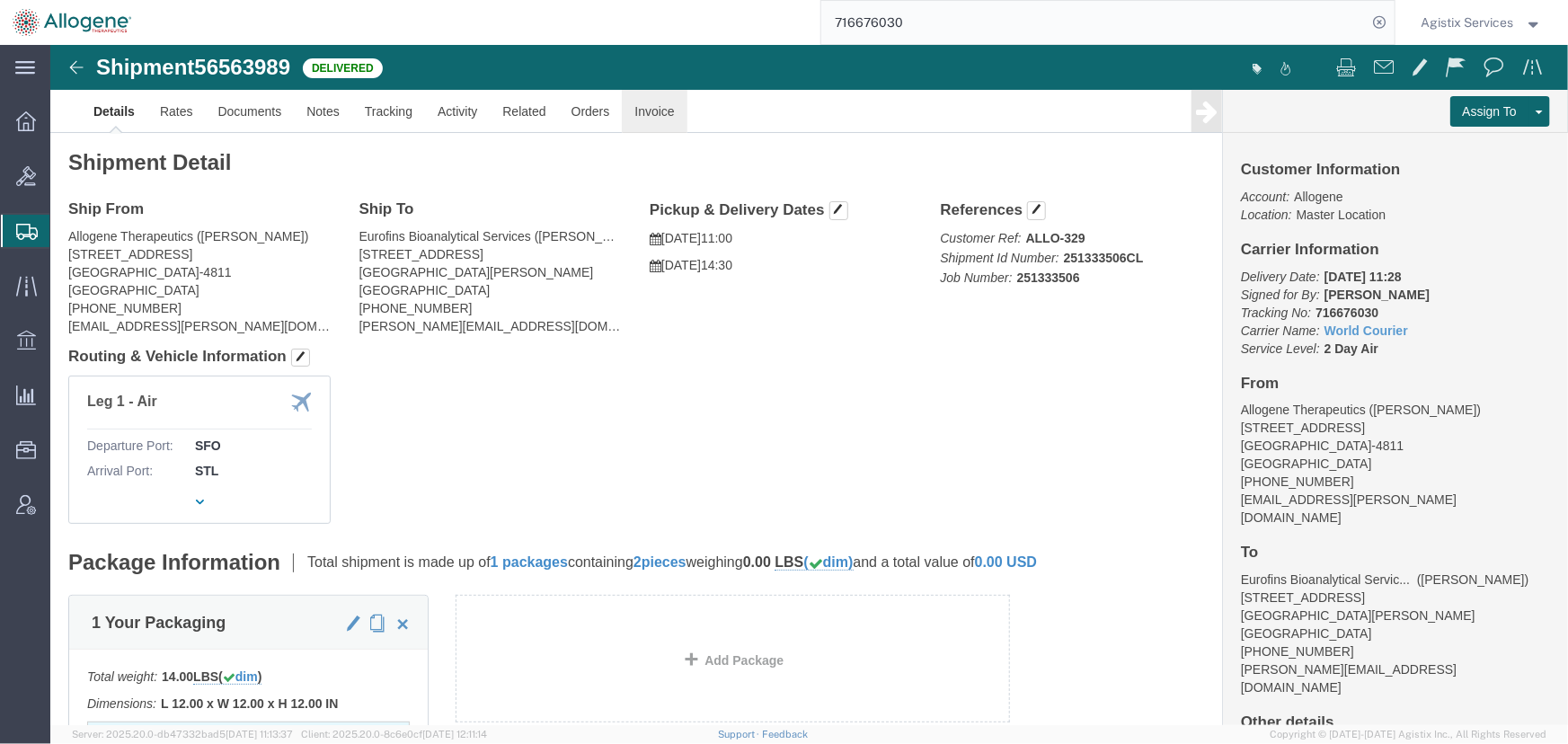
click link "Invoice"
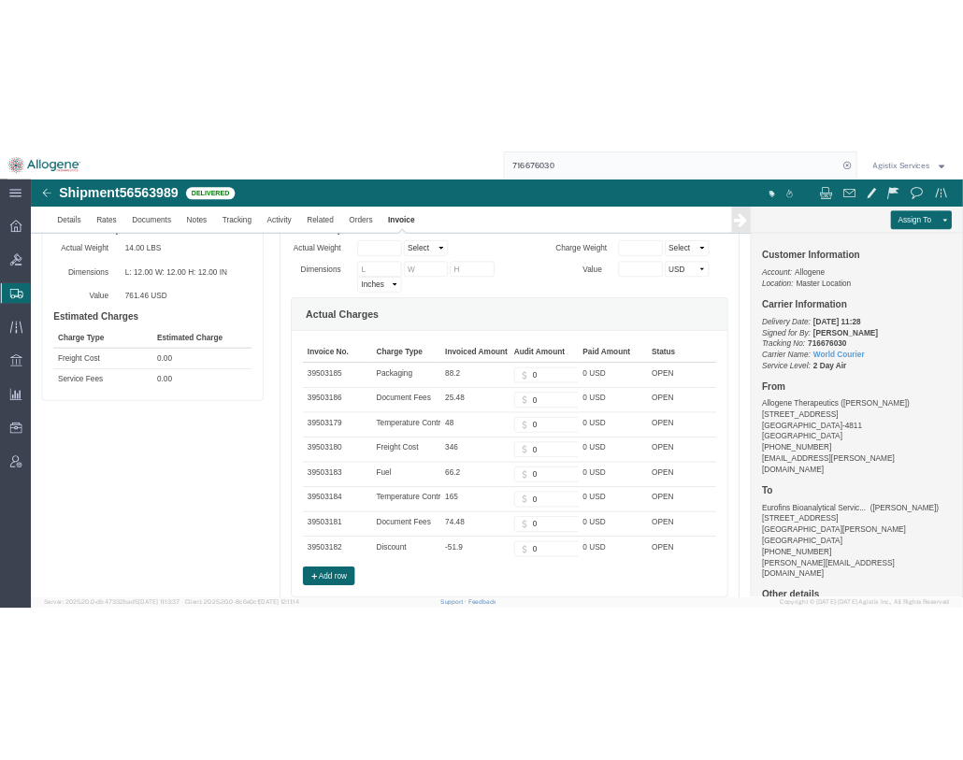
scroll to position [254, 0]
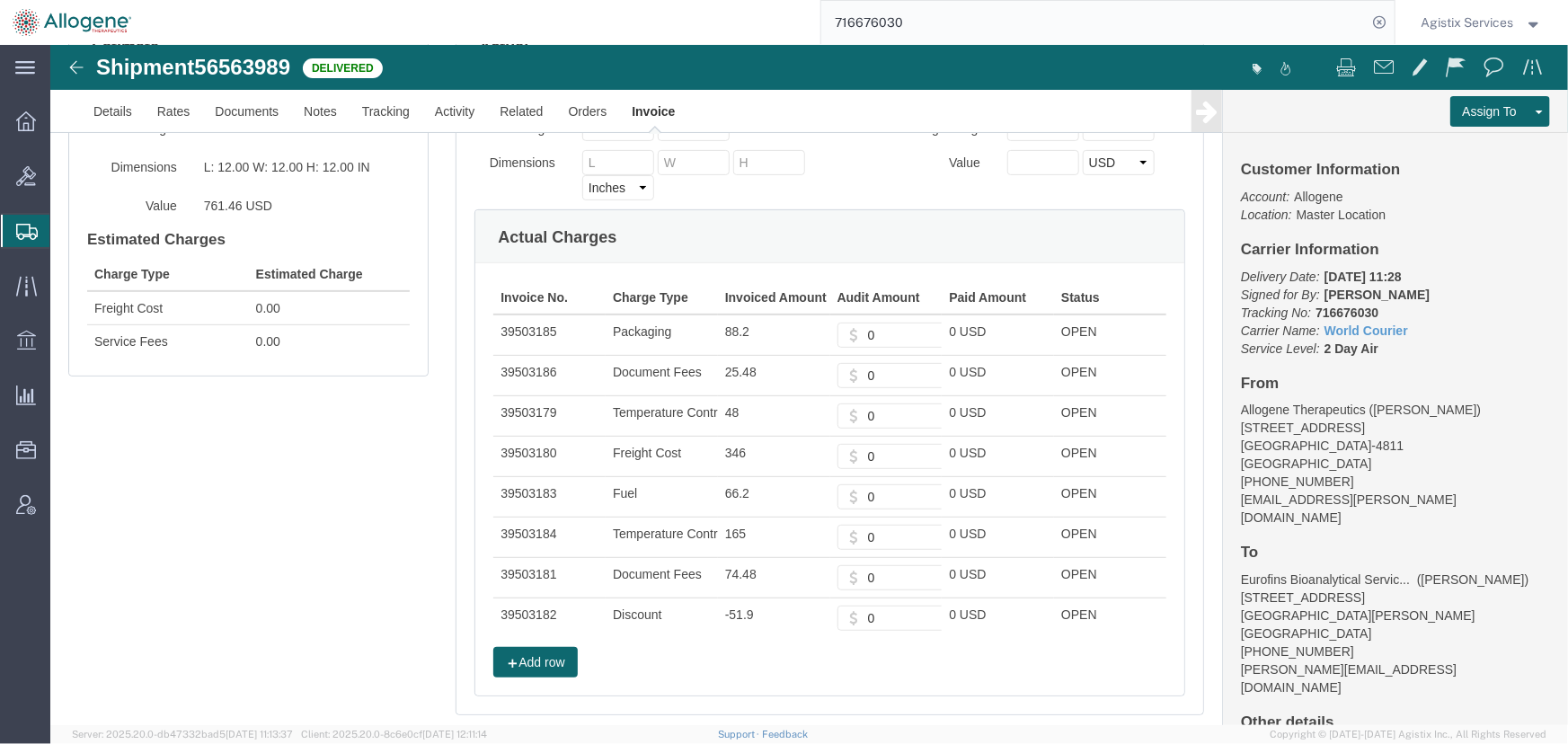
click at [655, 296] on th "Charge Type" at bounding box center [660, 297] width 112 height 34
click at [547, 296] on th "Invoice No." at bounding box center [548, 297] width 112 height 34
click at [736, 294] on th "Invoiced Amount" at bounding box center [773, 297] width 112 height 34
click at [516, 281] on th "Invoice No." at bounding box center [548, 297] width 112 height 34
click at [514, 298] on th "Invoice No." at bounding box center [548, 297] width 112 height 34
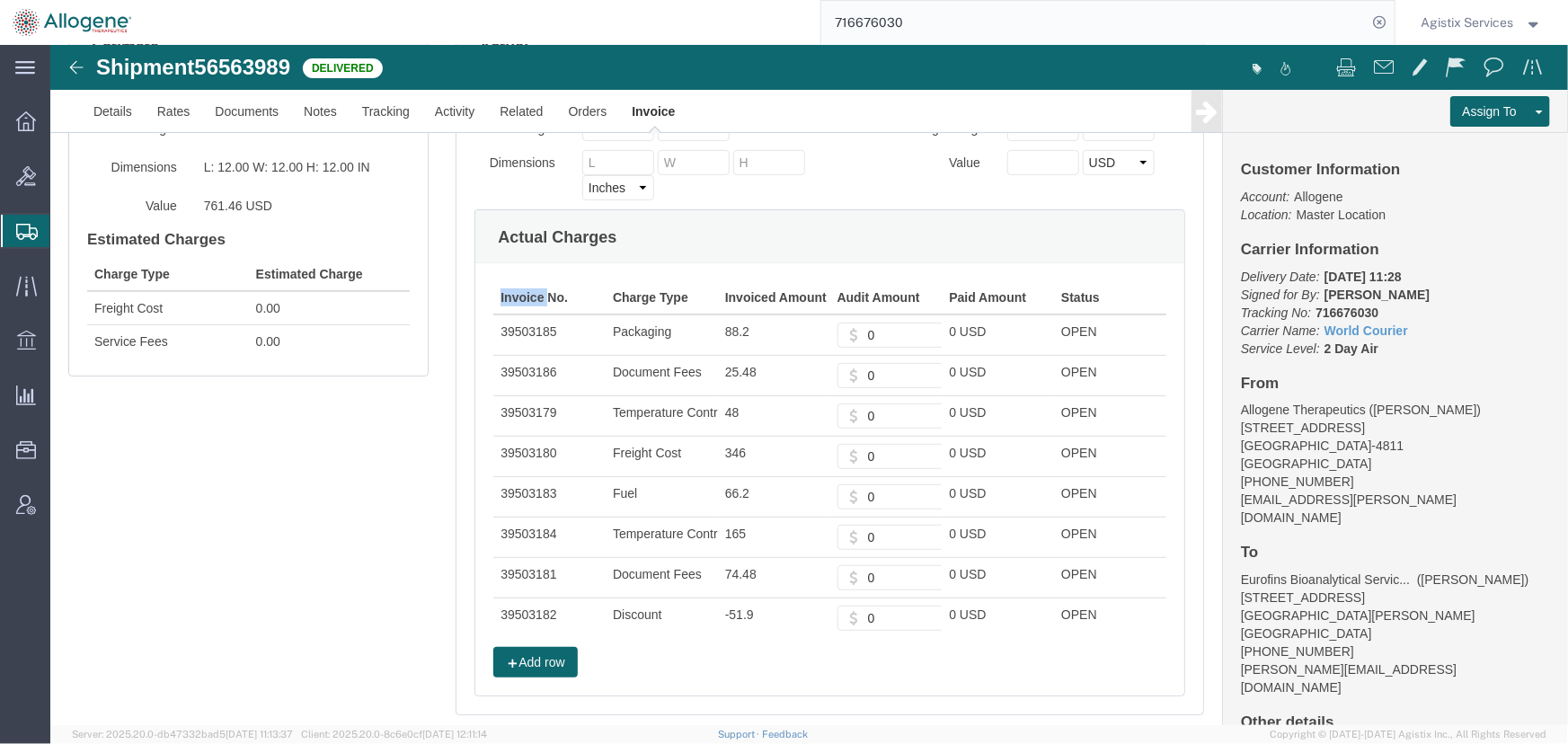
click at [514, 298] on th "Invoice No." at bounding box center [548, 297] width 112 height 34
click at [529, 359] on td "39503186" at bounding box center [548, 375] width 112 height 40
click at [536, 368] on td "39503186" at bounding box center [548, 375] width 112 height 40
click at [532, 402] on td "39503179" at bounding box center [548, 415] width 112 height 40
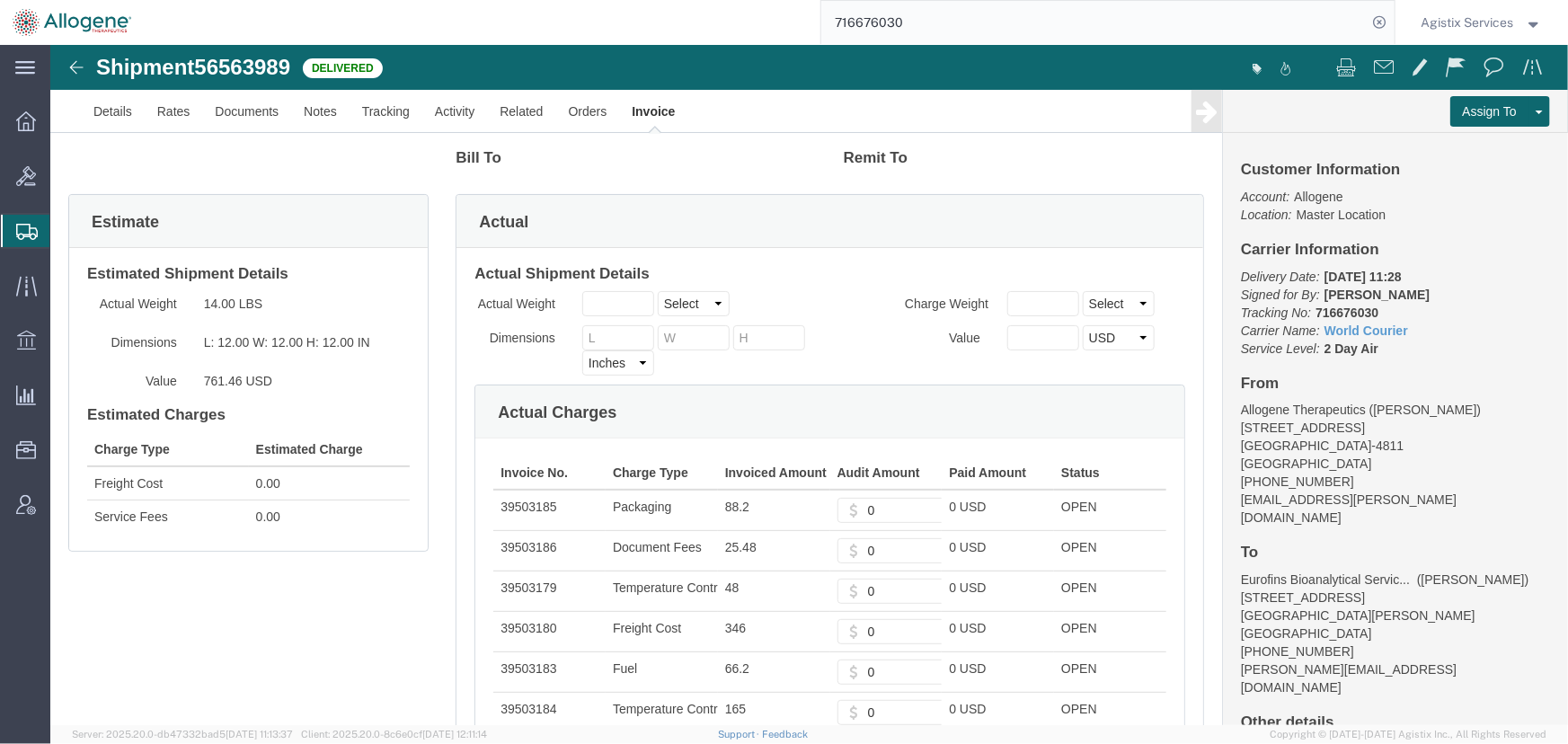
scroll to position [47, 0]
